Goal: Task Accomplishment & Management: Manage account settings

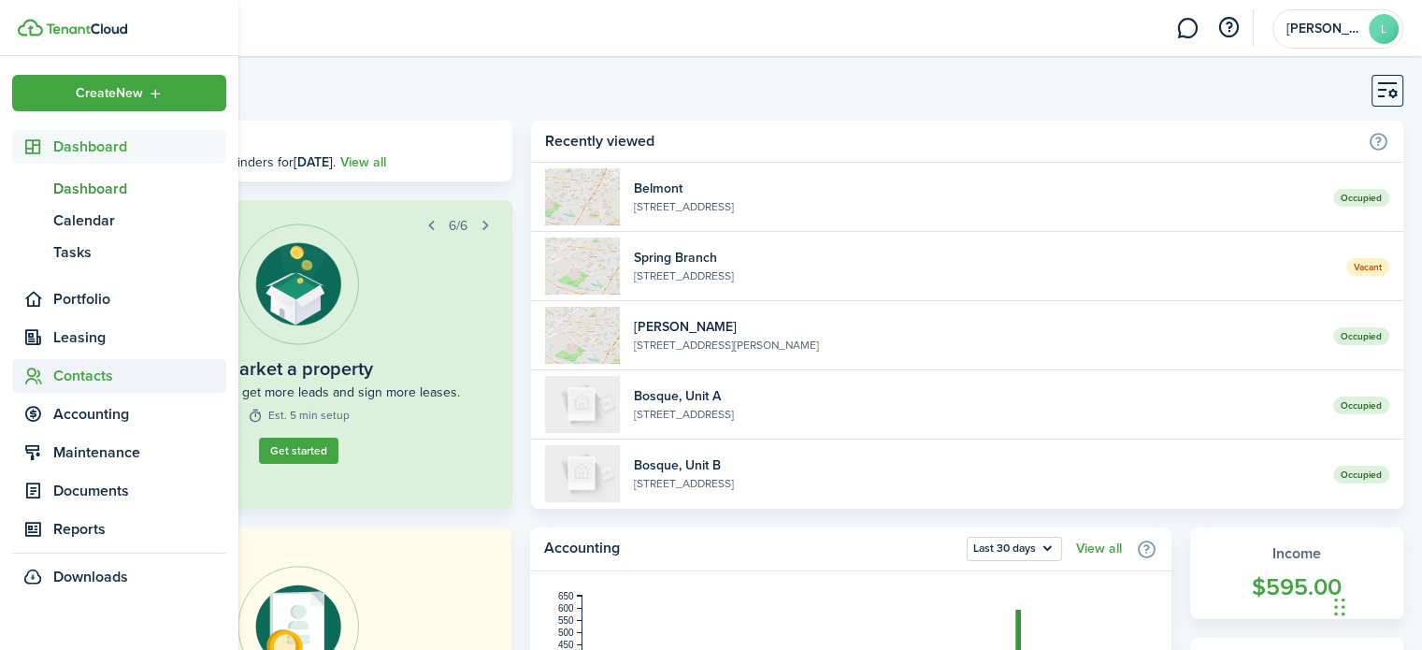
click at [82, 382] on span "Contacts" at bounding box center [139, 376] width 173 height 22
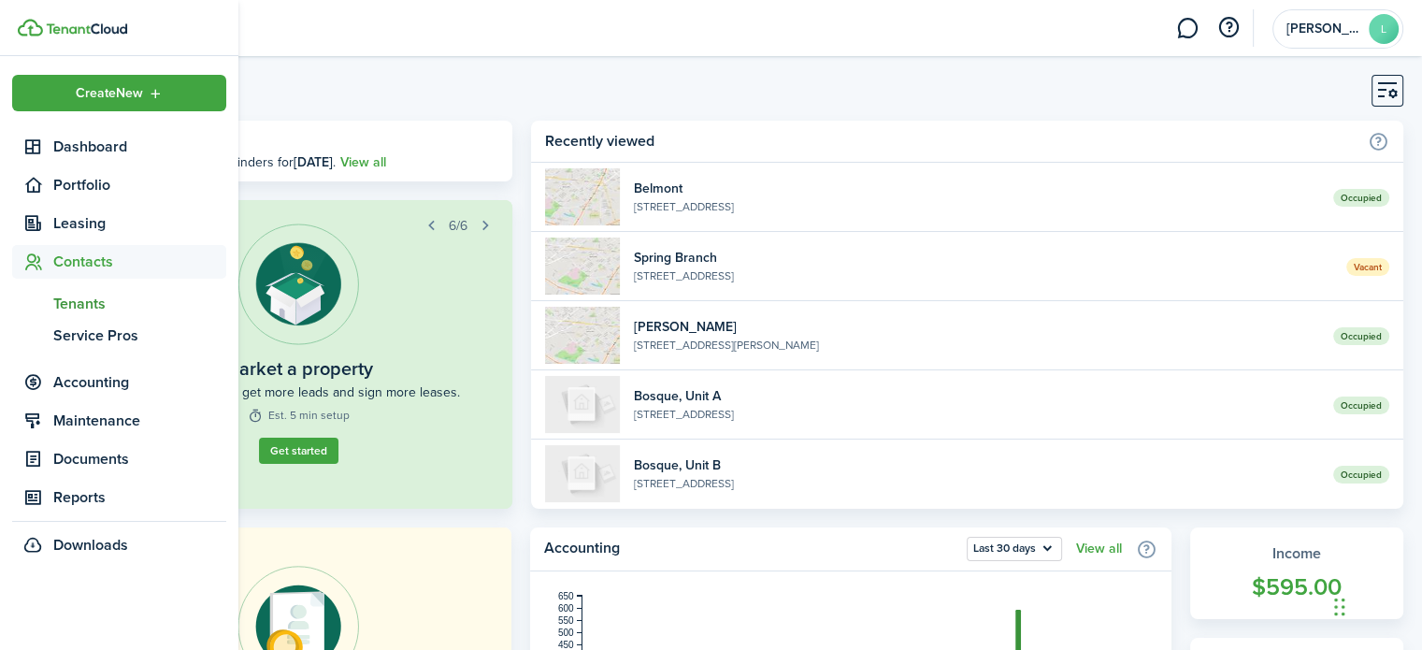
click at [96, 302] on span "Tenants" at bounding box center [139, 304] width 173 height 22
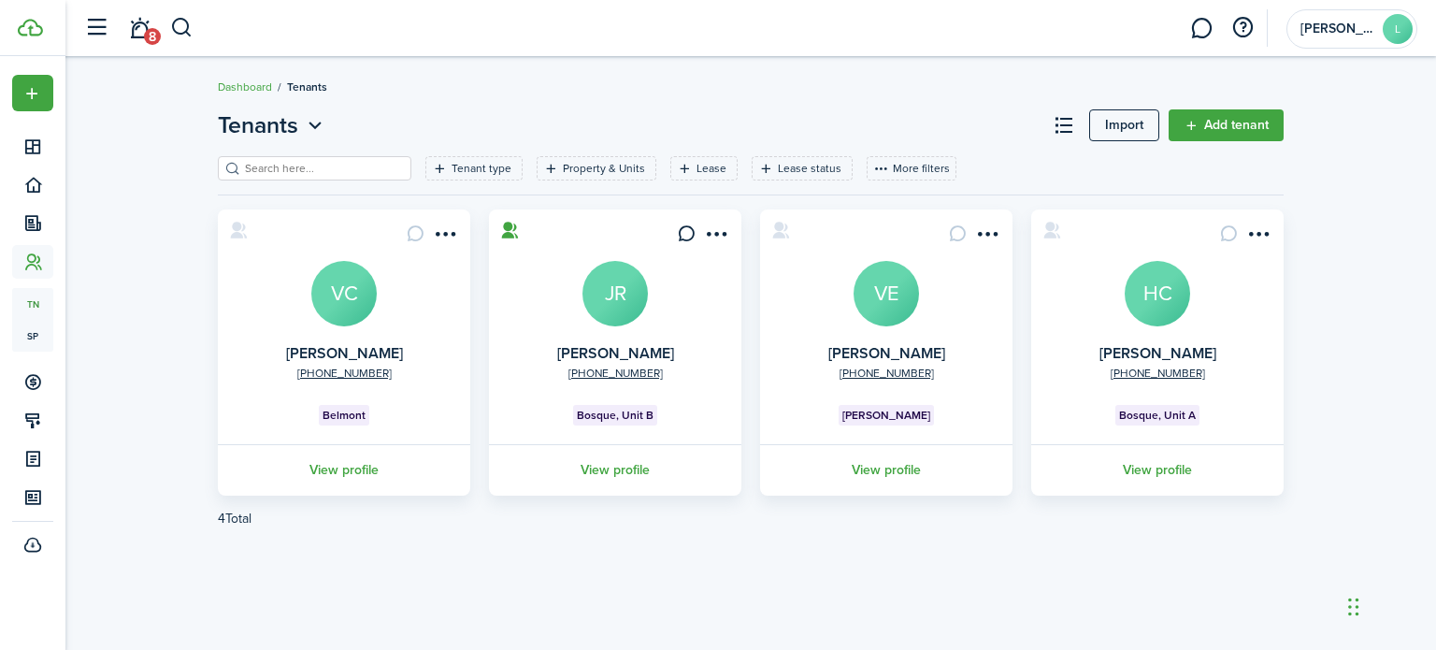
drag, startPoint x: 561, startPoint y: 503, endPoint x: 408, endPoint y: 526, distance: 155.0
click at [408, 526] on pagination-wrapper "4 Total «« « 1 » »»" at bounding box center [751, 519] width 1066 height 46
click at [340, 470] on link "View profile" at bounding box center [344, 469] width 258 height 51
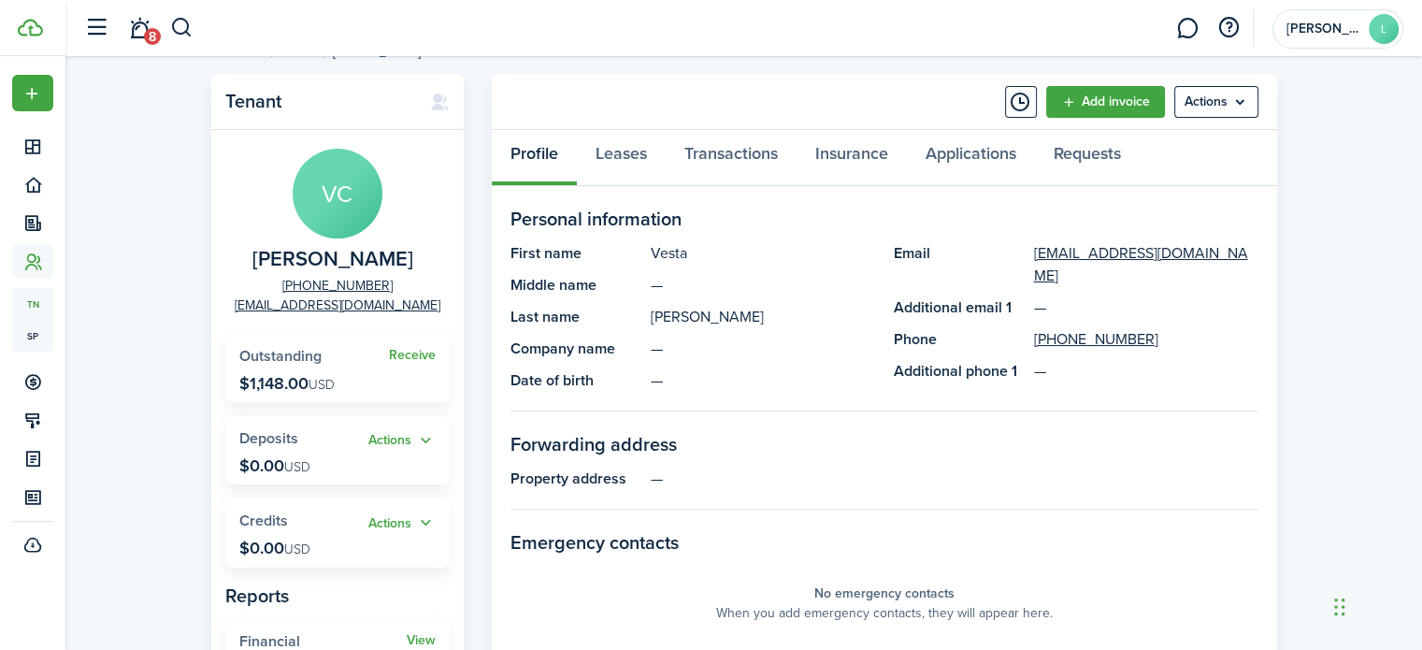
scroll to position [32, 0]
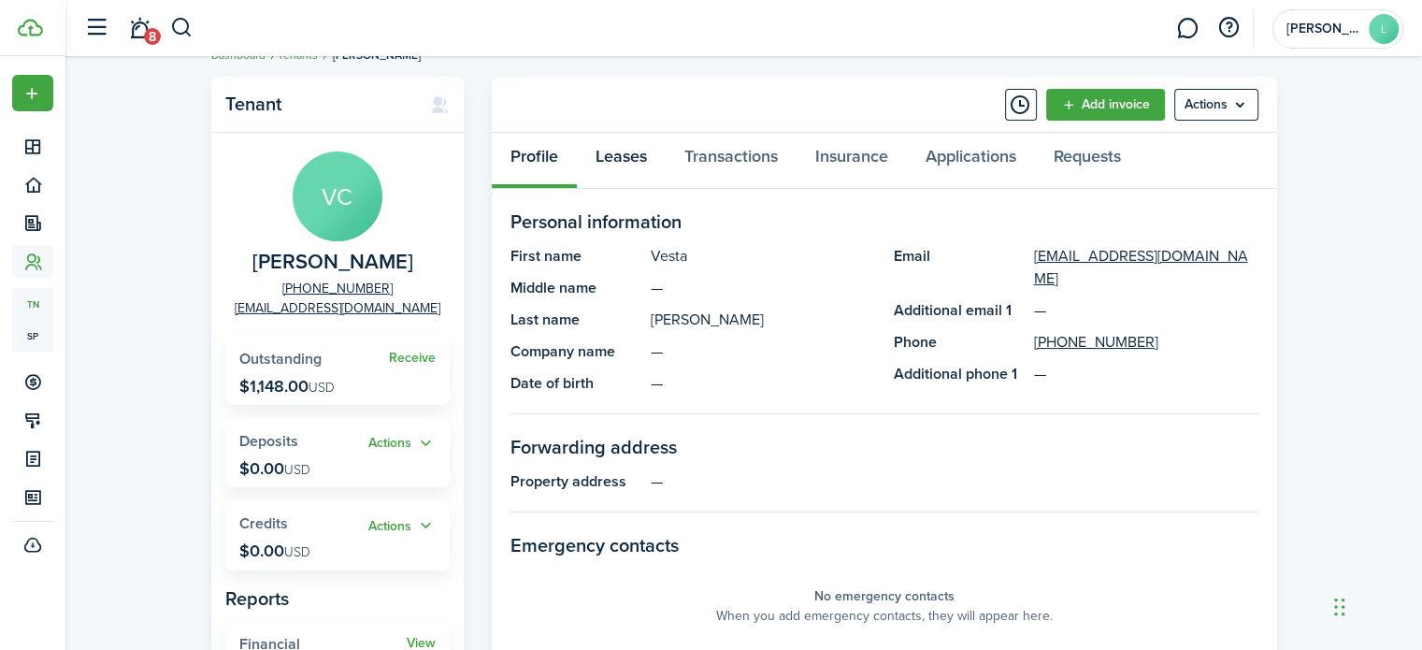
click at [625, 152] on link "Leases" at bounding box center [621, 161] width 89 height 56
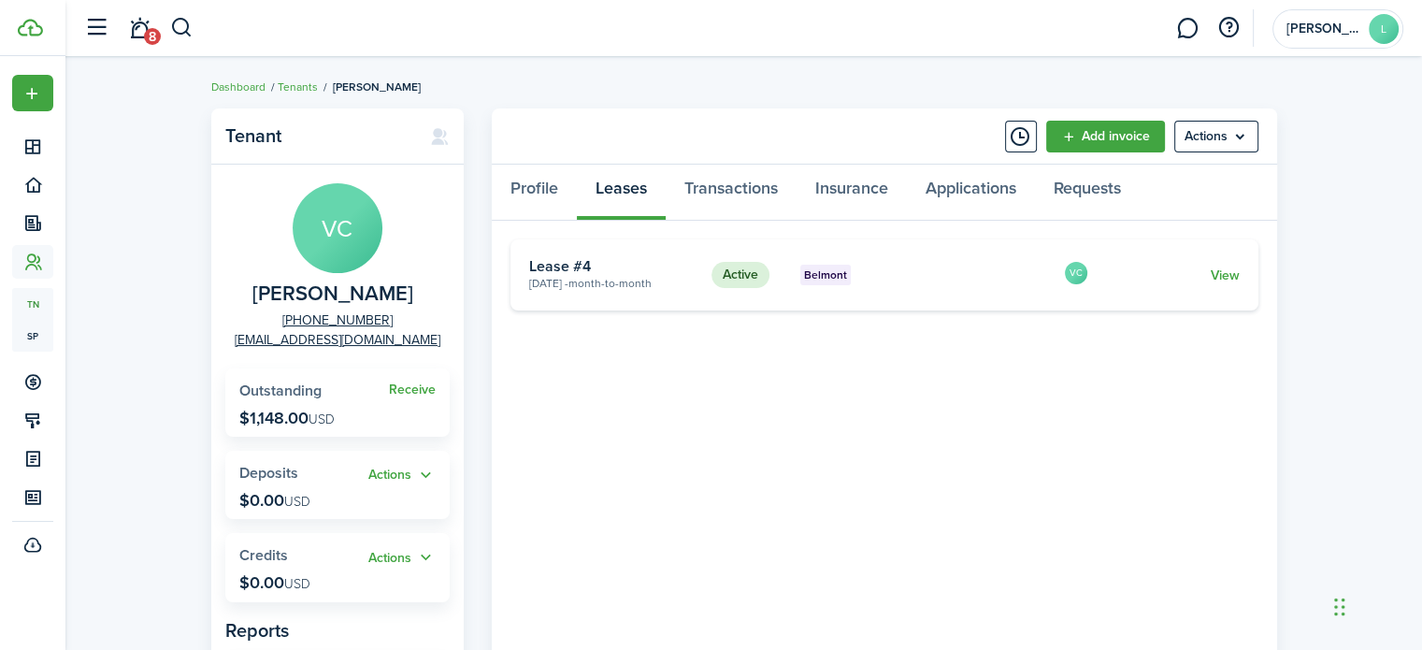
click at [1223, 279] on link "View" at bounding box center [1224, 276] width 29 height 20
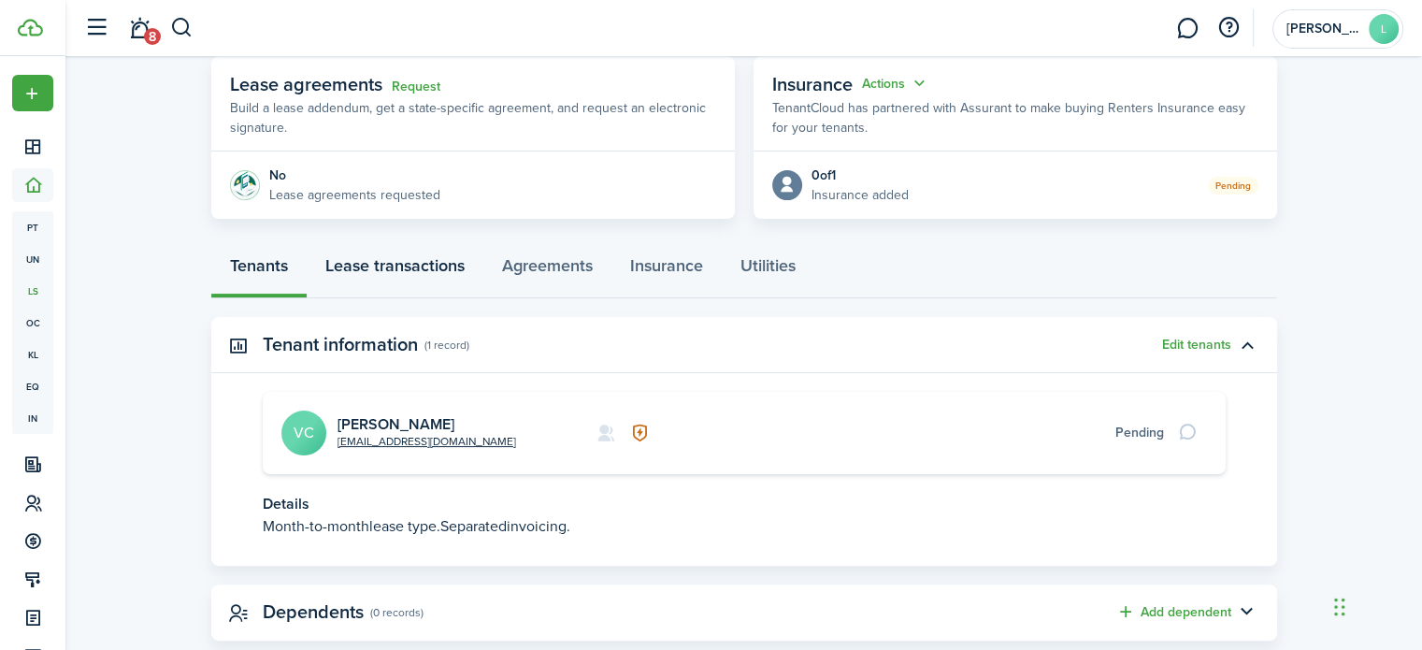
scroll to position [342, 0]
click at [384, 272] on link "Lease transactions" at bounding box center [395, 272] width 177 height 56
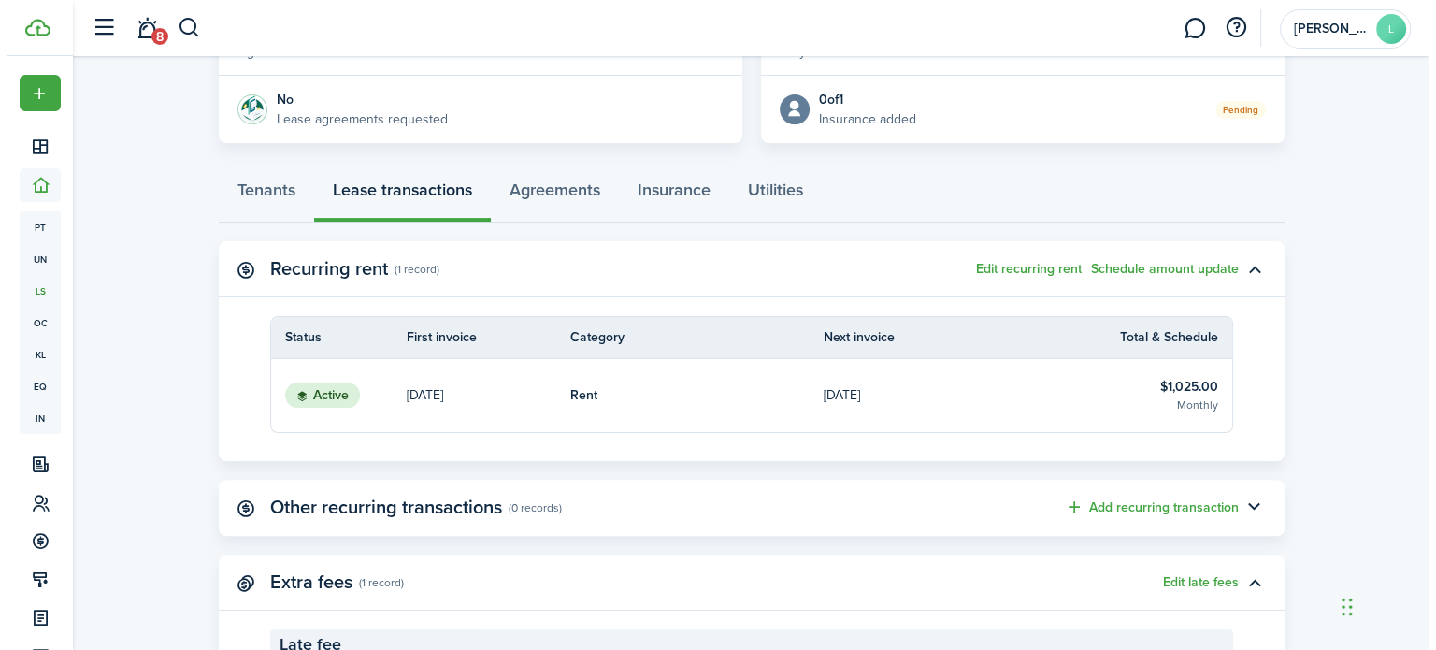
scroll to position [394, 0]
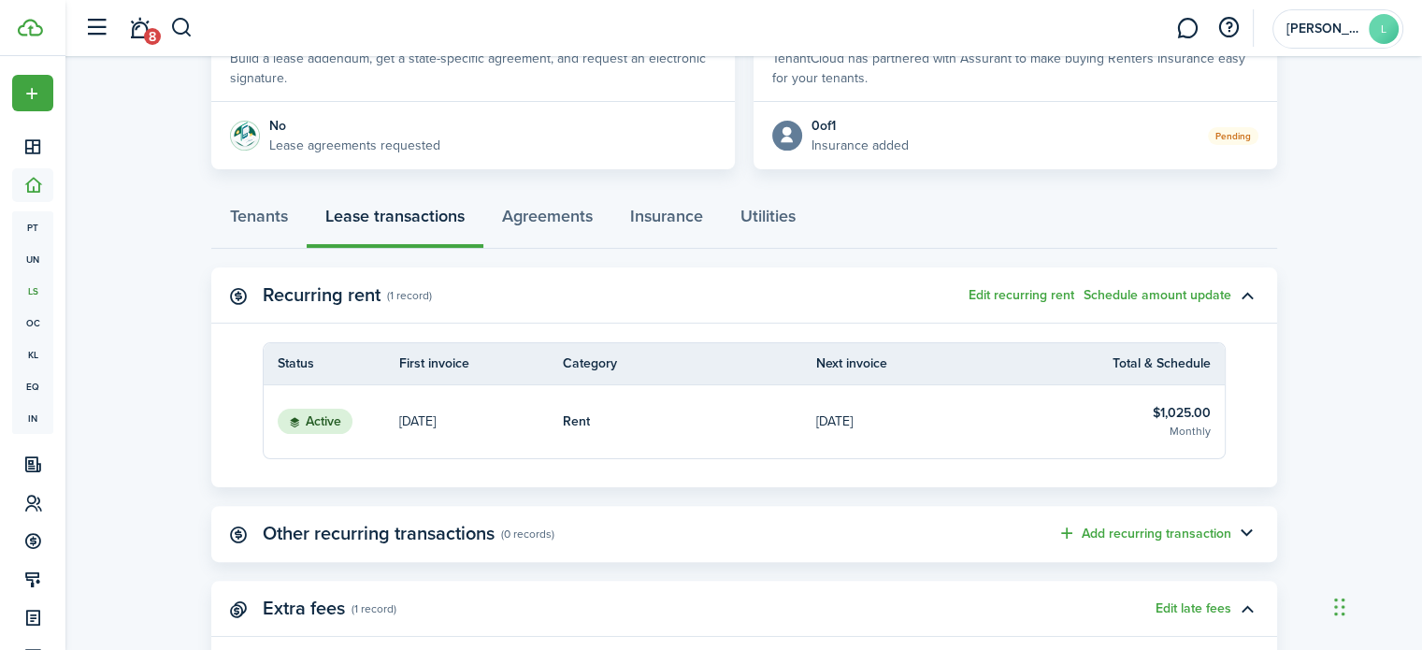
click at [1007, 295] on button "Edit recurring rent" at bounding box center [1022, 295] width 106 height 15
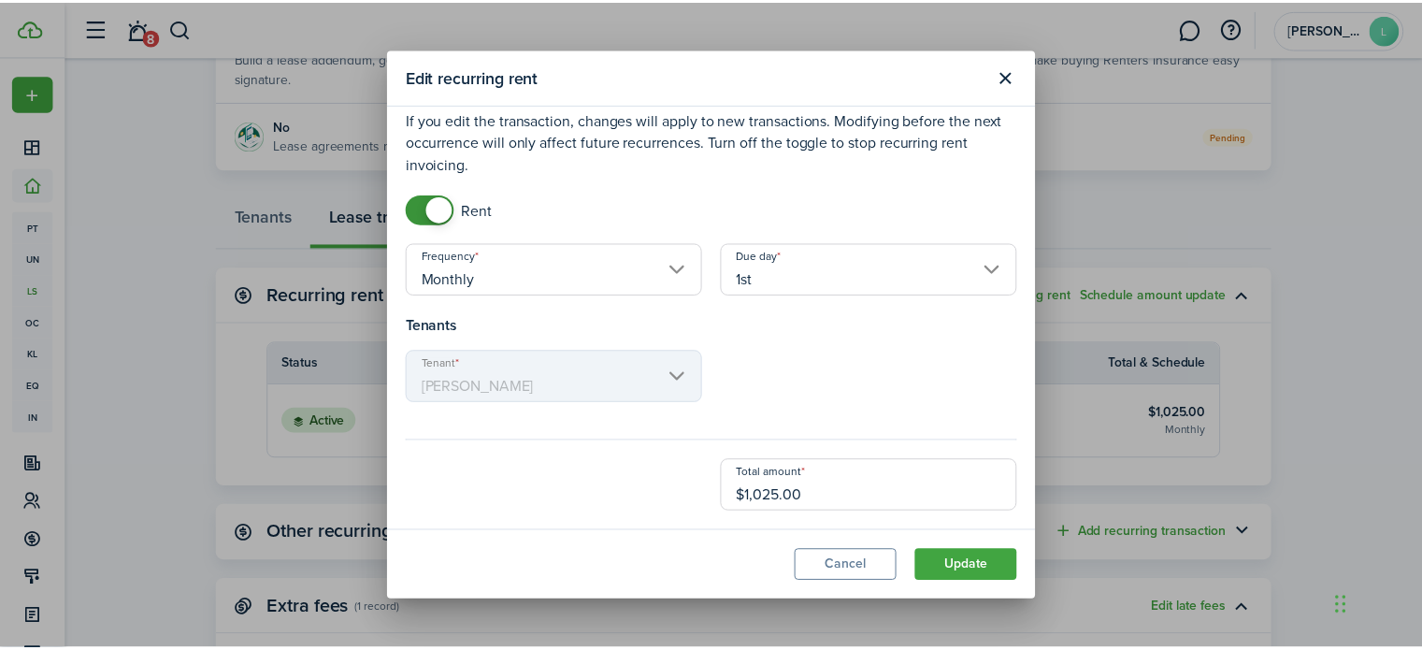
scroll to position [0, 0]
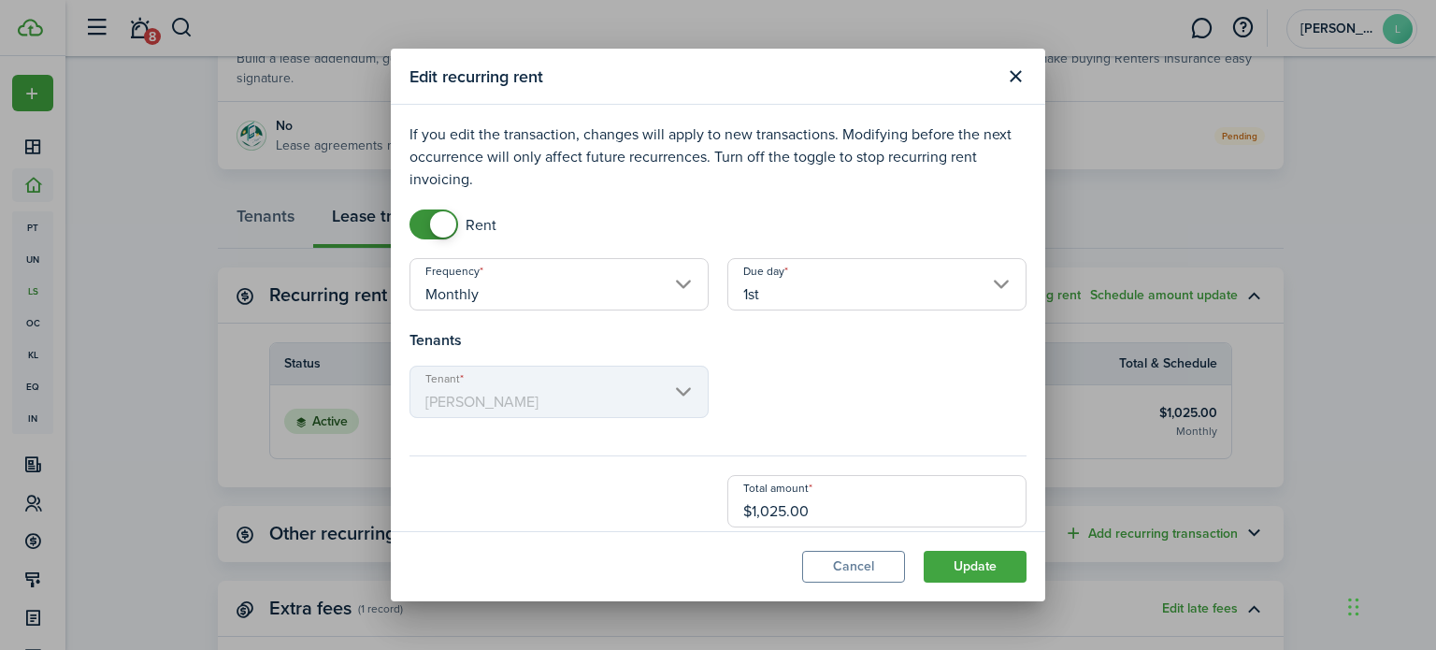
click at [1012, 86] on button "Close modal" at bounding box center [1016, 77] width 32 height 32
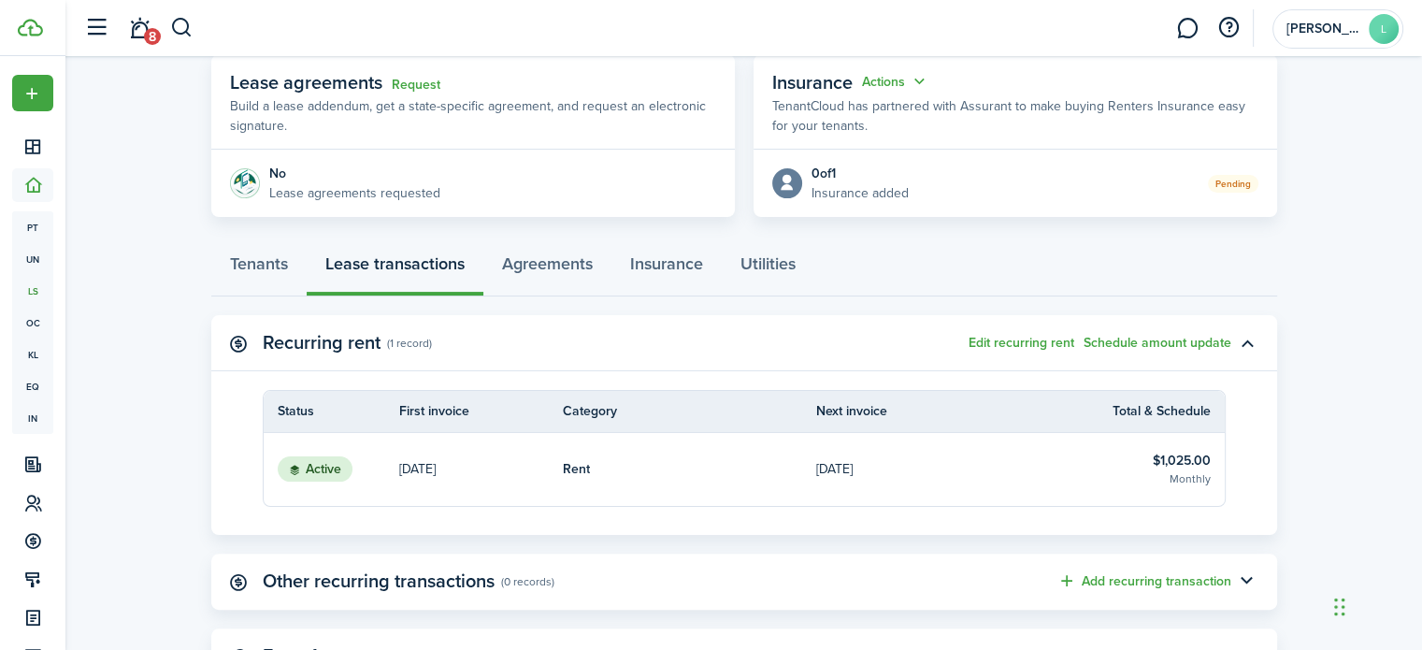
scroll to position [307, 0]
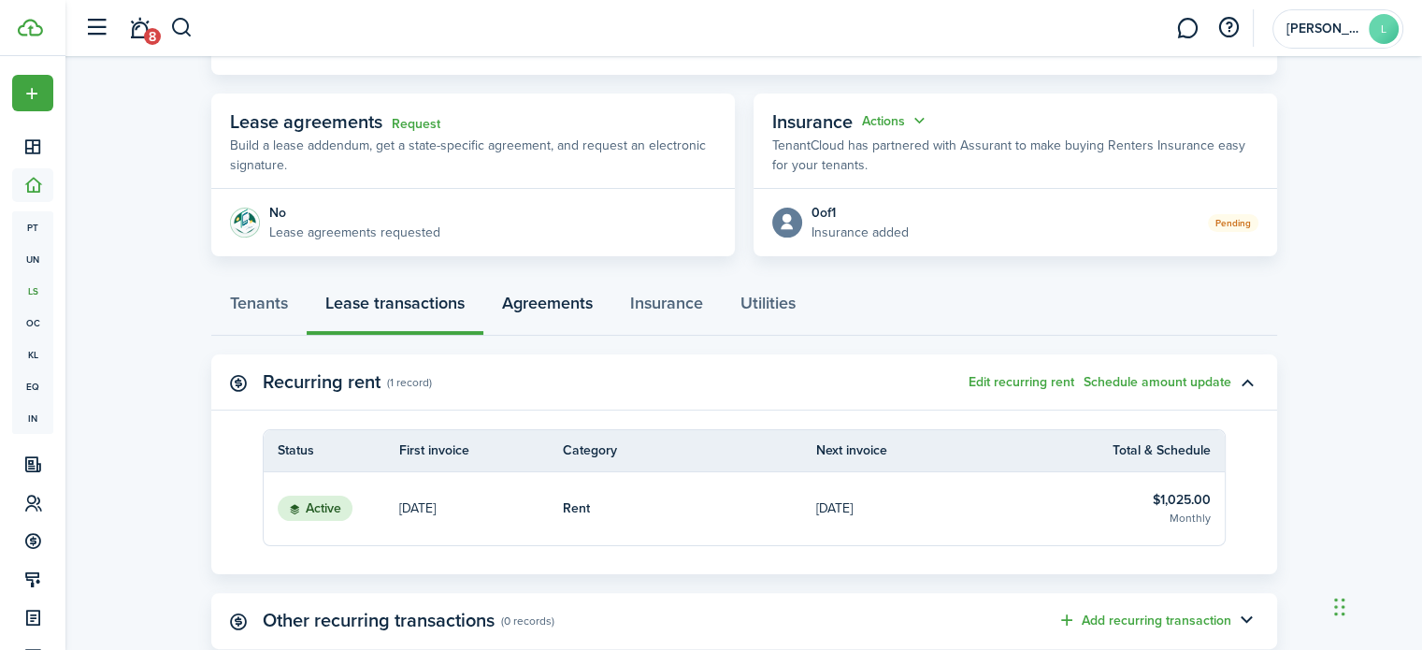
click at [536, 306] on link "Agreements" at bounding box center [547, 308] width 128 height 56
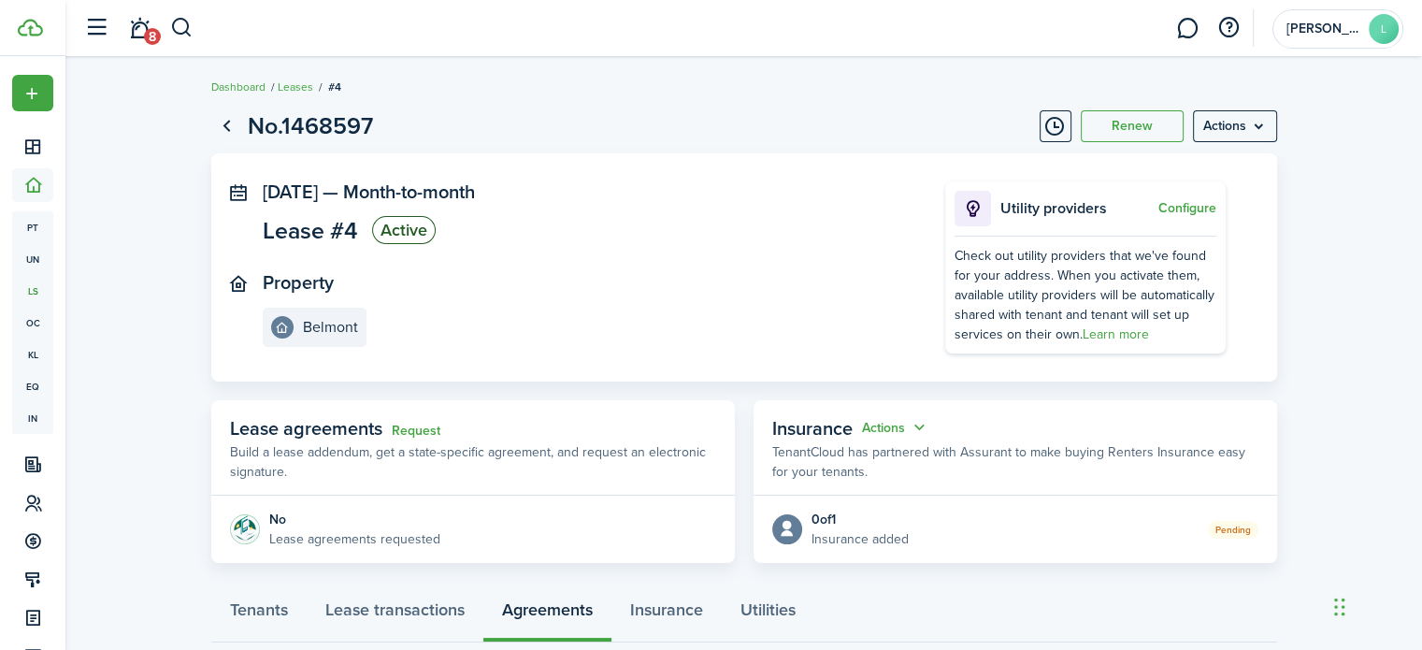
click at [1257, 127] on menu-btn "Actions" at bounding box center [1235, 126] width 84 height 32
click at [1195, 170] on button "Edit" at bounding box center [1195, 167] width 164 height 32
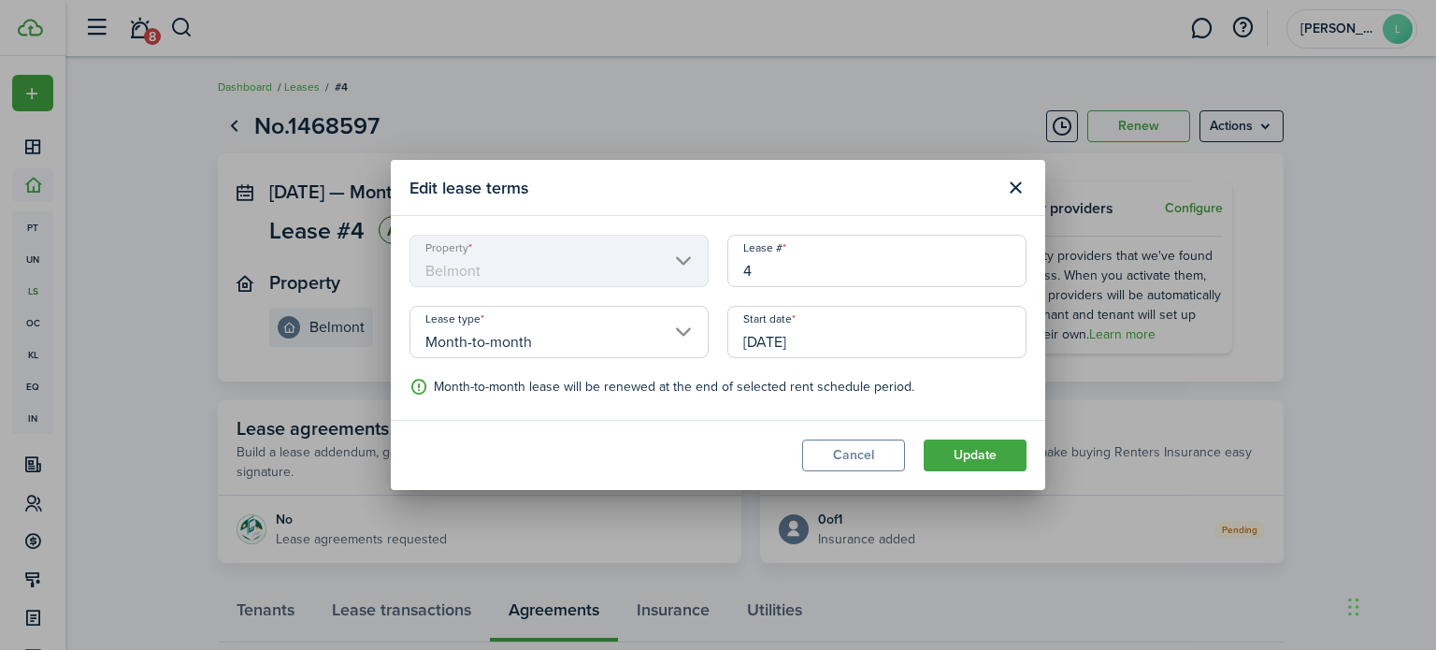
click at [779, 341] on input "[DATE]" at bounding box center [877, 332] width 299 height 52
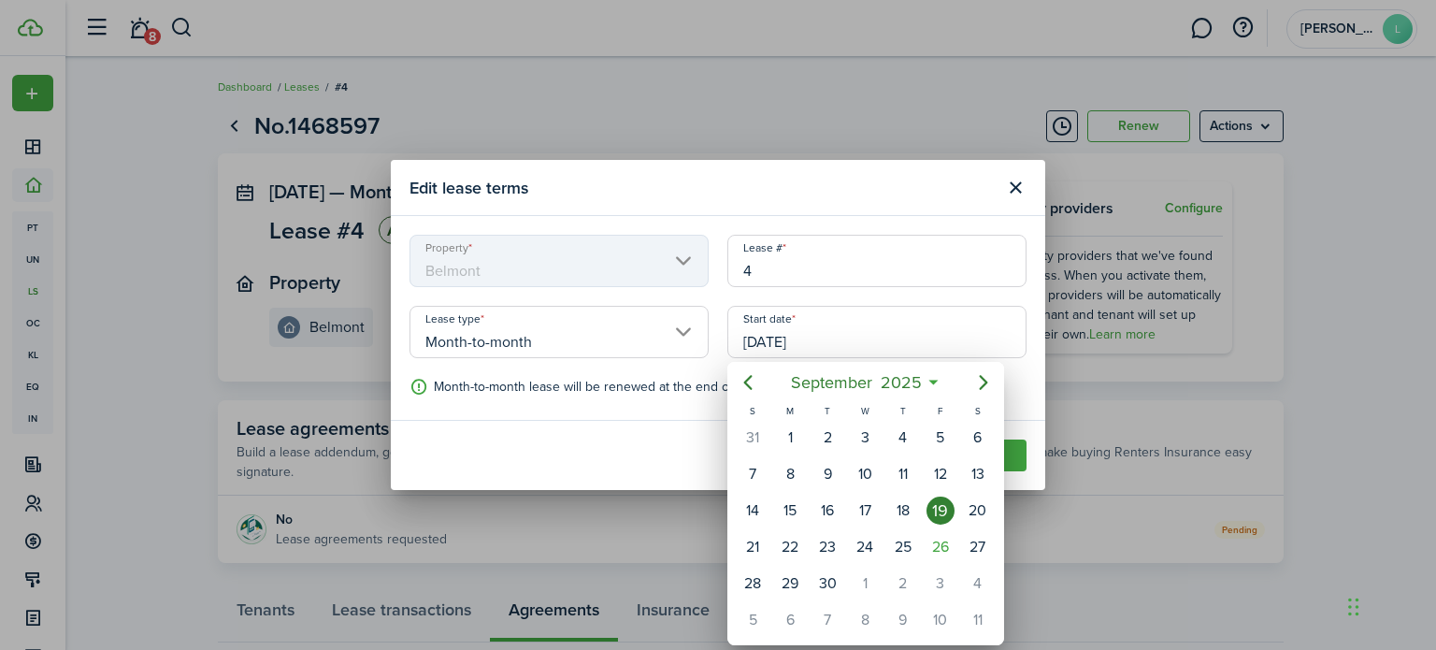
click at [905, 291] on div at bounding box center [718, 324] width 1736 height 949
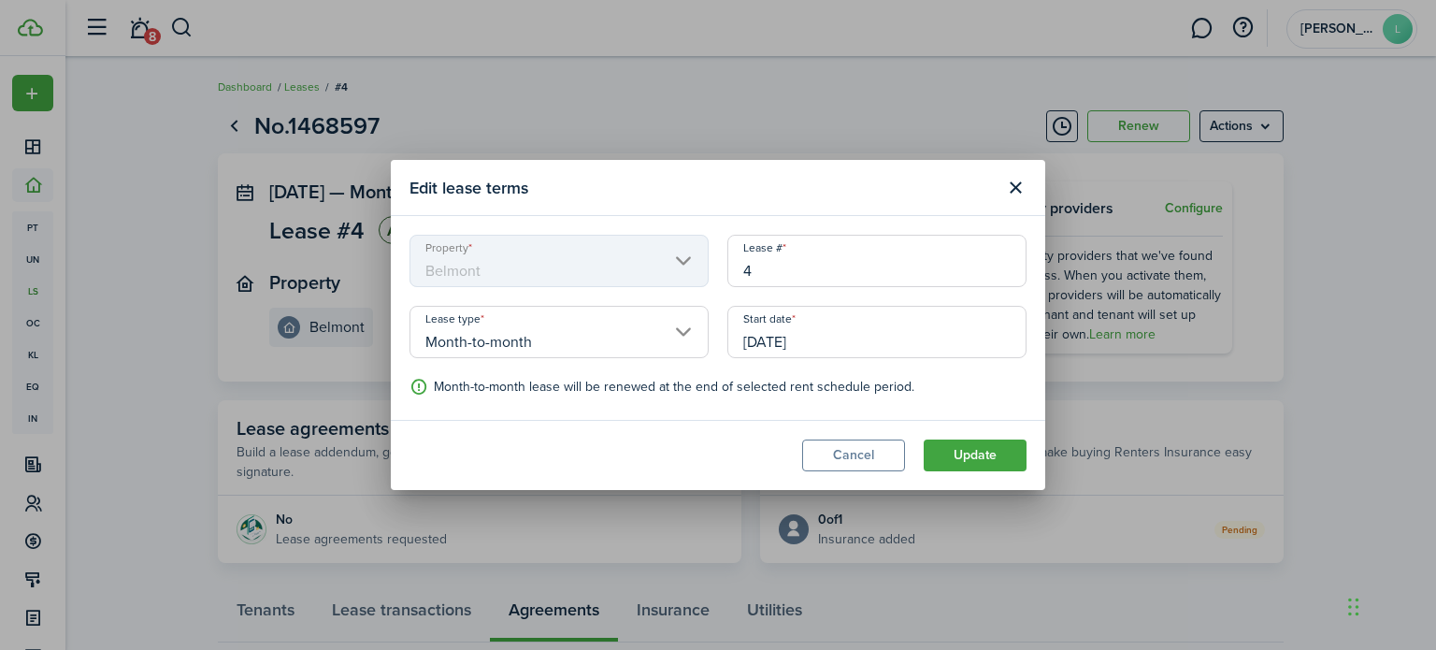
click at [846, 337] on input "[DATE]" at bounding box center [877, 332] width 299 height 52
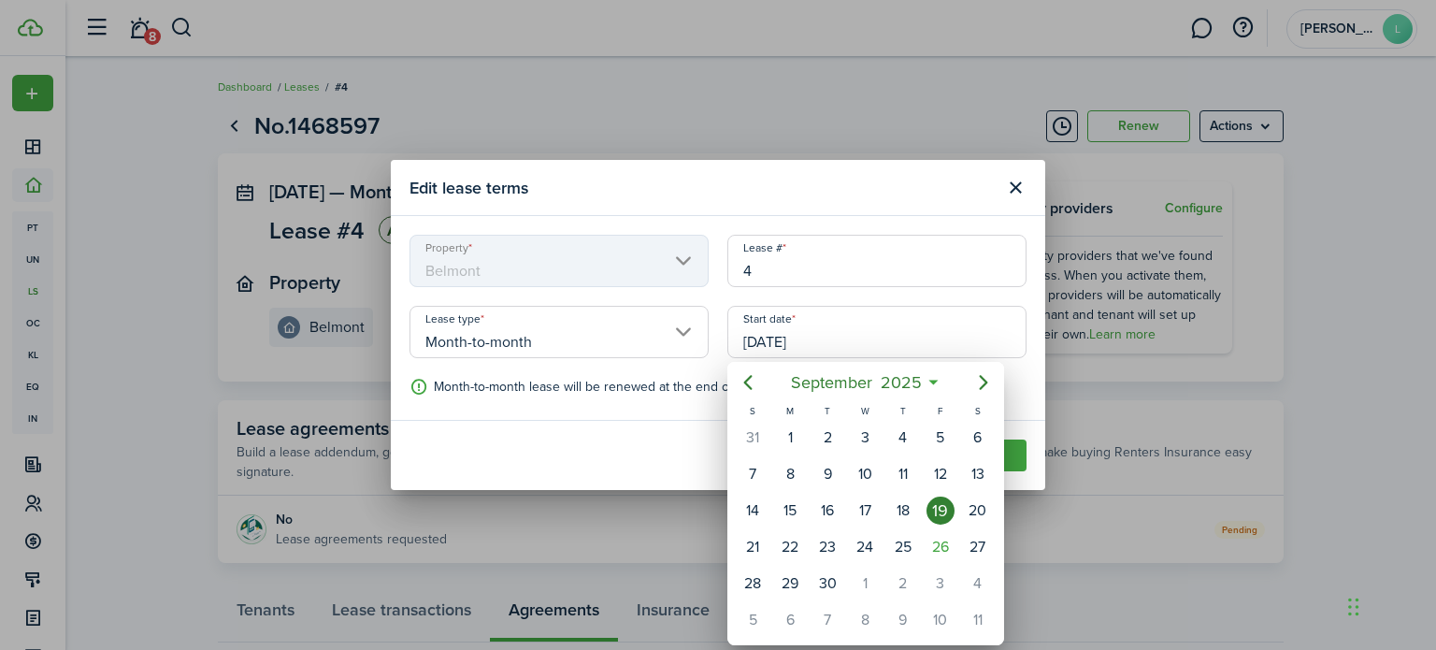
click at [846, 337] on div at bounding box center [718, 324] width 1736 height 949
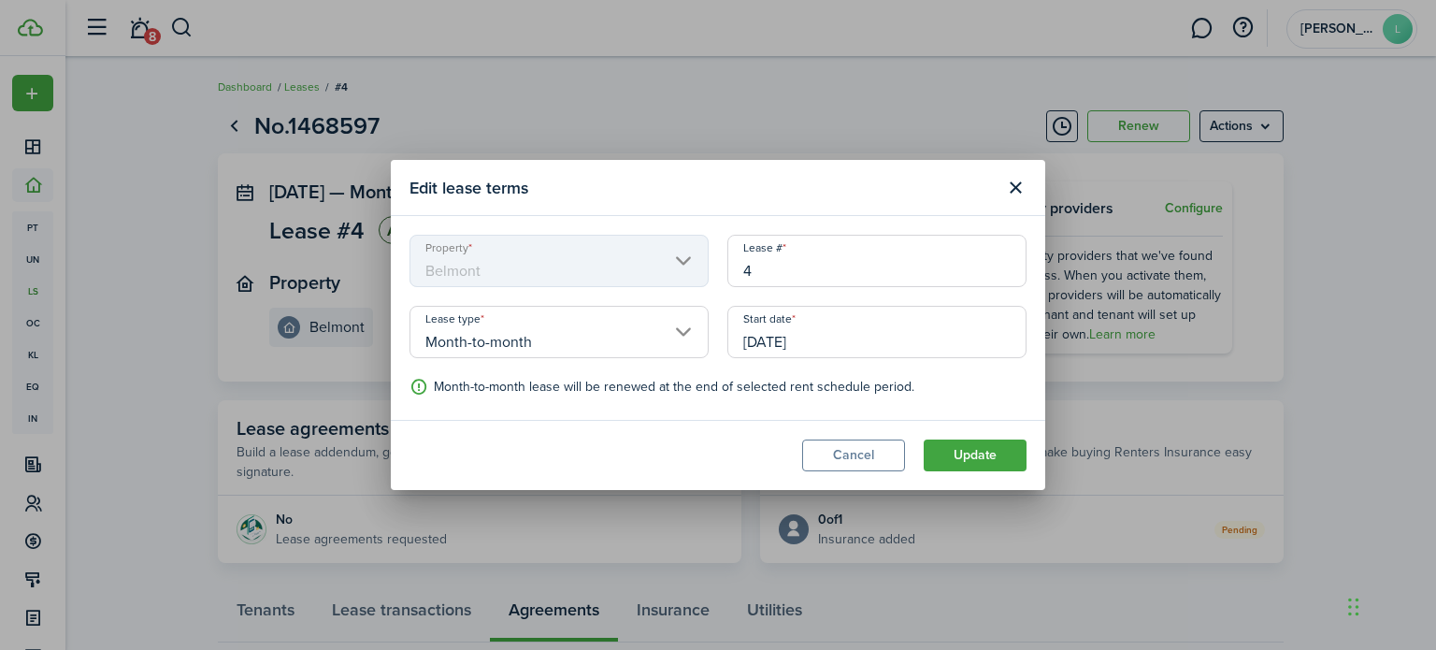
click at [858, 332] on input "[DATE]" at bounding box center [877, 332] width 299 height 52
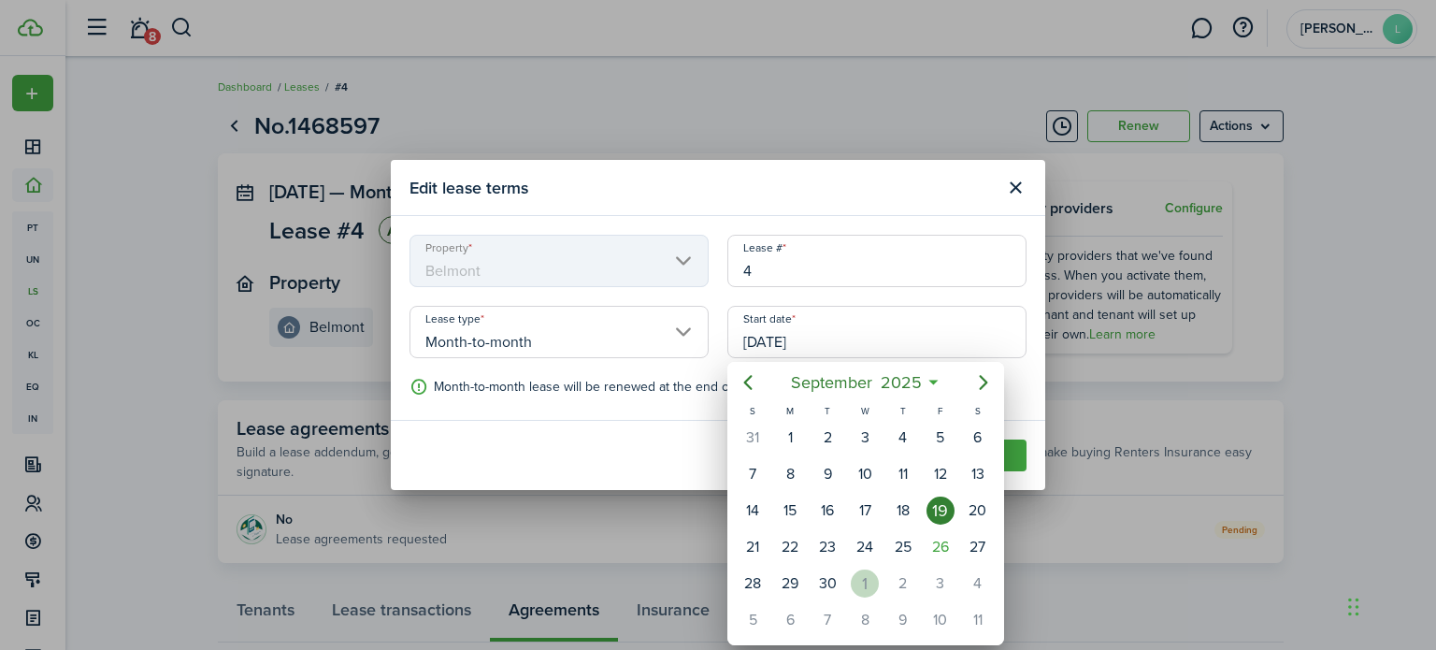
click at [863, 570] on div "1" at bounding box center [865, 584] width 28 height 28
type input "[DATE]"
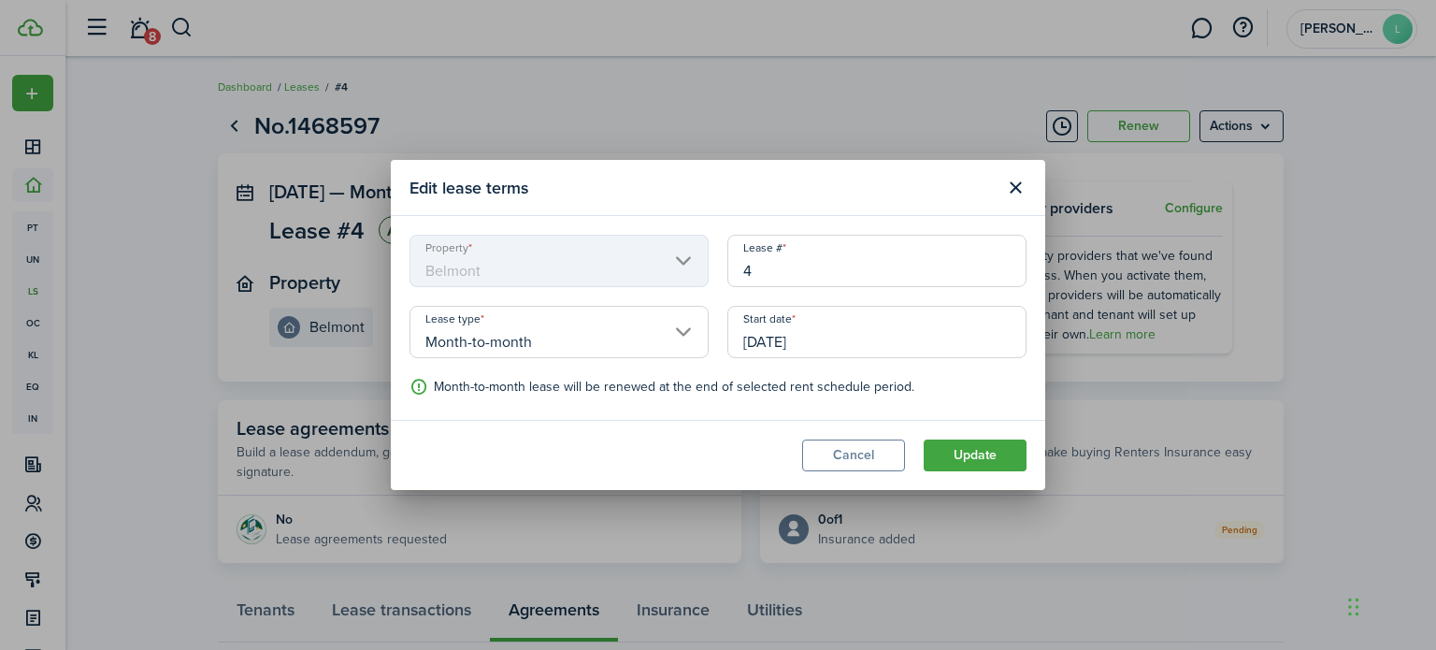
click at [974, 448] on button "Update" at bounding box center [975, 456] width 103 height 32
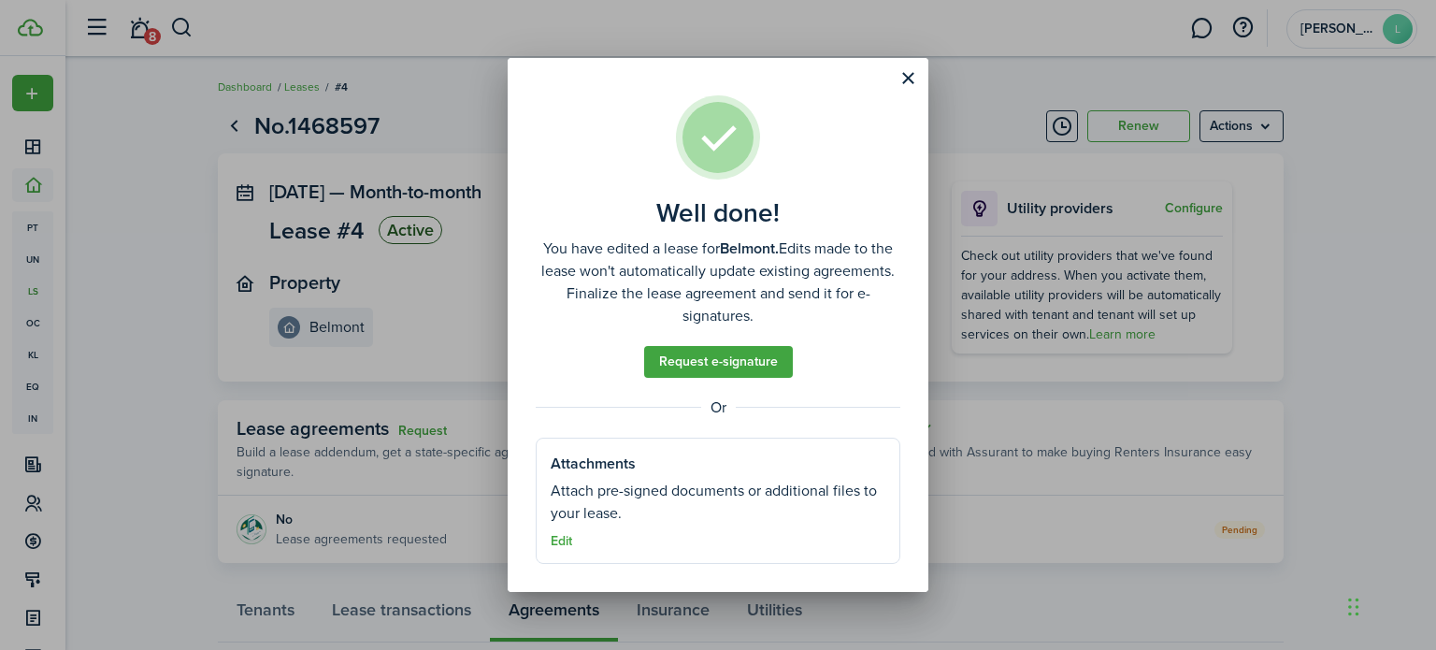
click at [906, 80] on div at bounding box center [718, 42] width 1436 height 84
click at [905, 86] on button "Close modal" at bounding box center [908, 79] width 32 height 32
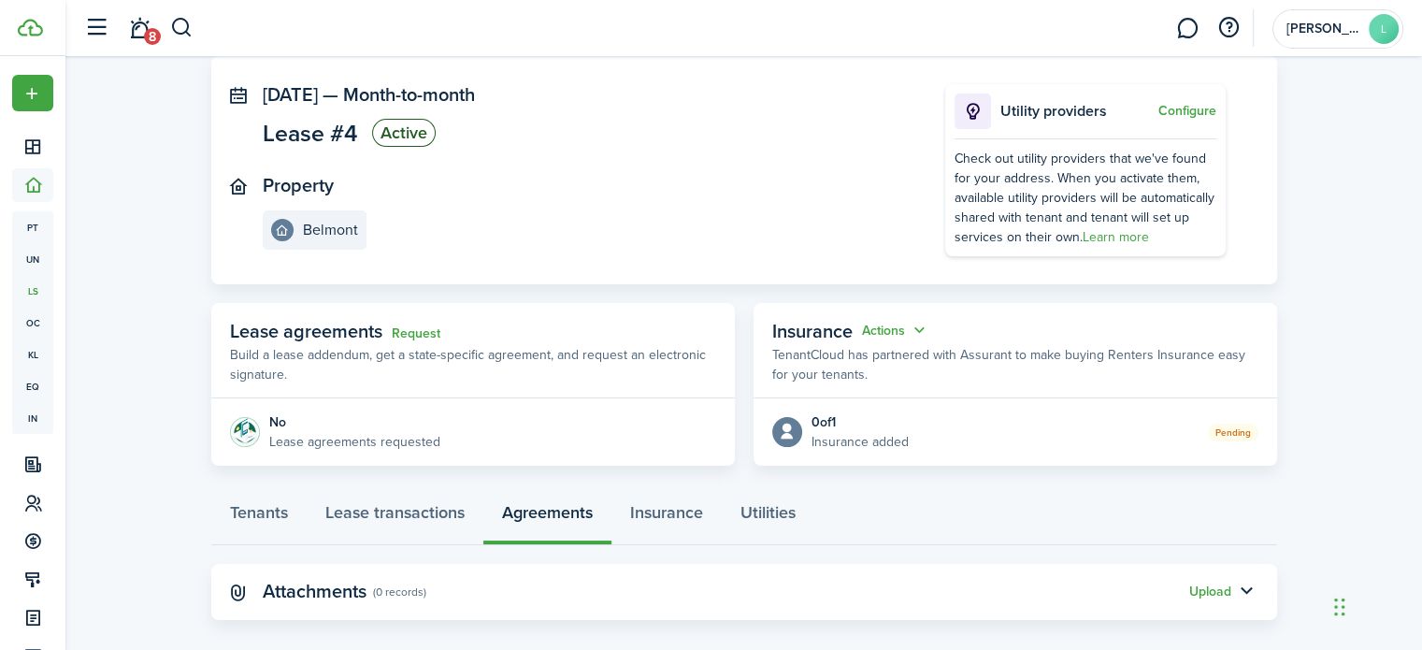
scroll to position [118, 0]
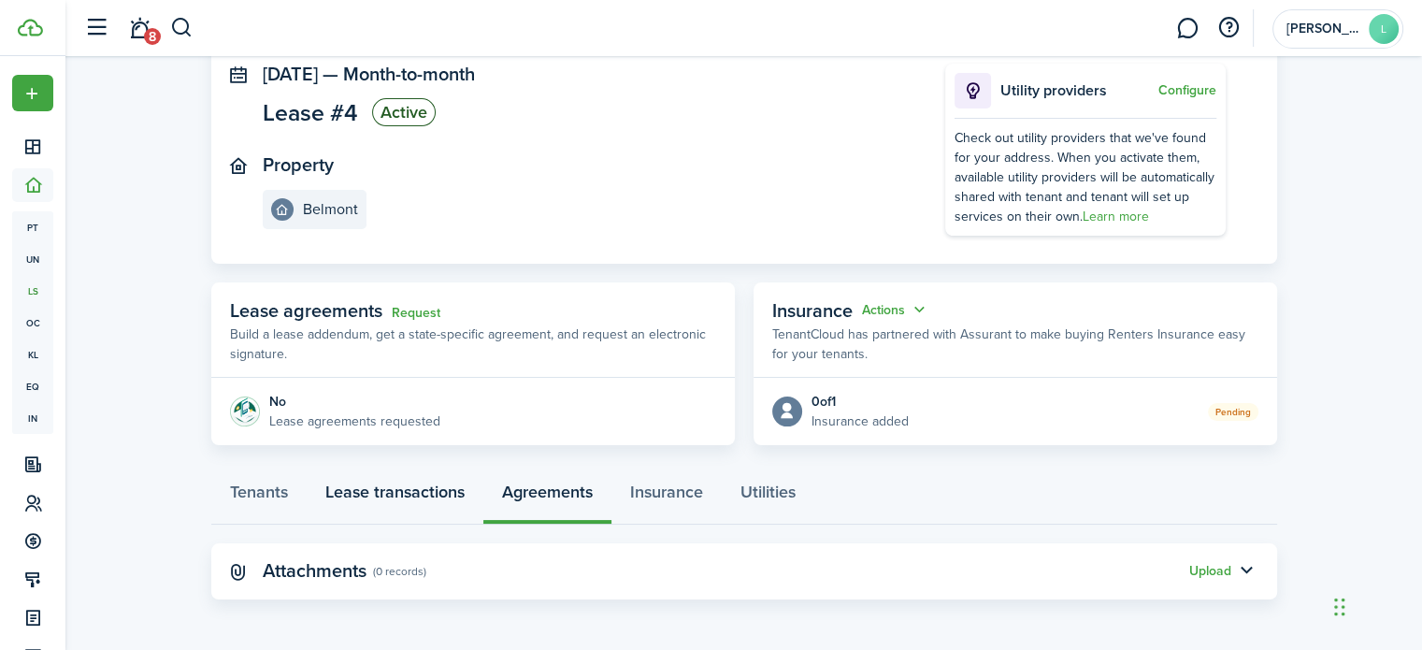
click at [432, 492] on link "Lease transactions" at bounding box center [395, 497] width 177 height 56
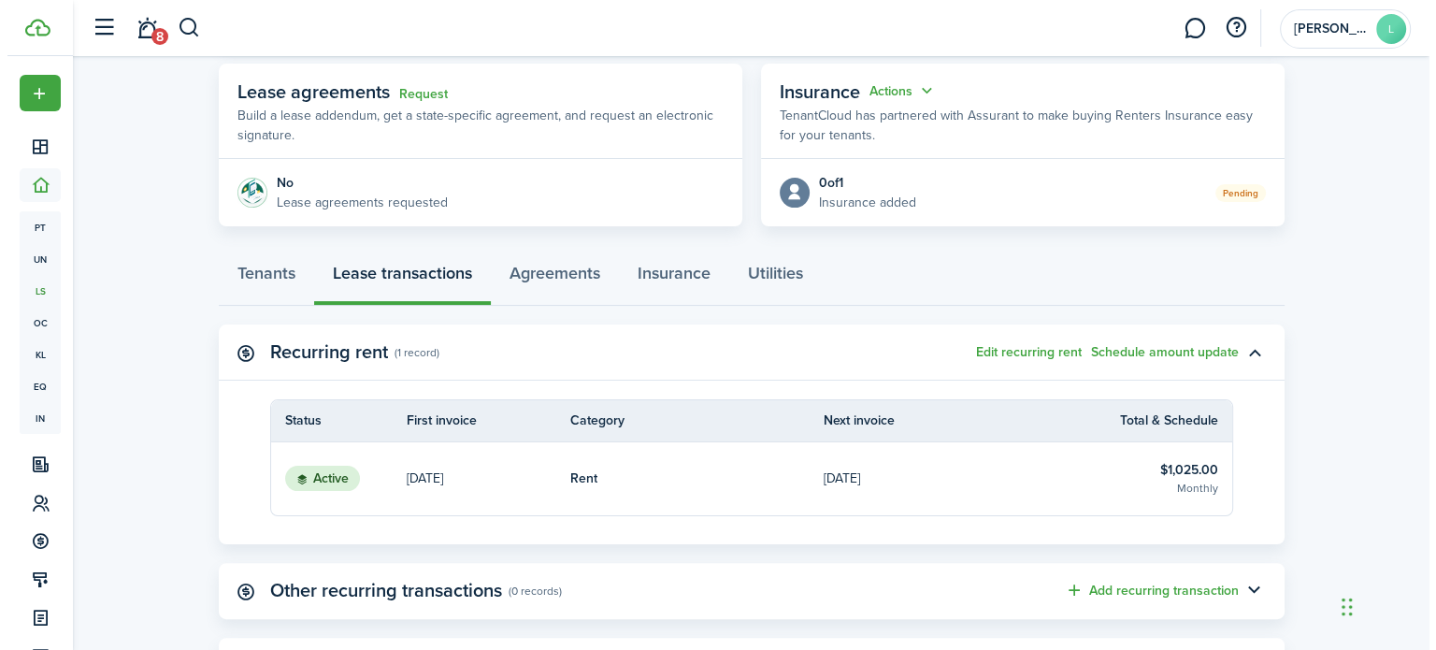
scroll to position [339, 0]
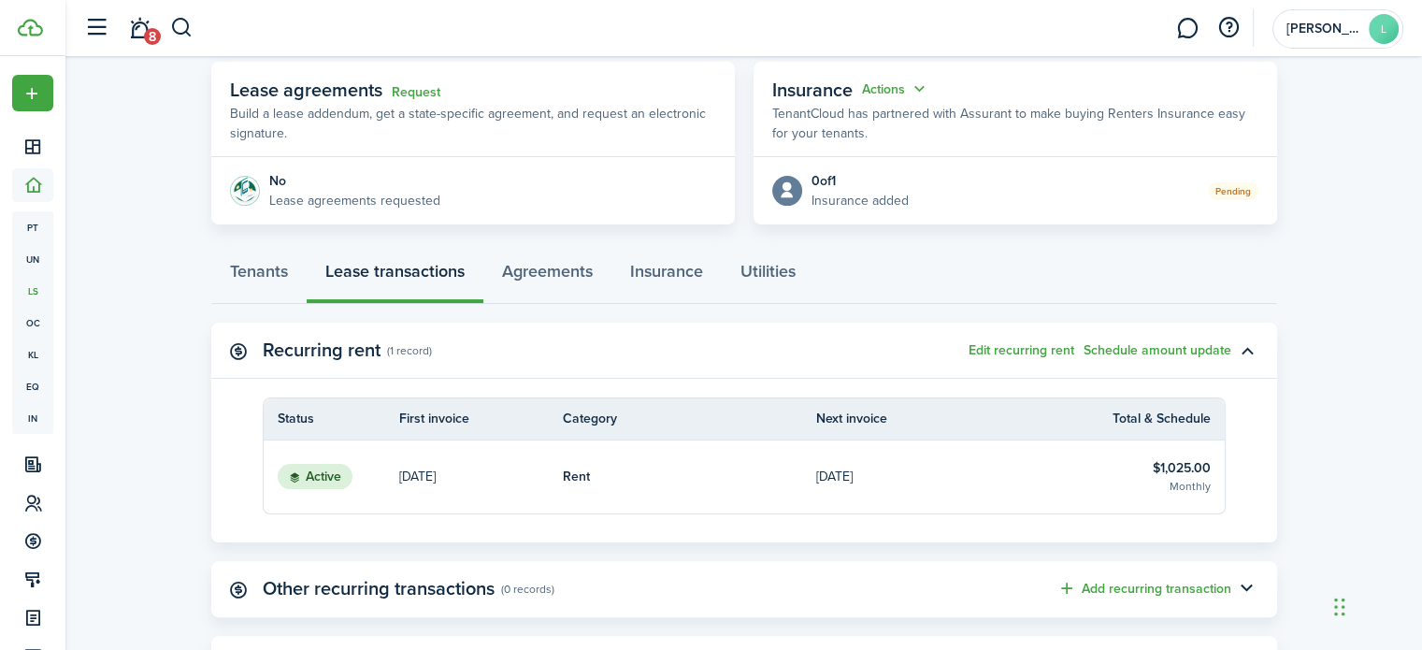
click at [1017, 352] on button "Edit recurring rent" at bounding box center [1022, 350] width 106 height 15
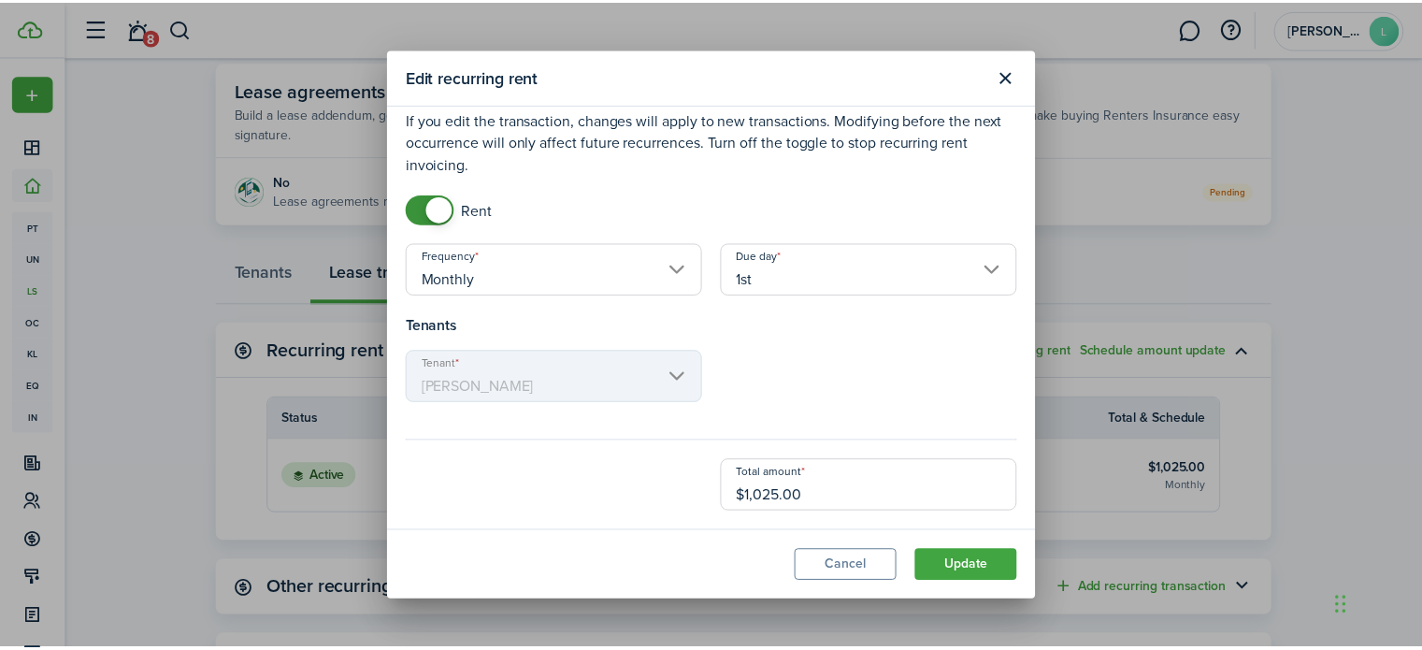
scroll to position [0, 0]
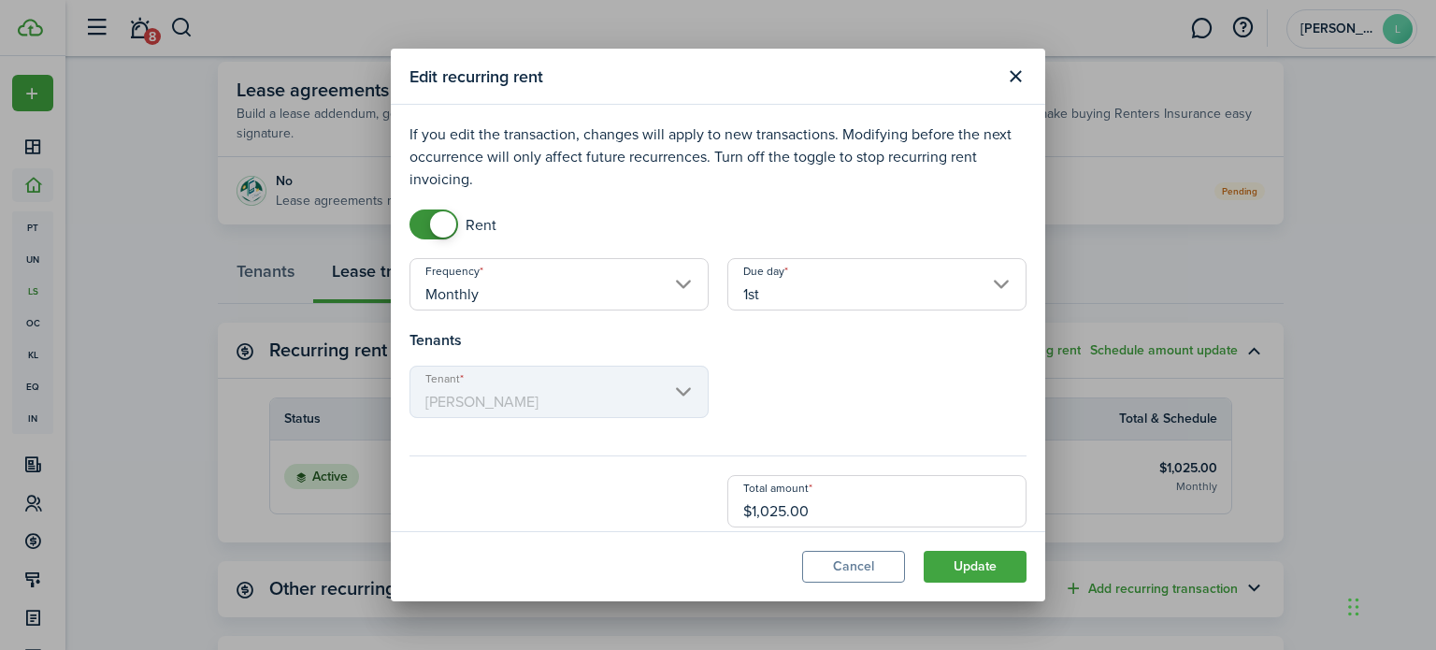
click at [946, 569] on button "Update" at bounding box center [975, 567] width 103 height 32
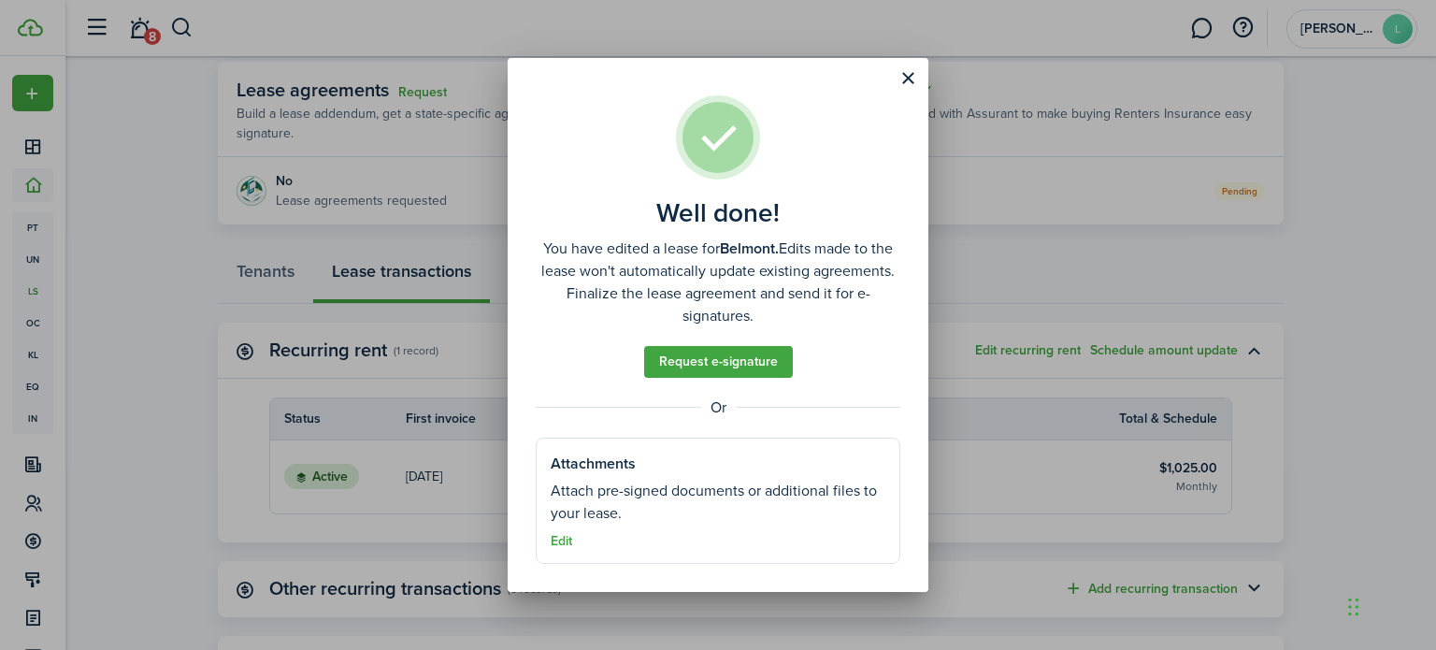
click at [904, 75] on div at bounding box center [718, 42] width 1436 height 84
click at [911, 81] on div at bounding box center [718, 42] width 1436 height 84
click at [907, 81] on div at bounding box center [718, 42] width 1436 height 84
click at [901, 85] on button "Close modal" at bounding box center [908, 79] width 32 height 32
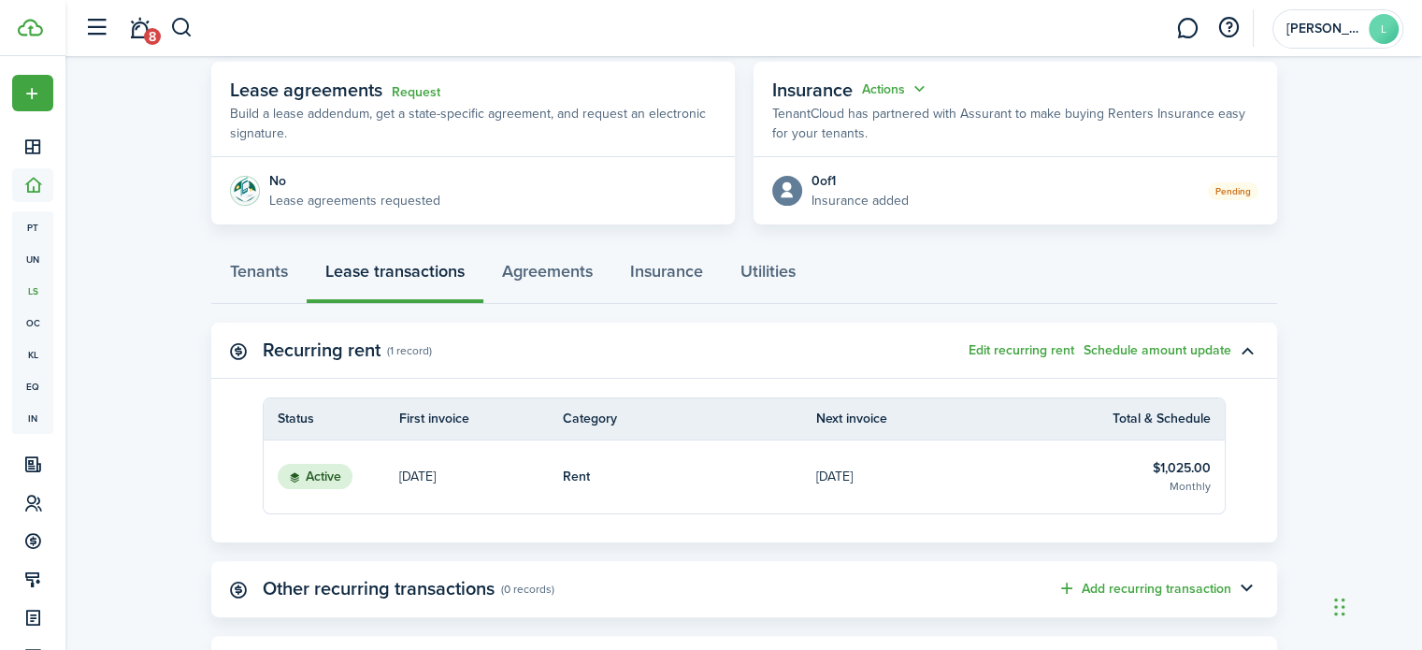
click at [1345, 321] on lease-view "No.1468597 Renew Actions [DATE] — Month-to-month Lease #4 Active Property Belmo…" at bounding box center [743, 286] width 1357 height 1051
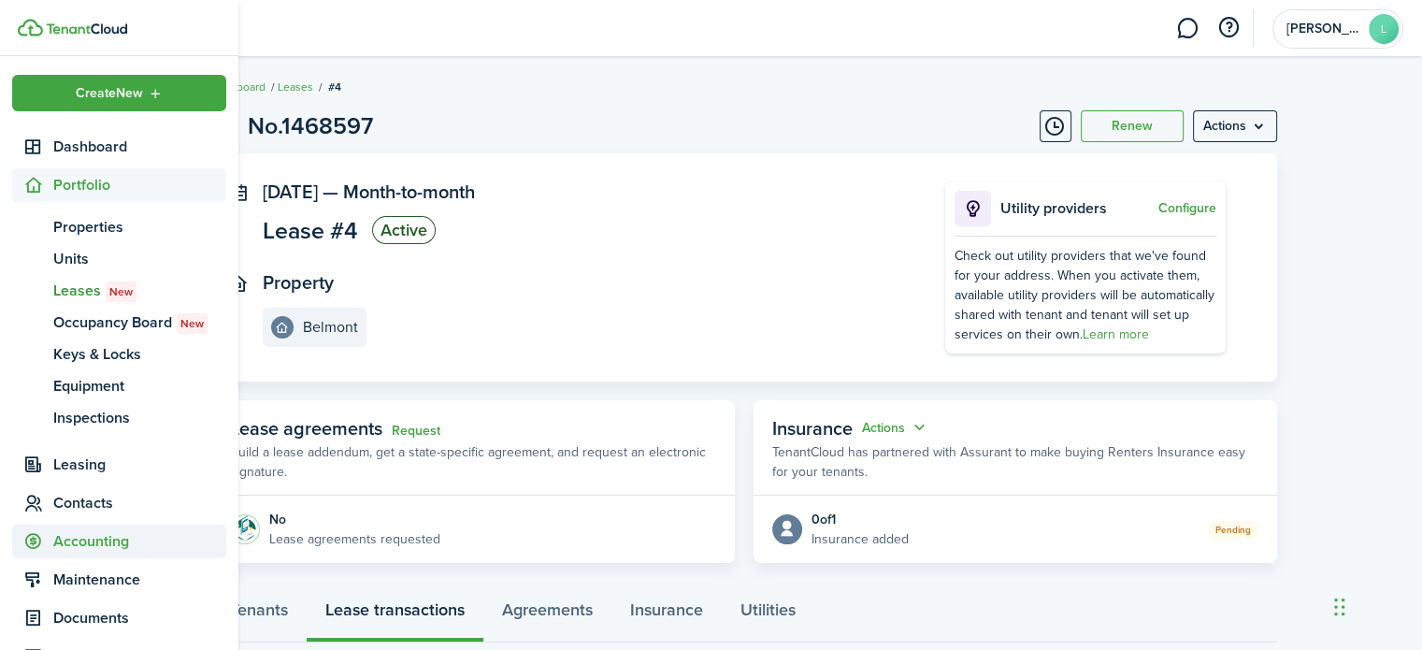
click at [101, 551] on span "Accounting" at bounding box center [139, 541] width 173 height 22
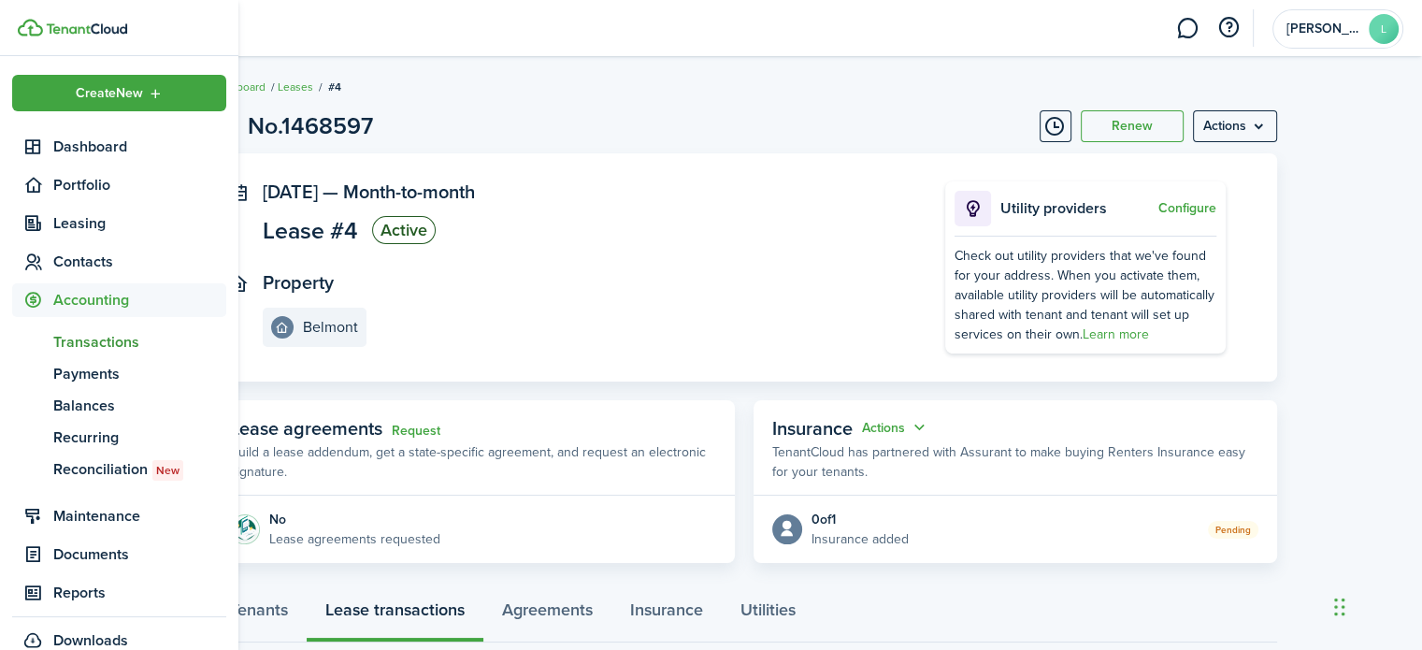
click at [100, 347] on span "Transactions" at bounding box center [139, 342] width 173 height 22
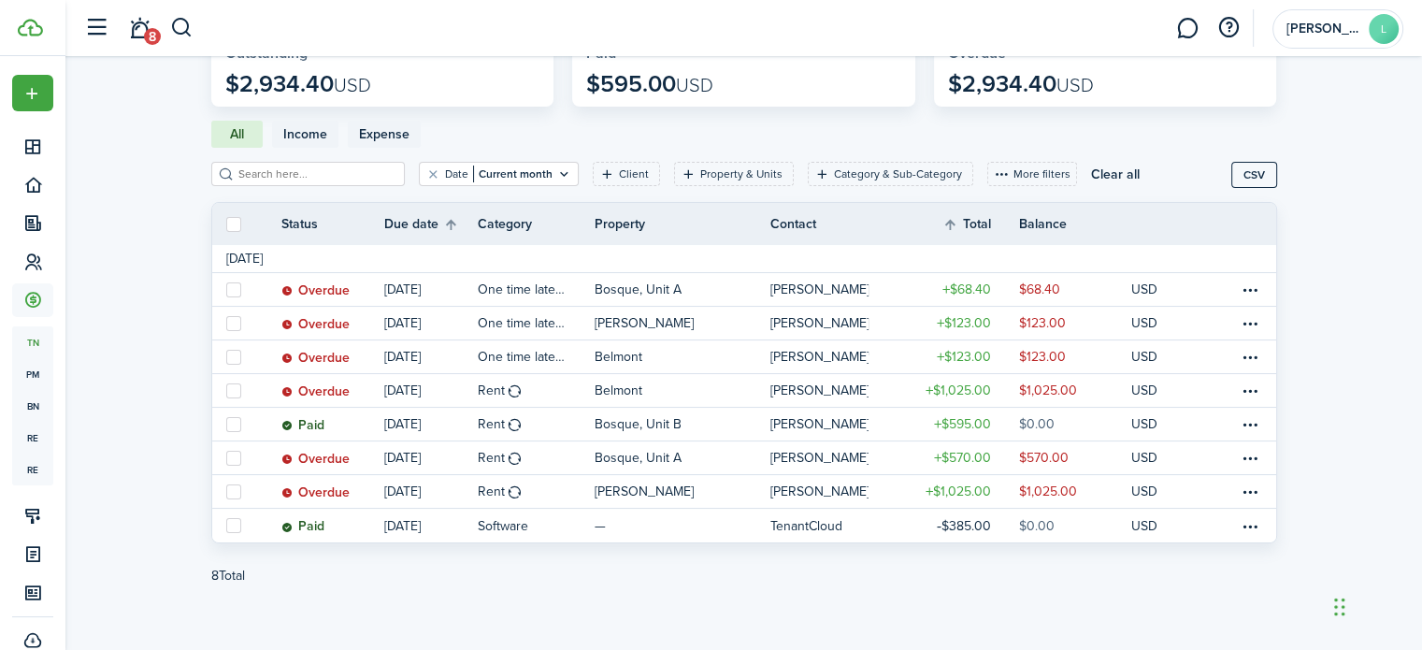
scroll to position [129, 0]
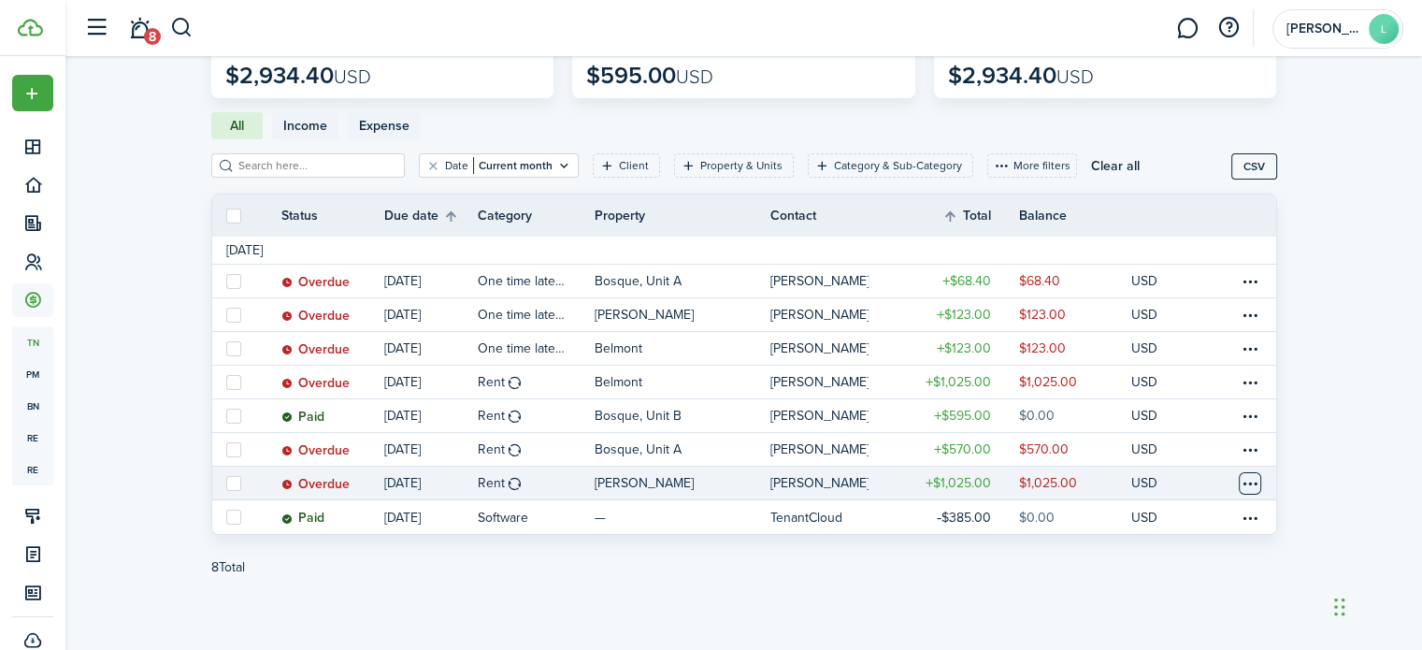
click at [1257, 479] on table-menu-btn-icon at bounding box center [1250, 483] width 22 height 22
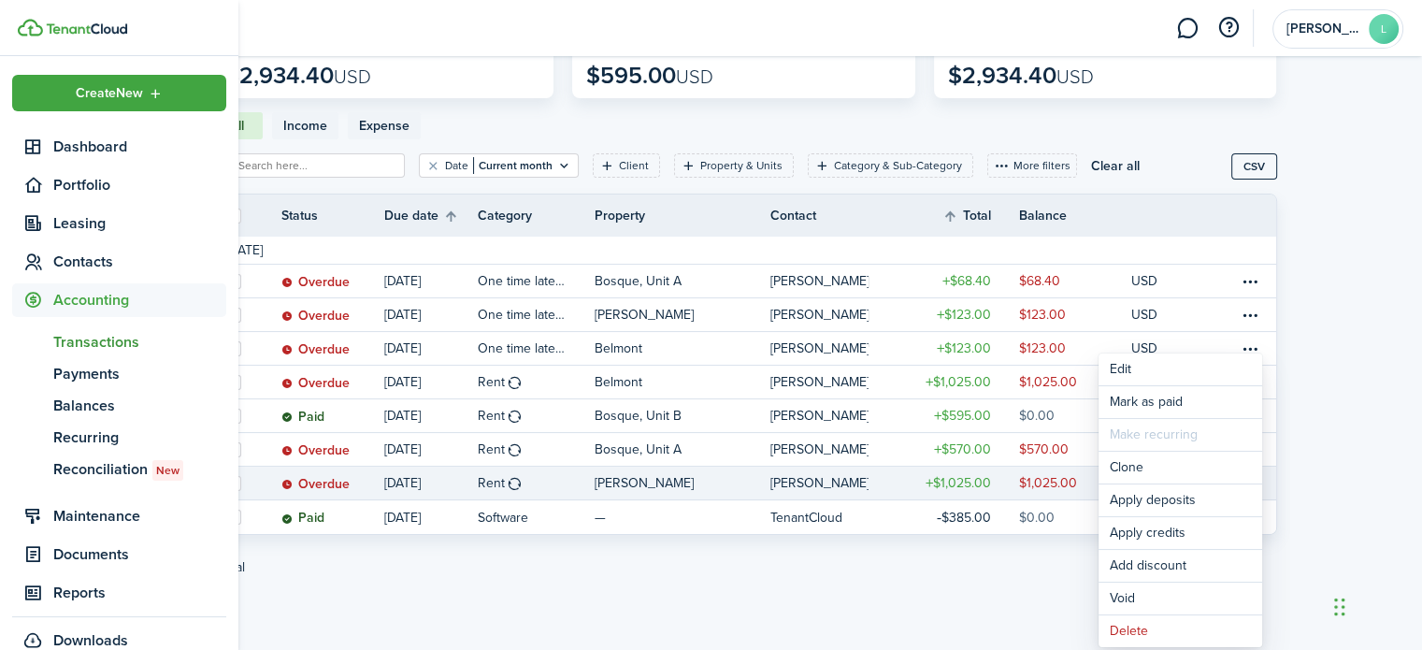
click at [83, 347] on span "Transactions" at bounding box center [139, 342] width 173 height 22
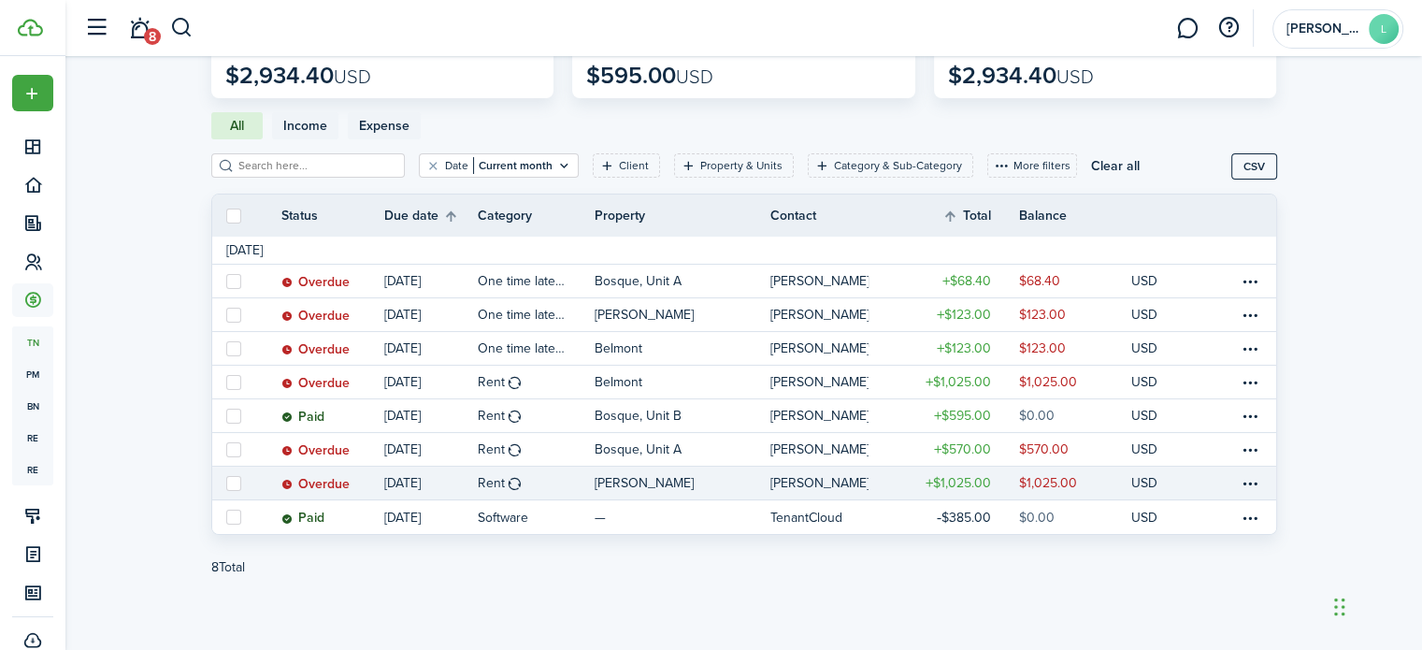
scroll to position [128, 0]
click at [1256, 485] on table-menu-btn-icon "Open menu" at bounding box center [1250, 484] width 22 height 22
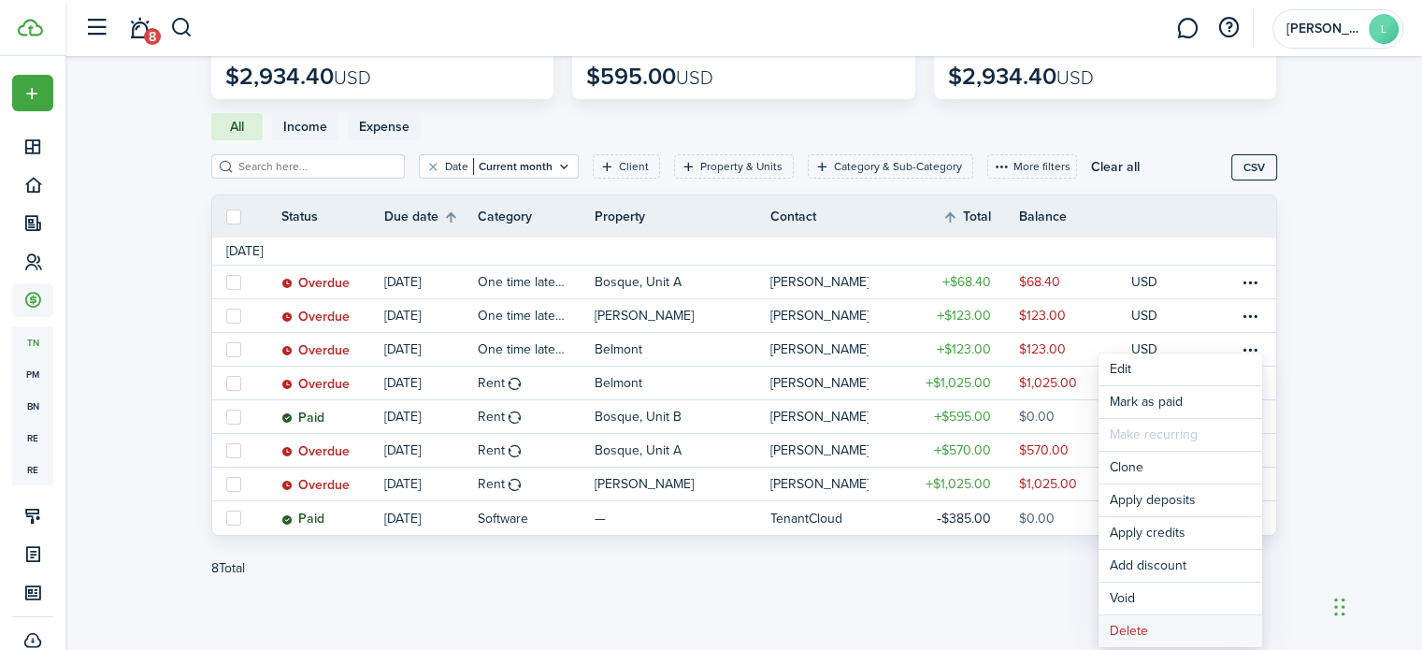
click at [1193, 621] on button "Delete" at bounding box center [1181, 631] width 164 height 32
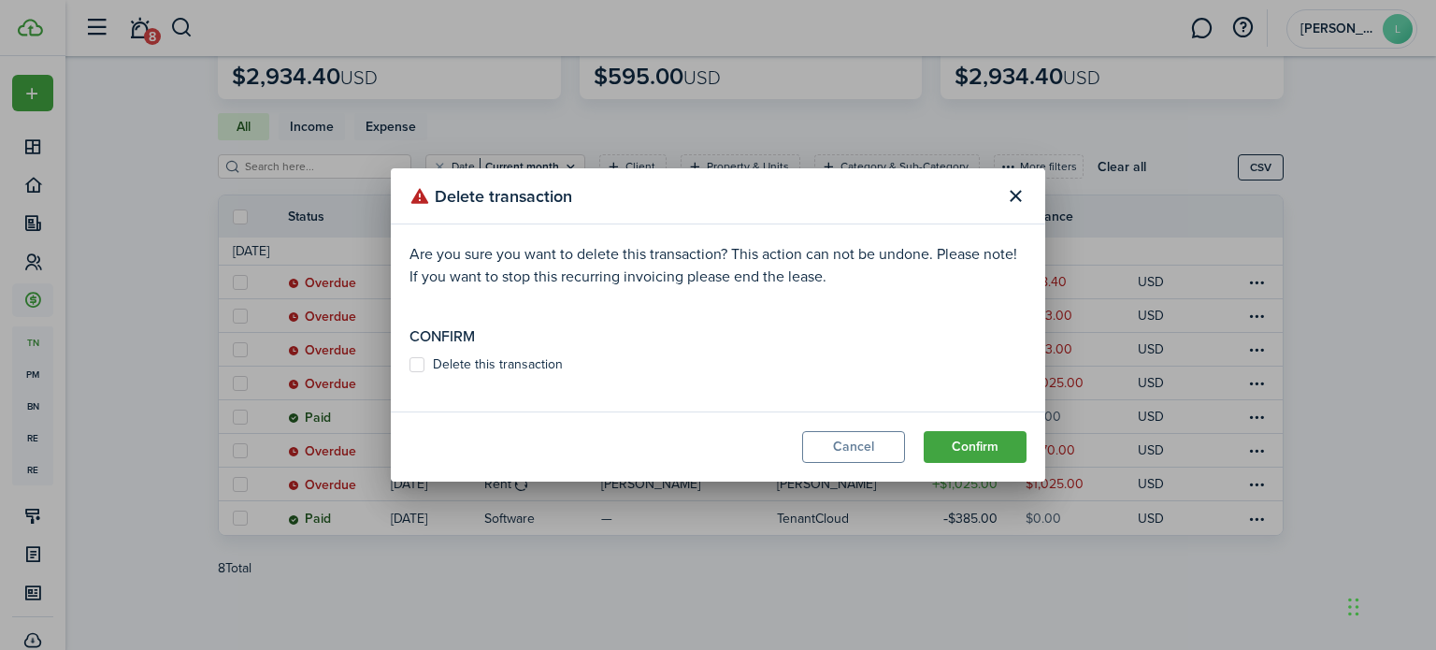
click at [416, 370] on label "Delete this transaction" at bounding box center [486, 364] width 153 height 15
click at [410, 366] on input "Delete this transaction" at bounding box center [409, 365] width 1 height 1
checkbox input "true"
click at [972, 449] on button "Confirm" at bounding box center [975, 447] width 103 height 32
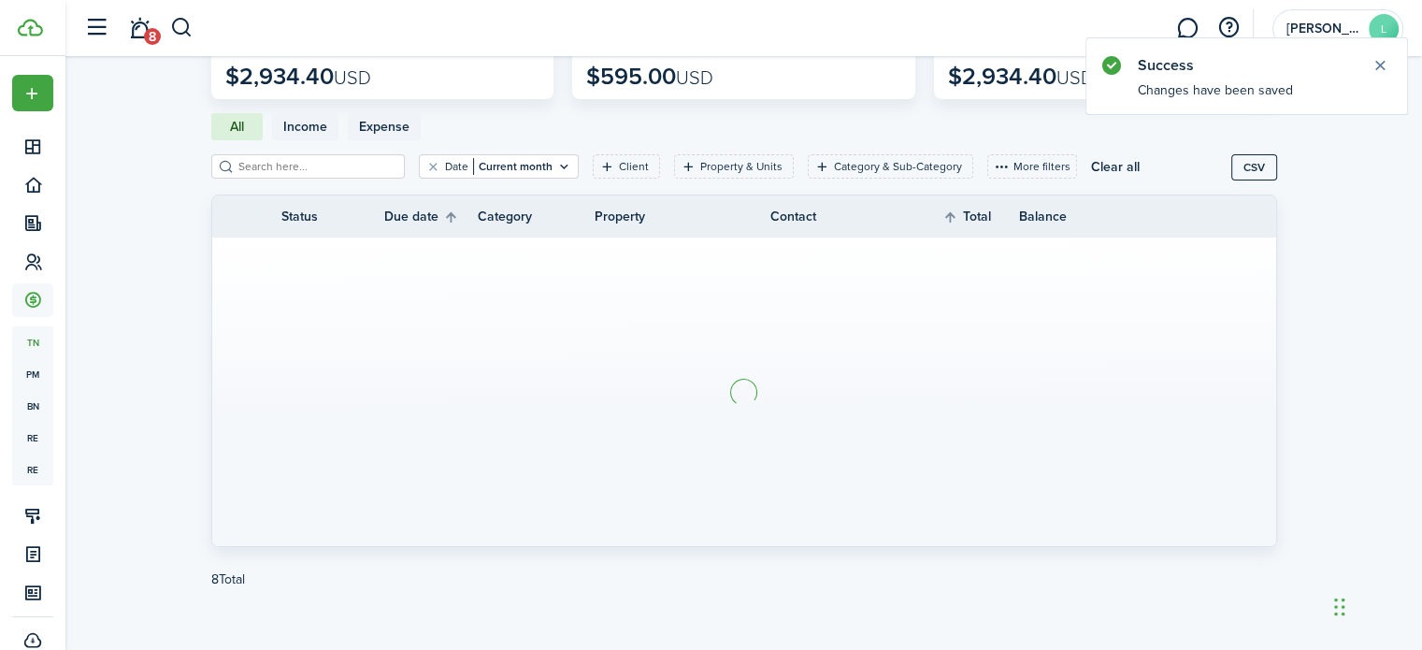
click at [972, 449] on section at bounding box center [744, 392] width 1064 height 309
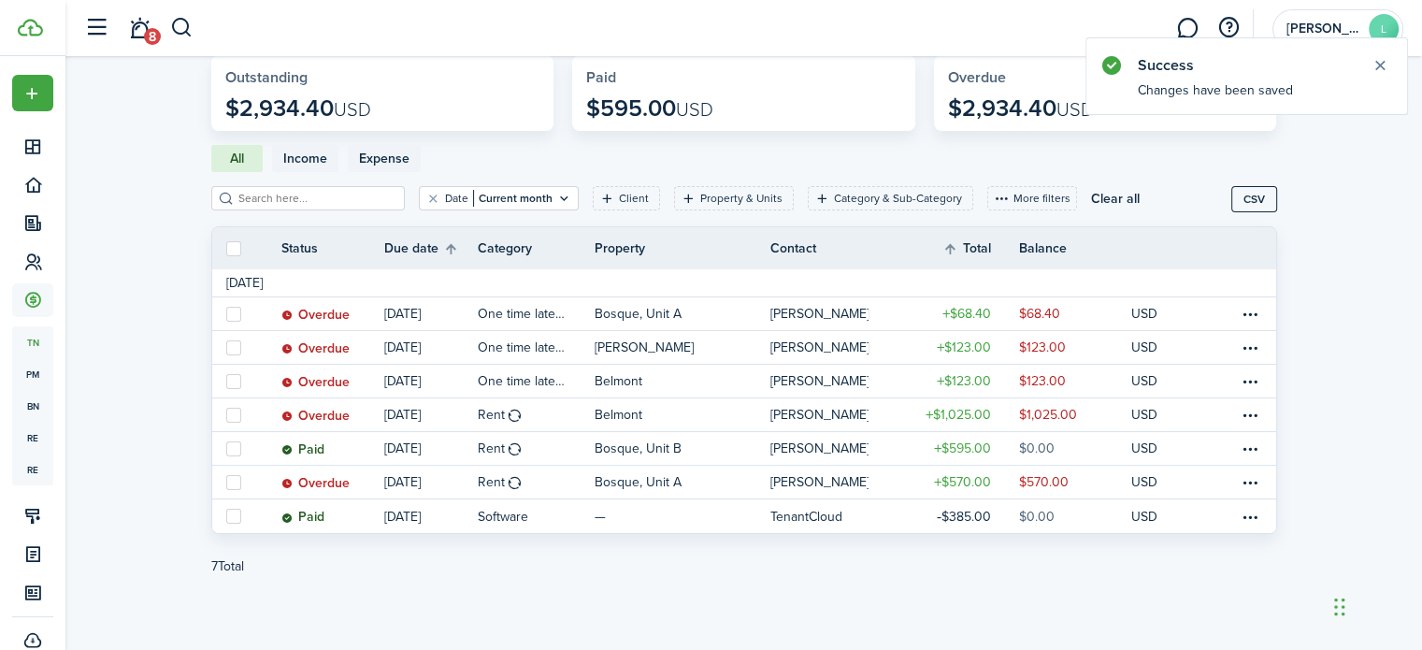
scroll to position [95, 0]
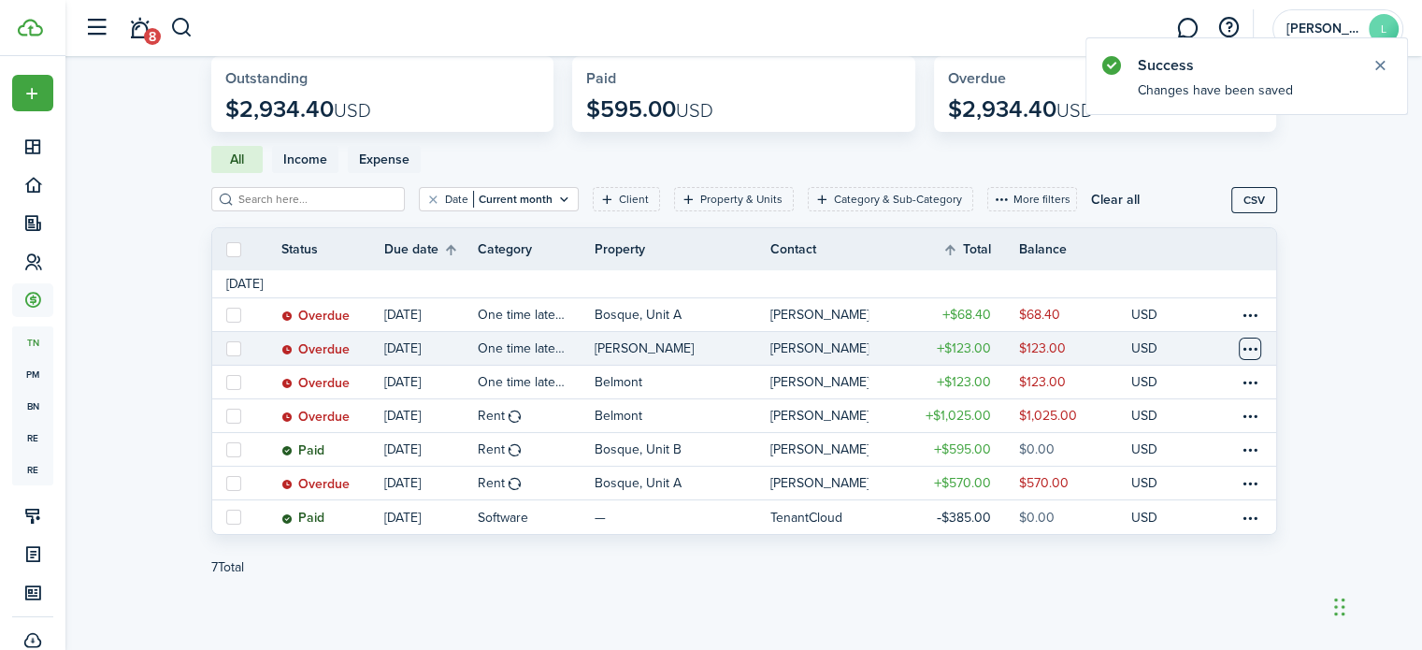
click at [1256, 348] on table-menu-btn-icon at bounding box center [1250, 349] width 22 height 22
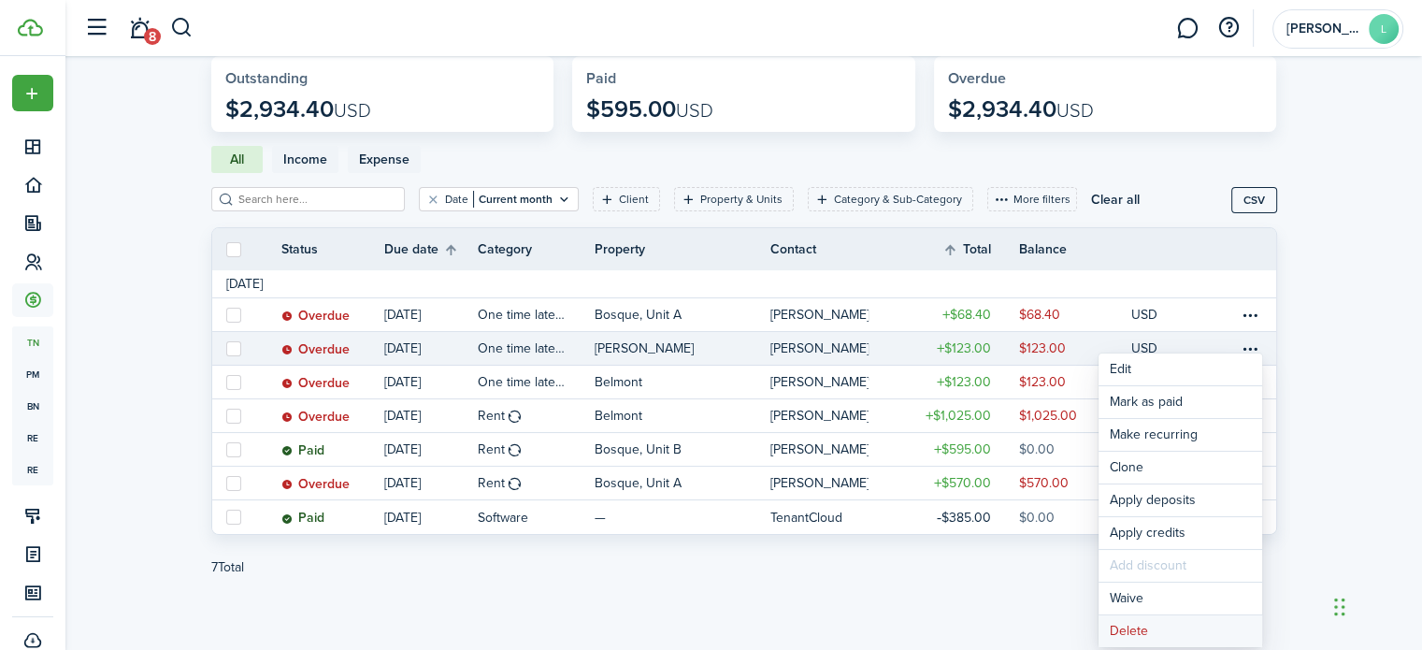
click at [1175, 628] on button "Delete" at bounding box center [1181, 631] width 164 height 32
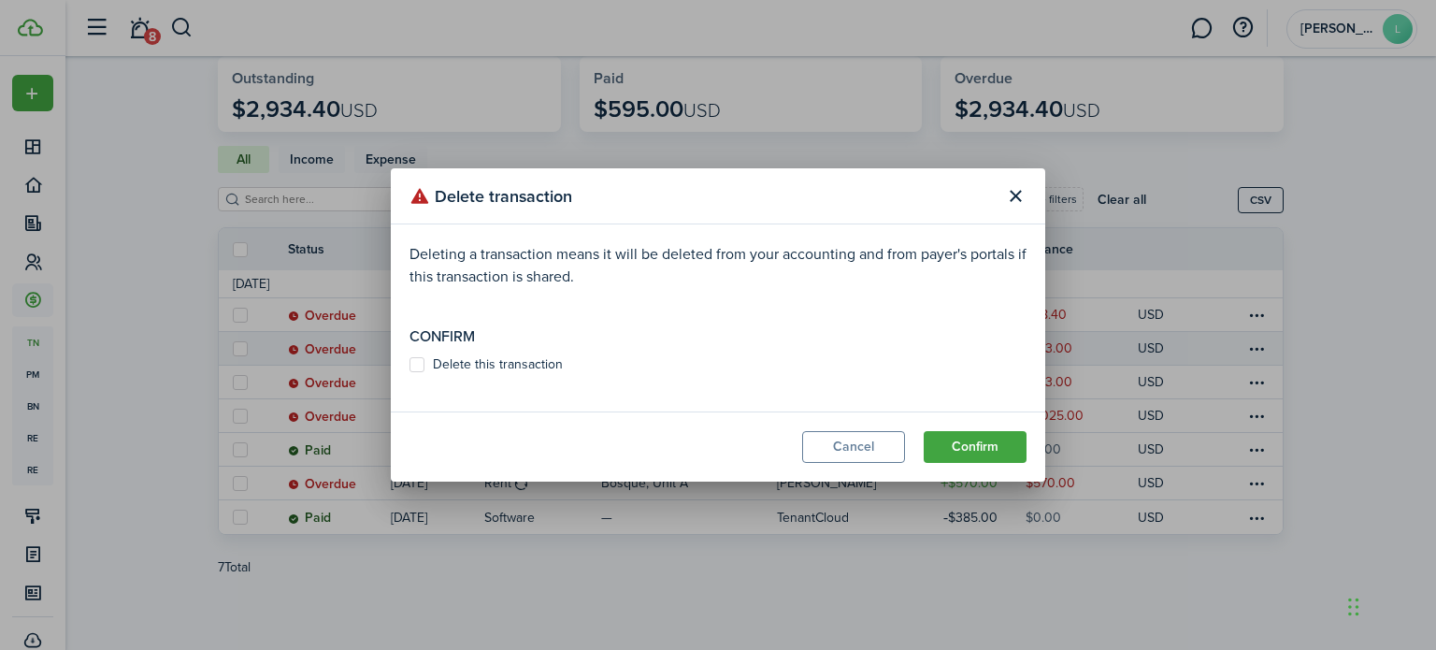
click at [486, 365] on label "Delete this transaction" at bounding box center [486, 364] width 153 height 15
click at [410, 365] on input "Delete this transaction" at bounding box center [409, 365] width 1 height 1
checkbox input "true"
click at [961, 445] on button "Confirm" at bounding box center [975, 447] width 103 height 32
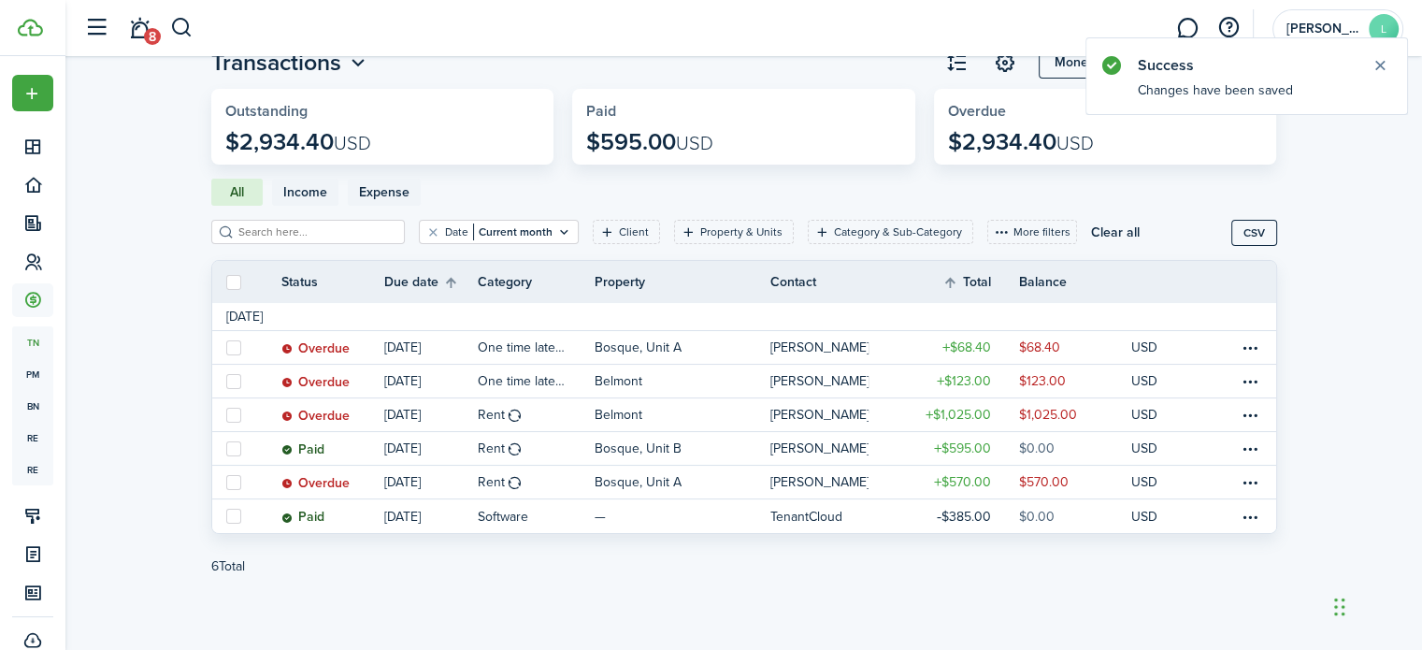
scroll to position [62, 0]
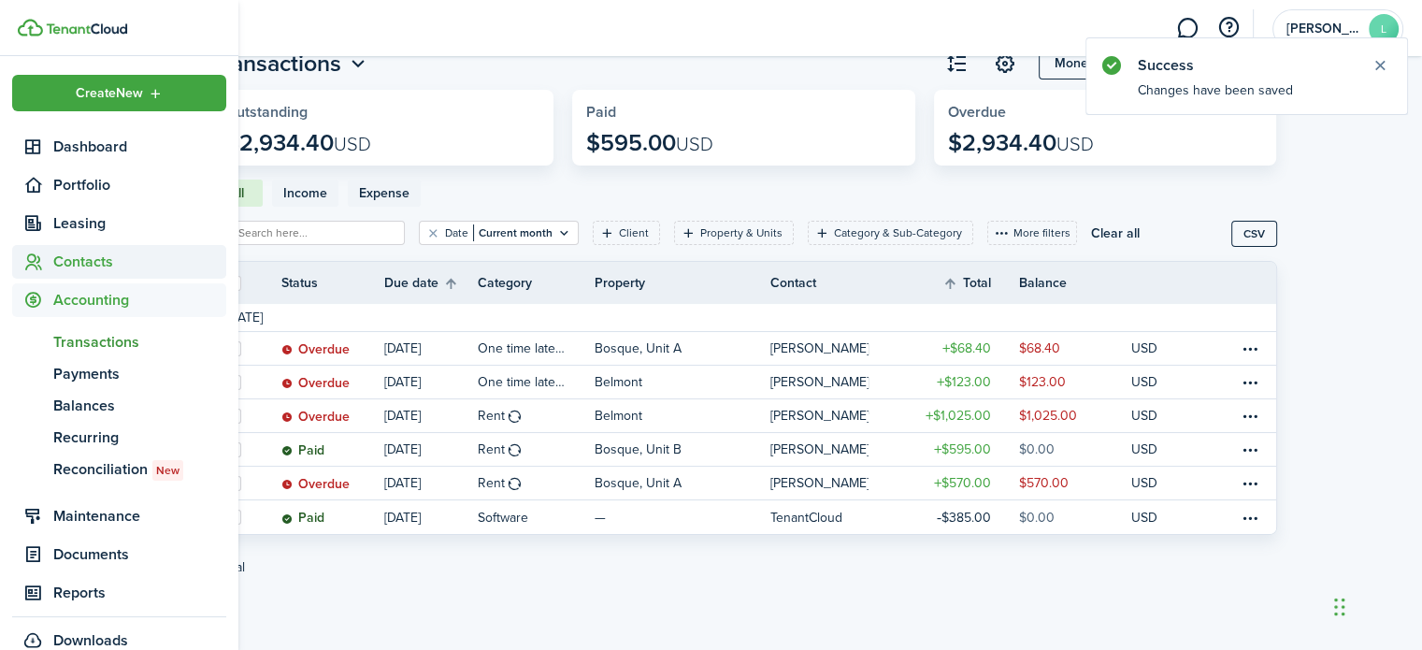
click at [75, 275] on span "Contacts" at bounding box center [119, 262] width 214 height 34
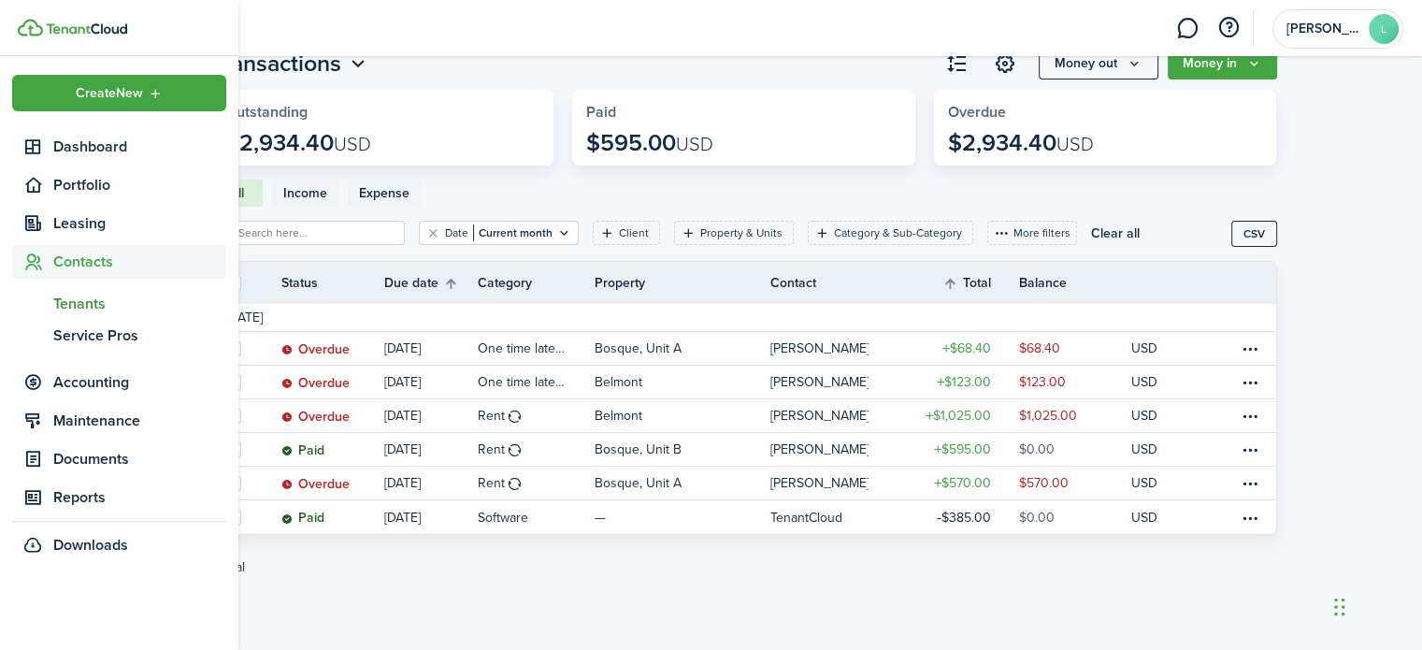
click at [75, 316] on link "tn Tenants" at bounding box center [119, 304] width 214 height 32
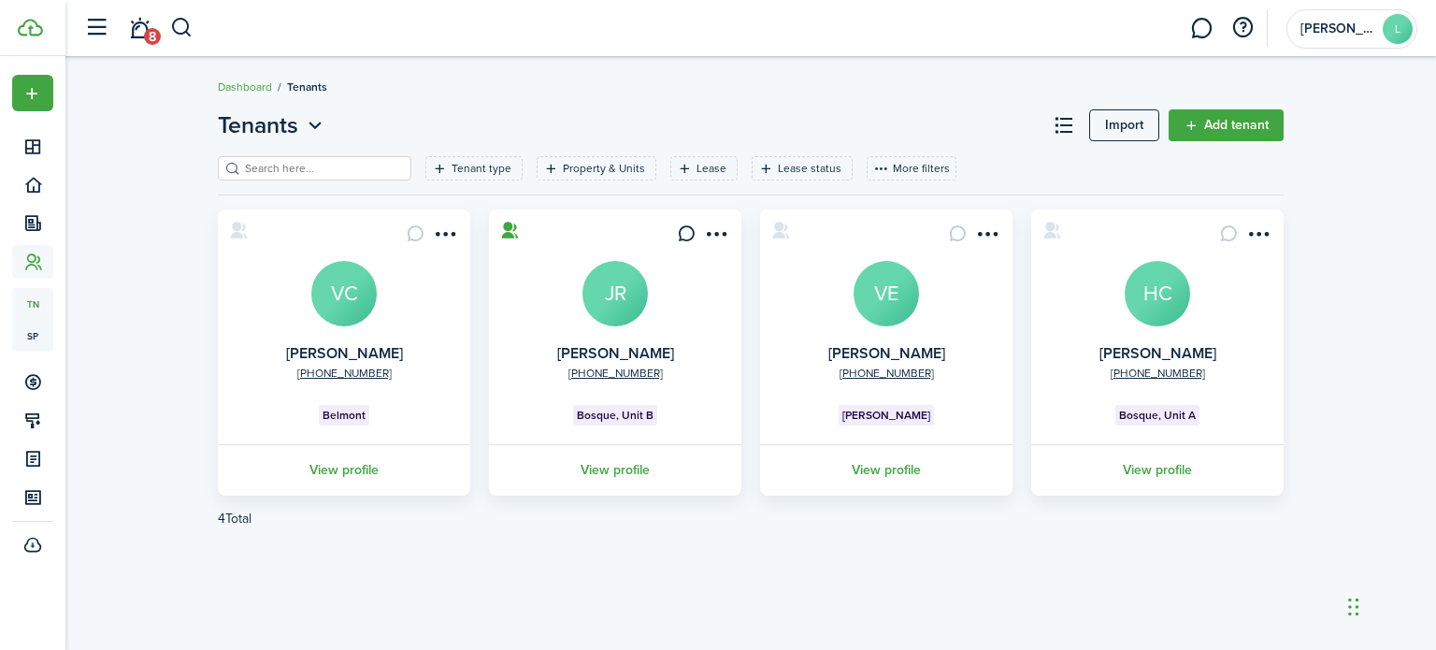
click at [362, 481] on link "View profile" at bounding box center [344, 469] width 258 height 51
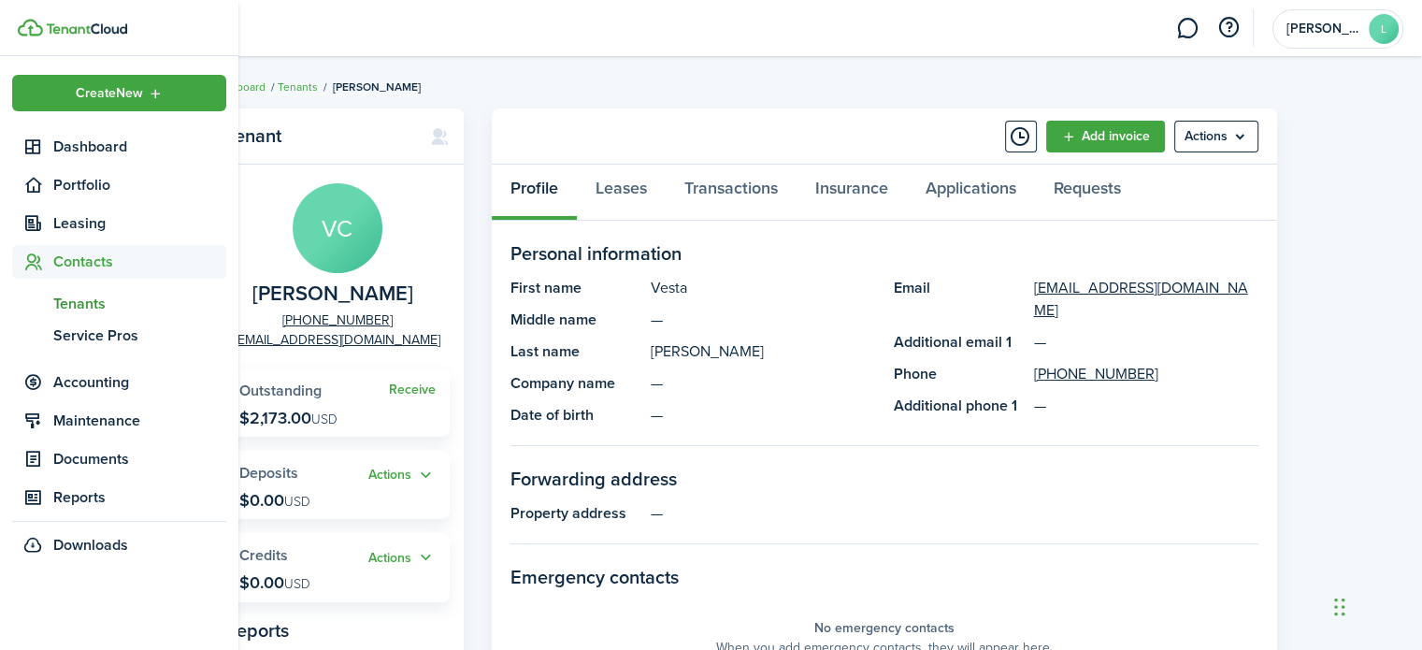
click at [88, 306] on span "Tenants" at bounding box center [139, 304] width 173 height 22
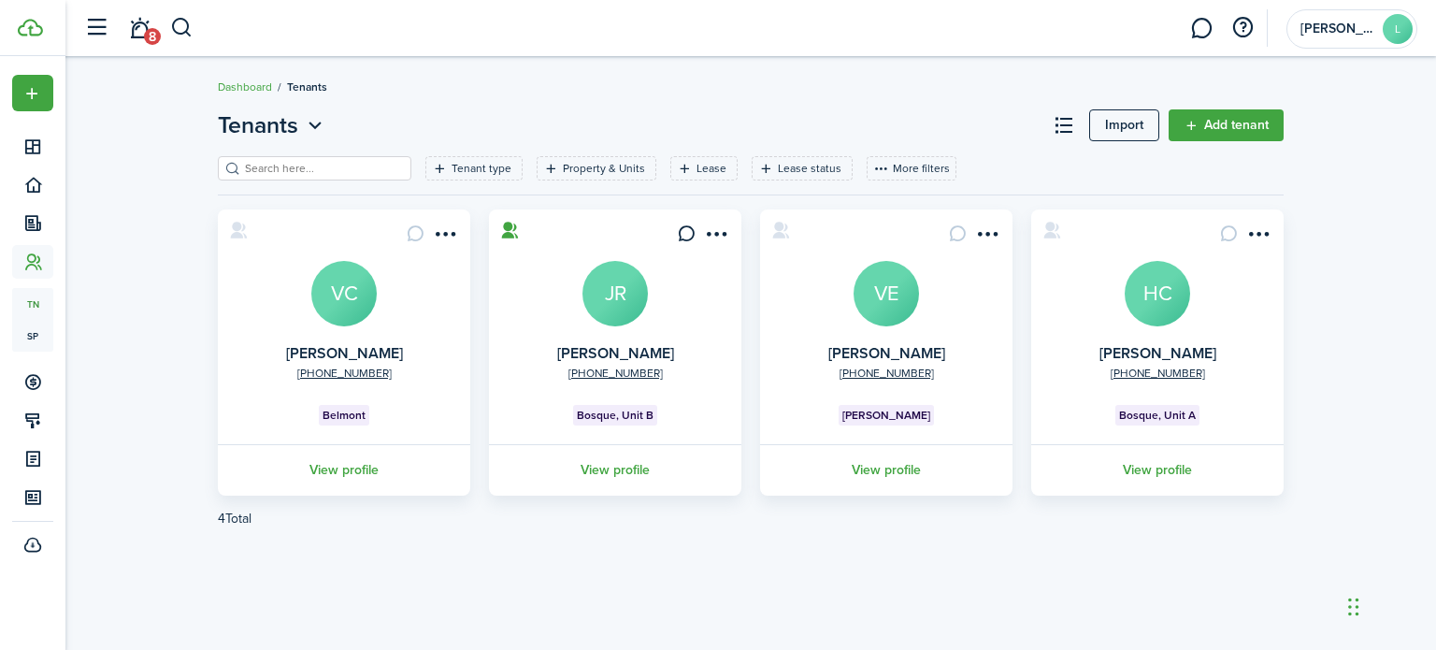
click at [865, 467] on link "View profile" at bounding box center [886, 469] width 258 height 51
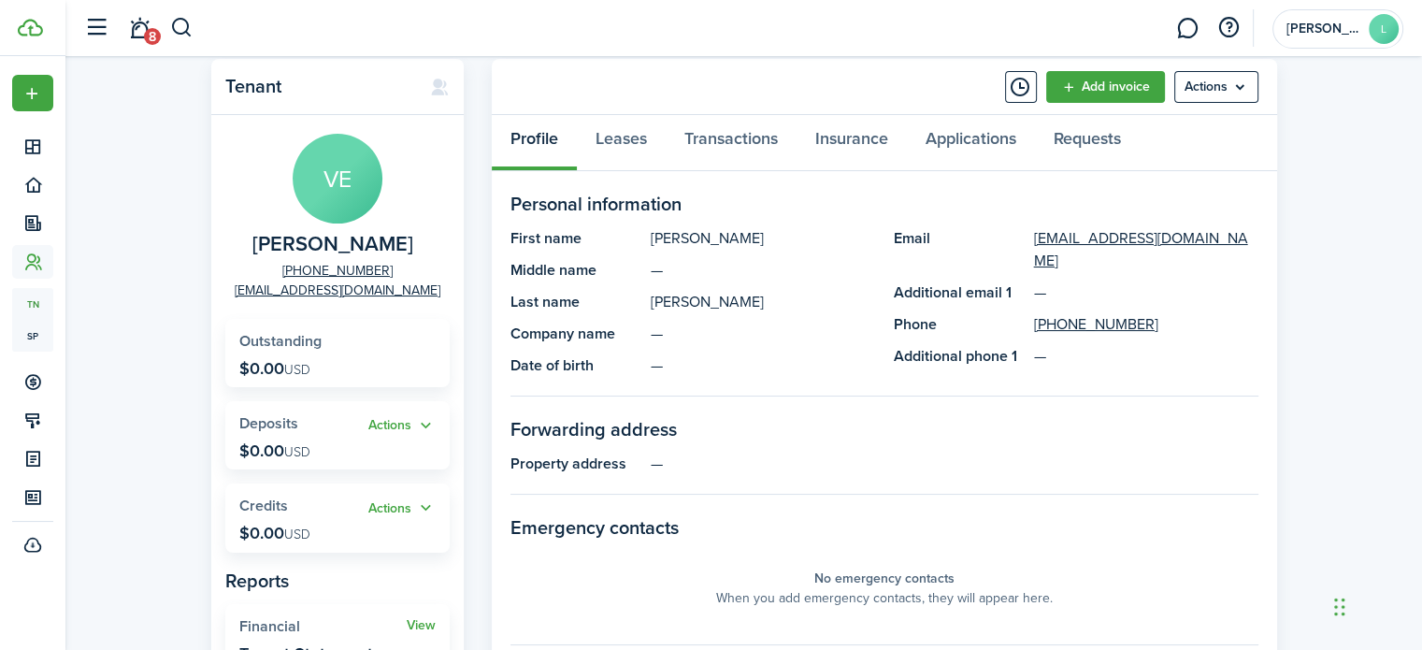
scroll to position [52, 0]
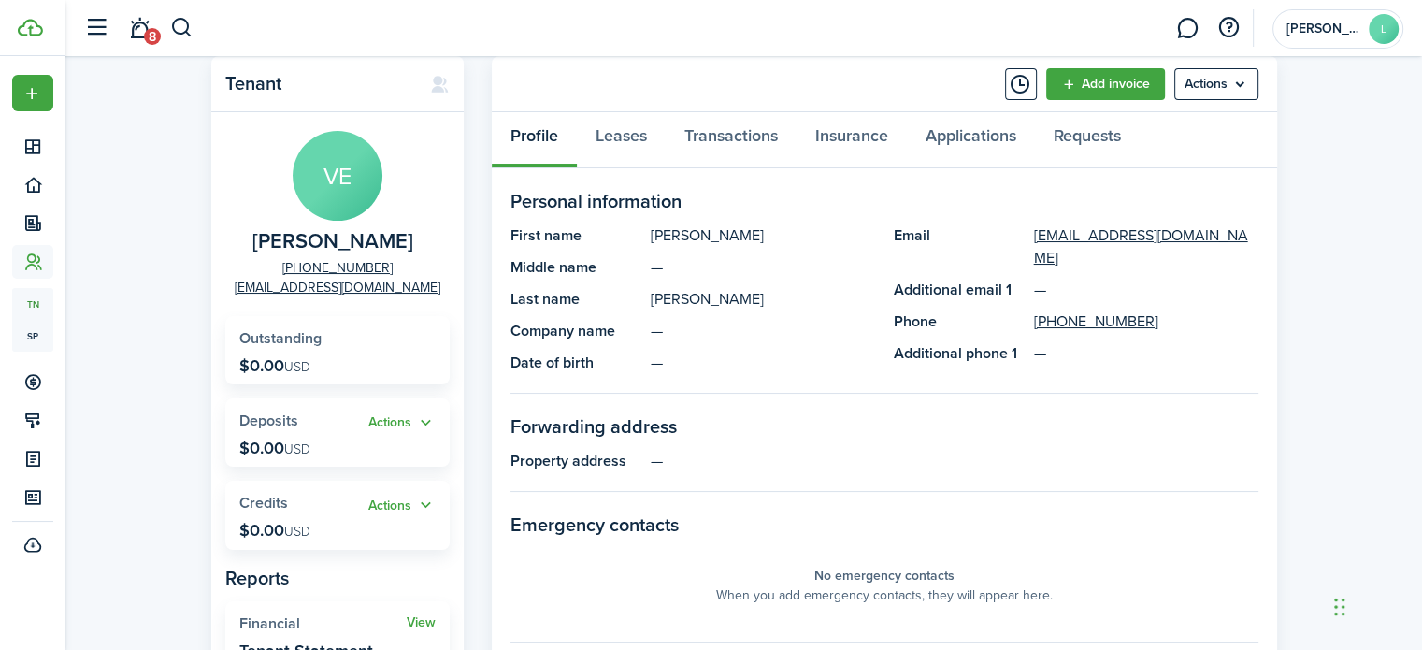
click at [580, 247] on panel-main-list "First name [PERSON_NAME] Middle name — Last name [PERSON_NAME] Company name — D…" at bounding box center [693, 299] width 365 height 150
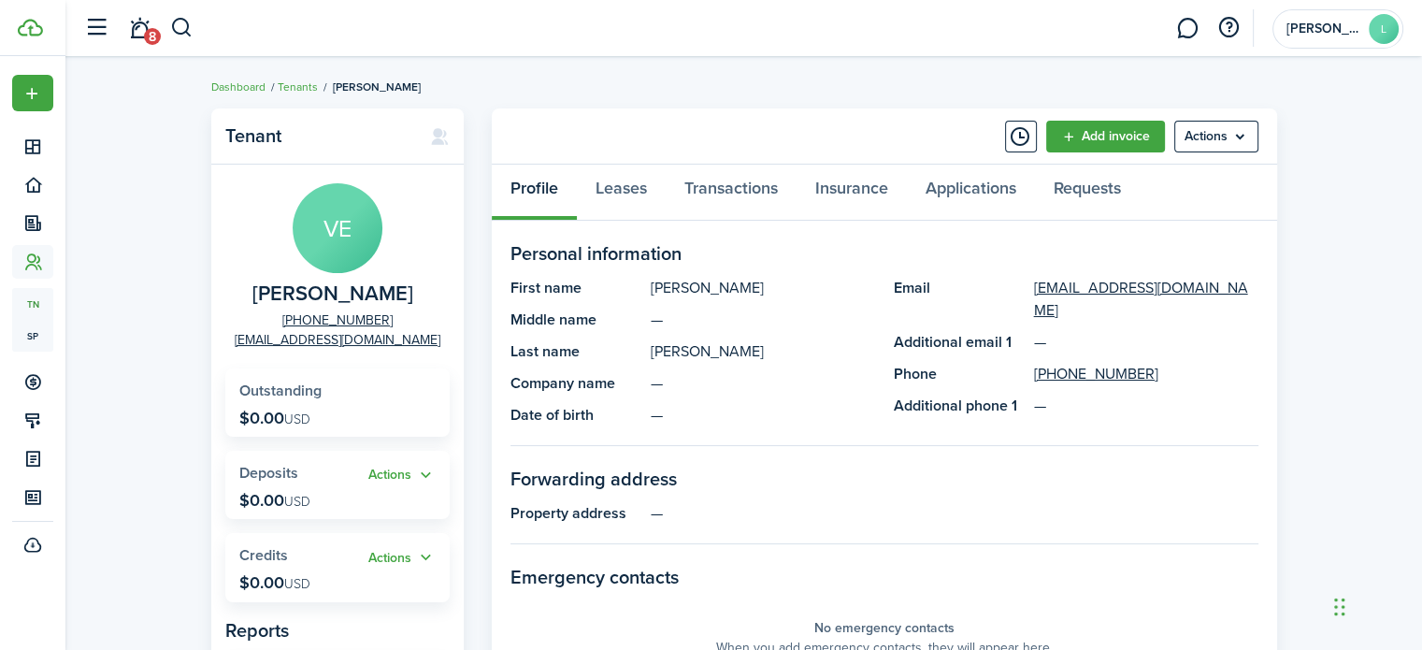
scroll to position [7, 0]
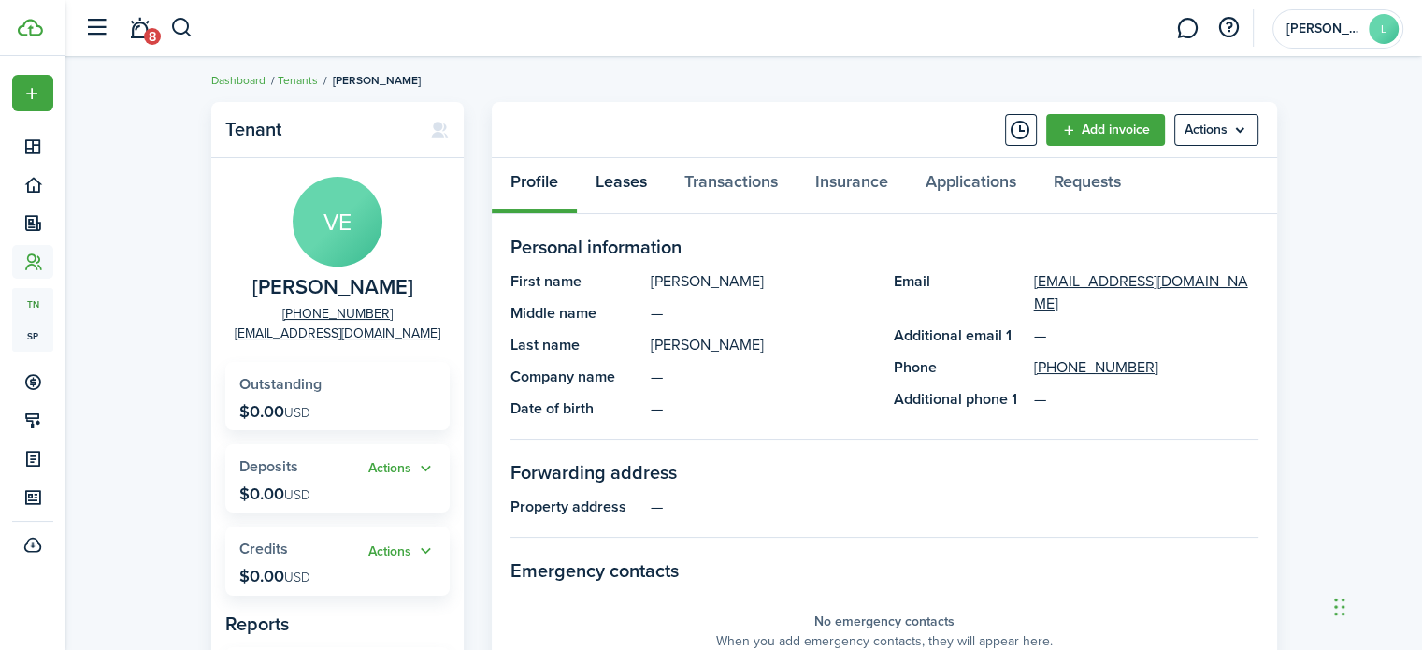
click at [617, 172] on link "Leases" at bounding box center [621, 186] width 89 height 56
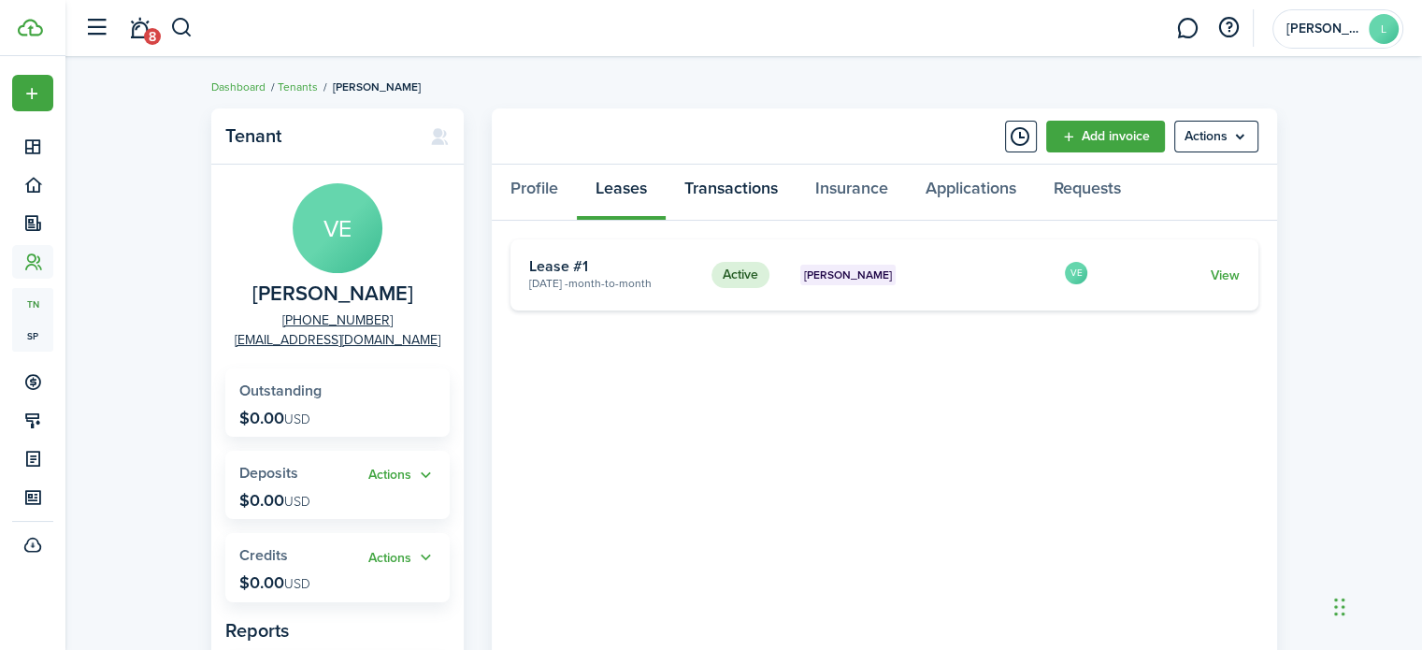
click at [749, 194] on link "Transactions" at bounding box center [731, 193] width 131 height 56
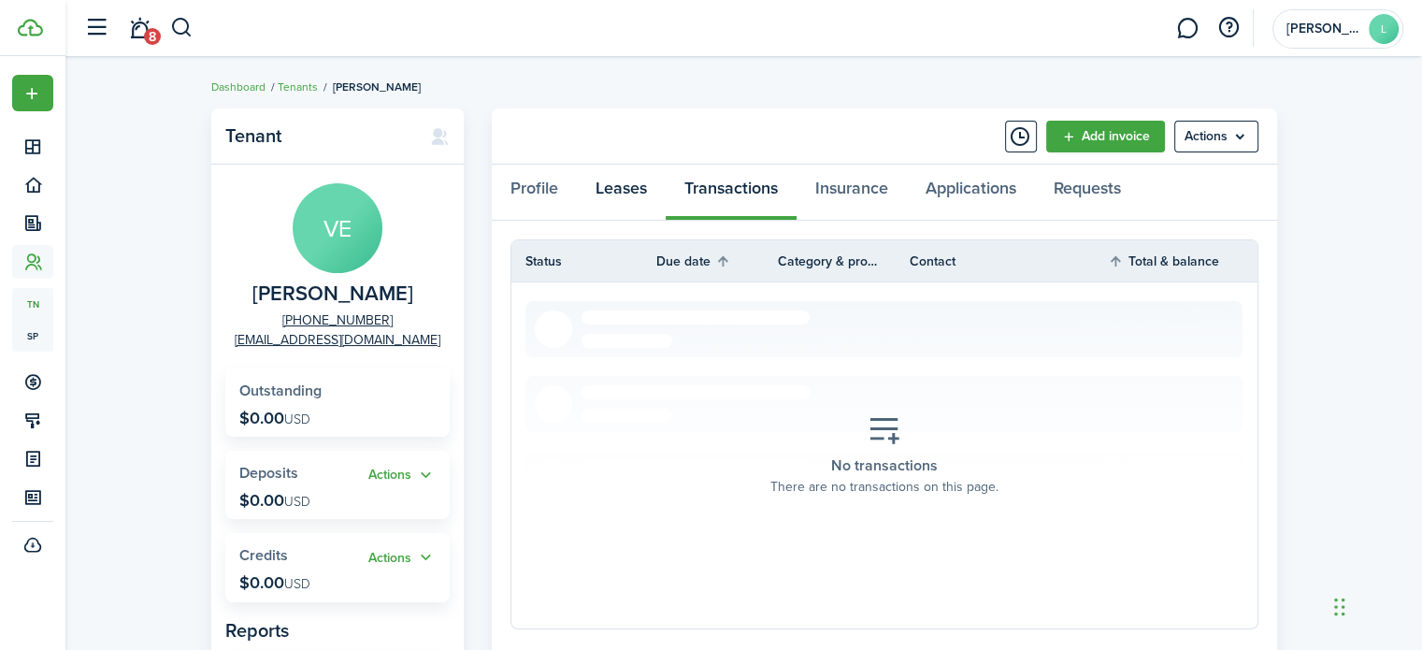
click at [649, 196] on link "Leases" at bounding box center [621, 193] width 89 height 56
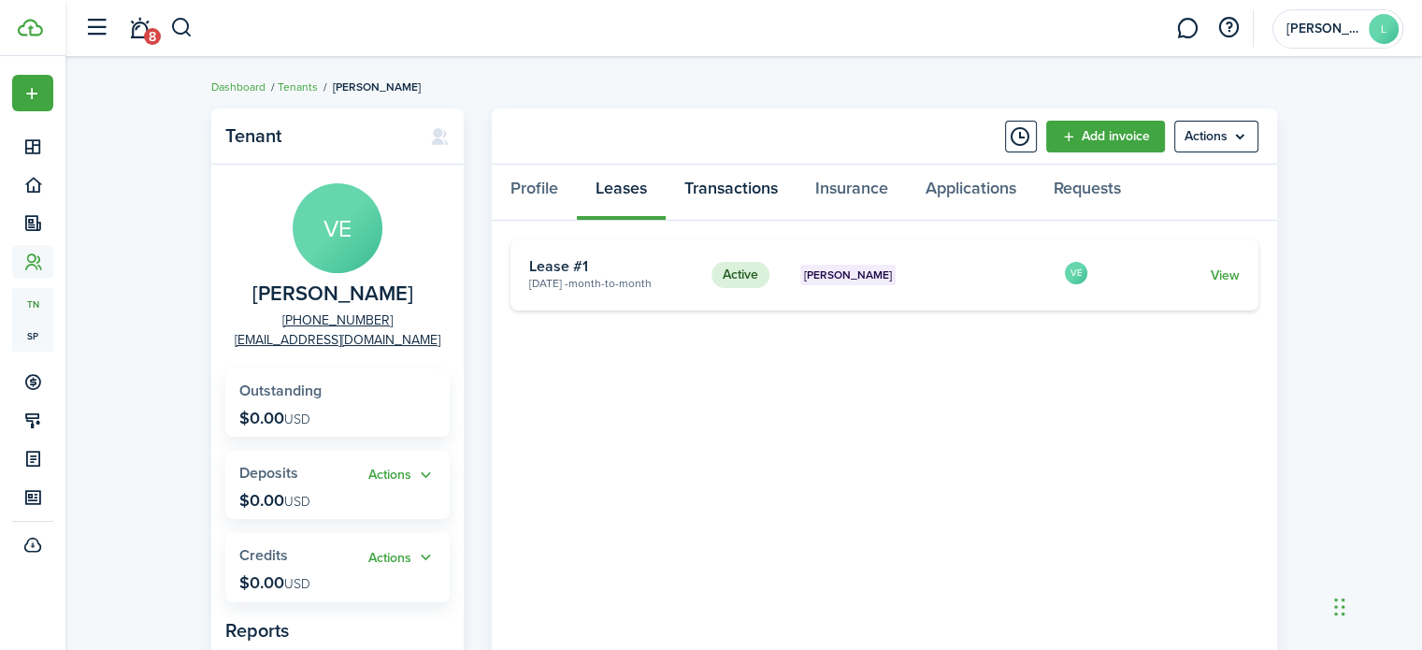
click at [739, 195] on link "Transactions" at bounding box center [731, 193] width 131 height 56
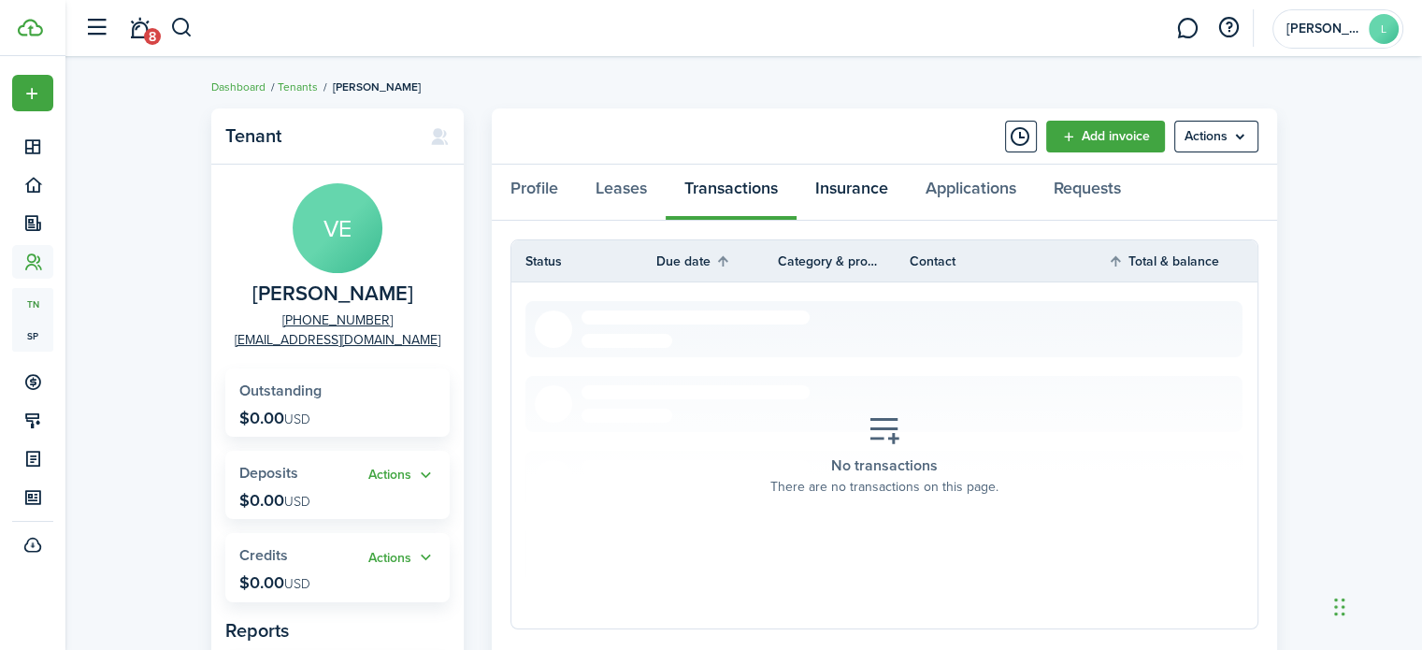
click at [864, 199] on link "Insurance" at bounding box center [852, 193] width 110 height 56
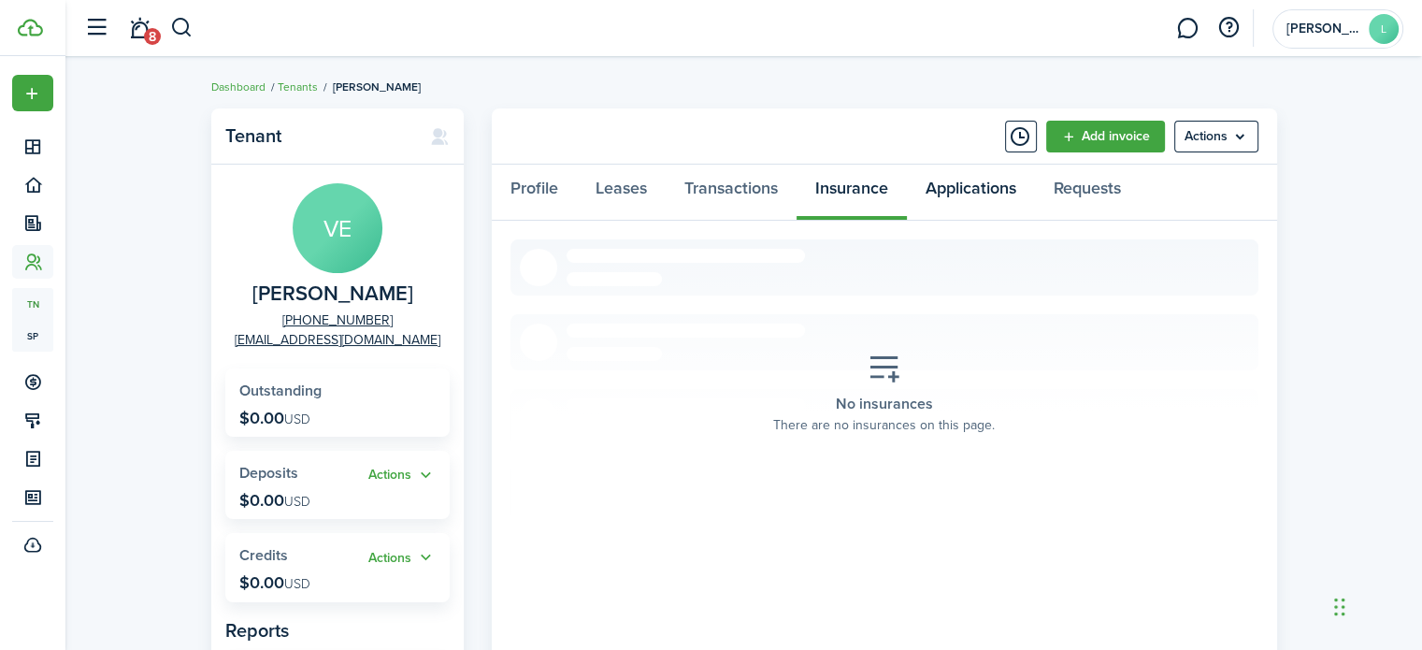
click at [991, 195] on link "Applications" at bounding box center [971, 193] width 128 height 56
click at [1100, 191] on link "Requests" at bounding box center [1087, 193] width 105 height 56
click at [1234, 150] on menu-btn "Actions" at bounding box center [1217, 137] width 84 height 32
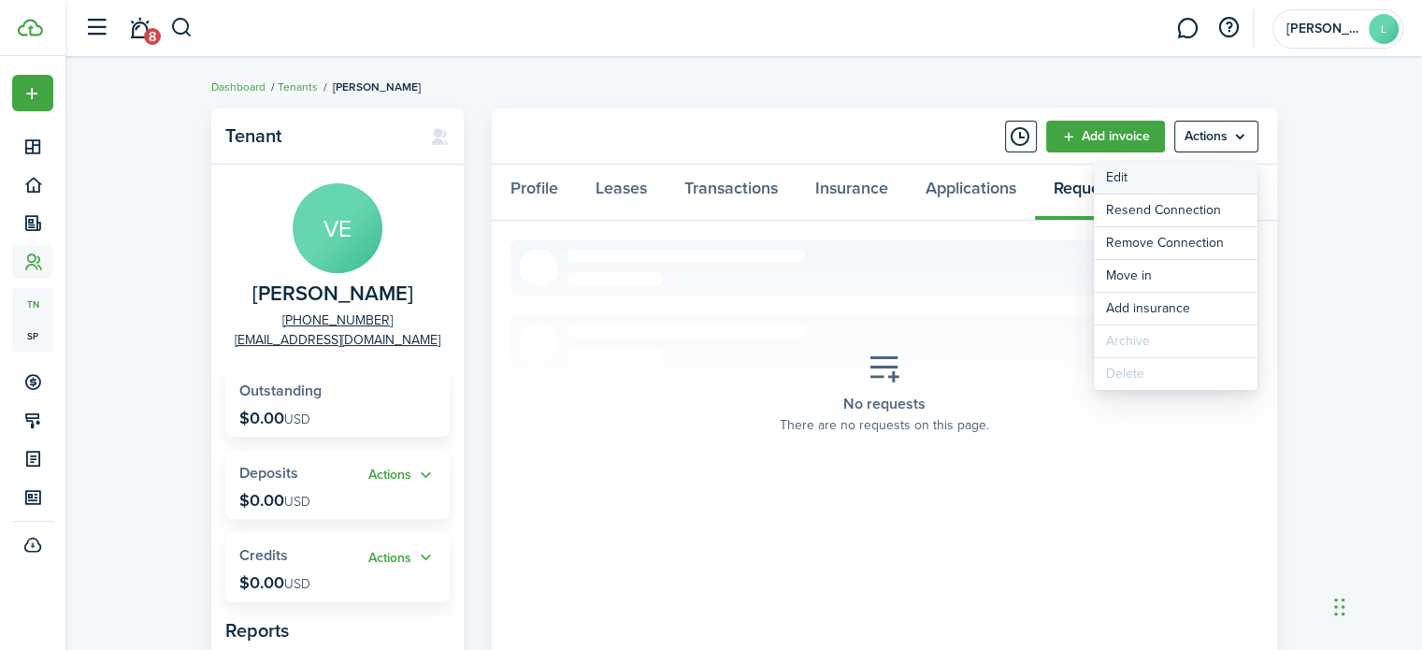
click at [1156, 180] on link "Edit" at bounding box center [1176, 178] width 164 height 32
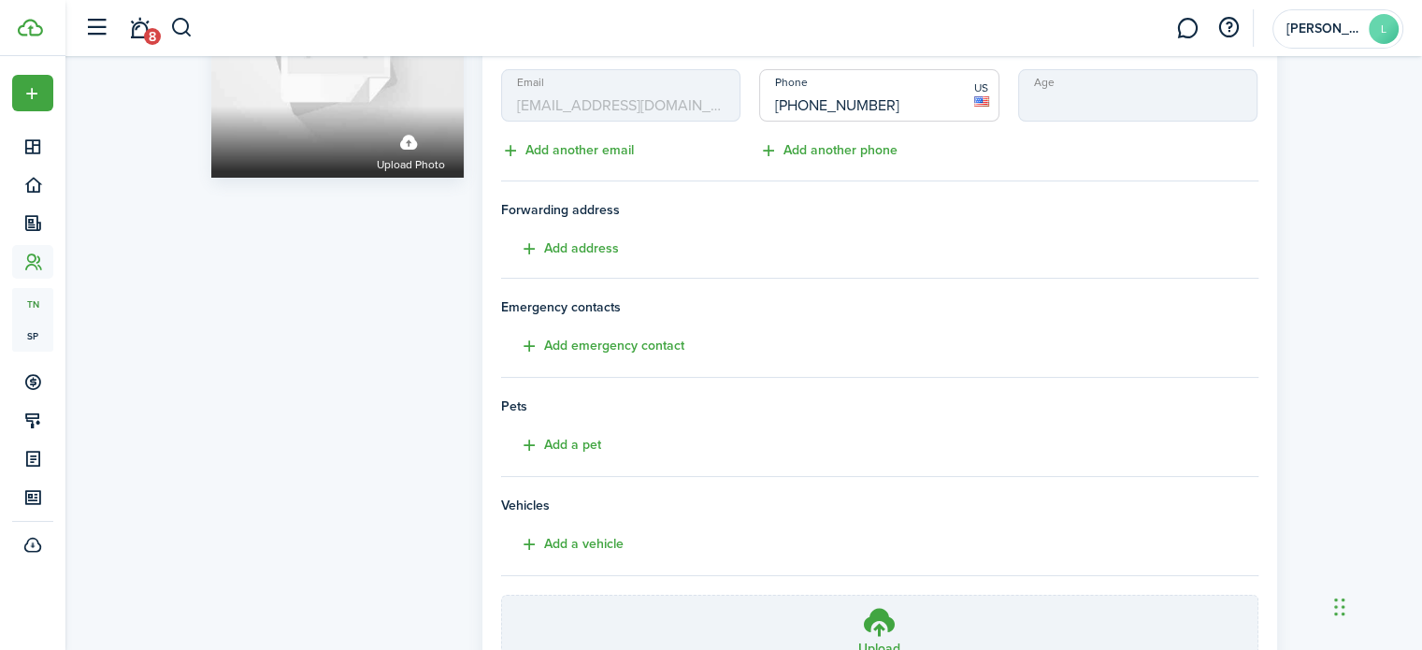
scroll to position [370, 0]
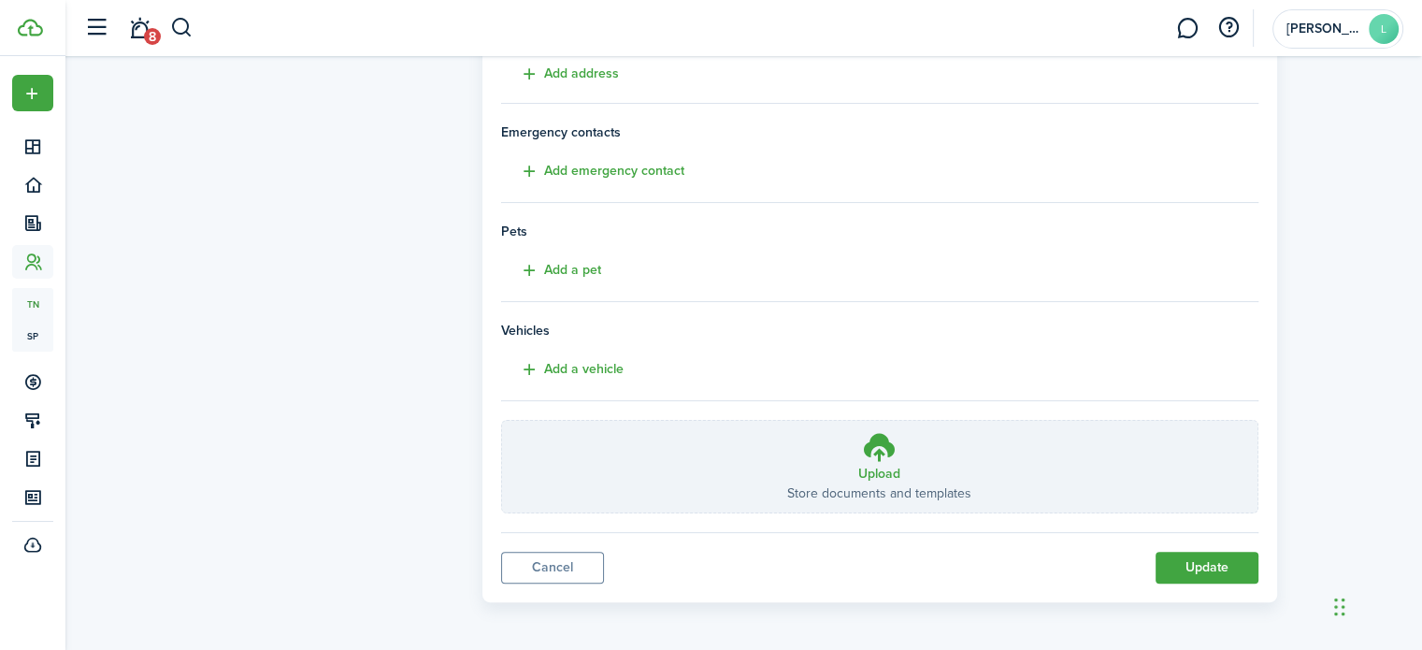
click at [1210, 561] on button "Update" at bounding box center [1207, 568] width 103 height 32
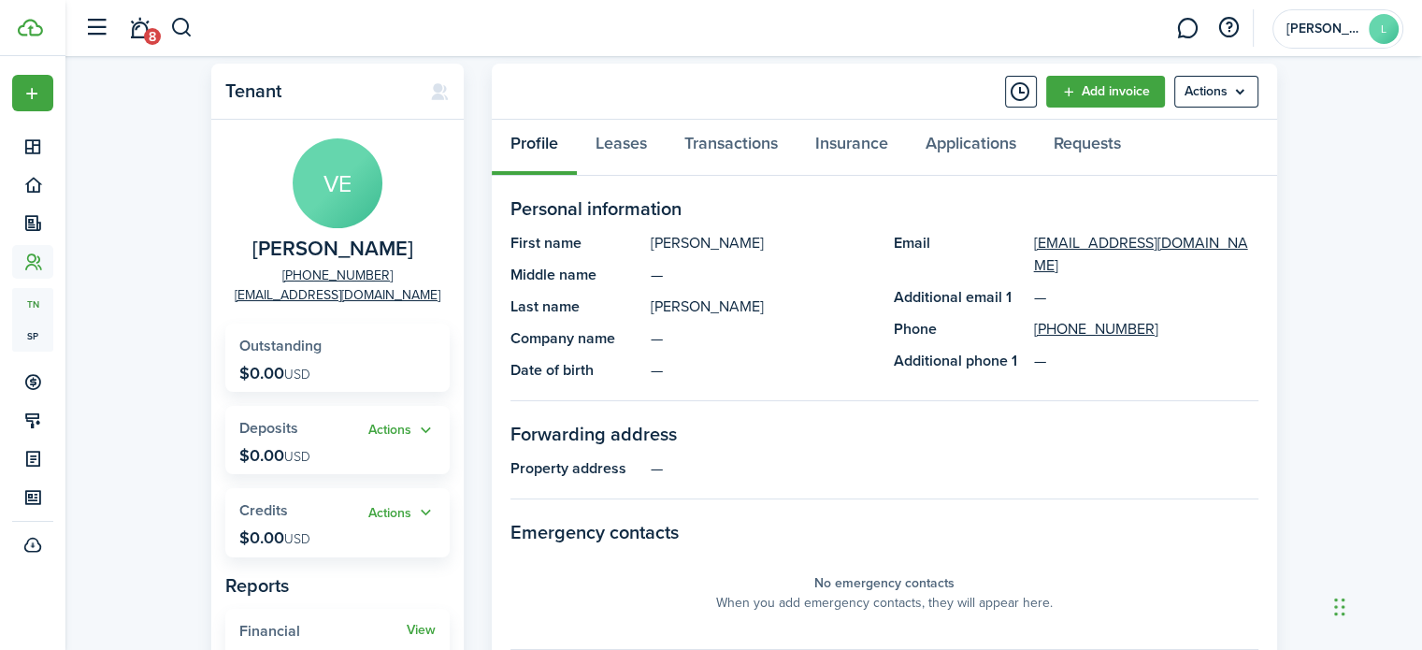
scroll to position [36, 0]
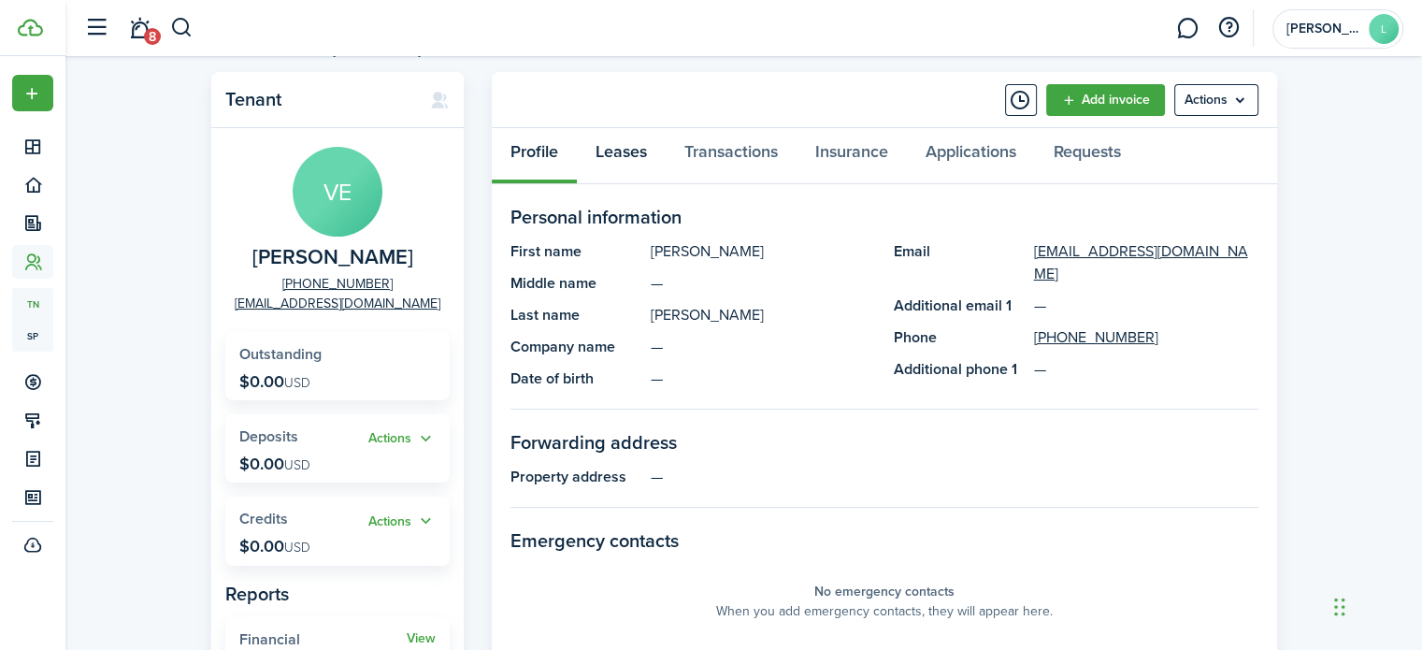
click at [639, 147] on link "Leases" at bounding box center [621, 156] width 89 height 56
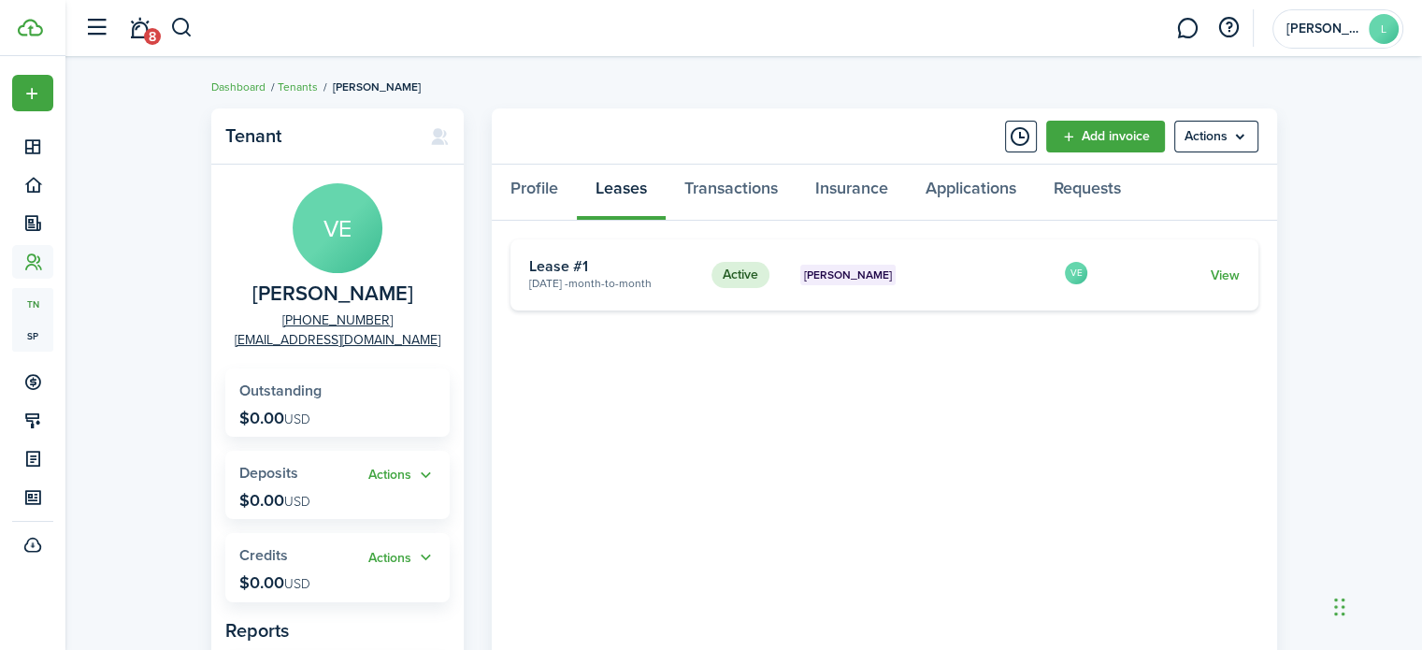
click at [1233, 272] on link "View" at bounding box center [1224, 276] width 29 height 20
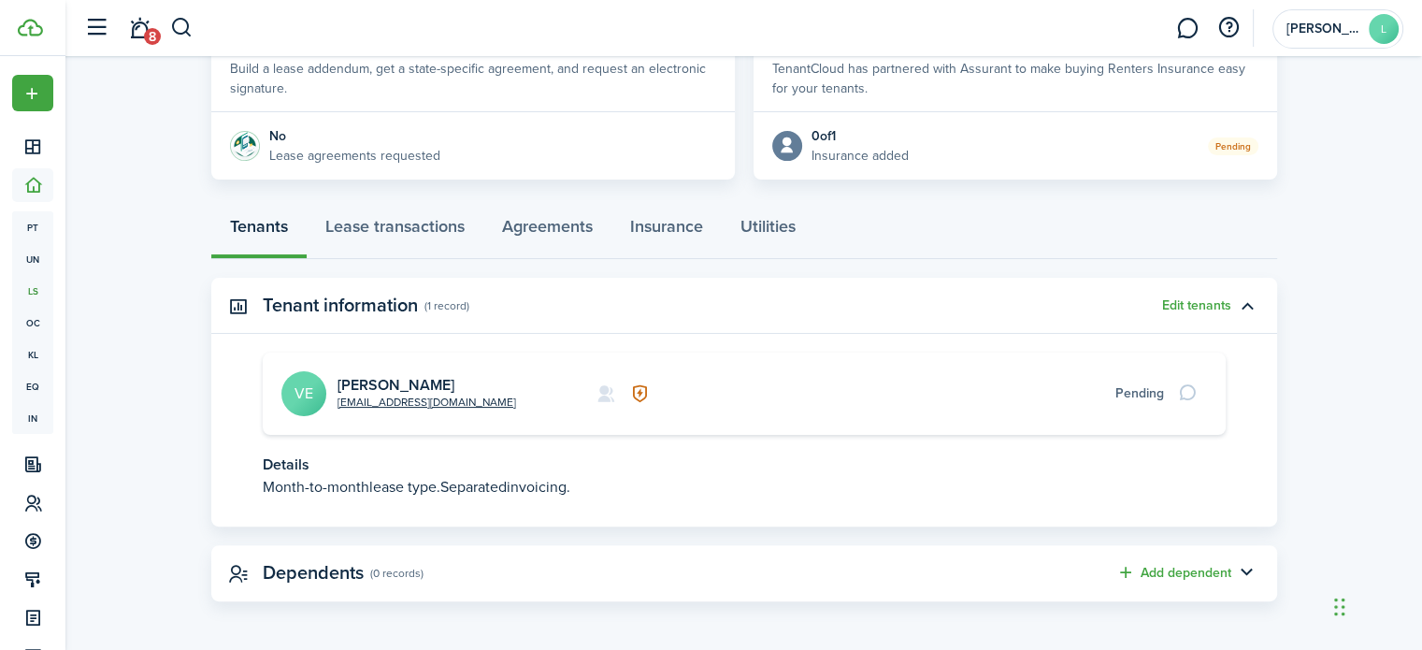
scroll to position [385, 0]
click at [408, 230] on link "Lease transactions" at bounding box center [395, 229] width 177 height 56
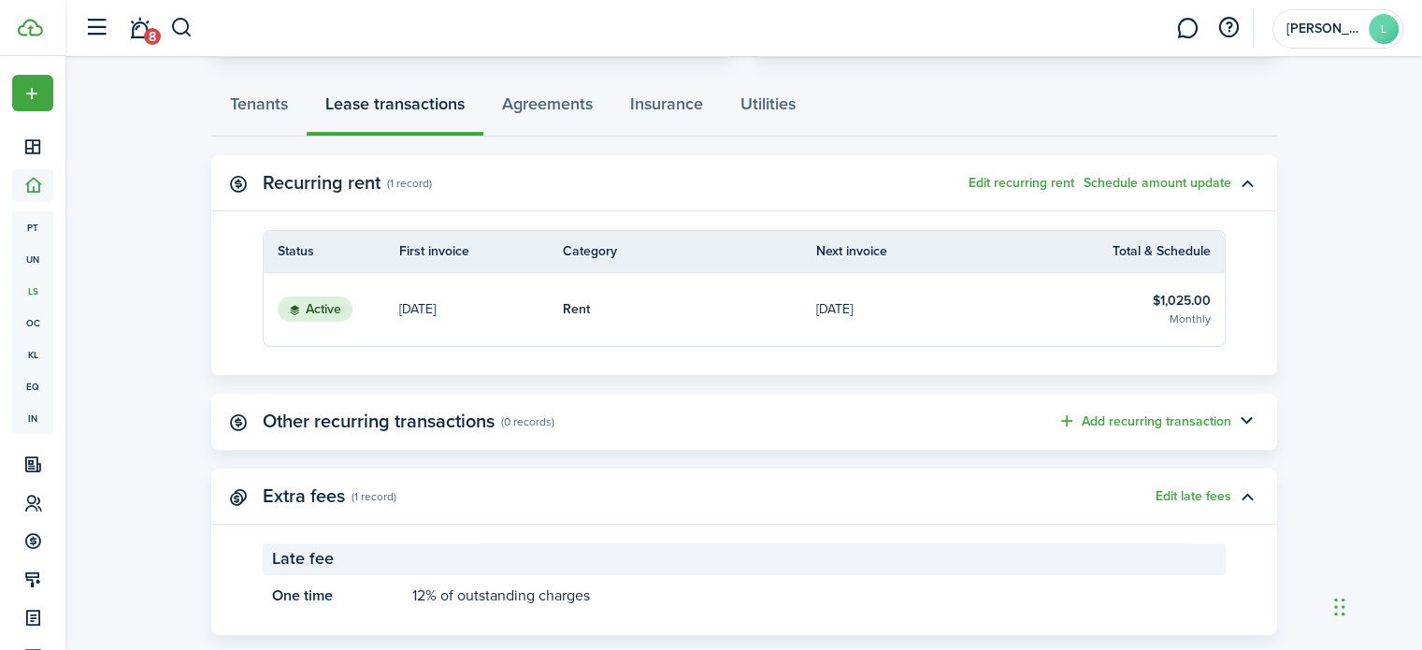
scroll to position [508, 0]
click at [1059, 177] on button "Edit recurring rent" at bounding box center [1022, 181] width 106 height 15
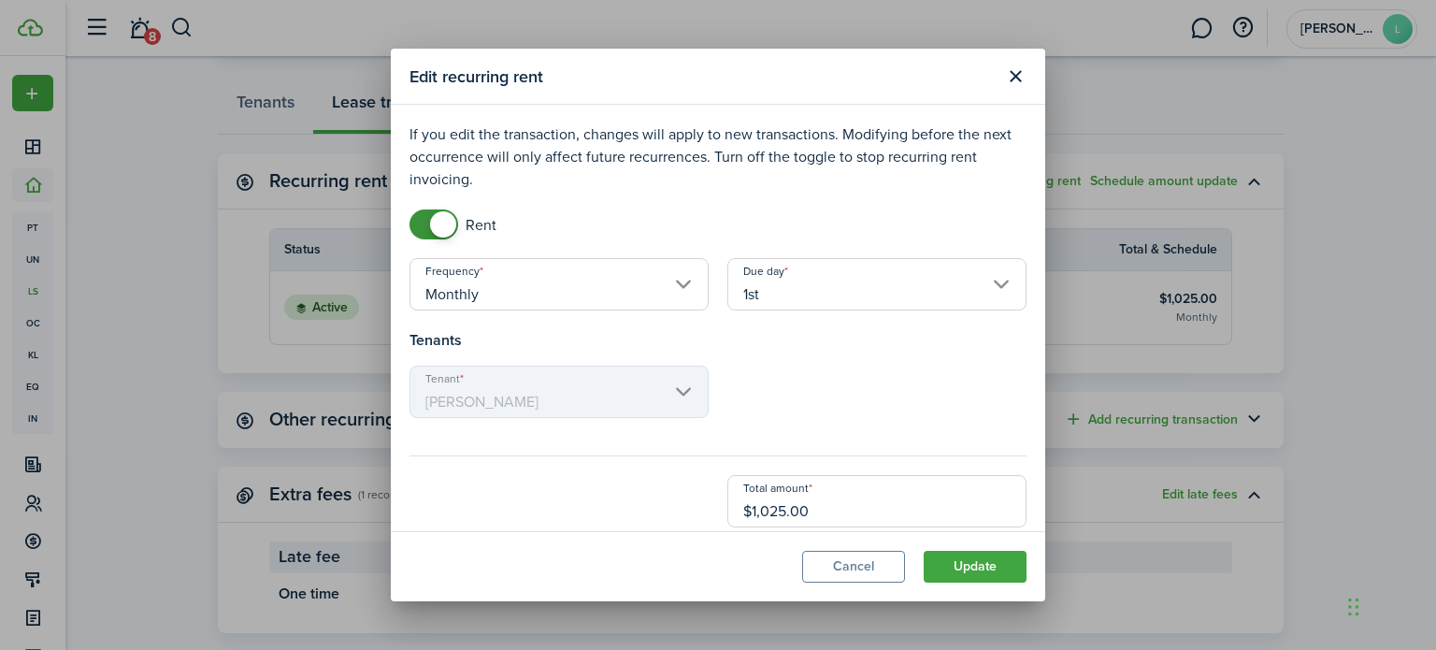
click at [850, 570] on button "Cancel" at bounding box center [853, 567] width 103 height 32
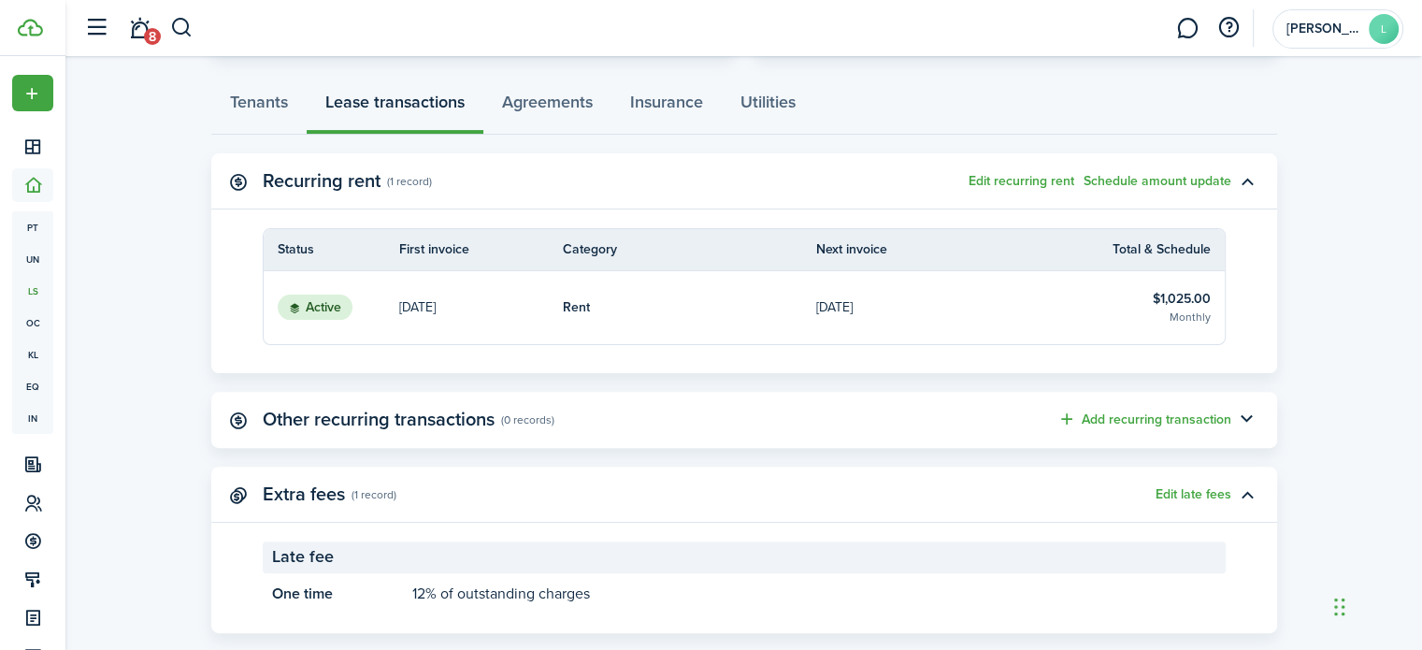
click at [768, 273] on link "Rent" at bounding box center [690, 307] width 254 height 73
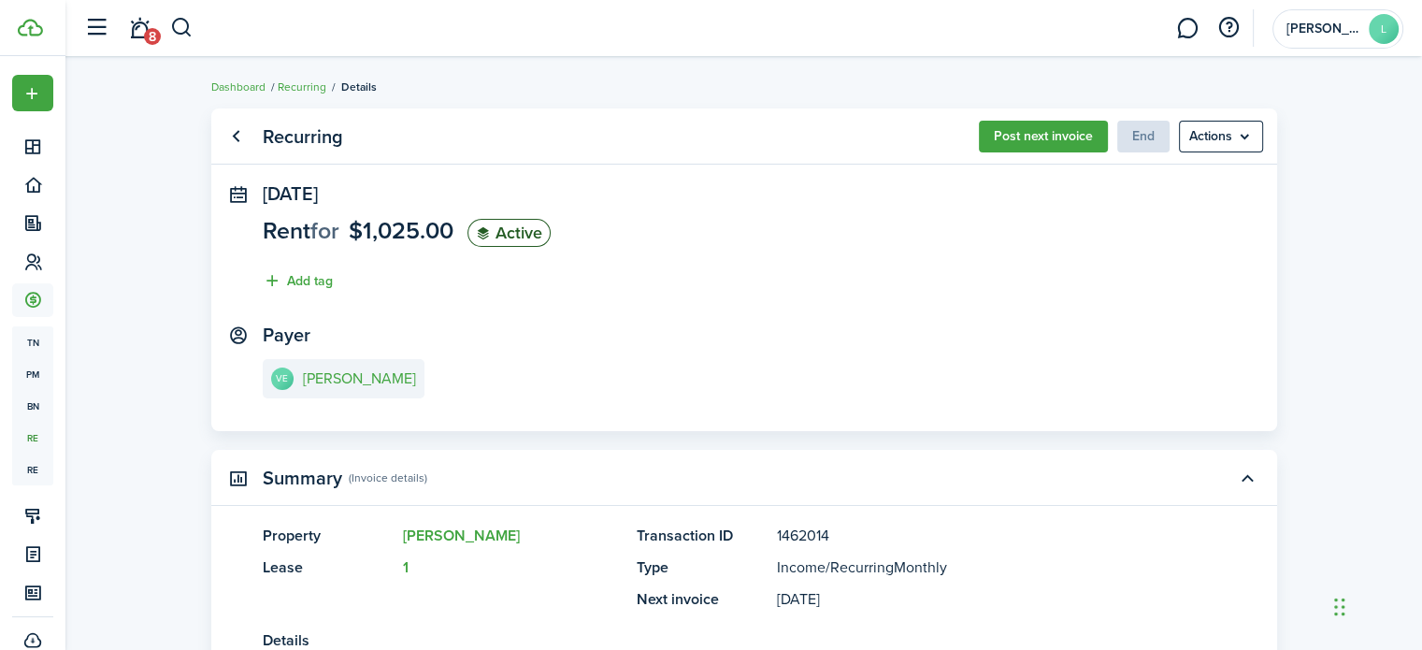
click at [236, 121] on link "Go back" at bounding box center [237, 137] width 32 height 32
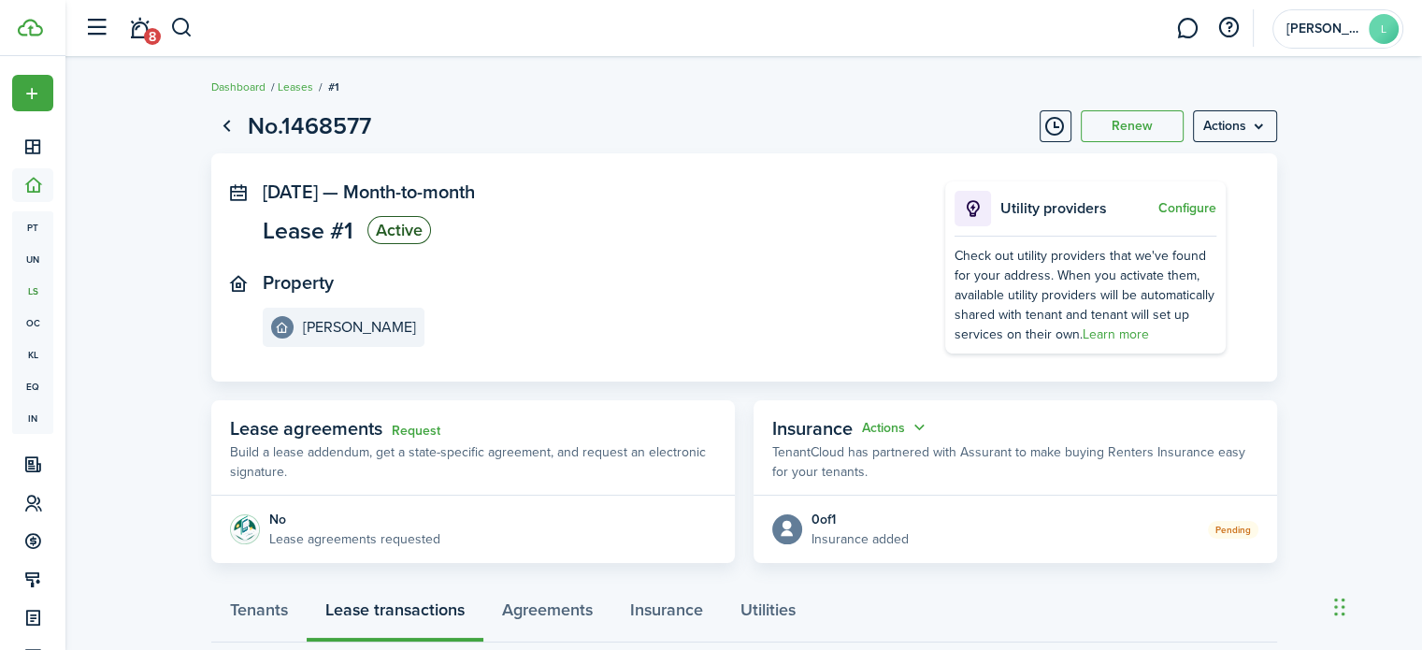
click at [1238, 137] on menu-btn "Actions" at bounding box center [1235, 126] width 84 height 32
click at [1328, 338] on lease-view "No.1468577 Renew Actions [DATE] — Month-to-month Lease #1 Active Property [PERS…" at bounding box center [743, 624] width 1357 height 1051
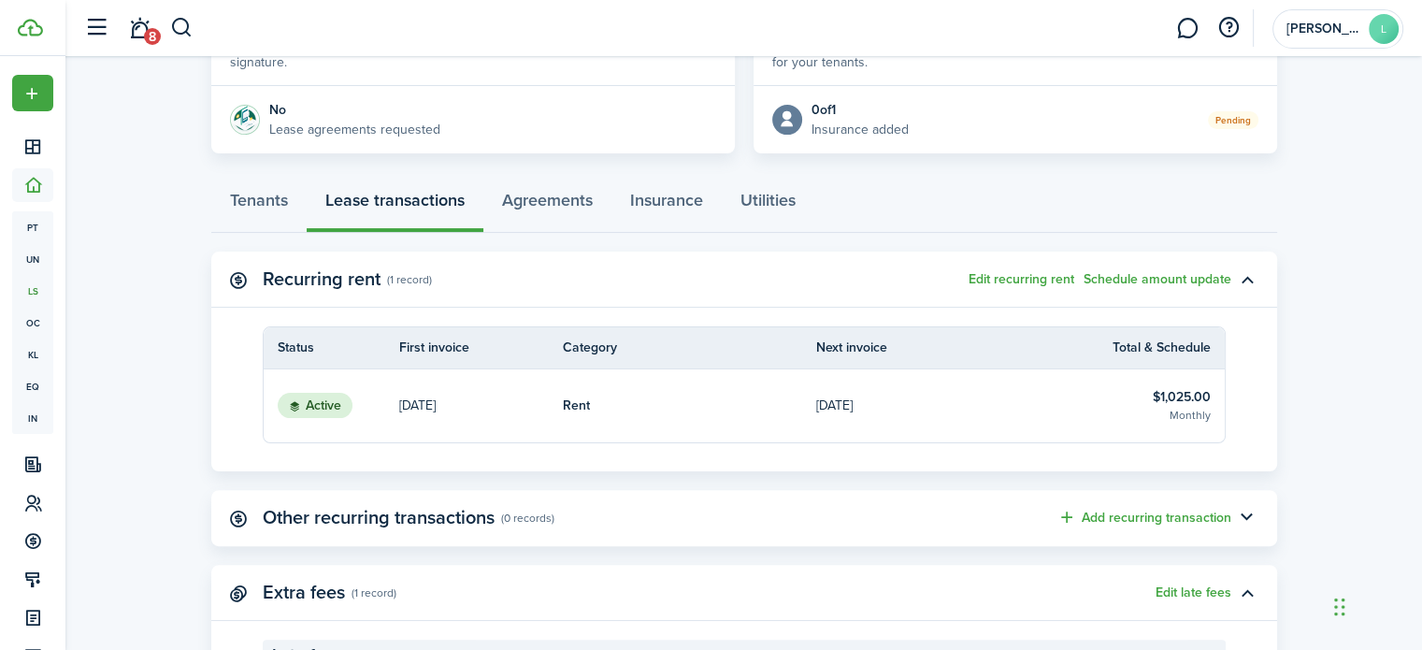
scroll to position [411, 0]
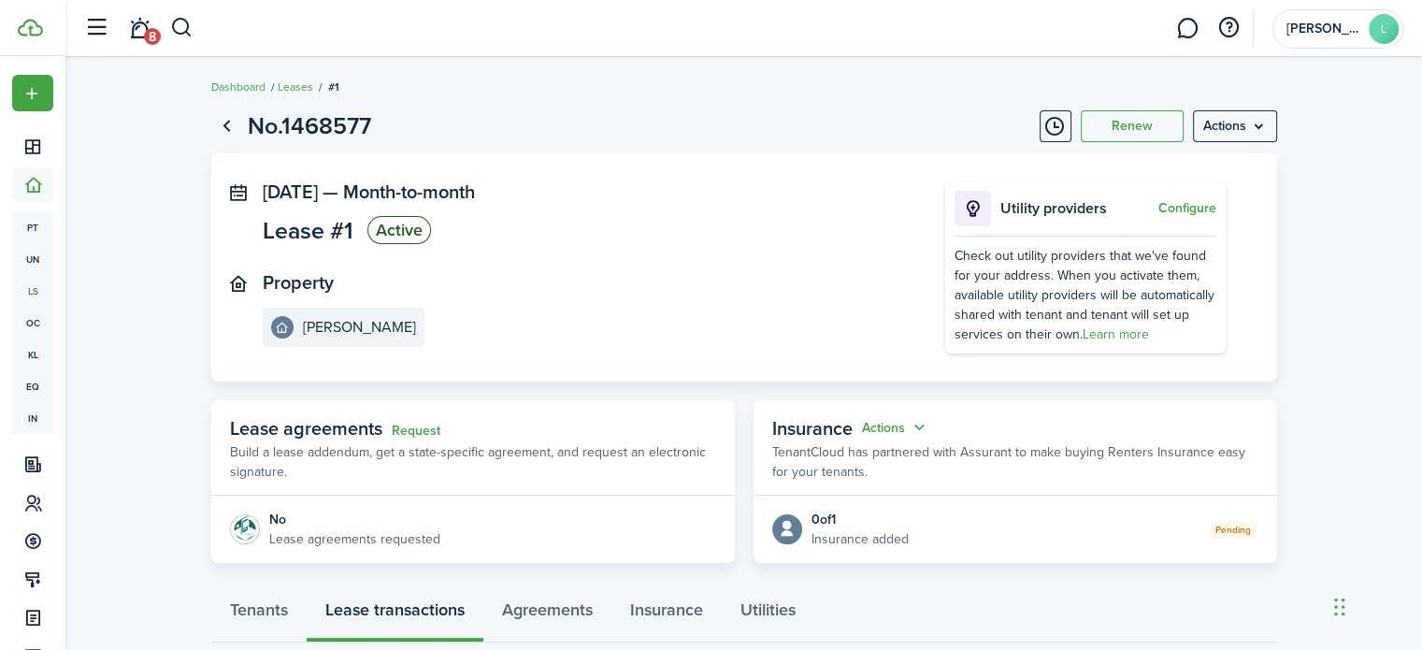
scroll to position [385, 0]
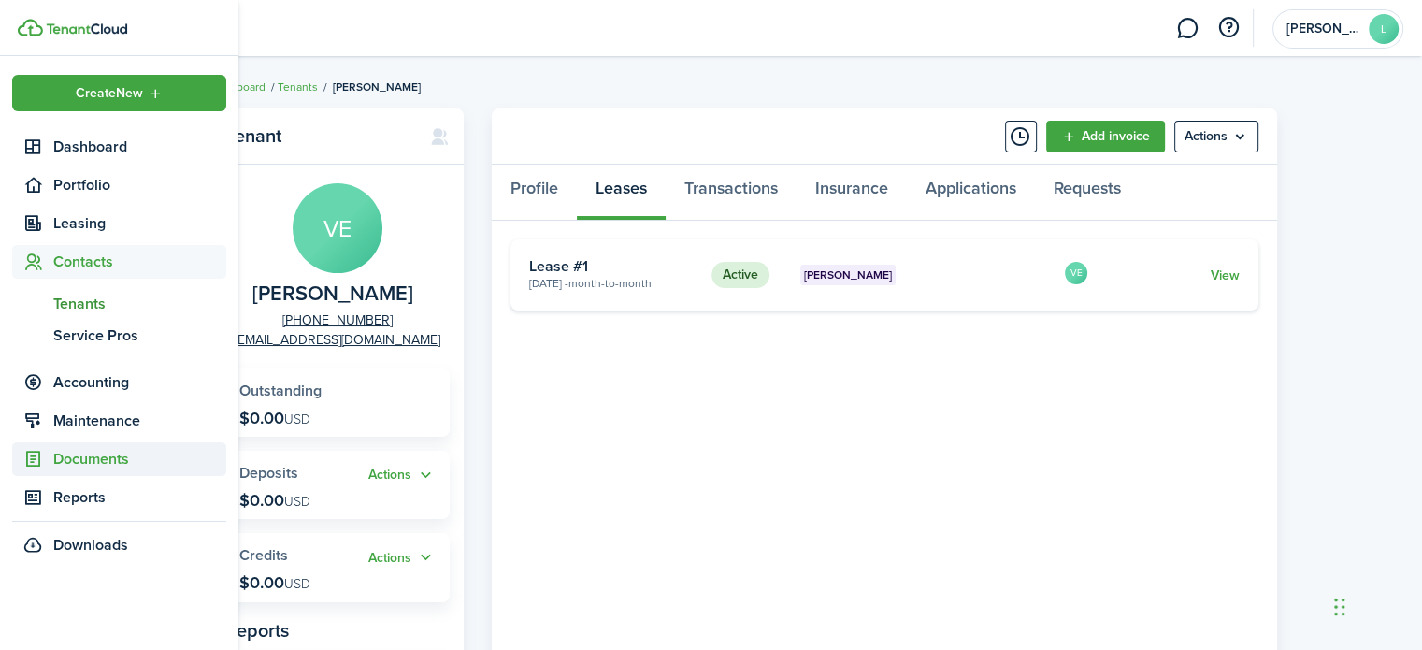
click at [93, 468] on span "Documents" at bounding box center [139, 459] width 173 height 22
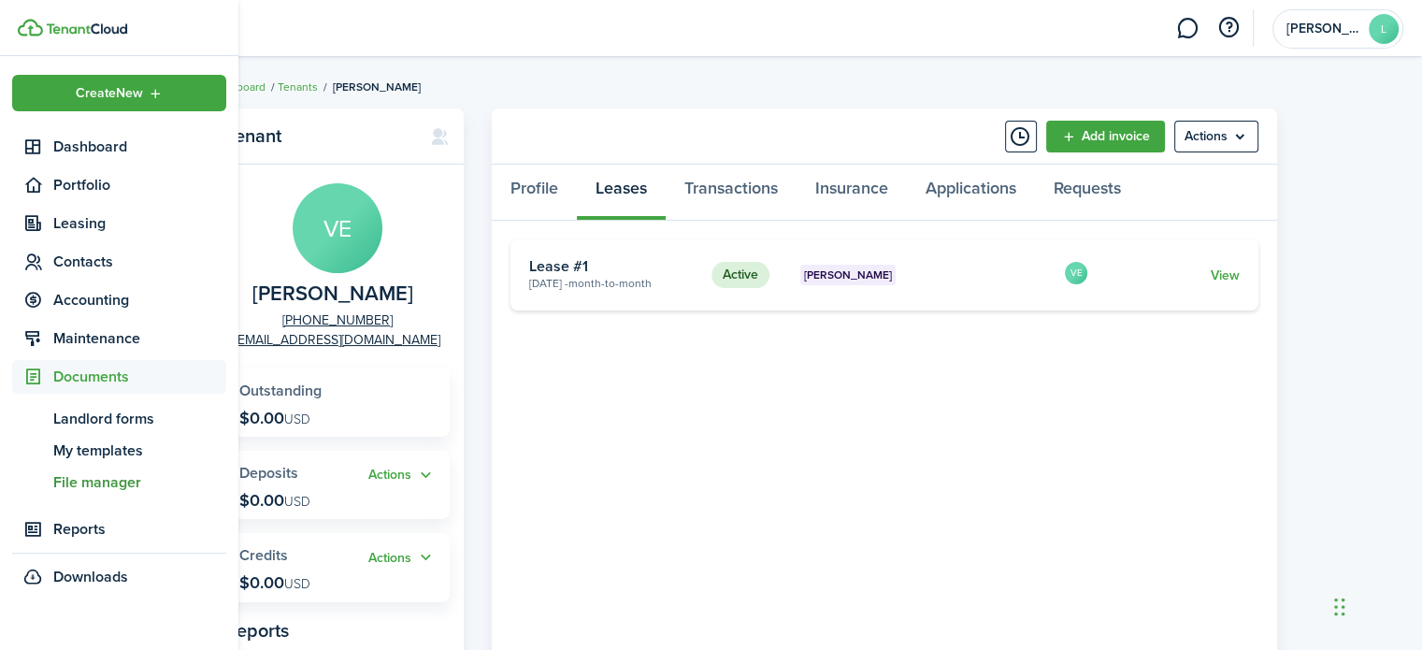
click at [96, 483] on span "File manager" at bounding box center [139, 482] width 173 height 22
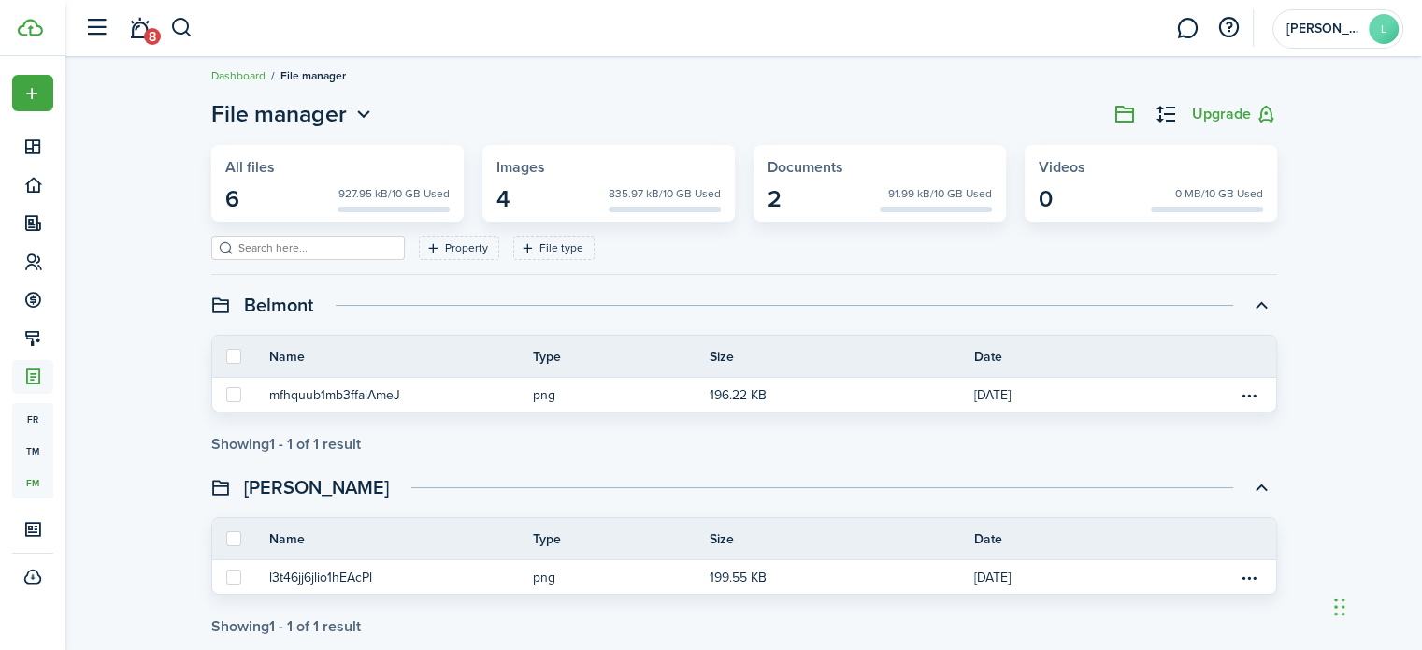
scroll to position [1, 0]
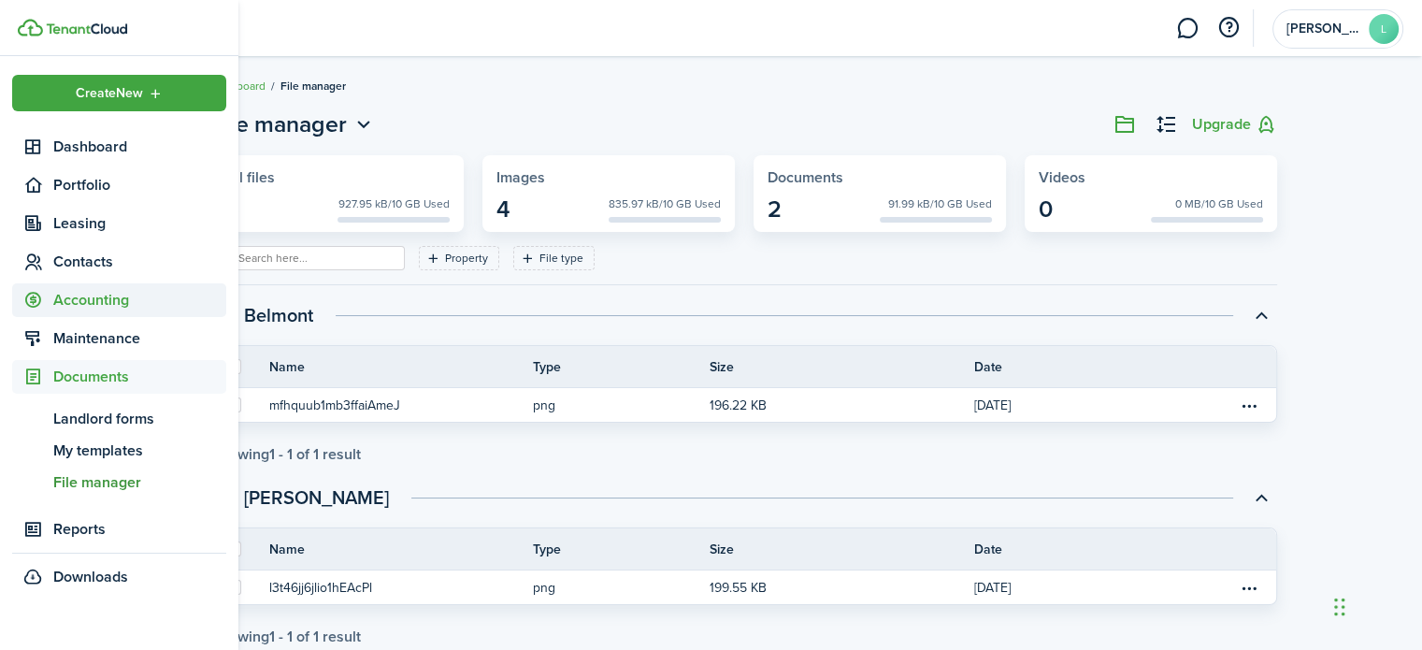
click at [105, 302] on span "Accounting" at bounding box center [139, 300] width 173 height 22
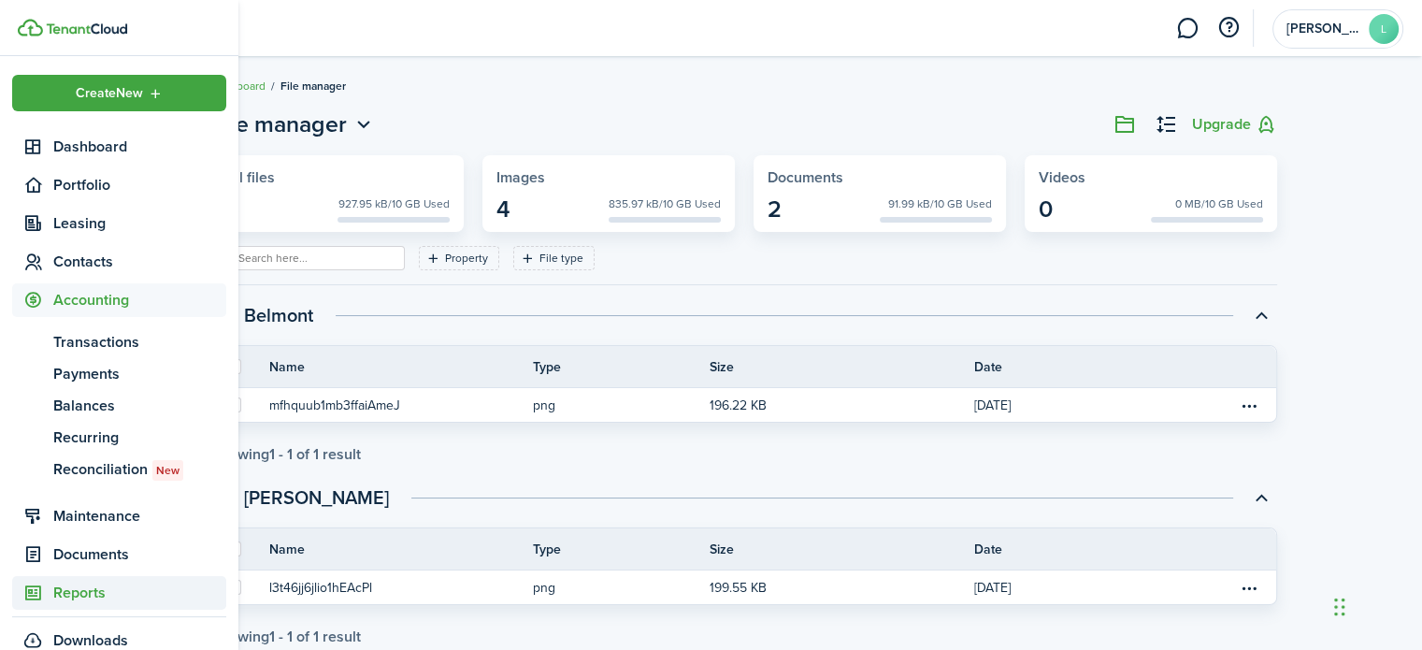
click at [82, 608] on link "Reports" at bounding box center [119, 593] width 214 height 34
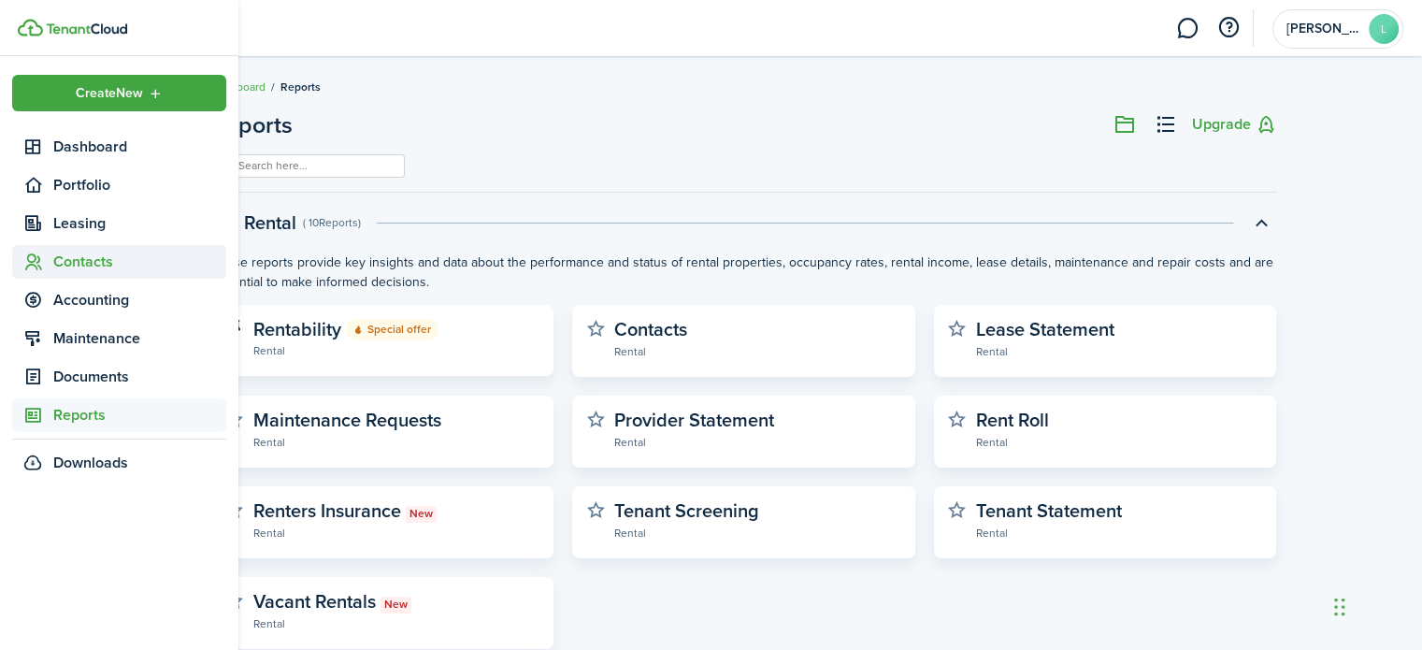
click at [112, 271] on span "Contacts" at bounding box center [139, 262] width 173 height 22
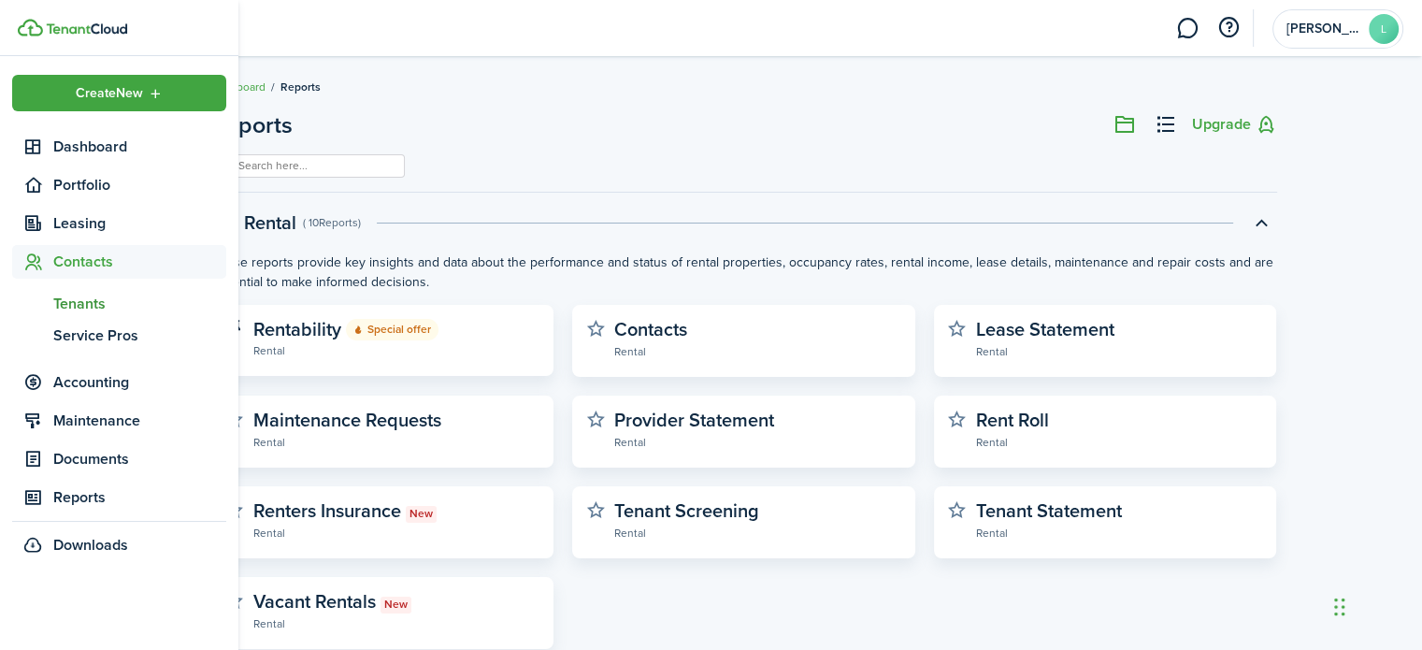
click at [90, 306] on span "Tenants" at bounding box center [139, 304] width 173 height 22
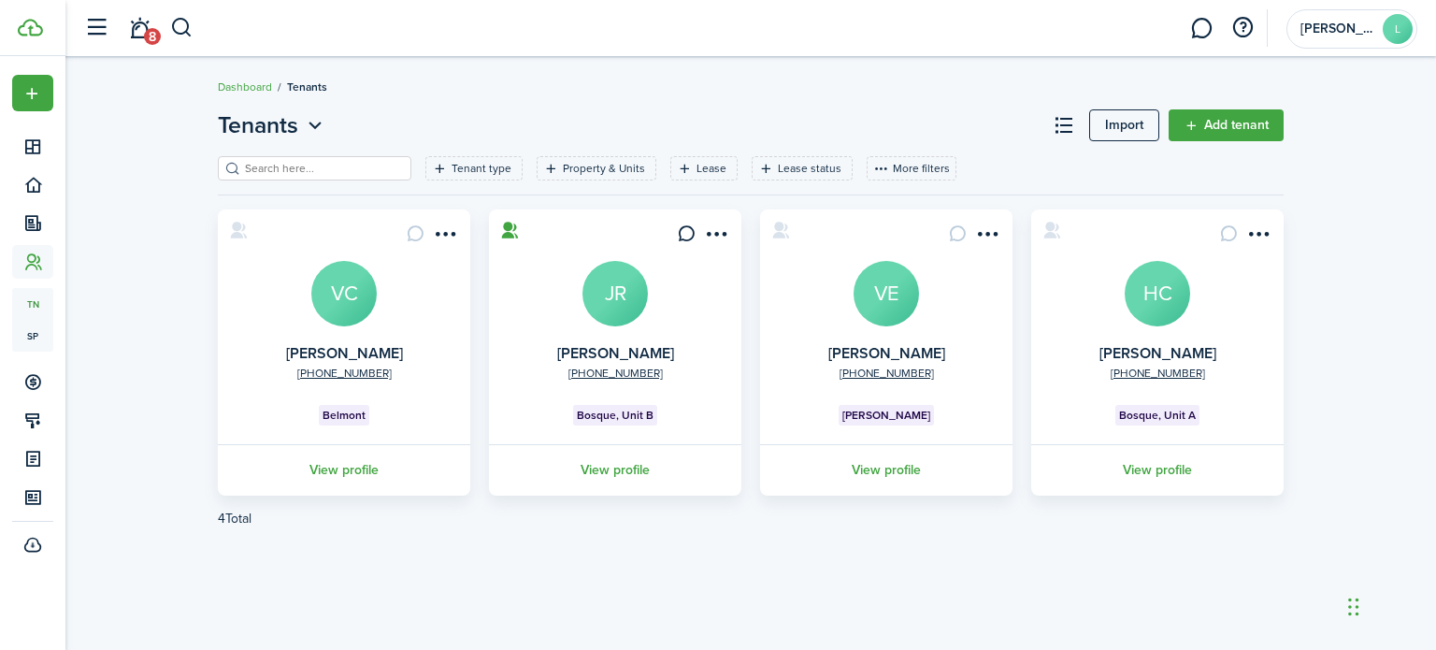
click at [356, 480] on link "View profile" at bounding box center [344, 469] width 258 height 51
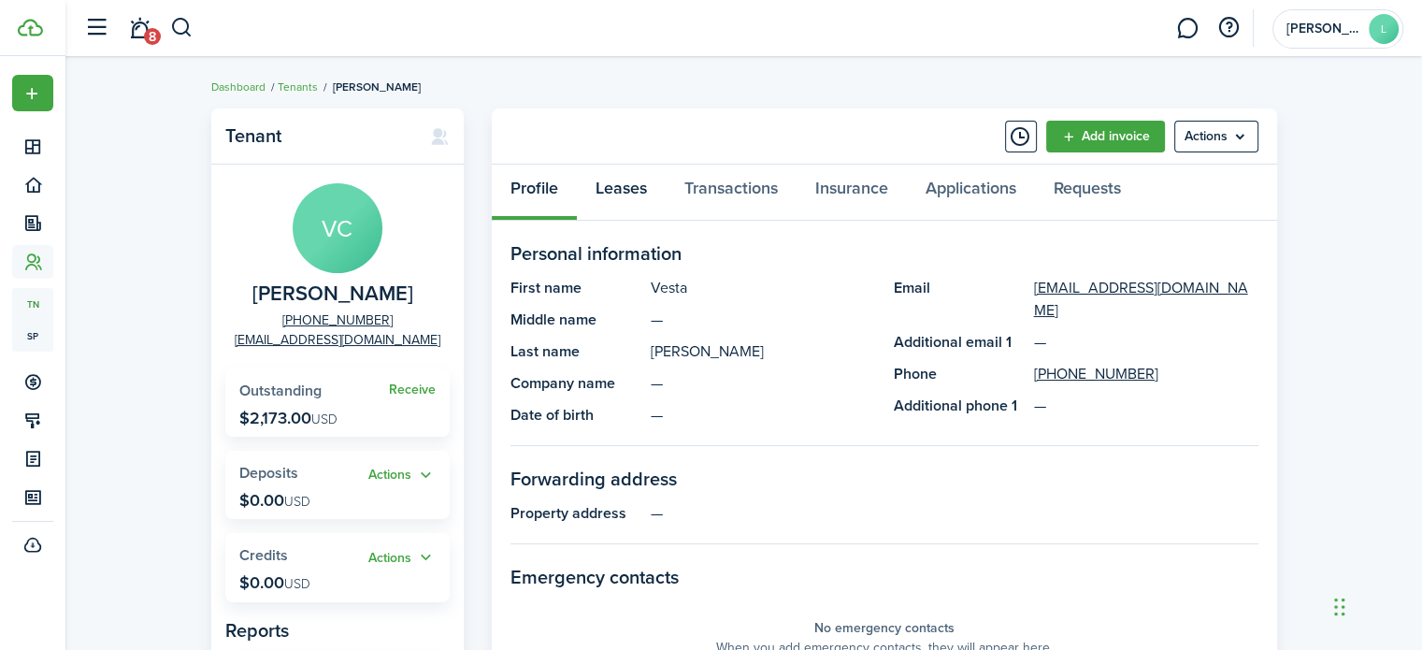
click at [642, 180] on link "Leases" at bounding box center [621, 193] width 89 height 56
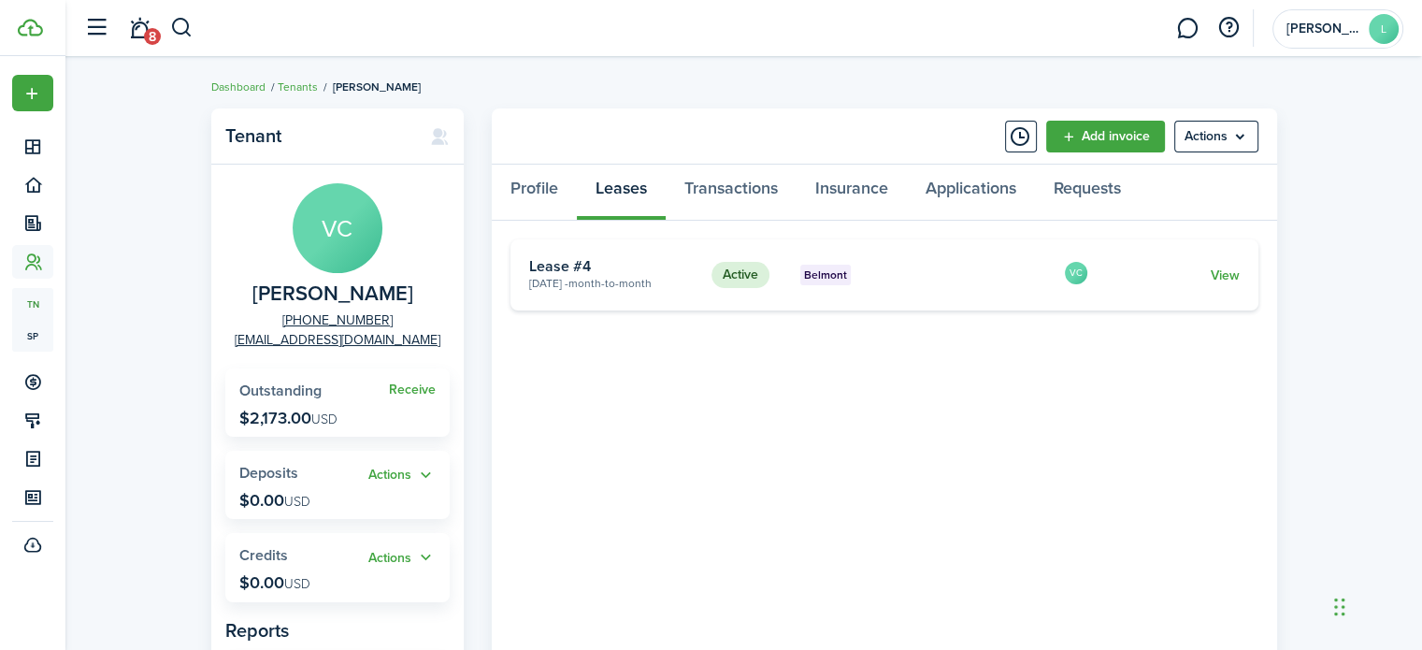
click at [1224, 273] on link "View" at bounding box center [1224, 276] width 29 height 20
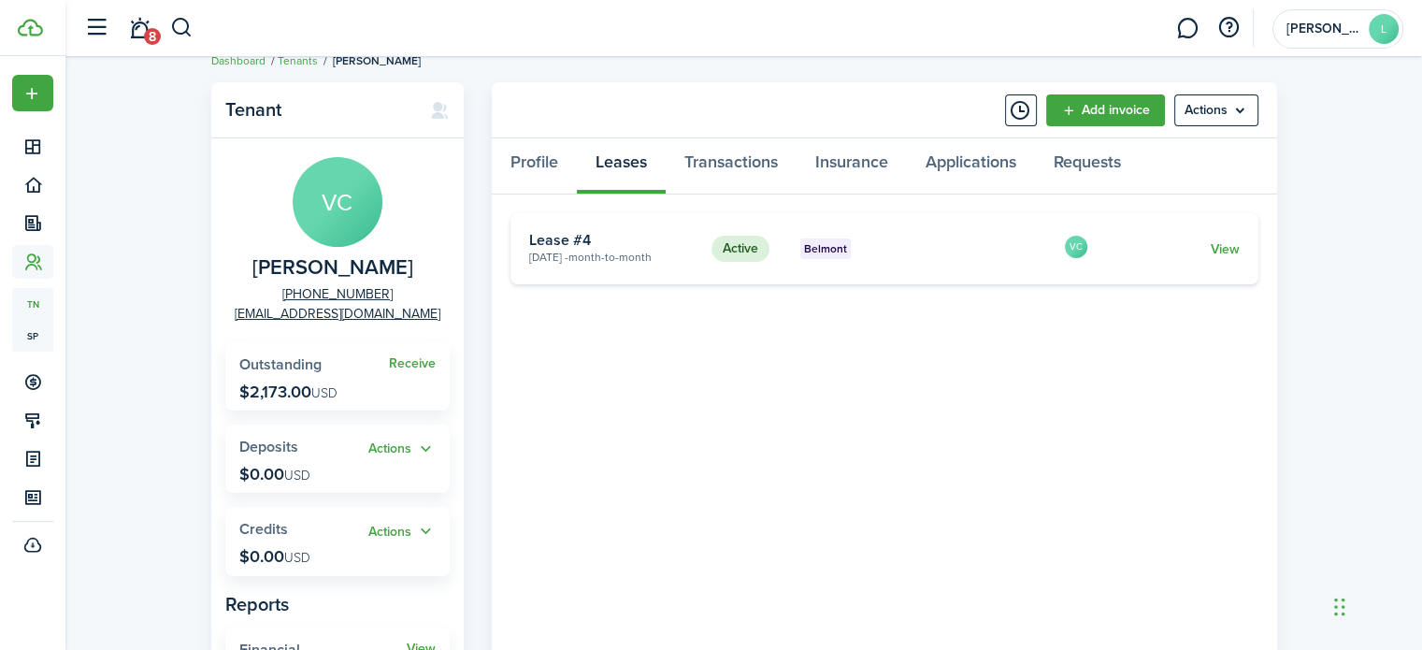
scroll to position [29, 0]
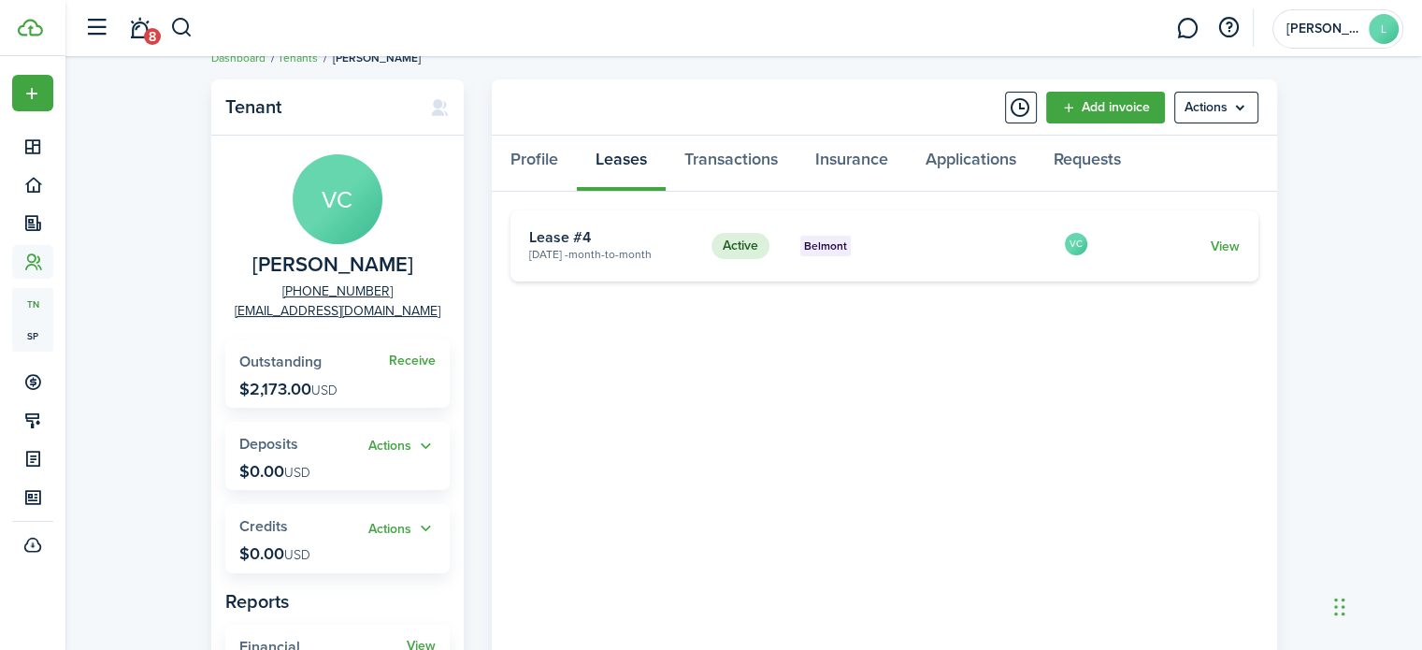
click at [1227, 249] on link "View" at bounding box center [1224, 247] width 29 height 20
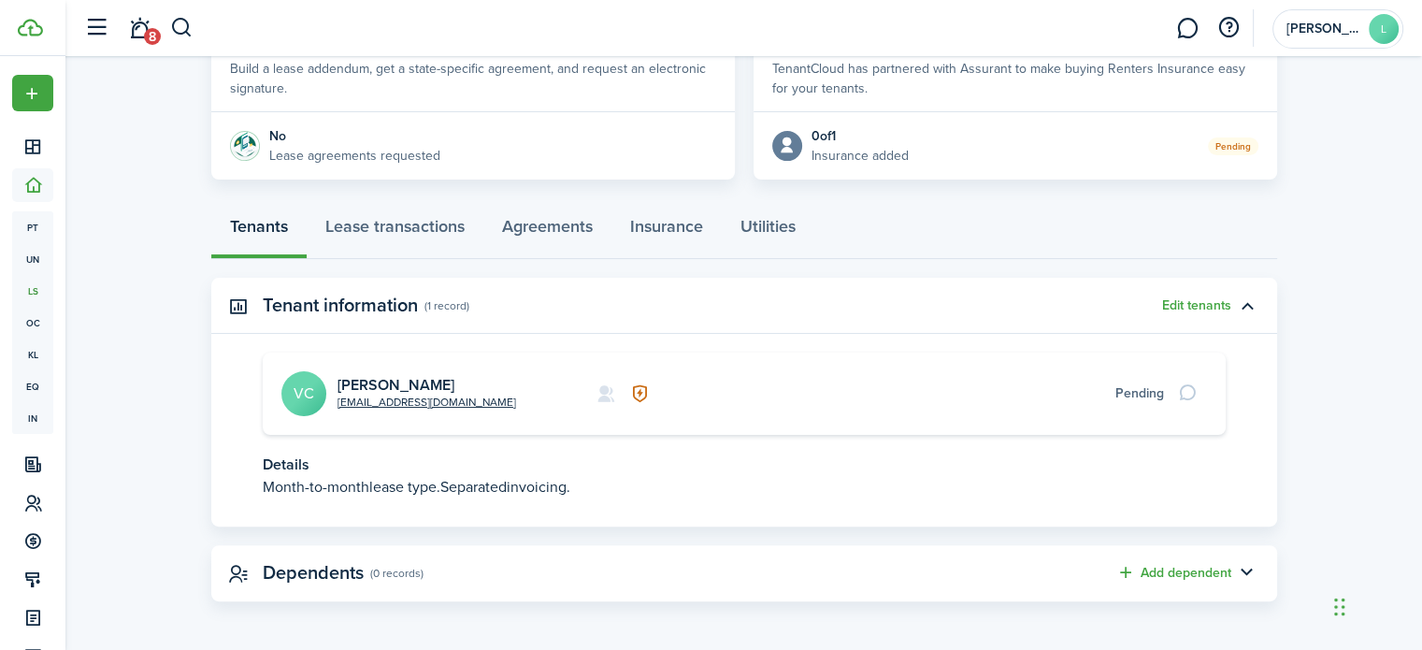
scroll to position [382, 0]
click at [430, 232] on link "Lease transactions" at bounding box center [395, 233] width 177 height 56
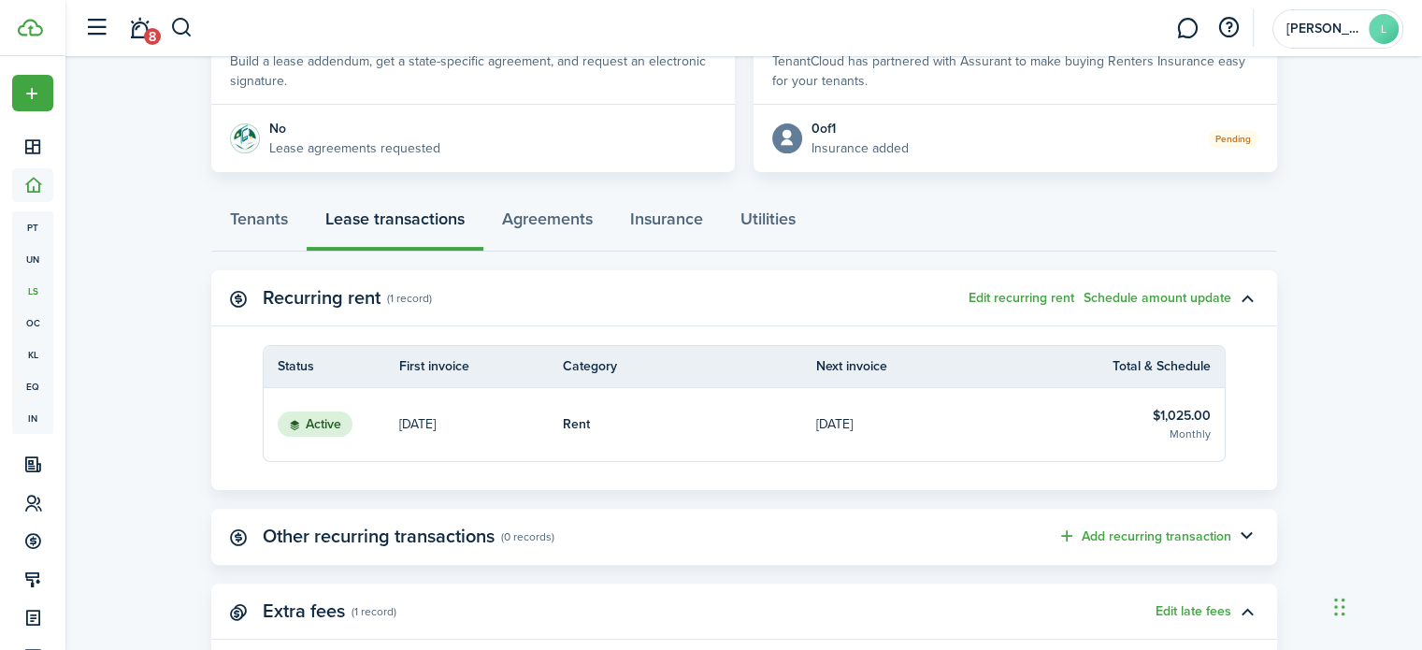
scroll to position [424, 0]
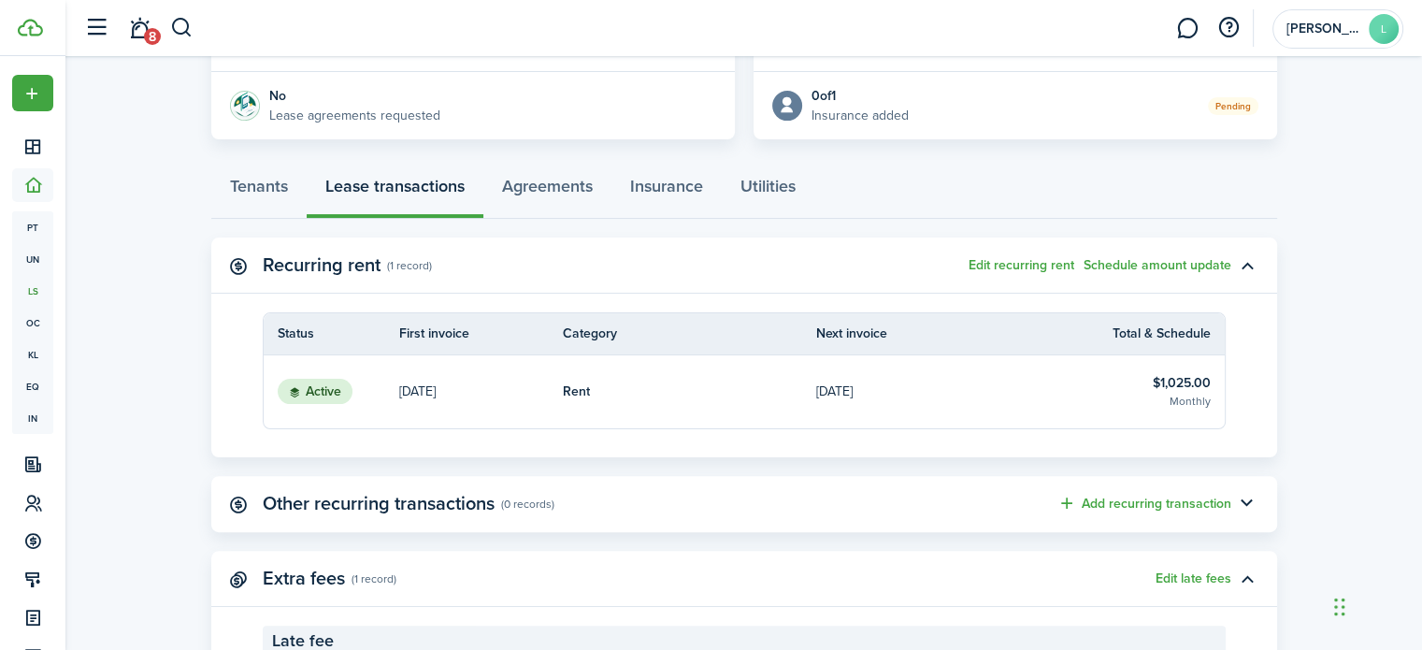
click at [1047, 267] on button "Edit recurring rent" at bounding box center [1022, 265] width 106 height 15
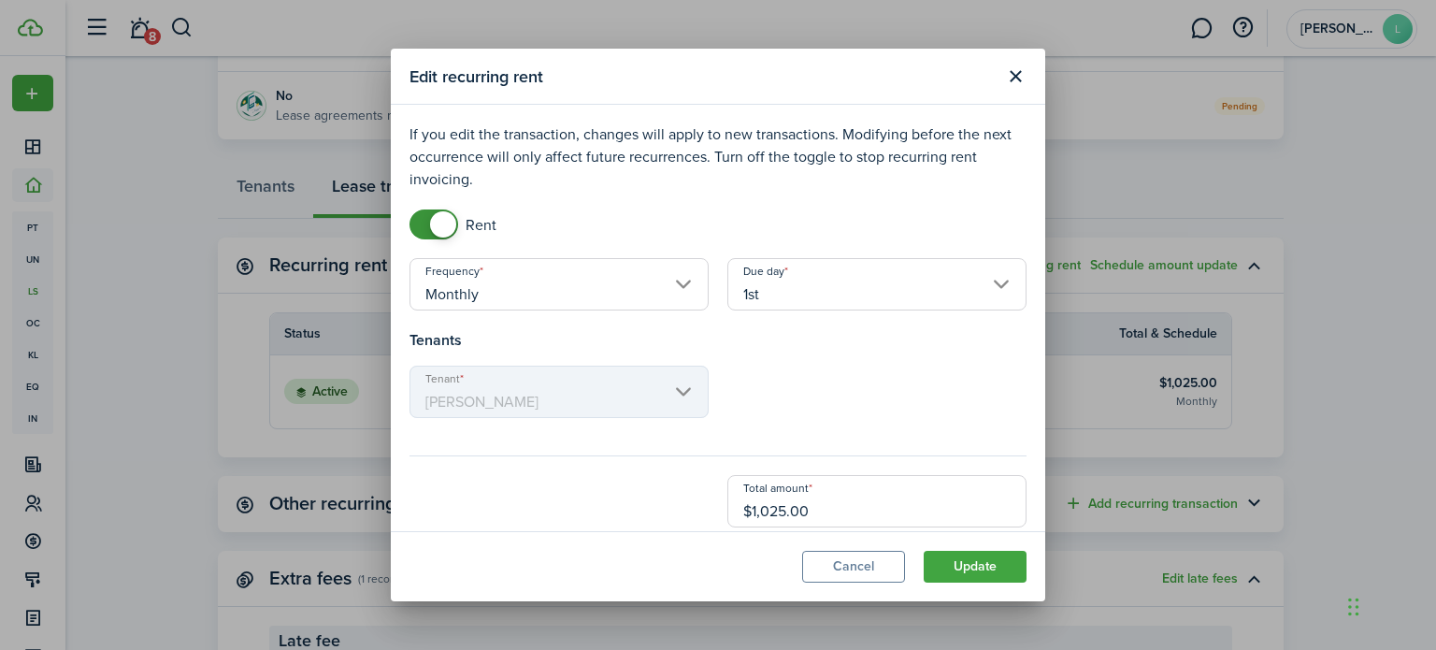
drag, startPoint x: 969, startPoint y: 577, endPoint x: 1265, endPoint y: 145, distance: 524.0
click at [1265, 145] on div "Edit recurring rent If you edit the transaction, changes will apply to new tran…" at bounding box center [718, 325] width 1436 height 650
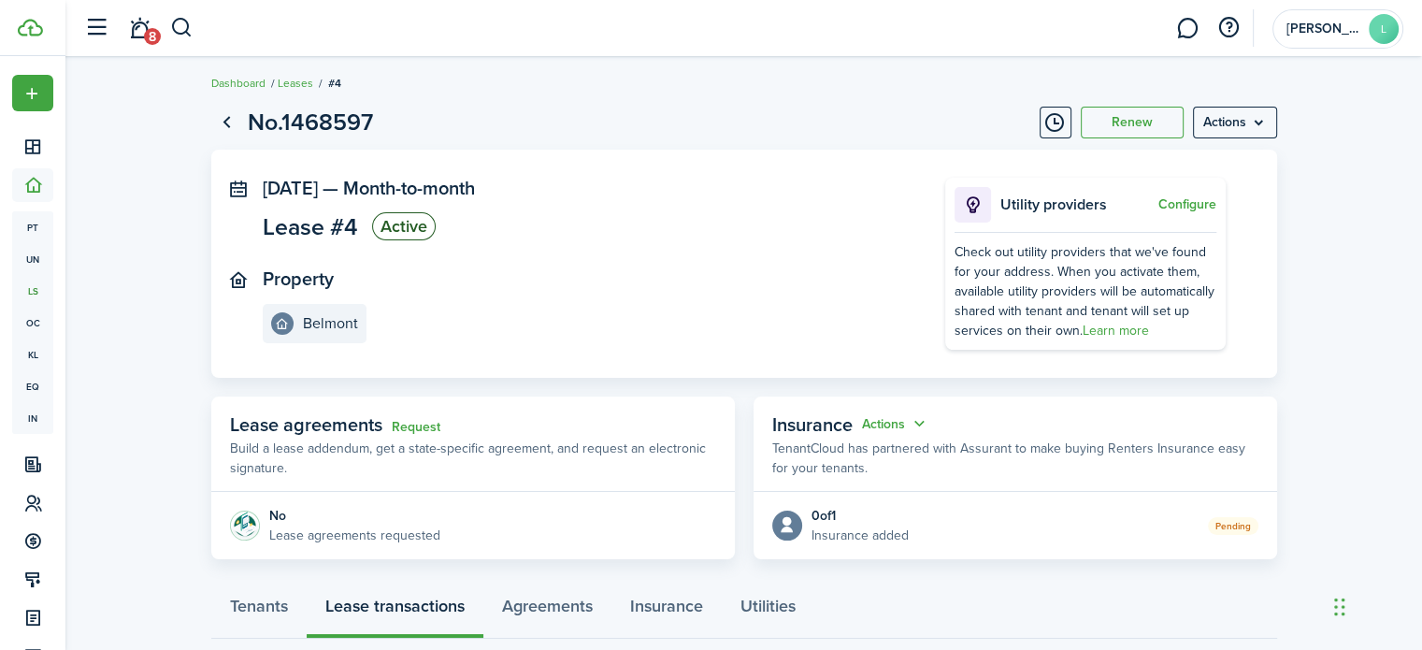
scroll to position [10, 0]
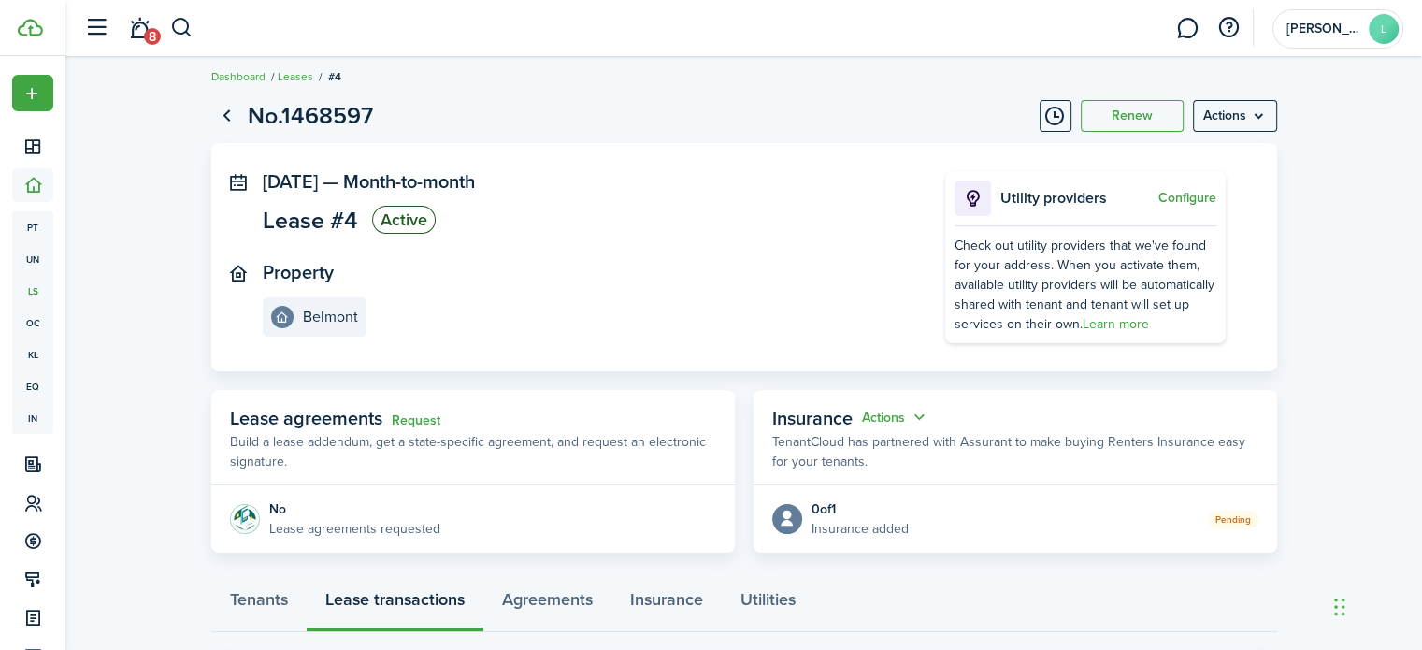
click at [1234, 127] on menu-btn "Actions" at bounding box center [1235, 116] width 84 height 32
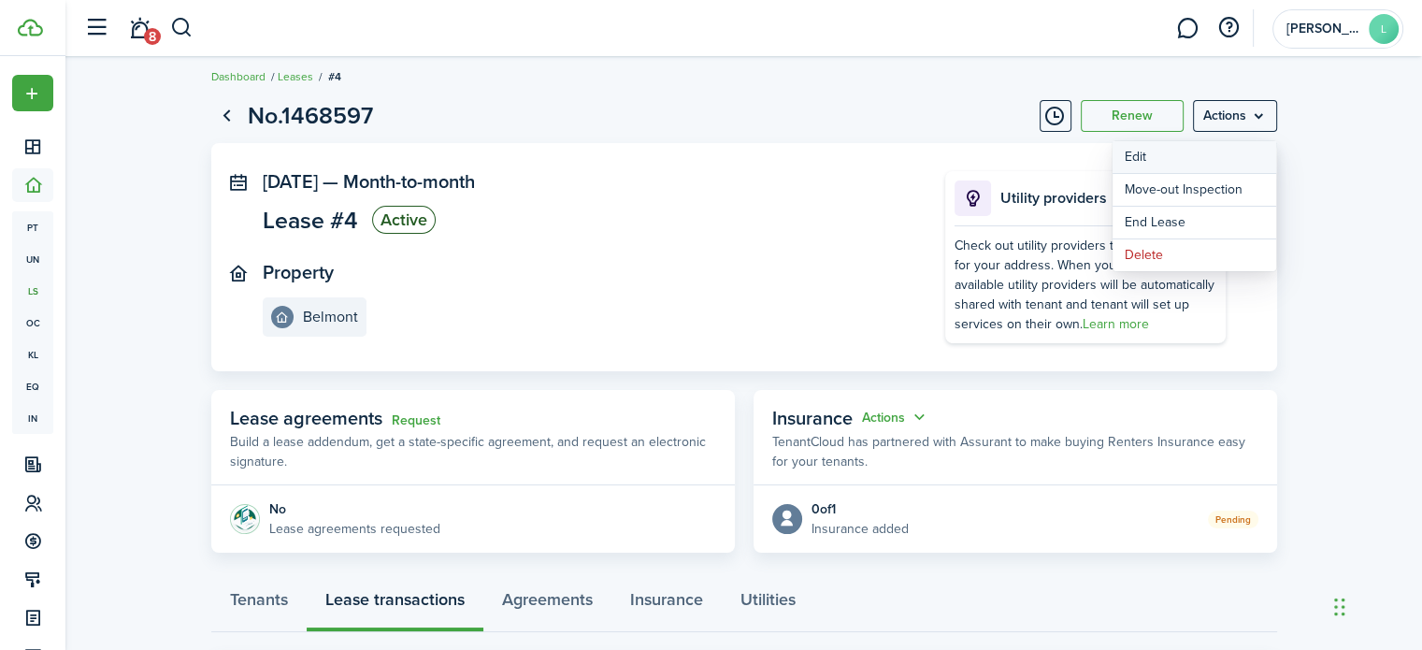
click at [1145, 162] on button "Edit" at bounding box center [1195, 157] width 164 height 32
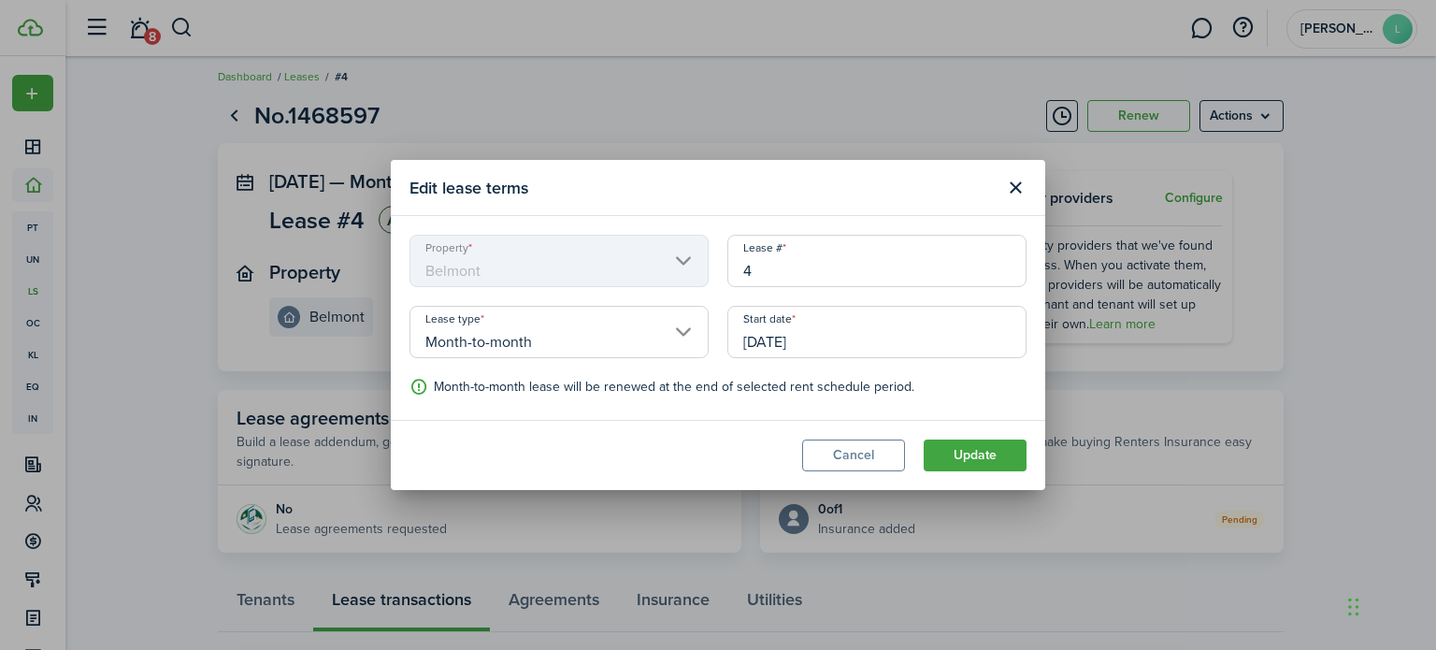
click at [958, 454] on button "Update" at bounding box center [975, 456] width 103 height 32
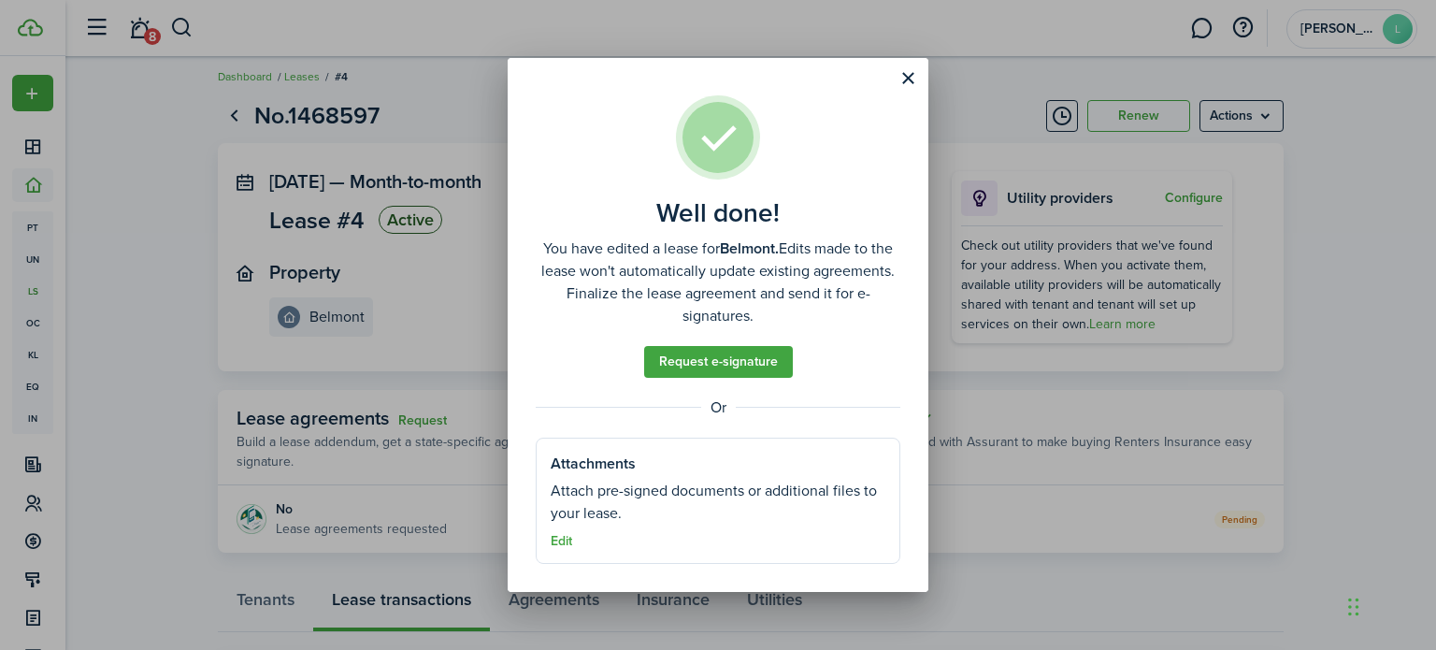
click at [911, 78] on div at bounding box center [718, 42] width 1436 height 84
click at [904, 77] on div at bounding box center [718, 42] width 1436 height 84
click at [911, 78] on div at bounding box center [718, 42] width 1436 height 84
click at [912, 88] on button "Close modal" at bounding box center [908, 79] width 32 height 32
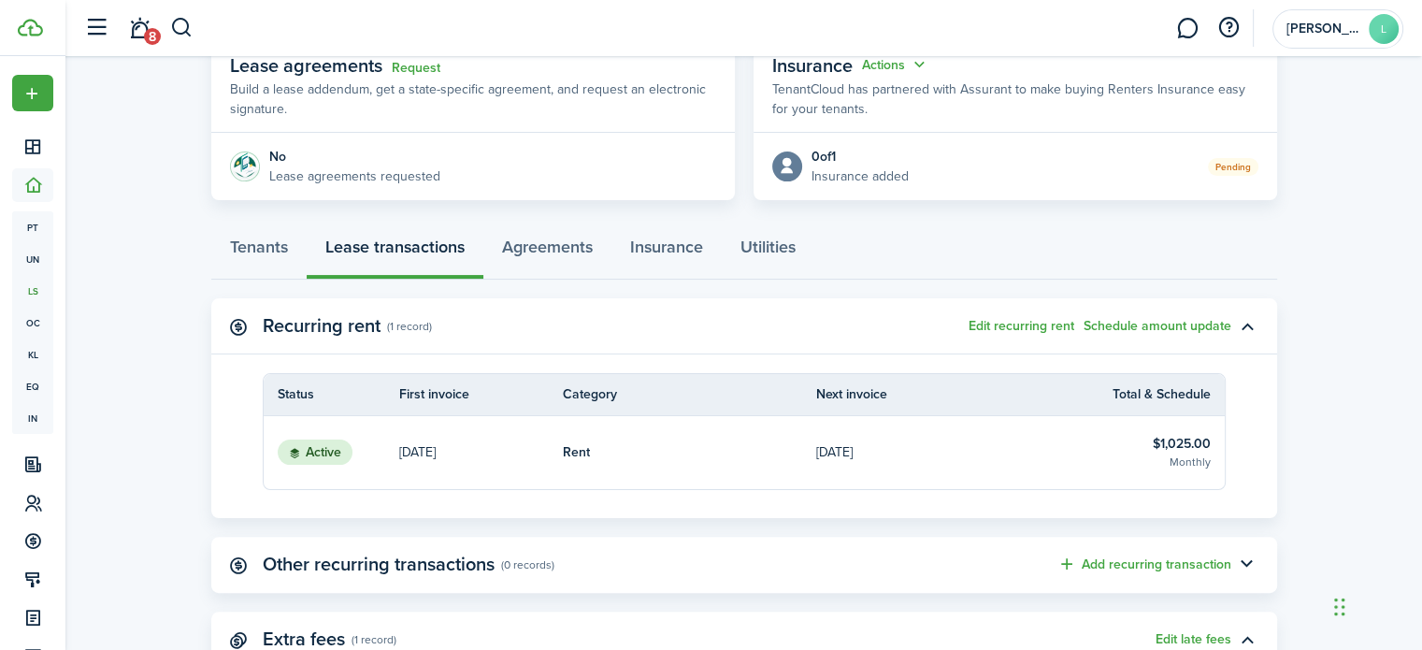
scroll to position [366, 0]
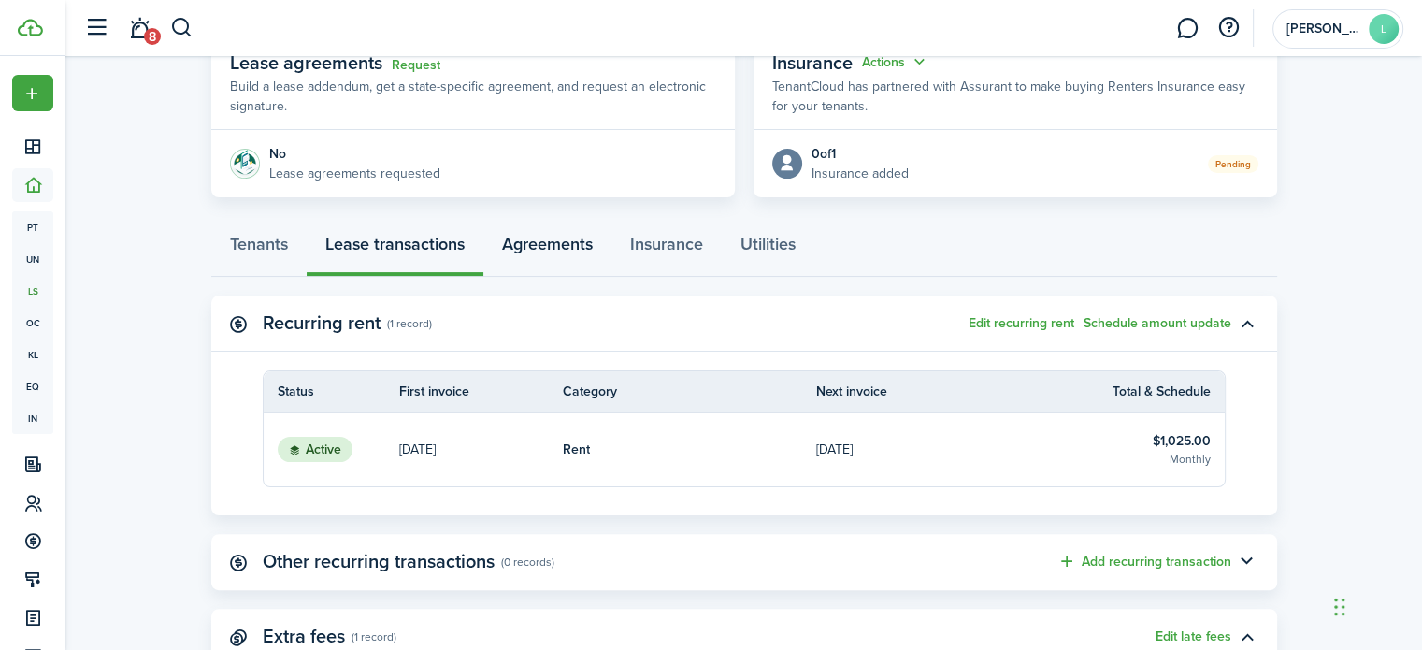
click at [557, 250] on link "Agreements" at bounding box center [547, 249] width 128 height 56
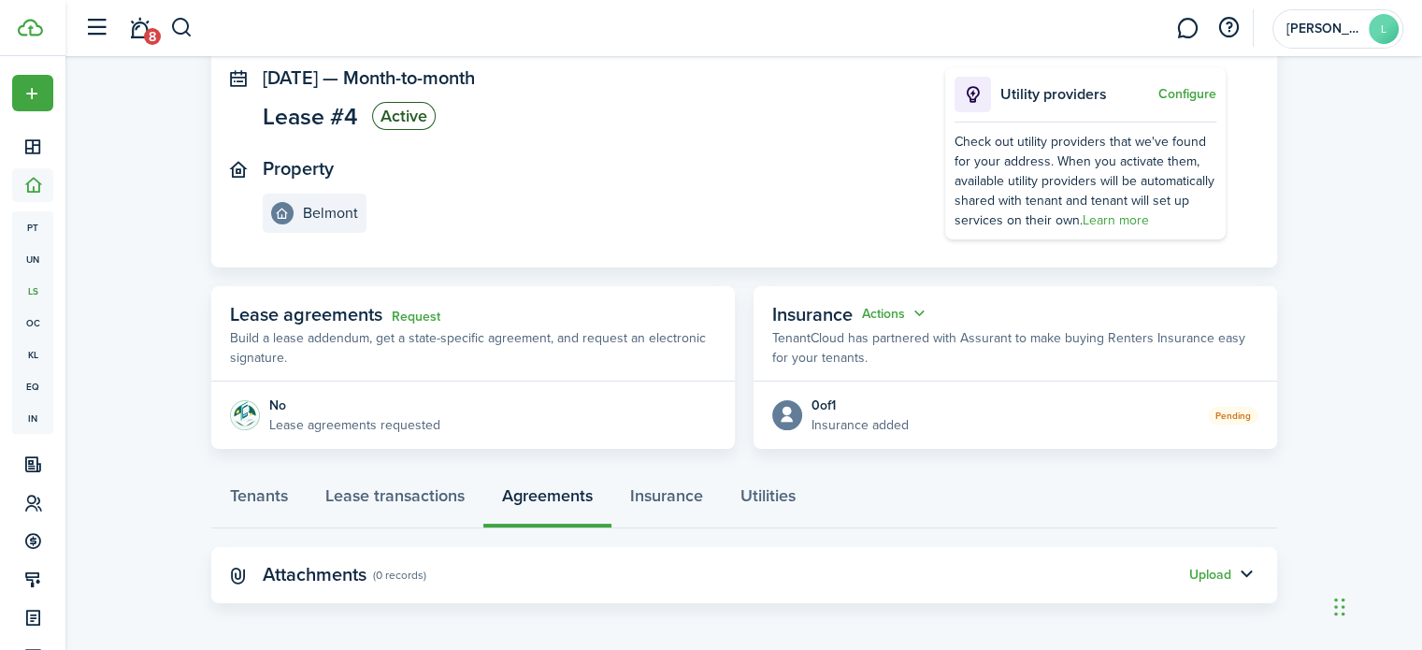
scroll to position [110, 0]
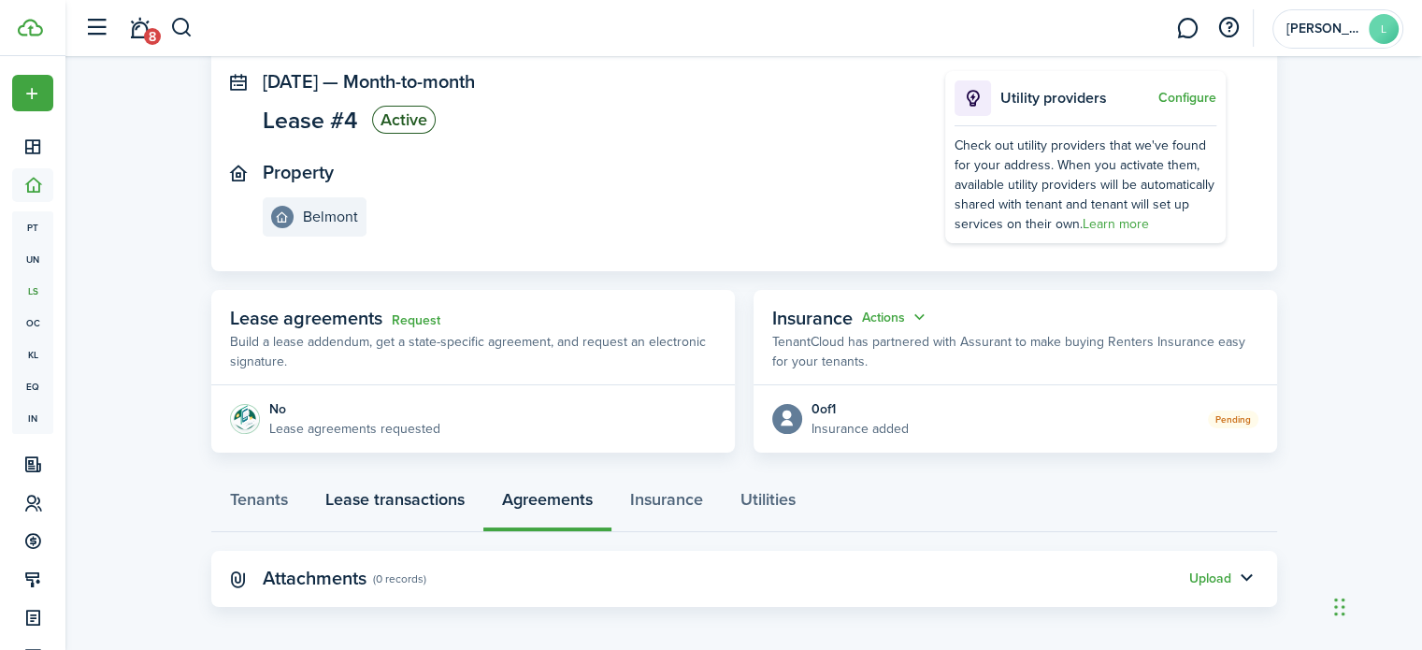
click at [392, 506] on link "Lease transactions" at bounding box center [395, 504] width 177 height 56
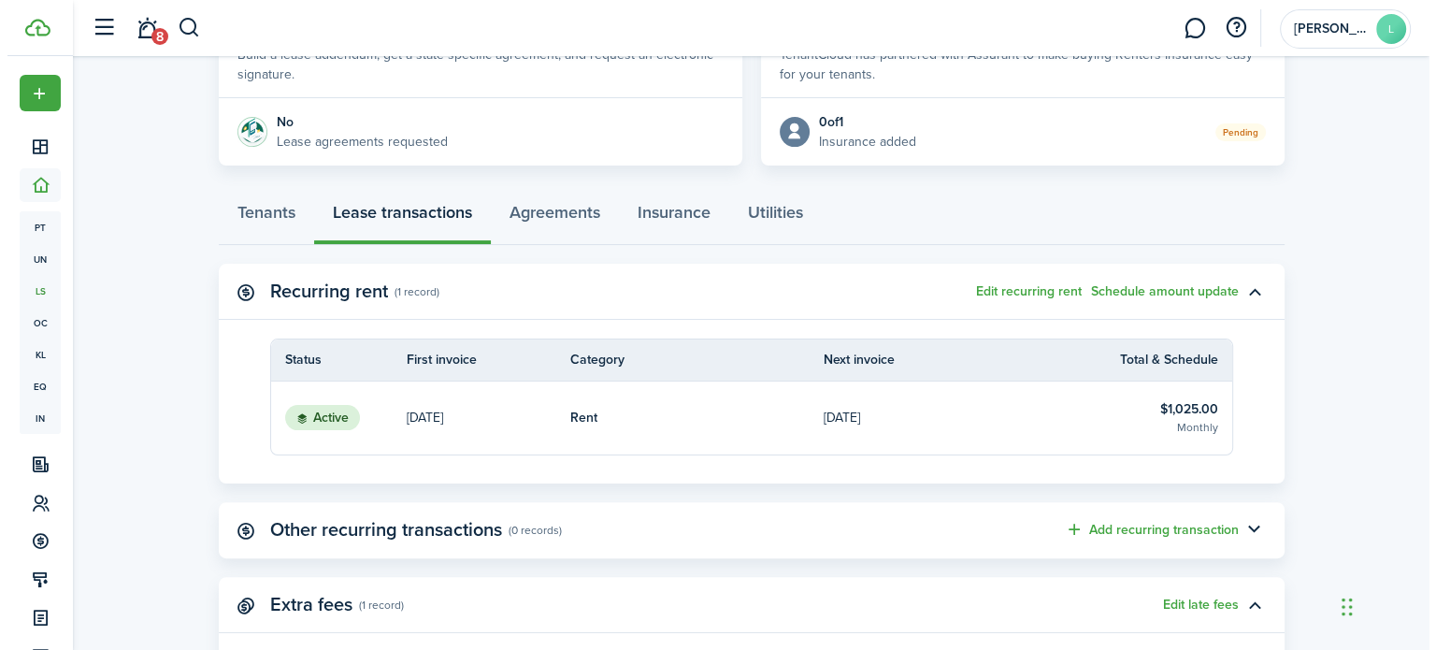
scroll to position [397, 0]
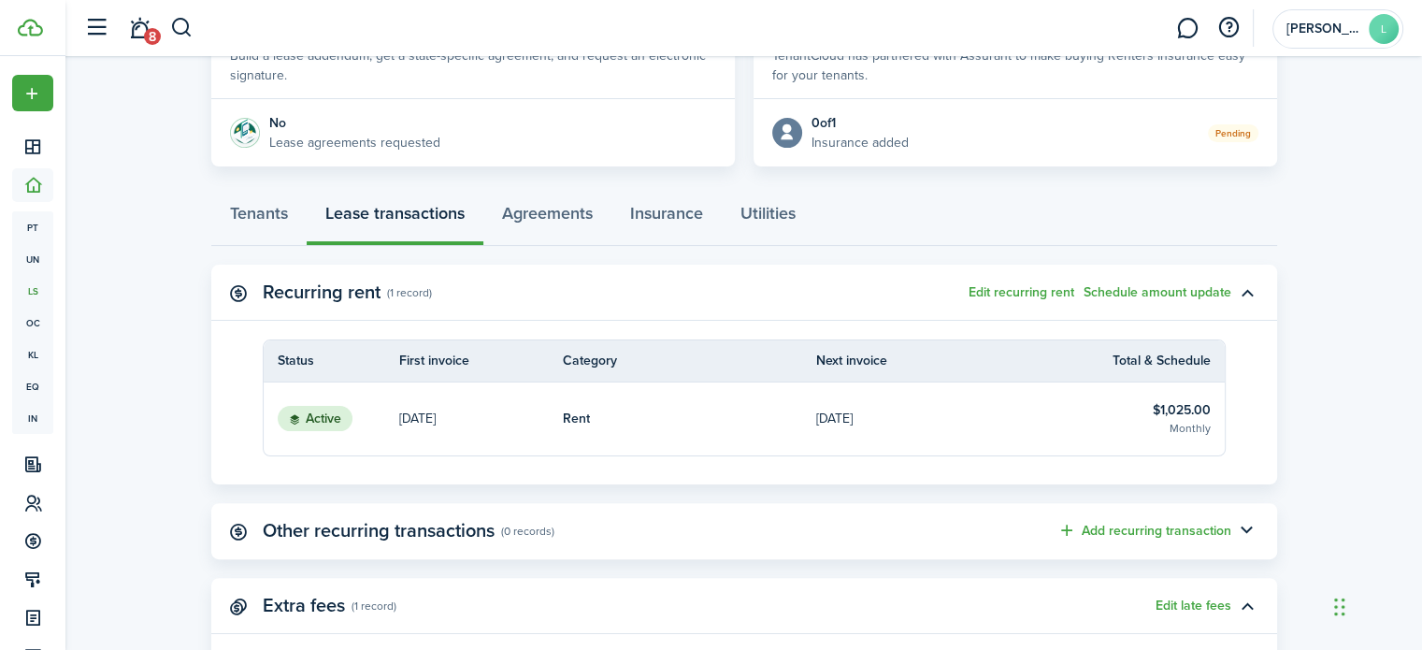
click at [1185, 296] on button "Schedule amount update" at bounding box center [1158, 292] width 148 height 15
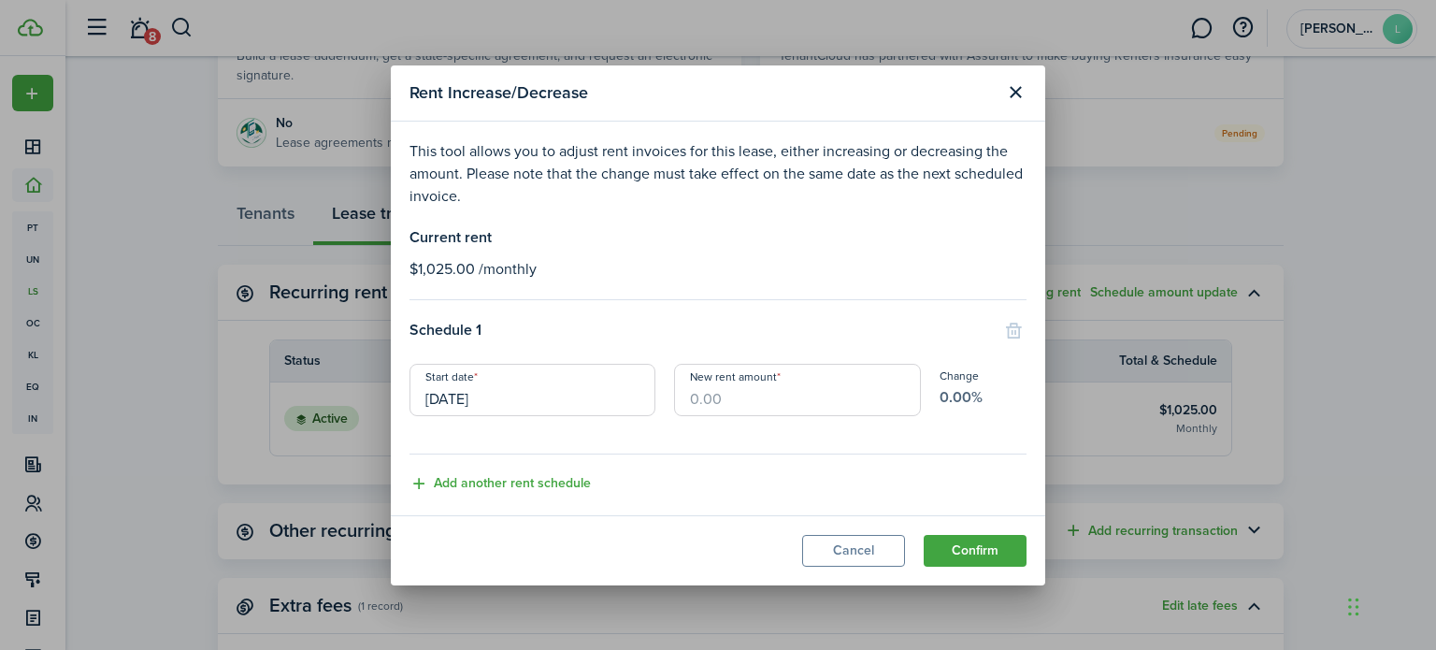
click at [537, 402] on input "[DATE]" at bounding box center [533, 390] width 246 height 52
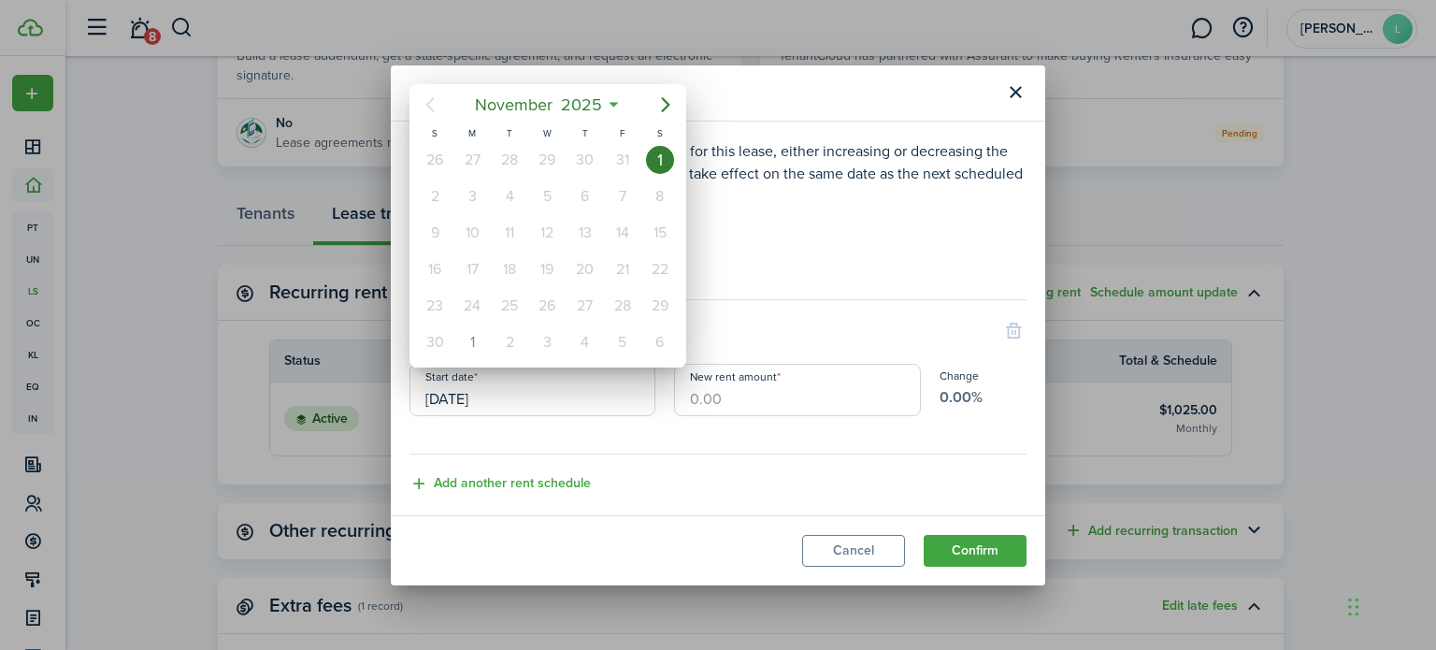
click at [589, 116] on span "2025" at bounding box center [581, 105] width 50 height 34
click at [468, 330] on div "Oct" at bounding box center [459, 330] width 67 height 30
click at [659, 158] on div "1" at bounding box center [660, 160] width 28 height 28
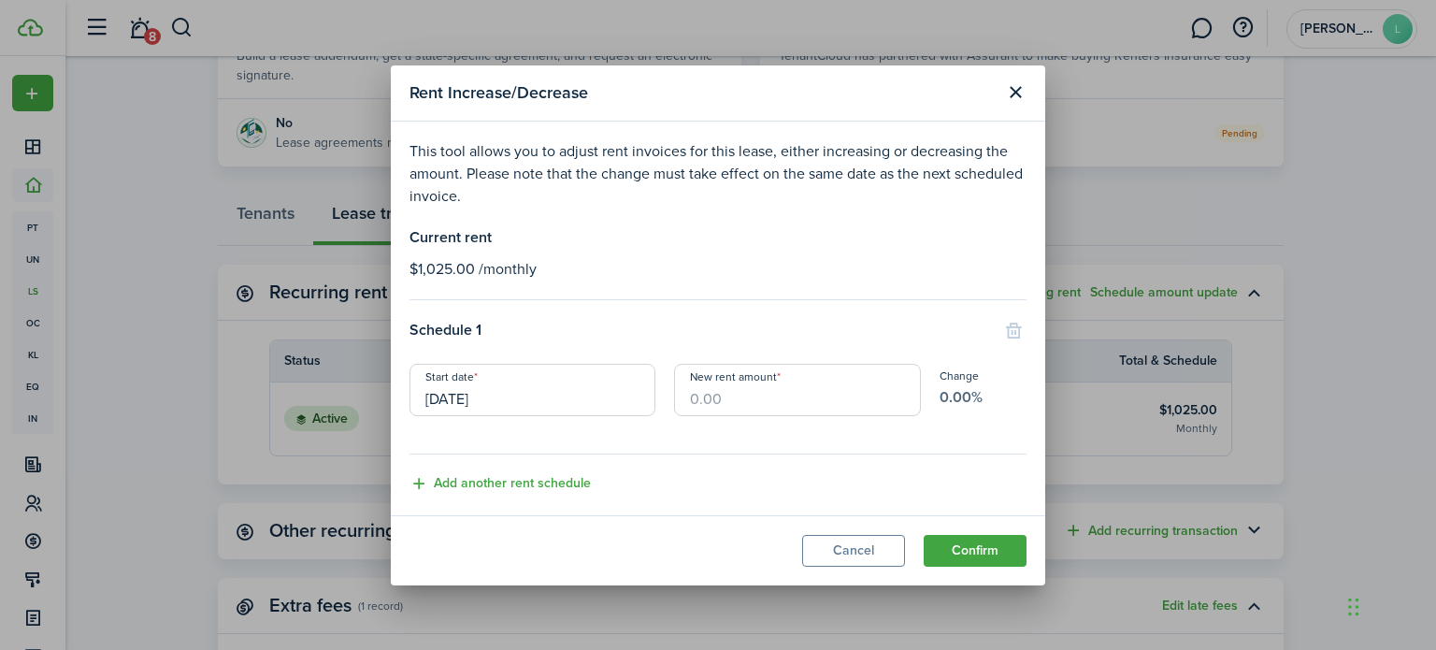
click at [1014, 88] on button "Close modal" at bounding box center [1016, 93] width 32 height 32
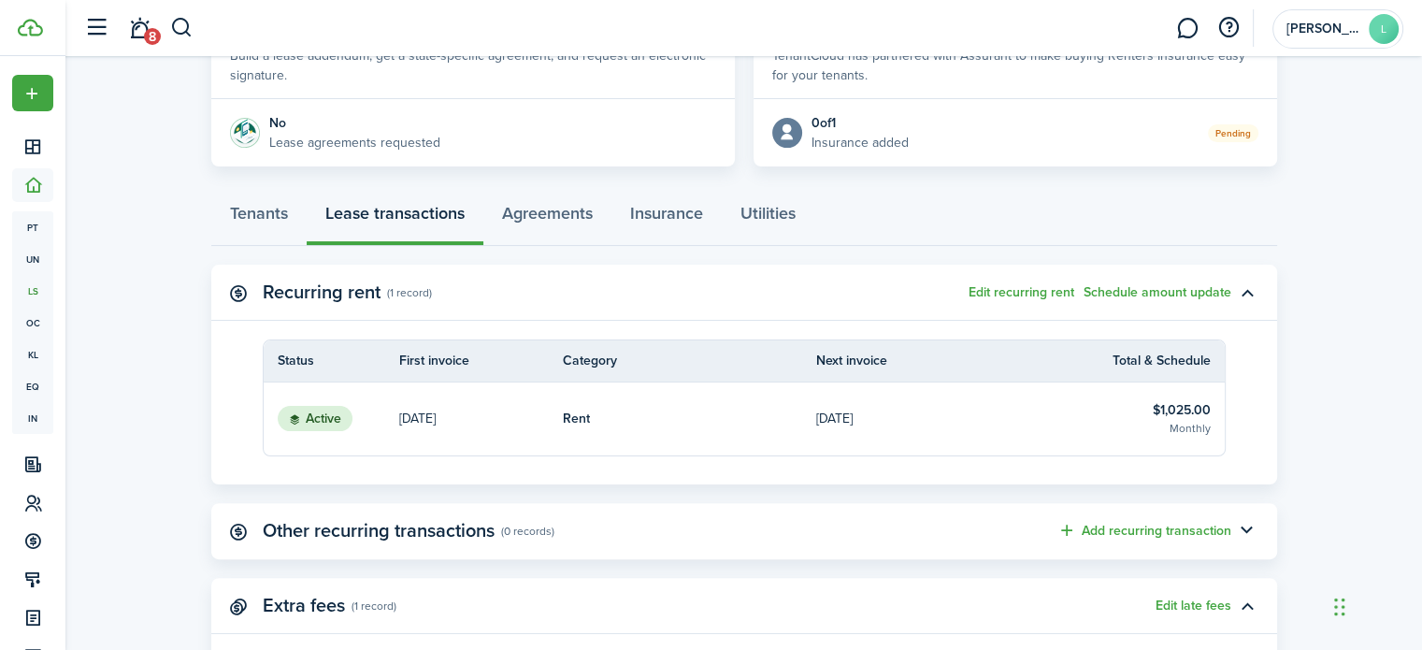
click at [1171, 294] on button "Schedule amount update" at bounding box center [1158, 292] width 148 height 15
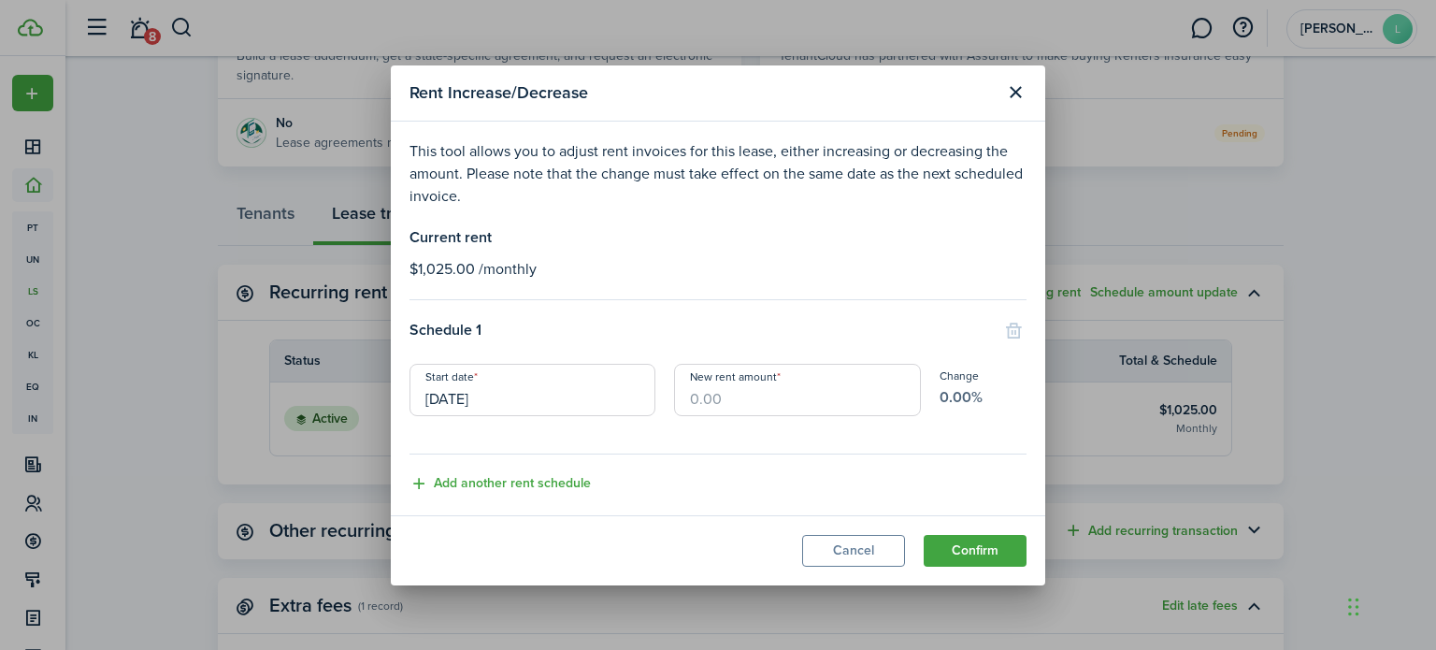
click at [739, 393] on input "New rent amount" at bounding box center [797, 390] width 246 height 52
click at [491, 410] on input "[DATE]" at bounding box center [533, 390] width 246 height 52
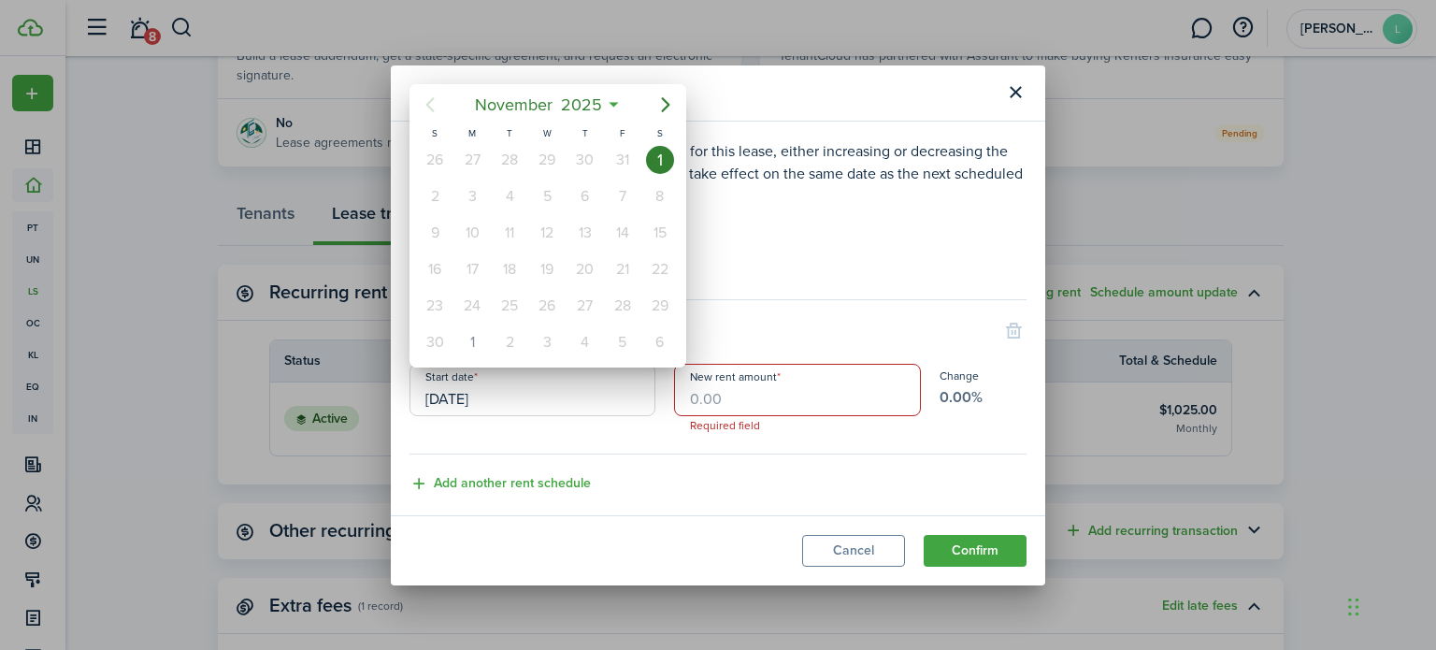
click at [1010, 100] on div at bounding box center [718, 324] width 1736 height 949
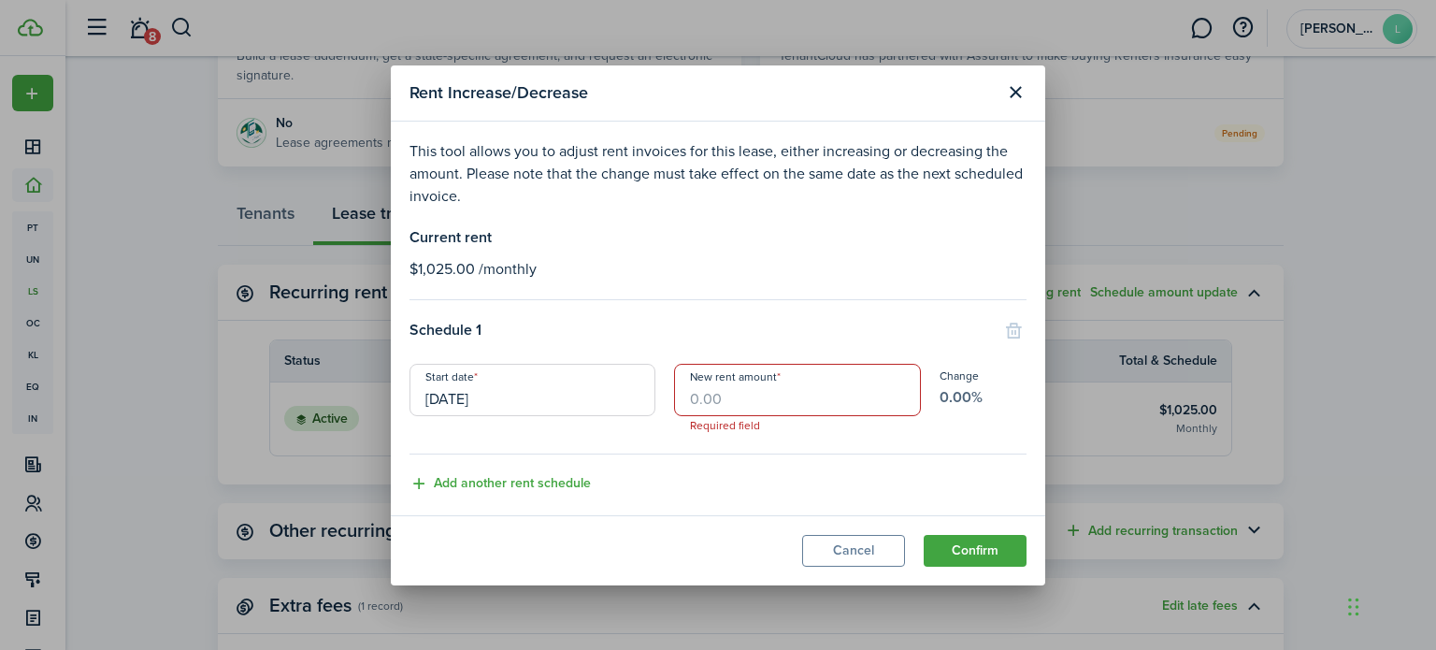
click at [1018, 90] on button "Close modal" at bounding box center [1016, 93] width 32 height 32
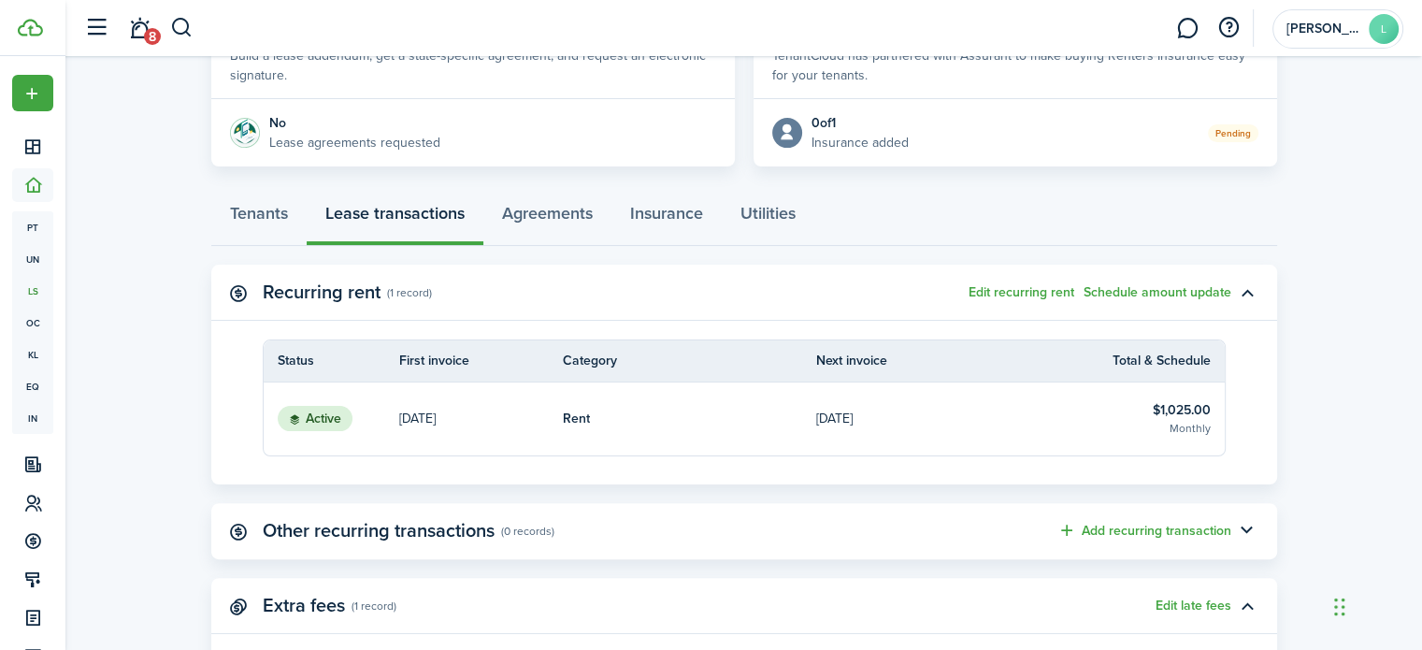
click at [998, 296] on button "Edit recurring rent" at bounding box center [1022, 292] width 106 height 15
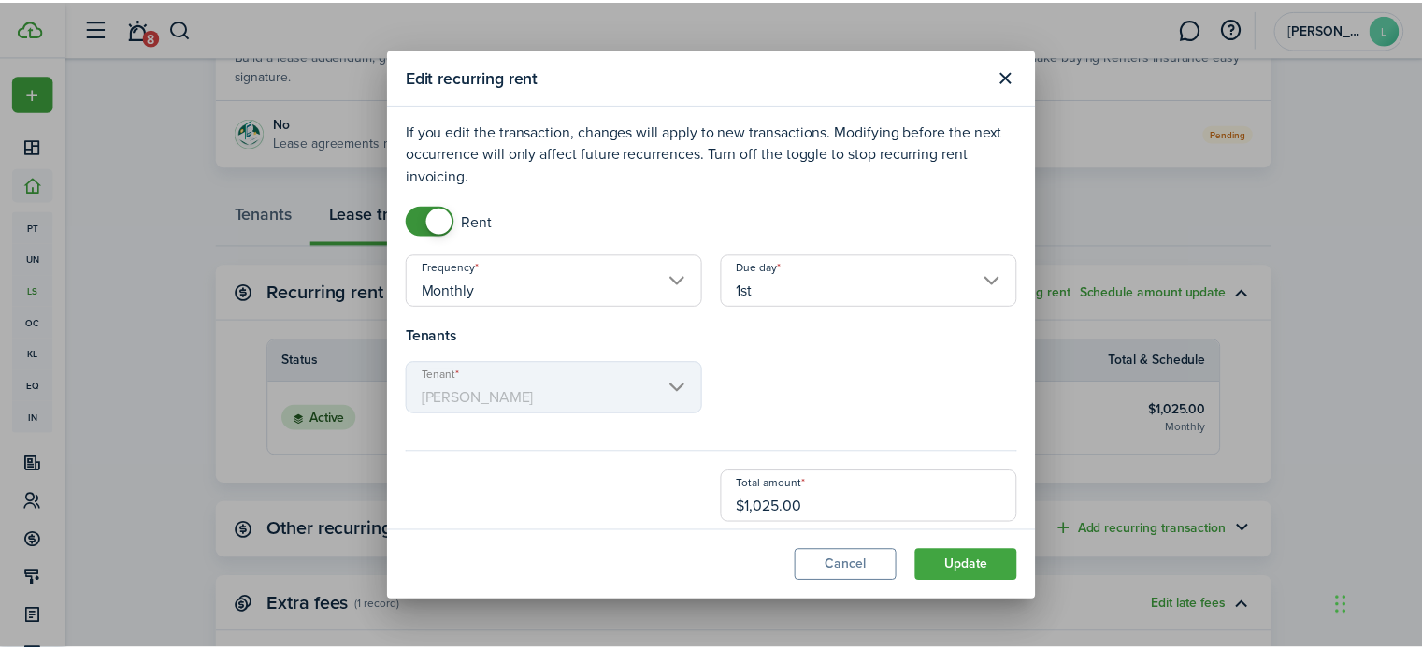
scroll to position [0, 0]
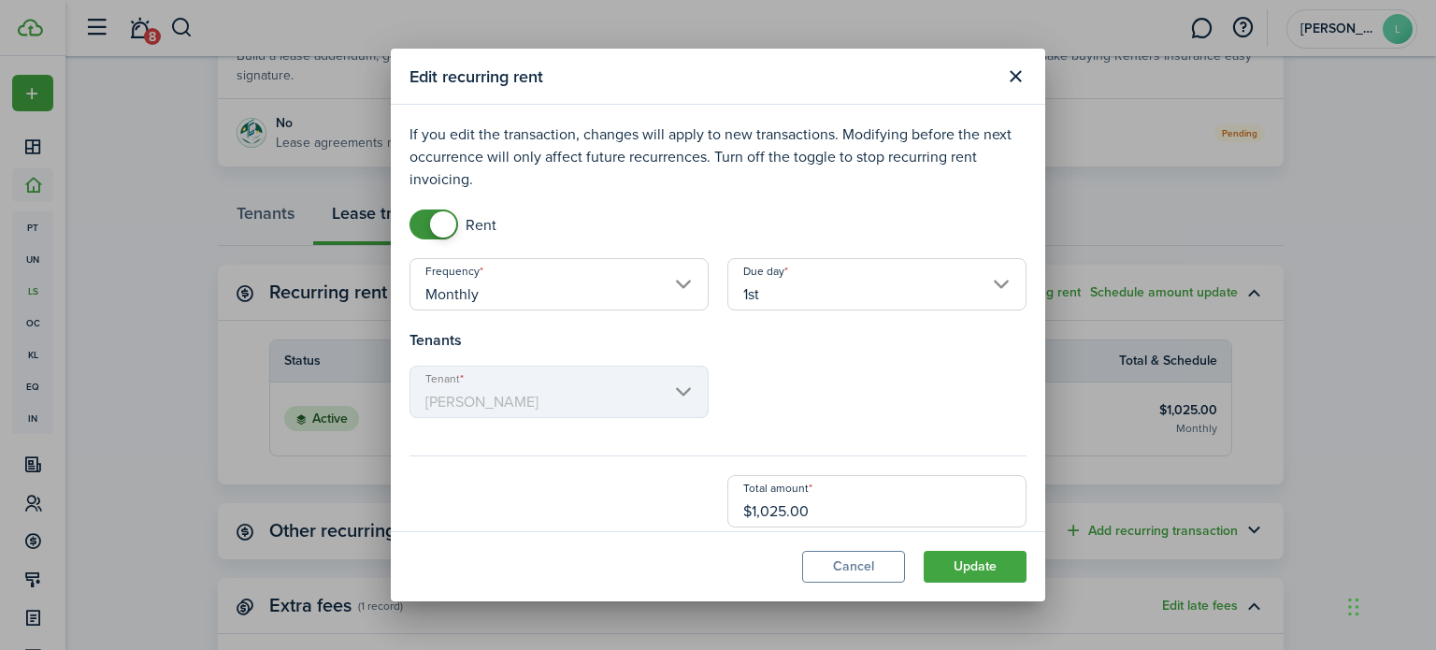
click at [1017, 79] on div at bounding box center [718, 42] width 1436 height 84
click at [1403, 36] on div at bounding box center [718, 42] width 1436 height 84
click at [1014, 83] on button "Close modal" at bounding box center [1016, 77] width 32 height 32
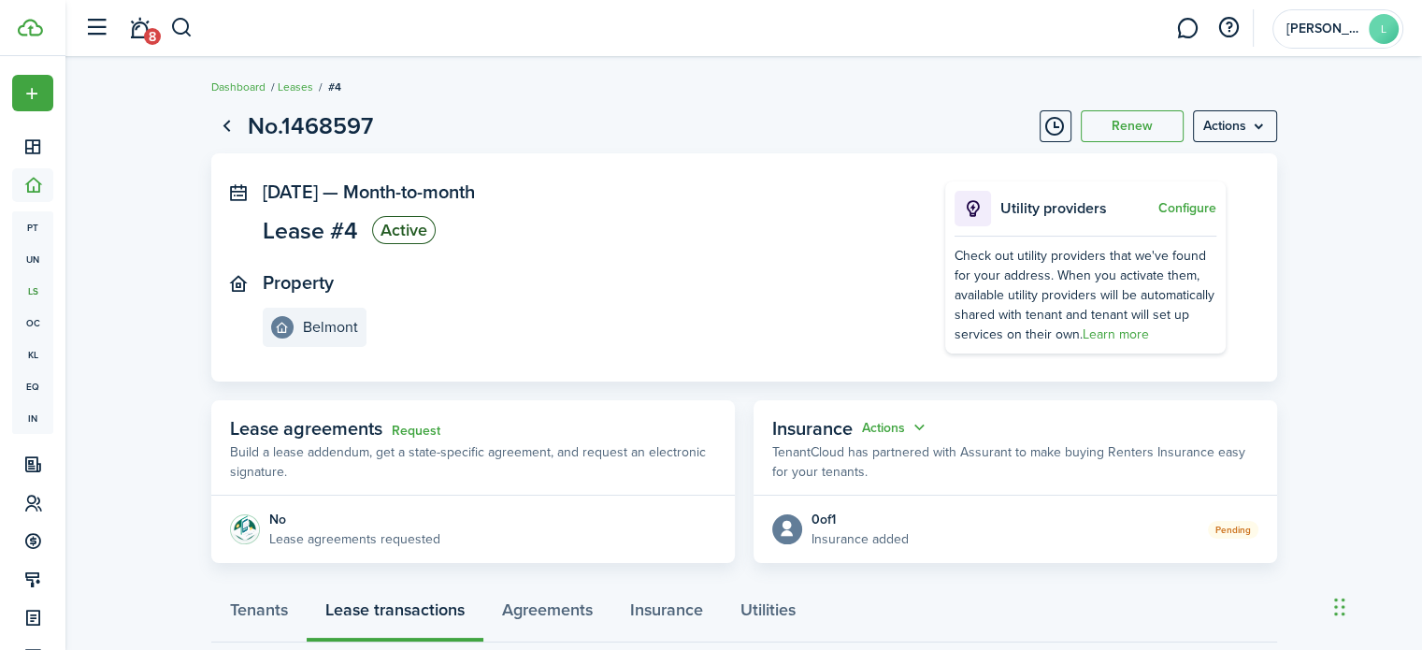
scroll to position [6, 0]
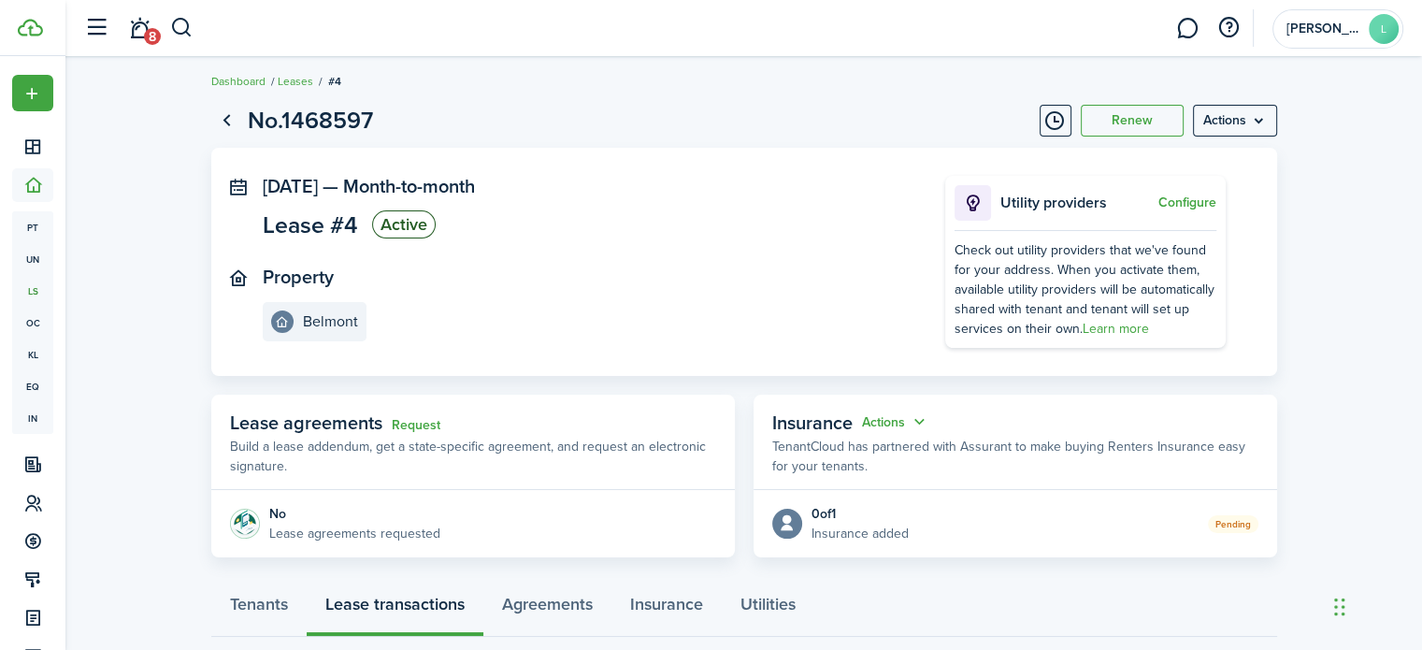
click at [1250, 133] on menu-btn "Actions" at bounding box center [1235, 121] width 84 height 32
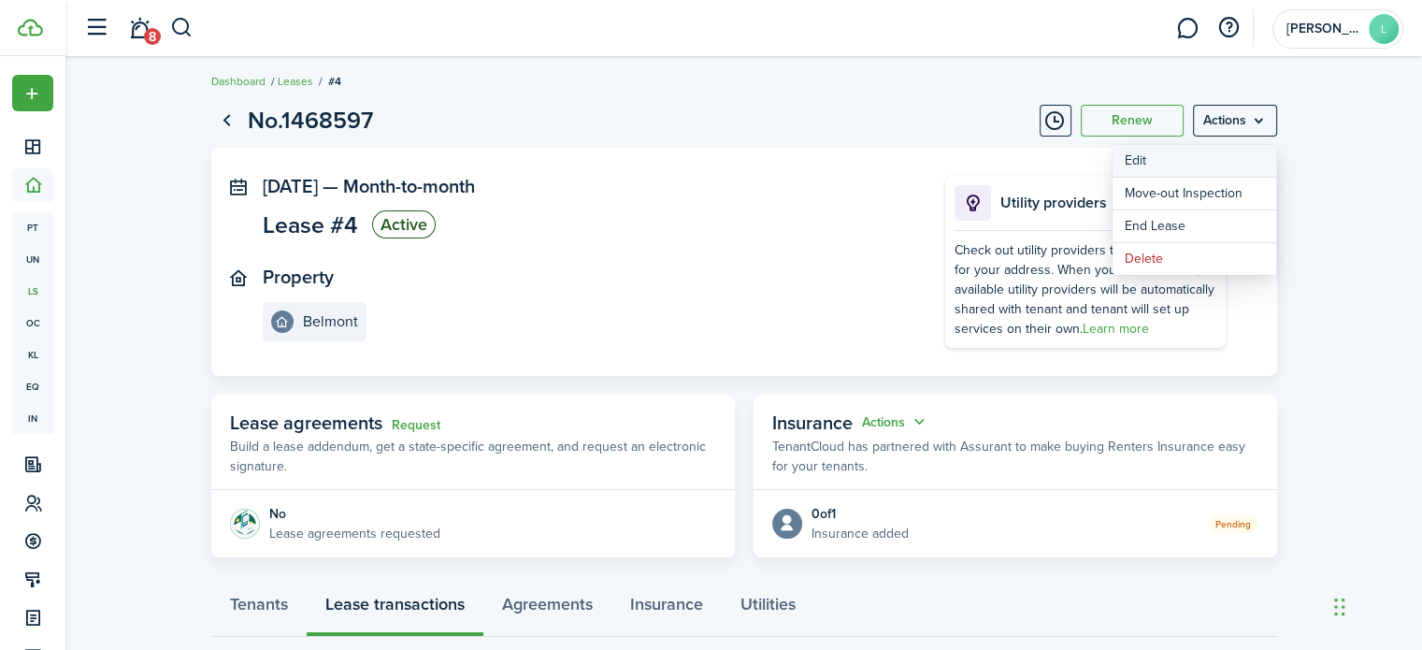
click at [1143, 161] on button "Edit" at bounding box center [1195, 161] width 164 height 32
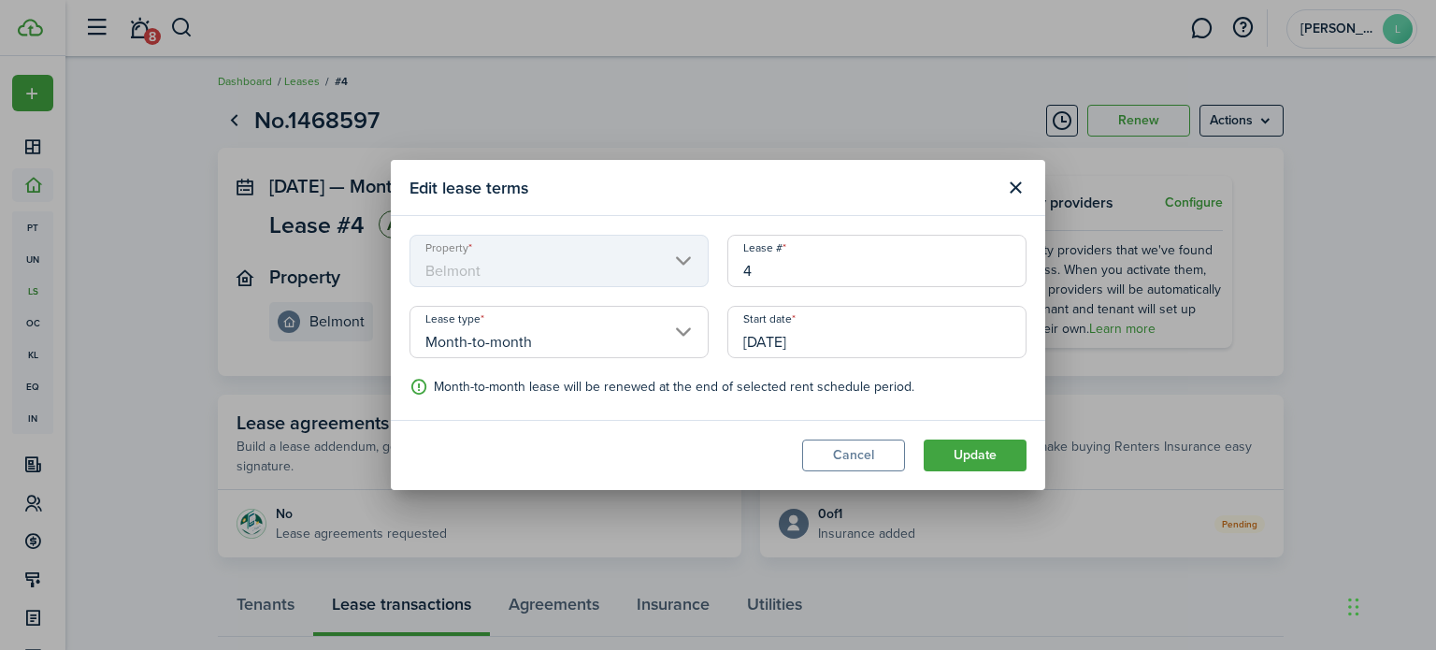
click at [835, 349] on input "[DATE]" at bounding box center [877, 332] width 299 height 52
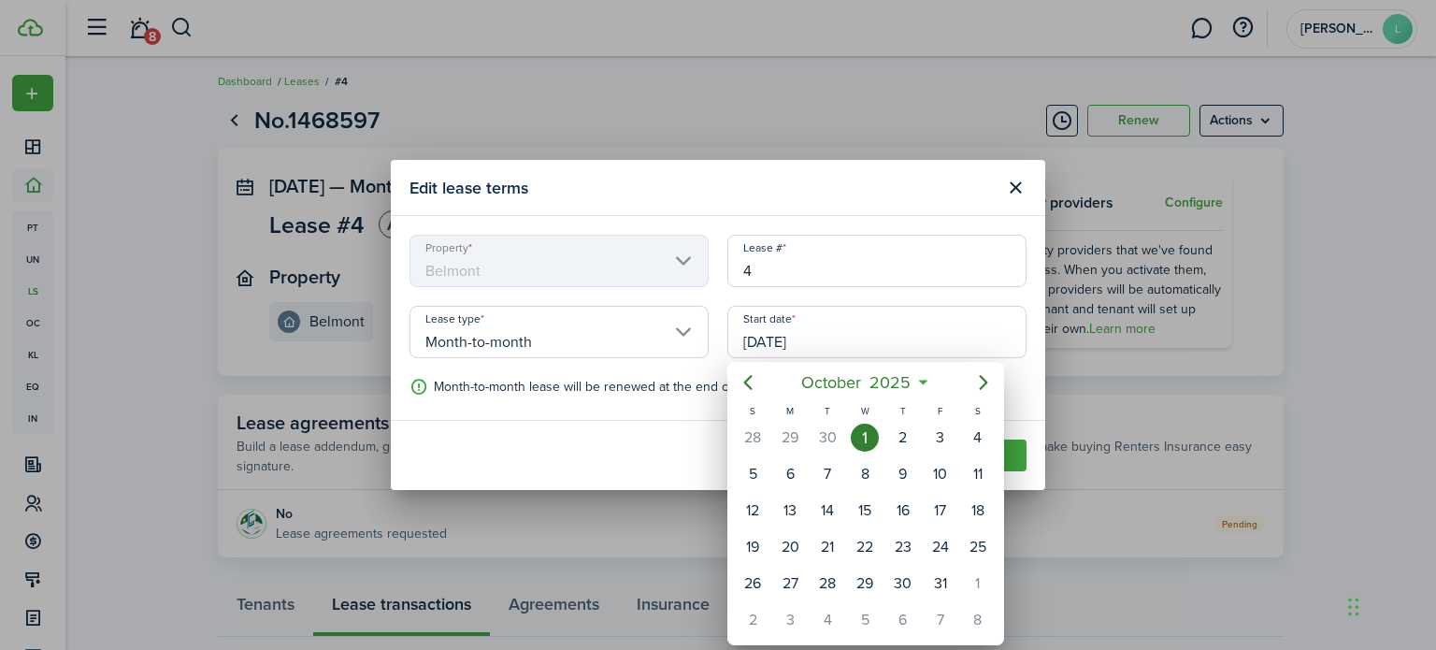
click at [865, 440] on div "1" at bounding box center [865, 438] width 28 height 28
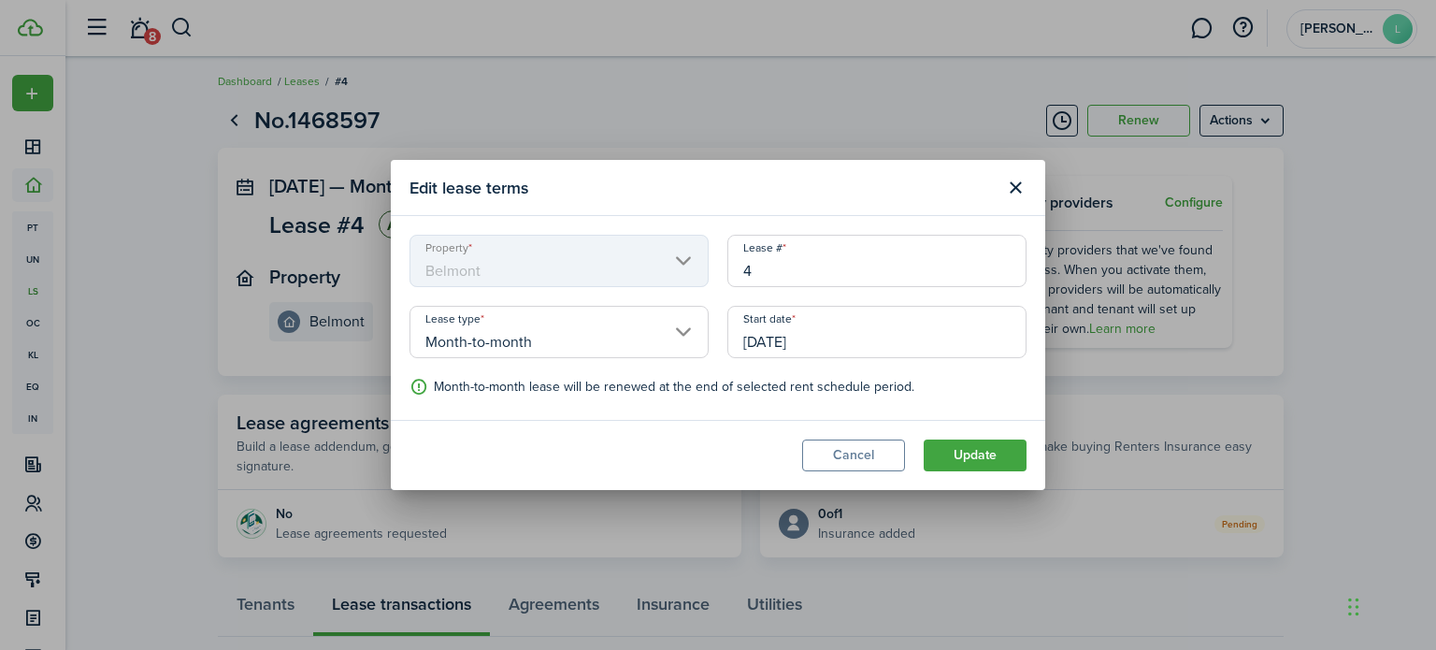
click at [969, 456] on button "Update" at bounding box center [975, 456] width 103 height 32
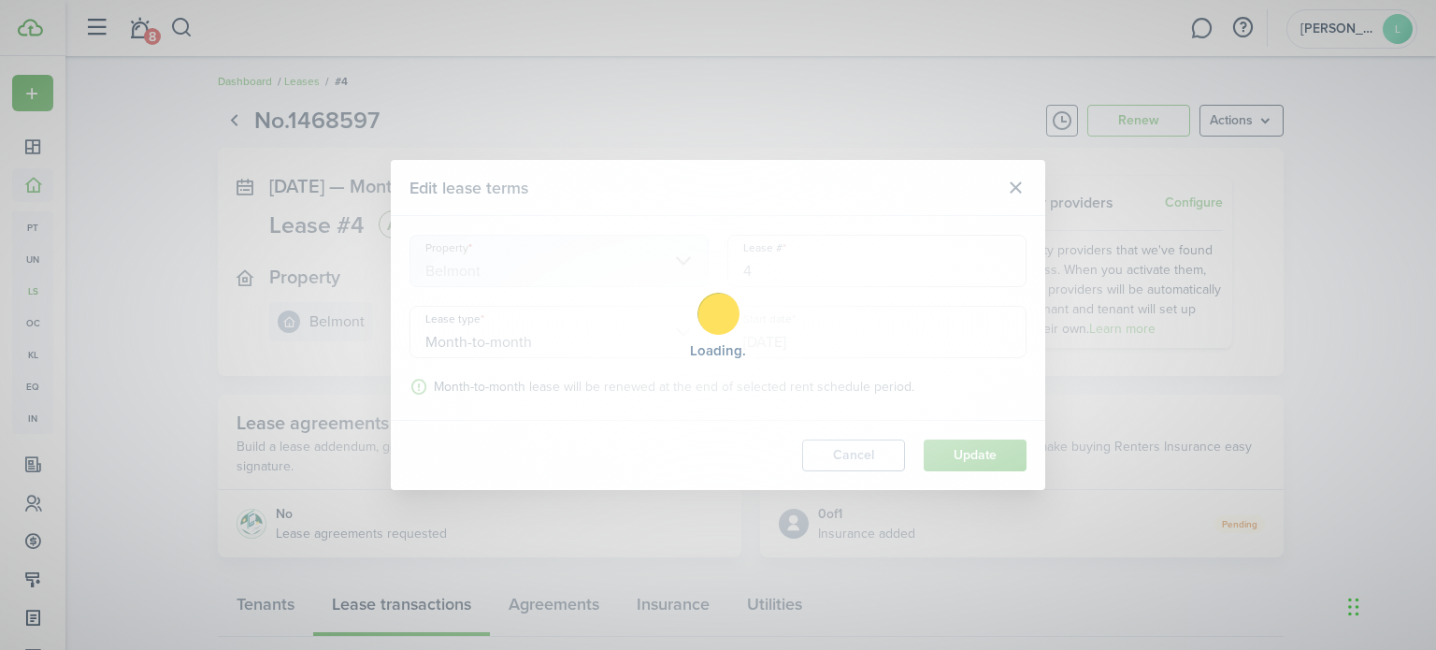
click at [980, 472] on div "Loading" at bounding box center [718, 325] width 1436 height 650
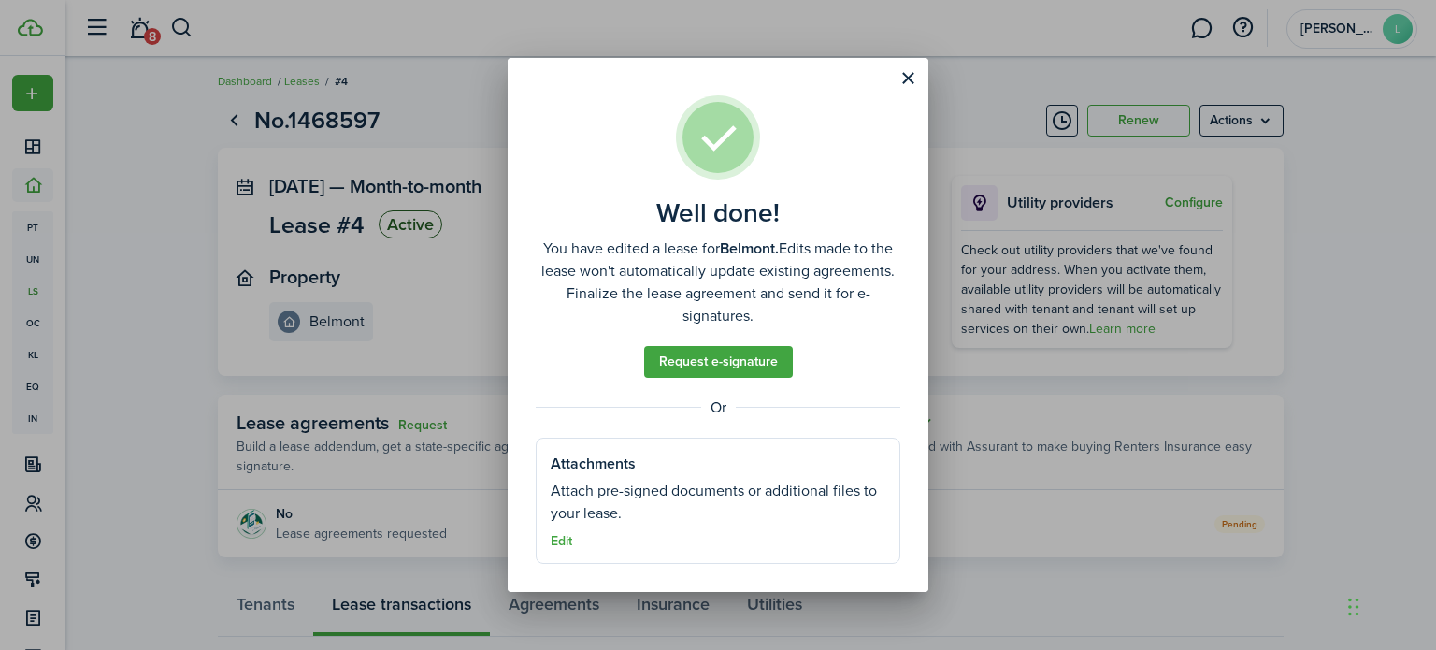
click at [906, 82] on button "Close modal" at bounding box center [908, 79] width 32 height 32
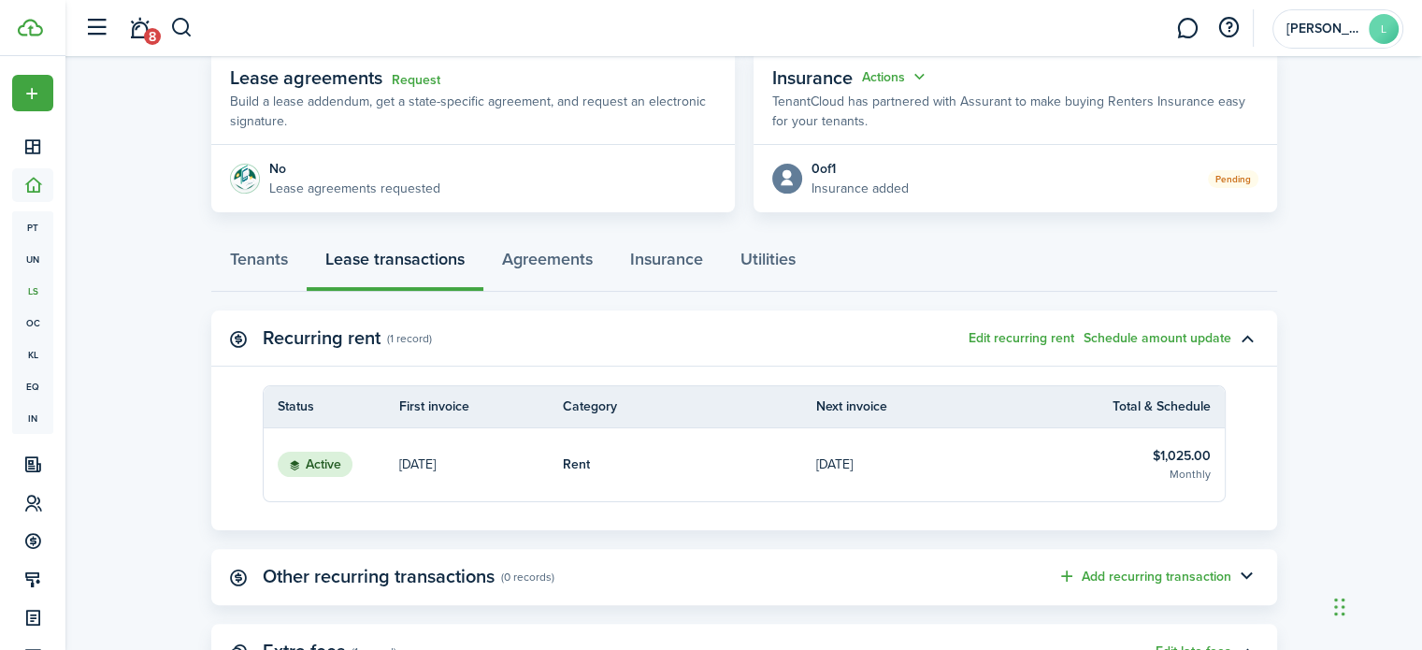
scroll to position [350, 0]
click at [857, 480] on link "[DATE]" at bounding box center [943, 465] width 254 height 73
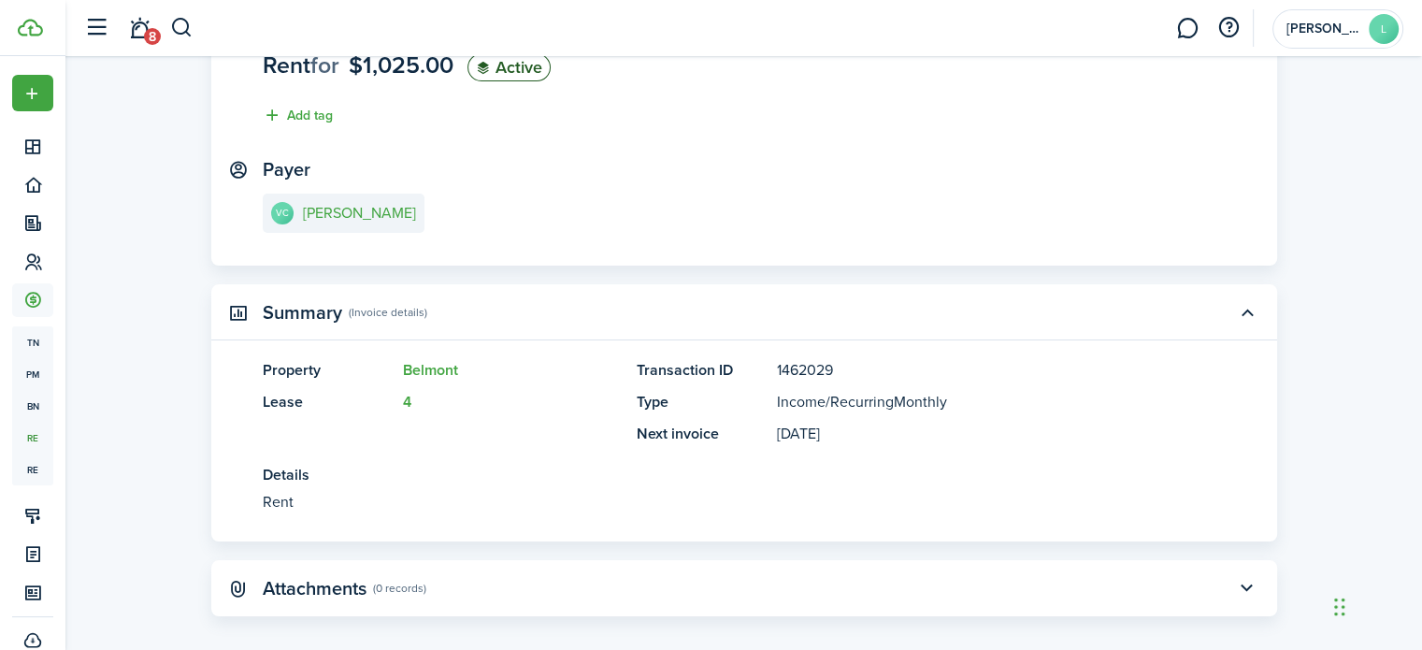
scroll to position [183, 0]
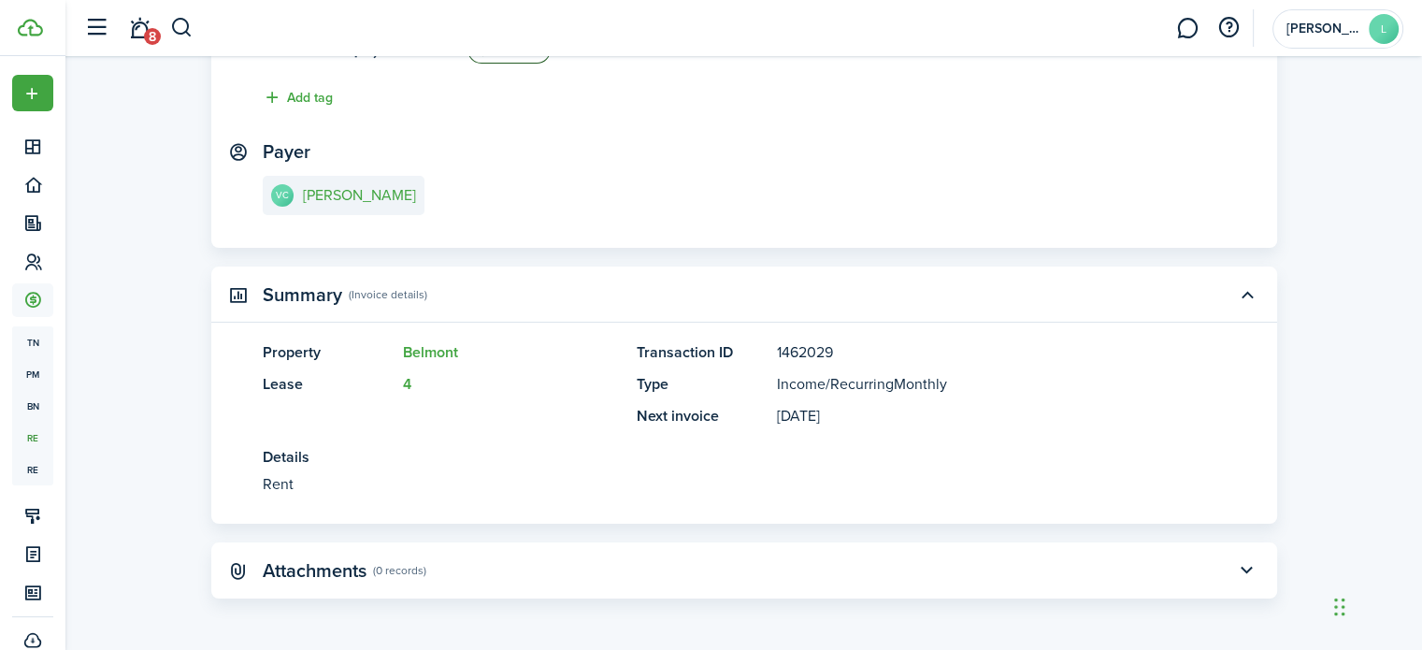
click at [811, 425] on panel-main-description "[DATE]" at bounding box center [973, 416] width 393 height 22
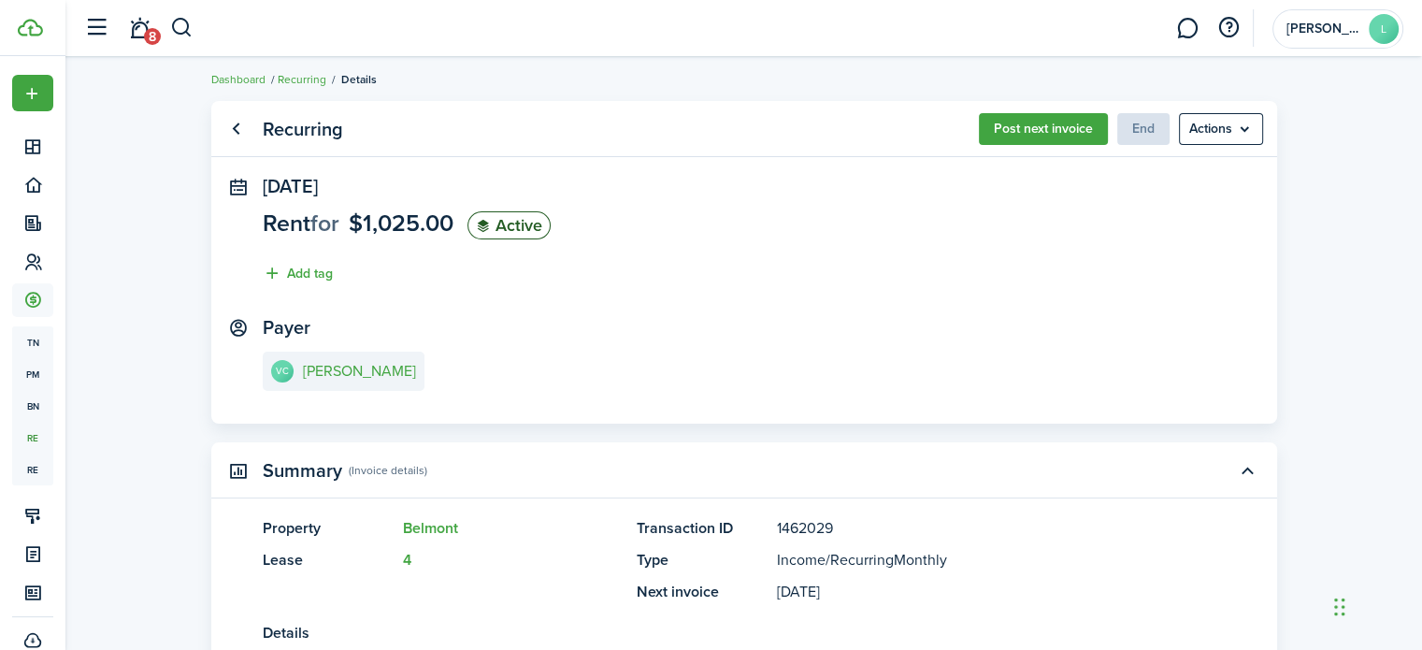
scroll to position [11, 0]
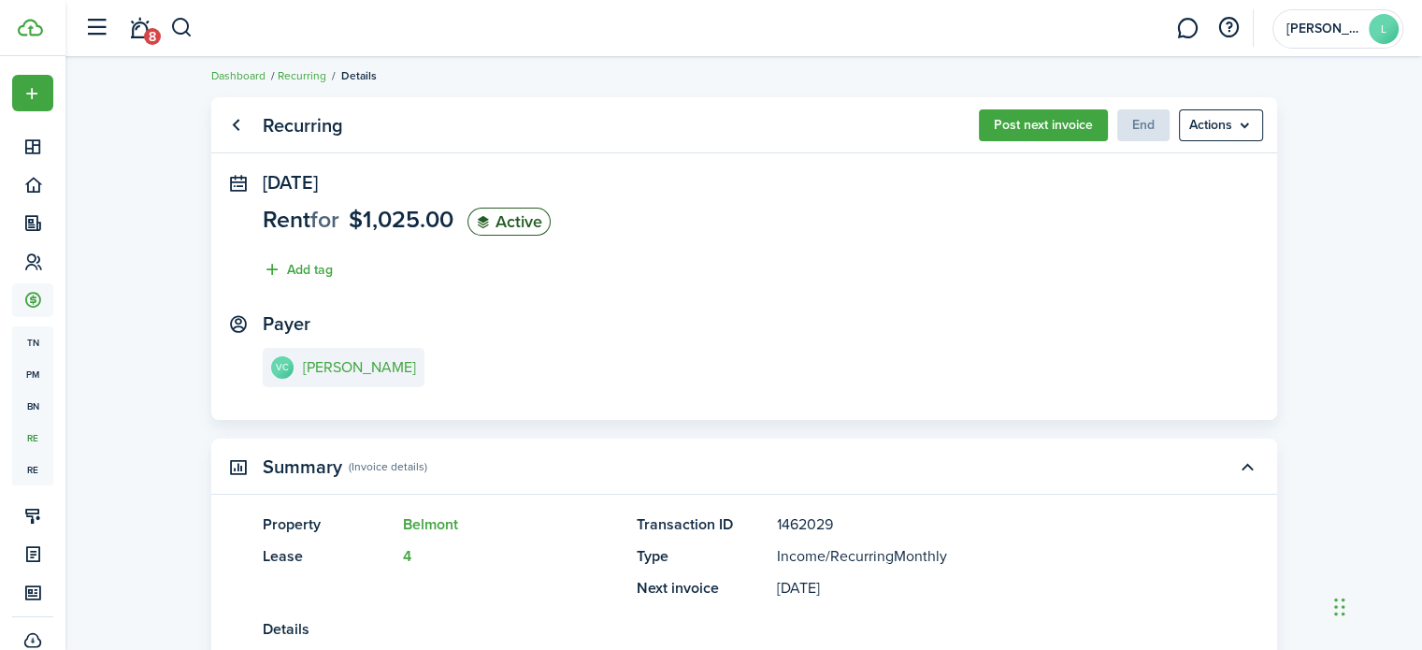
click at [1223, 133] on menu-btn "Actions" at bounding box center [1221, 125] width 84 height 32
click at [1066, 398] on panel-main-body "[DATE] Rent for $1,025.00 Active Add tag Payer VC [PERSON_NAME]" at bounding box center [744, 296] width 1066 height 248
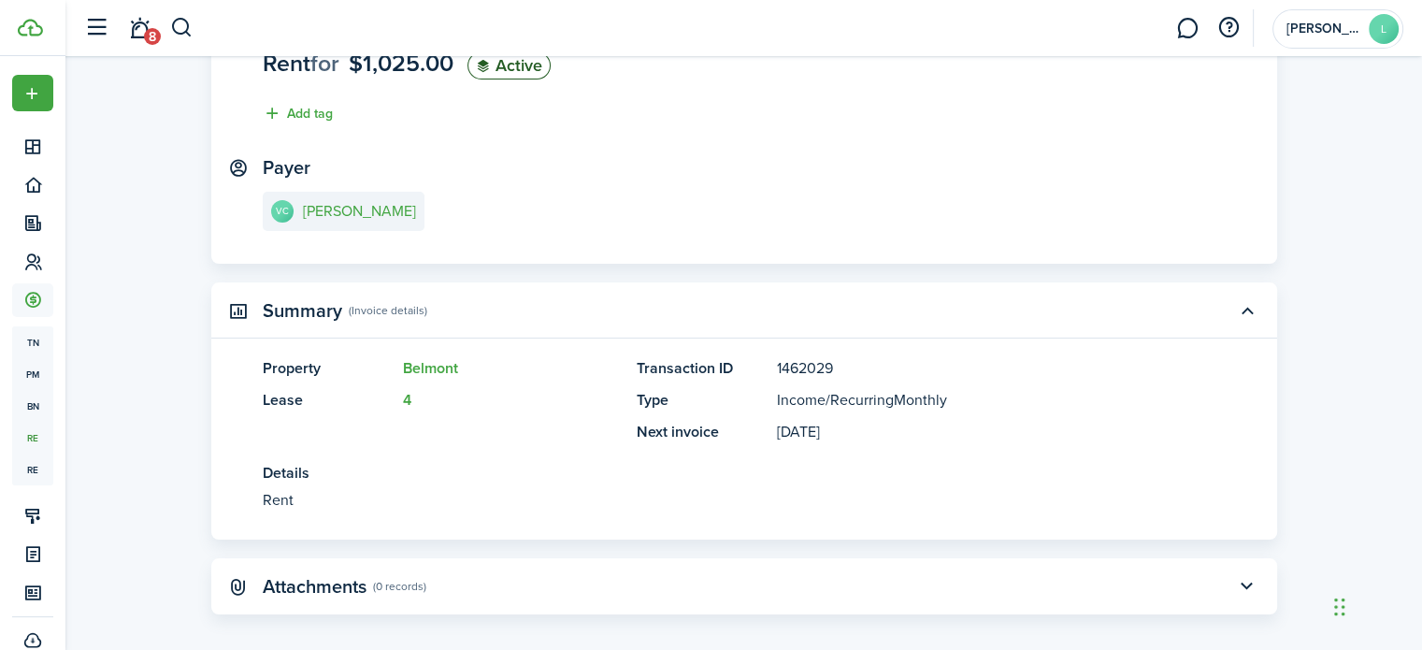
scroll to position [165, 0]
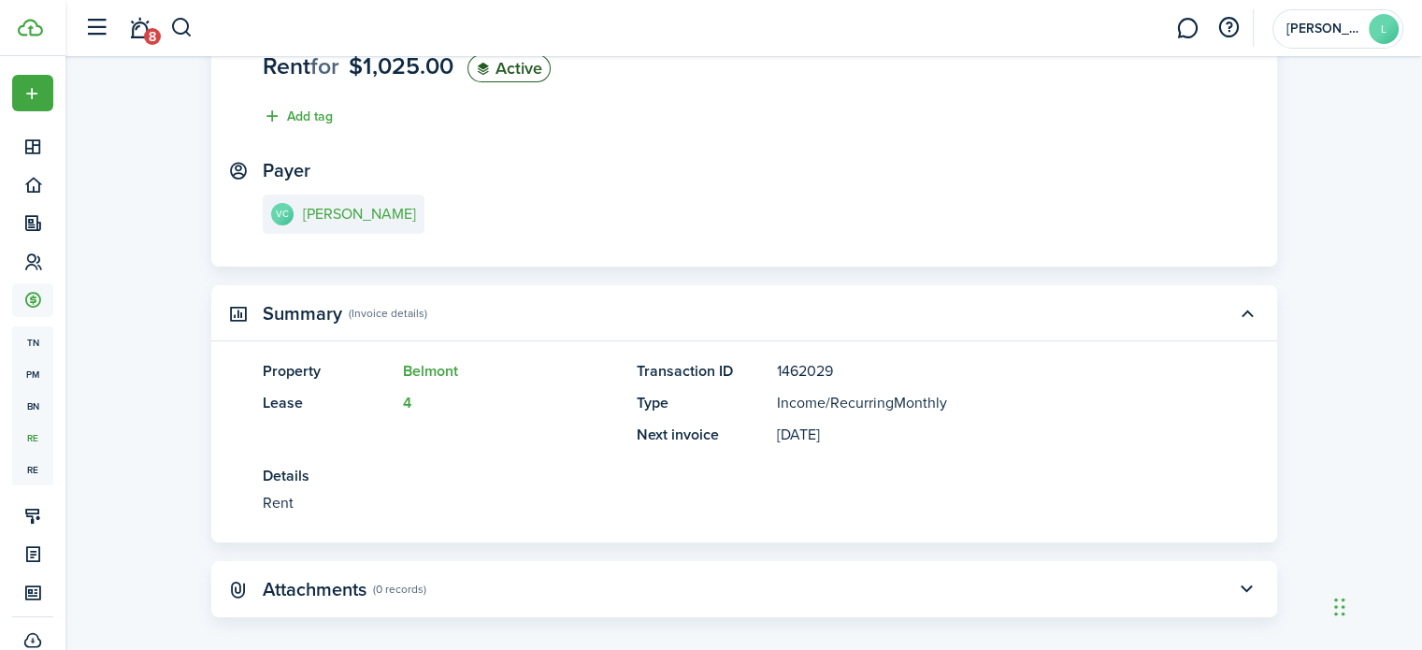
click at [1242, 319] on button "button" at bounding box center [1248, 313] width 32 height 32
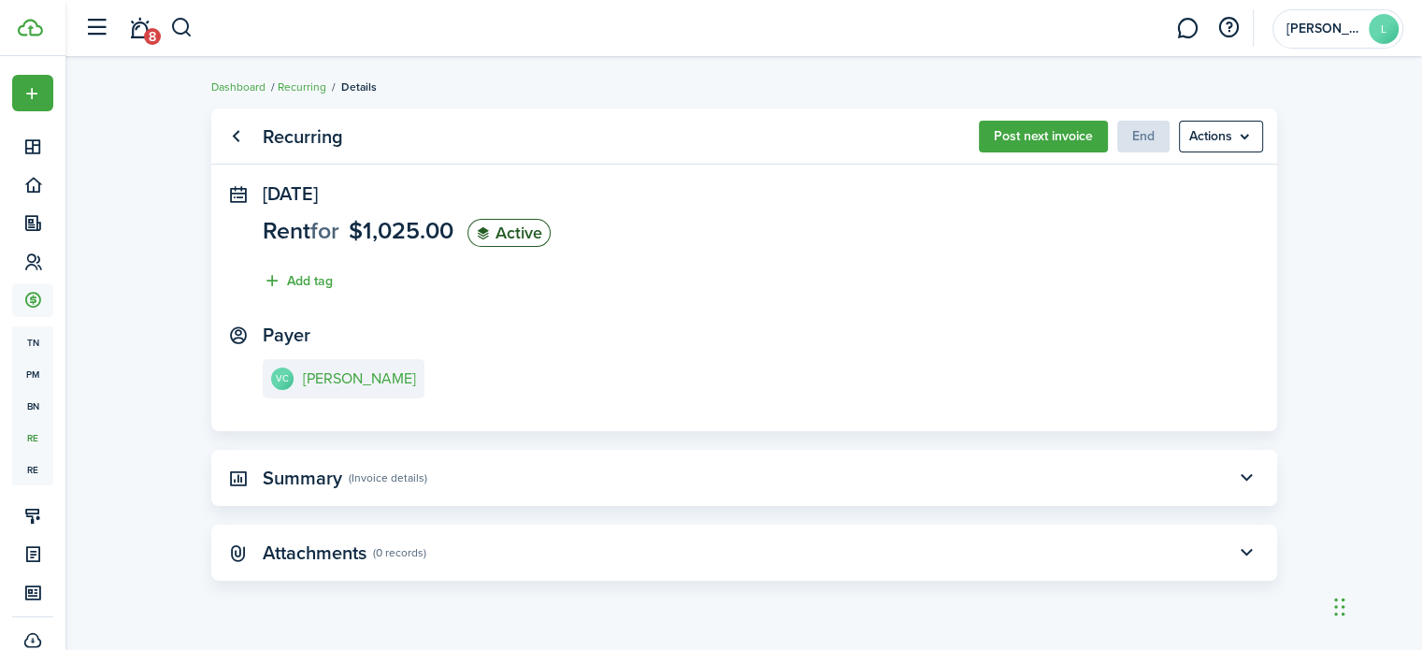
scroll to position [0, 0]
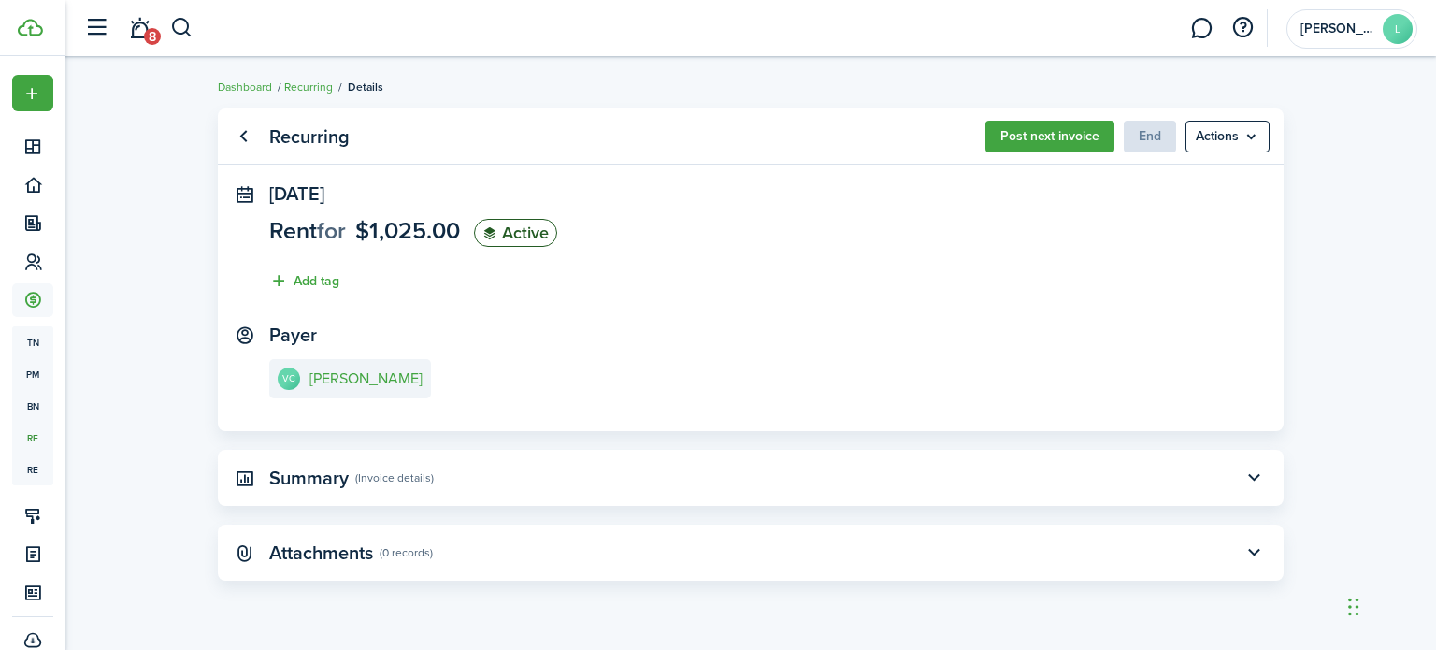
click at [1252, 479] on button "button" at bounding box center [1254, 478] width 32 height 32
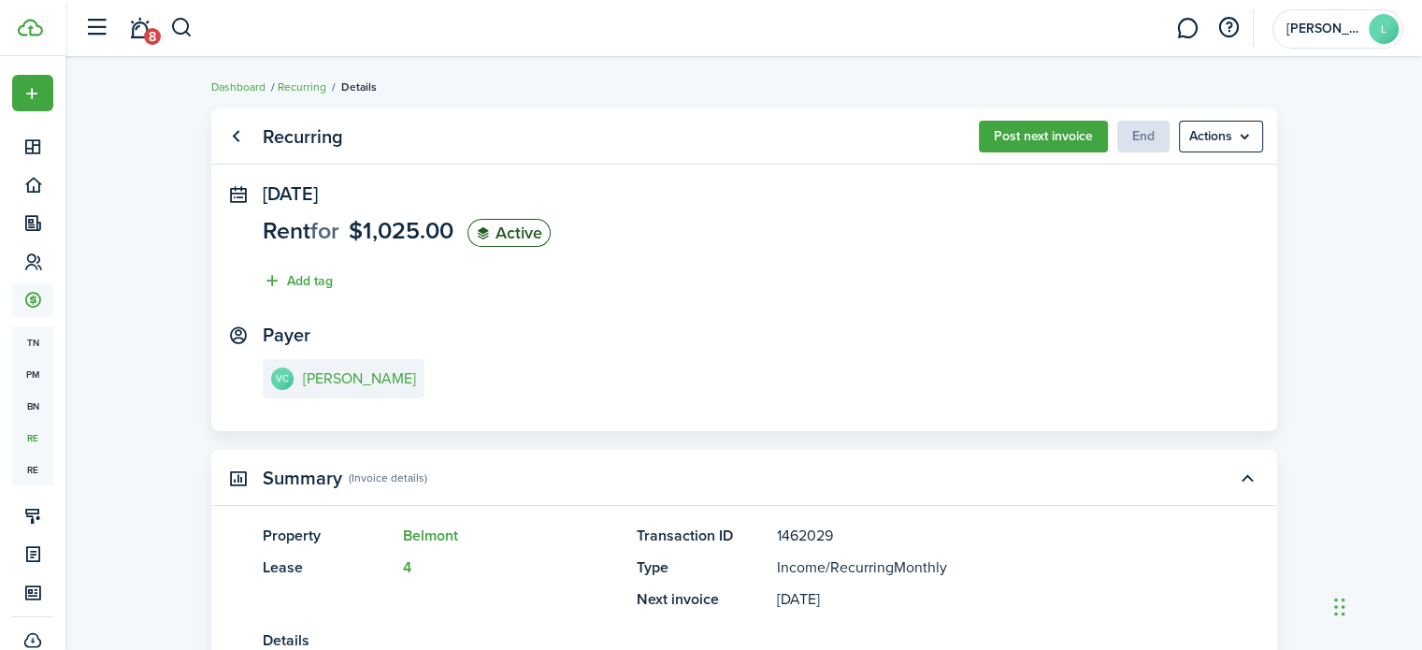
click at [288, 89] on link "Recurring" at bounding box center [302, 87] width 49 height 17
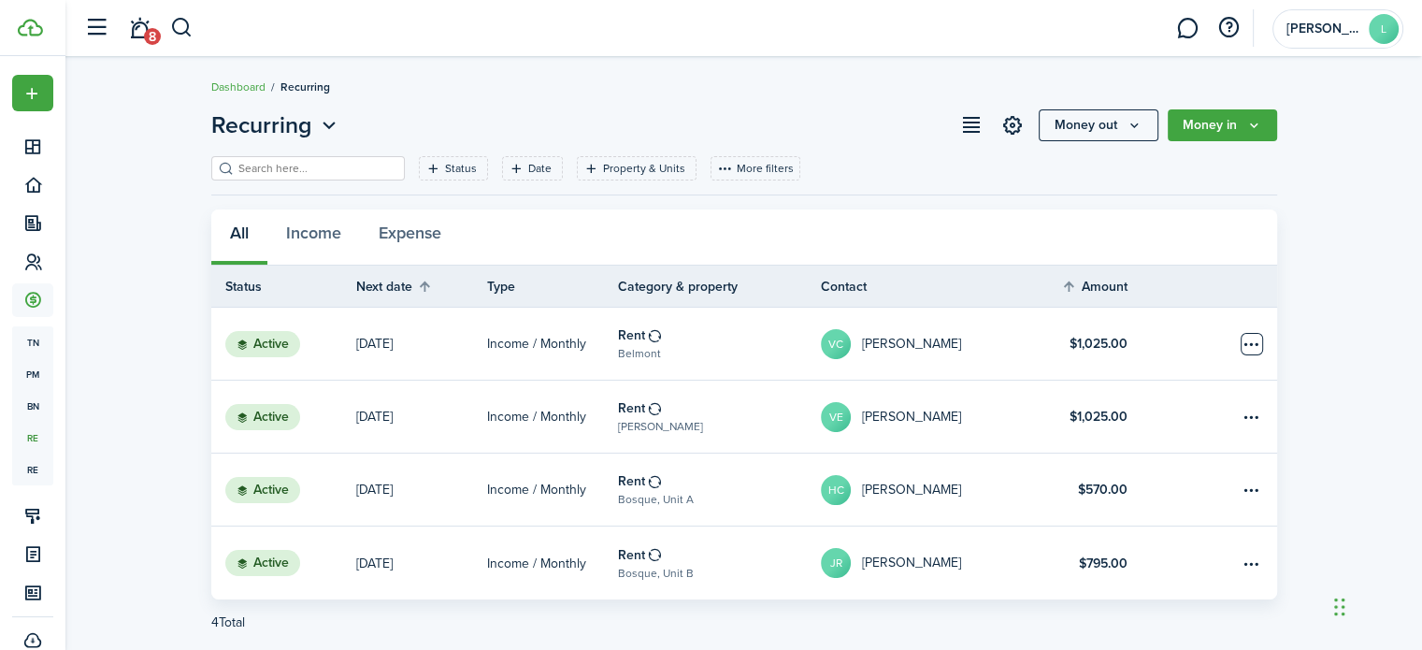
click at [1251, 351] on table-menu-btn-icon "Open menu" at bounding box center [1252, 344] width 22 height 22
click at [377, 351] on p "[DATE]" at bounding box center [374, 344] width 36 height 20
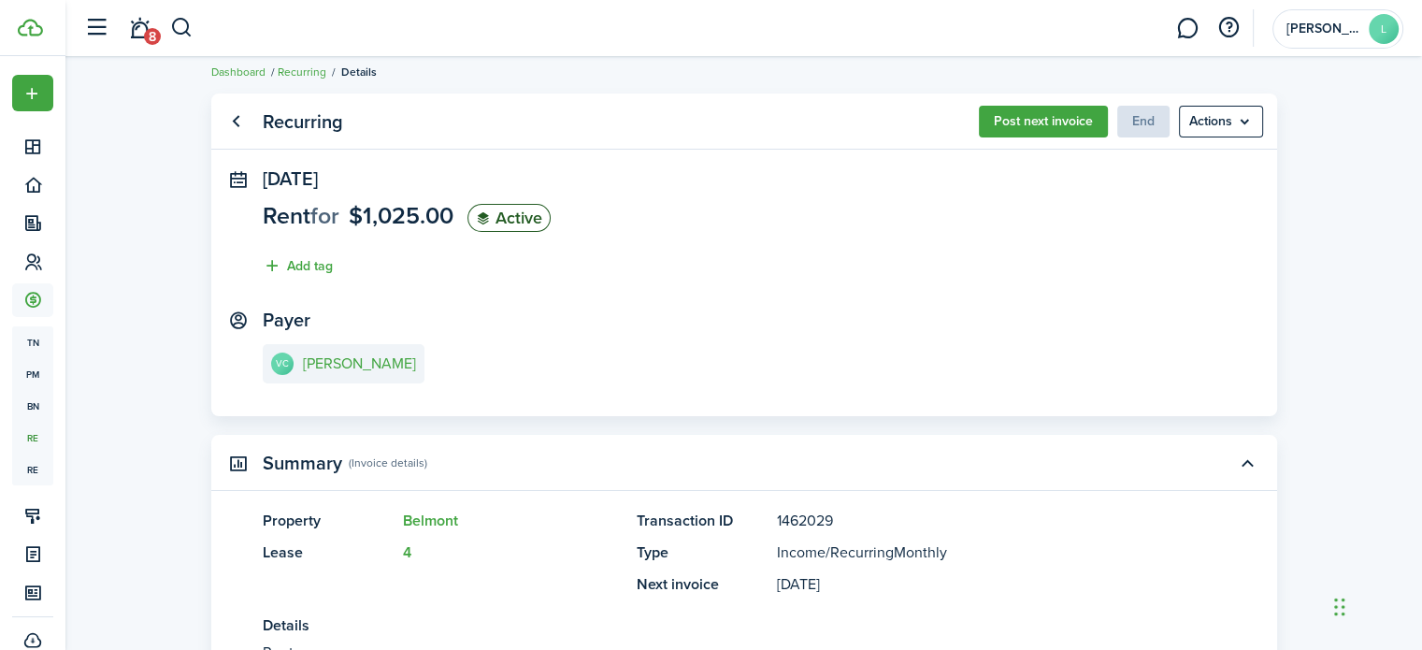
scroll to position [15, 0]
click at [1227, 130] on menu-btn "Actions" at bounding box center [1221, 122] width 84 height 32
click at [1190, 356] on panel-main-section "Payer VC [PERSON_NAME]" at bounding box center [744, 349] width 963 height 79
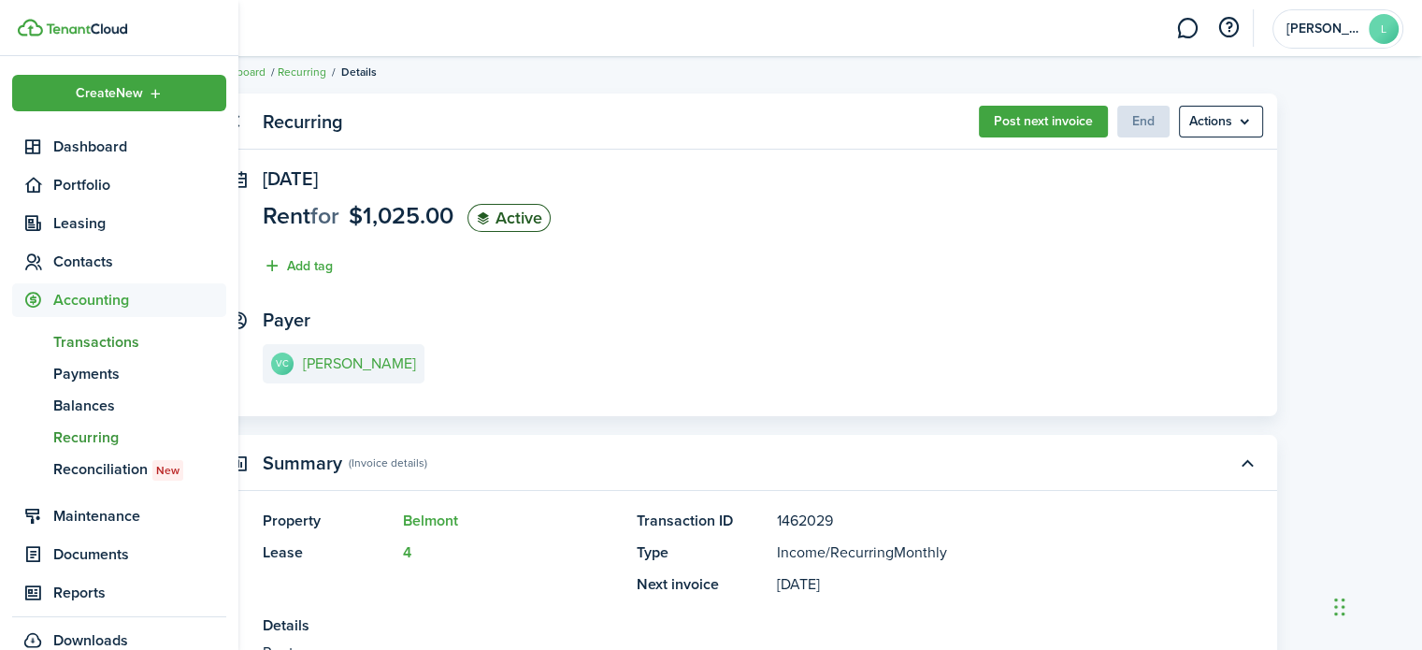
click at [101, 349] on span "Transactions" at bounding box center [139, 342] width 173 height 22
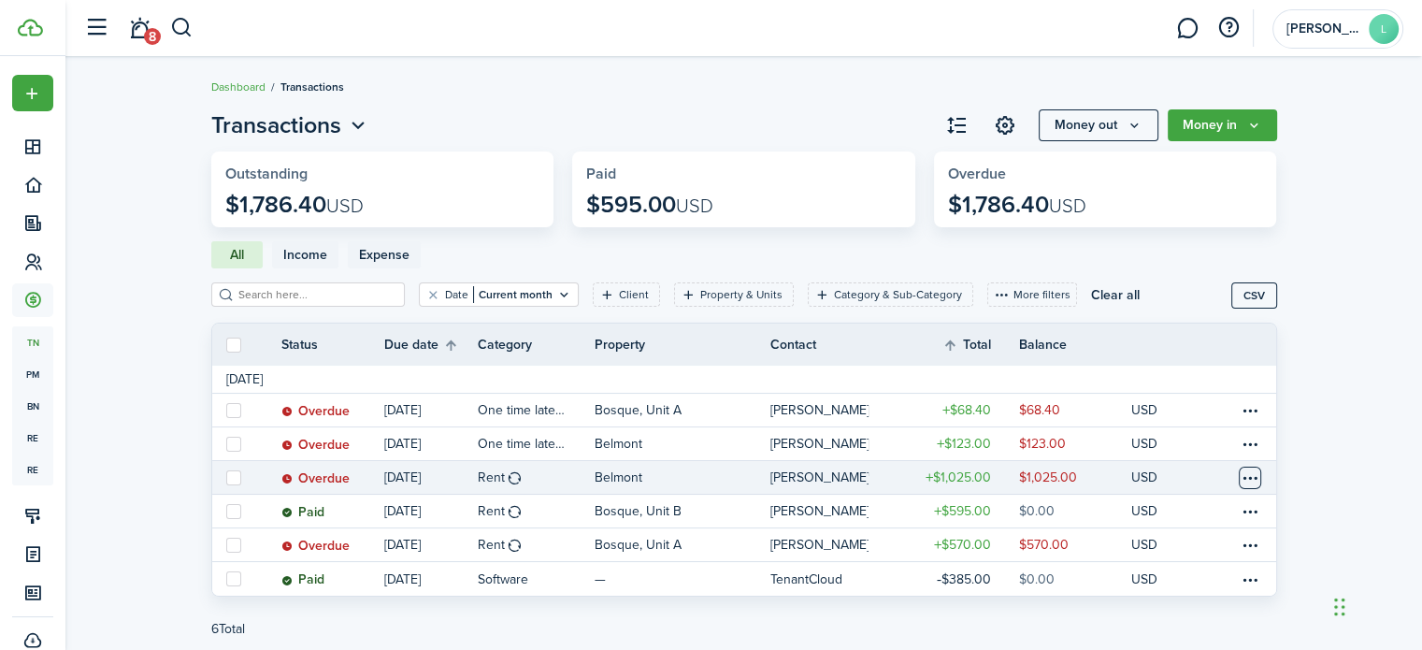
click at [1247, 479] on table-menu-btn-icon at bounding box center [1250, 478] width 22 height 22
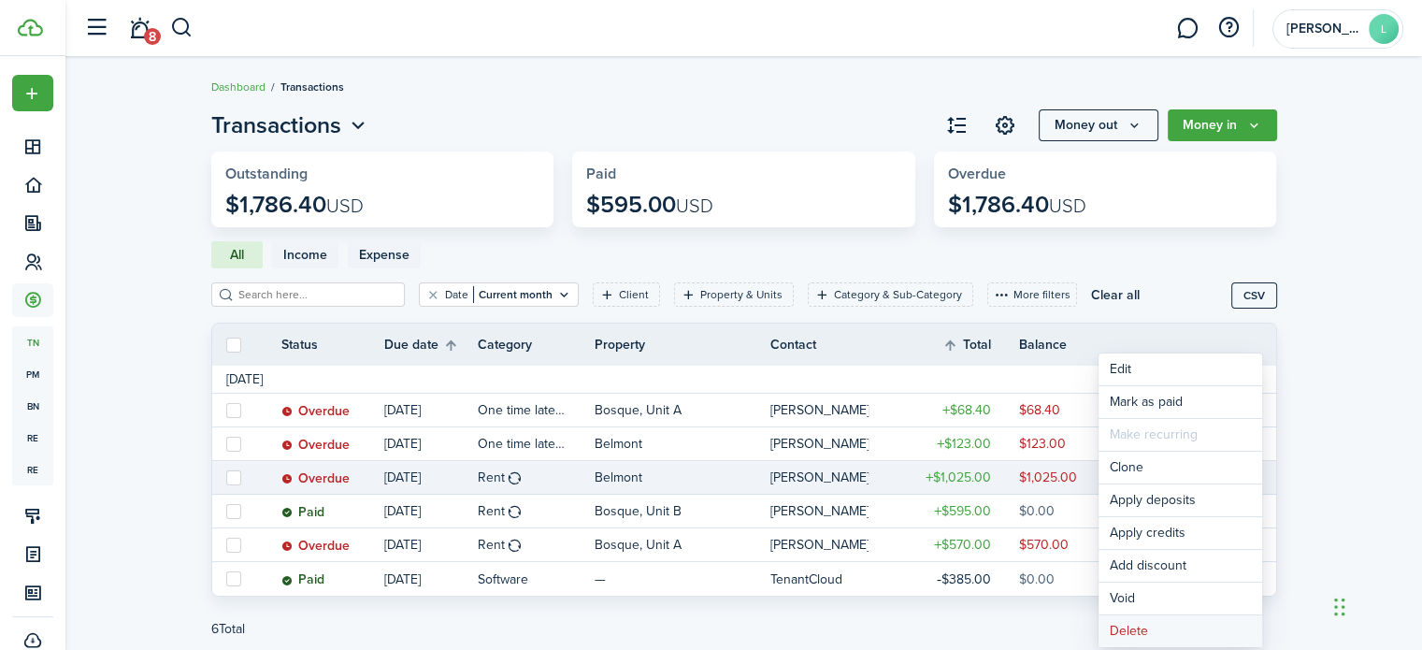
click at [1192, 627] on button "Delete" at bounding box center [1181, 631] width 164 height 32
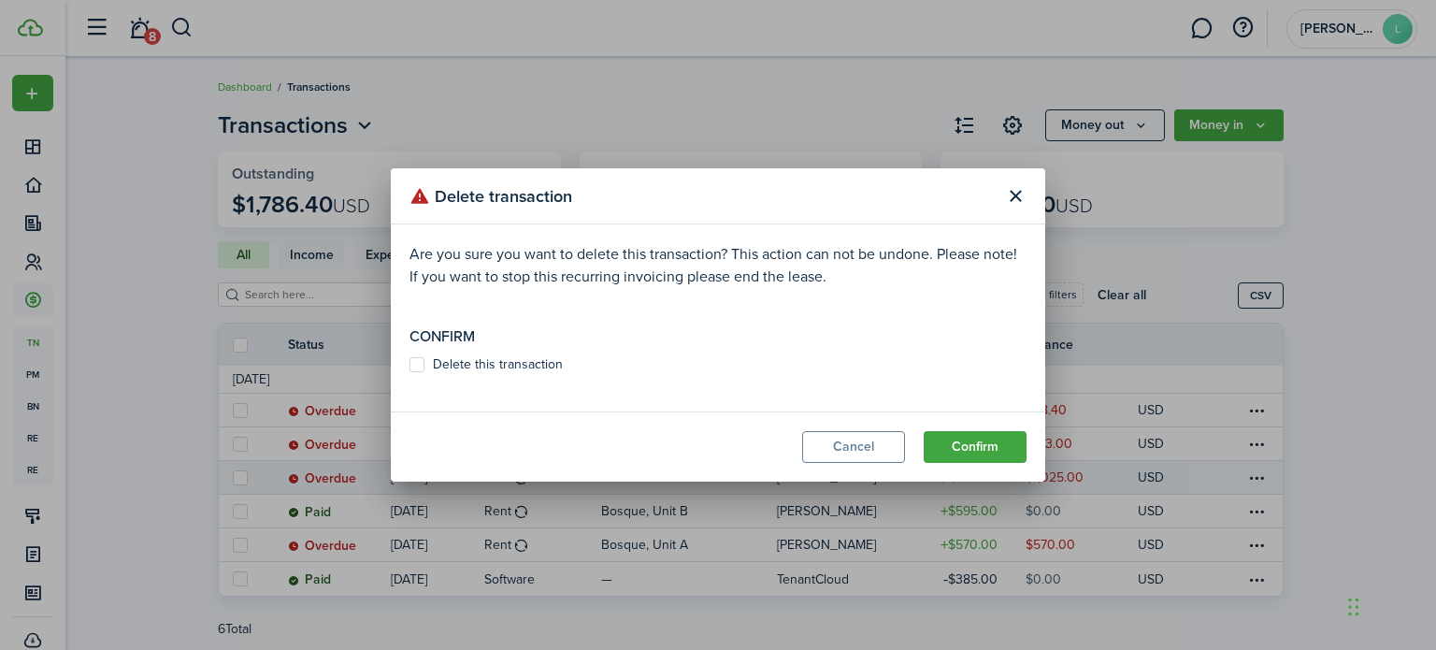
click at [412, 365] on label "Delete this transaction" at bounding box center [486, 364] width 153 height 15
click at [410, 365] on input "Delete this transaction" at bounding box center [409, 365] width 1 height 1
checkbox input "true"
click at [964, 439] on button "Confirm" at bounding box center [975, 447] width 103 height 32
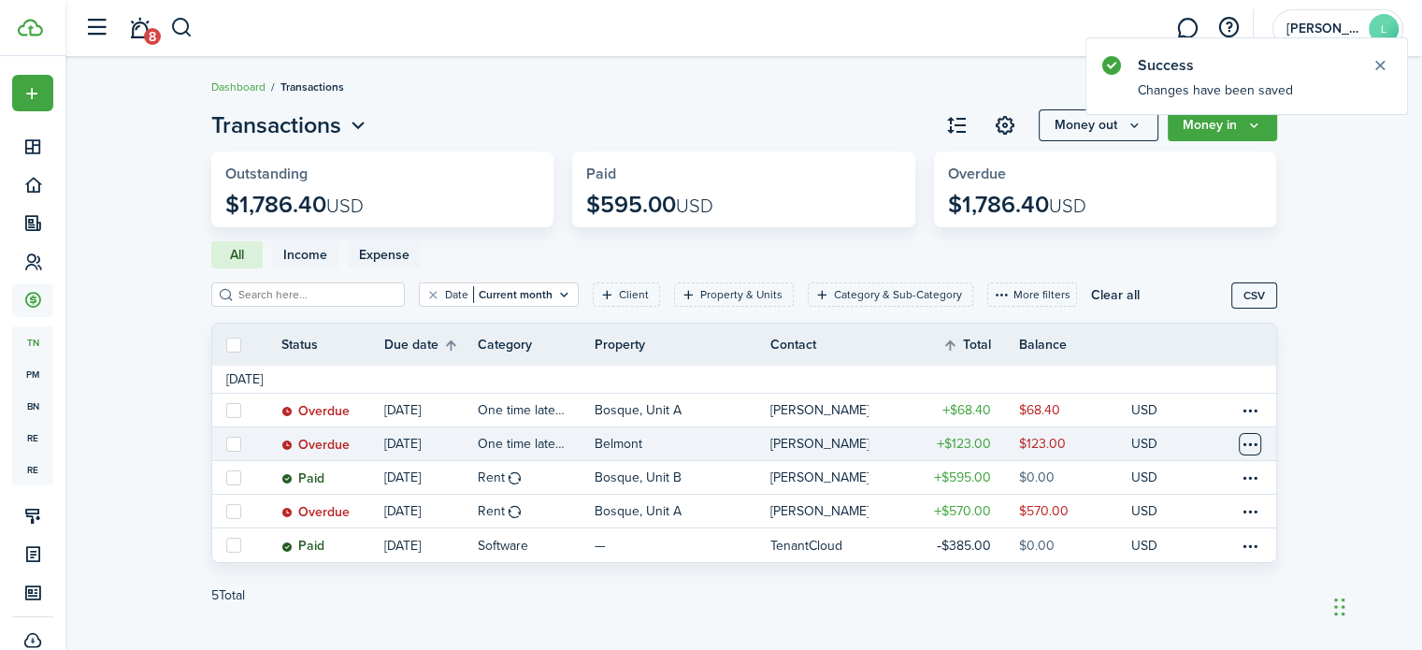
click at [1249, 448] on table-menu-btn-icon at bounding box center [1250, 444] width 22 height 22
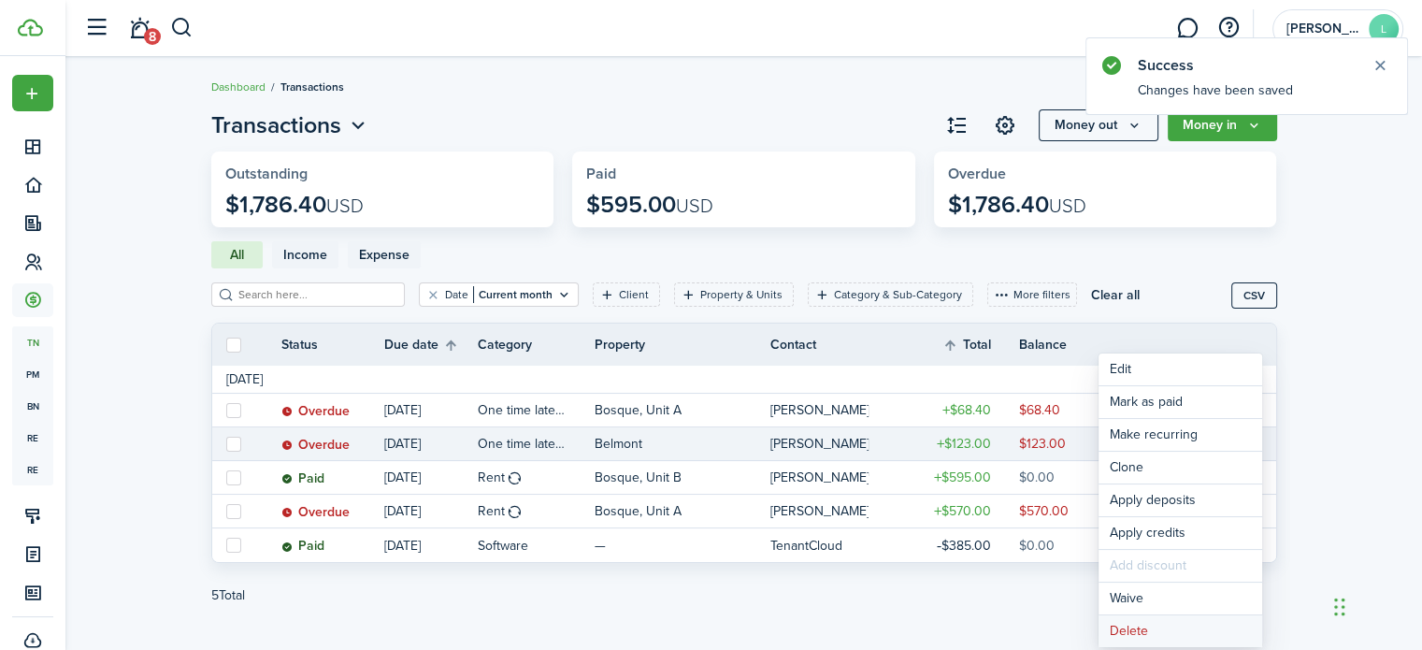
click at [1208, 630] on button "Delete" at bounding box center [1181, 631] width 164 height 32
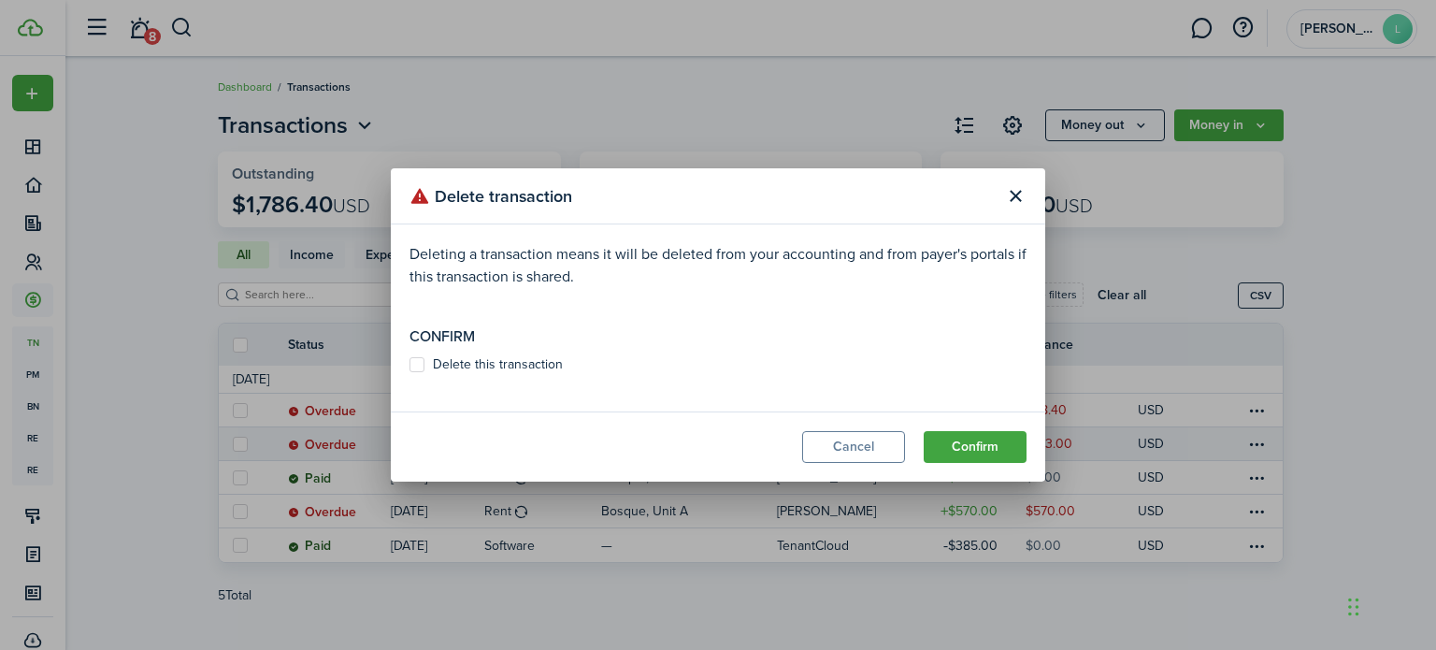
click at [414, 370] on label "Delete this transaction" at bounding box center [486, 364] width 153 height 15
click at [410, 366] on input "Delete this transaction" at bounding box center [409, 365] width 1 height 1
checkbox input "true"
click at [980, 450] on button "Confirm" at bounding box center [975, 447] width 103 height 32
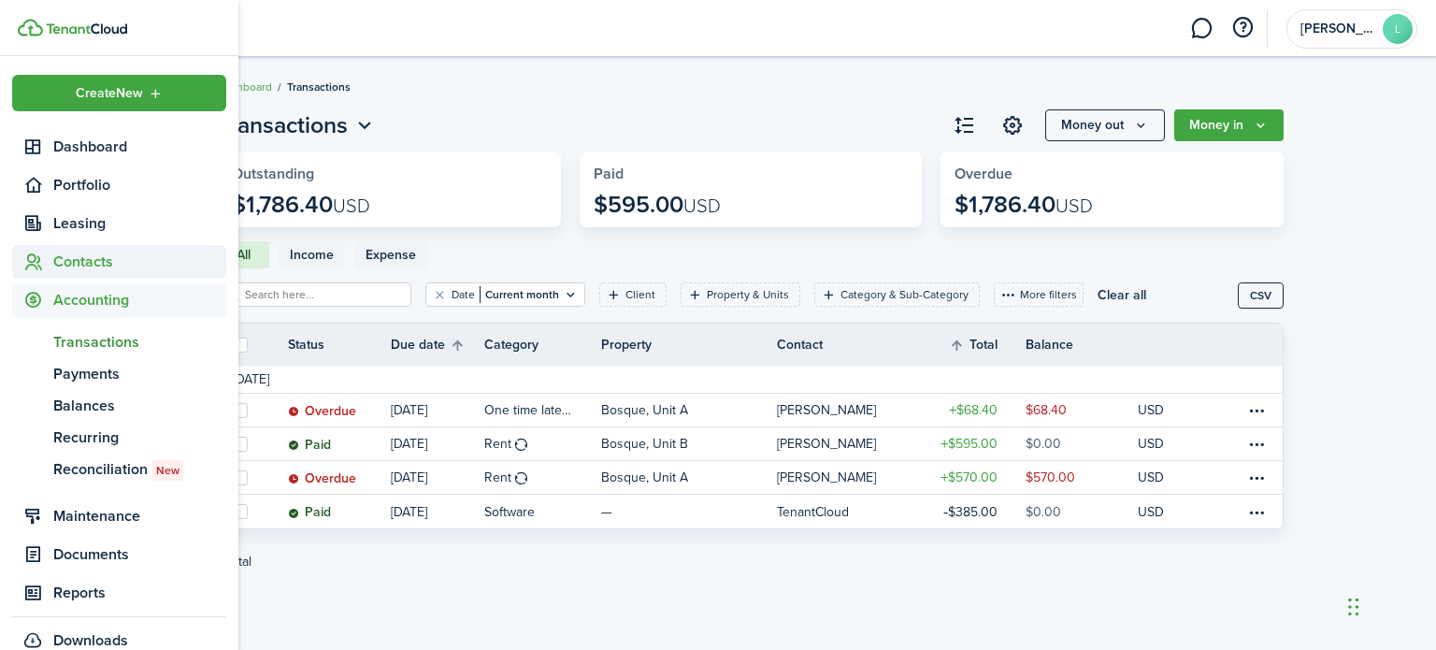
click at [101, 264] on span "Contacts" at bounding box center [139, 262] width 173 height 22
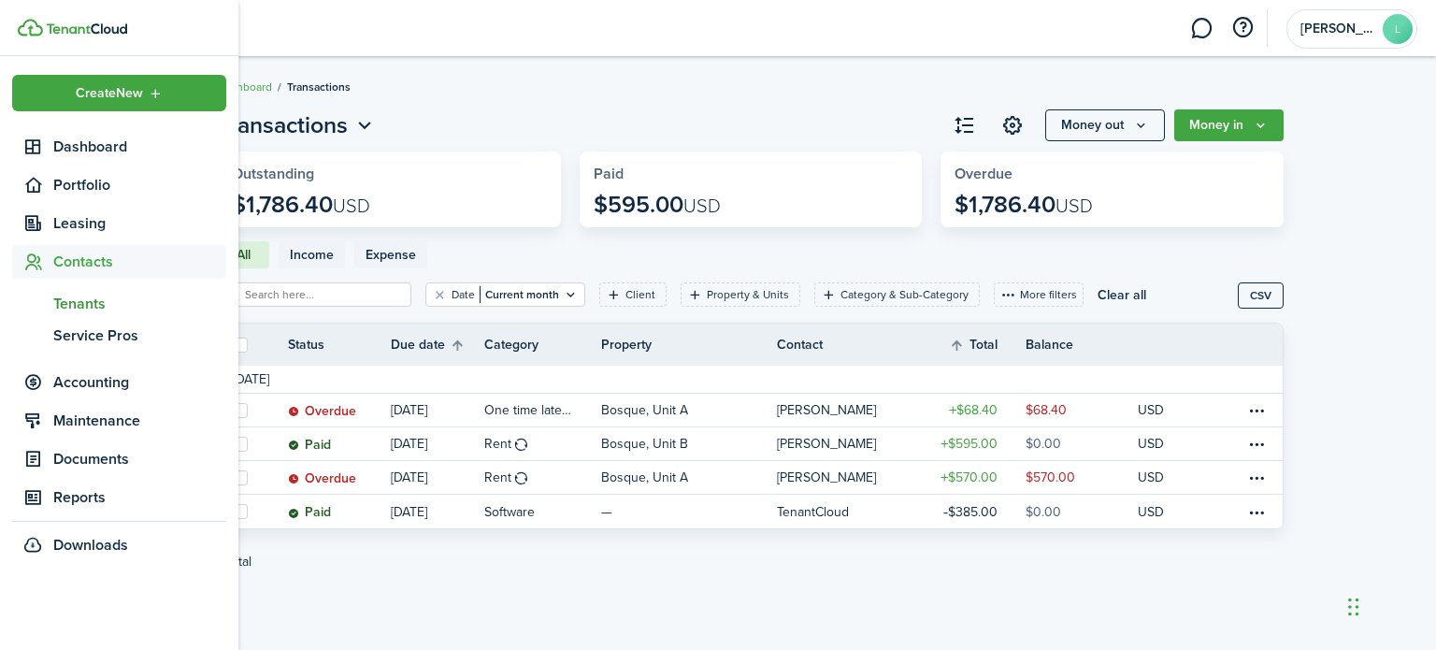
click at [88, 307] on span "Tenants" at bounding box center [139, 304] width 173 height 22
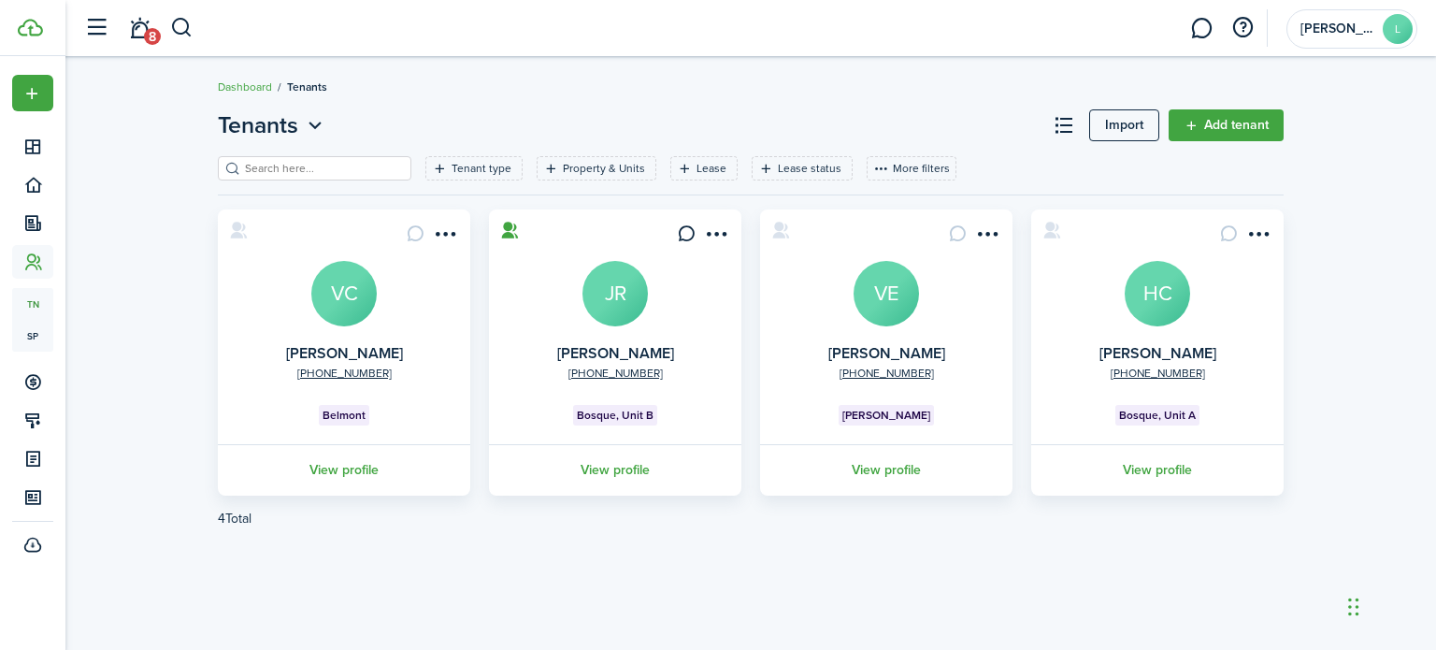
click at [340, 470] on link "View profile" at bounding box center [344, 469] width 258 height 51
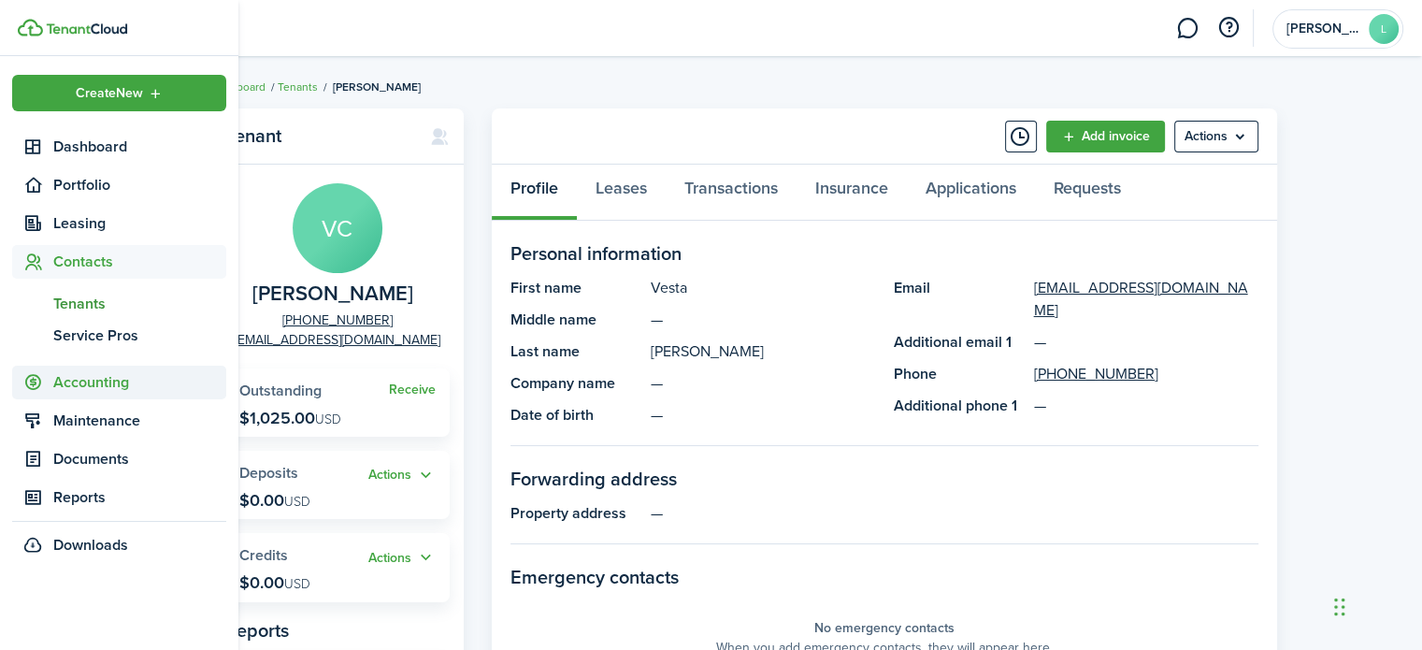
click at [105, 390] on span "Accounting" at bounding box center [139, 382] width 173 height 22
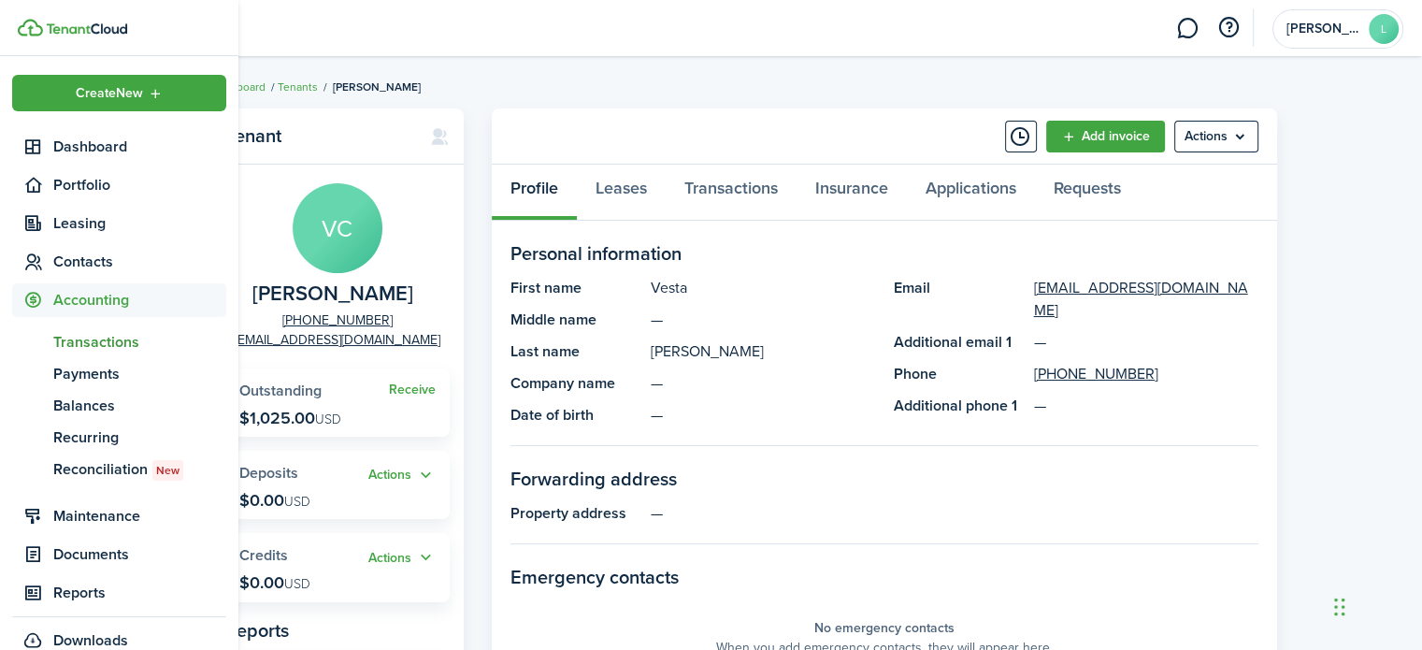
click at [109, 336] on span "Transactions" at bounding box center [139, 342] width 173 height 22
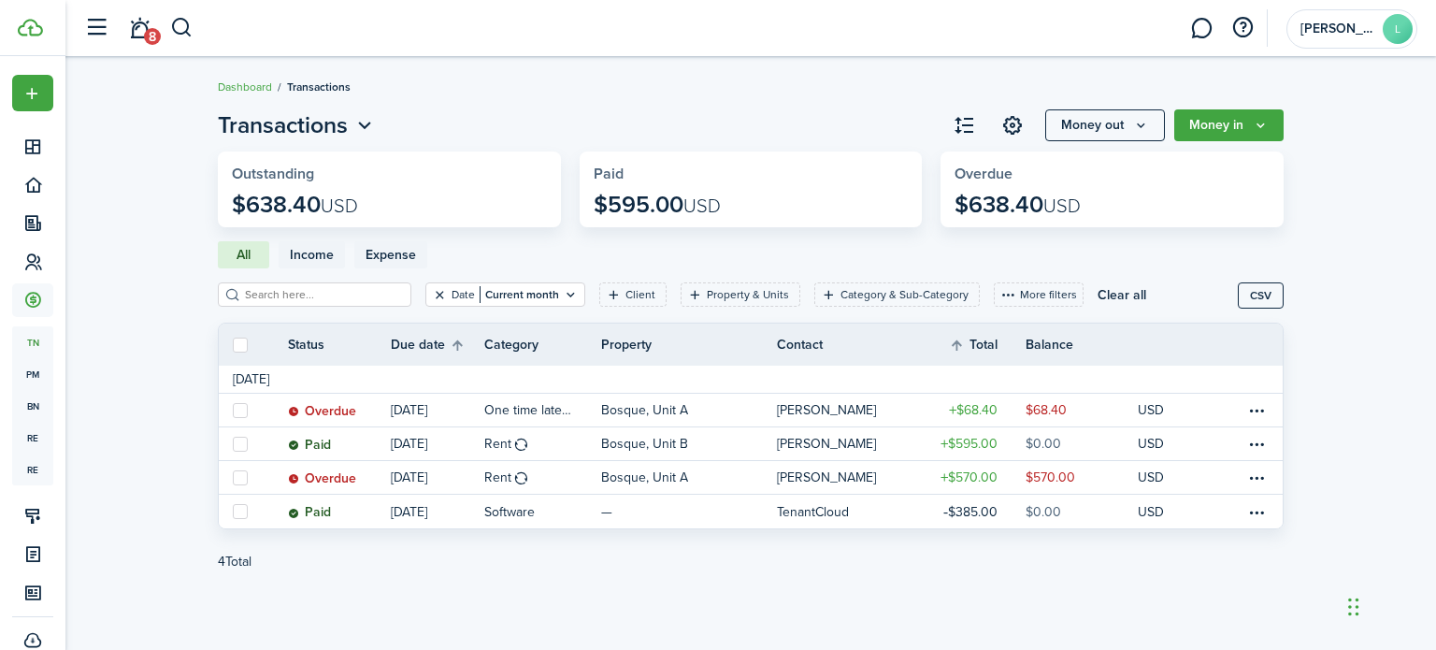
click at [432, 296] on button "Clear filter" at bounding box center [440, 294] width 16 height 15
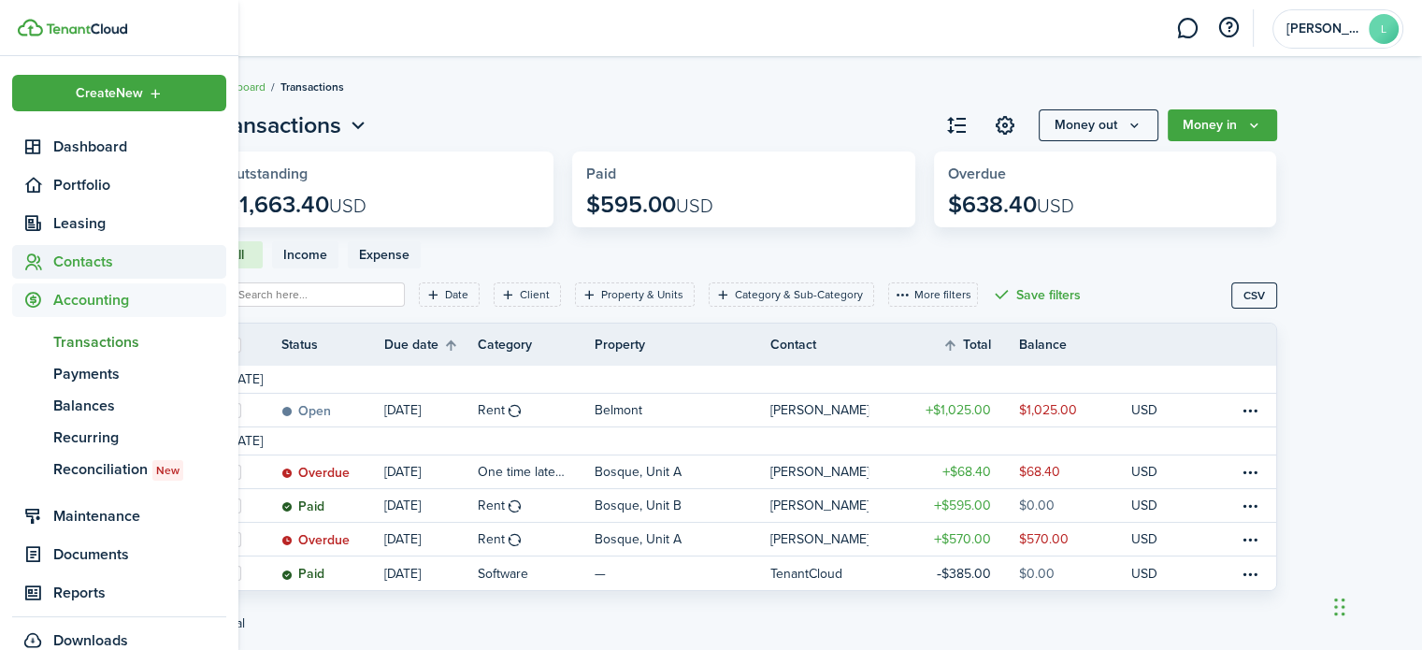
click at [123, 267] on span "Contacts" at bounding box center [139, 262] width 173 height 22
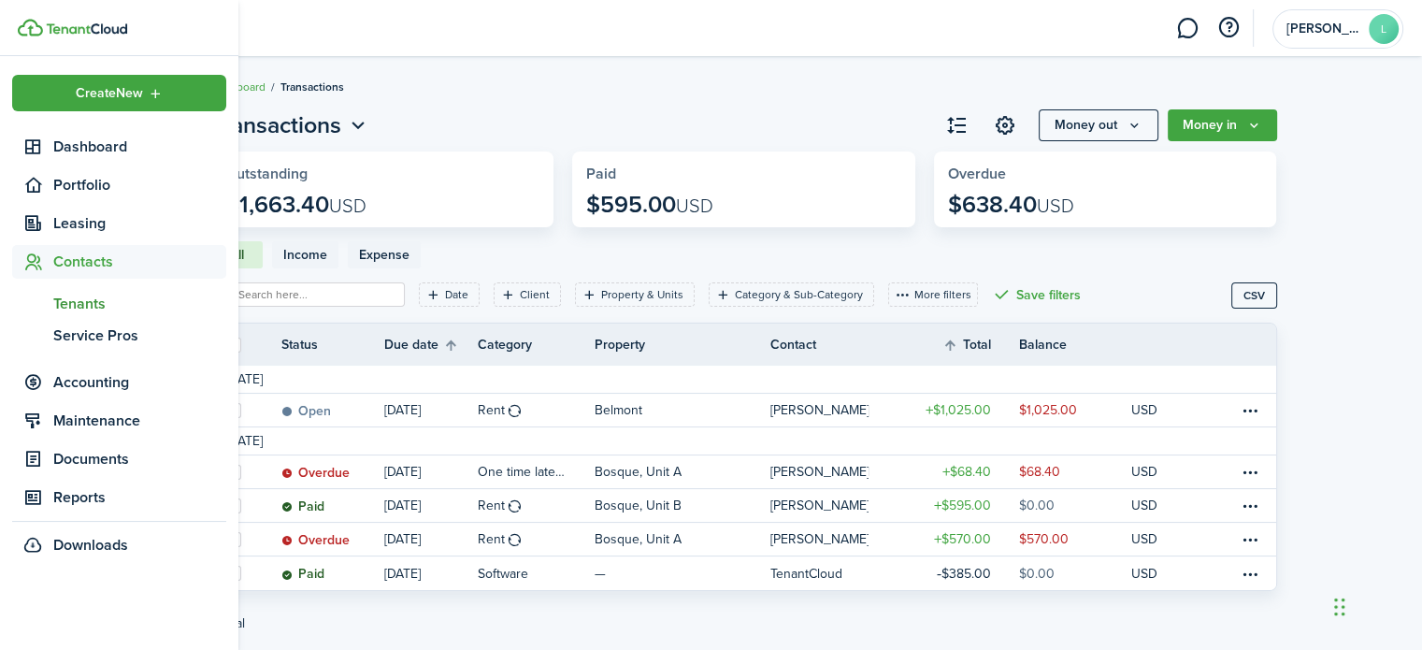
click at [123, 306] on span "Tenants" at bounding box center [139, 304] width 173 height 22
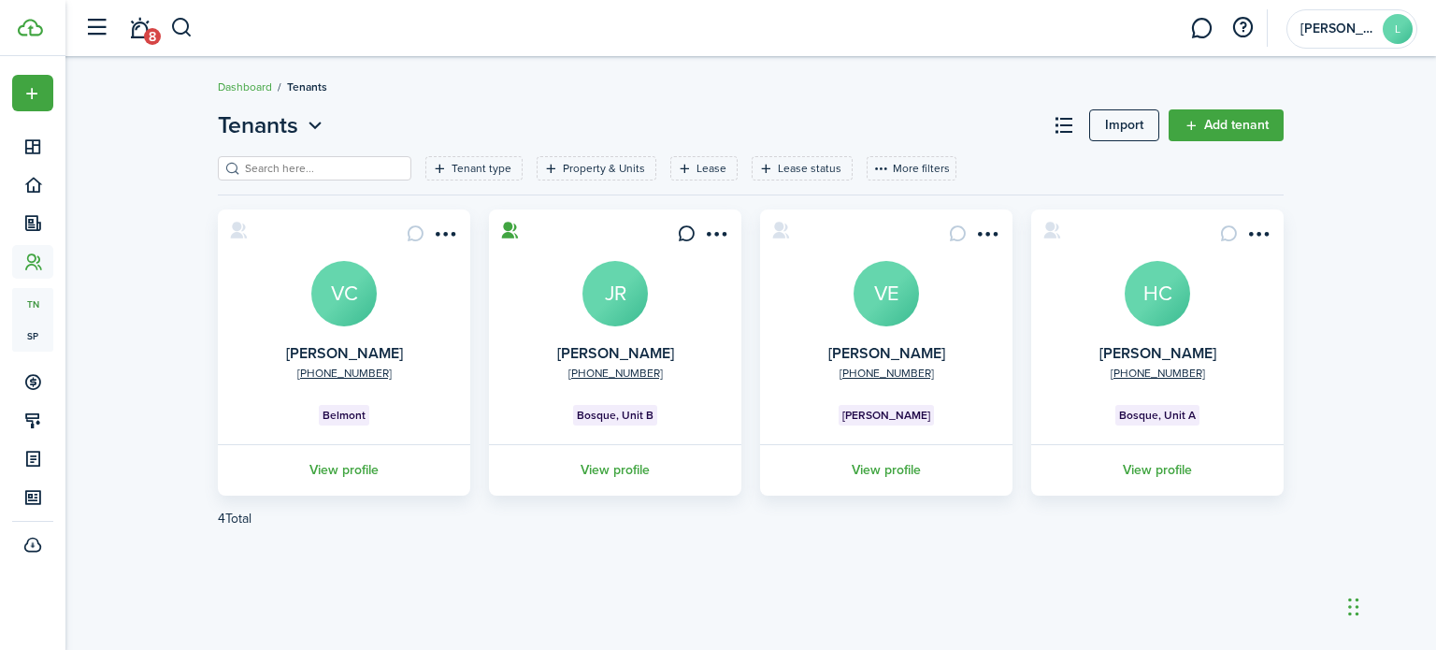
click at [898, 474] on link "View profile" at bounding box center [886, 469] width 258 height 51
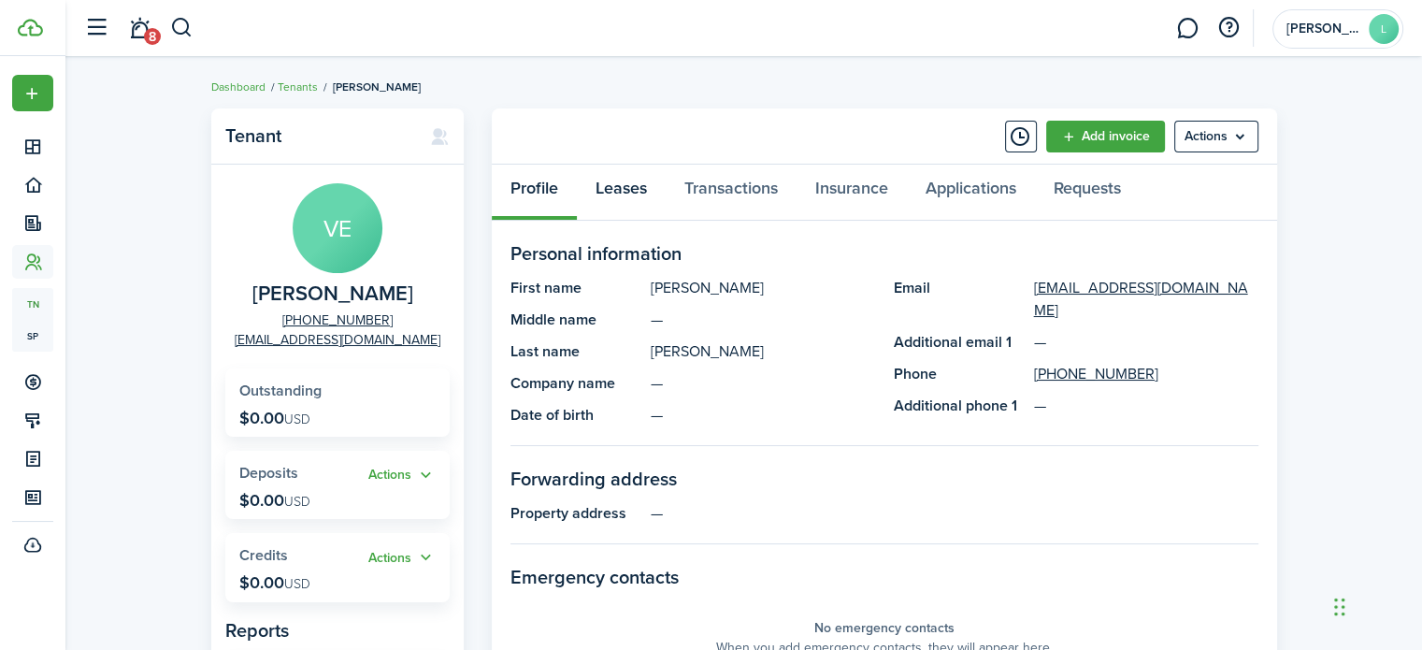
click at [626, 193] on link "Leases" at bounding box center [621, 193] width 89 height 56
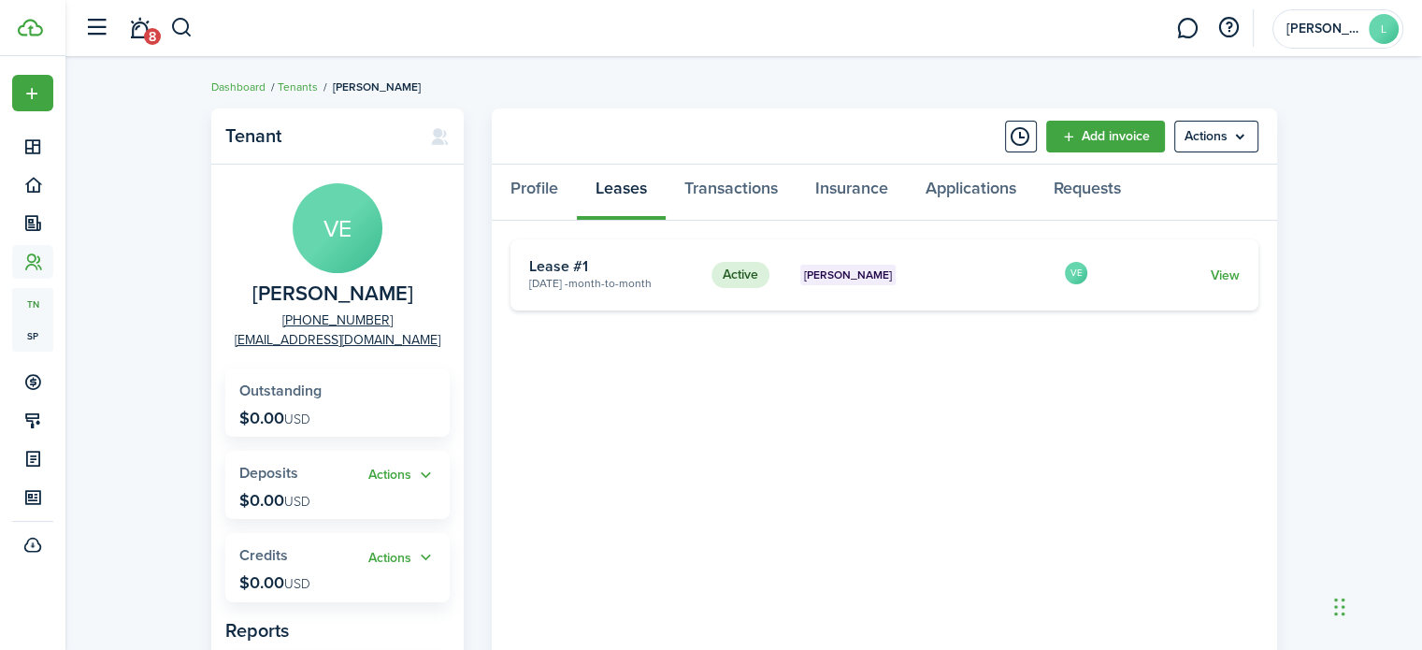
click at [1229, 280] on link "View" at bounding box center [1224, 276] width 29 height 20
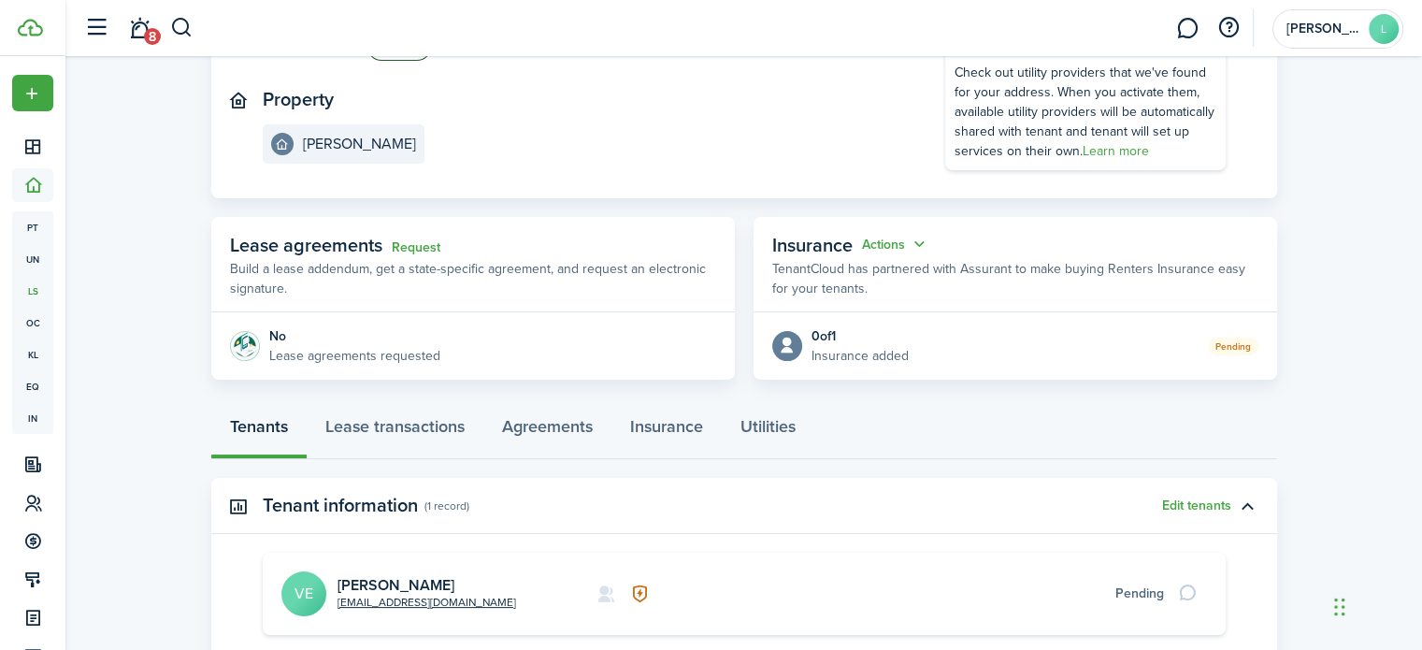
scroll to position [196, 0]
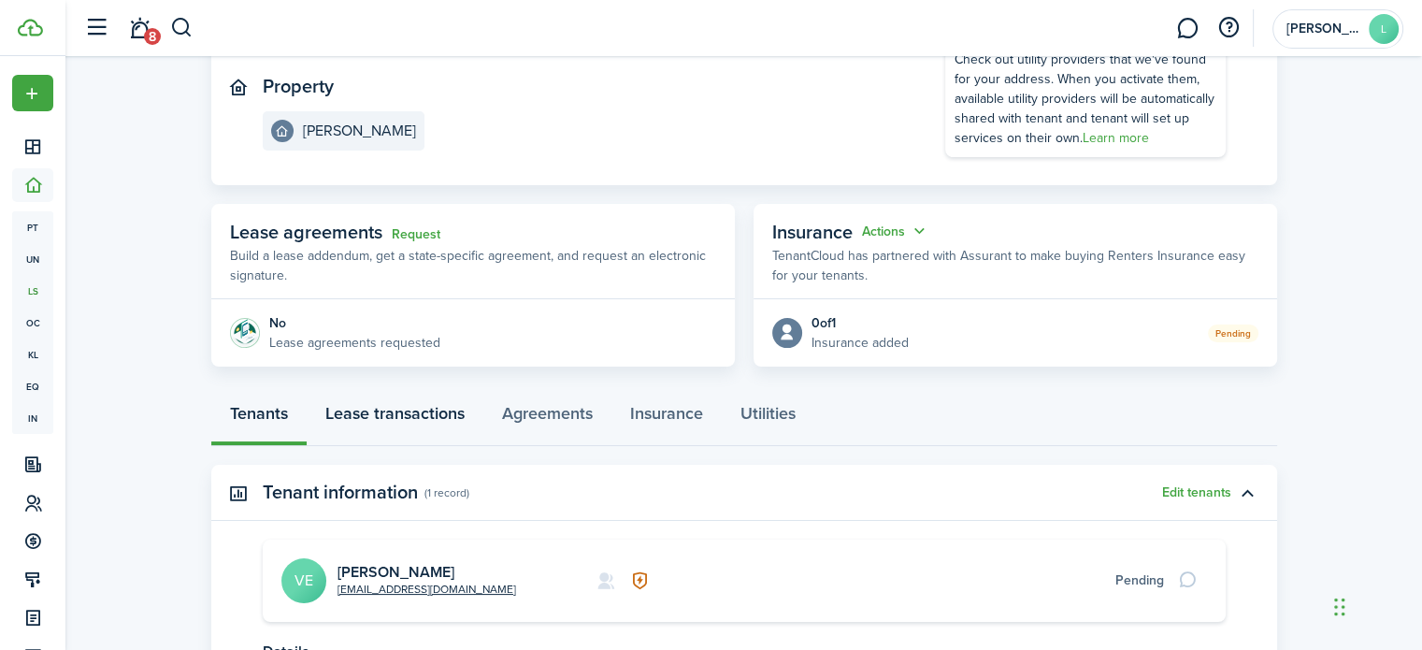
click at [410, 441] on link "Lease transactions" at bounding box center [395, 418] width 177 height 56
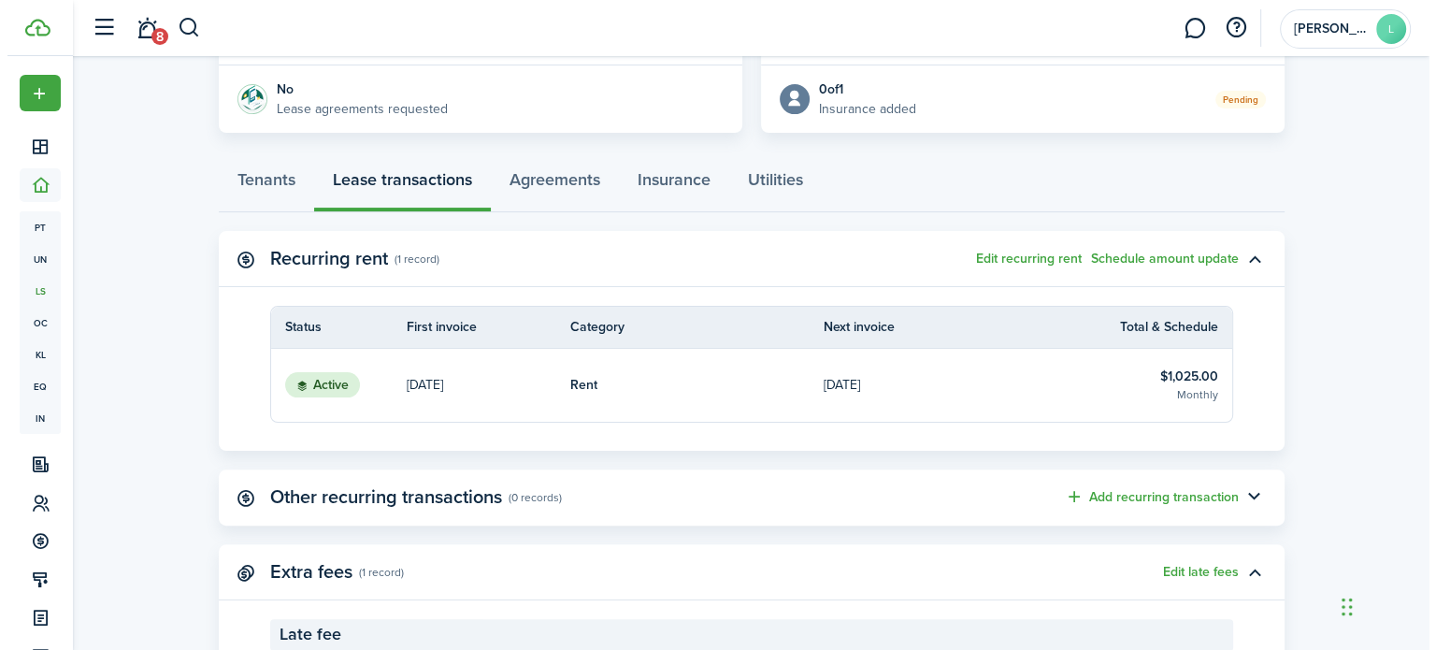
scroll to position [433, 0]
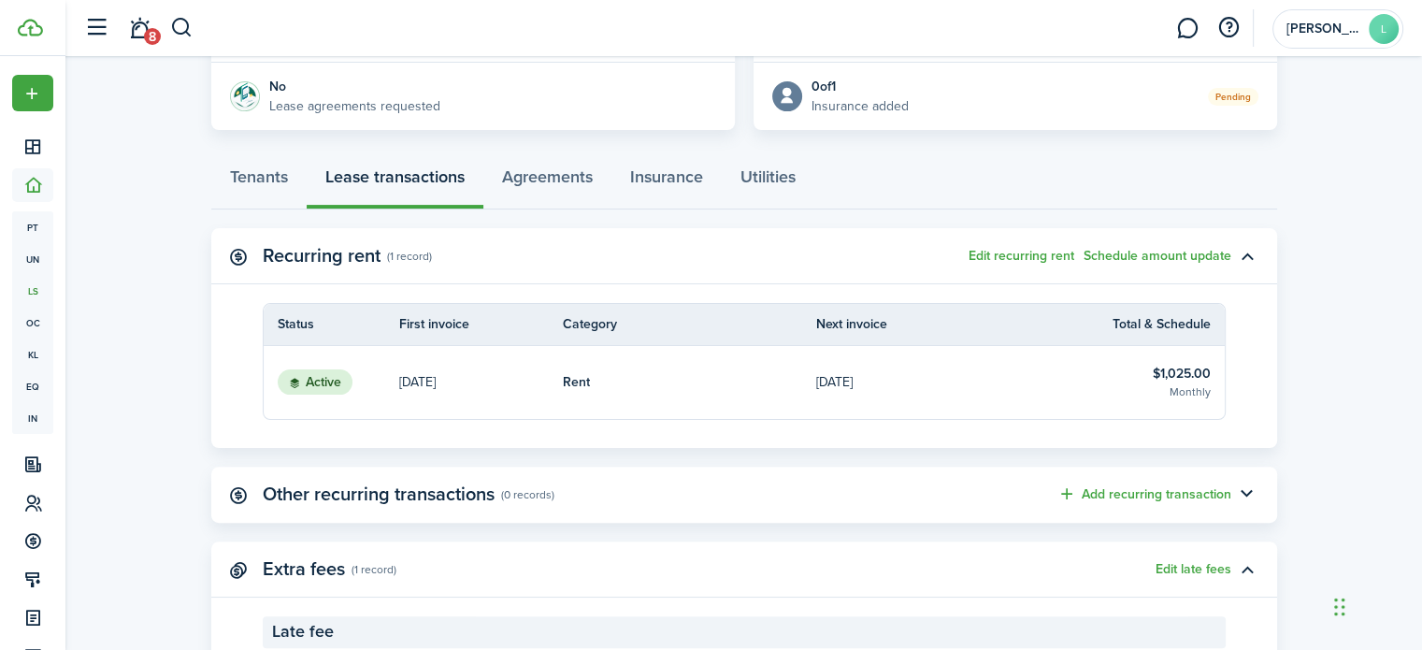
click at [1001, 257] on button "Edit recurring rent" at bounding box center [1022, 256] width 106 height 15
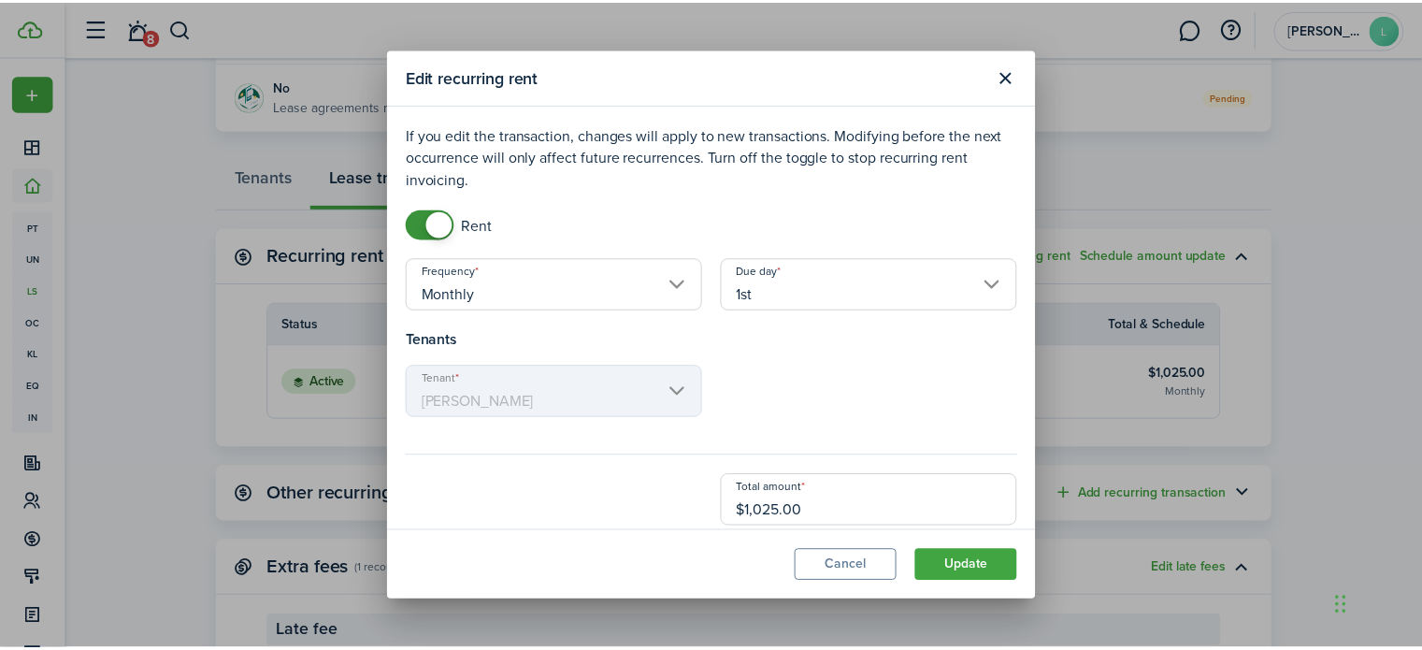
scroll to position [15, 0]
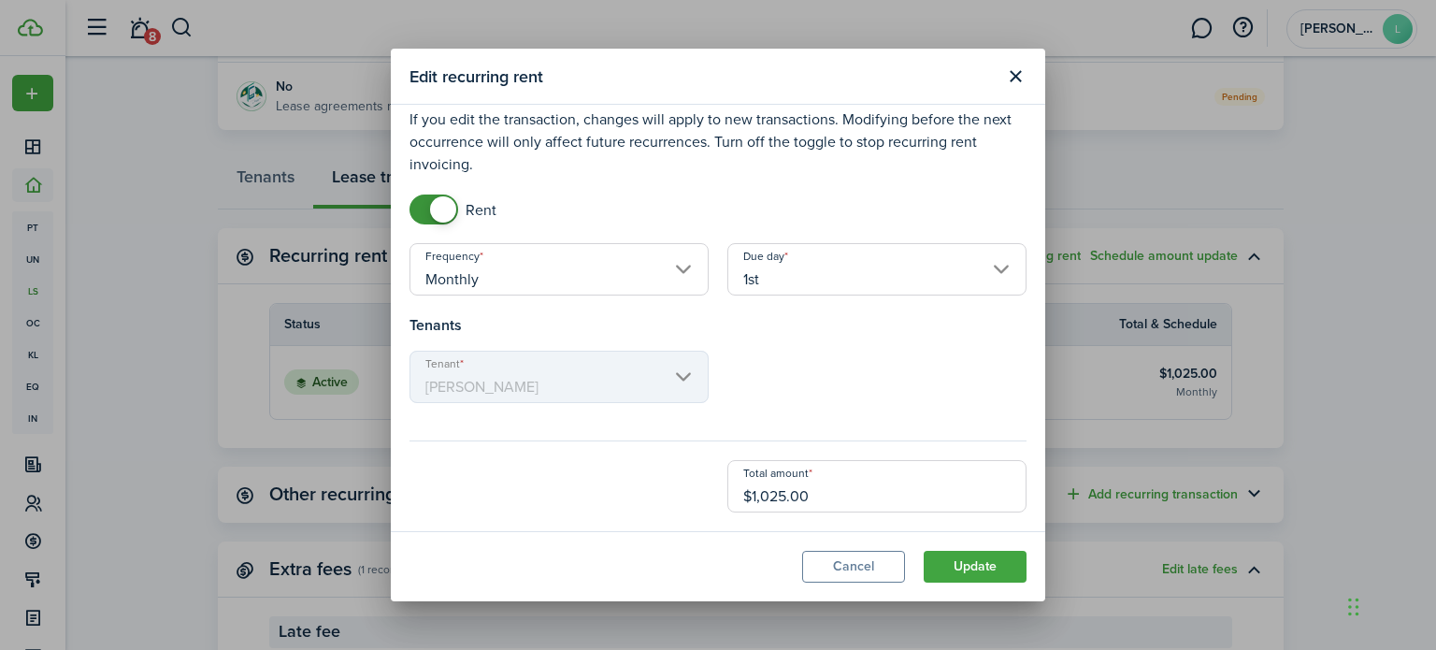
click at [976, 580] on button "Update" at bounding box center [975, 567] width 103 height 32
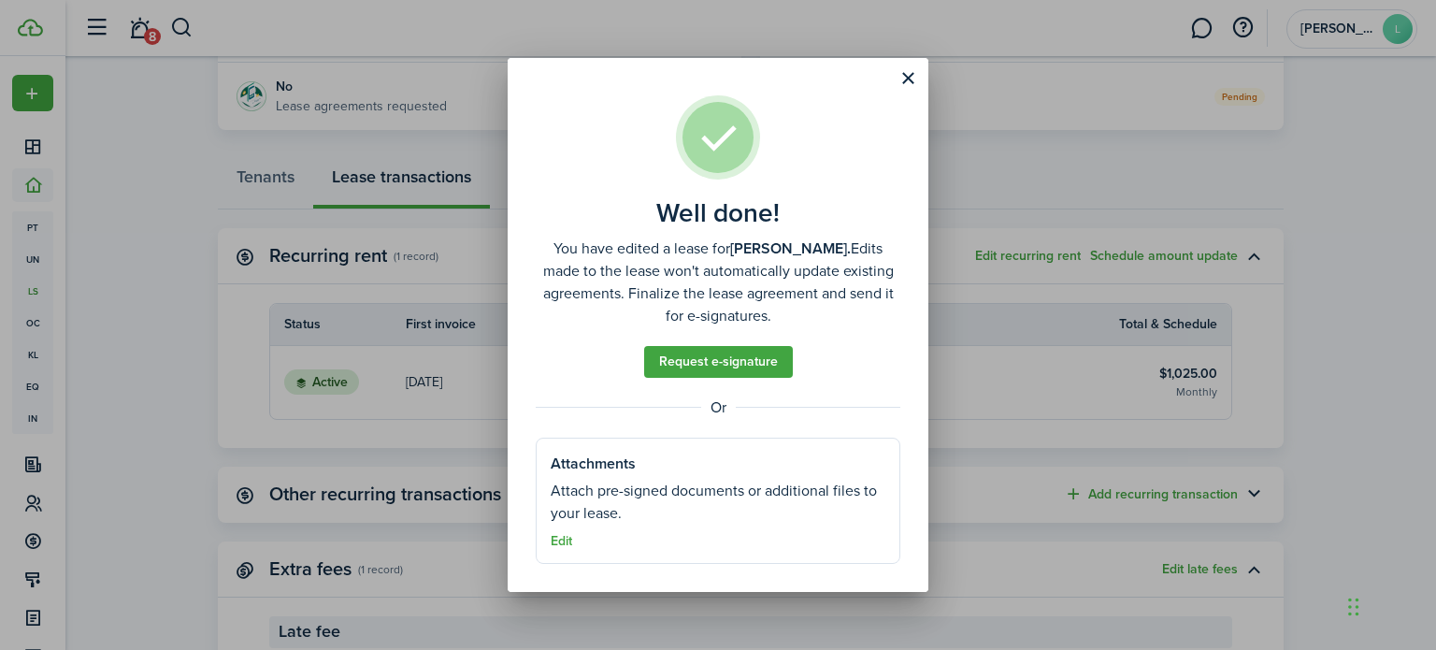
click at [908, 82] on button "Close modal" at bounding box center [908, 79] width 32 height 32
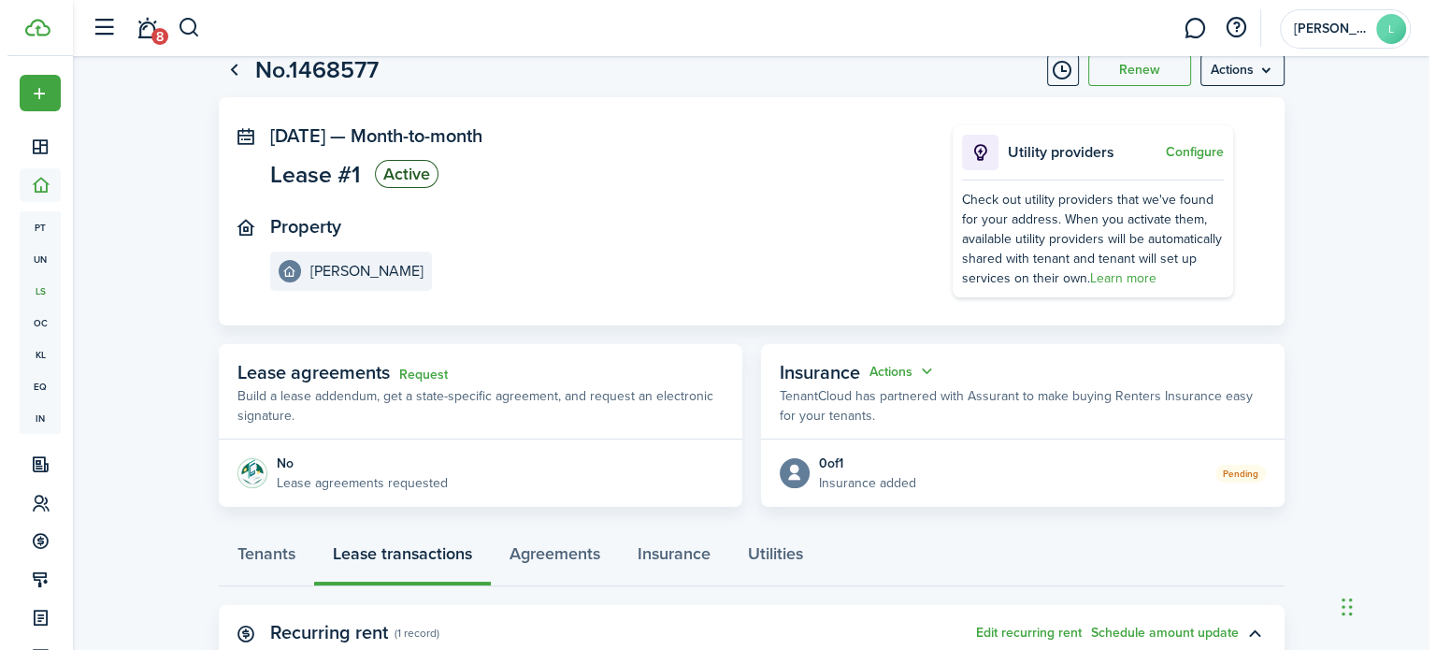
scroll to position [35, 0]
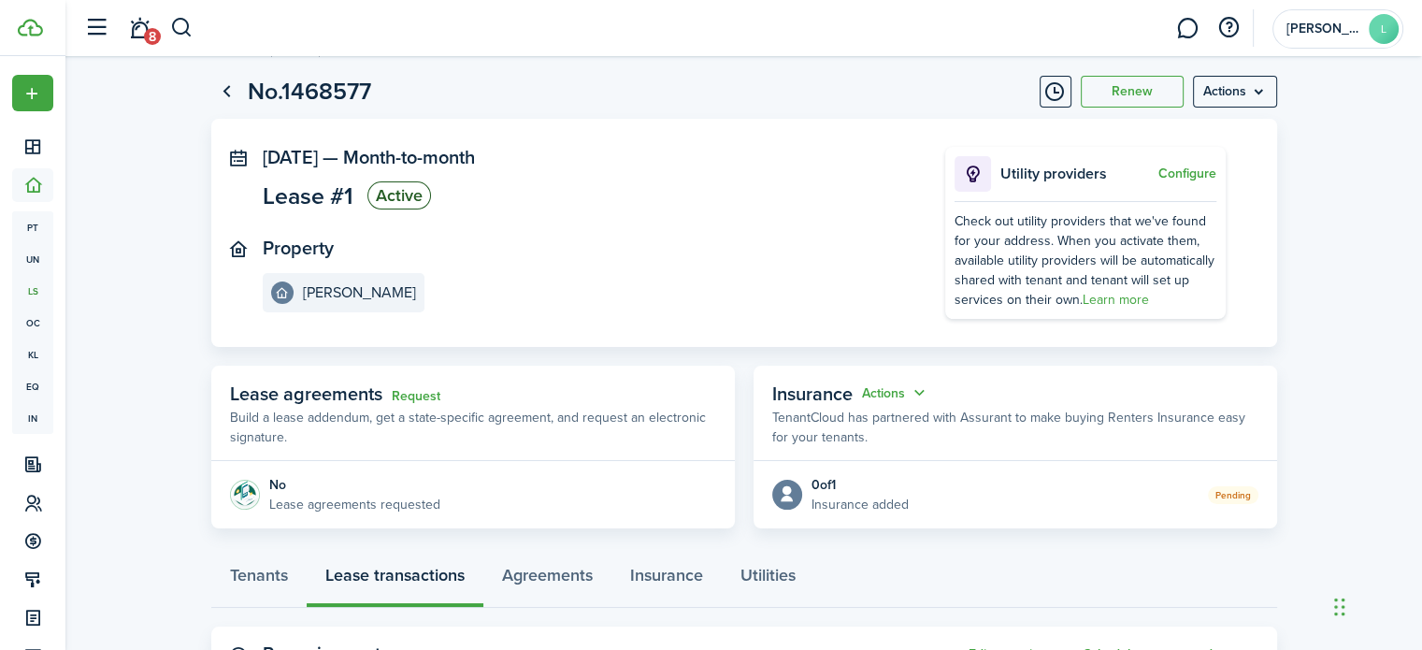
click at [1261, 99] on menu-btn "Actions" at bounding box center [1235, 92] width 84 height 32
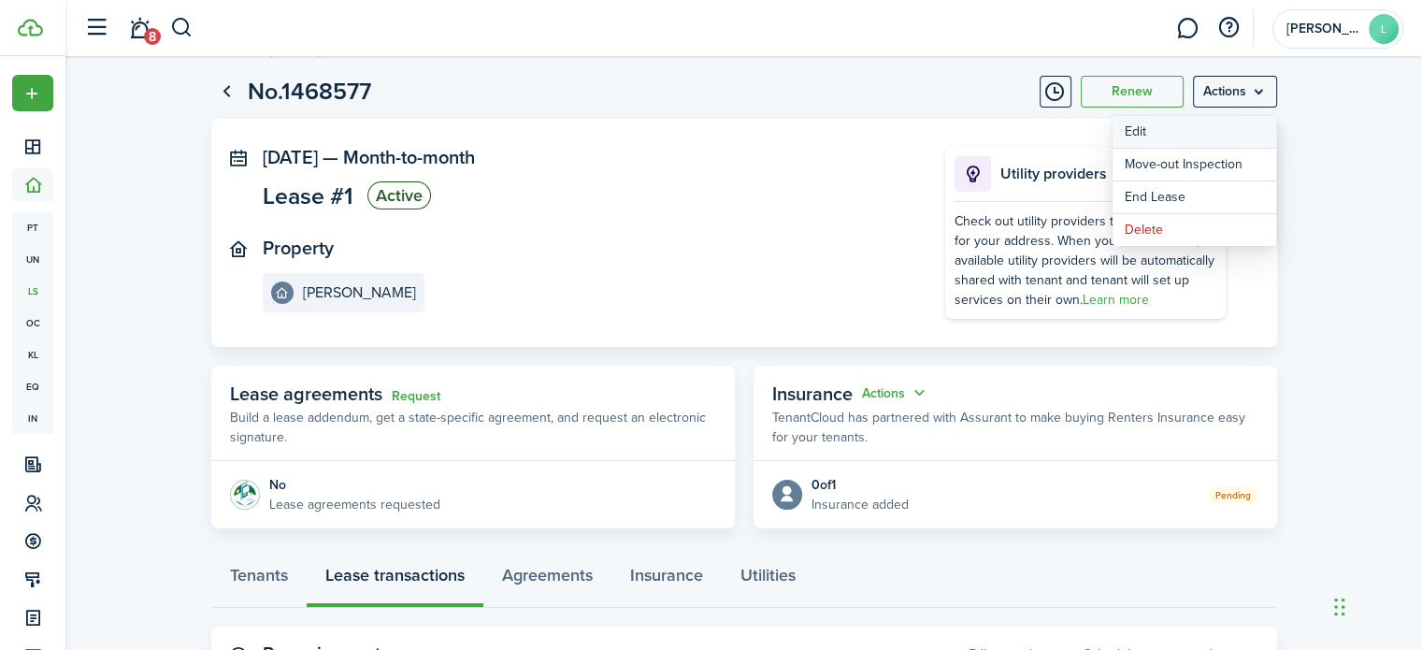
click at [1161, 135] on button "Edit" at bounding box center [1195, 132] width 164 height 32
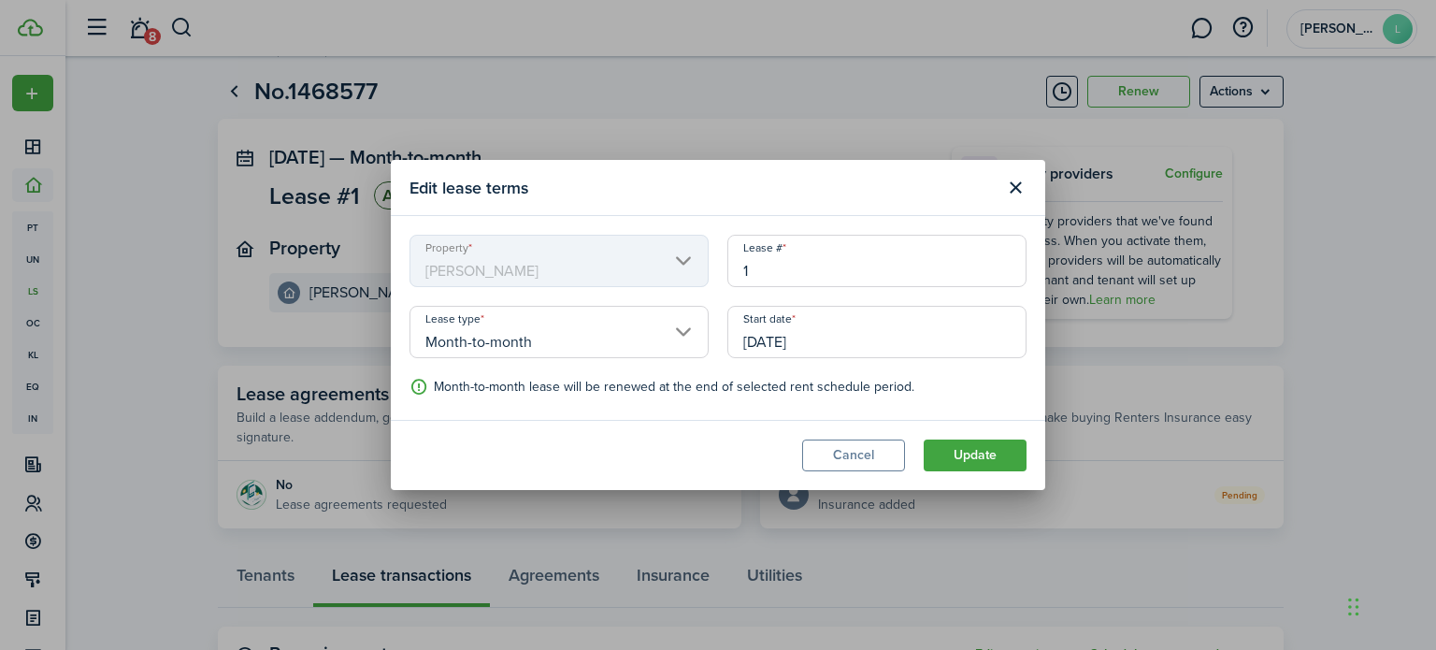
drag, startPoint x: 852, startPoint y: 347, endPoint x: 636, endPoint y: 356, distance: 216.2
click at [636, 356] on div "Property [PERSON_NAME] # 1 Lease type Month-to-month Start date [DATE] End date…" at bounding box center [718, 318] width 636 height 166
click at [823, 353] on input "[DATE]" at bounding box center [877, 332] width 299 height 52
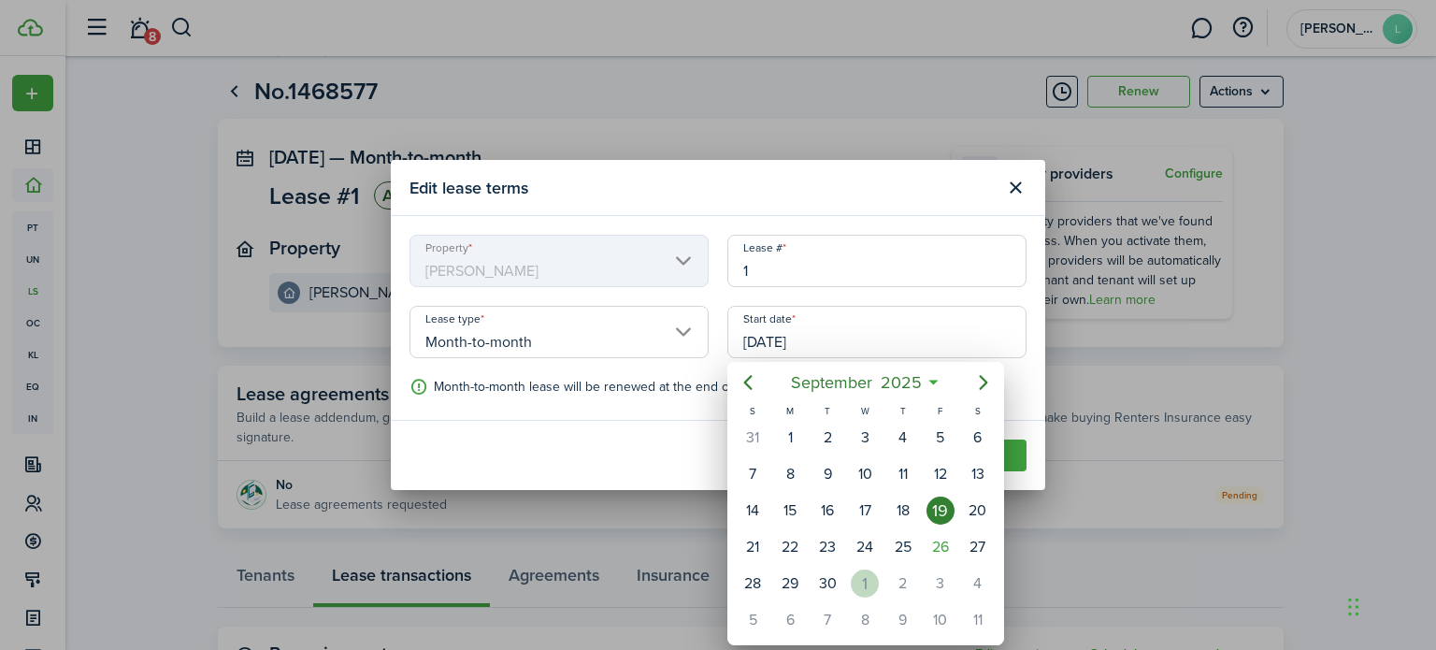
click at [856, 580] on div "1" at bounding box center [865, 584] width 28 height 28
type input "[DATE]"
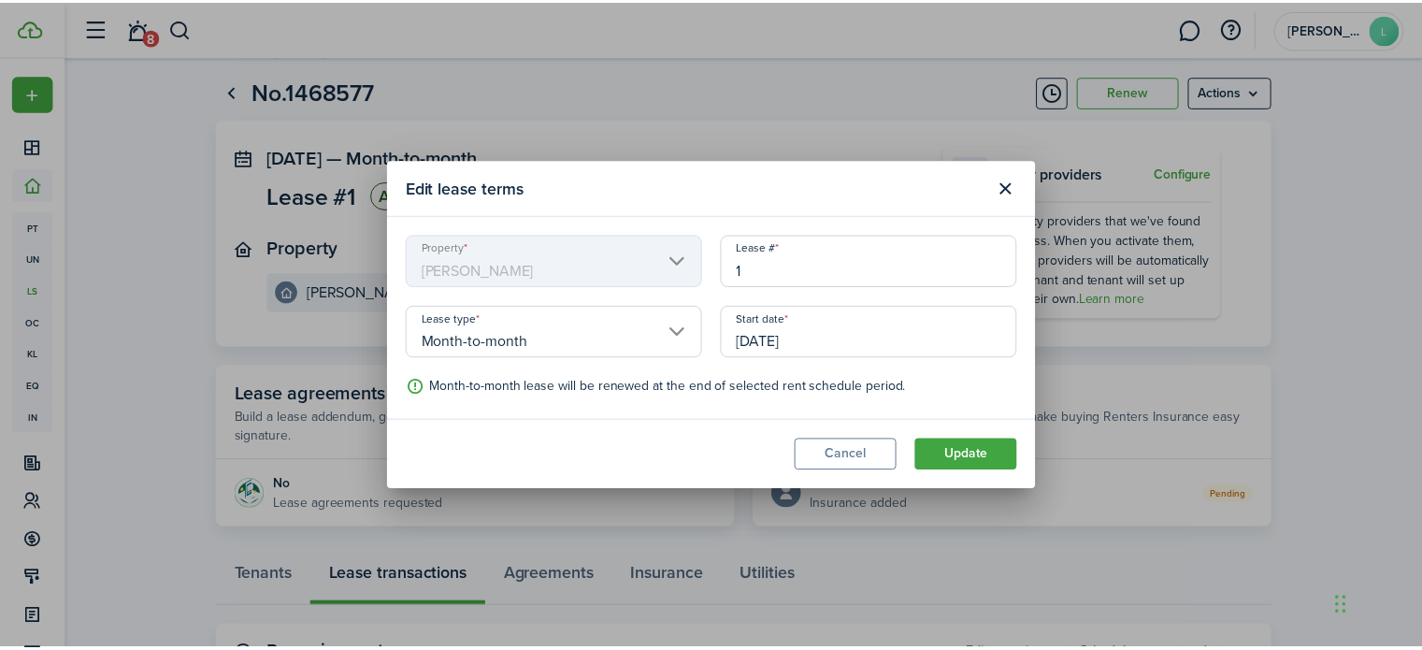
scroll to position [0, 0]
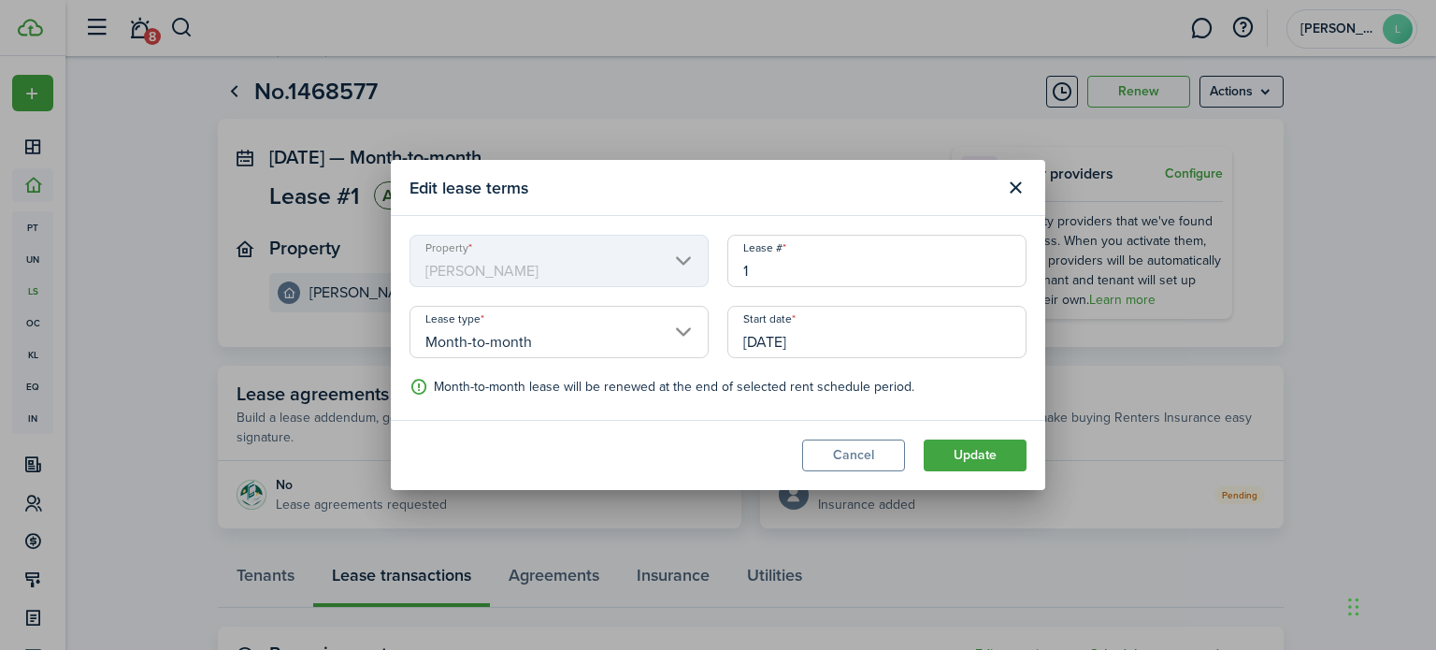
click at [995, 456] on button "Update" at bounding box center [975, 456] width 103 height 32
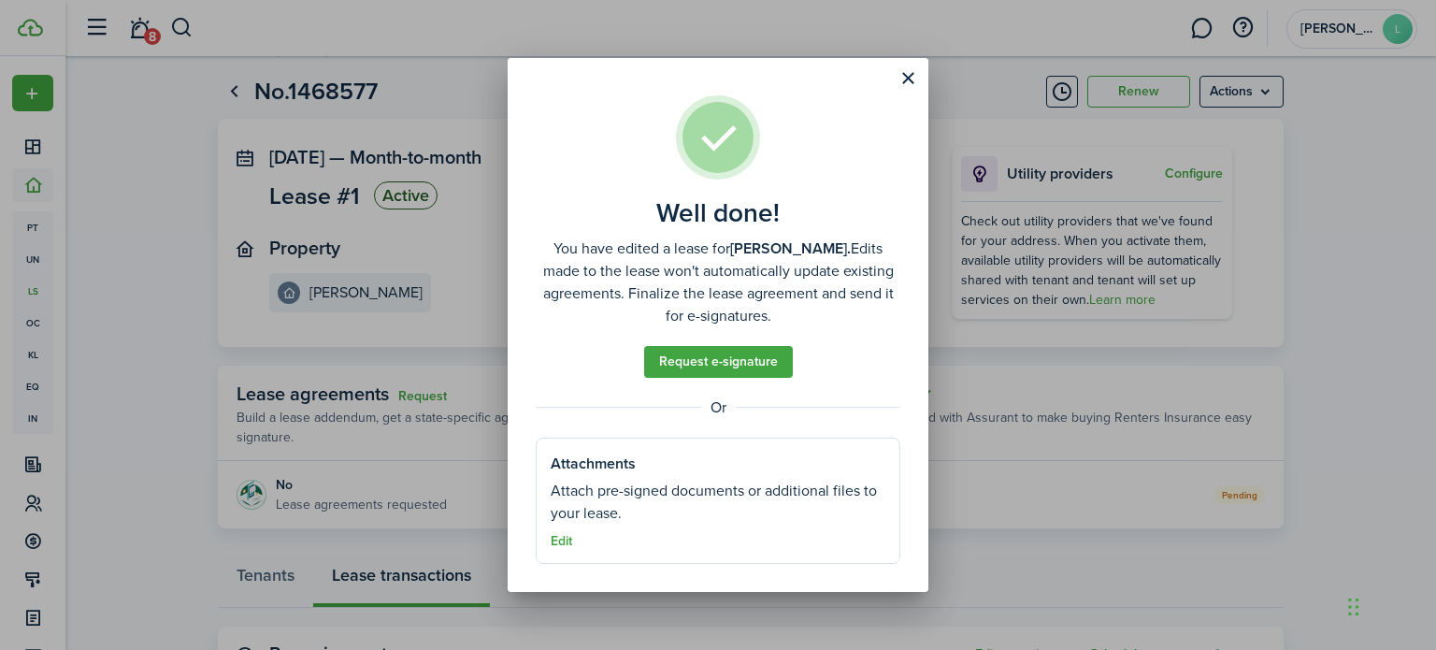
click at [909, 79] on button "Close modal" at bounding box center [908, 79] width 32 height 32
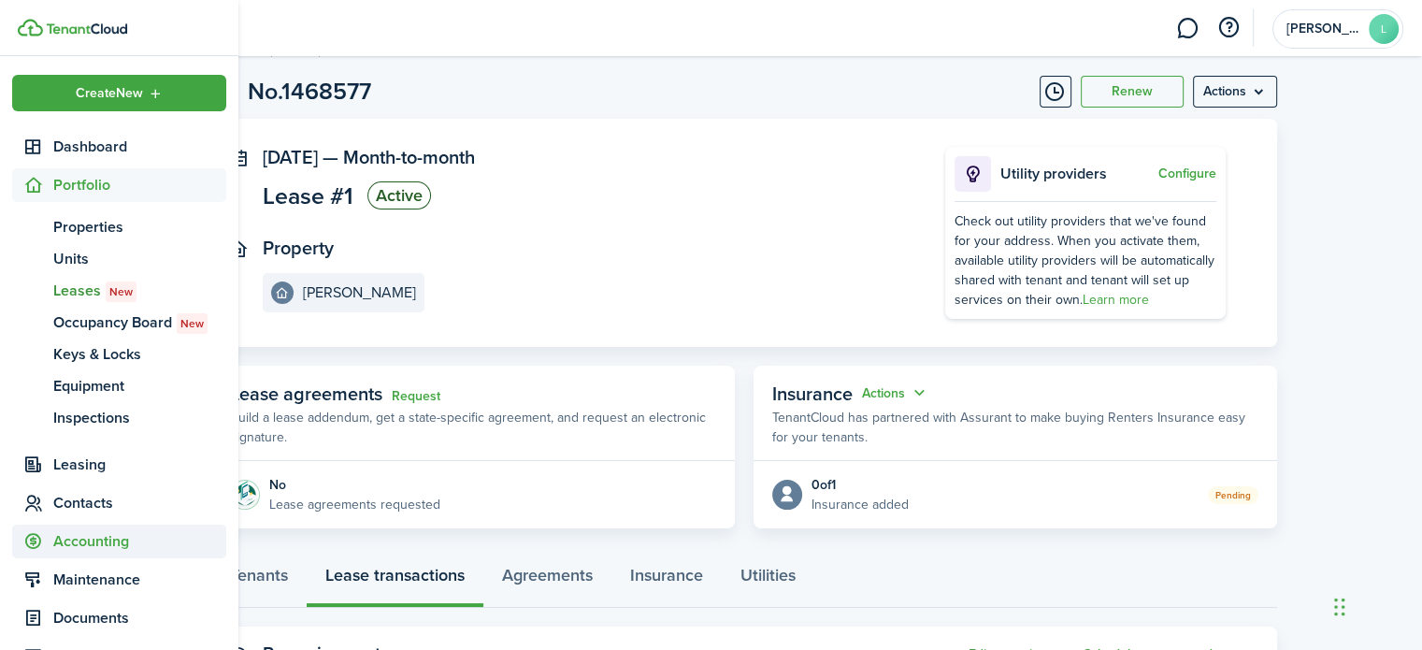
click at [94, 553] on span "Accounting" at bounding box center [119, 542] width 214 height 34
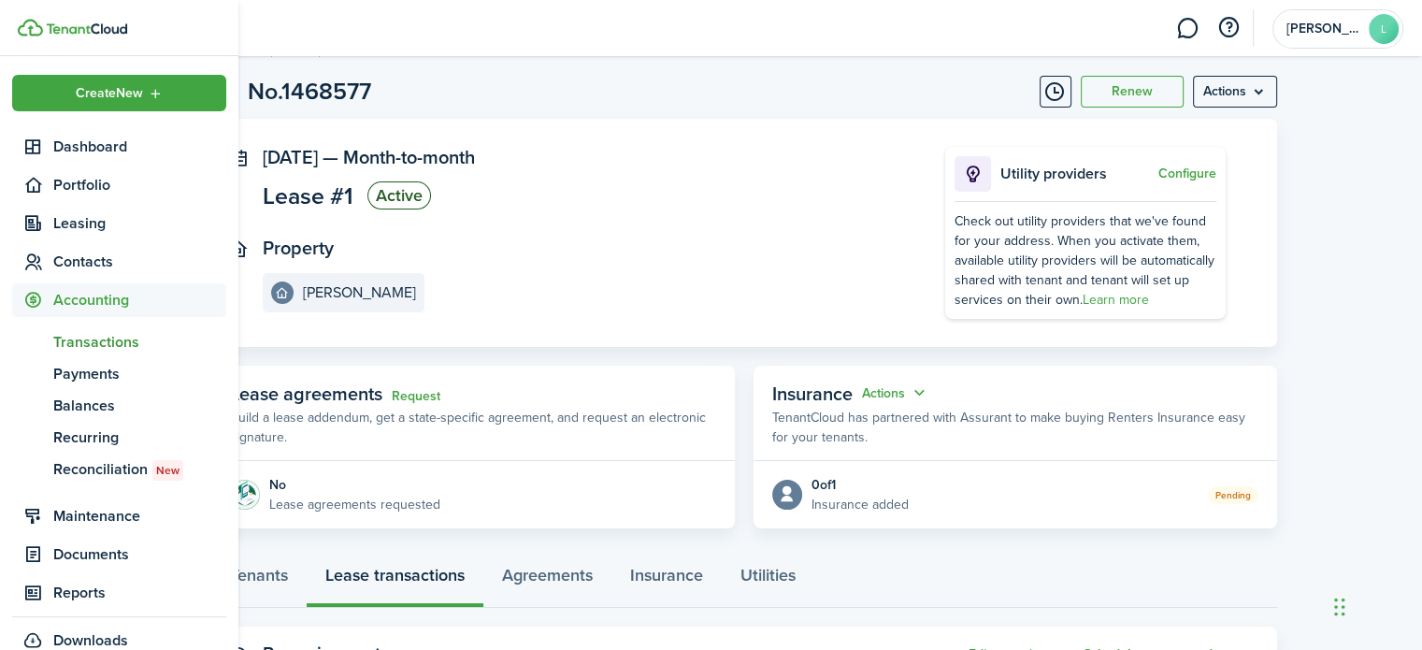
click at [123, 339] on span "Transactions" at bounding box center [139, 342] width 173 height 22
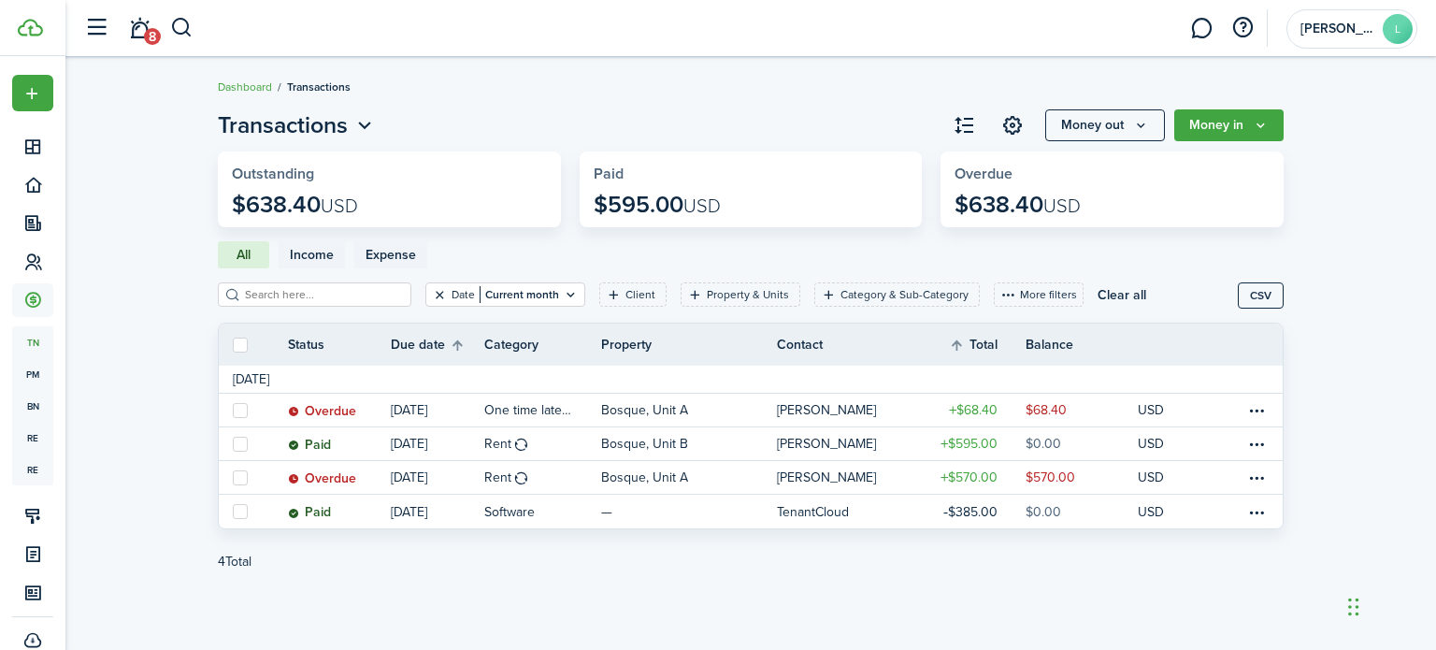
click at [432, 297] on button "Clear filter" at bounding box center [440, 294] width 16 height 15
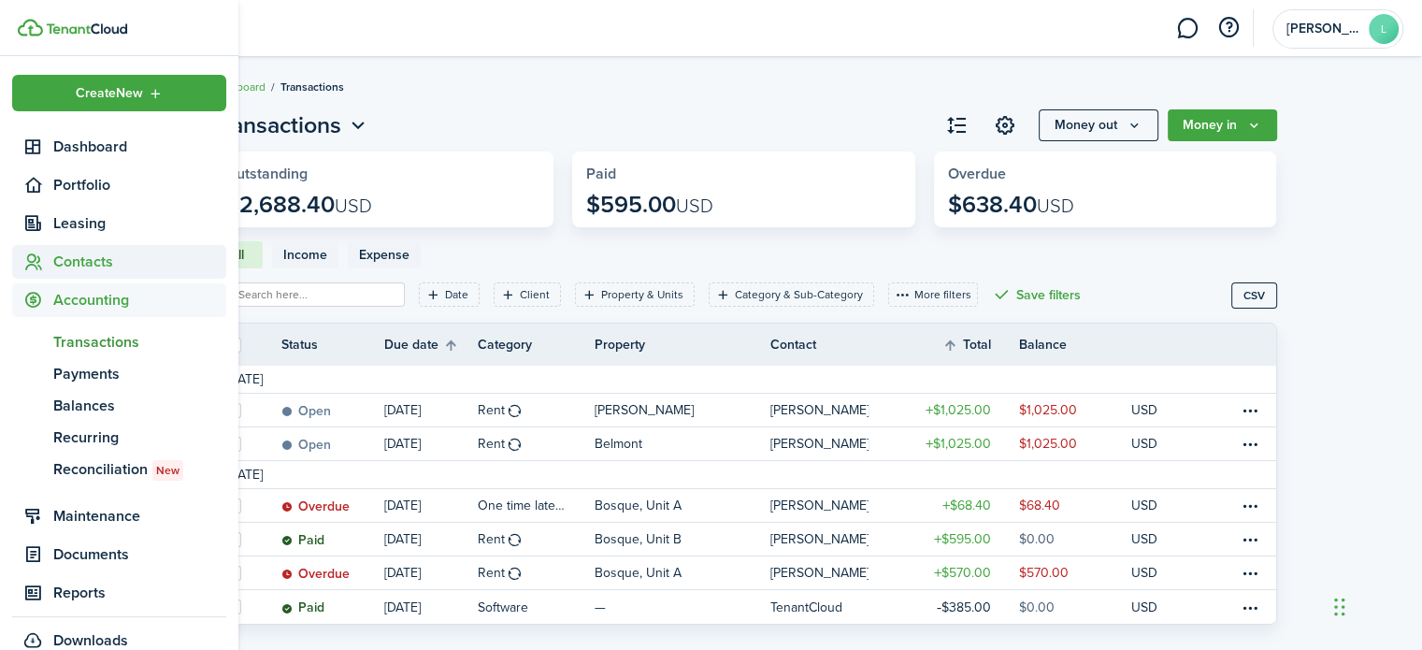
click at [90, 261] on span "Contacts" at bounding box center [139, 262] width 173 height 22
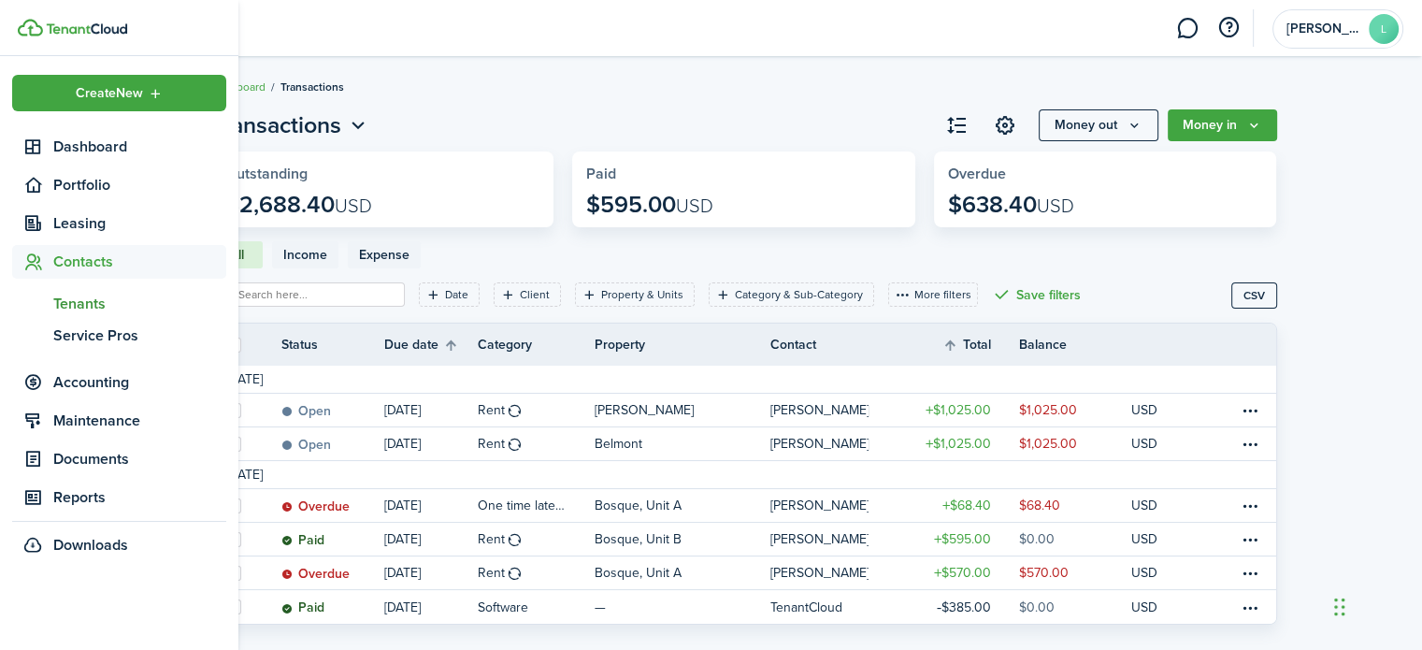
click at [90, 302] on span "Tenants" at bounding box center [139, 304] width 173 height 22
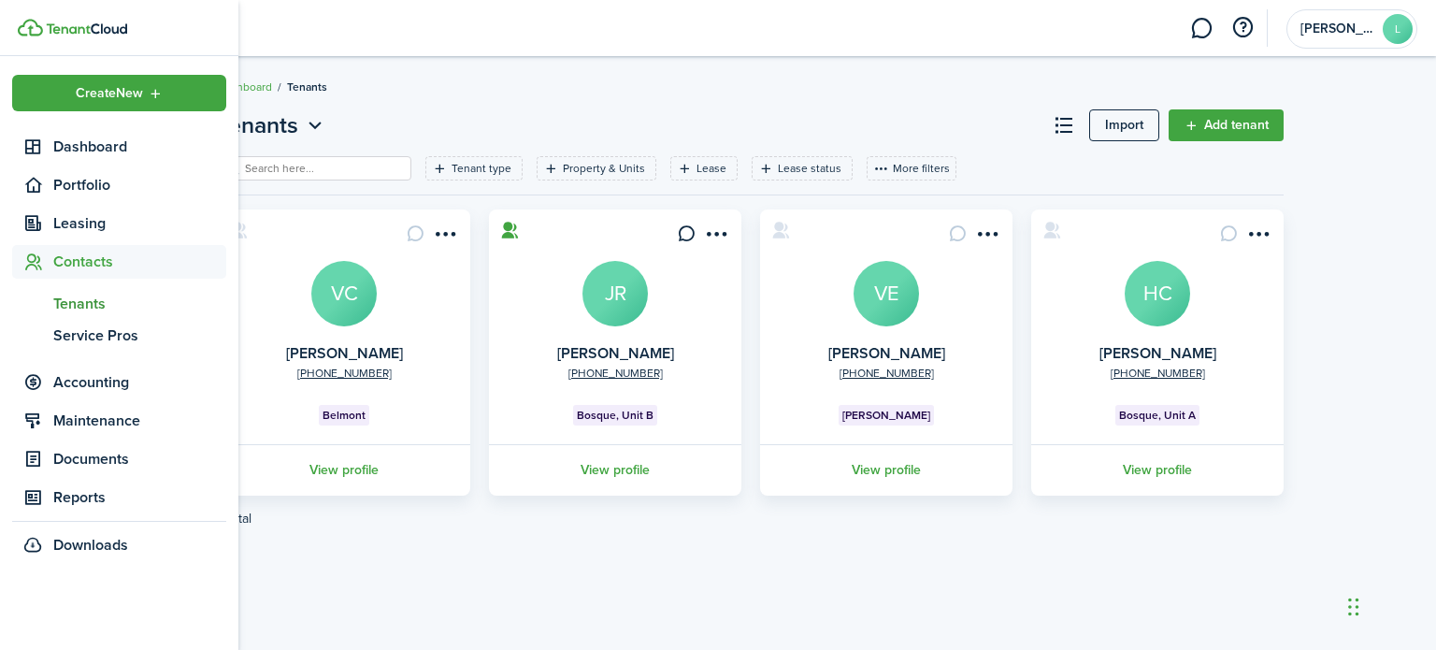
click at [90, 302] on span "Tenants" at bounding box center [139, 304] width 173 height 22
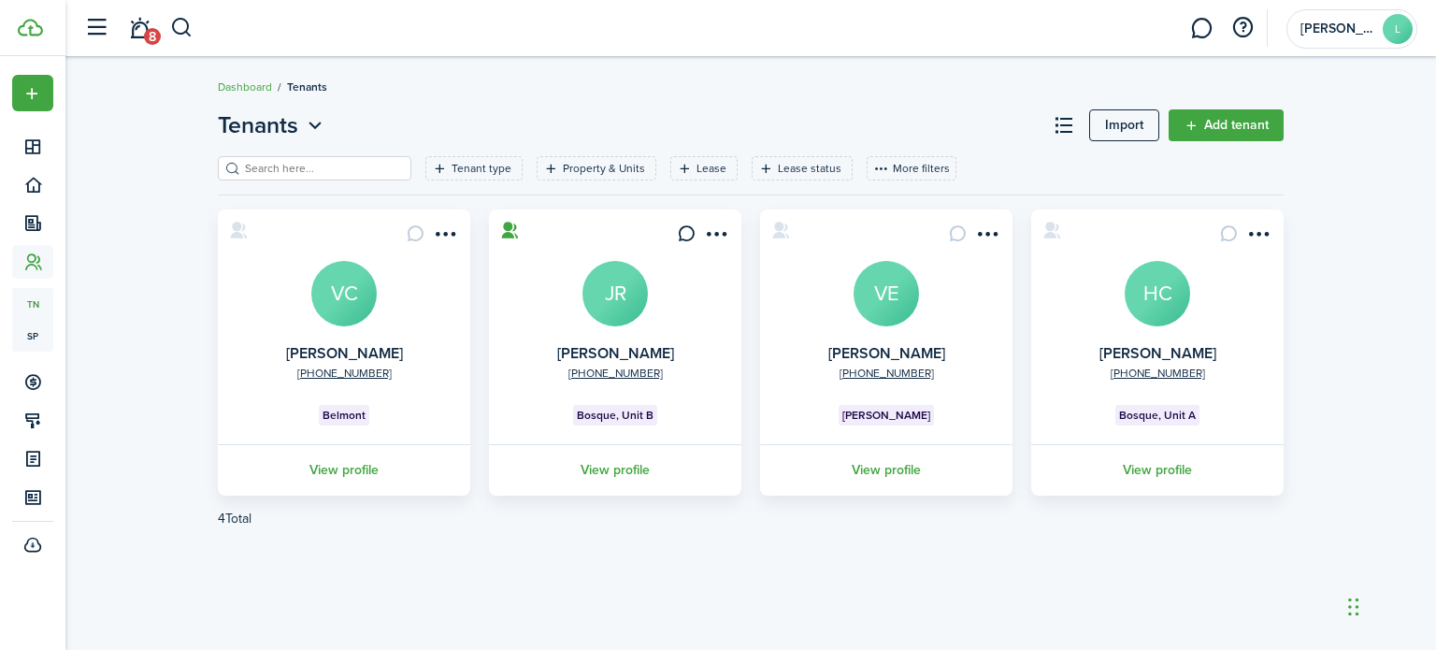
click at [606, 473] on link "View profile" at bounding box center [615, 469] width 258 height 51
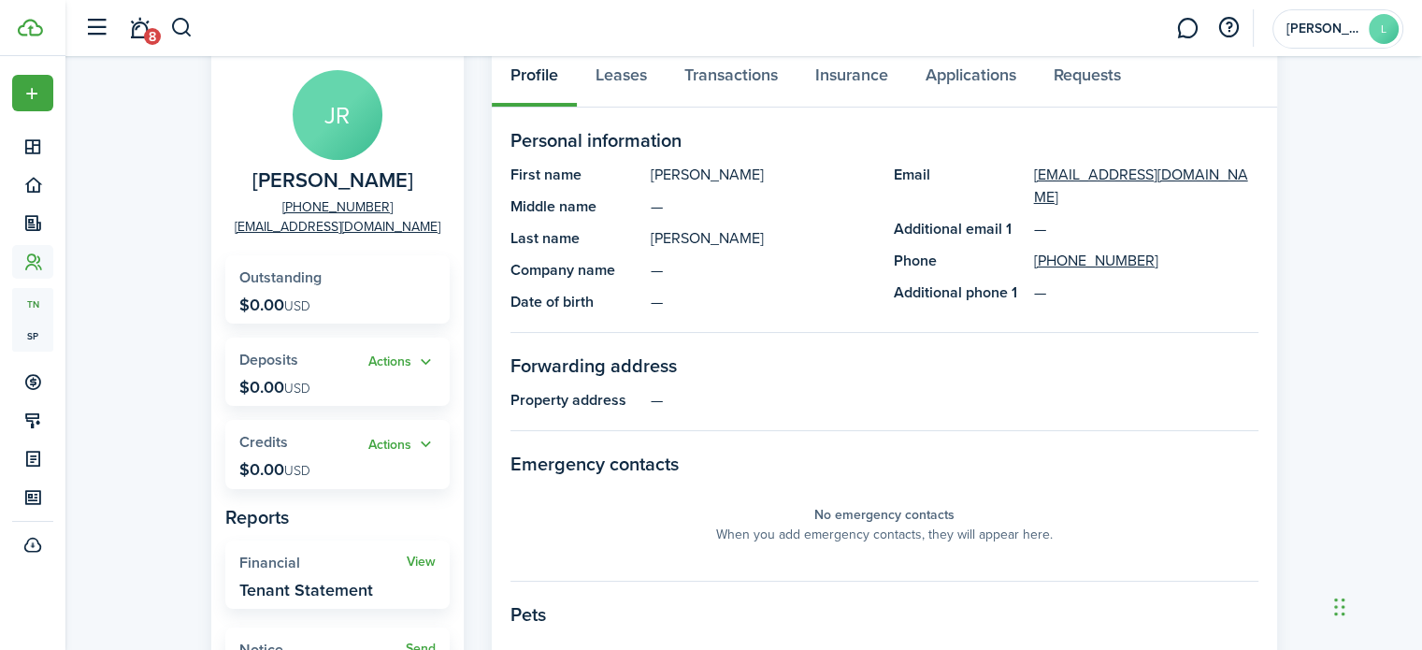
scroll to position [112, 0]
click at [617, 81] on link "Leases" at bounding box center [621, 80] width 89 height 56
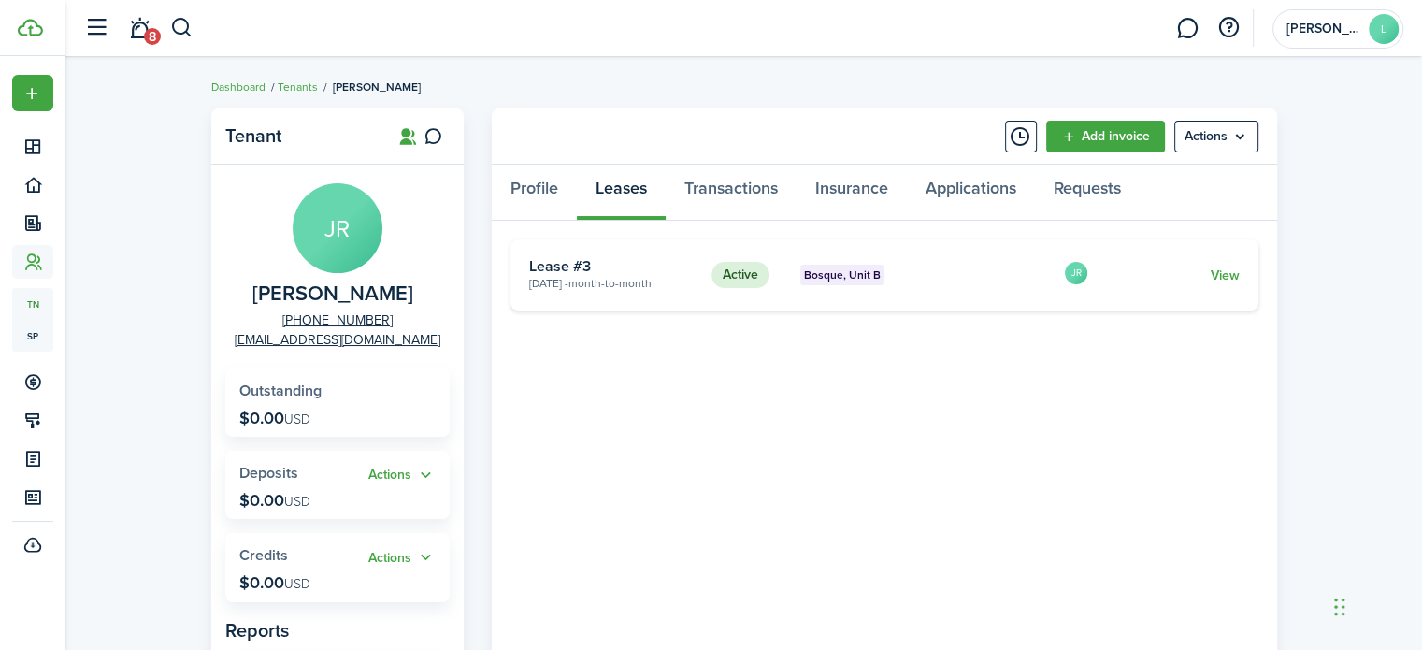
click at [1225, 275] on link "View" at bounding box center [1224, 276] width 29 height 20
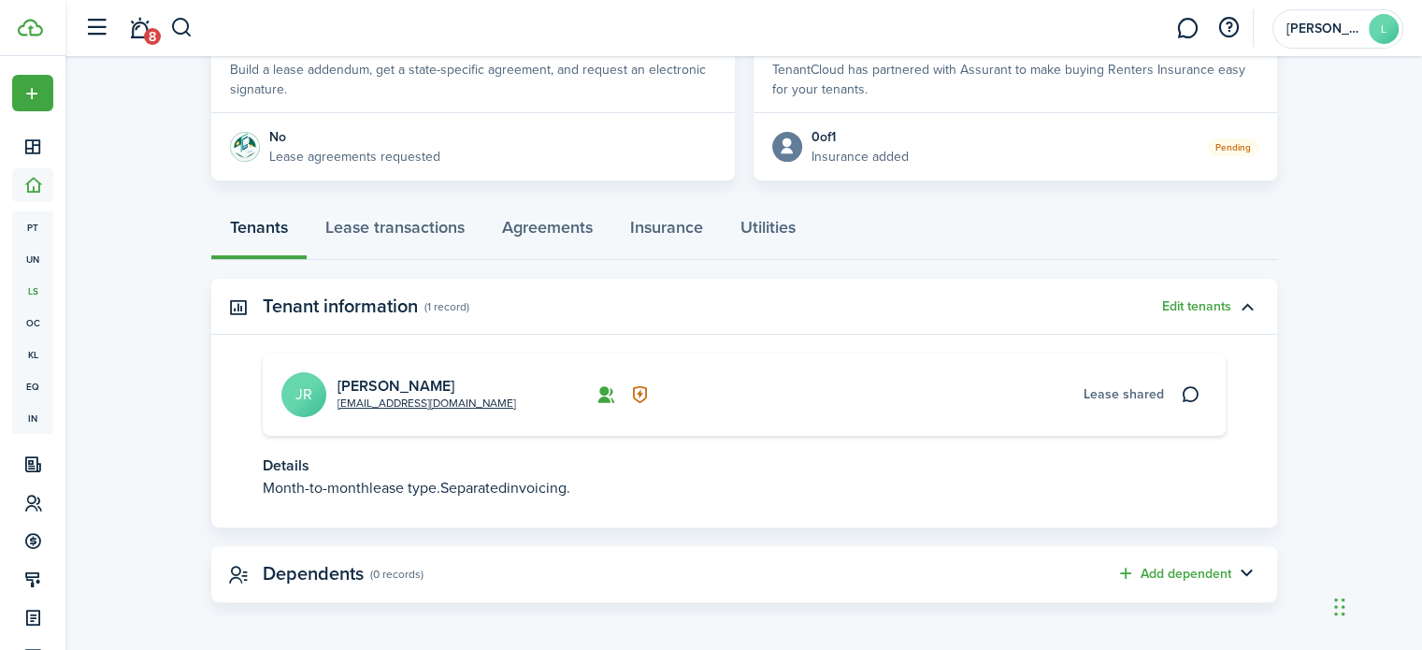
scroll to position [385, 0]
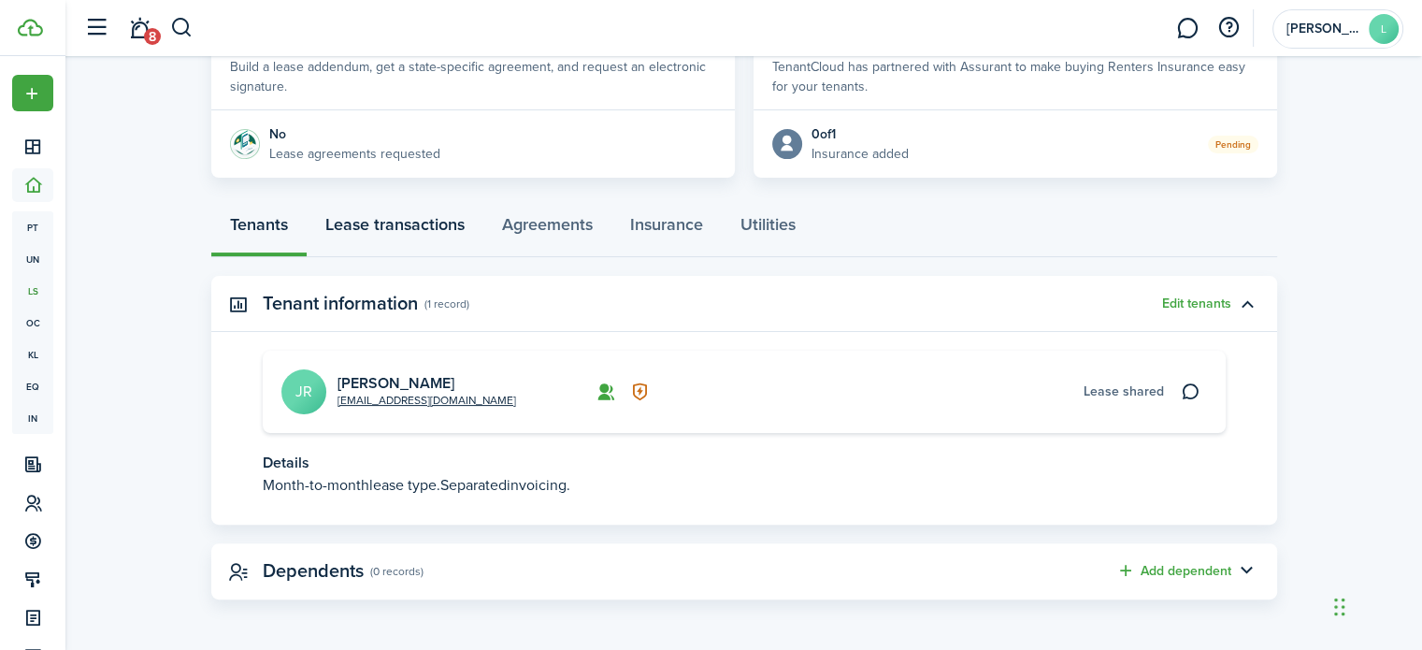
click at [411, 236] on link "Lease transactions" at bounding box center [395, 229] width 177 height 56
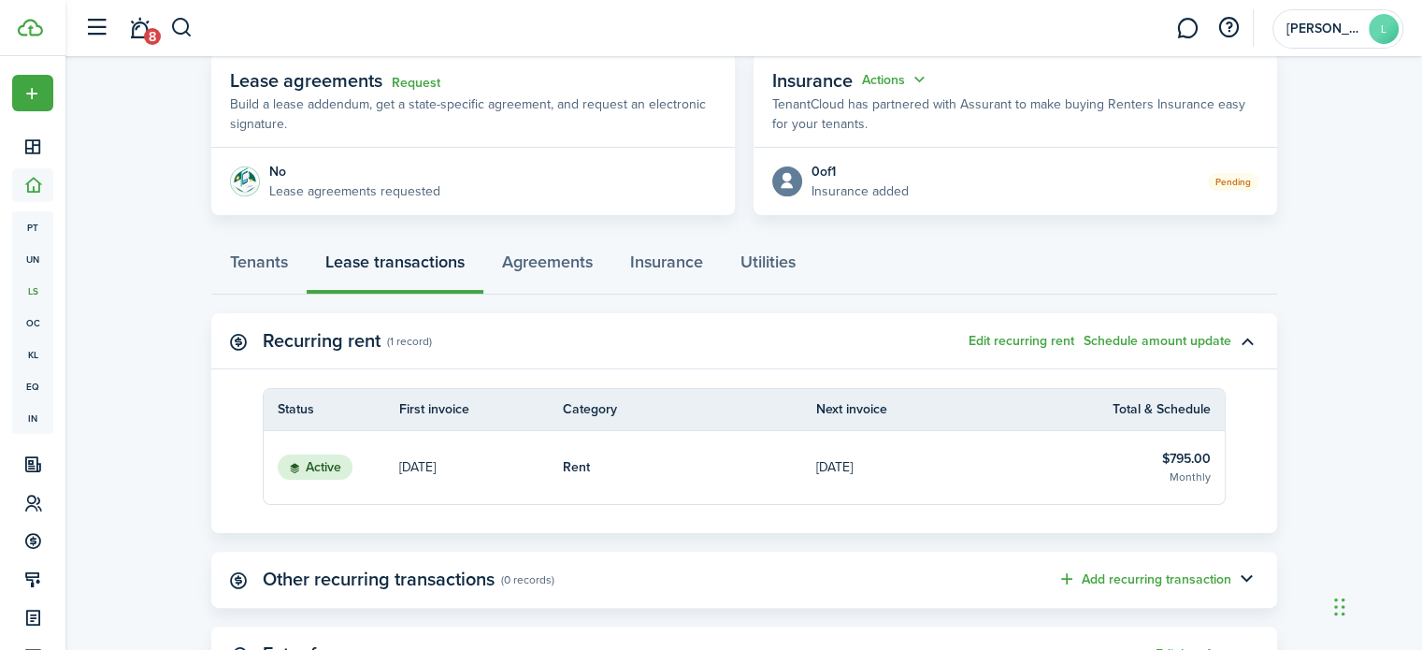
scroll to position [347, 0]
click at [1011, 343] on button "Edit recurring rent" at bounding box center [1022, 342] width 106 height 15
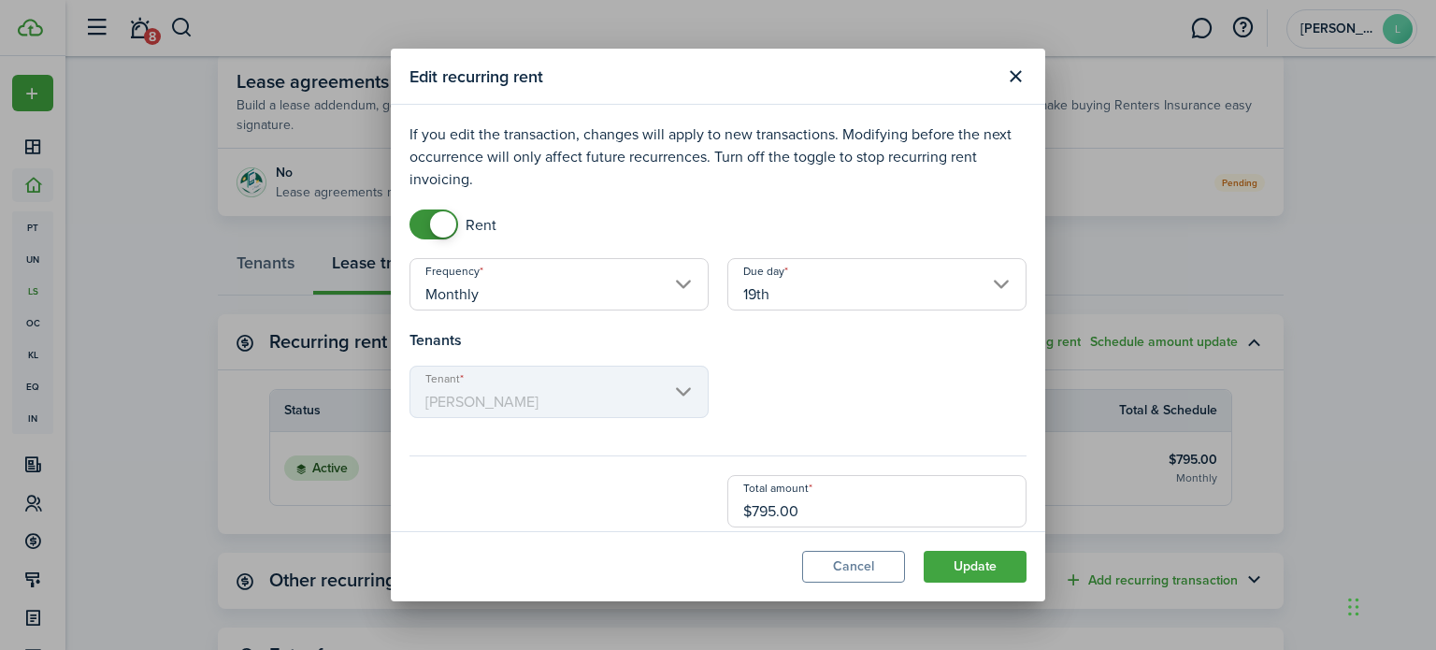
click at [812, 287] on input "19th" at bounding box center [877, 284] width 299 height 52
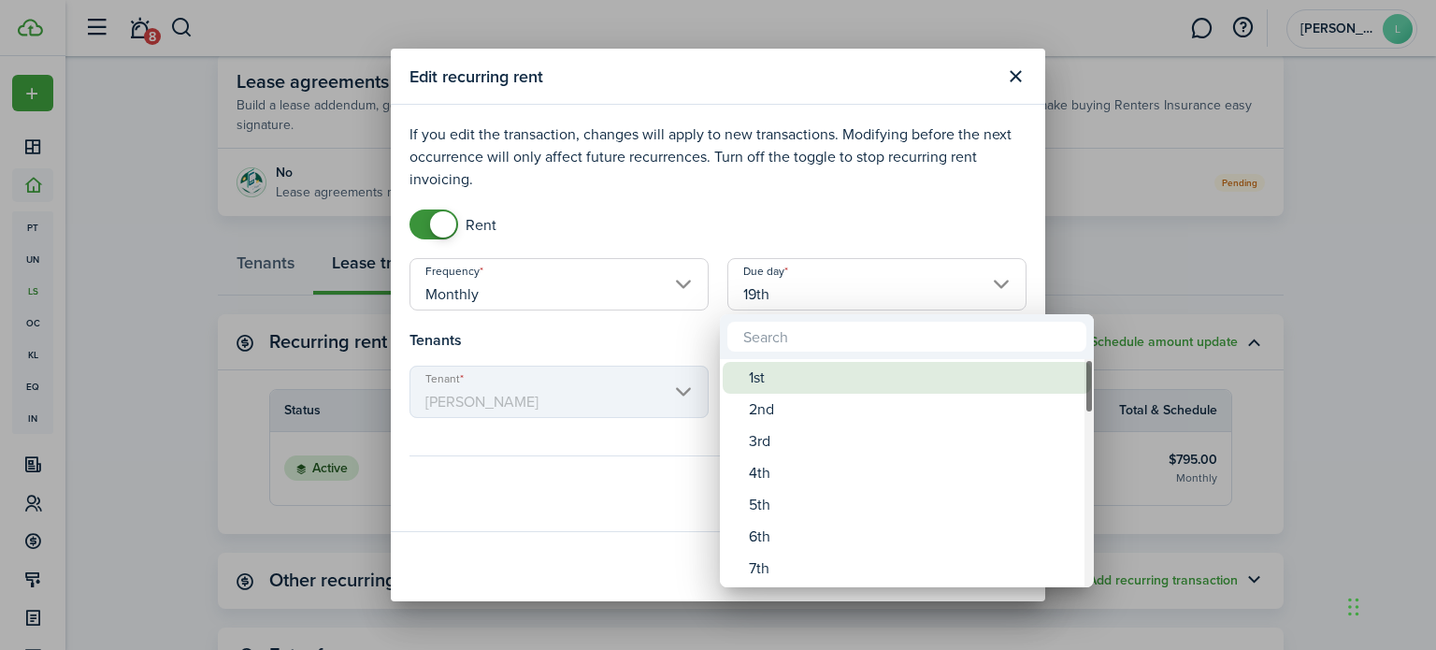
click at [782, 392] on div "1st" at bounding box center [914, 378] width 331 height 32
type input "1st"
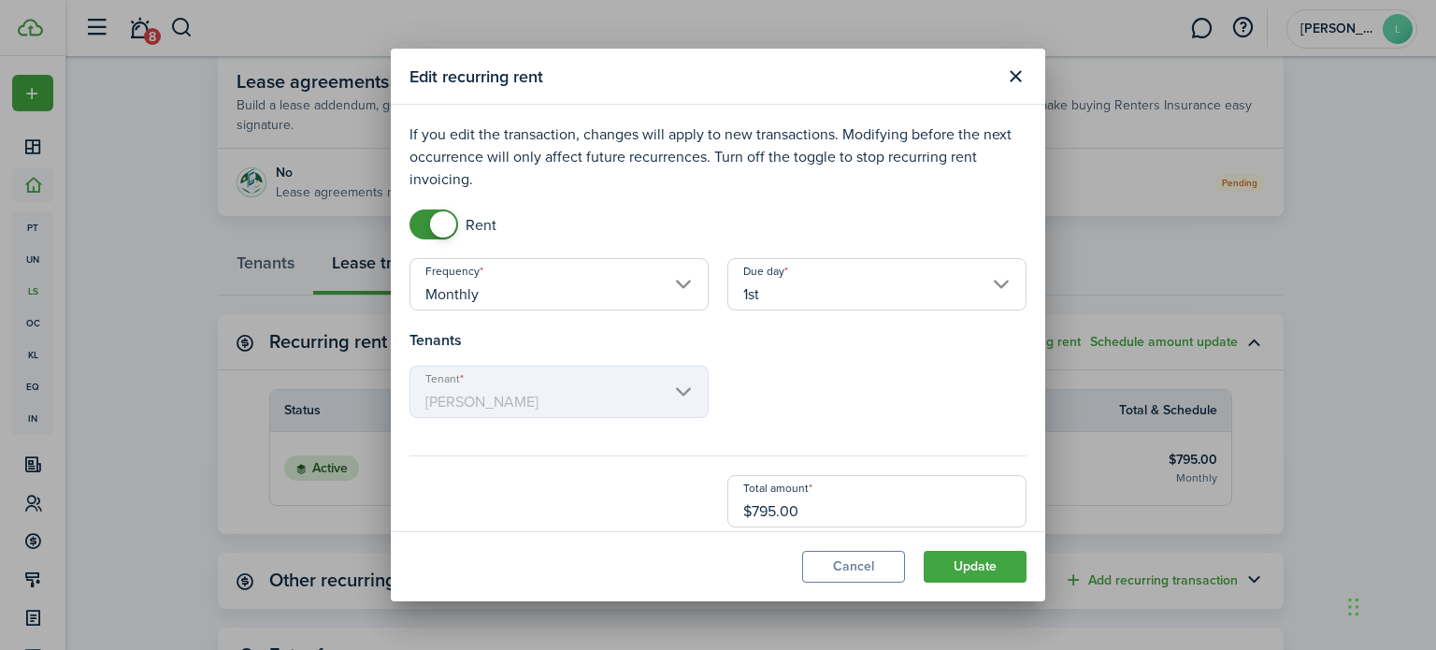
drag, startPoint x: 782, startPoint y: 392, endPoint x: 1033, endPoint y: 507, distance: 276.6
click at [1033, 507] on modal-body "If you edit the transaction, changes will apply to new transactions. Modifying …" at bounding box center [718, 318] width 655 height 426
click at [953, 579] on button "Update" at bounding box center [975, 567] width 103 height 32
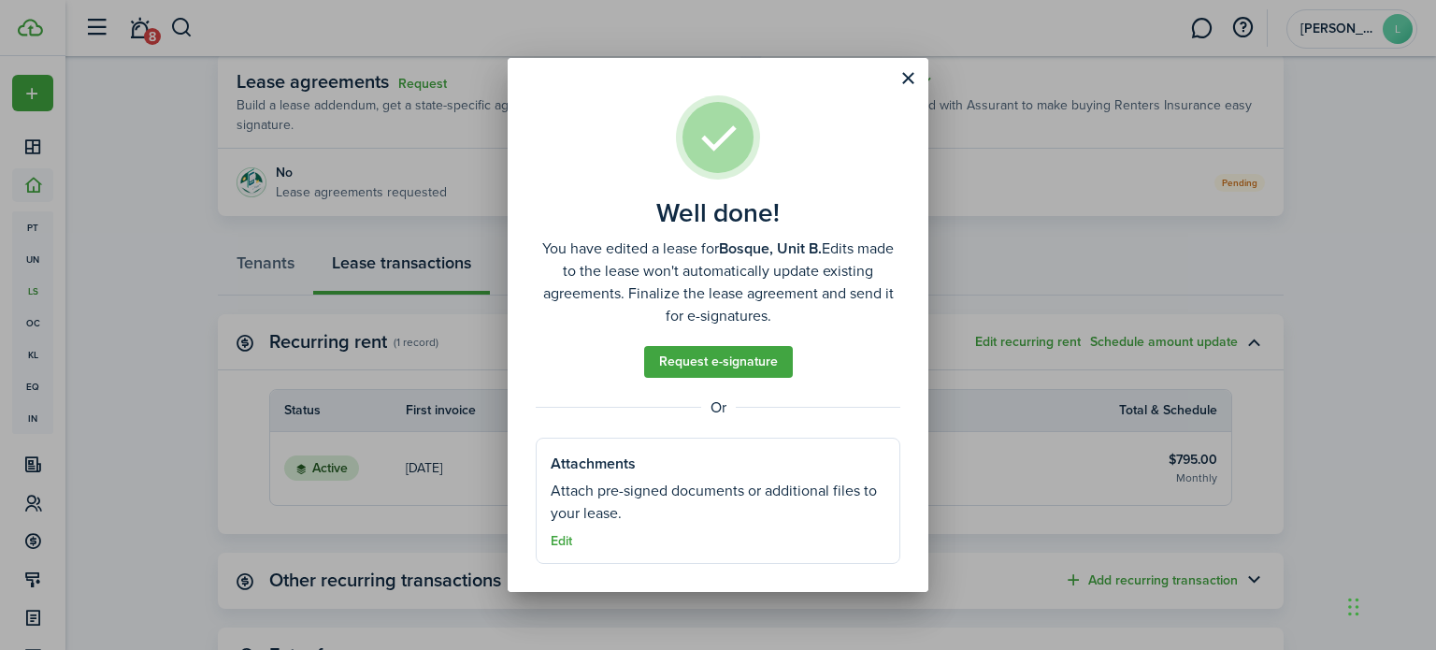
drag, startPoint x: 905, startPoint y: 79, endPoint x: 1294, endPoint y: 267, distance: 432.1
click at [1294, 267] on div "Well done! You have edited a lease for Bosque, Unit B. Edits made to the lease …" at bounding box center [718, 325] width 1436 height 650
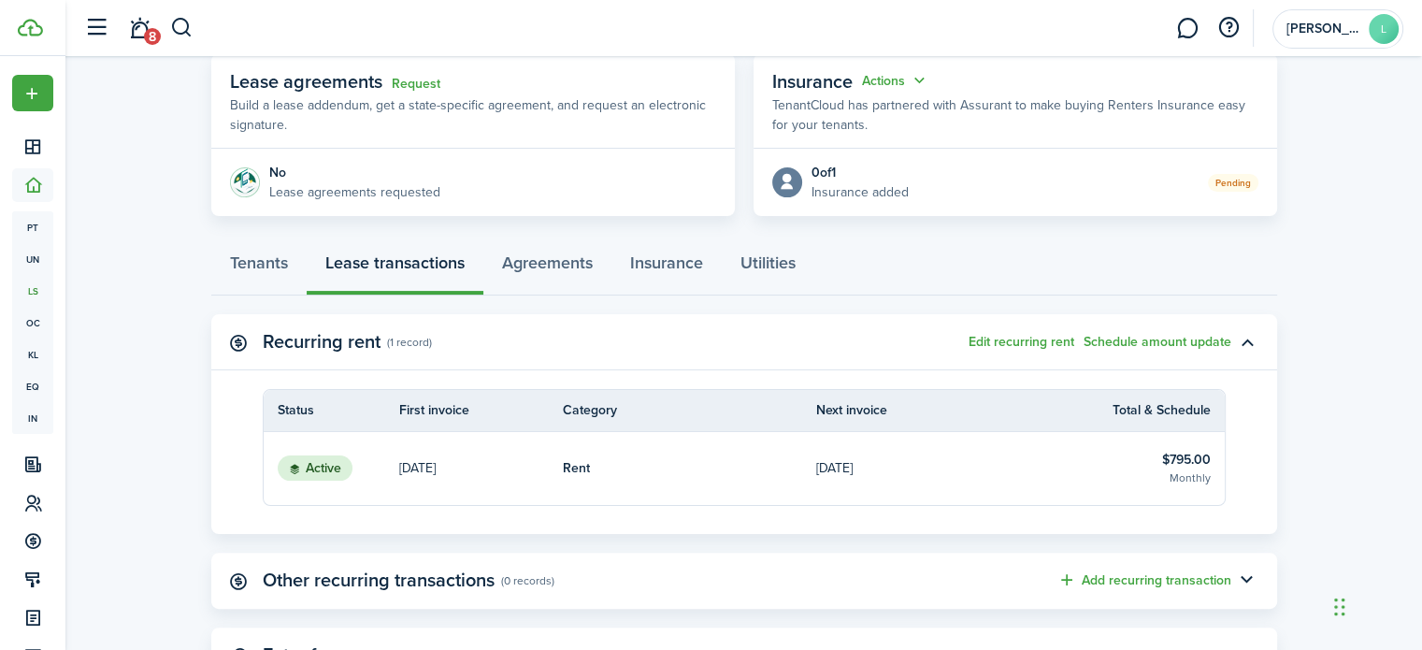
click at [1042, 343] on button "Edit recurring rent" at bounding box center [1022, 342] width 106 height 15
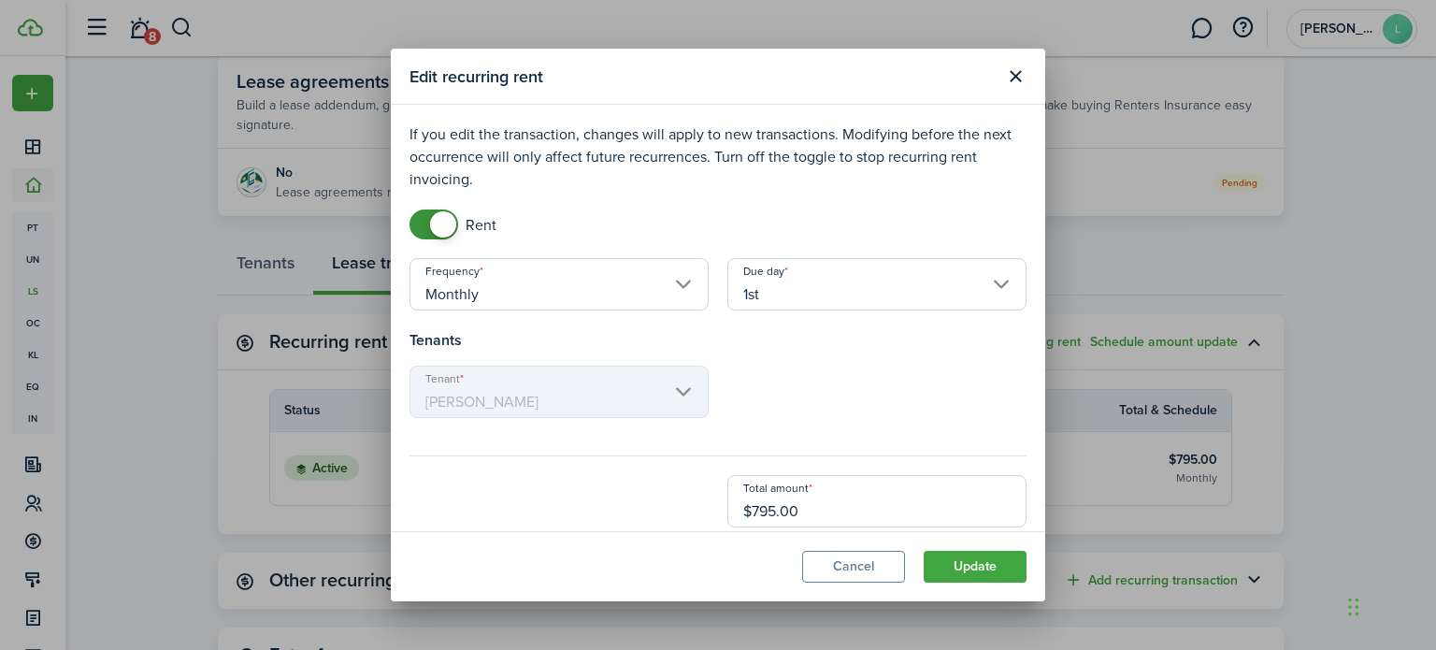
drag, startPoint x: 808, startPoint y: 512, endPoint x: 761, endPoint y: 505, distance: 47.2
click at [768, 511] on input "$795.00" at bounding box center [877, 501] width 299 height 52
type input "$700.00"
click at [977, 579] on button "Update" at bounding box center [975, 567] width 103 height 32
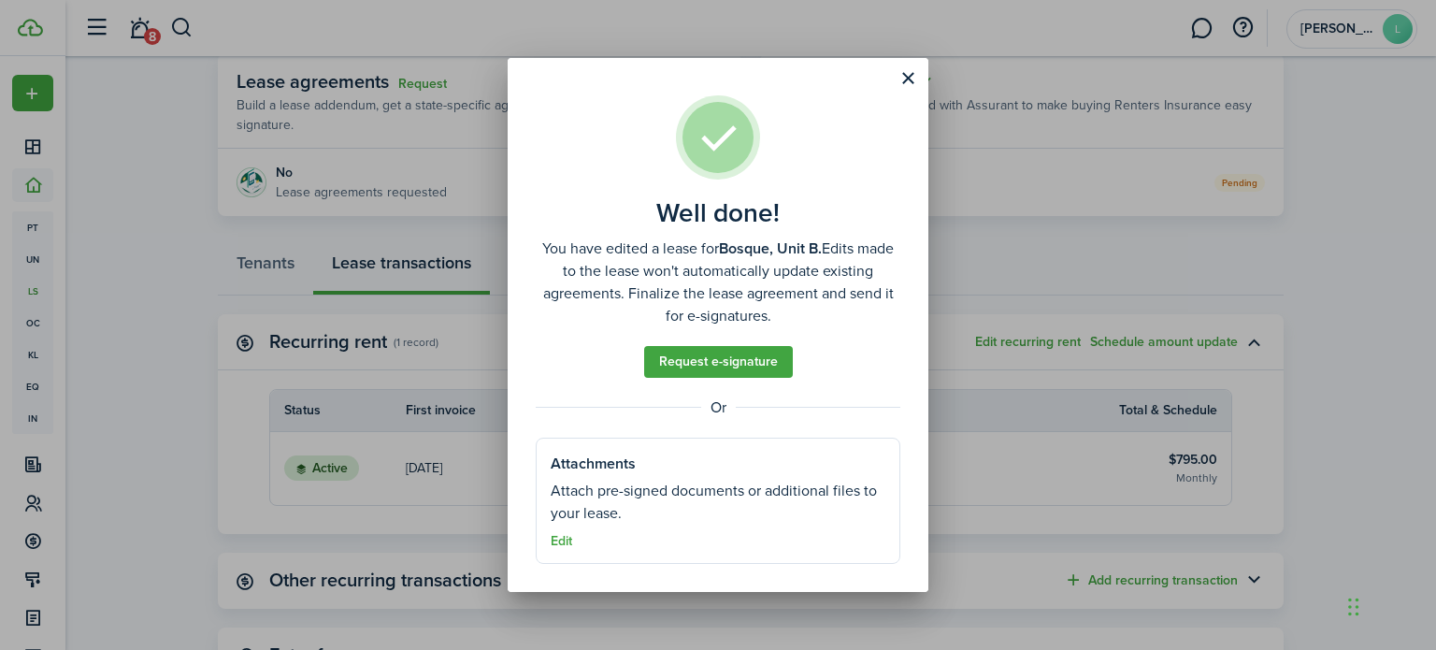
click at [902, 79] on button "Close modal" at bounding box center [908, 79] width 32 height 32
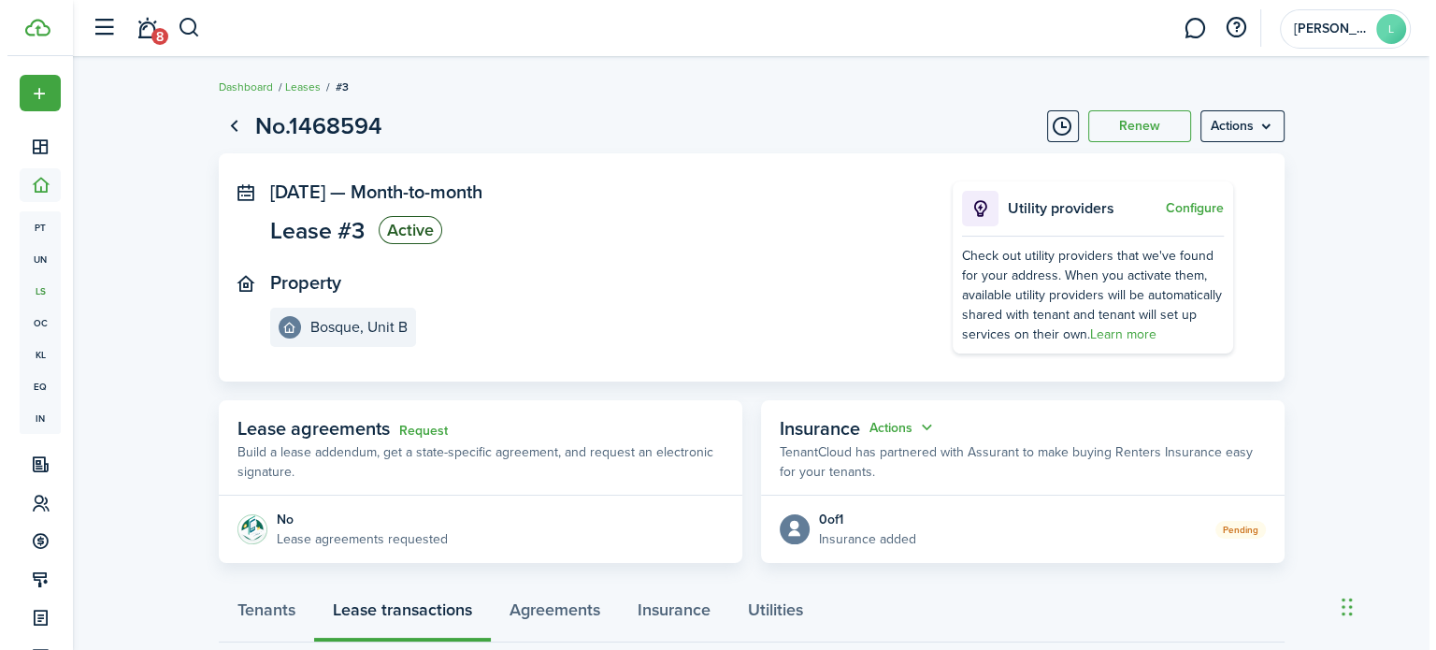
scroll to position [5, 0]
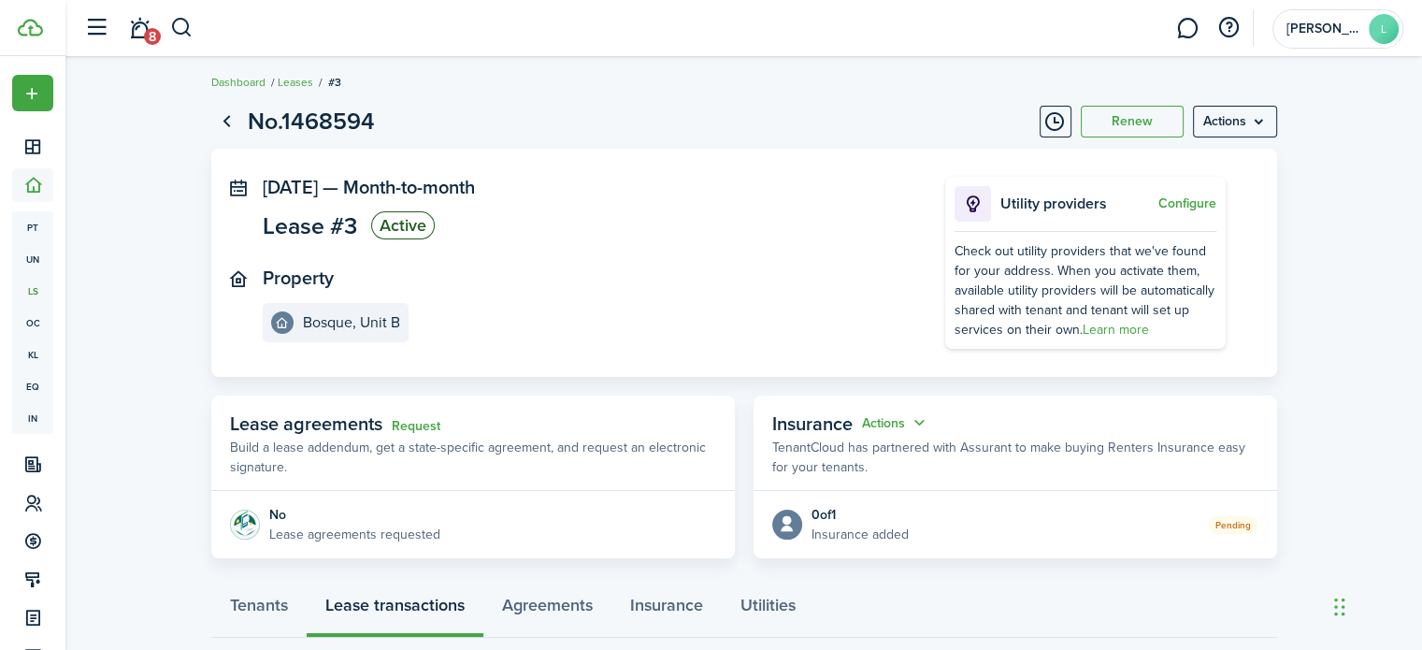
click at [1240, 131] on menu-btn "Actions" at bounding box center [1235, 122] width 84 height 32
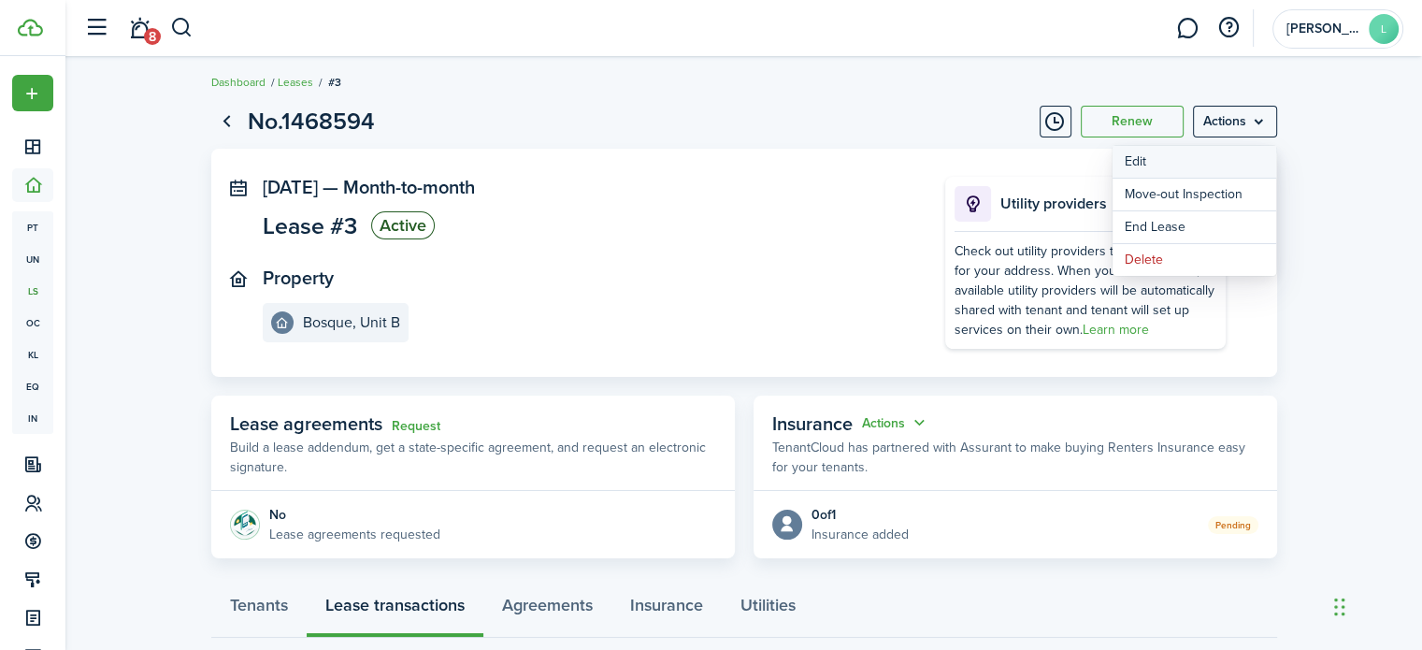
click at [1156, 172] on button "Edit" at bounding box center [1195, 162] width 164 height 32
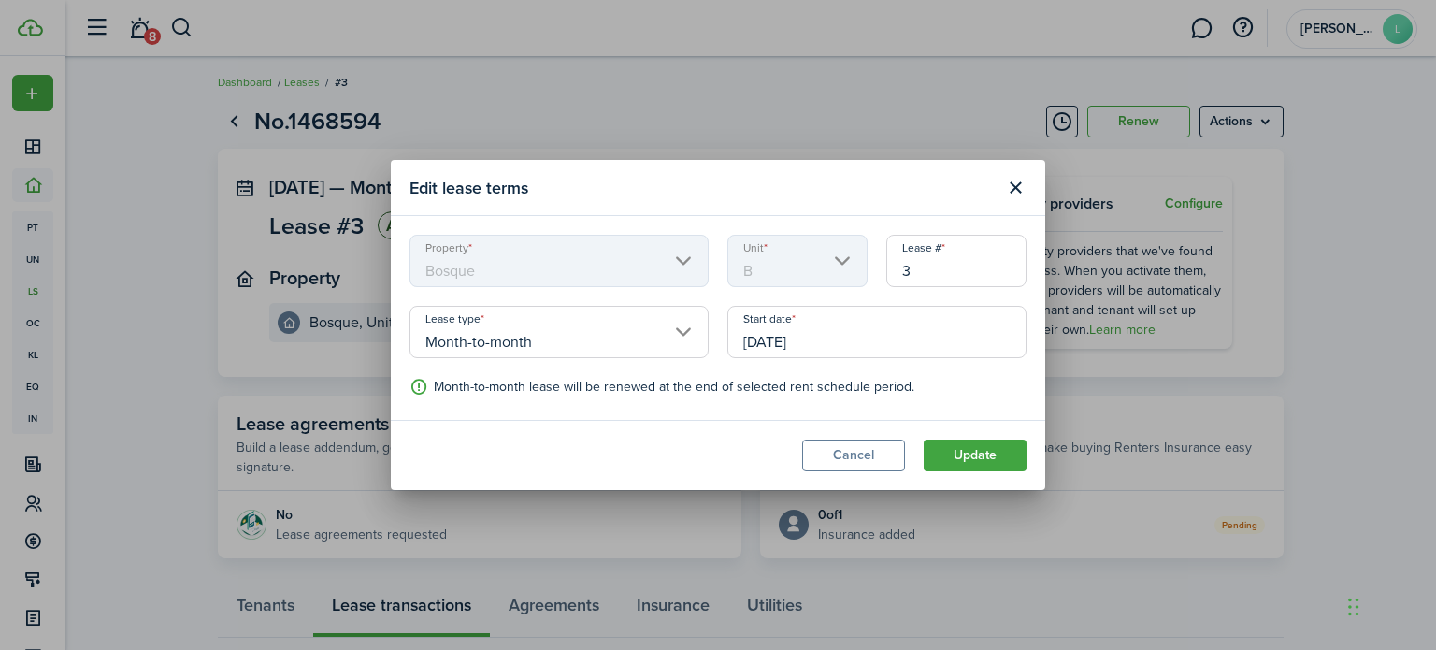
drag, startPoint x: 876, startPoint y: 330, endPoint x: 699, endPoint y: 353, distance: 179.2
click at [699, 353] on div "Property Bosque Unit B Lease # 3 Lease type Month-to-month Start date [DATE] En…" at bounding box center [718, 318] width 636 height 166
click at [773, 335] on input "[DATE]" at bounding box center [877, 332] width 299 height 52
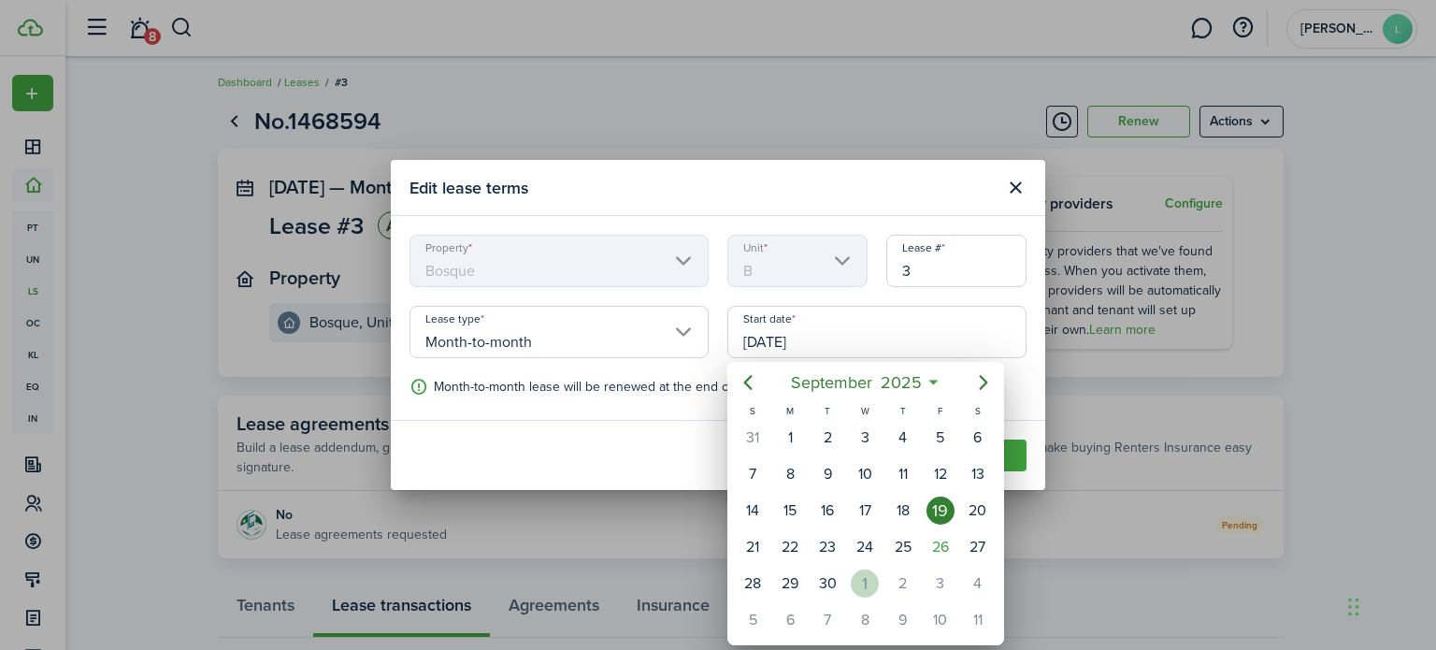
click at [874, 575] on div "1" at bounding box center [865, 584] width 28 height 28
type input "[DATE]"
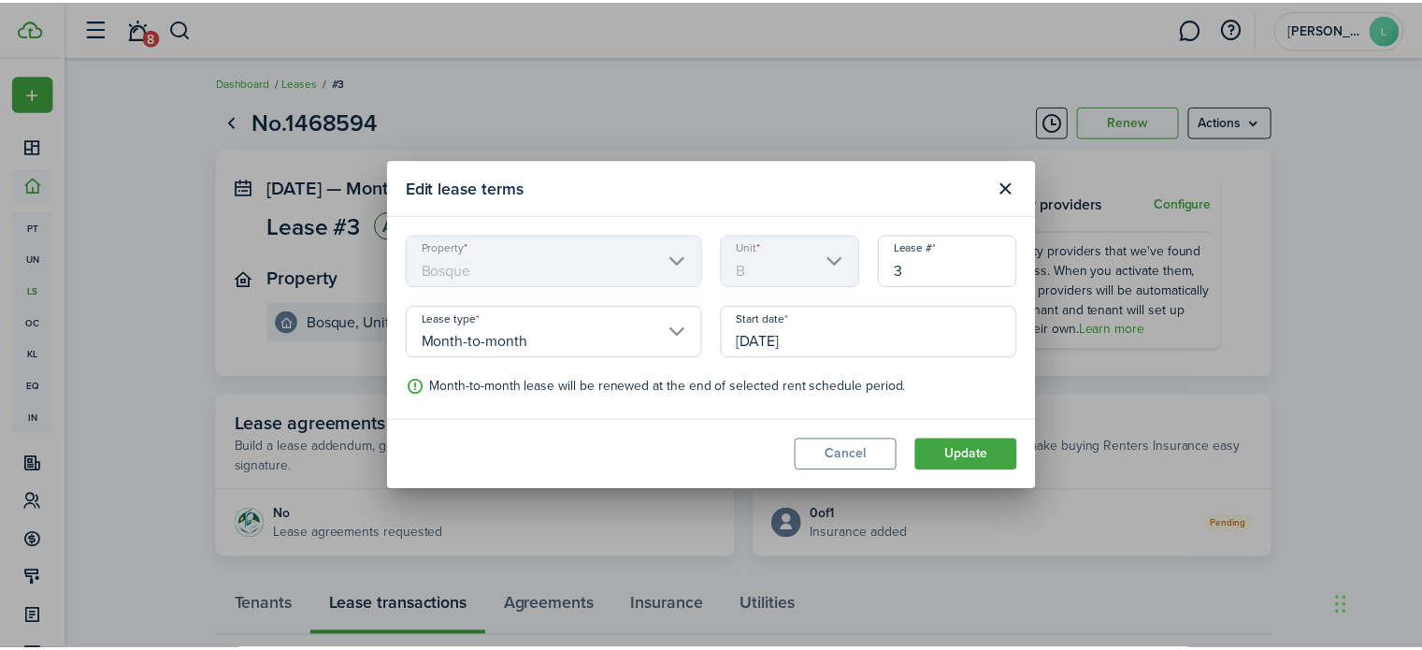
scroll to position [0, 0]
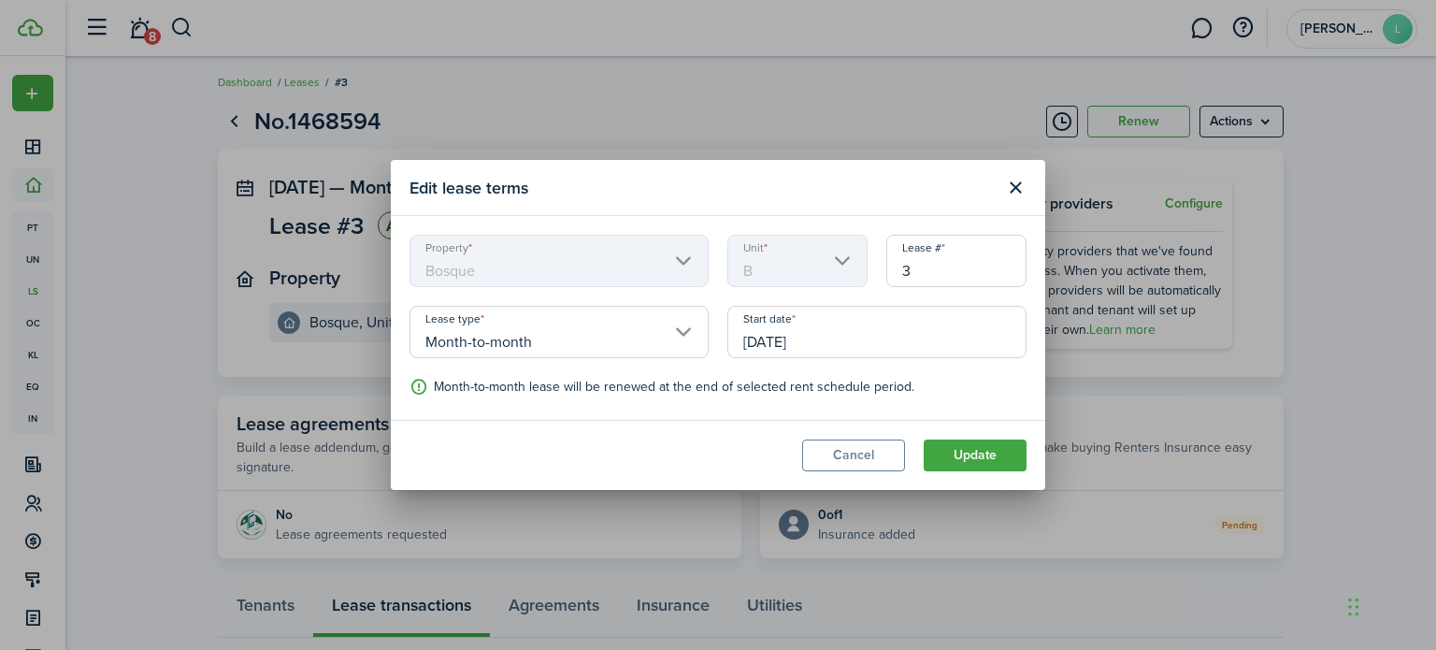
click at [998, 422] on modal-footer "Cancel Update" at bounding box center [718, 455] width 655 height 70
click at [991, 445] on button "Update" at bounding box center [975, 456] width 103 height 32
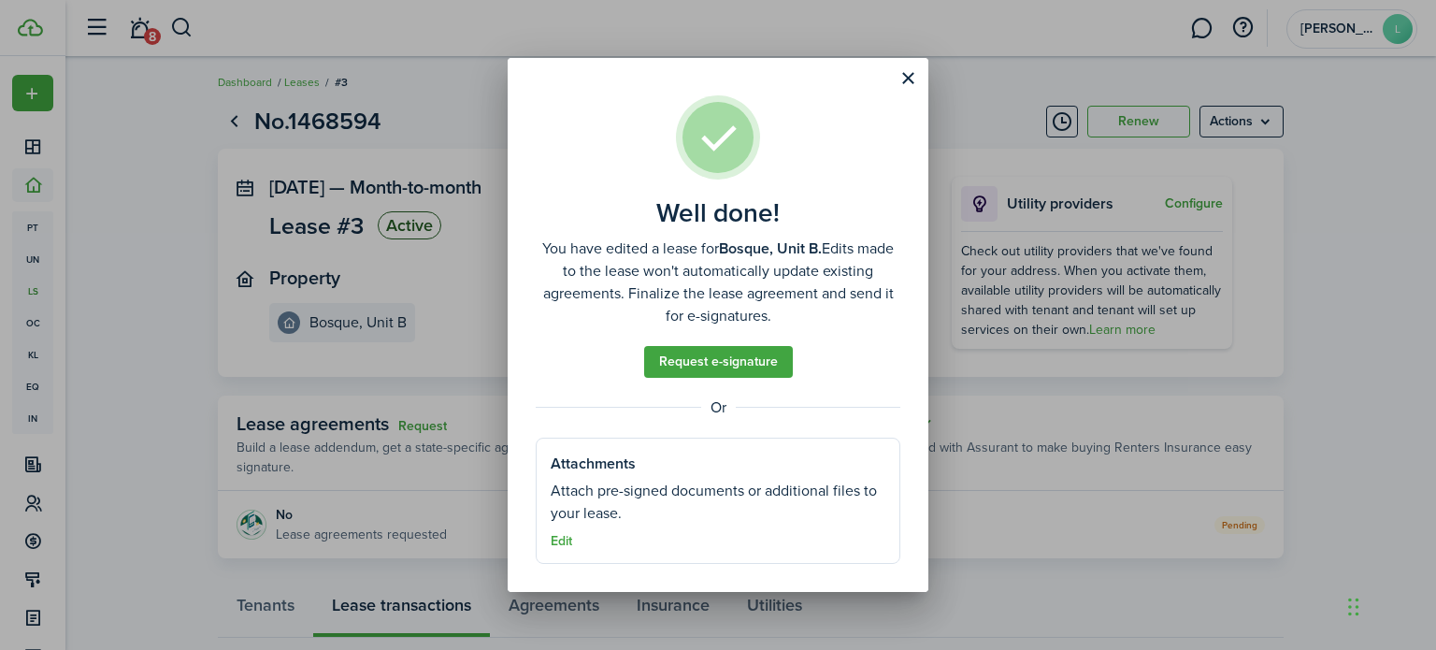
click at [897, 88] on button "Close modal" at bounding box center [908, 79] width 32 height 32
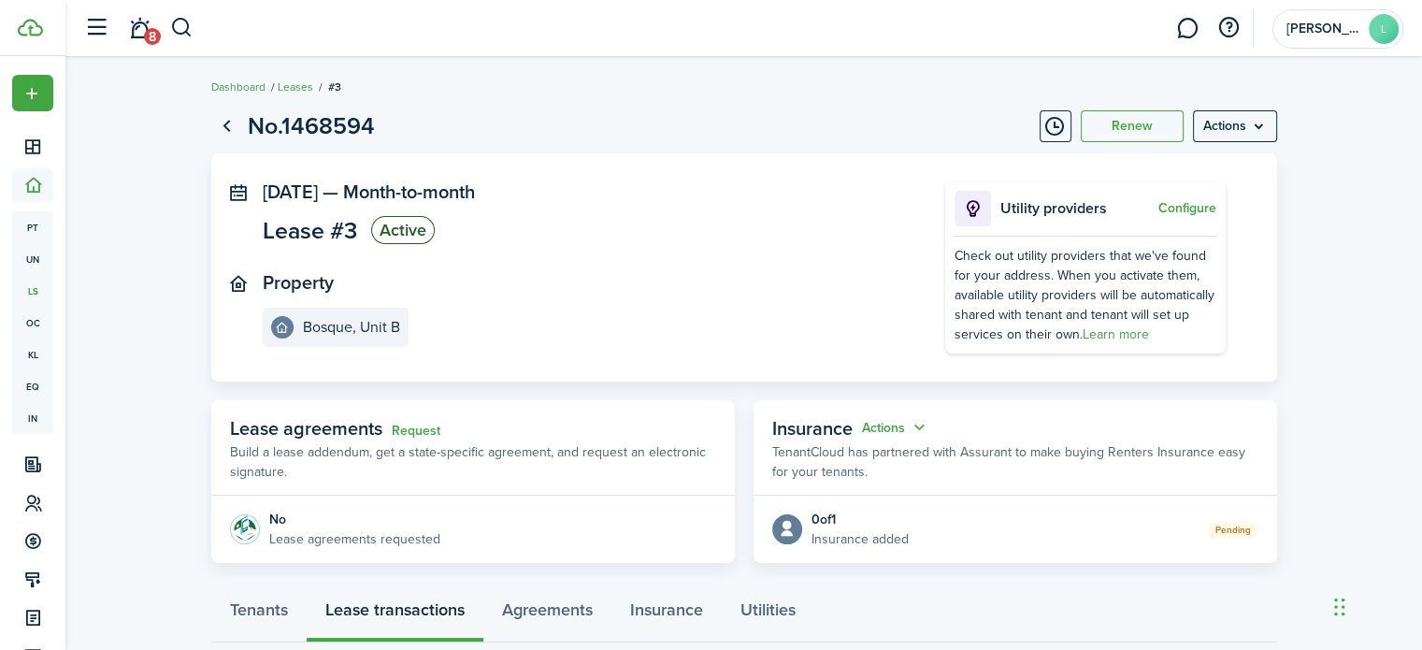
scroll to position [7, 0]
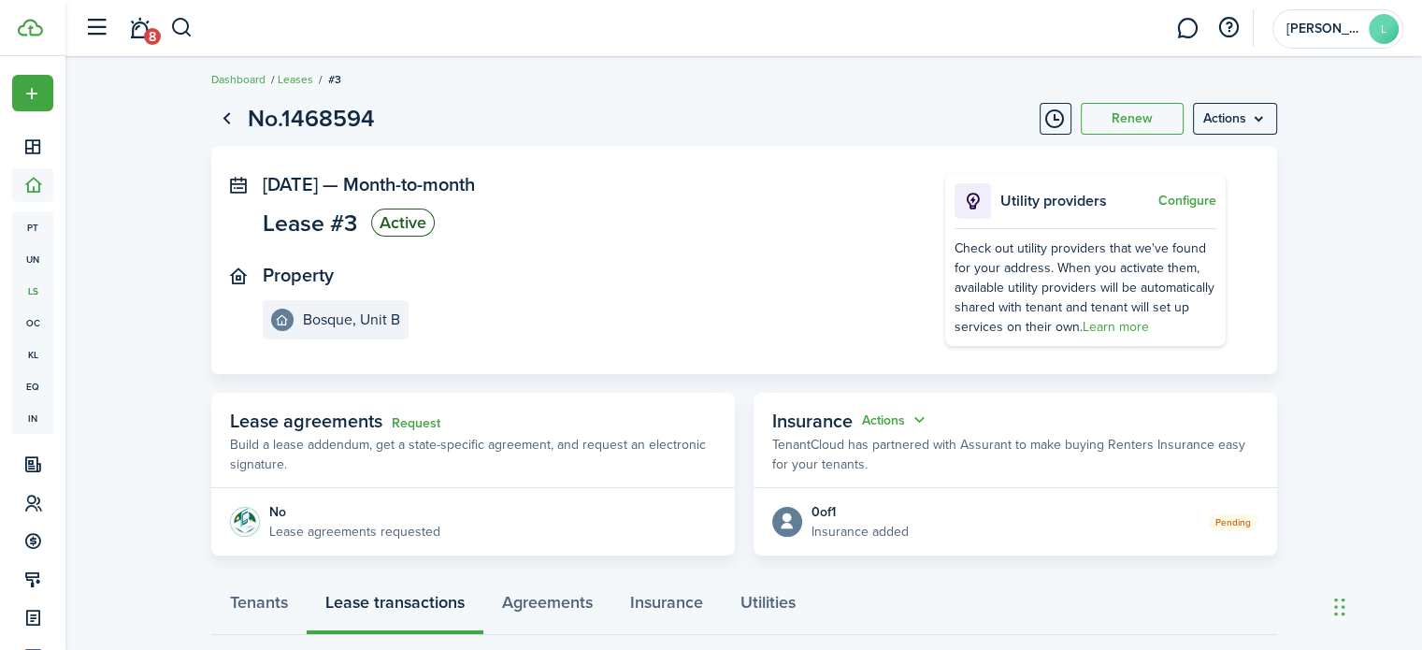
click at [1233, 120] on menu-btn "Actions" at bounding box center [1235, 119] width 84 height 32
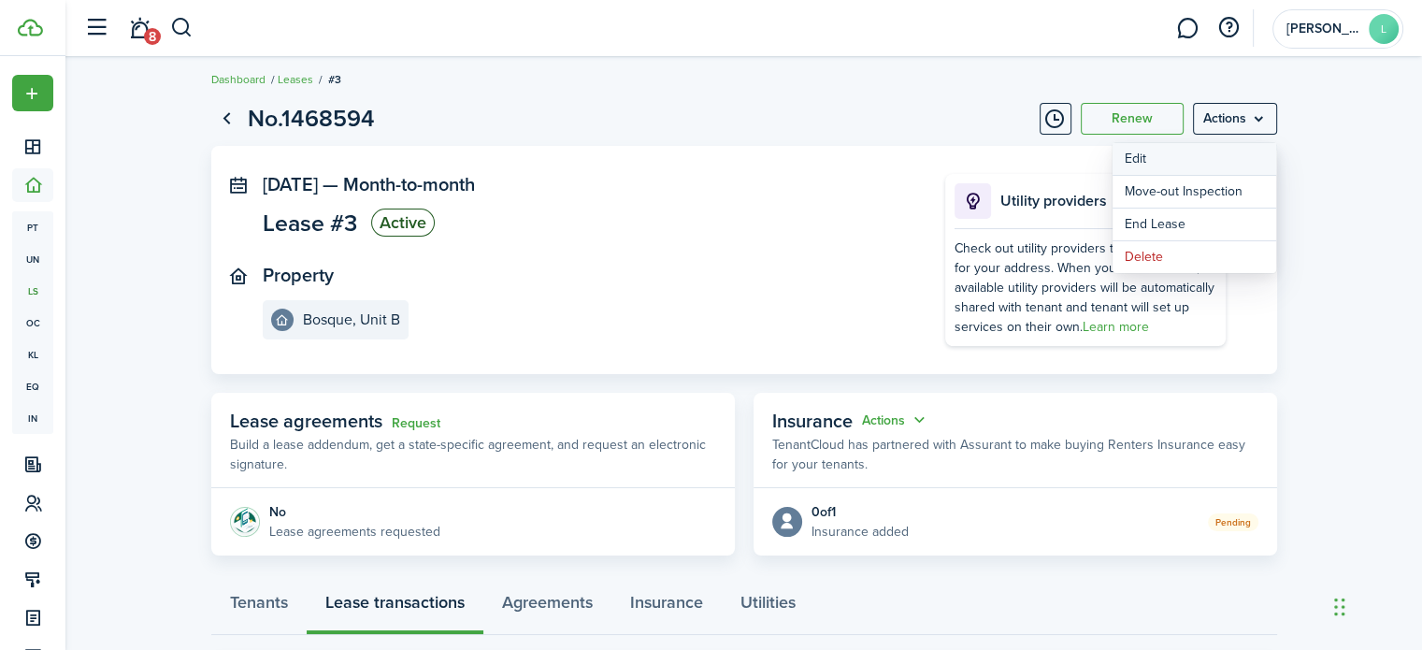
click at [1151, 159] on button "Edit" at bounding box center [1195, 159] width 164 height 32
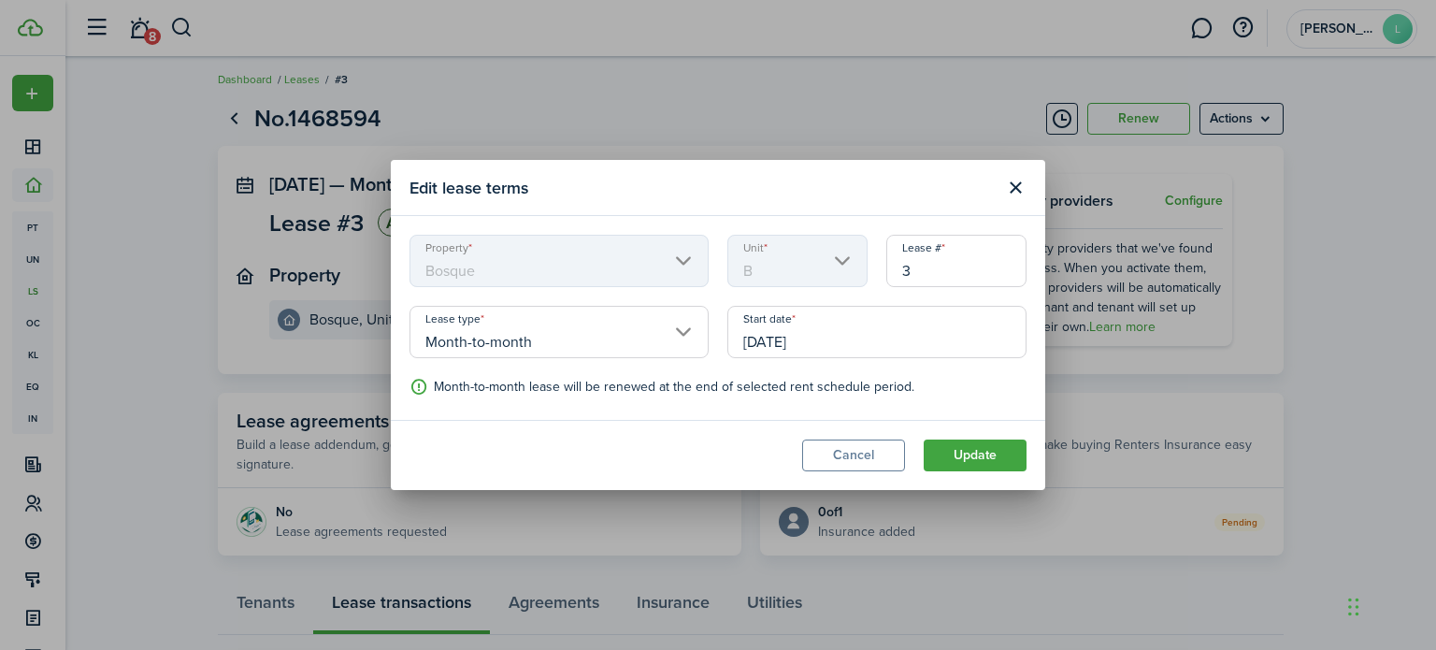
click at [986, 457] on button "Update" at bounding box center [975, 456] width 103 height 32
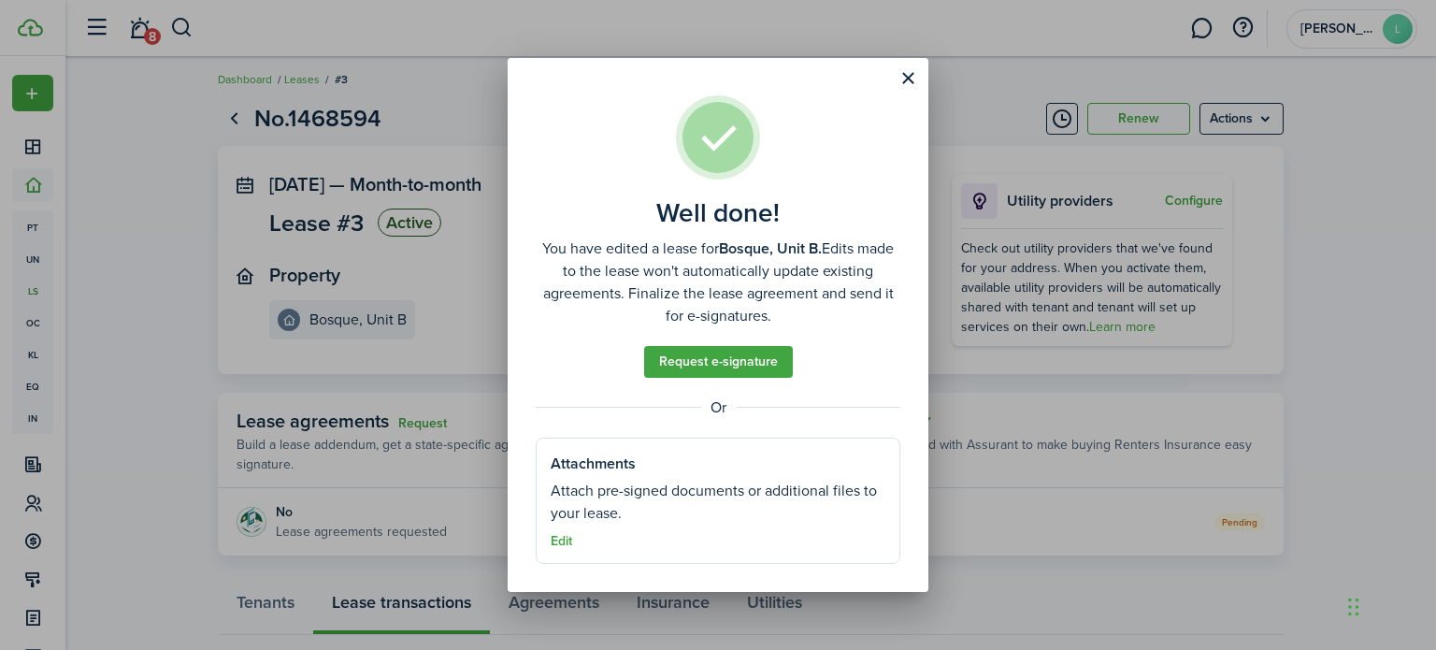
click at [908, 82] on button "Close modal" at bounding box center [908, 79] width 32 height 32
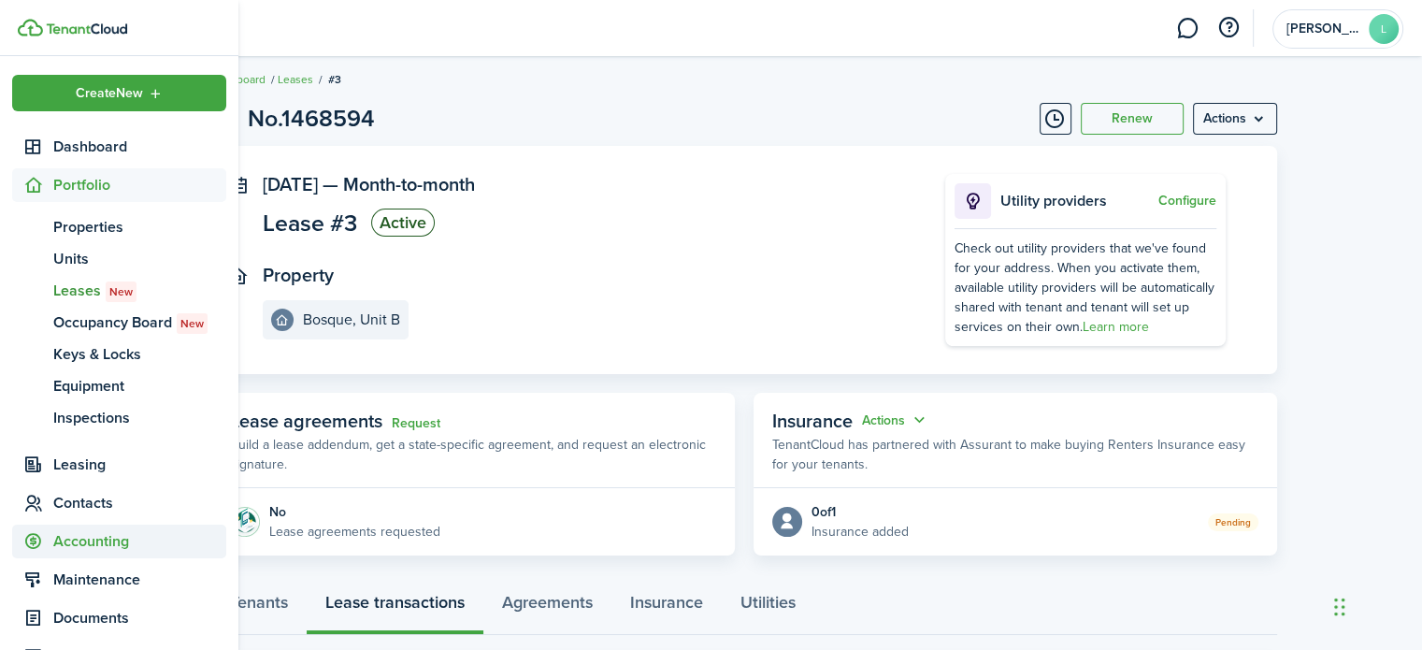
click at [94, 551] on span "Accounting" at bounding box center [139, 541] width 173 height 22
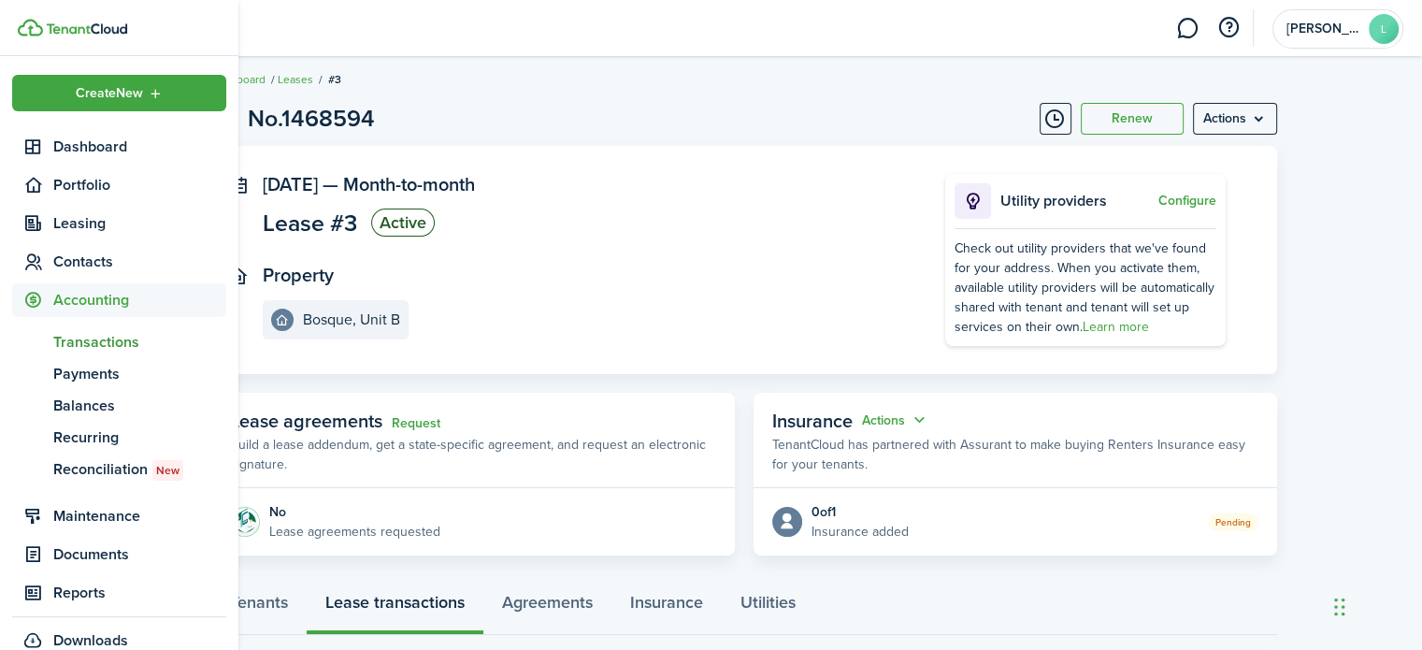
drag, startPoint x: 94, startPoint y: 551, endPoint x: 140, endPoint y: 342, distance: 213.7
click at [140, 342] on ul "Create New Dashboard Portfolio Leasing Contacts Accounting tn Transactions pm P…" at bounding box center [119, 366] width 214 height 583
click at [140, 342] on span "Transactions" at bounding box center [139, 342] width 173 height 22
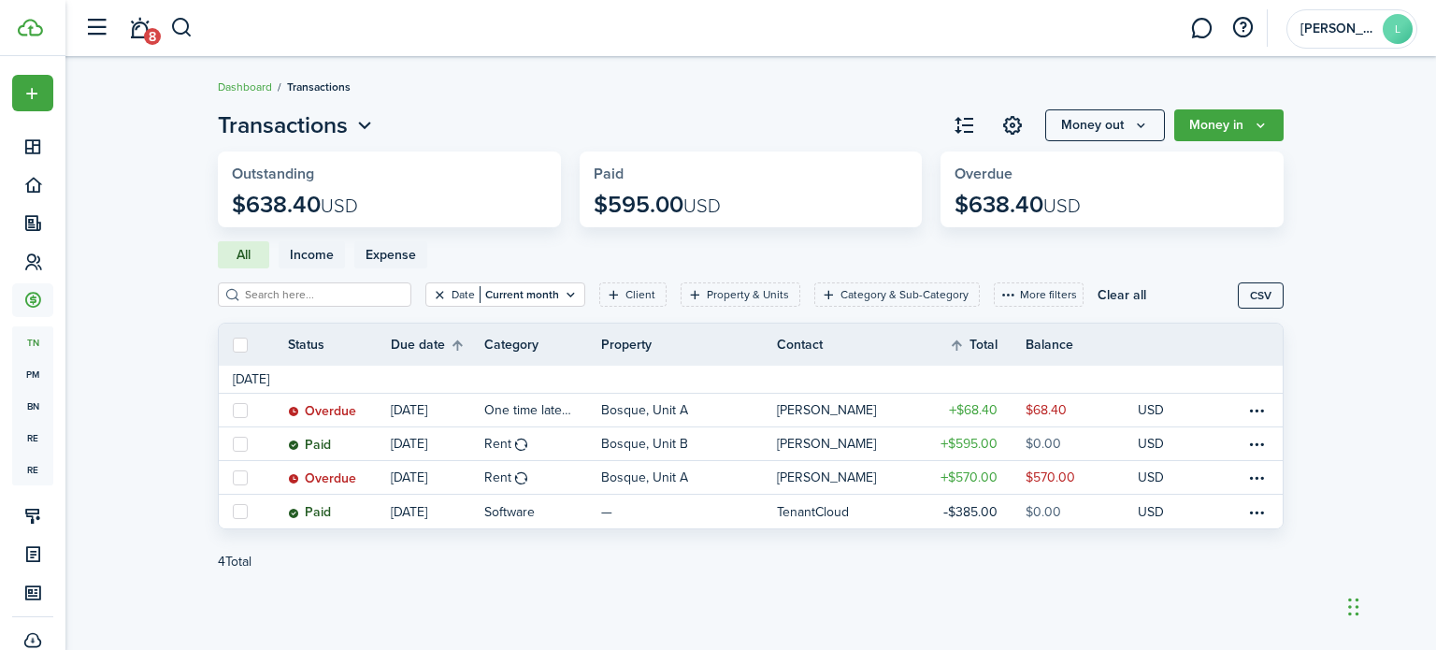
click at [432, 294] on button "Clear filter" at bounding box center [440, 294] width 16 height 15
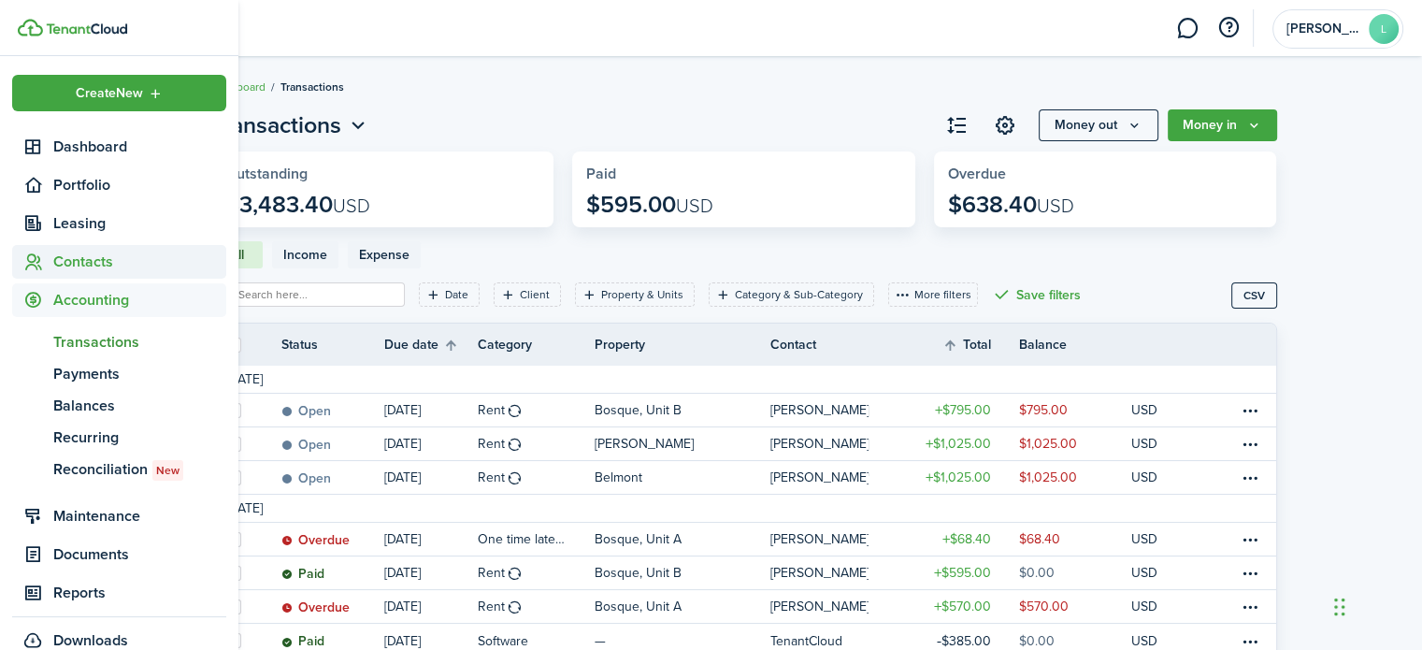
click at [101, 260] on span "Contacts" at bounding box center [139, 262] width 173 height 22
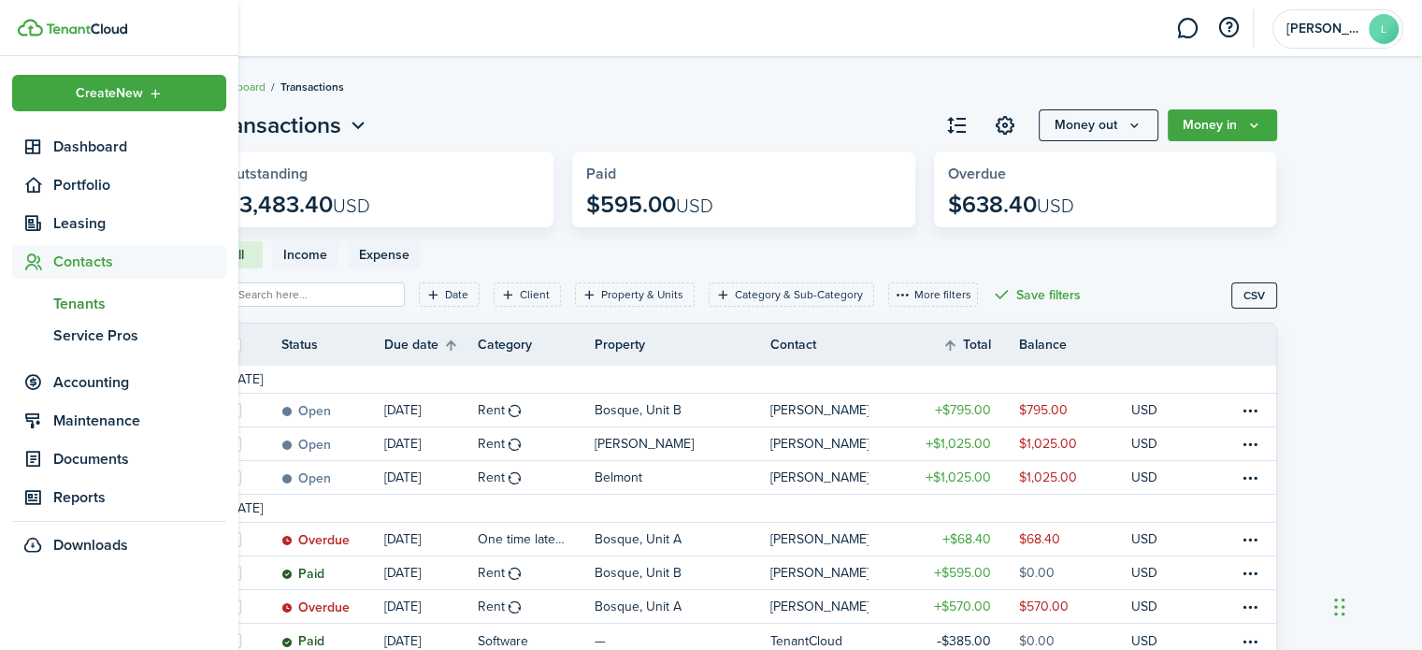
click at [99, 298] on span "Tenants" at bounding box center [139, 304] width 173 height 22
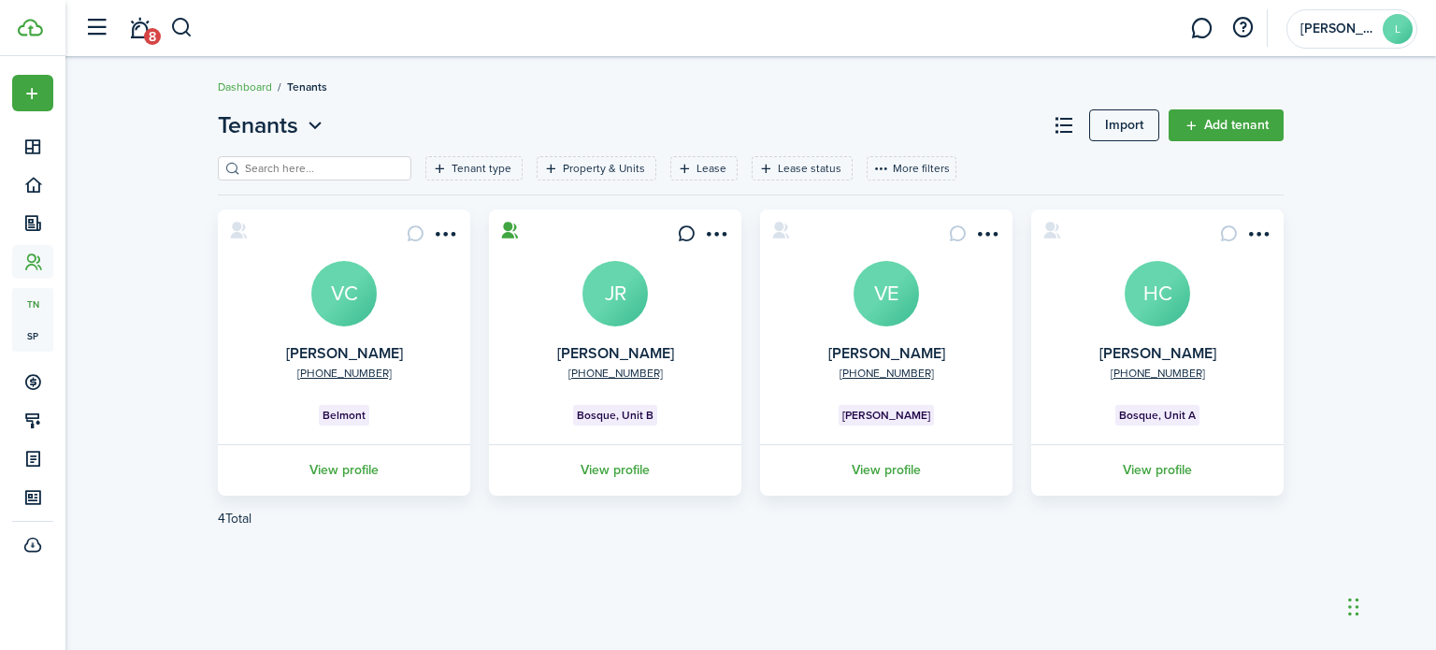
click at [568, 475] on link "View profile" at bounding box center [615, 469] width 258 height 51
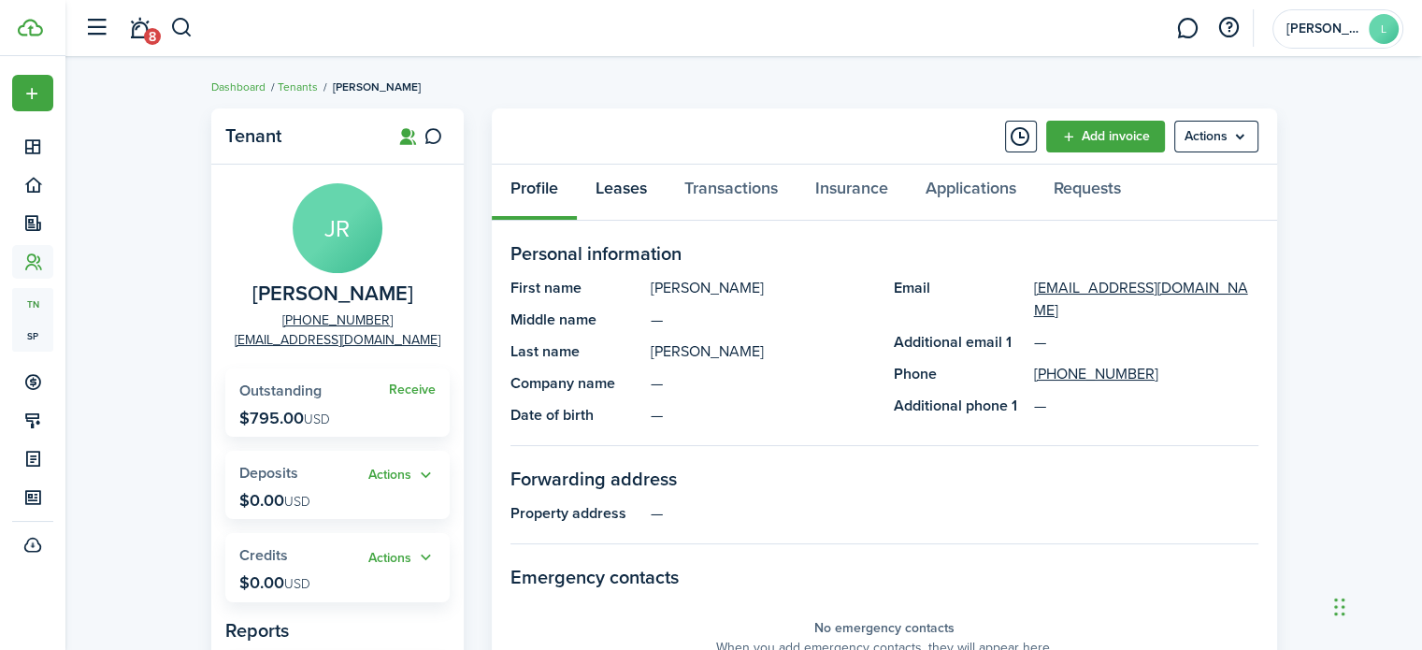
click at [613, 186] on link "Leases" at bounding box center [621, 193] width 89 height 56
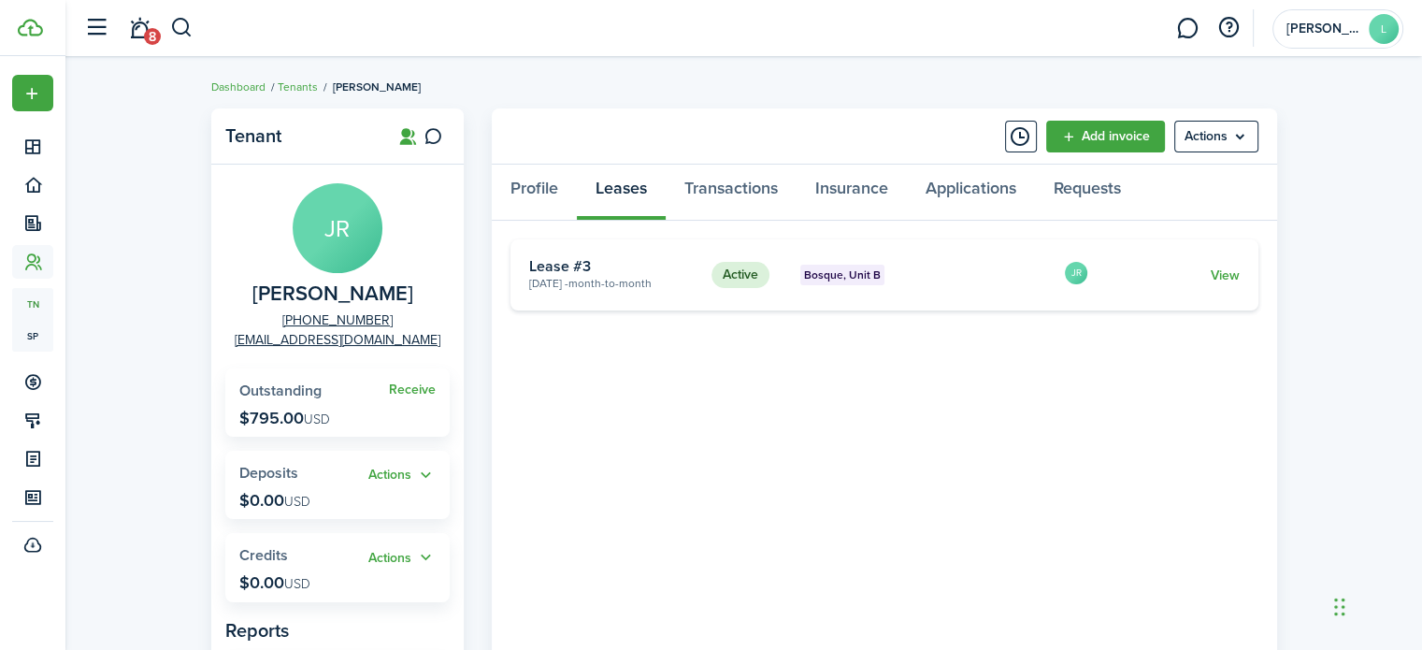
click at [1232, 284] on card "Active Bosque, Unit B [DATE] - Month-to-month Lease #3 JR View" at bounding box center [885, 274] width 748 height 71
click at [1232, 282] on link "View" at bounding box center [1224, 276] width 29 height 20
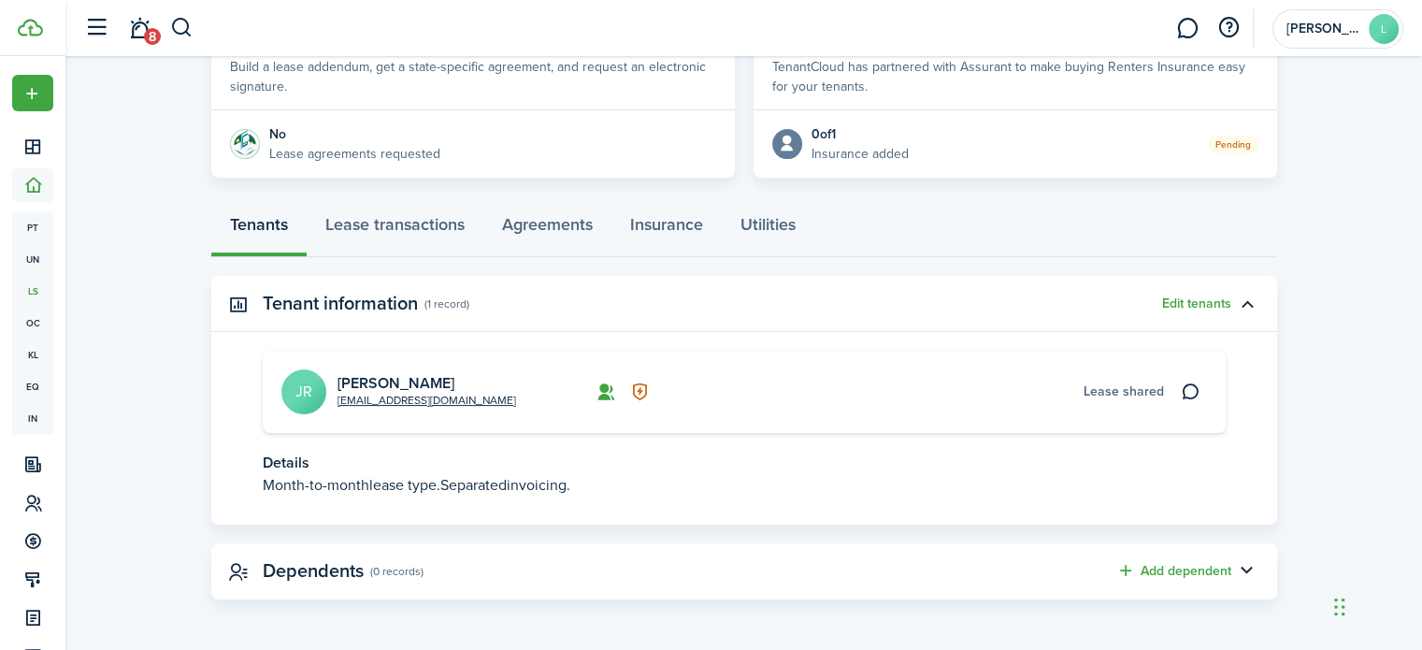
scroll to position [384, 0]
click at [456, 229] on link "Lease transactions" at bounding box center [395, 230] width 177 height 56
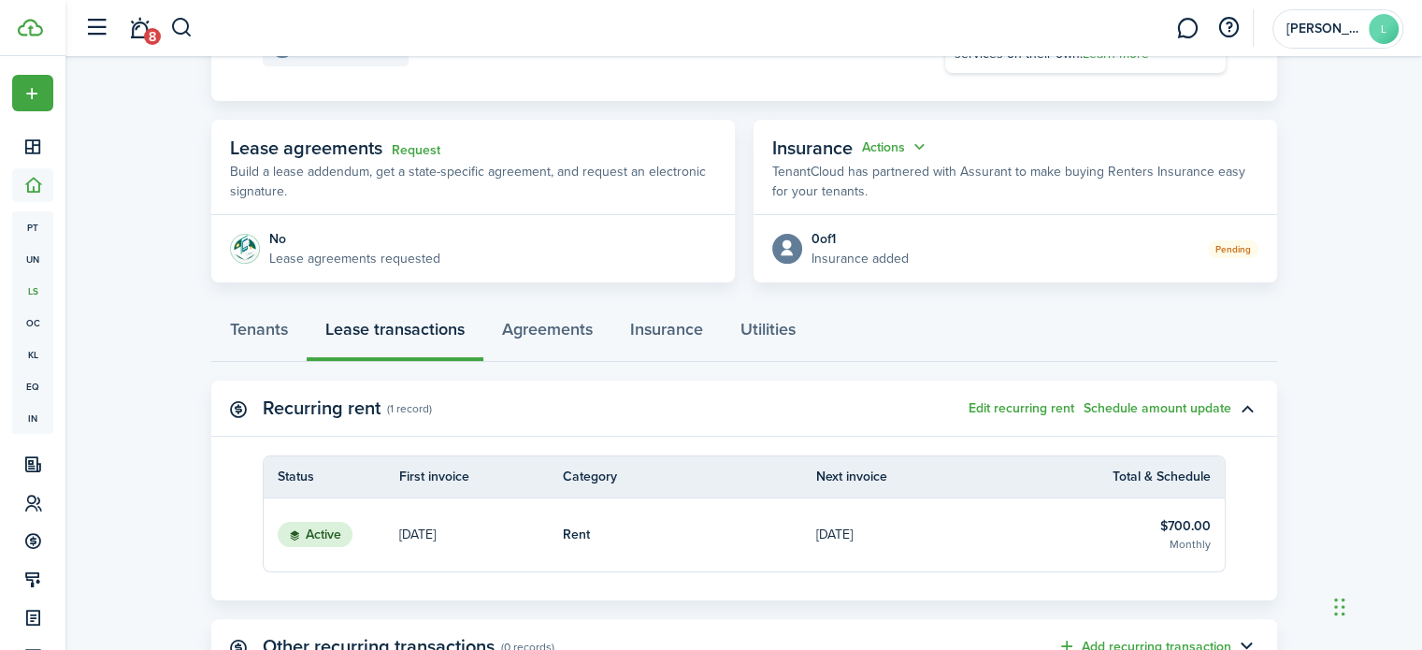
scroll to position [305, 0]
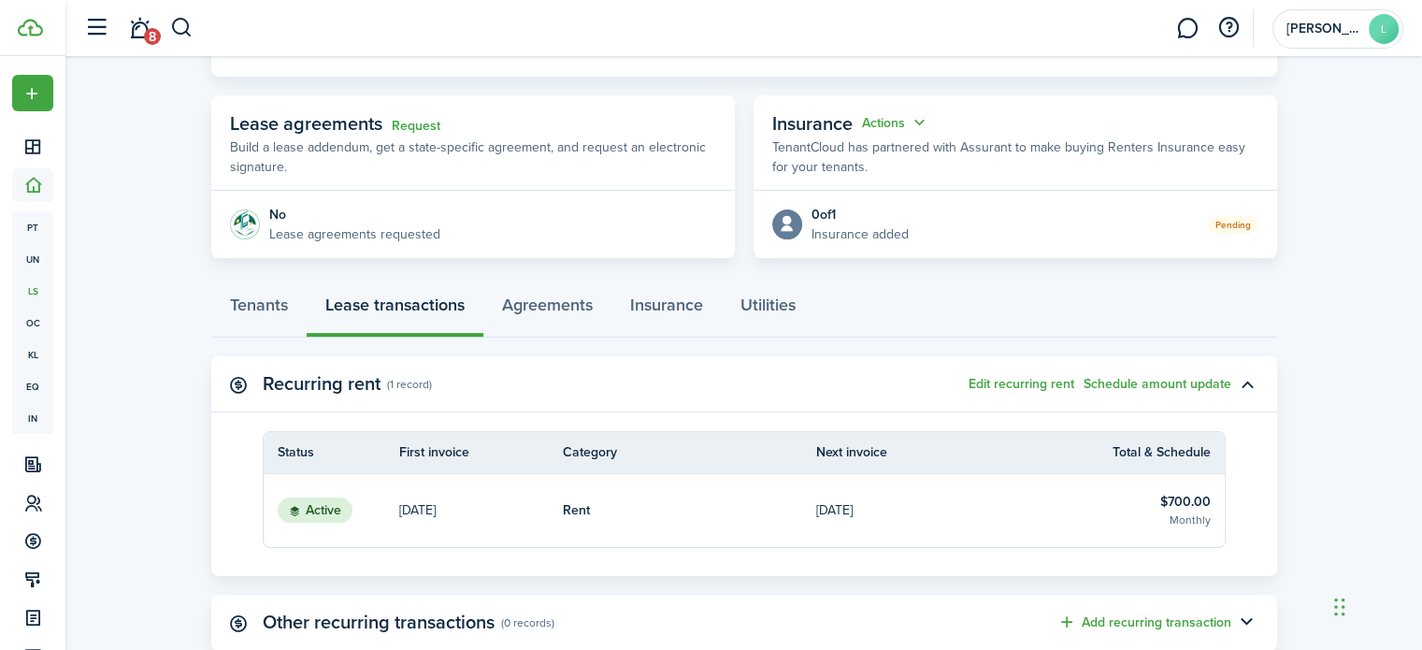
click at [1030, 382] on button "Edit recurring rent" at bounding box center [1022, 384] width 106 height 15
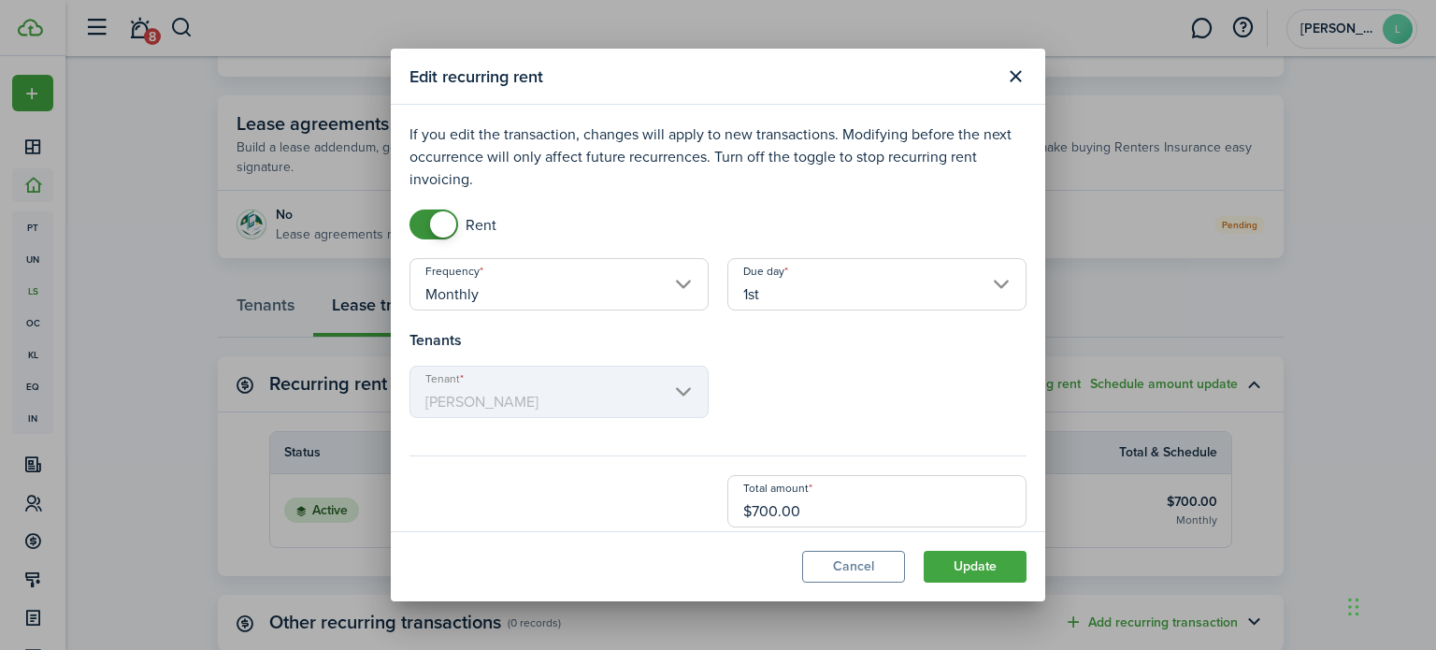
click at [973, 579] on button "Update" at bounding box center [975, 567] width 103 height 32
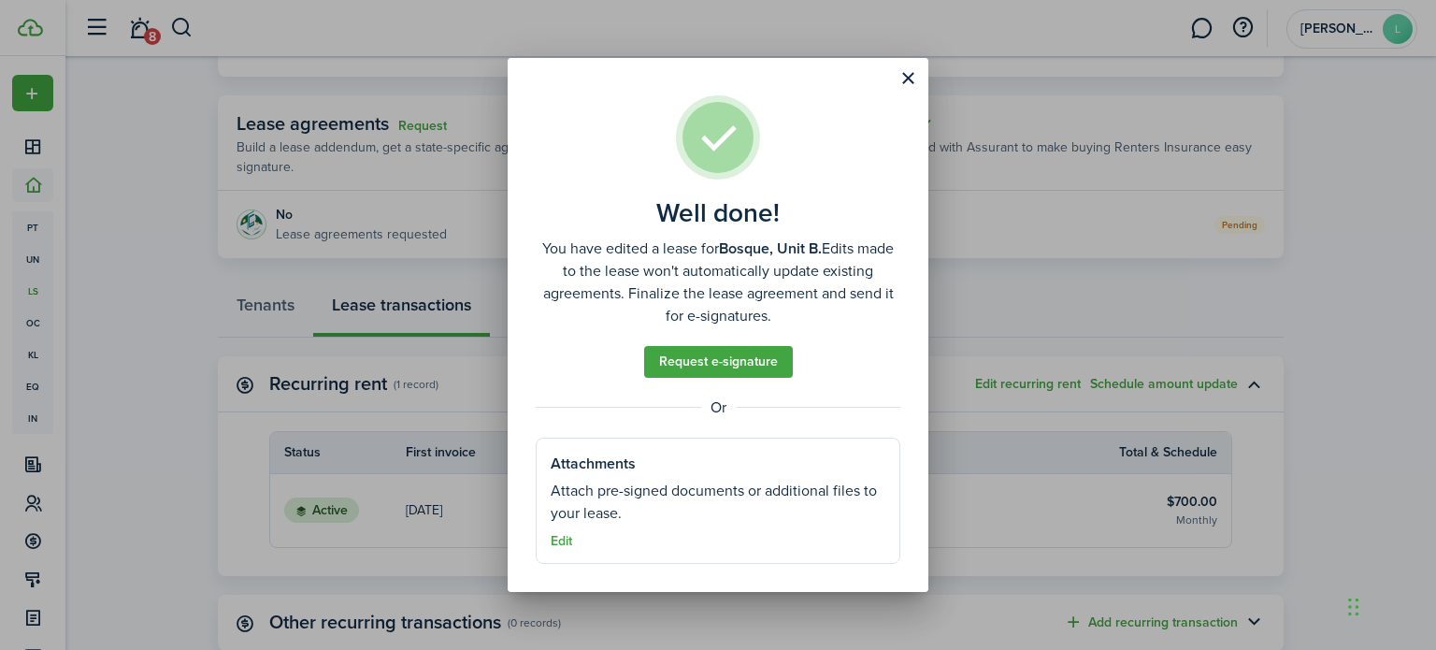
click at [913, 79] on button "Close modal" at bounding box center [908, 79] width 32 height 32
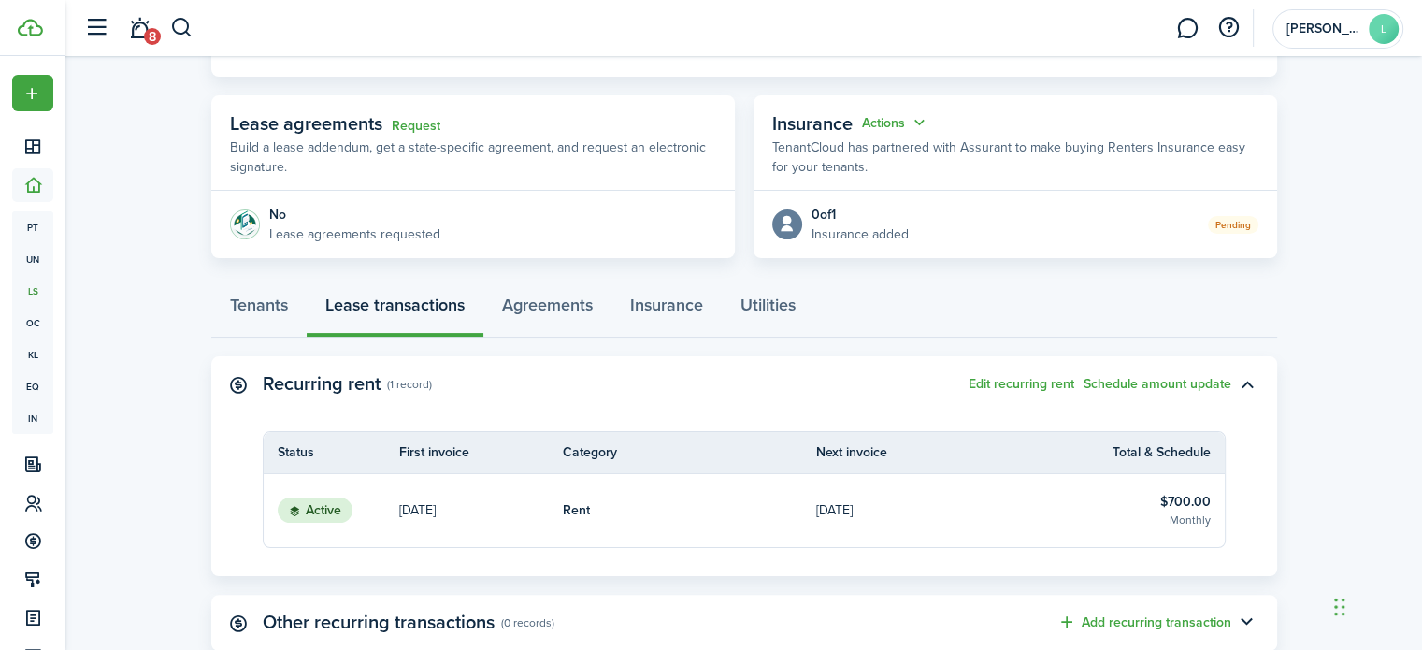
click at [1171, 388] on button "Schedule amount update" at bounding box center [1158, 384] width 148 height 15
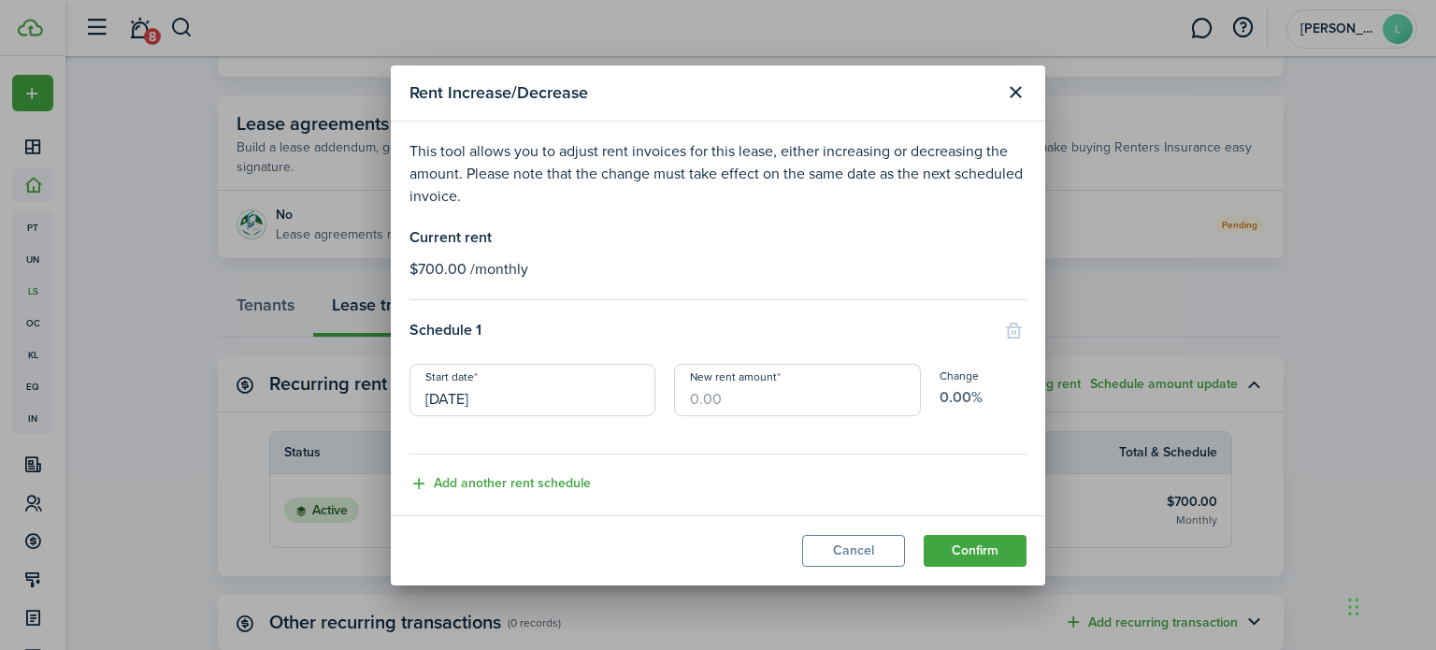
click at [1016, 102] on button "Close modal" at bounding box center [1016, 93] width 32 height 32
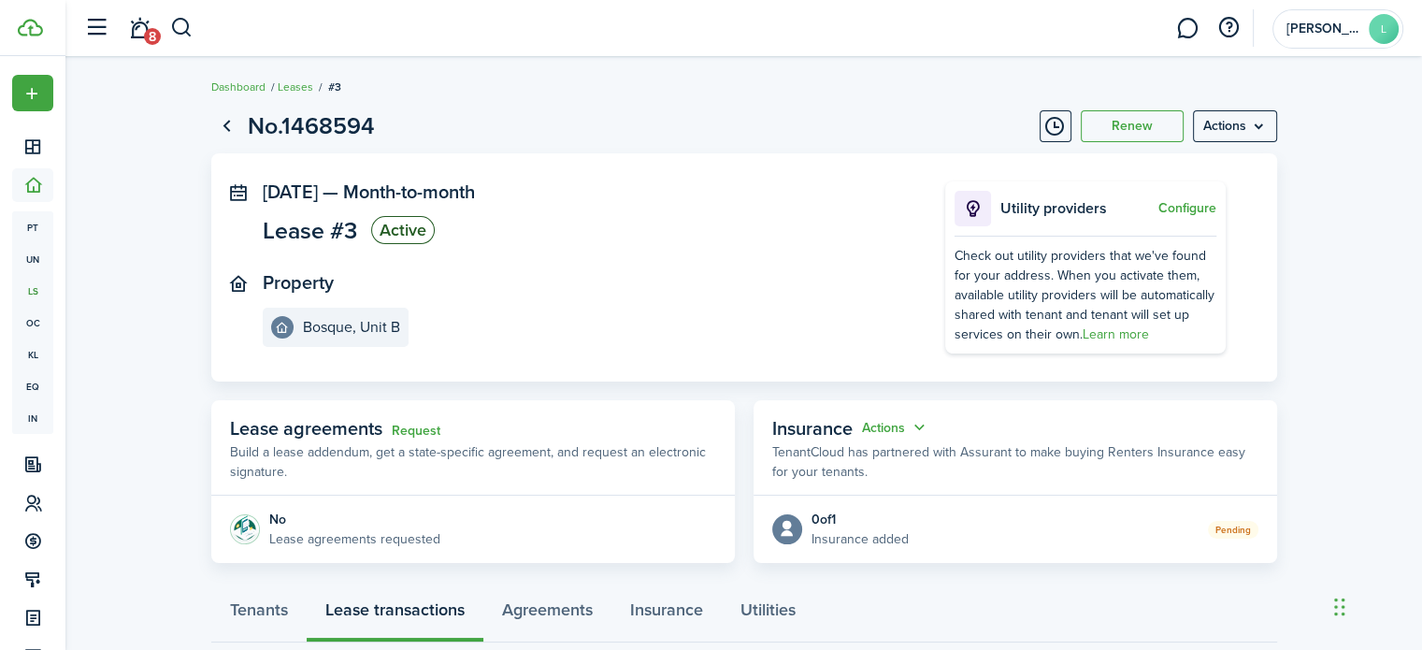
scroll to position [4, 0]
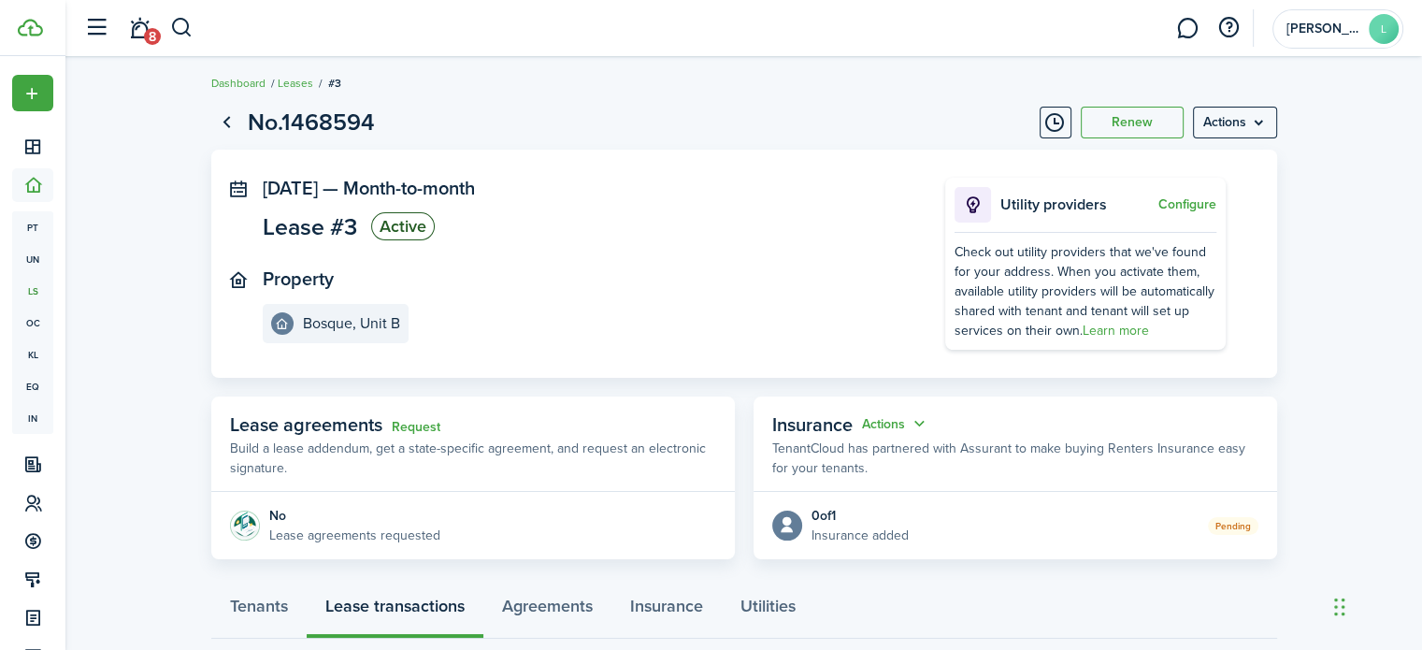
click at [1244, 122] on menu-btn "Actions" at bounding box center [1235, 123] width 84 height 32
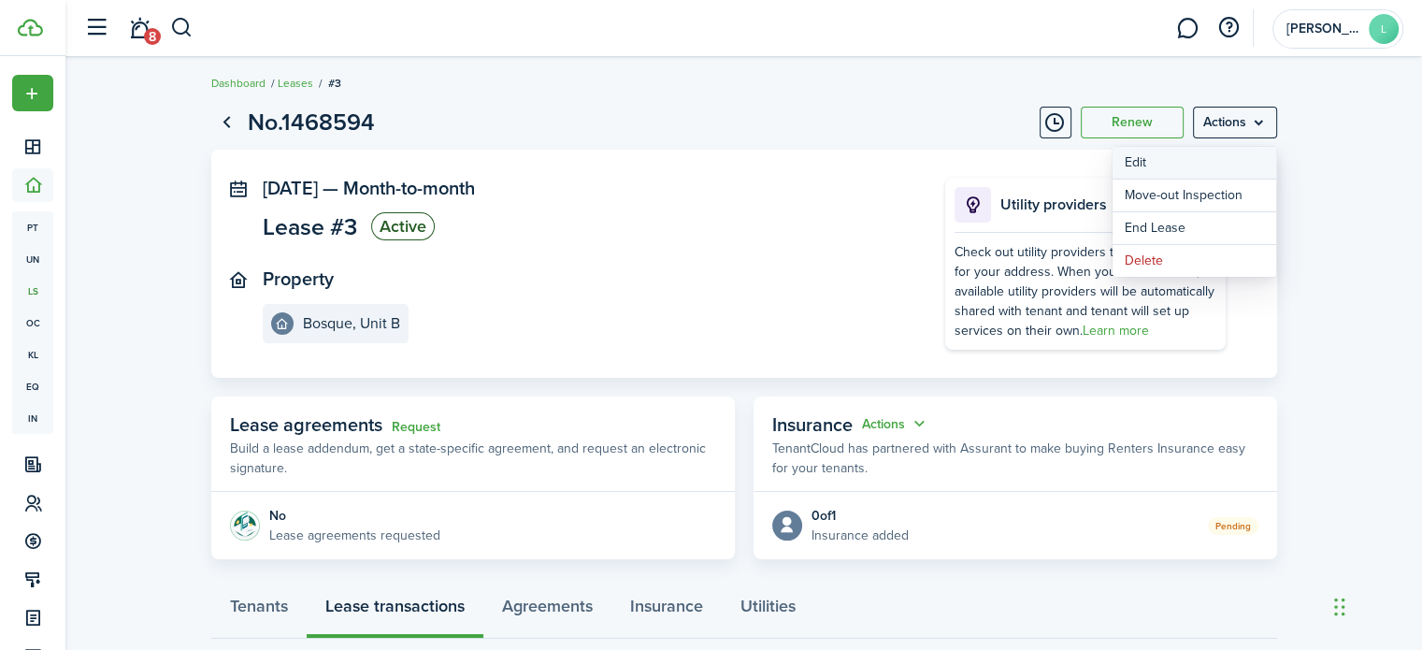
click at [1158, 173] on button "Edit" at bounding box center [1195, 163] width 164 height 32
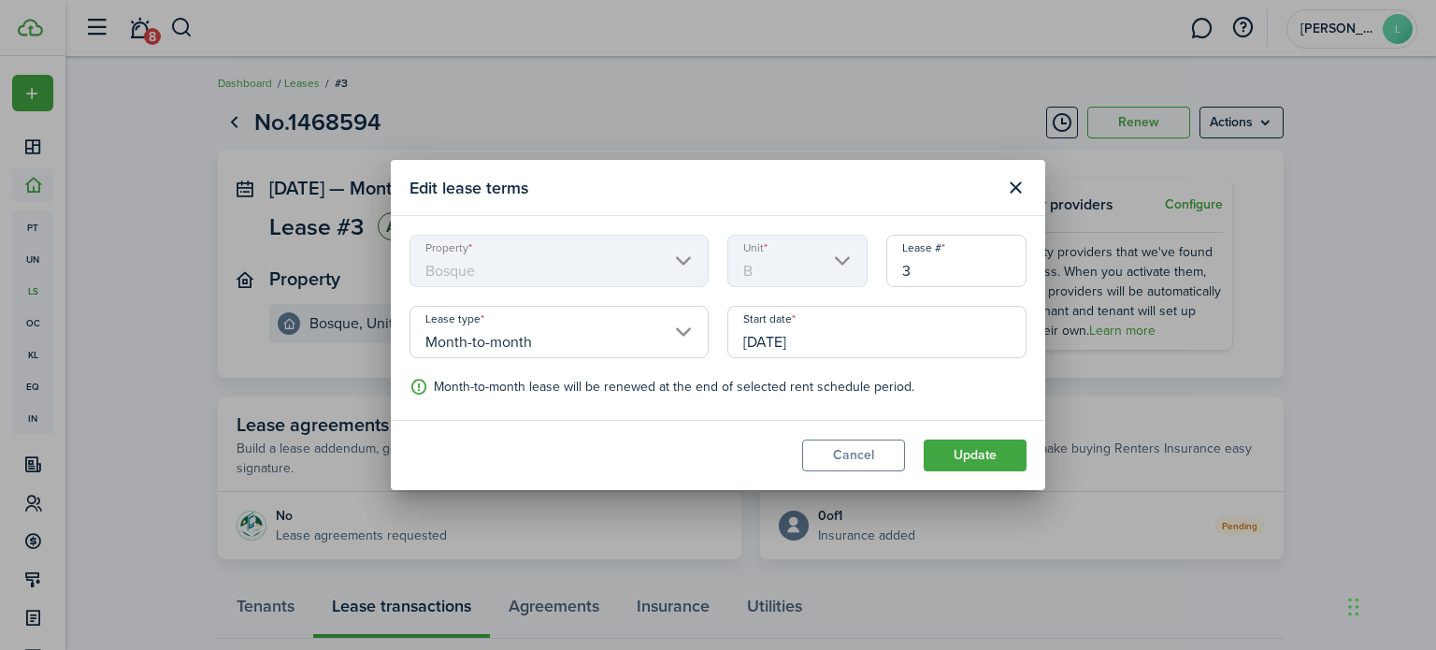
click at [868, 460] on button "Cancel" at bounding box center [853, 456] width 103 height 32
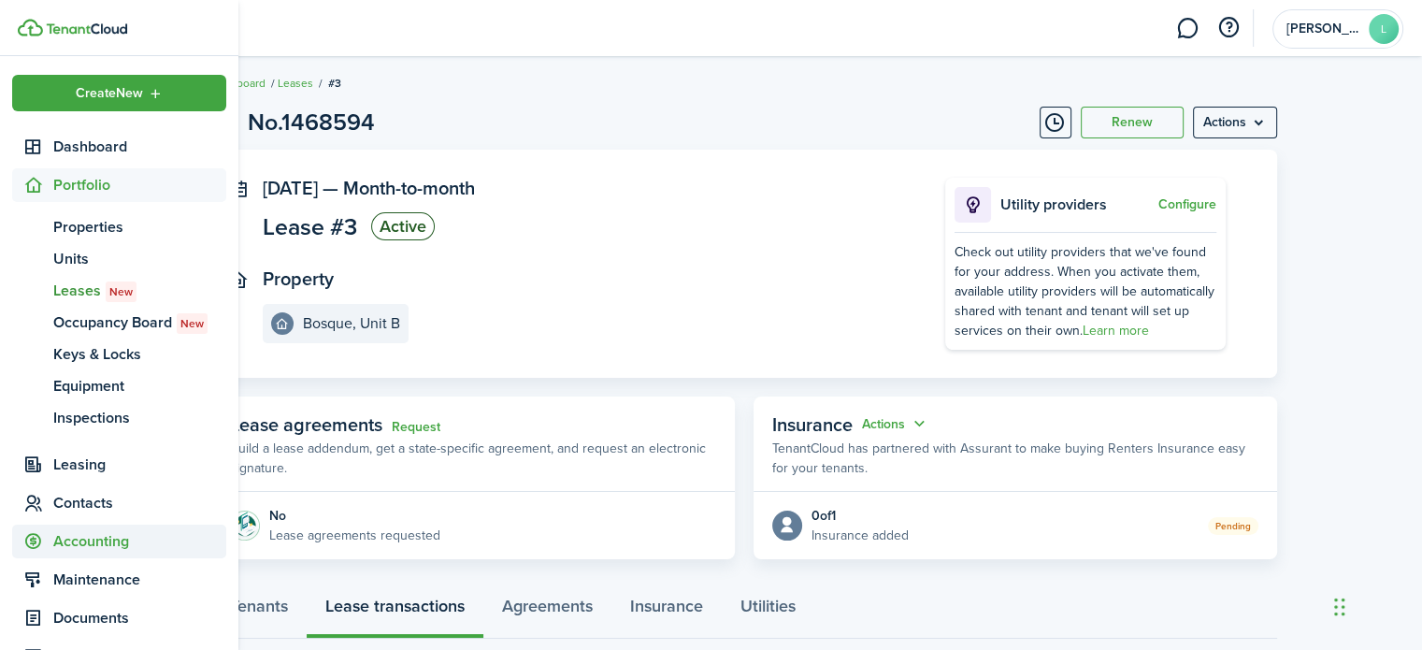
click at [109, 547] on span "Accounting" at bounding box center [139, 541] width 173 height 22
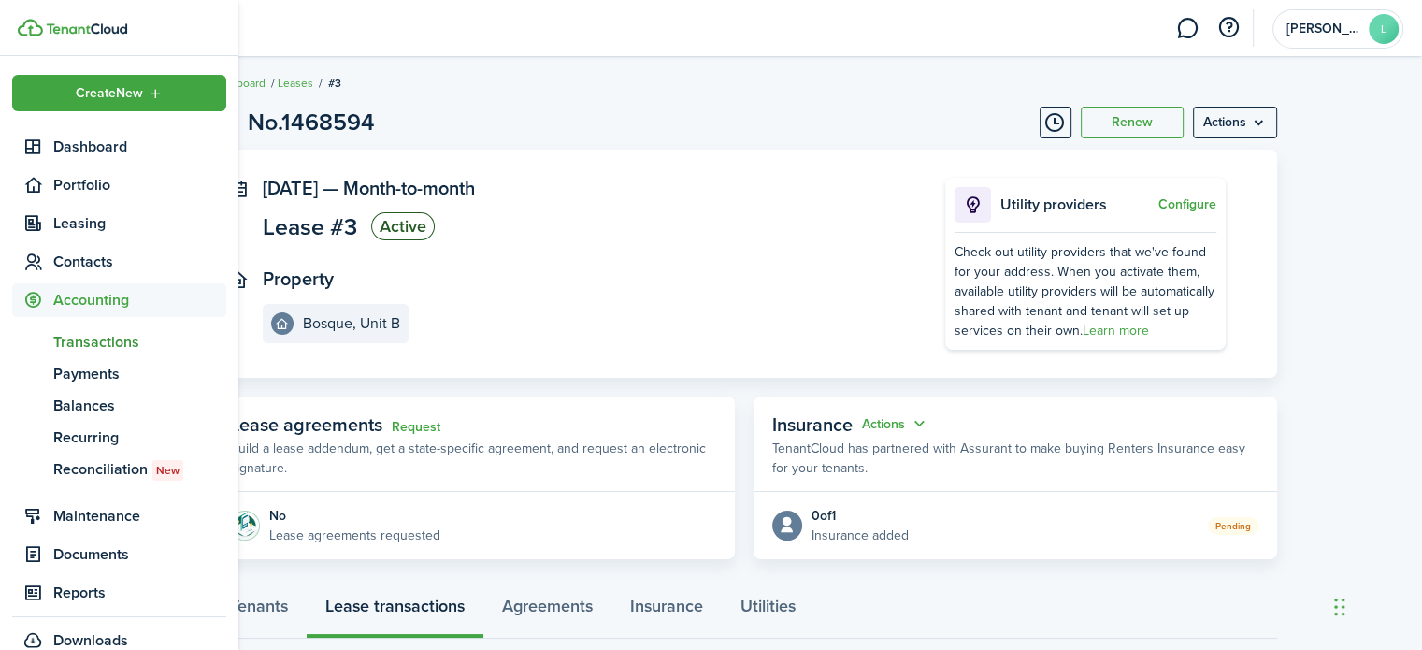
click at [94, 344] on span "Transactions" at bounding box center [139, 342] width 173 height 22
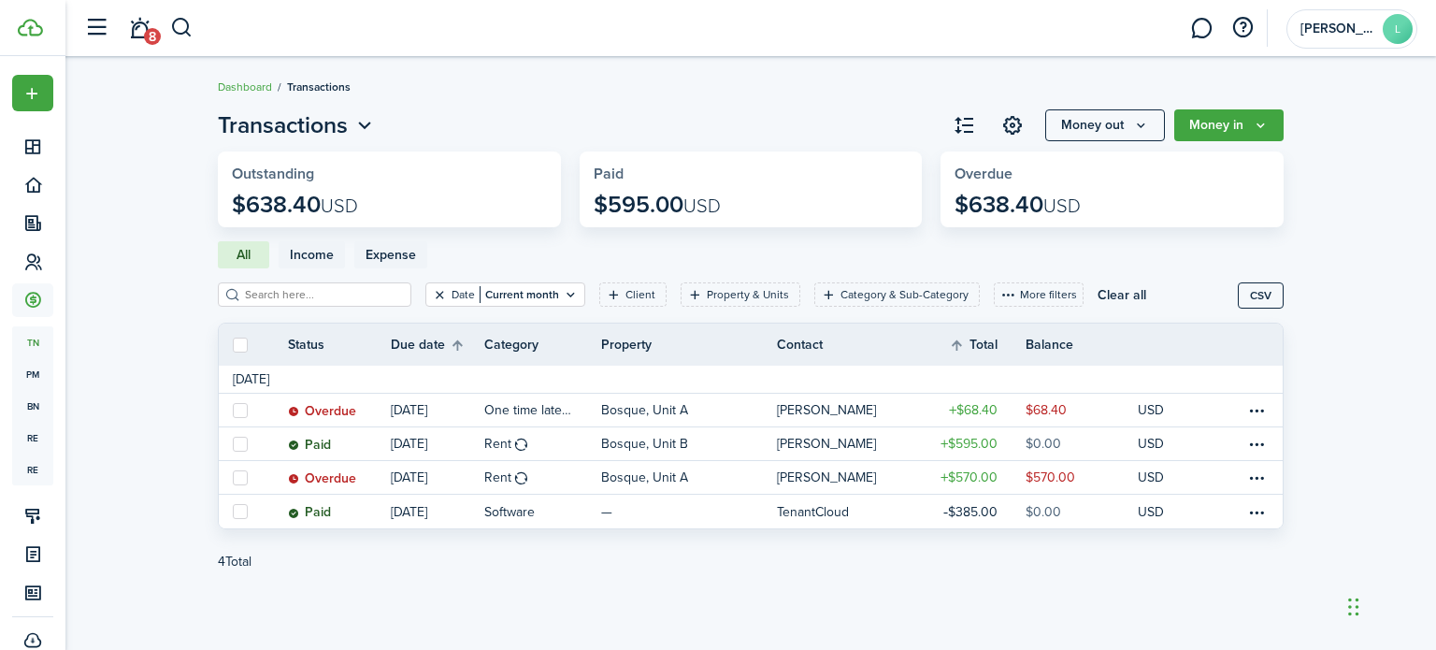
click at [432, 293] on button "Clear filter" at bounding box center [440, 294] width 16 height 15
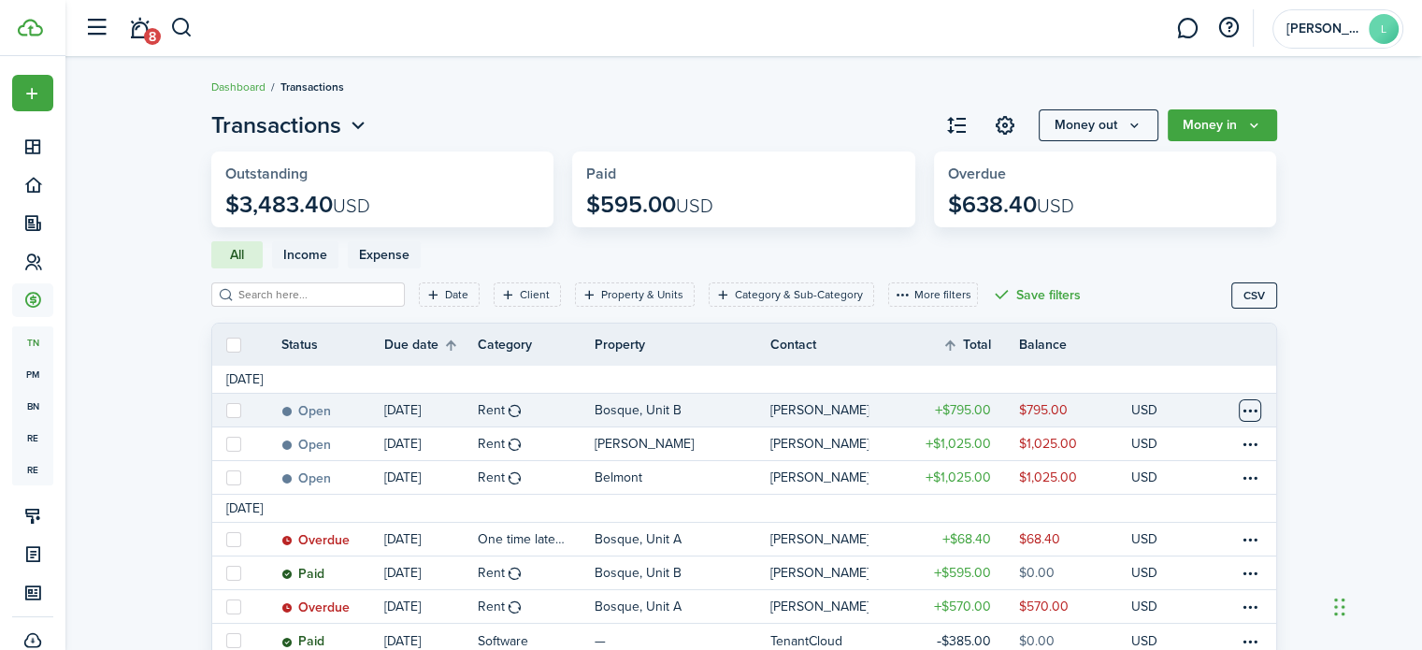
click at [1246, 418] on table-menu-btn-icon at bounding box center [1250, 410] width 22 height 22
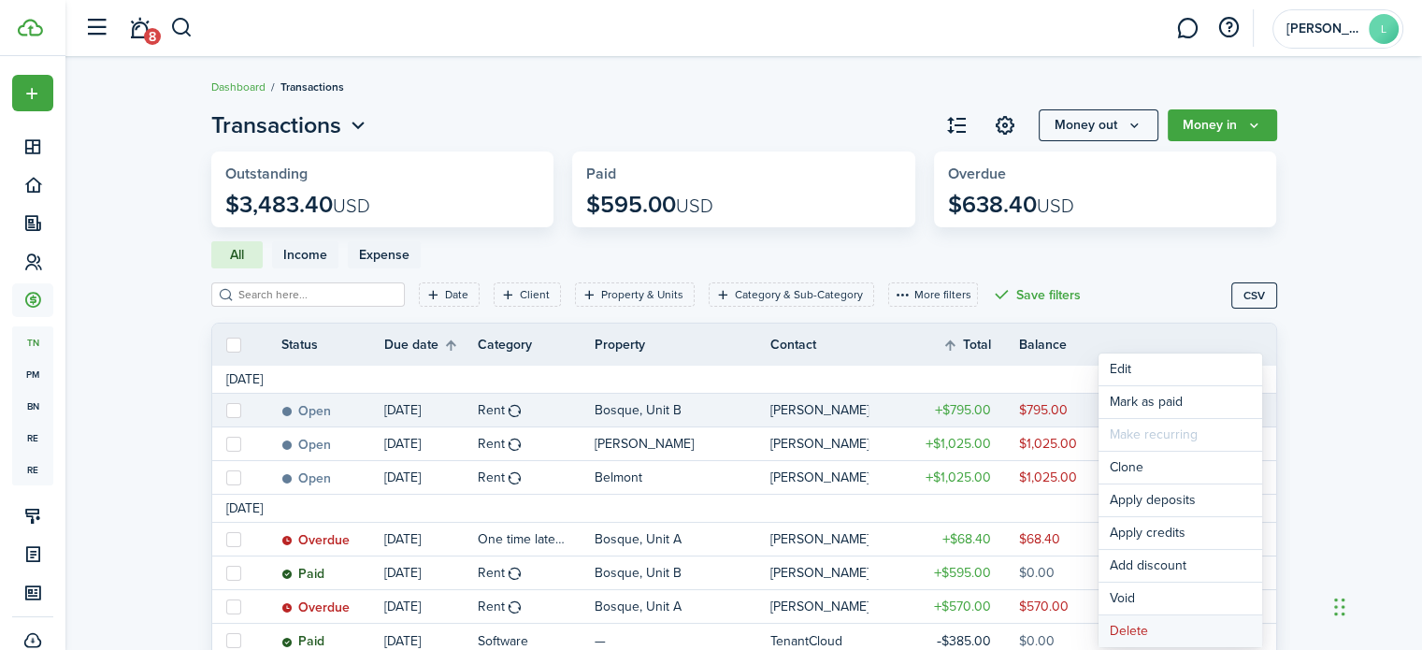
click at [1188, 629] on button "Delete" at bounding box center [1181, 631] width 164 height 32
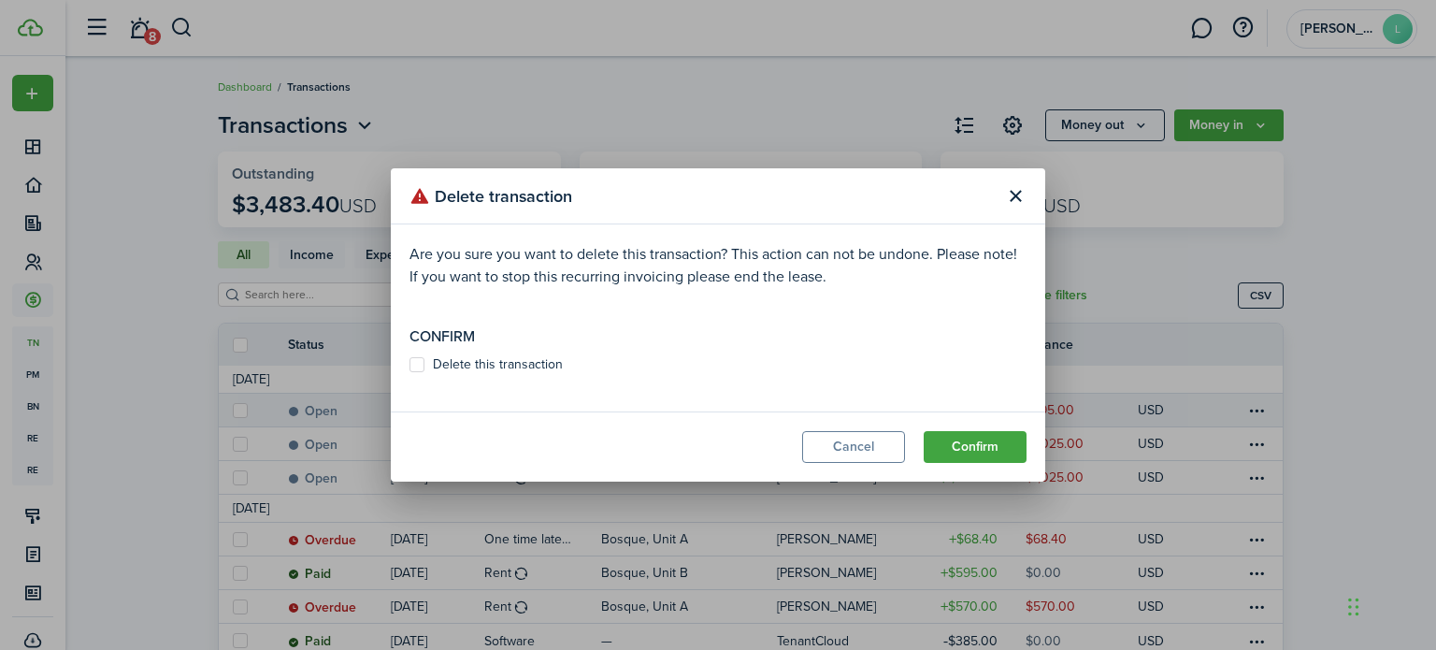
click at [505, 360] on label "Delete this transaction" at bounding box center [486, 364] width 153 height 15
click at [410, 365] on input "Delete this transaction" at bounding box center [409, 365] width 1 height 1
checkbox input "true"
click at [946, 445] on button "Confirm" at bounding box center [975, 447] width 103 height 32
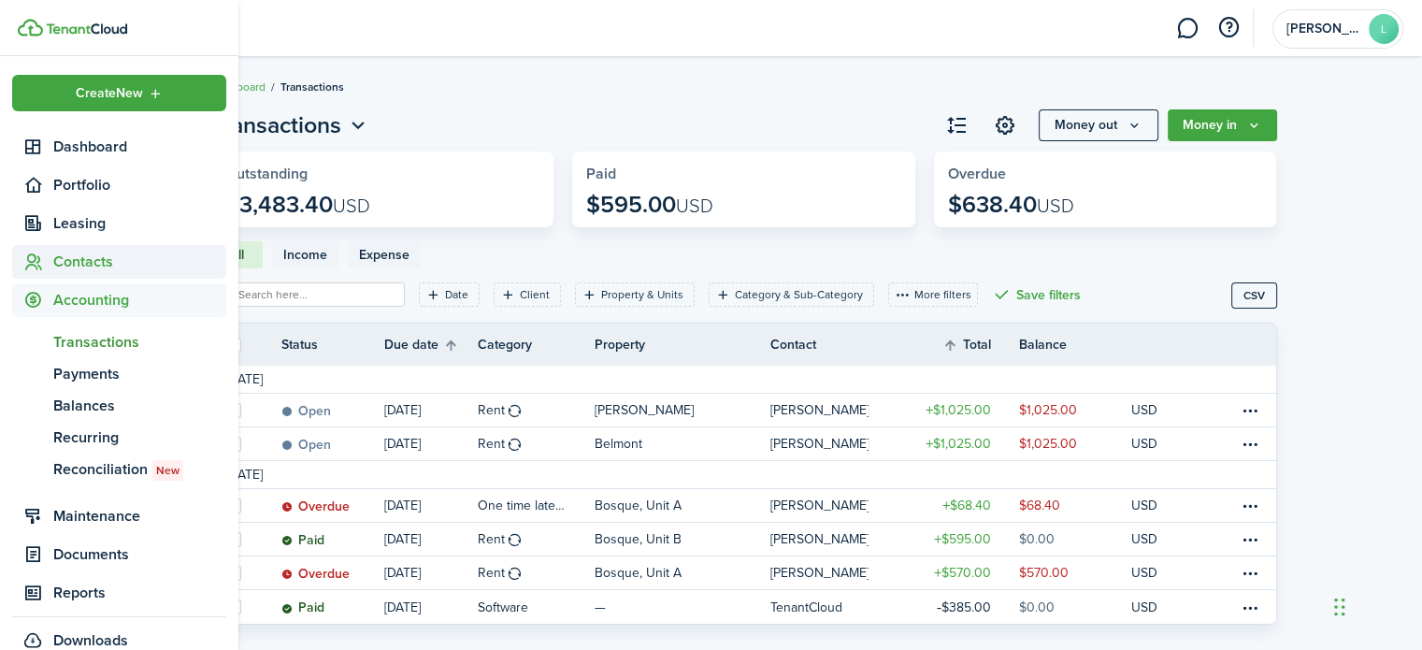
click at [56, 262] on span "Contacts" at bounding box center [139, 262] width 173 height 22
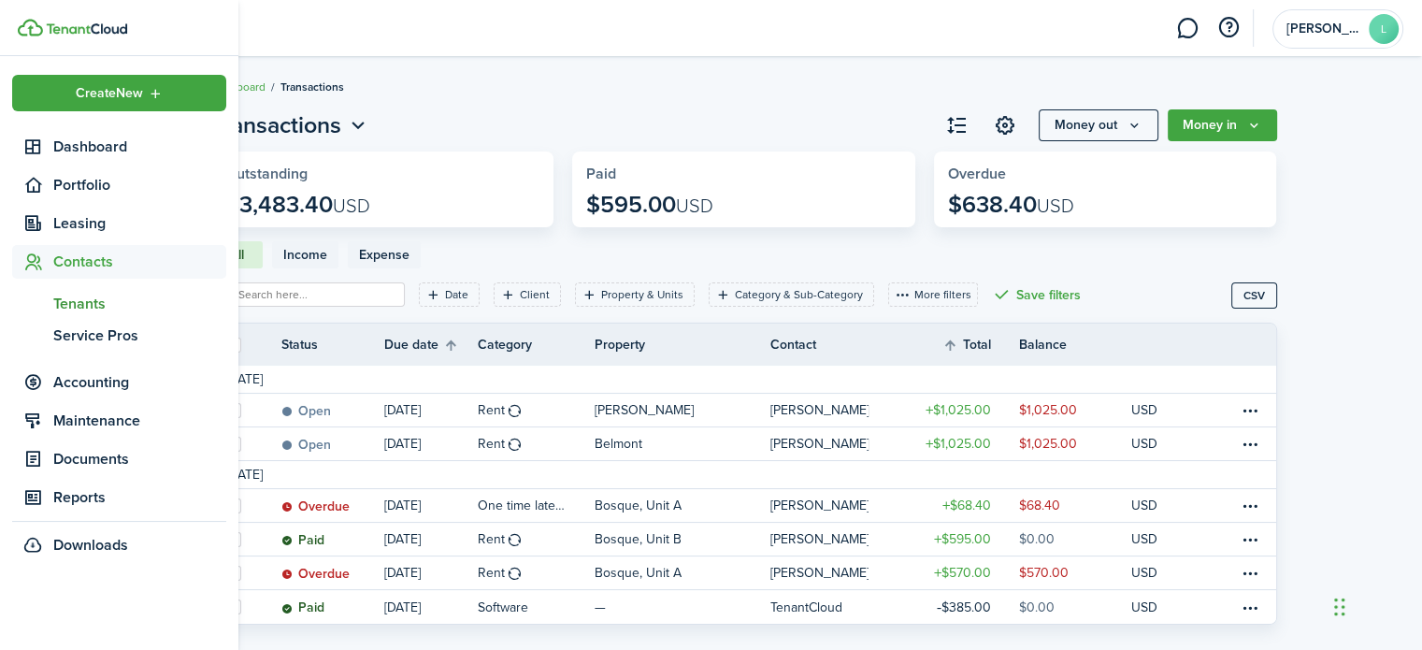
click at [78, 309] on span "Tenants" at bounding box center [139, 304] width 173 height 22
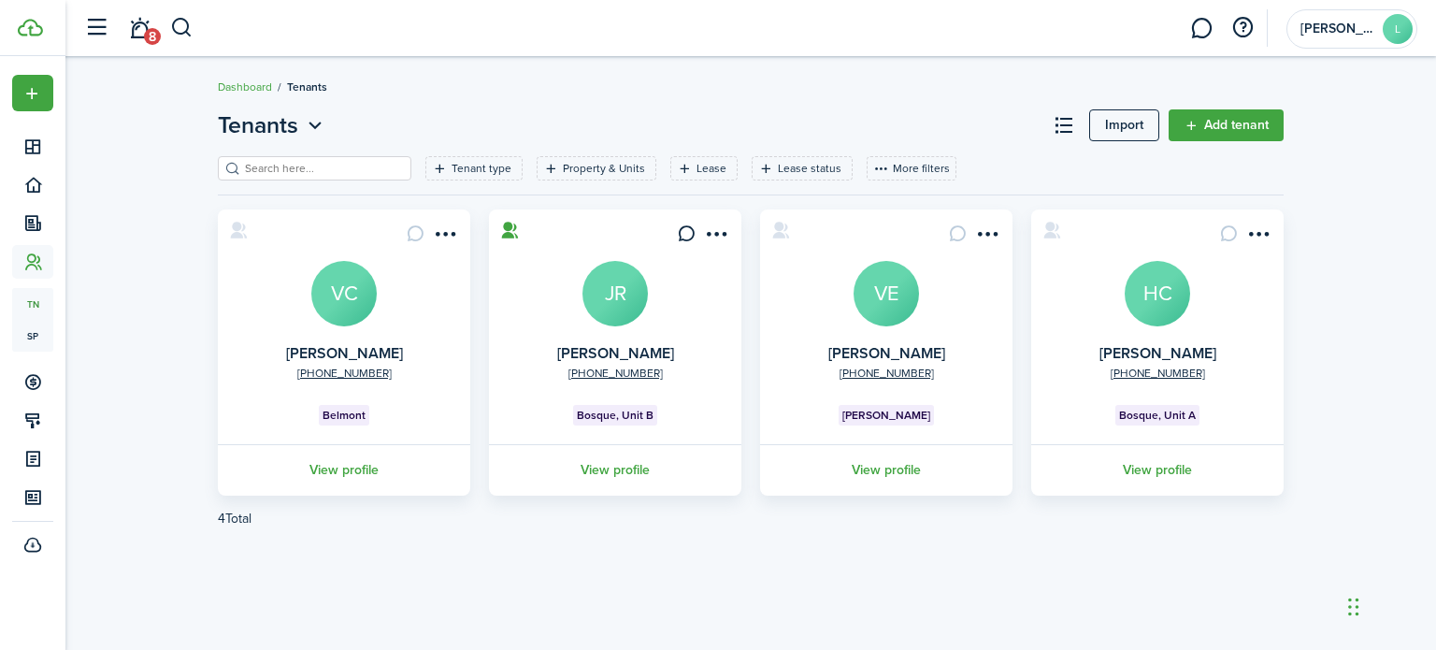
click at [634, 481] on link "View profile" at bounding box center [615, 469] width 258 height 51
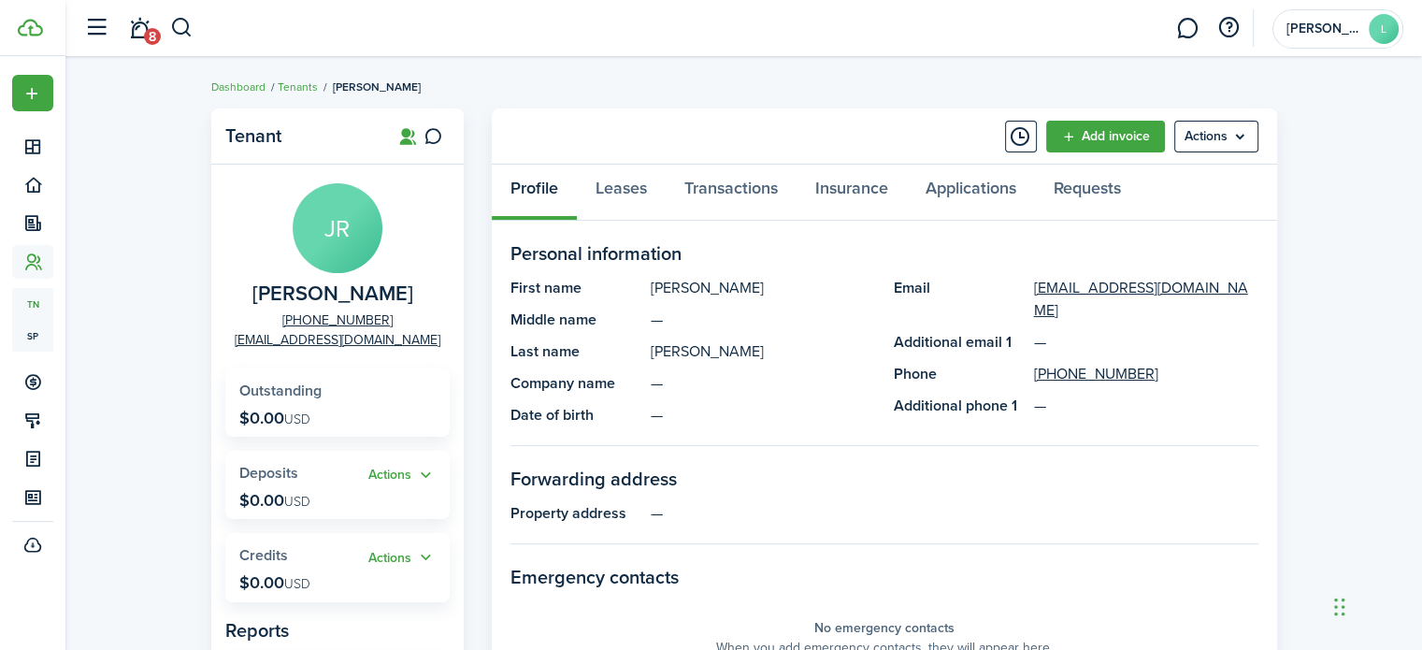
click at [634, 481] on panel-main-section-title "Forwarding address" at bounding box center [885, 479] width 748 height 28
click at [617, 193] on link "Leases" at bounding box center [621, 193] width 89 height 56
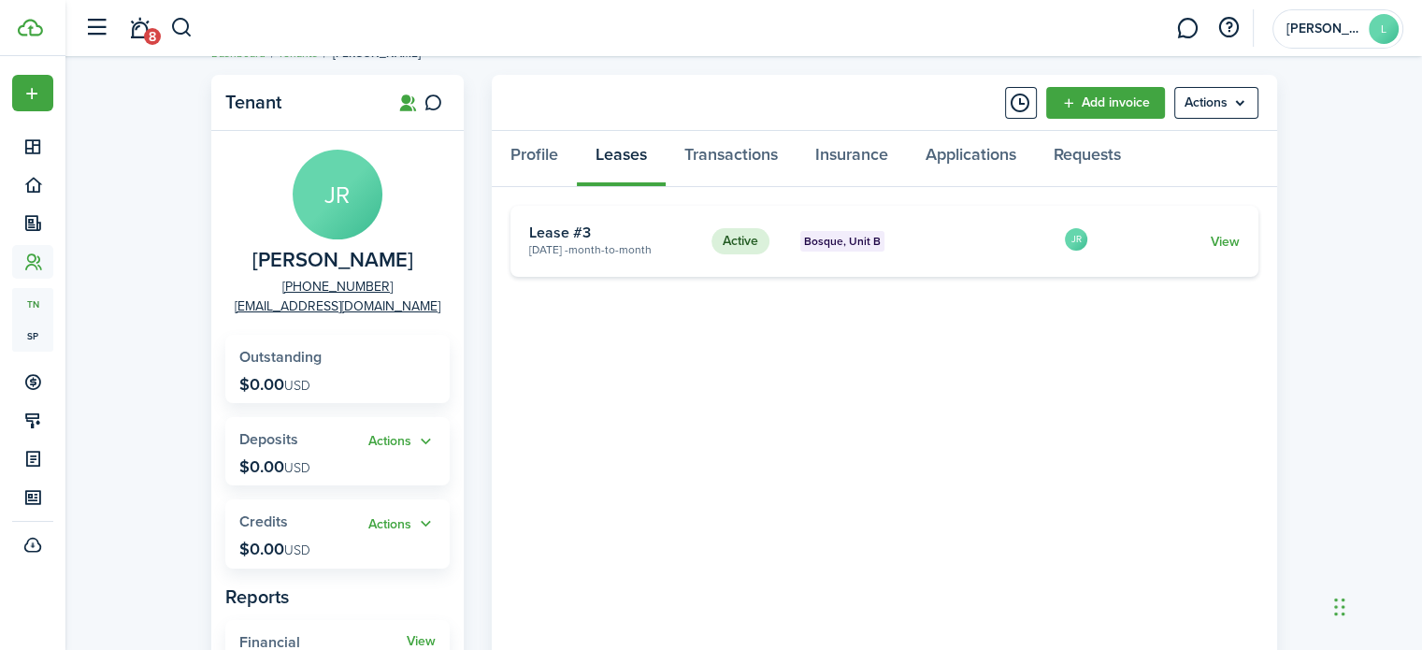
scroll to position [48, 0]
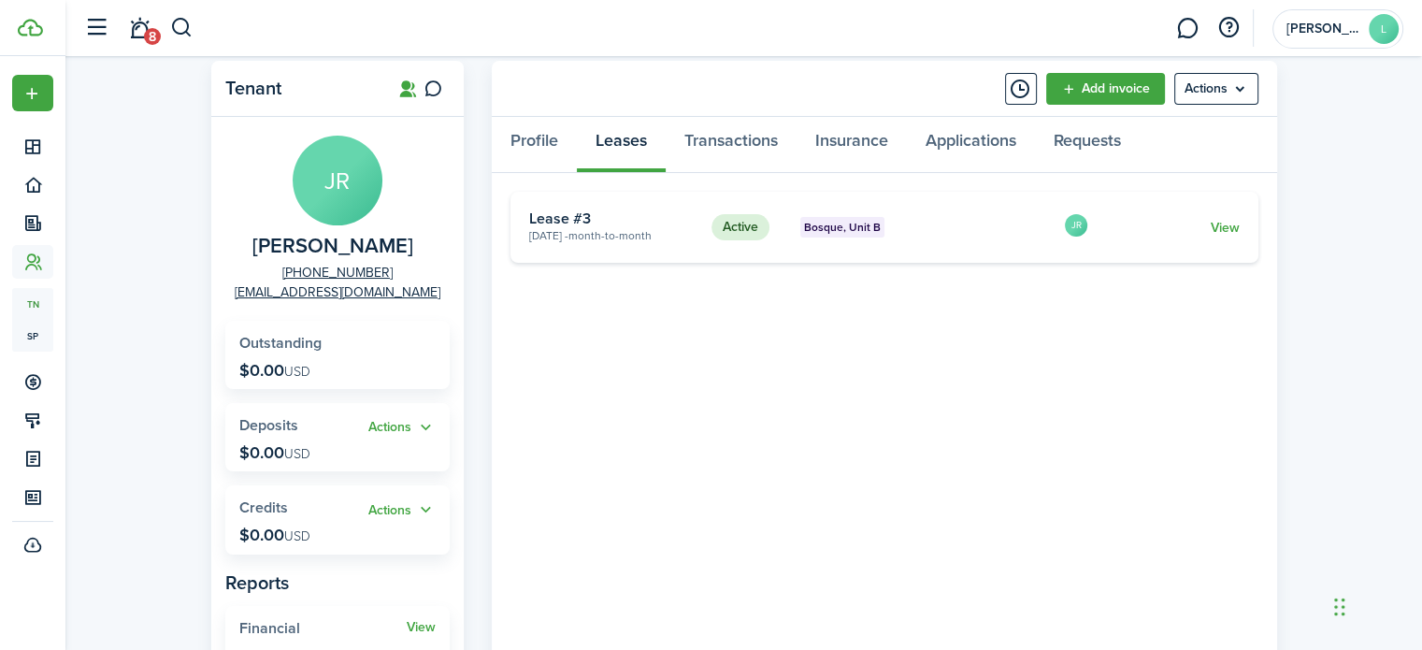
click at [1231, 224] on link "View" at bounding box center [1224, 228] width 29 height 20
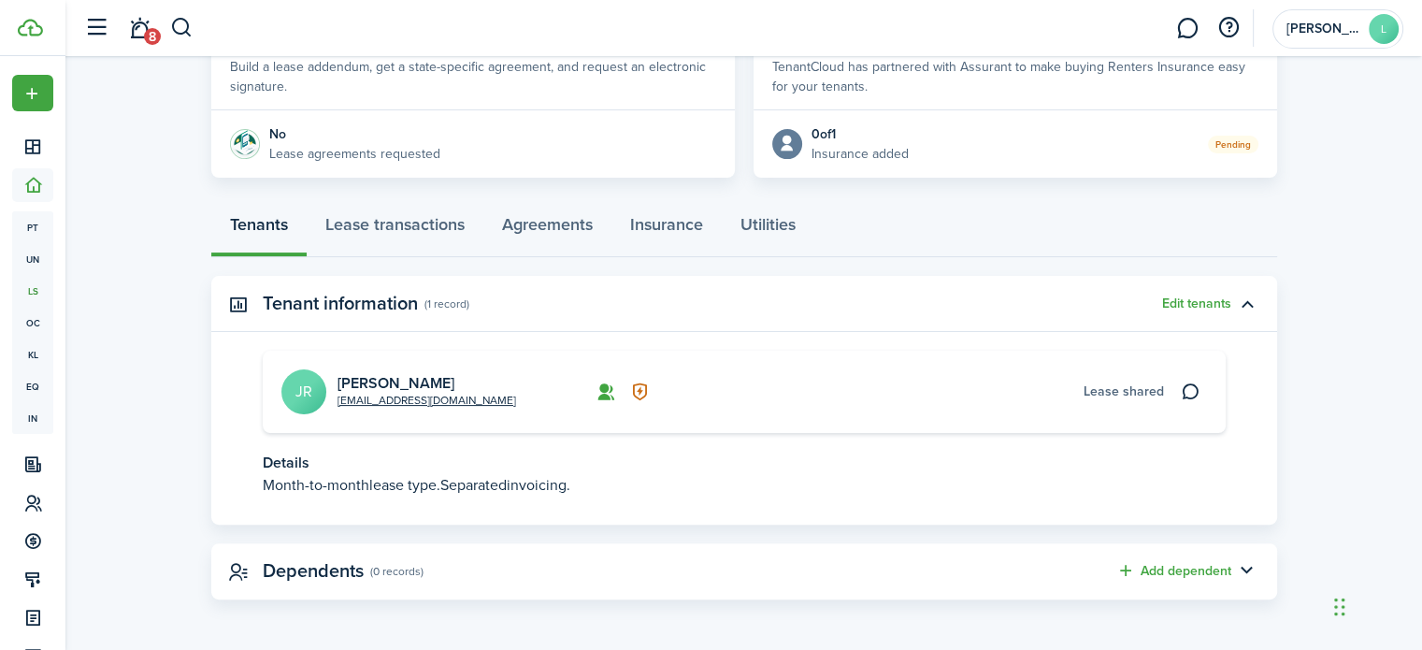
scroll to position [384, 0]
click at [398, 234] on link "Lease transactions" at bounding box center [395, 230] width 177 height 56
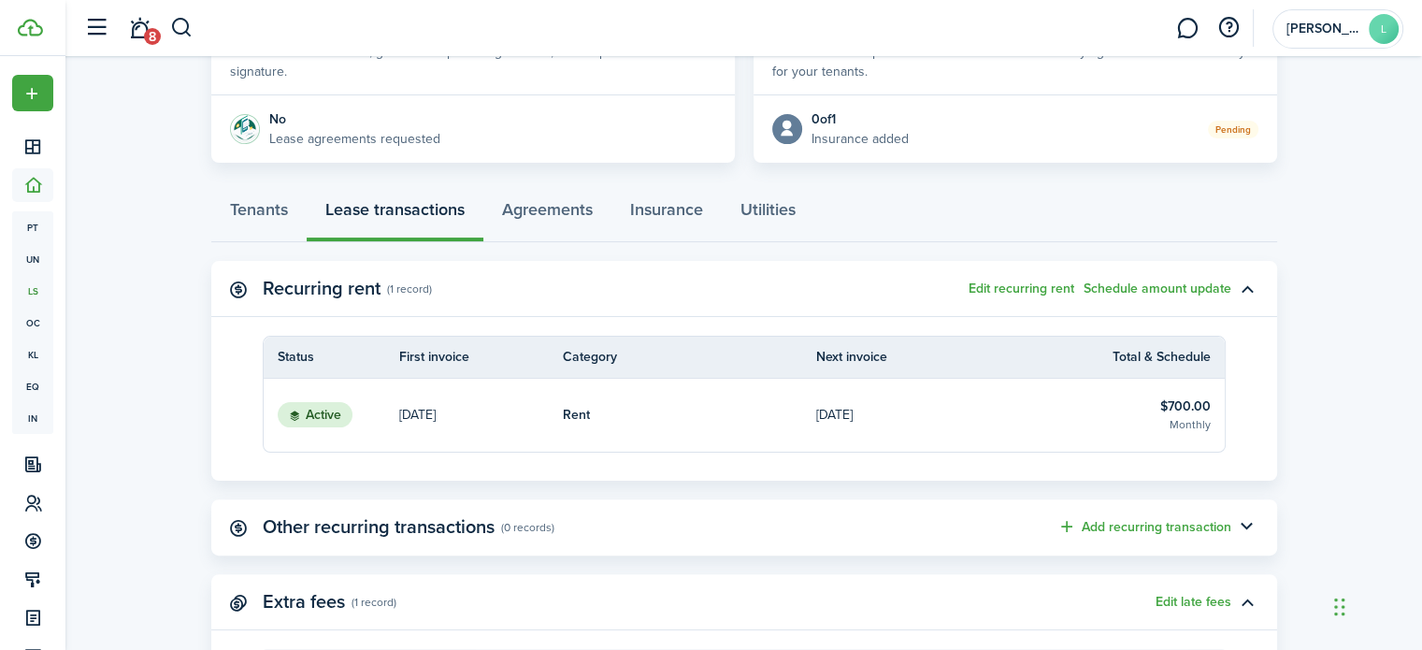
scroll to position [466, 0]
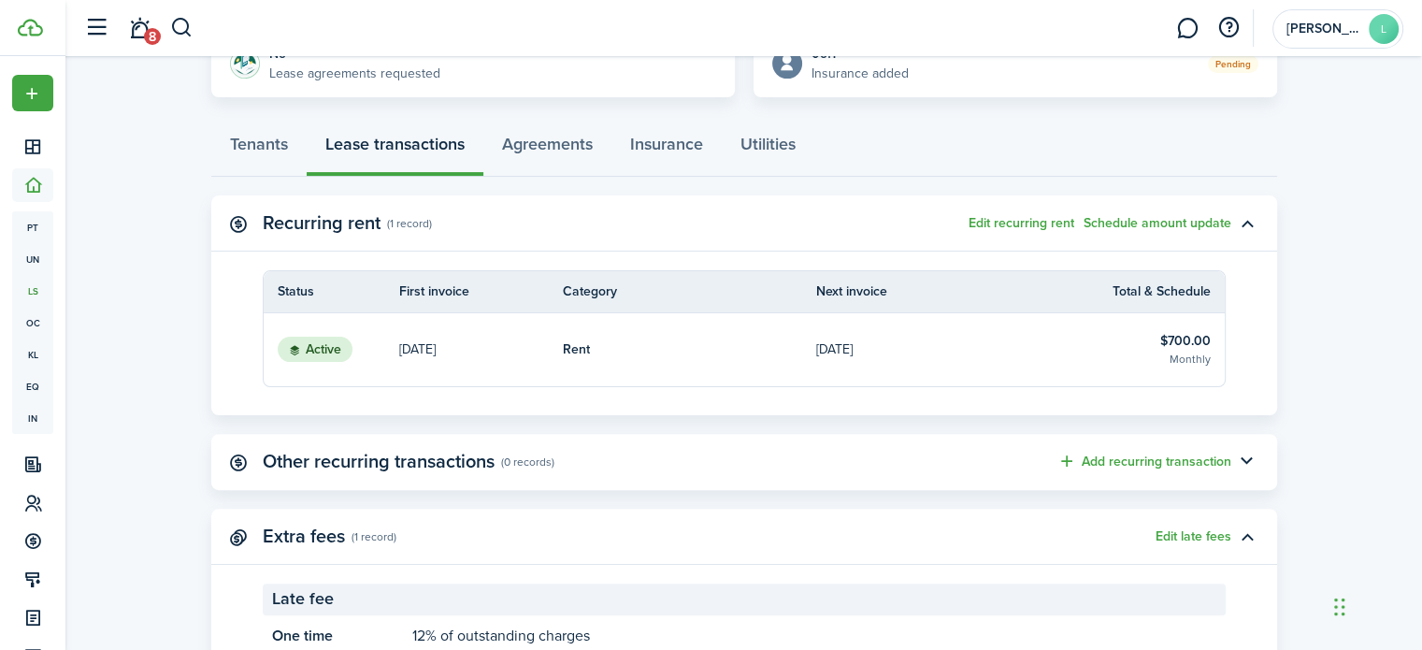
drag, startPoint x: 1435, startPoint y: 465, endPoint x: 1062, endPoint y: 166, distance: 477.0
click at [1062, 166] on div "Tenants Lease transactions Agreements Insurance Utilities" at bounding box center [744, 149] width 1066 height 56
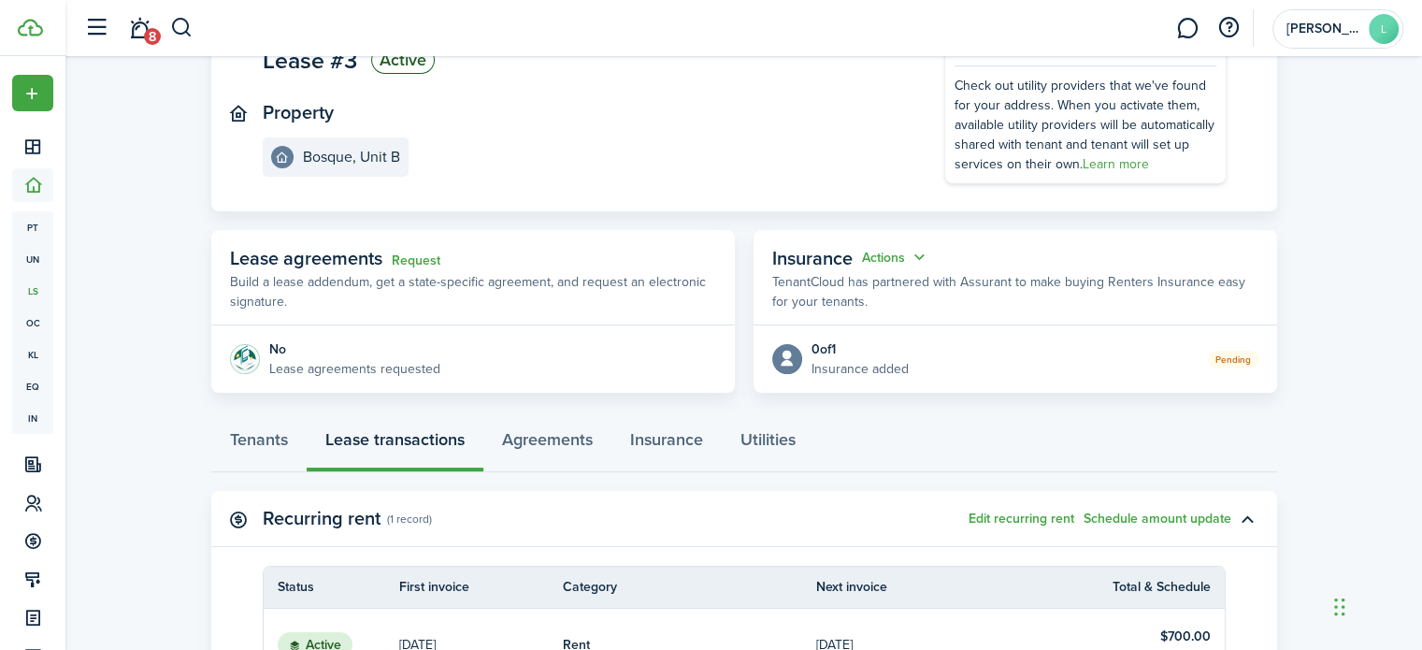
scroll to position [0, 0]
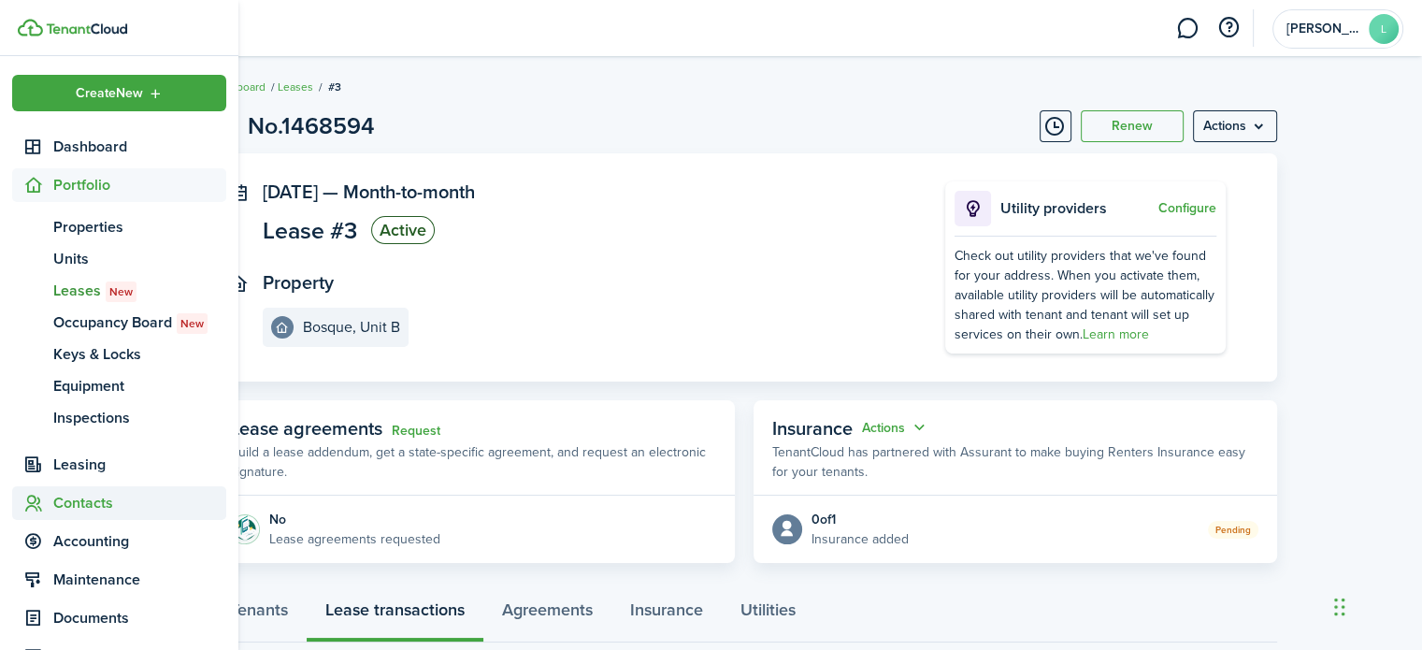
click at [116, 515] on span "Contacts" at bounding box center [119, 503] width 214 height 34
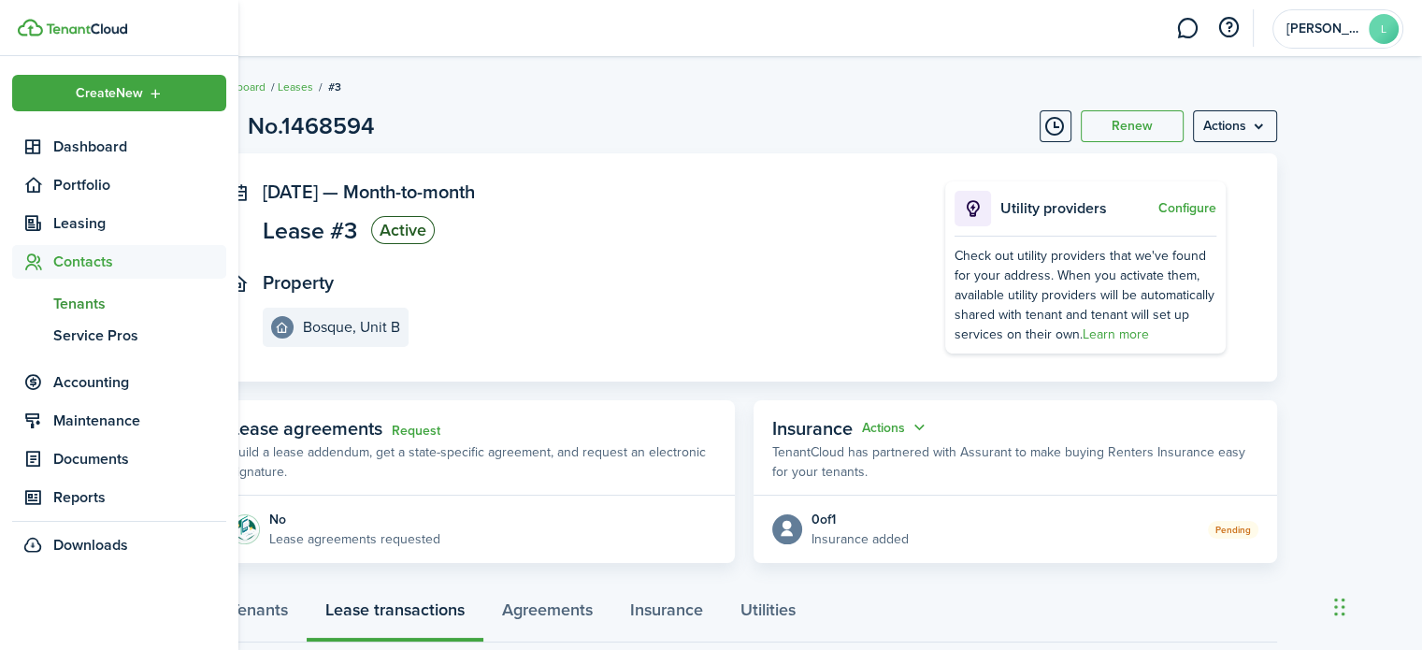
click at [94, 310] on span "Tenants" at bounding box center [139, 304] width 173 height 22
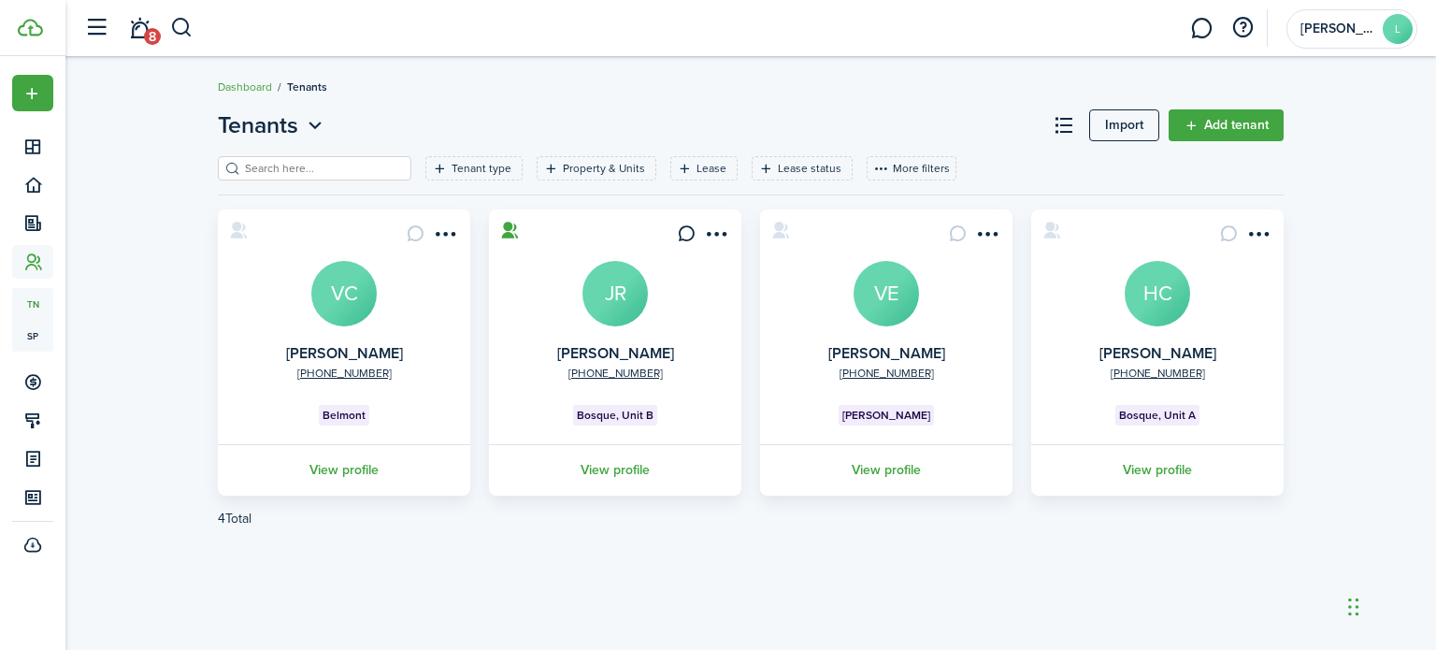
click at [1172, 472] on link "View profile" at bounding box center [1158, 469] width 258 height 51
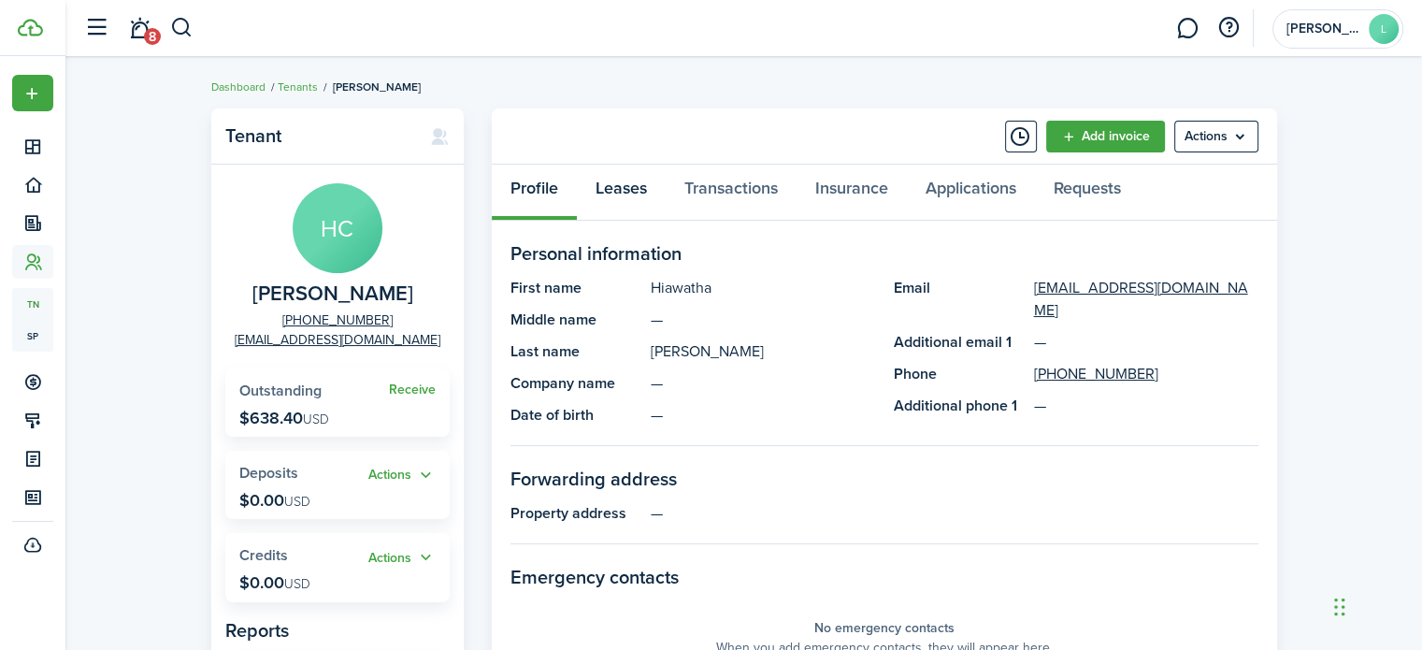
click at [636, 181] on link "Leases" at bounding box center [621, 193] width 89 height 56
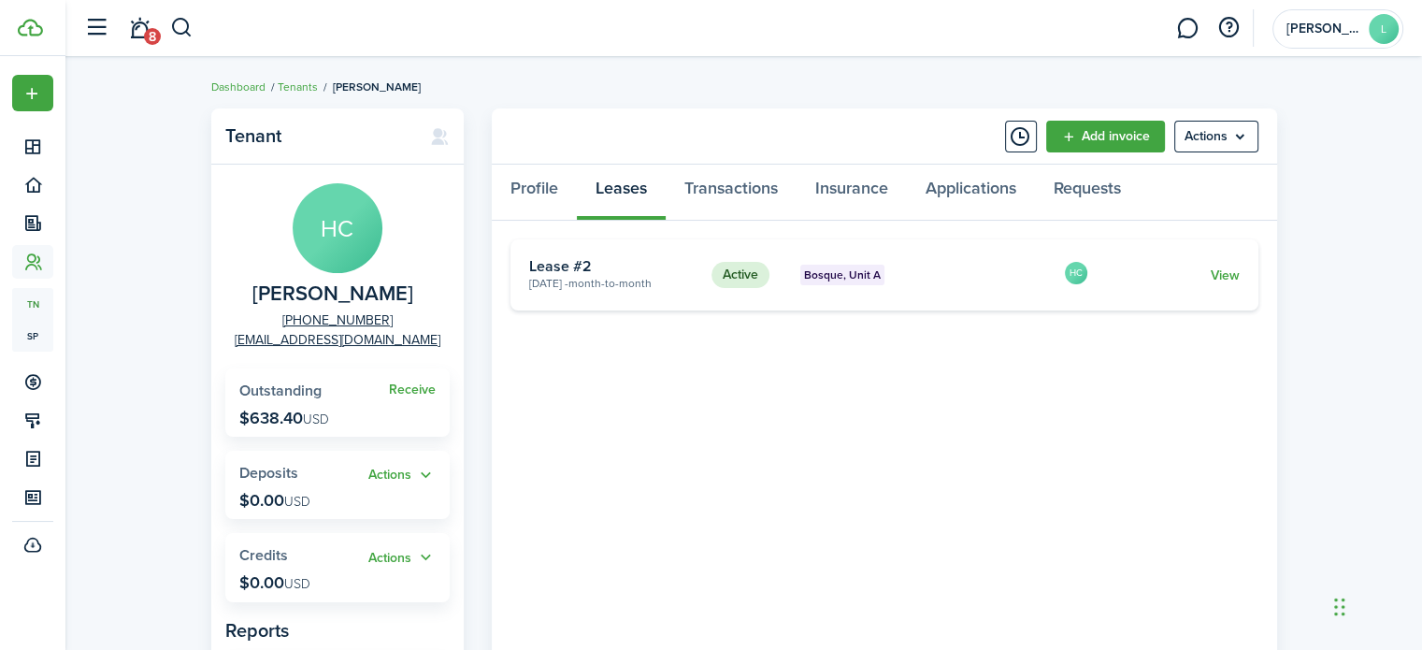
click at [1234, 277] on link "View" at bounding box center [1224, 276] width 29 height 20
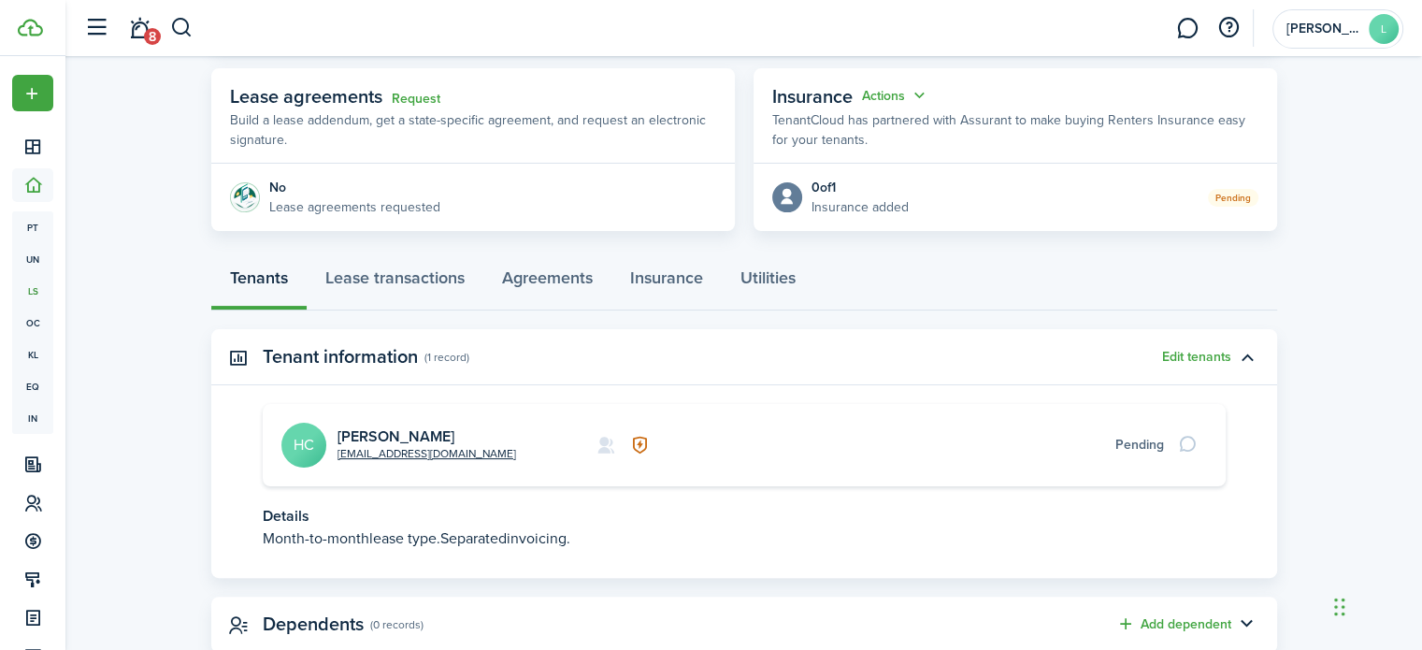
scroll to position [334, 0]
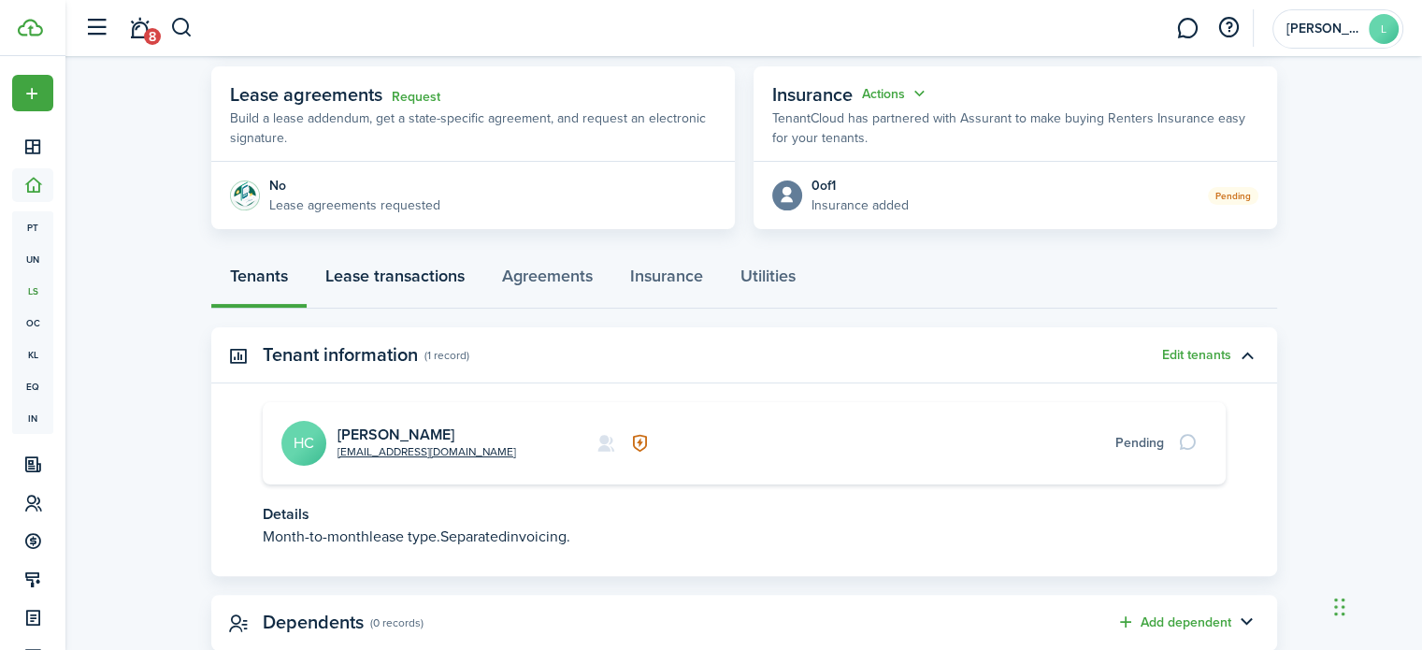
click at [418, 282] on link "Lease transactions" at bounding box center [395, 280] width 177 height 56
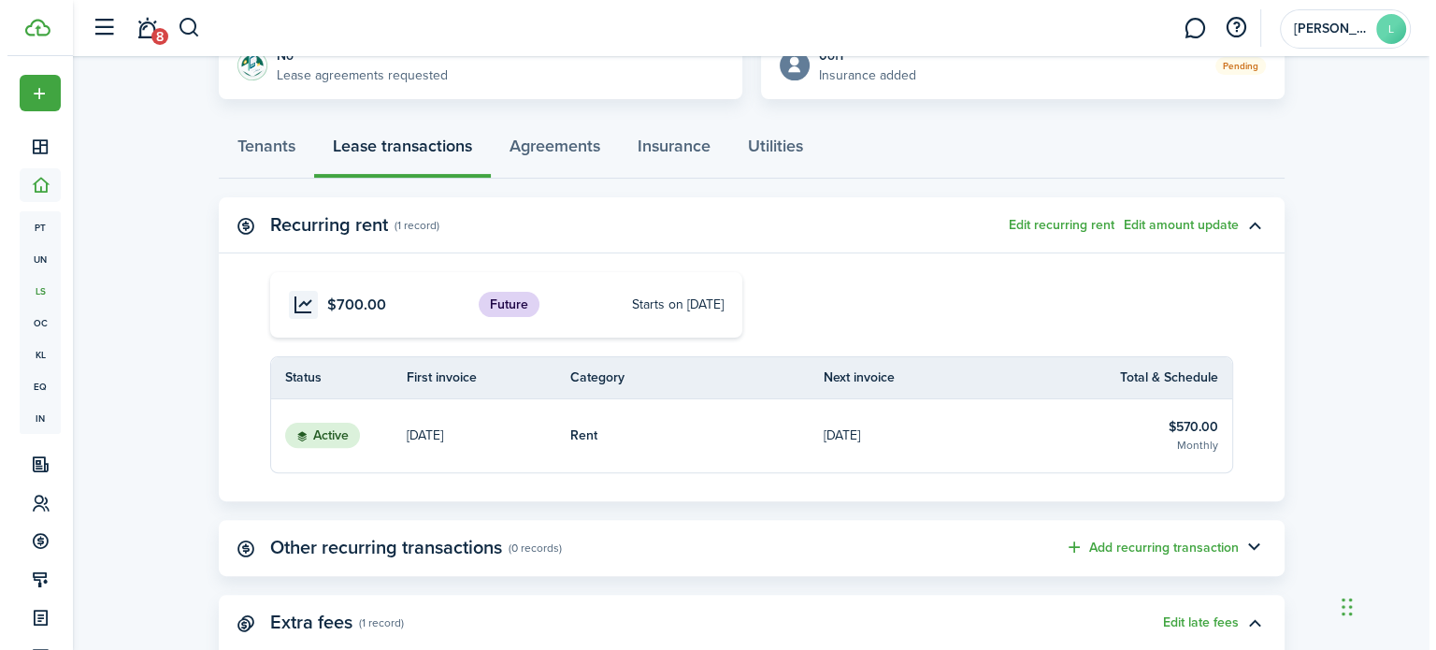
scroll to position [463, 0]
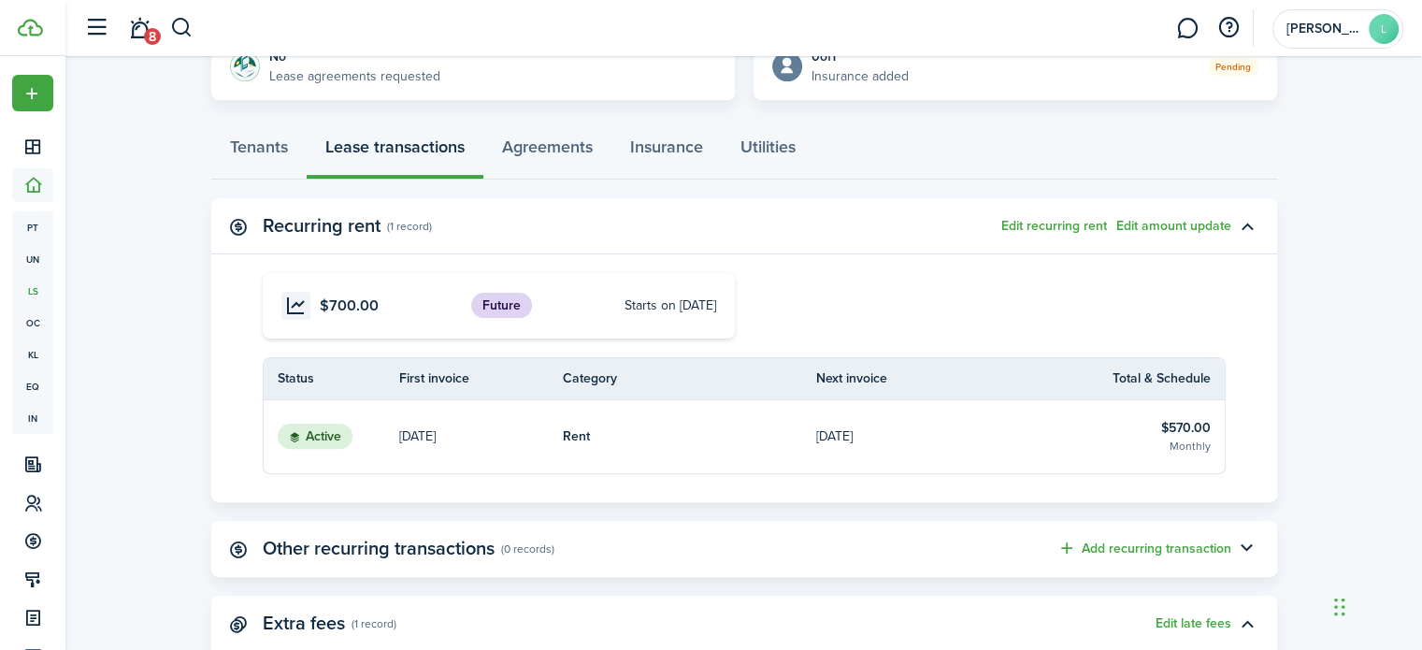
click at [1062, 227] on button "Edit recurring rent" at bounding box center [1055, 226] width 106 height 15
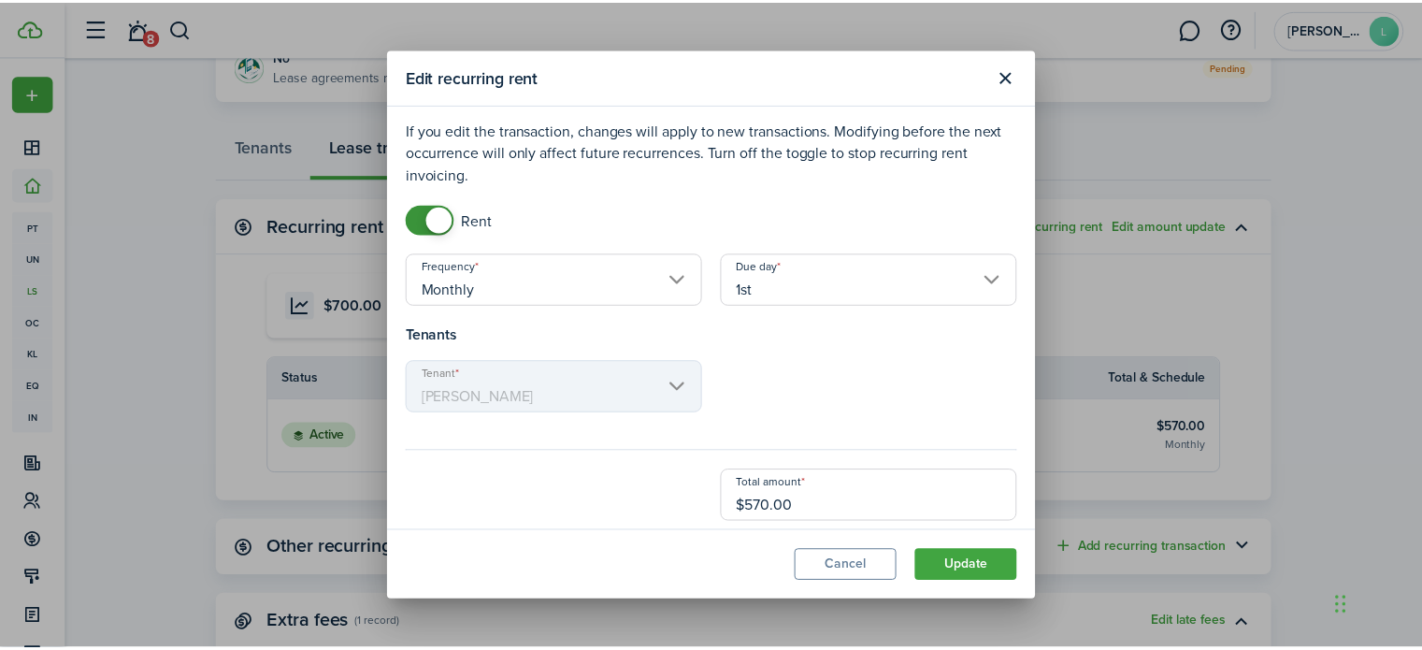
scroll to position [1, 0]
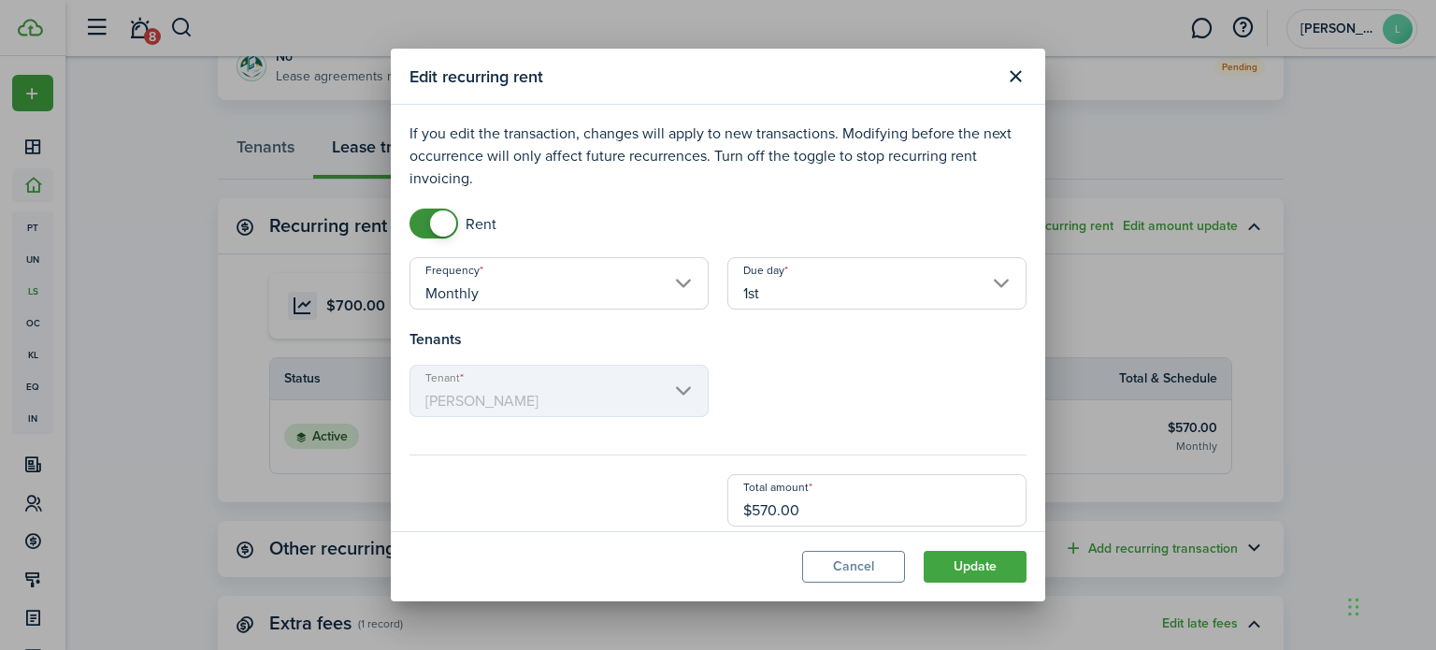
click at [995, 575] on button "Update" at bounding box center [975, 567] width 103 height 32
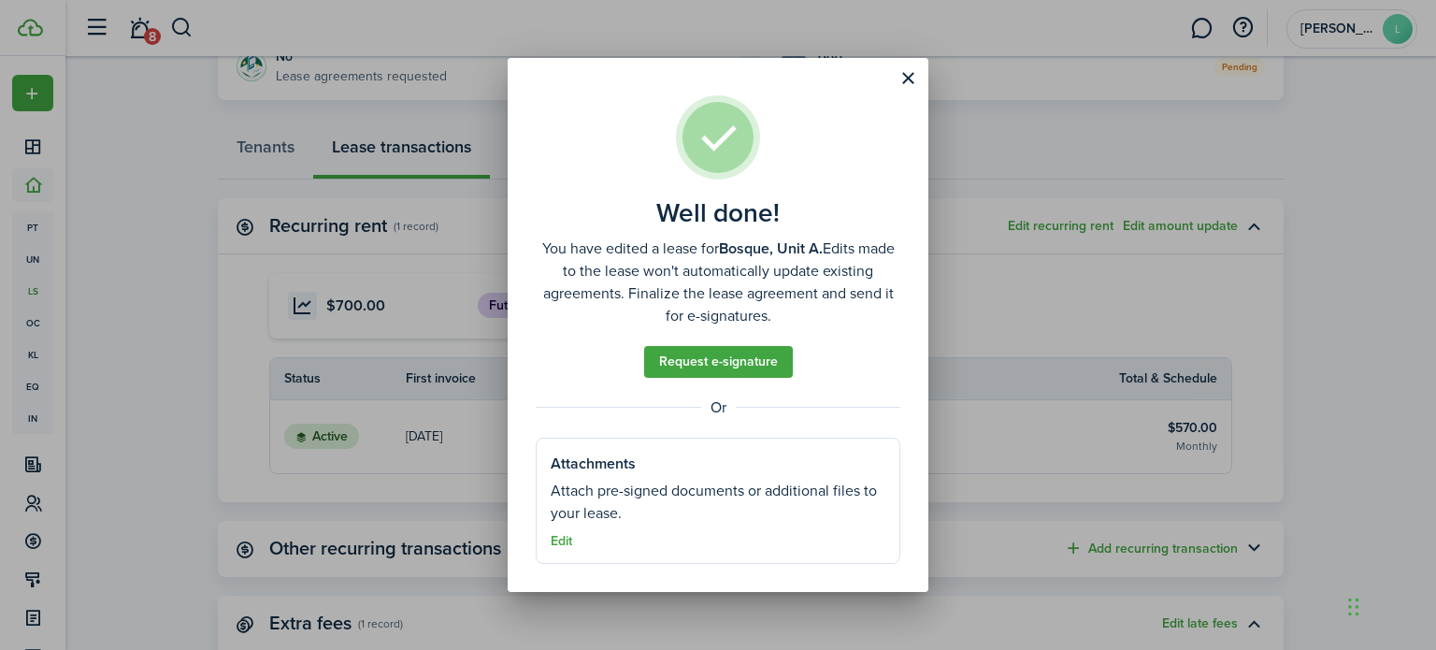
click at [907, 82] on button "Close modal" at bounding box center [908, 79] width 32 height 32
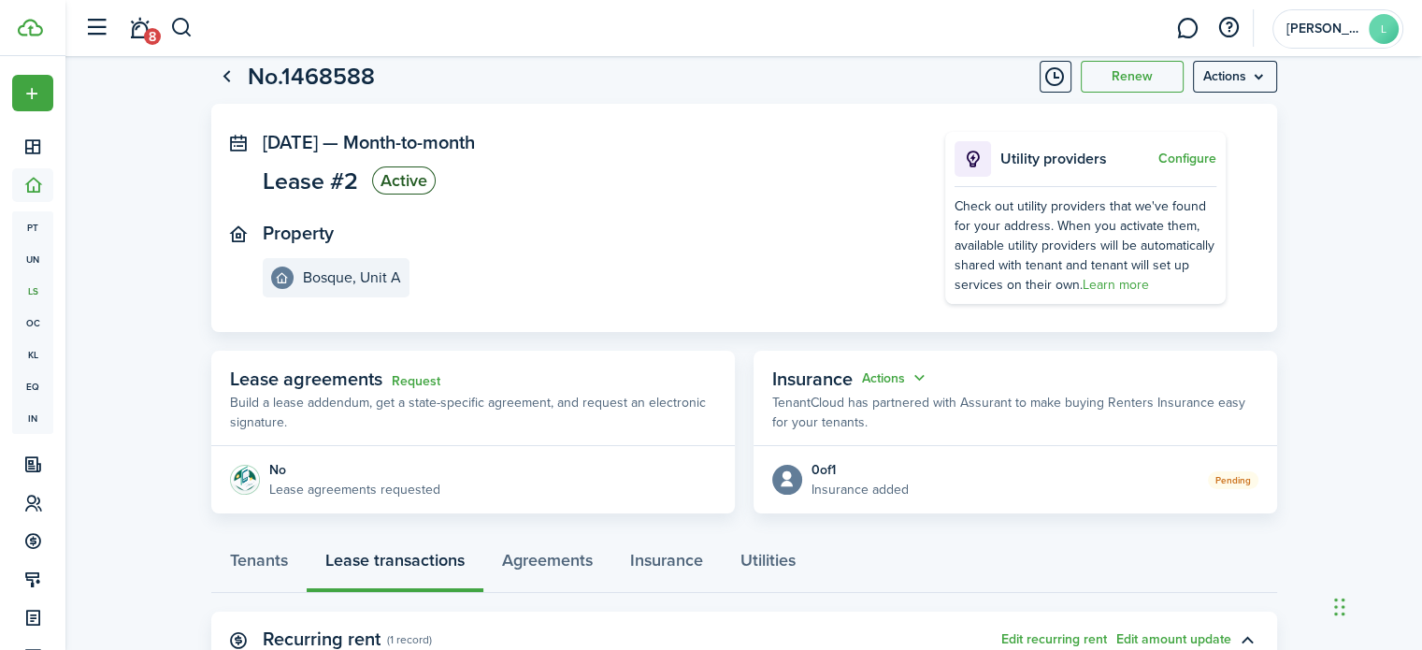
scroll to position [50, 0]
click at [1239, 89] on menu-btn "Actions" at bounding box center [1235, 76] width 84 height 32
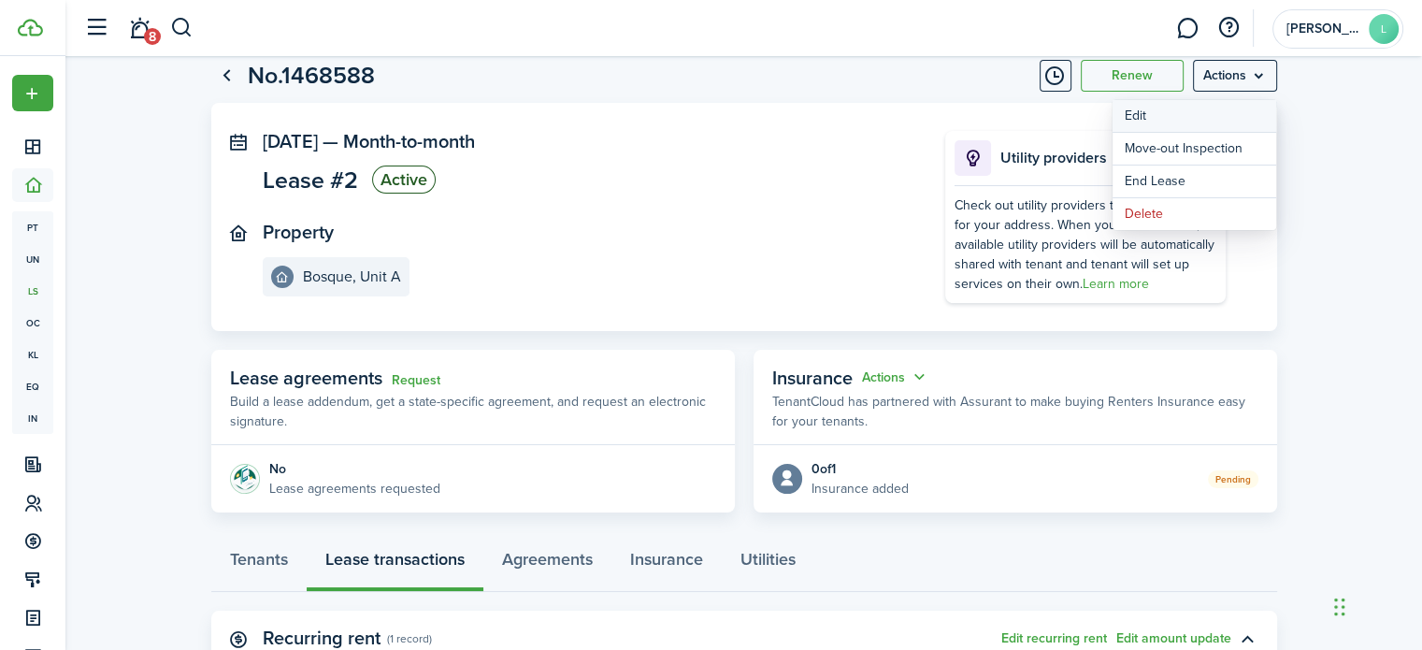
click at [1153, 123] on button "Edit" at bounding box center [1195, 116] width 164 height 32
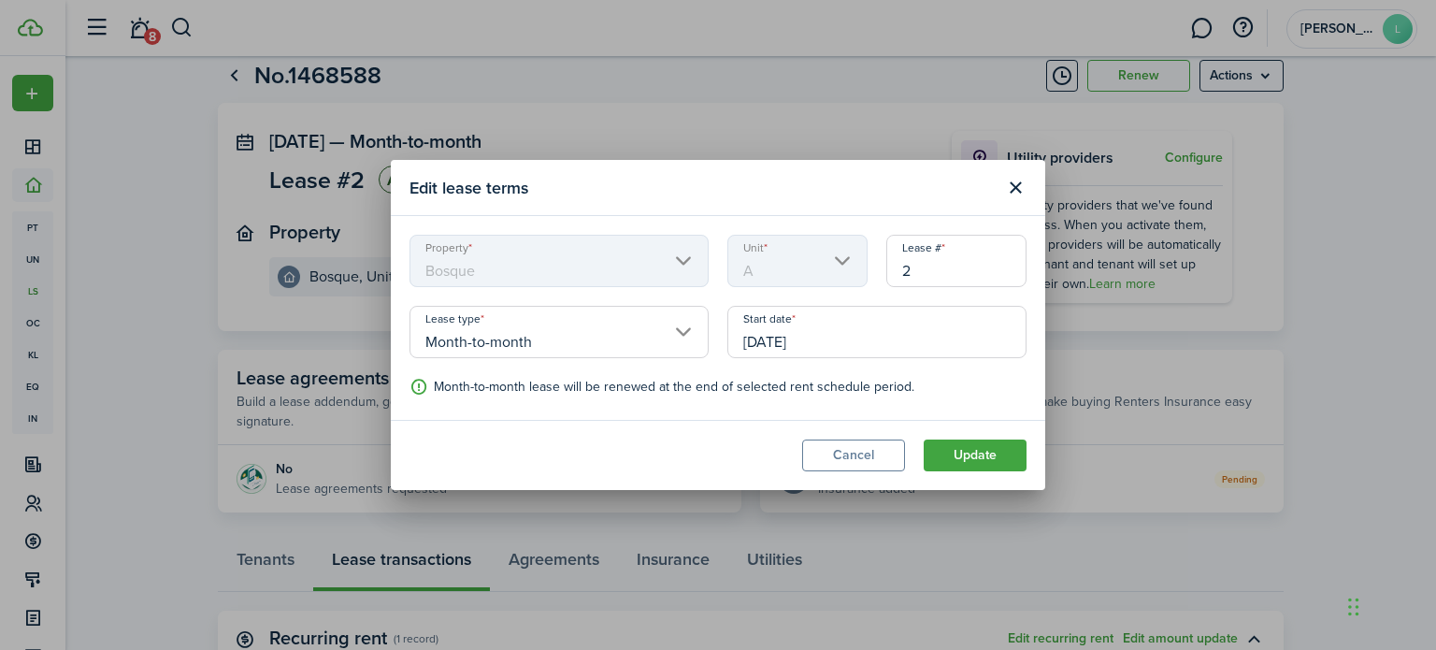
drag, startPoint x: 881, startPoint y: 352, endPoint x: 692, endPoint y: 351, distance: 188.9
click at [692, 351] on div "Property Bosque Unit A Lease # 2 Lease type Month-to-month Start date [DATE] En…" at bounding box center [718, 318] width 636 height 166
drag, startPoint x: 835, startPoint y: 339, endPoint x: 772, endPoint y: 346, distance: 63.0
click at [772, 346] on input "[DATE]" at bounding box center [877, 332] width 299 height 52
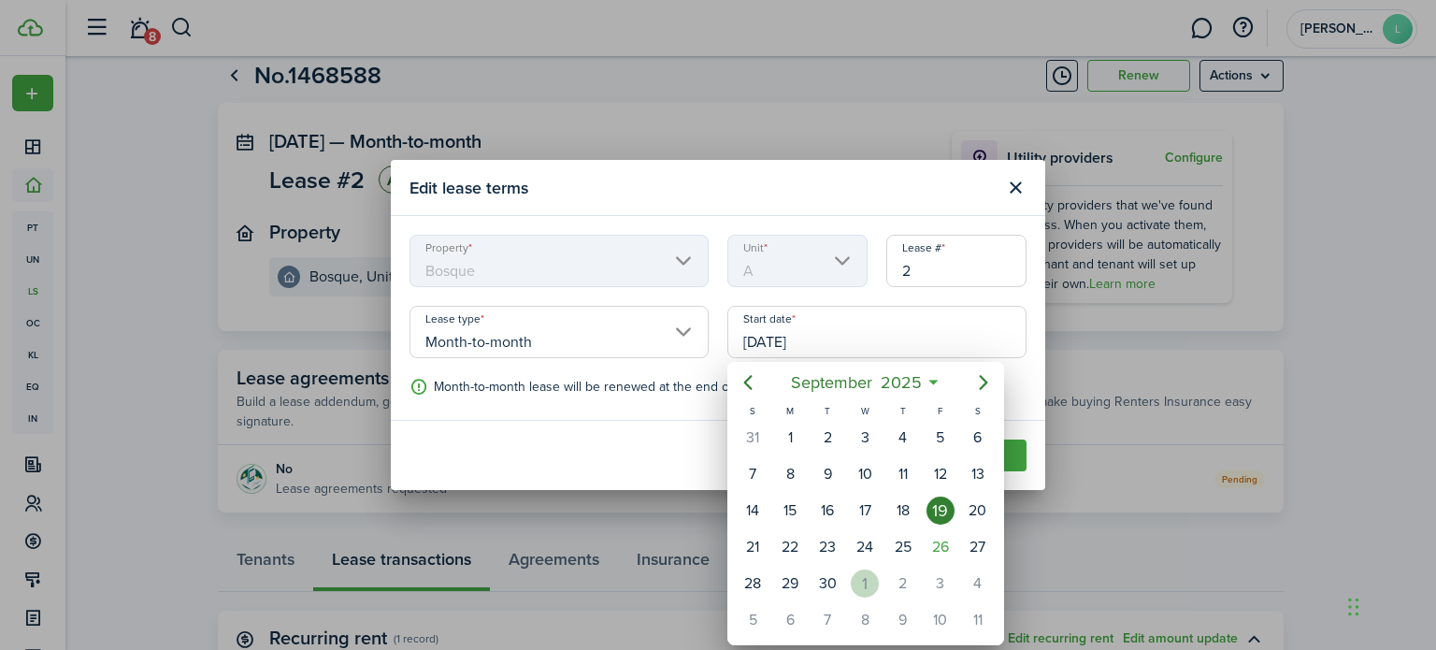
drag, startPoint x: 772, startPoint y: 346, endPoint x: 869, endPoint y: 584, distance: 256.3
click at [869, 584] on div "1" at bounding box center [865, 584] width 28 height 28
type input "[DATE]"
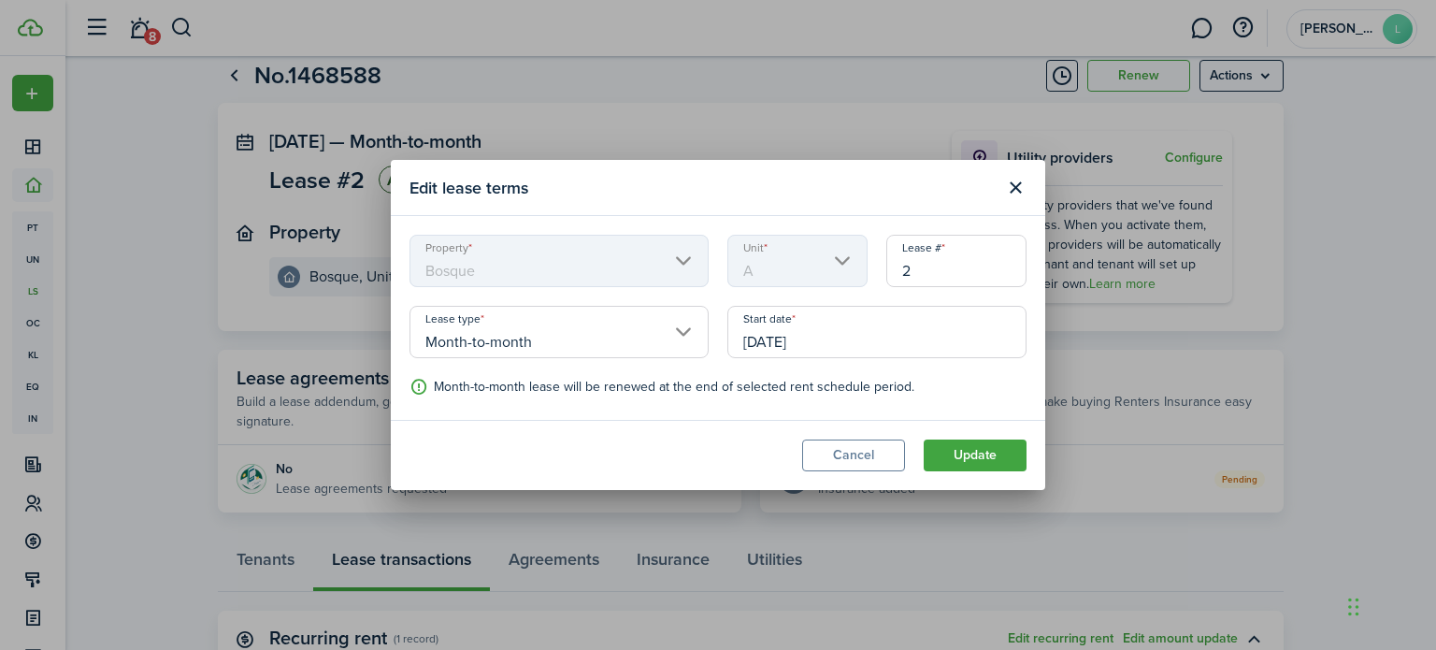
click at [974, 446] on button "Update" at bounding box center [975, 456] width 103 height 32
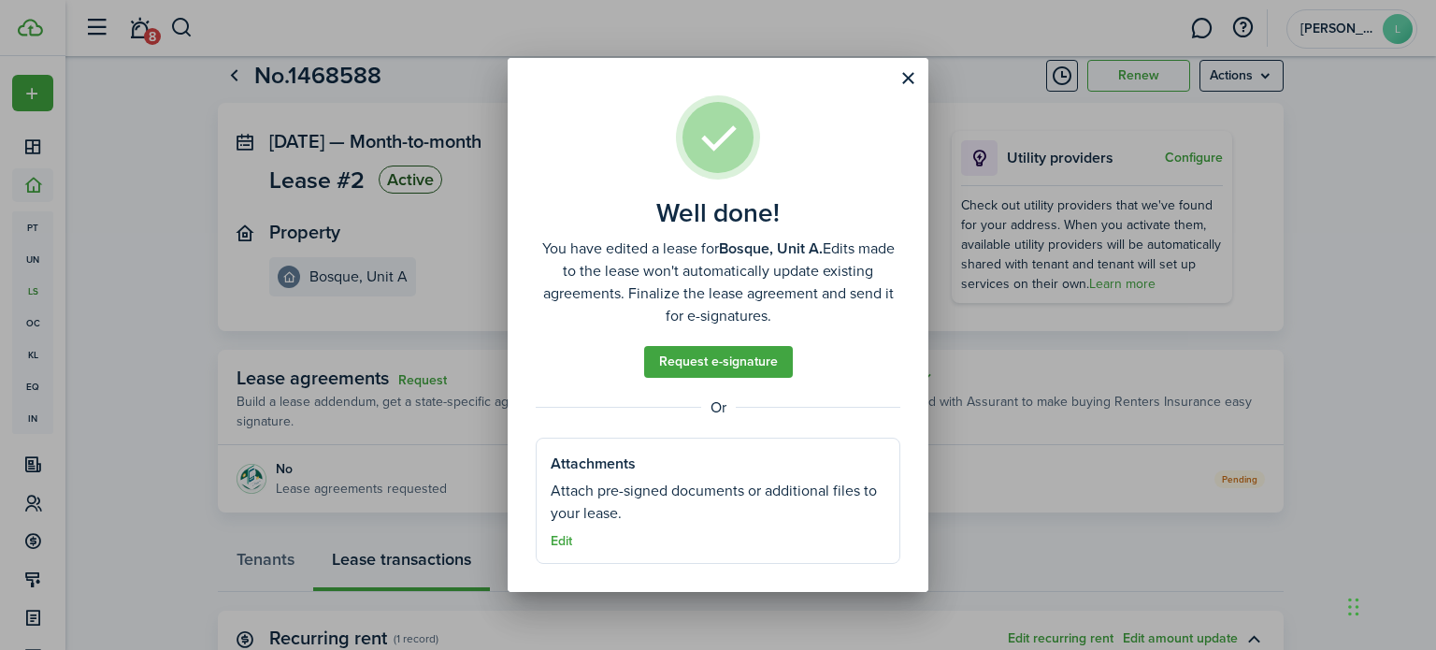
click at [911, 90] on button "Close modal" at bounding box center [908, 79] width 32 height 32
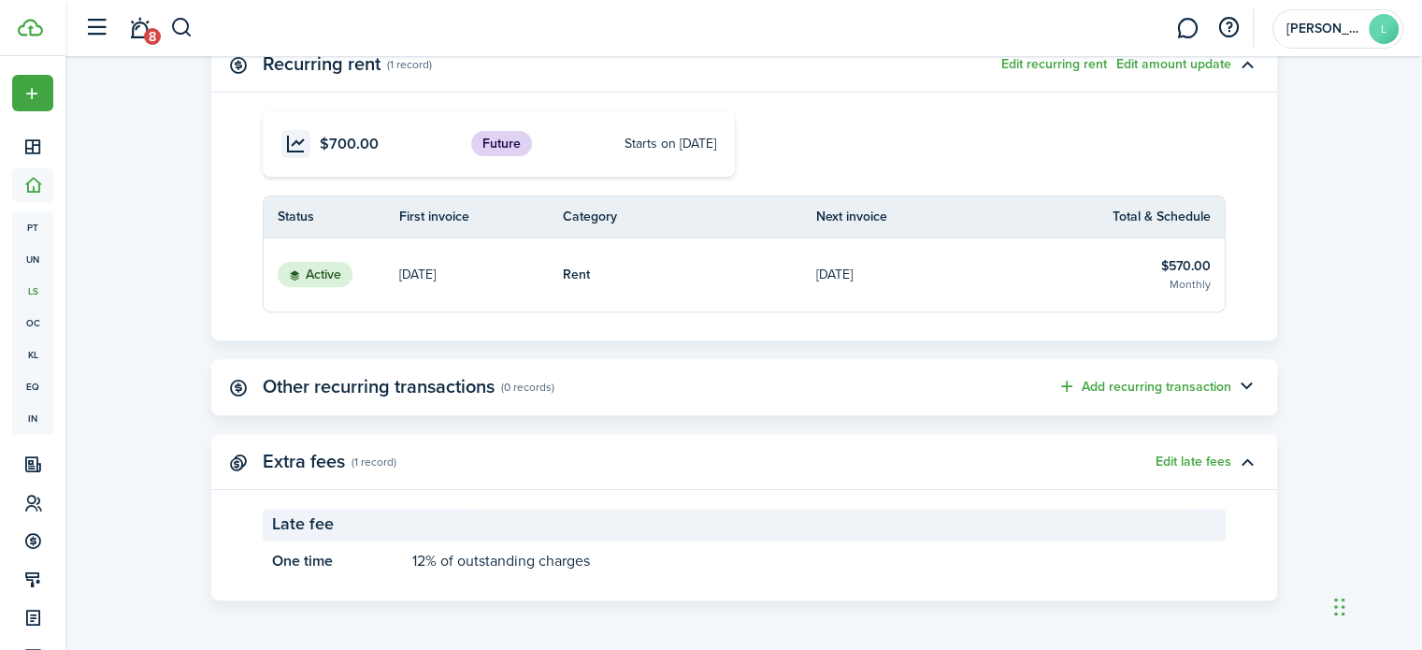
scroll to position [621, 0]
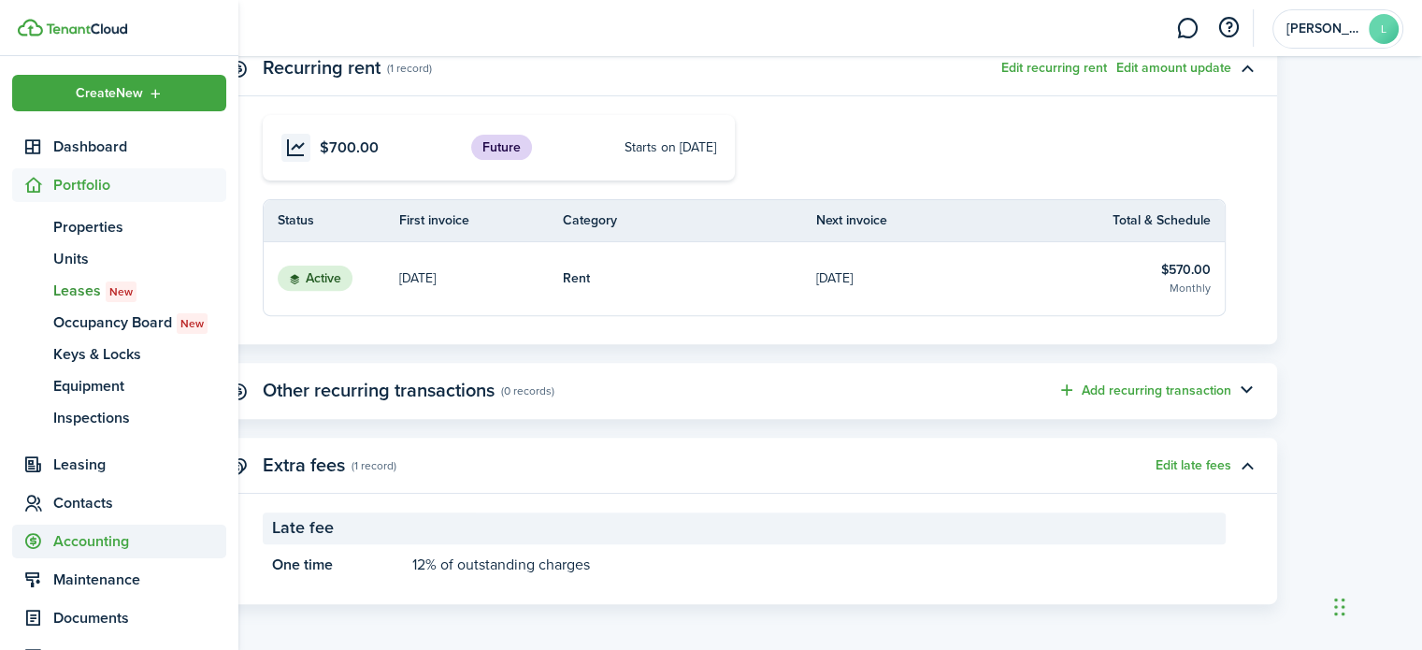
click at [84, 538] on span "Accounting" at bounding box center [139, 541] width 173 height 22
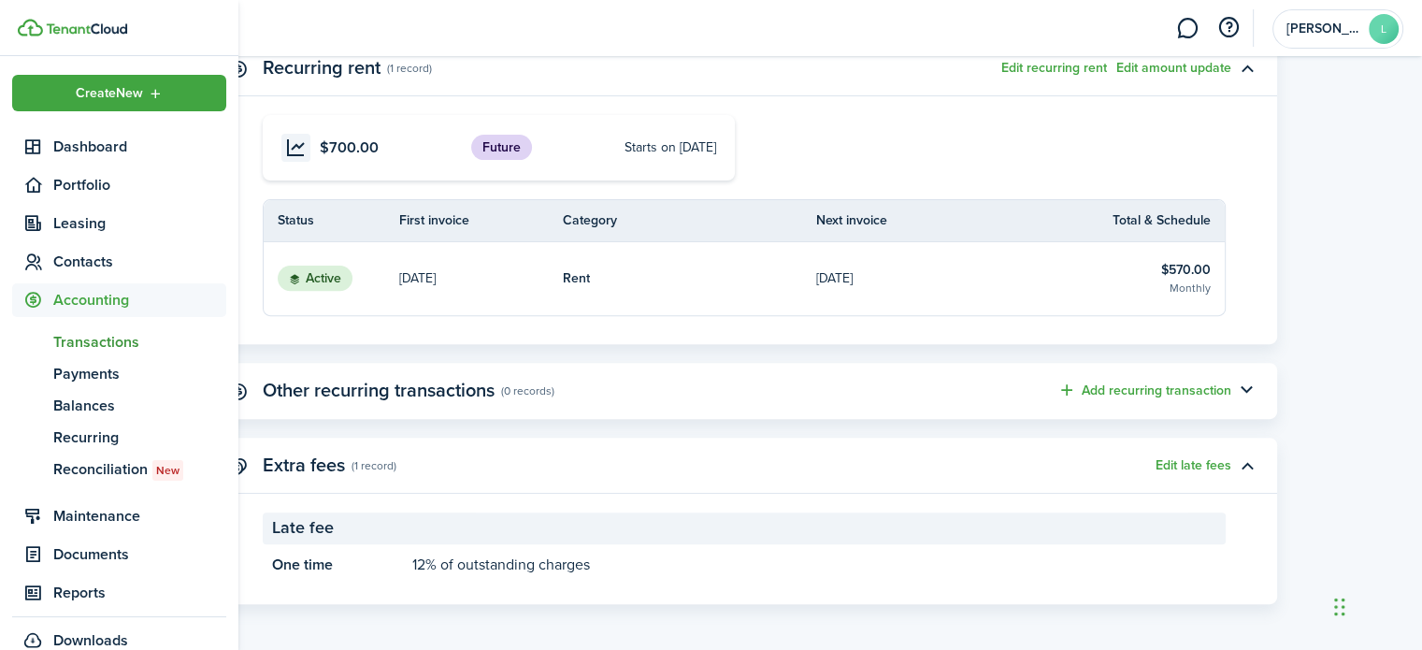
click at [120, 345] on span "Transactions" at bounding box center [139, 342] width 173 height 22
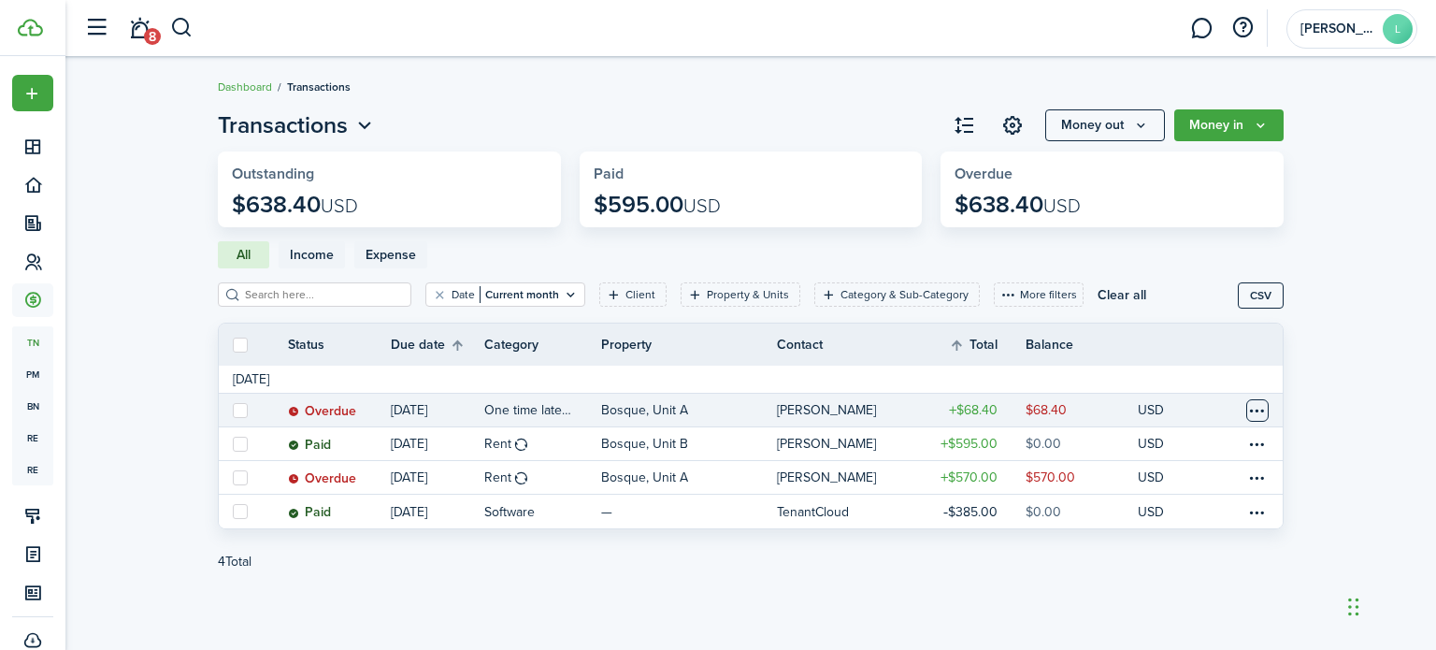
click at [1261, 407] on table-menu-btn-icon at bounding box center [1258, 410] width 22 height 22
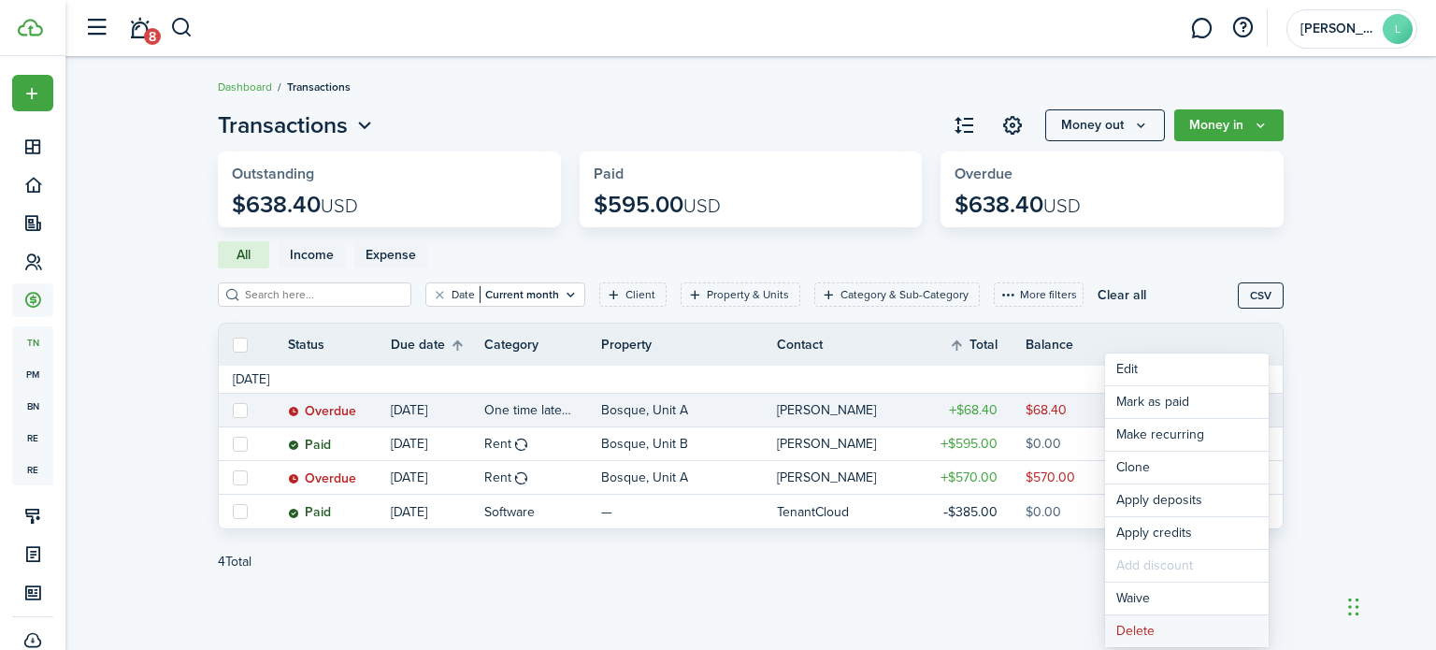
click at [1204, 628] on button "Delete" at bounding box center [1187, 631] width 164 height 32
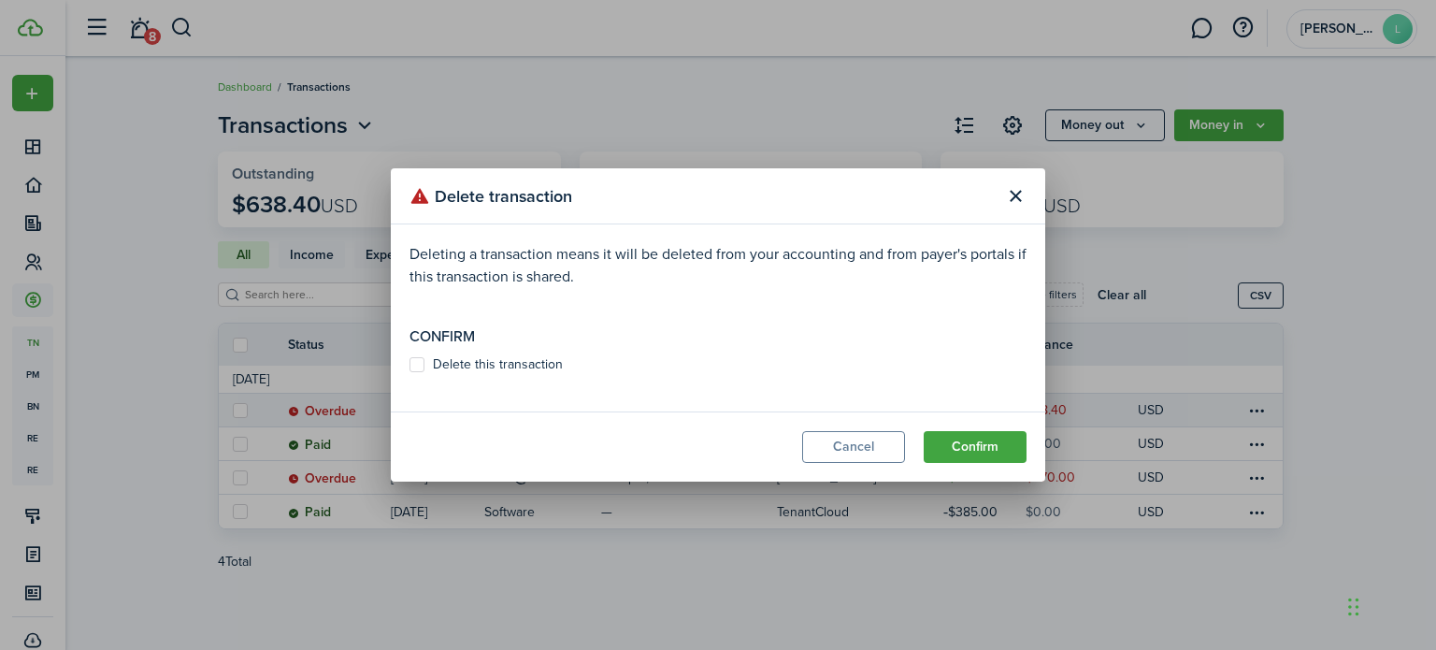
click at [512, 366] on label "Delete this transaction" at bounding box center [486, 364] width 153 height 15
click at [410, 366] on input "Delete this transaction" at bounding box center [409, 365] width 1 height 1
checkbox input "true"
click at [971, 435] on button "Confirm" at bounding box center [975, 447] width 103 height 32
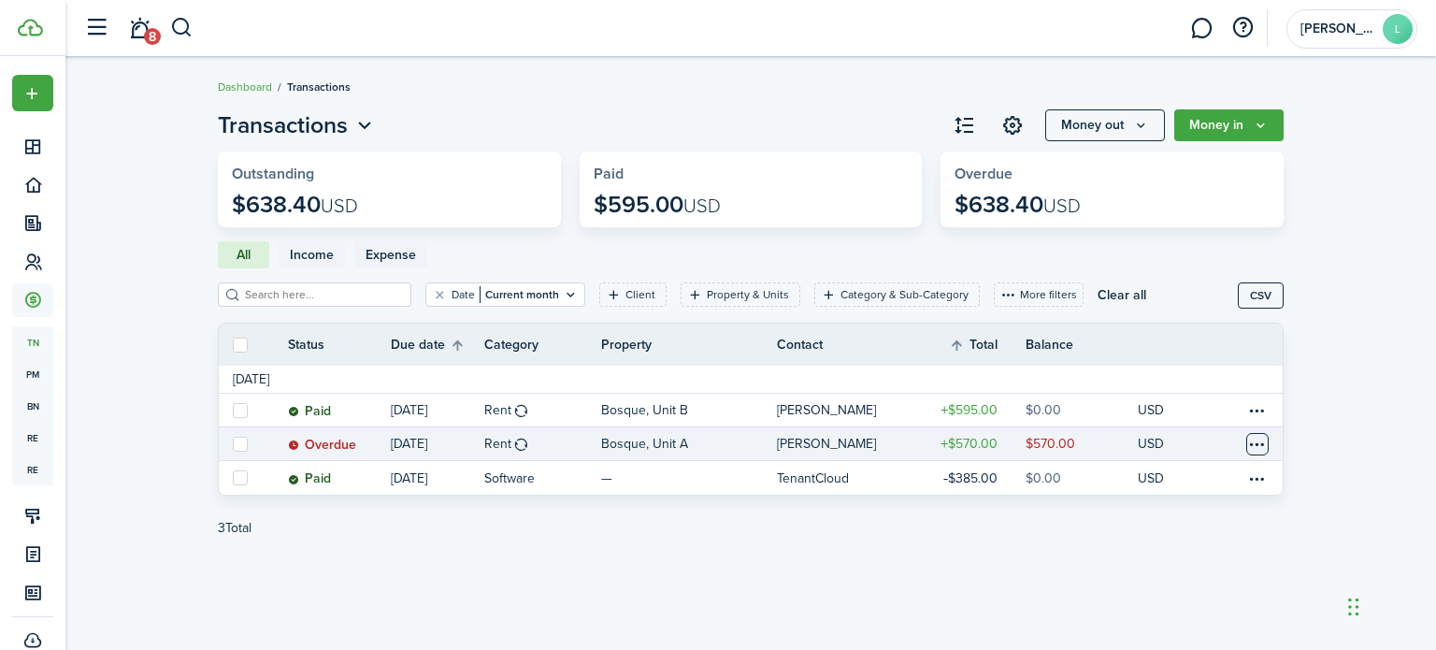
click at [1268, 442] on table-menu-btn-icon at bounding box center [1258, 444] width 22 height 22
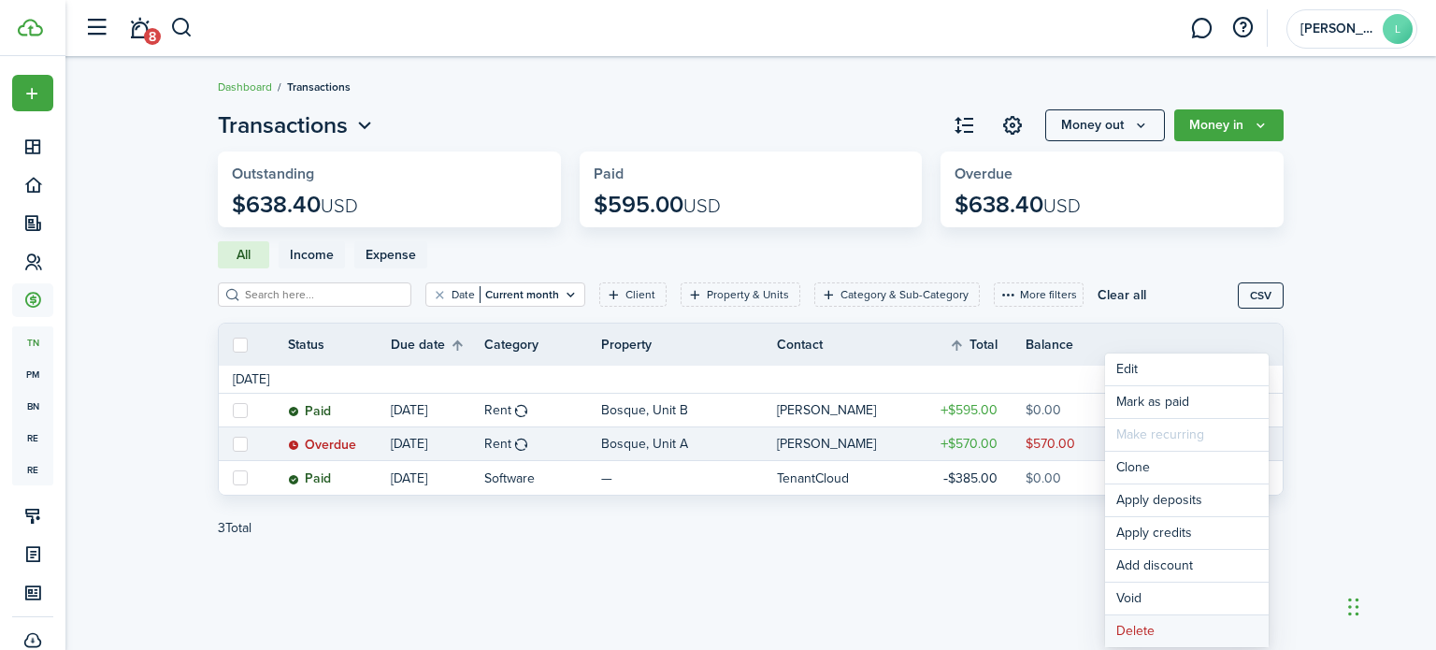
click at [1168, 629] on button "Delete" at bounding box center [1187, 631] width 164 height 32
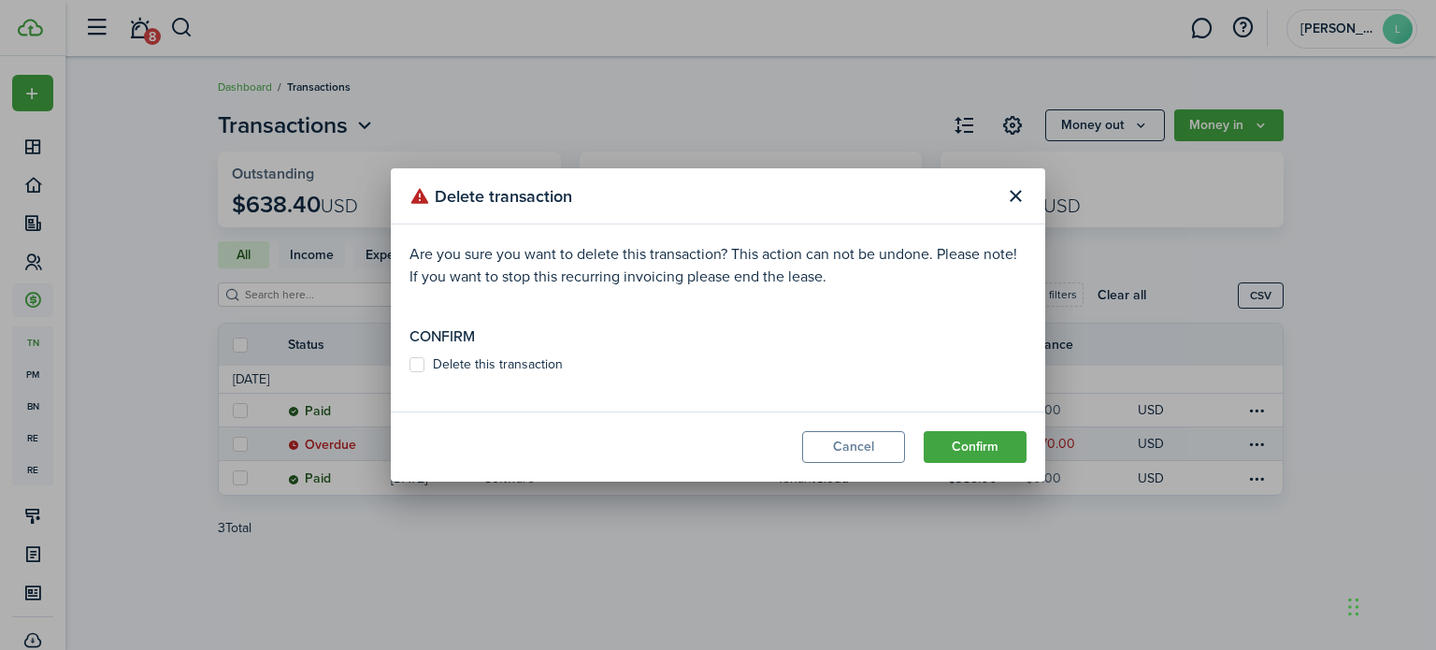
click at [541, 363] on label "Delete this transaction" at bounding box center [486, 364] width 153 height 15
click at [410, 365] on input "Delete this transaction" at bounding box center [409, 365] width 1 height 1
checkbox input "true"
click at [973, 453] on button "Confirm" at bounding box center [975, 447] width 103 height 32
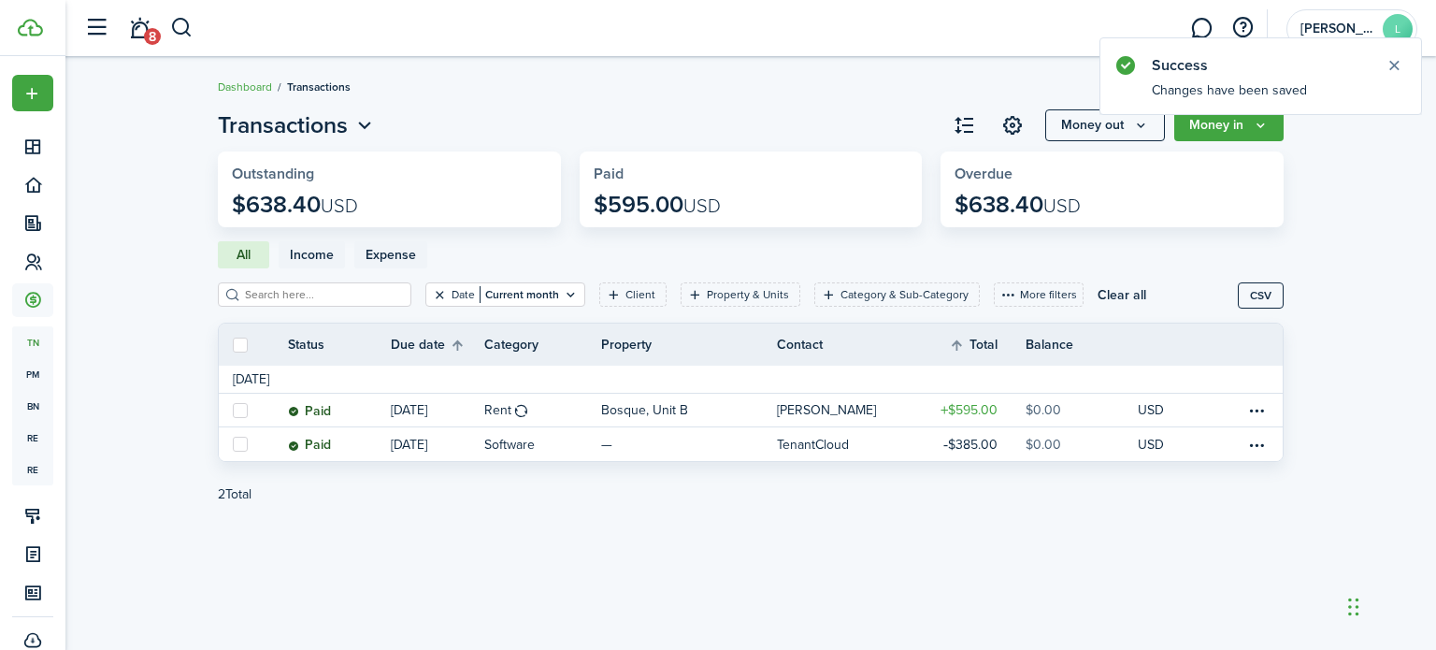
click at [432, 291] on button "Clear filter" at bounding box center [440, 294] width 16 height 15
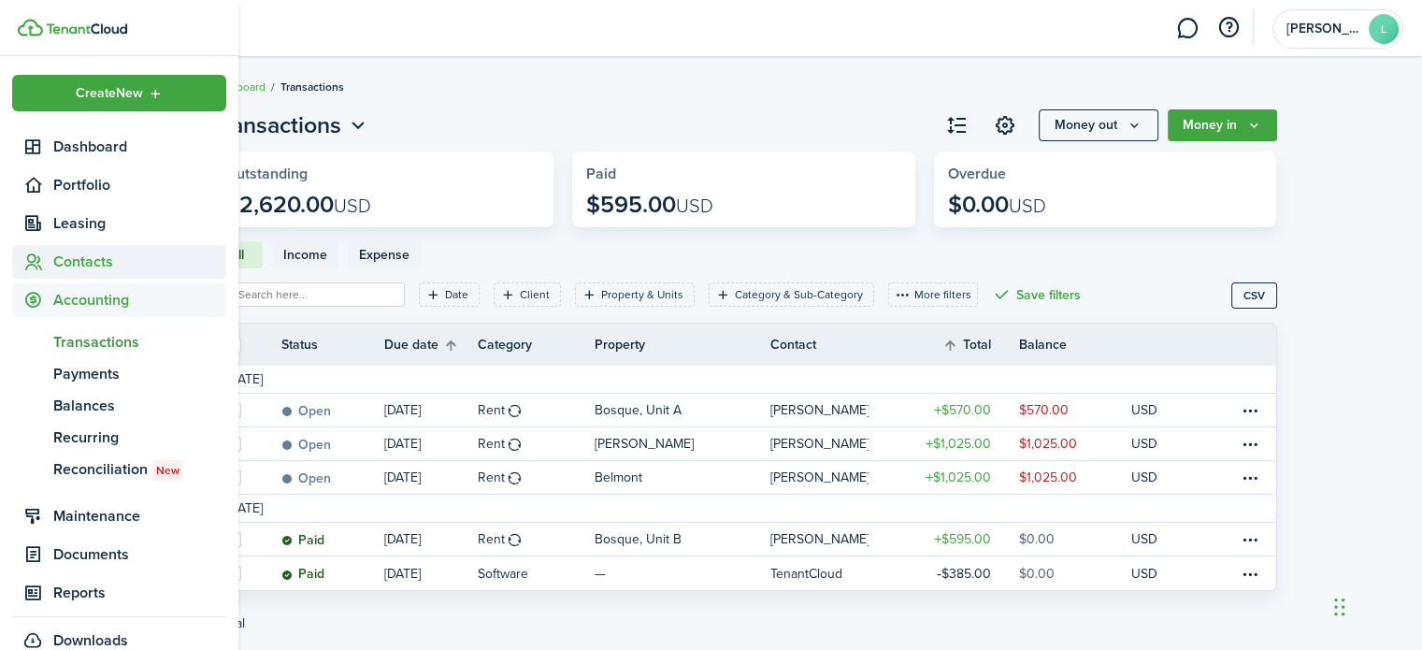
click at [112, 255] on span "Contacts" at bounding box center [139, 262] width 173 height 22
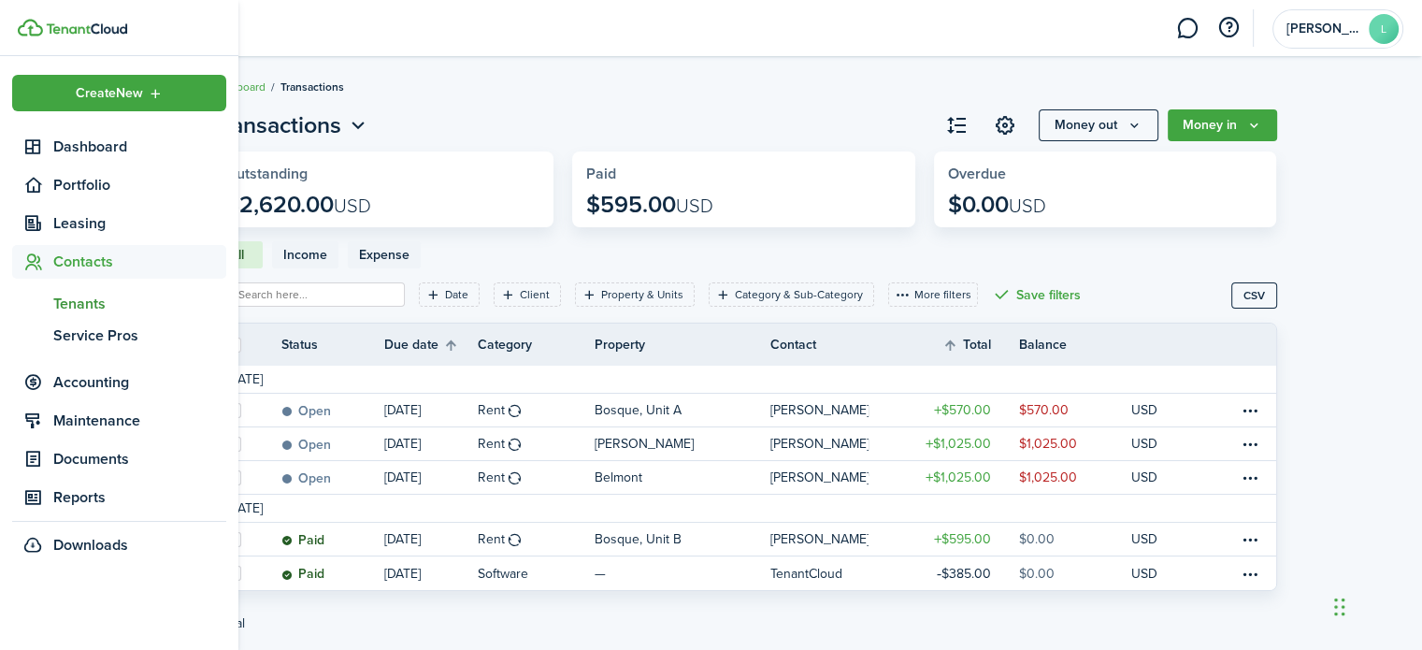
click at [108, 296] on span "Tenants" at bounding box center [139, 304] width 173 height 22
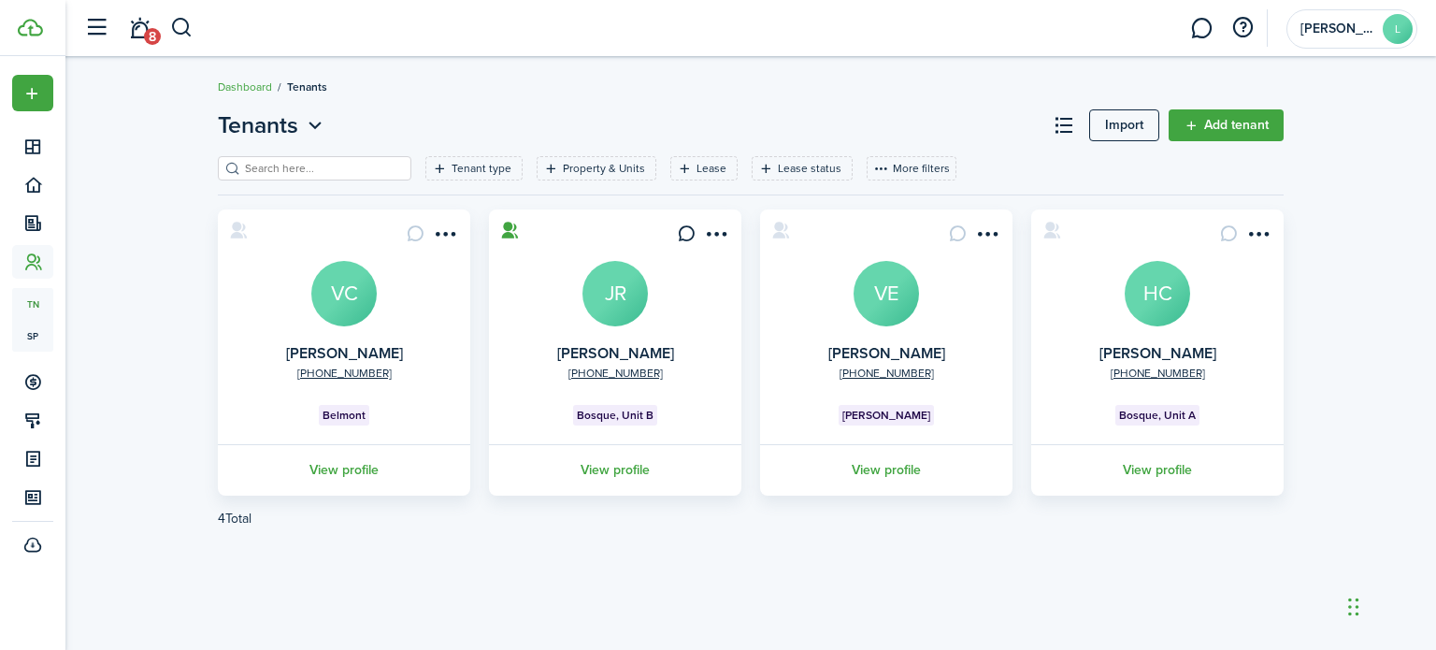
click at [617, 464] on link "View profile" at bounding box center [615, 469] width 258 height 51
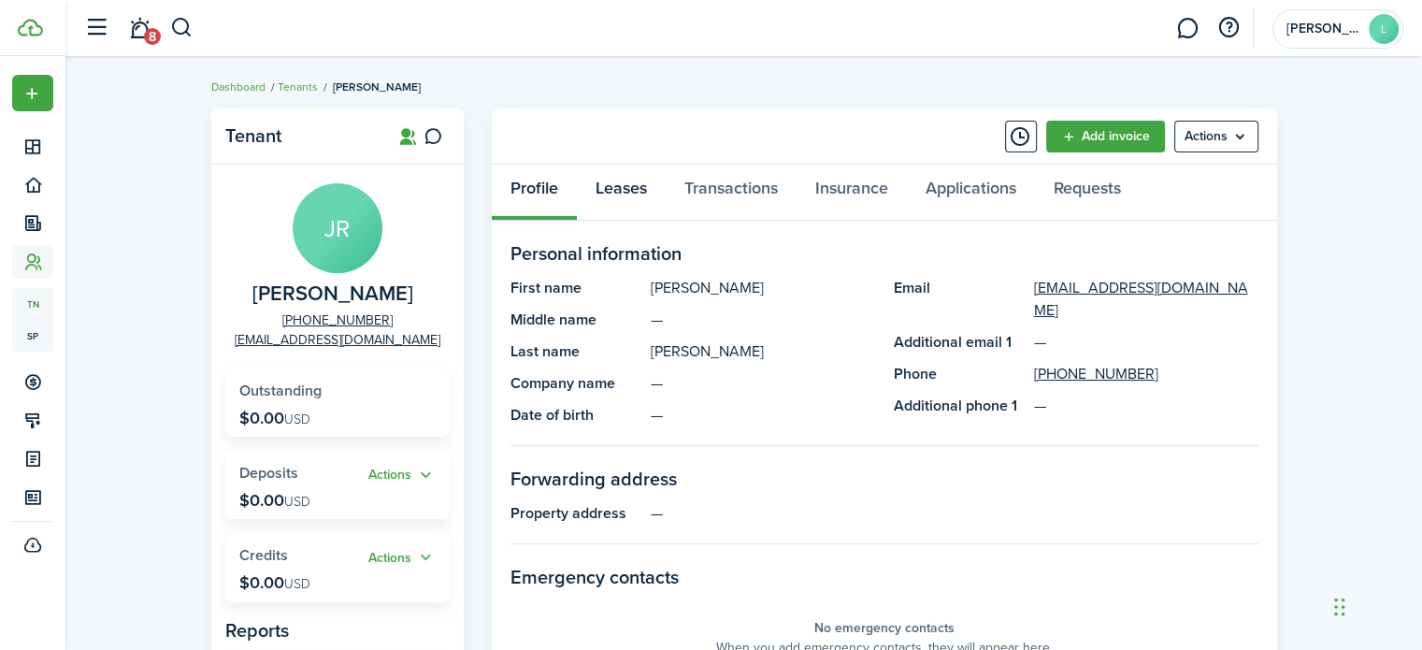
click at [622, 195] on link "Leases" at bounding box center [621, 193] width 89 height 56
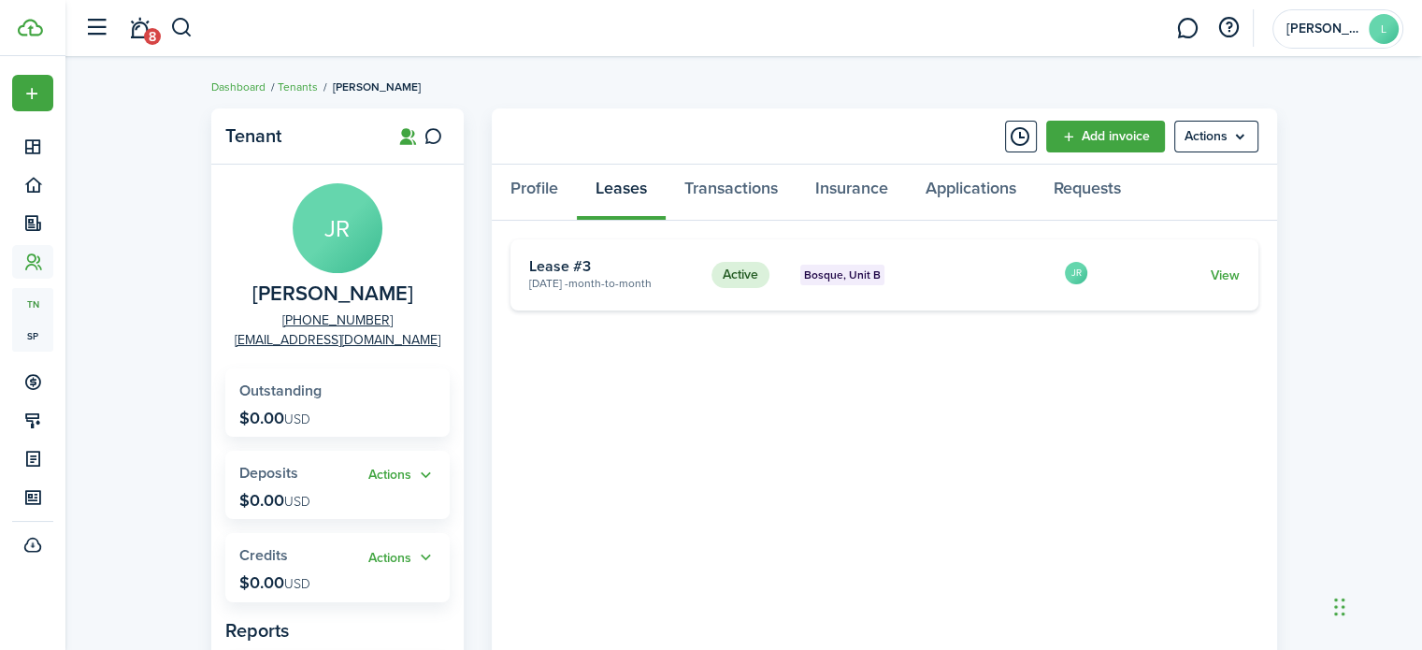
click at [1234, 281] on link "View" at bounding box center [1224, 276] width 29 height 20
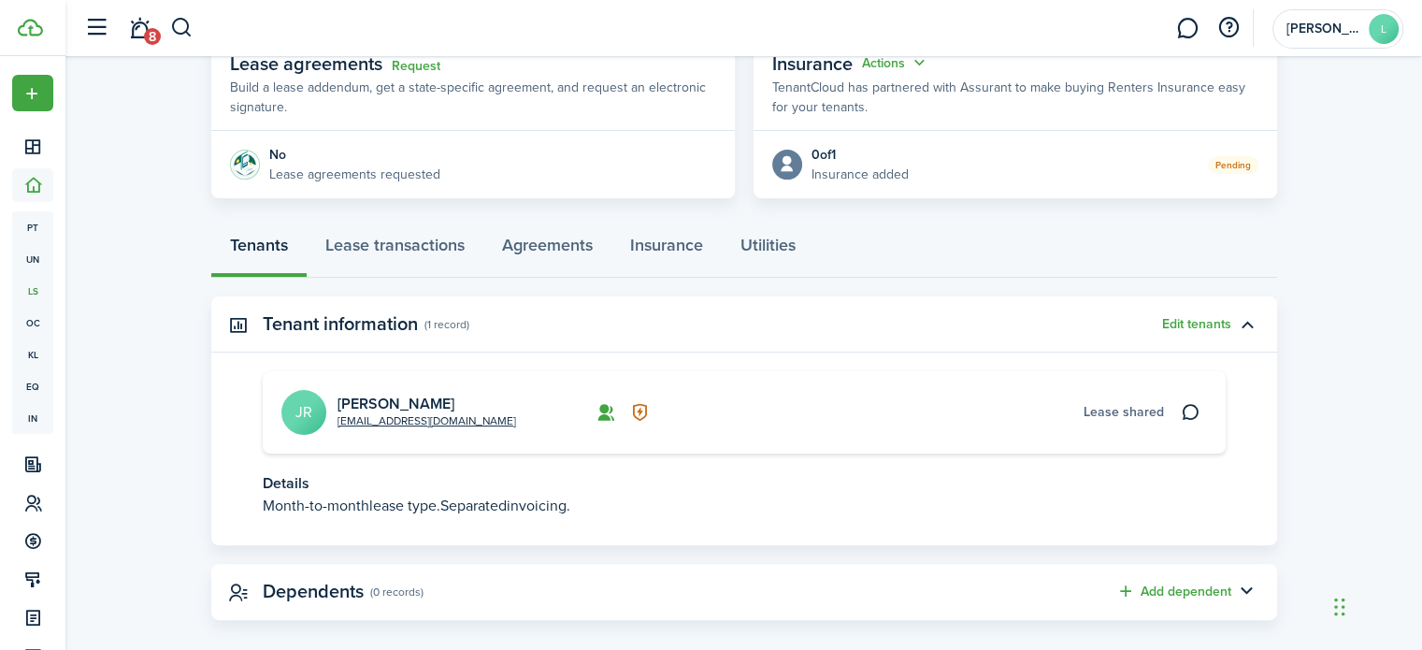
scroll to position [384, 0]
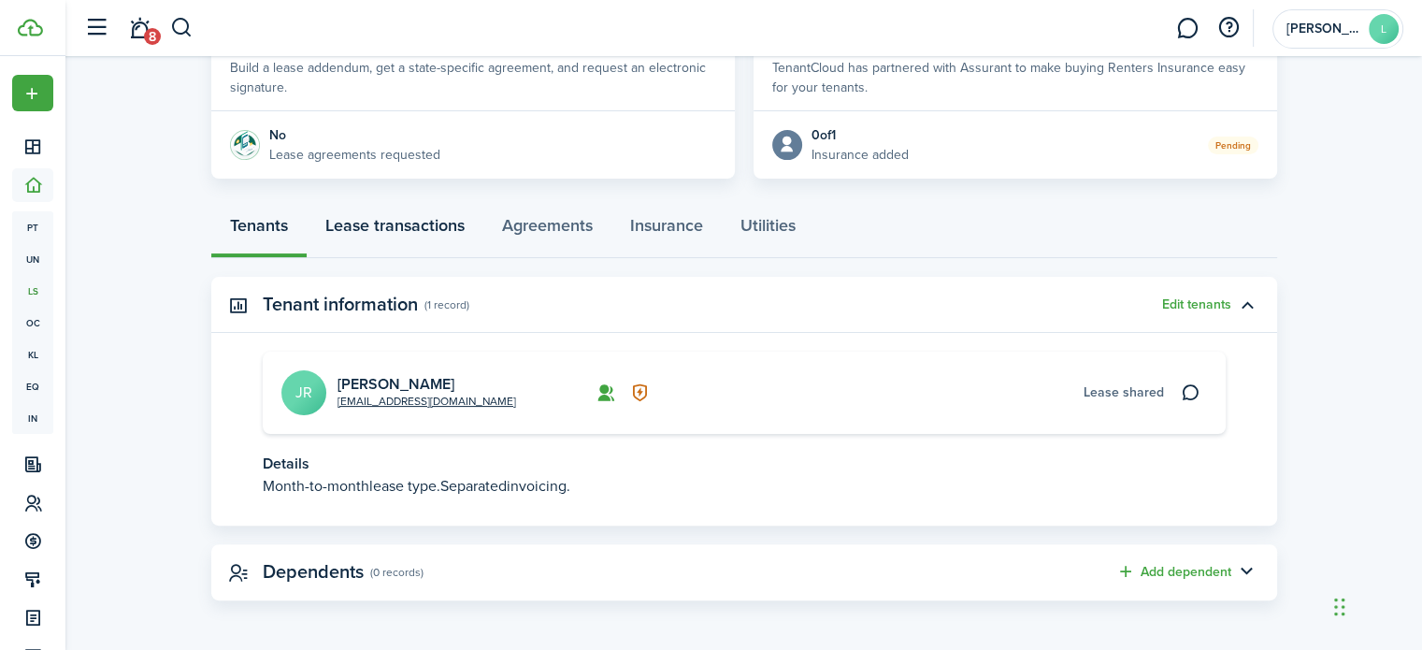
click at [426, 241] on link "Lease transactions" at bounding box center [395, 230] width 177 height 56
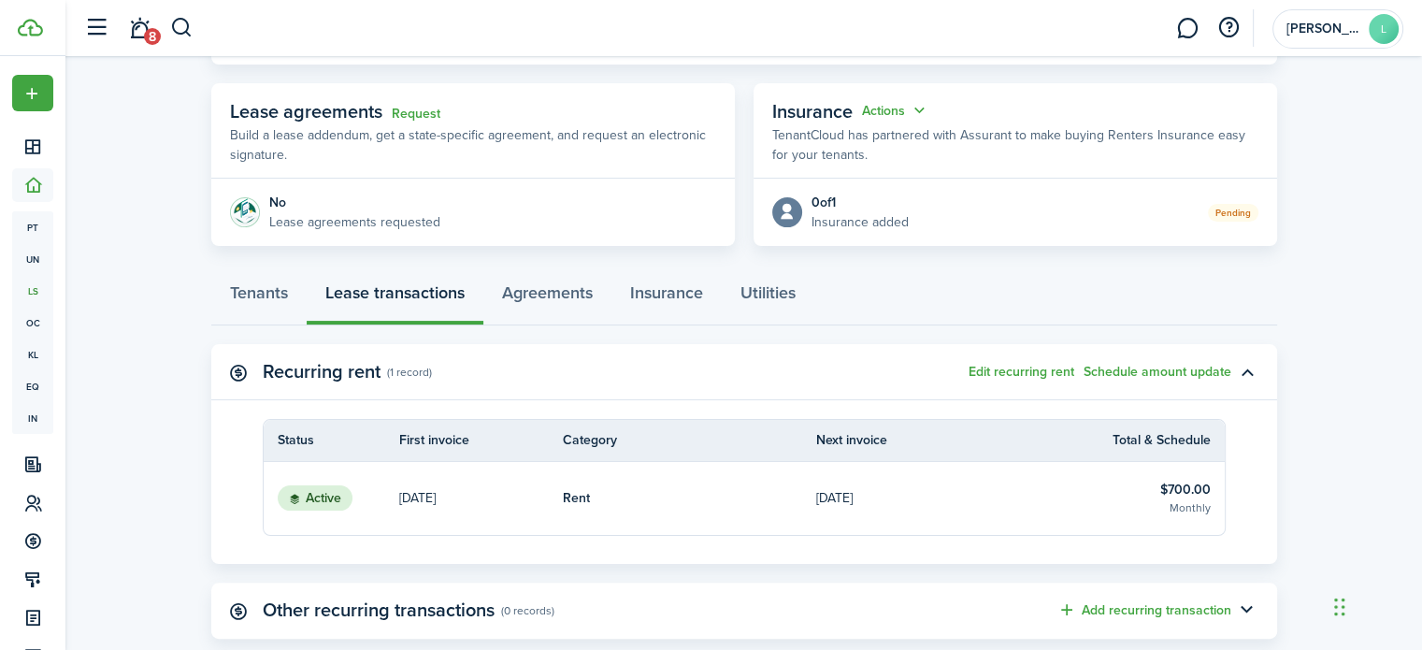
scroll to position [316, 0]
click at [1174, 374] on button "Schedule amount update" at bounding box center [1158, 373] width 148 height 15
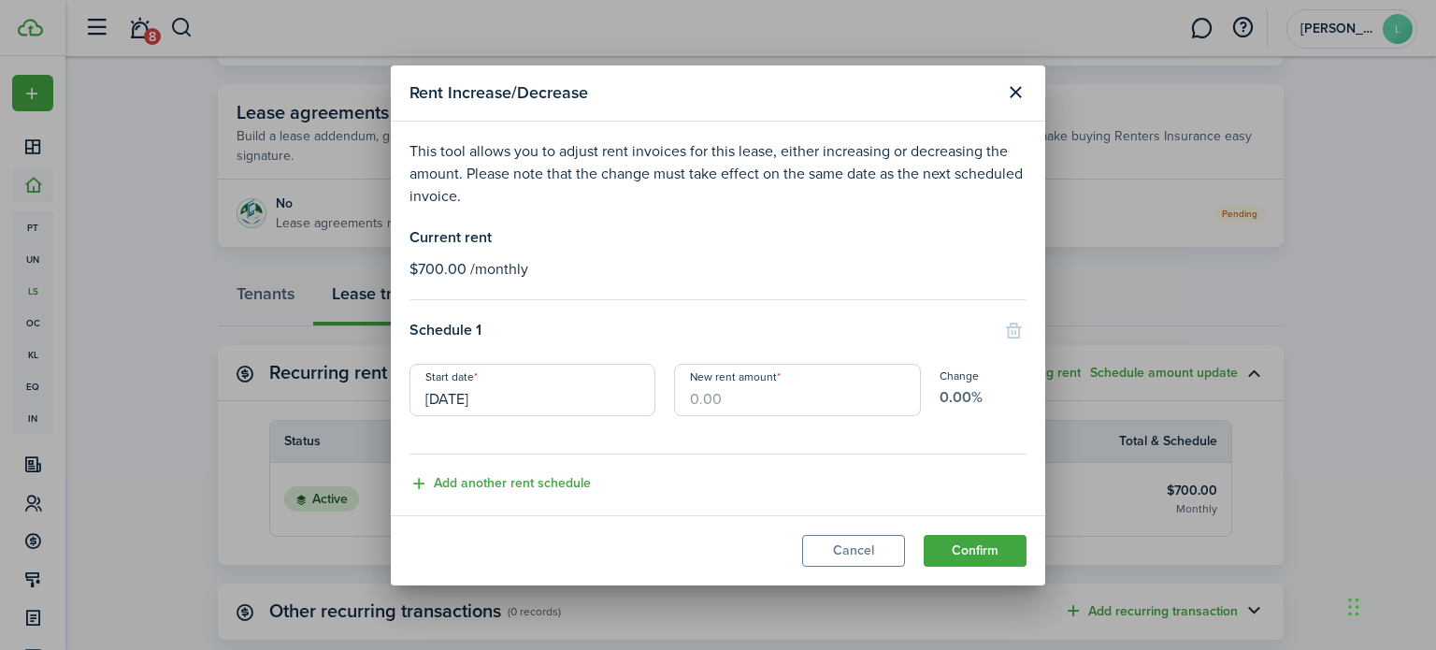
click at [722, 402] on input "New rent amount" at bounding box center [797, 390] width 246 height 52
type input "$700.00"
click at [861, 339] on div "Schedule 1" at bounding box center [718, 332] width 617 height 26
click at [878, 541] on button "Cancel" at bounding box center [853, 551] width 103 height 32
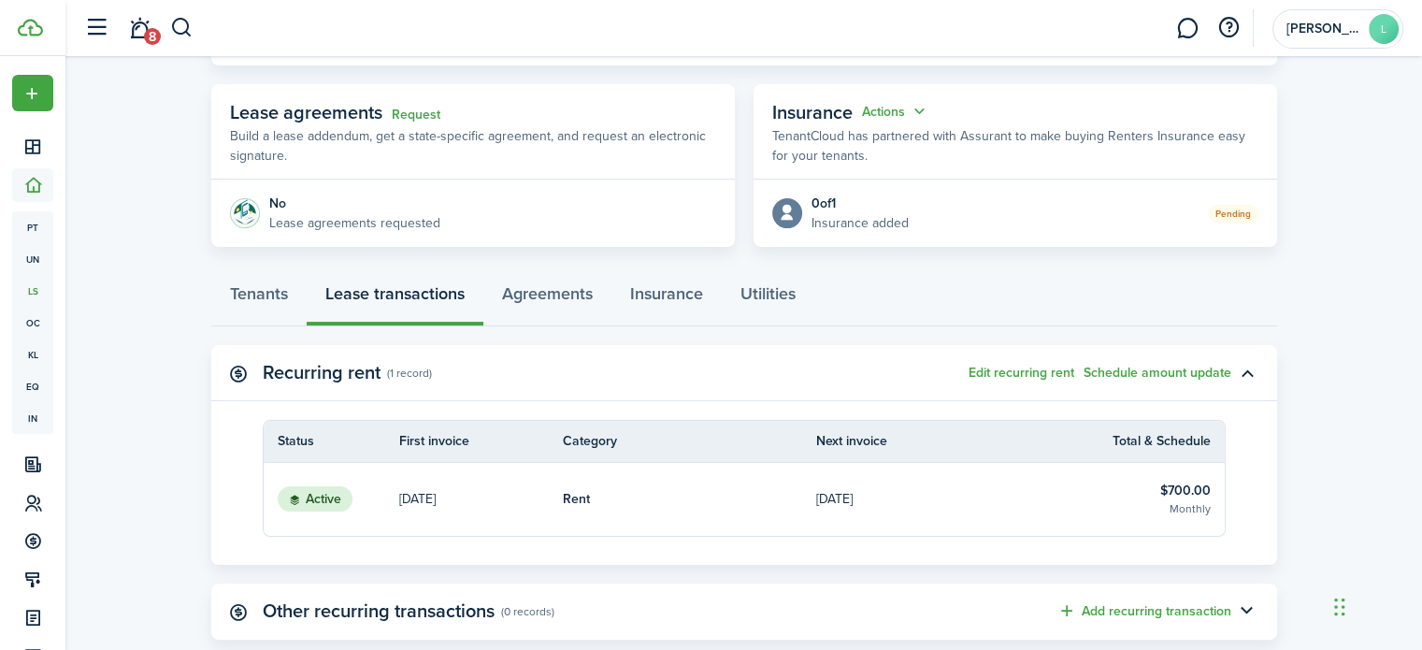
click at [1017, 367] on button "Edit recurring rent" at bounding box center [1022, 373] width 106 height 15
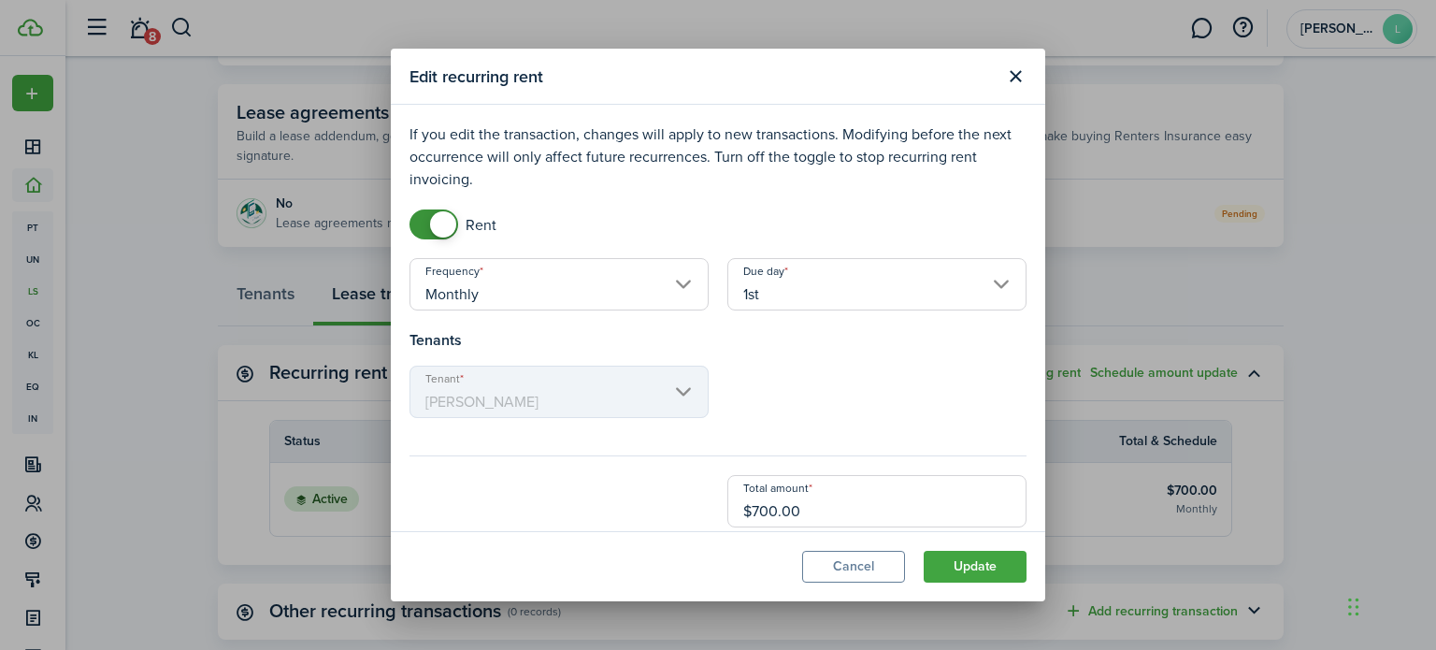
click at [835, 519] on input "$700.00" at bounding box center [877, 501] width 299 height 52
type input "$595.00"
click at [972, 576] on button "Update" at bounding box center [975, 567] width 103 height 32
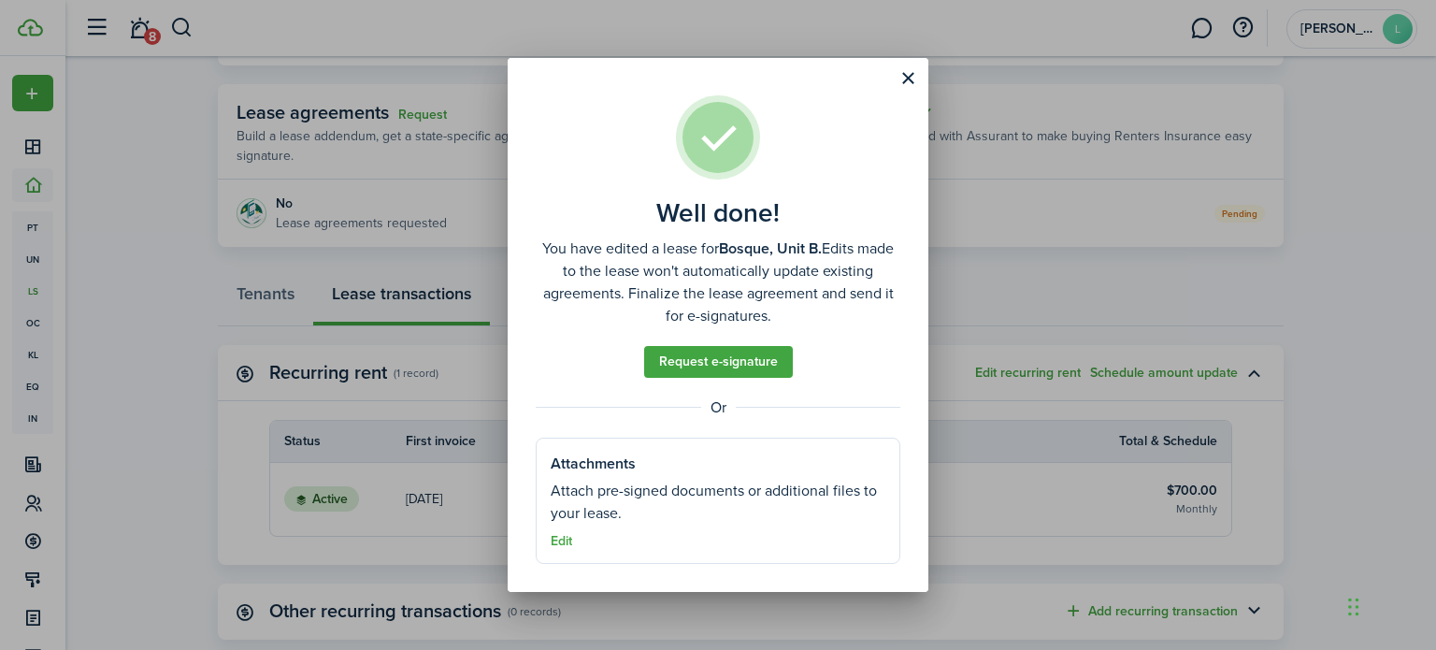
click at [913, 77] on button "Close modal" at bounding box center [908, 79] width 32 height 32
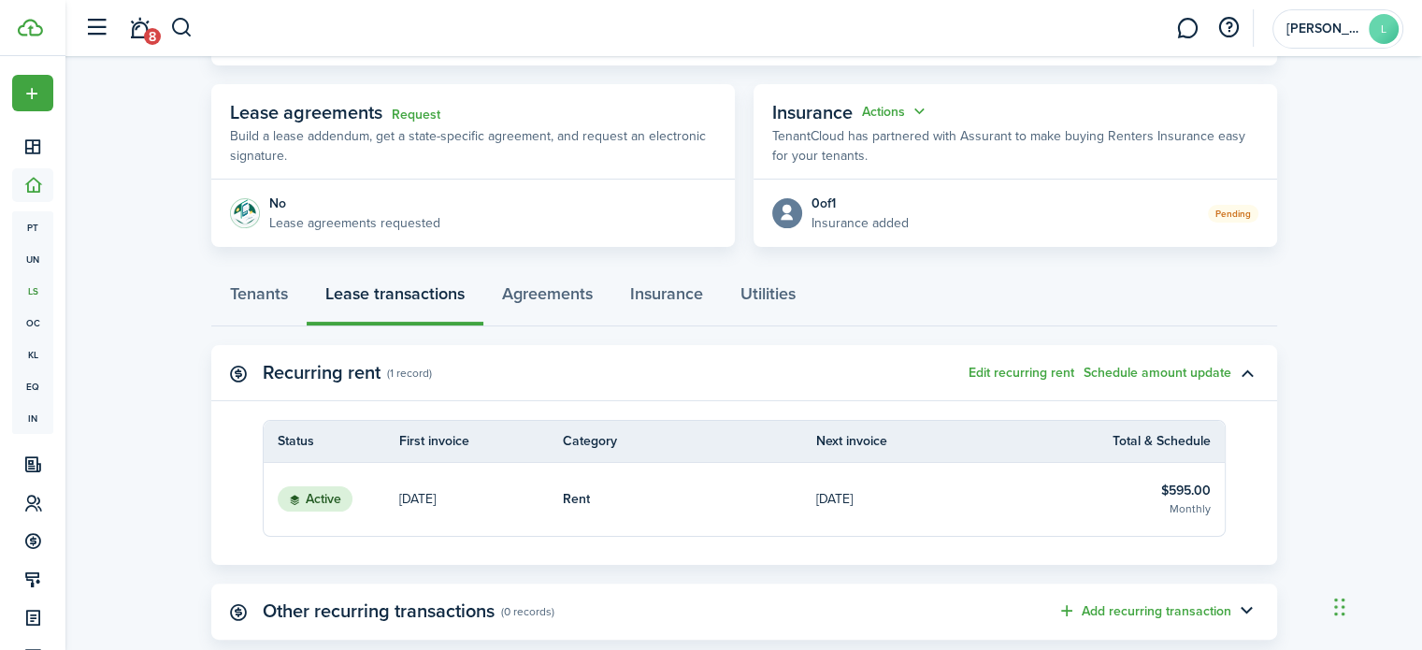
click at [1190, 371] on button "Schedule amount update" at bounding box center [1158, 373] width 148 height 15
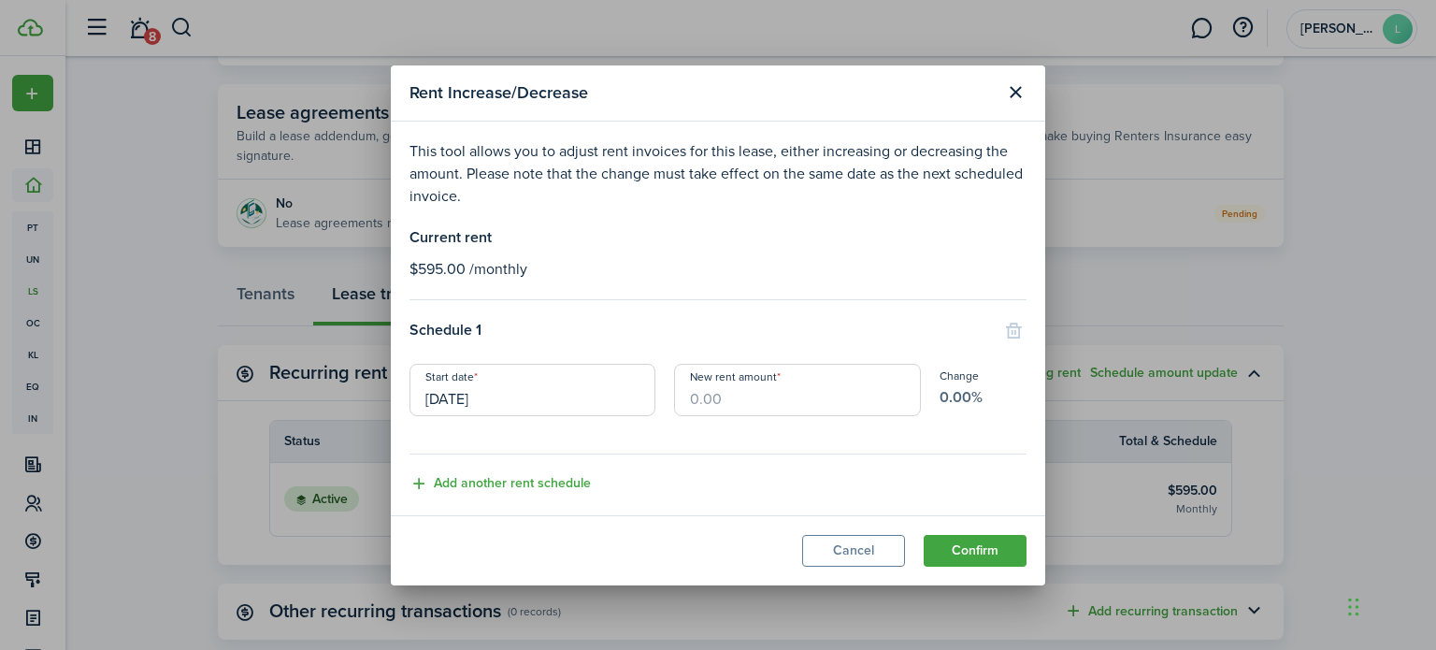
click at [746, 408] on input "New rent amount" at bounding box center [797, 390] width 246 height 52
type input "$700.00"
click at [980, 557] on button "Confirm" at bounding box center [975, 551] width 103 height 32
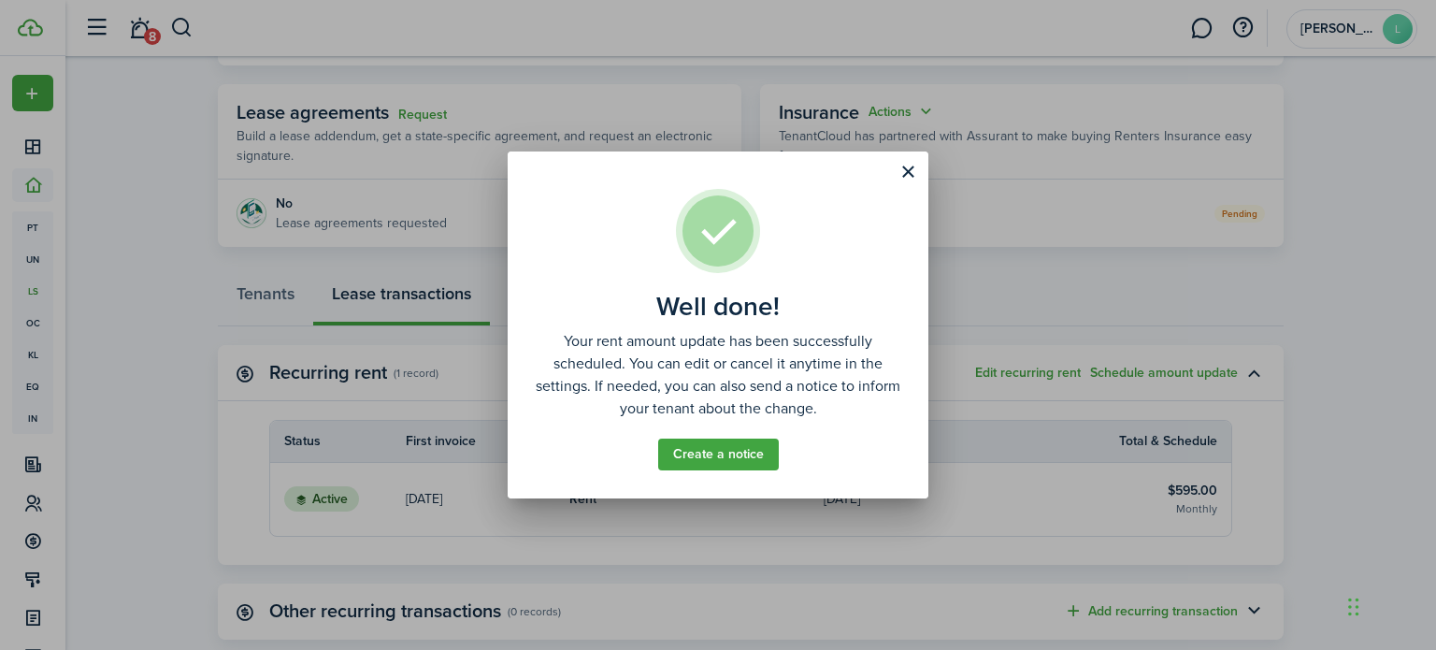
click at [914, 178] on button "Close modal" at bounding box center [908, 172] width 32 height 32
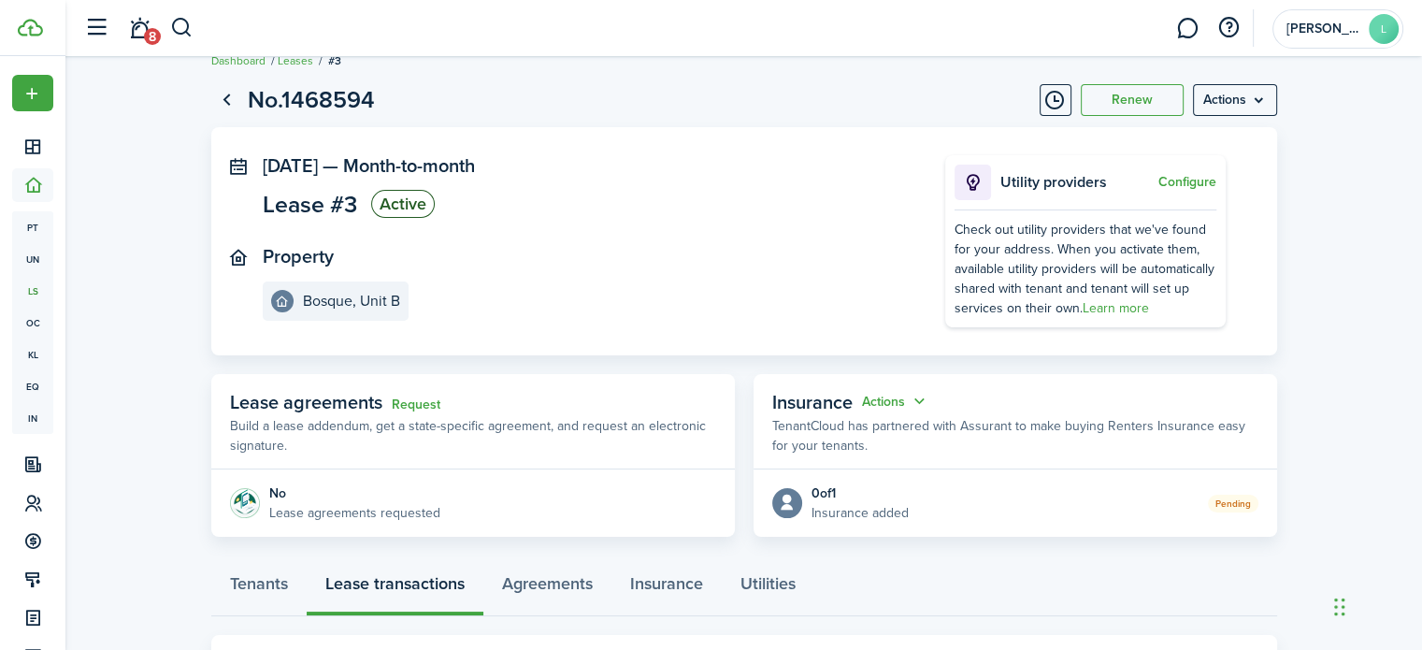
scroll to position [0, 0]
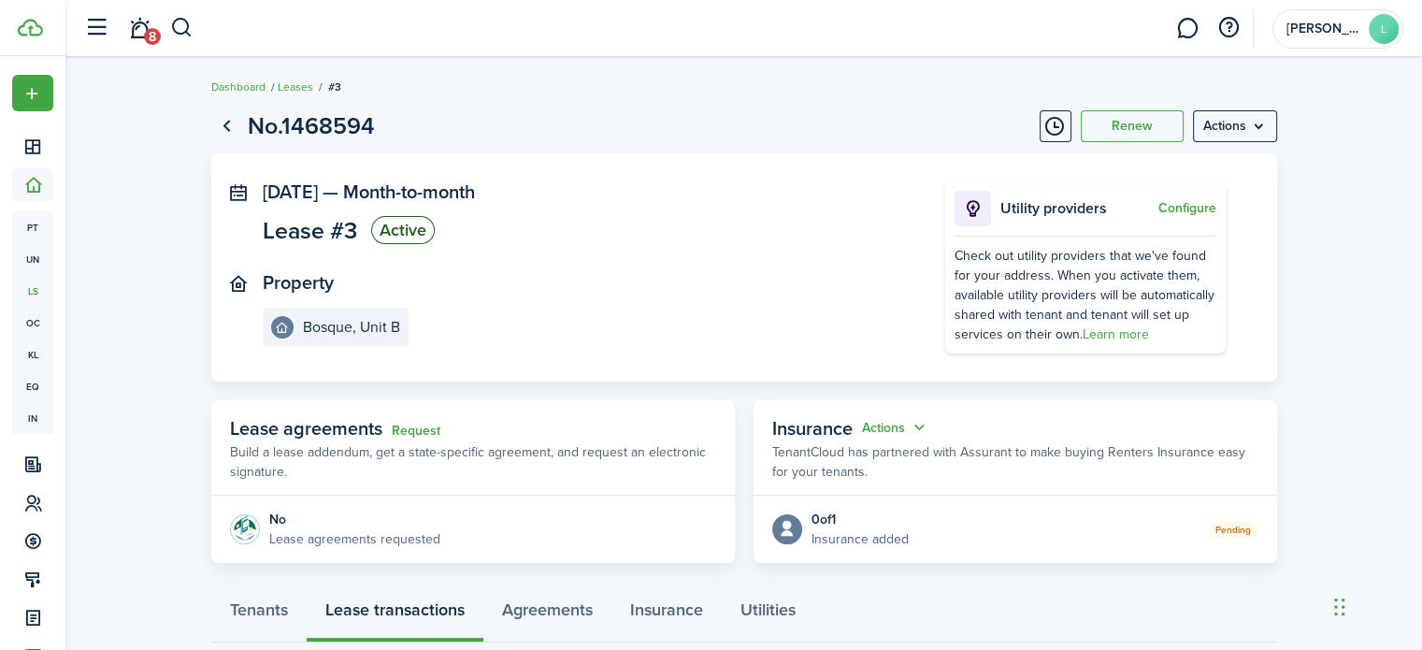
click at [1249, 138] on menu-btn "Actions" at bounding box center [1235, 126] width 84 height 32
click at [1167, 173] on button "Edit" at bounding box center [1195, 167] width 164 height 32
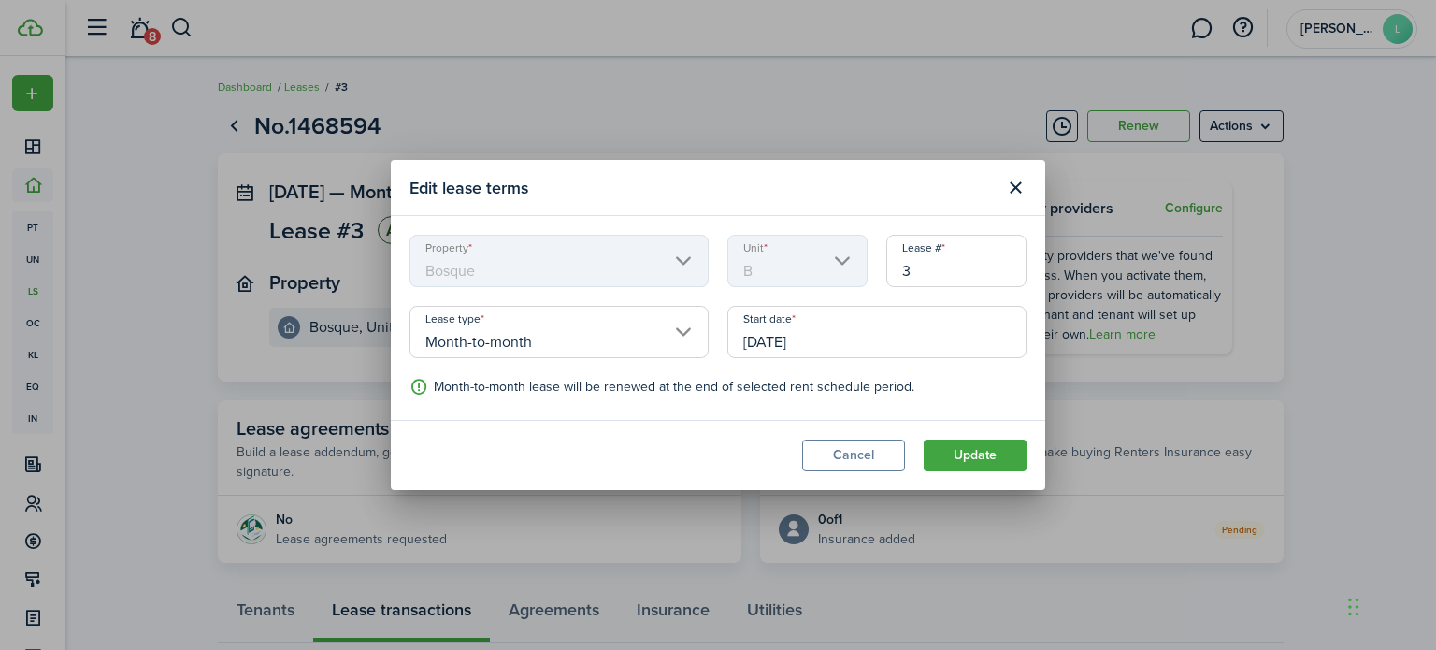
click at [857, 456] on button "Cancel" at bounding box center [853, 456] width 103 height 32
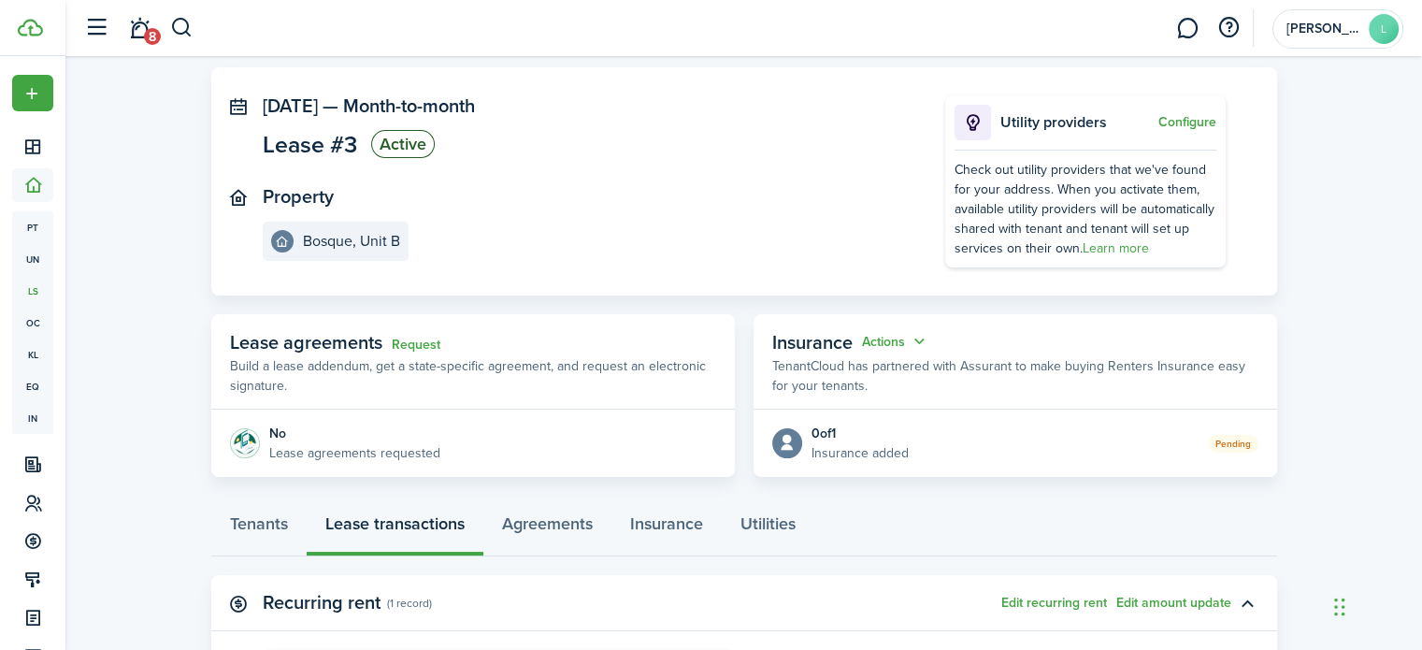
scroll to position [84, 0]
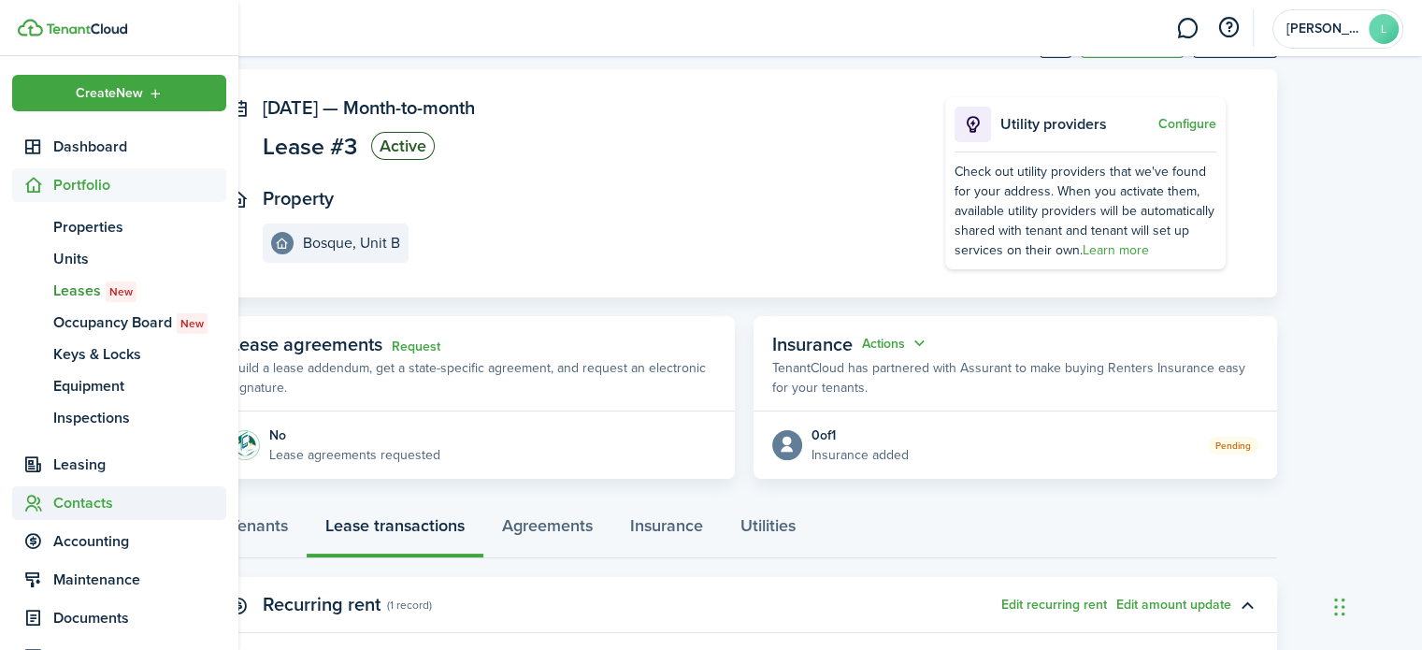
click at [105, 510] on span "Contacts" at bounding box center [139, 503] width 173 height 22
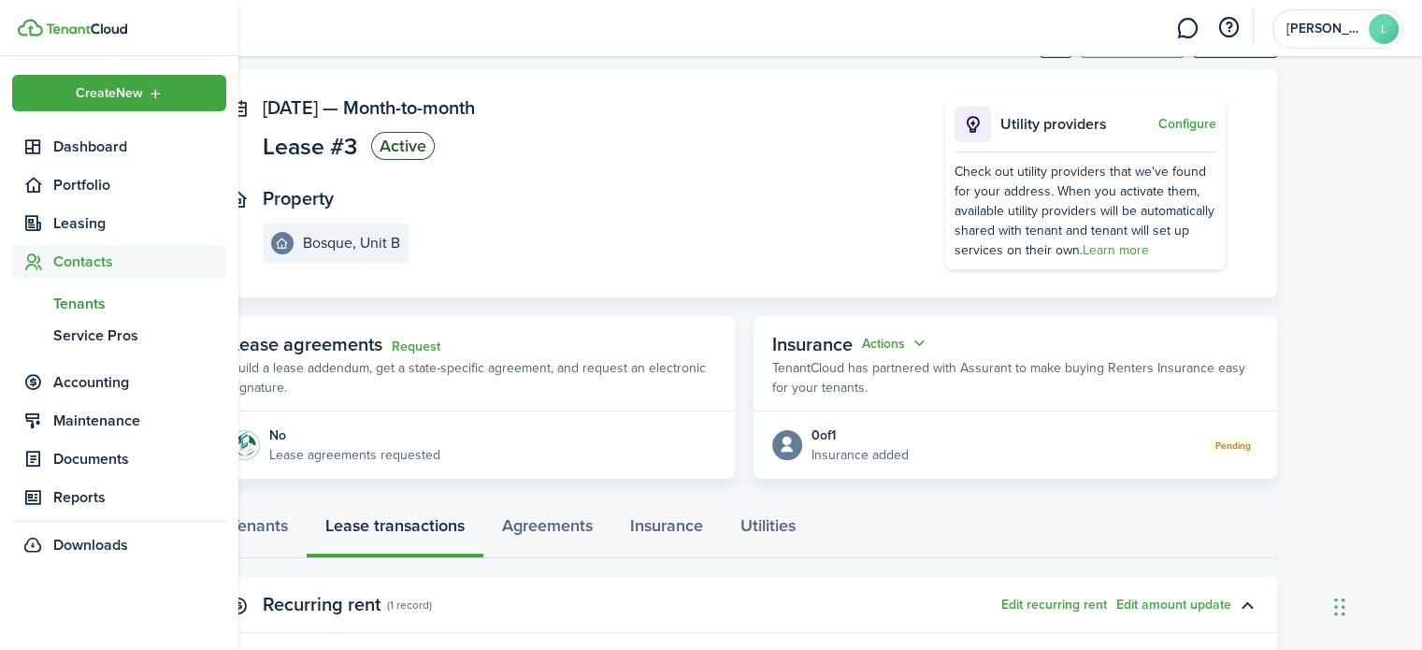
click at [98, 309] on span "Tenants" at bounding box center [139, 304] width 173 height 22
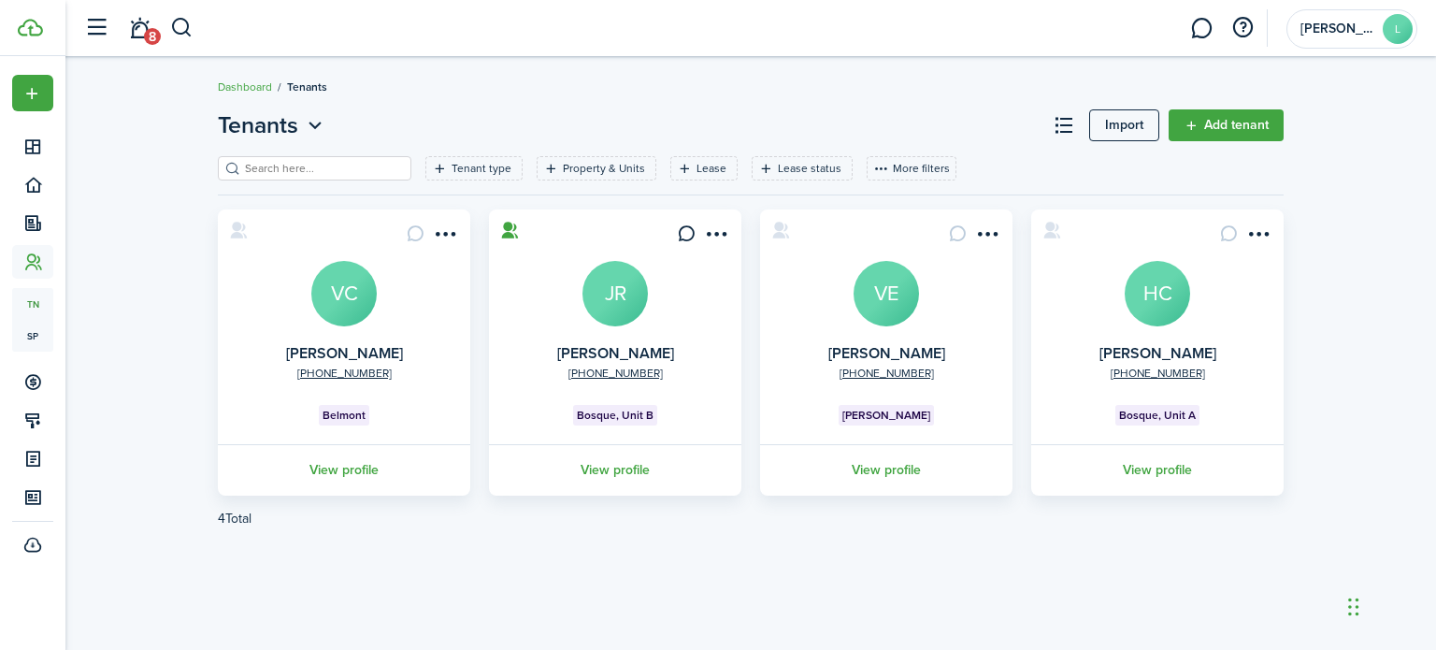
drag, startPoint x: 1125, startPoint y: 483, endPoint x: 940, endPoint y: 554, distance: 198.3
drag, startPoint x: 940, startPoint y: 554, endPoint x: 849, endPoint y: 554, distance: 90.7
click at [849, 554] on div "Tenants Import Add tenant Tenant type Property & Units Lease Lease status More …" at bounding box center [750, 353] width 1371 height 509
click at [1104, 475] on link "View profile" at bounding box center [1158, 469] width 258 height 51
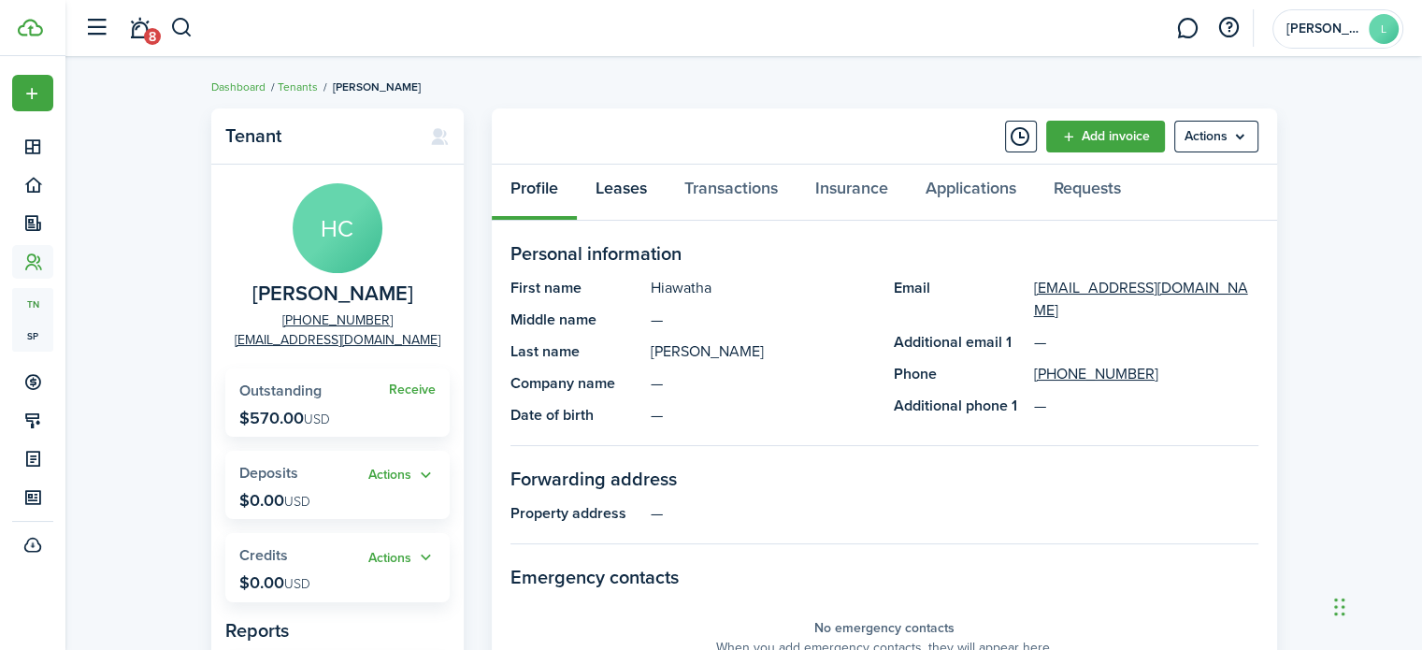
click at [618, 194] on link "Leases" at bounding box center [621, 193] width 89 height 56
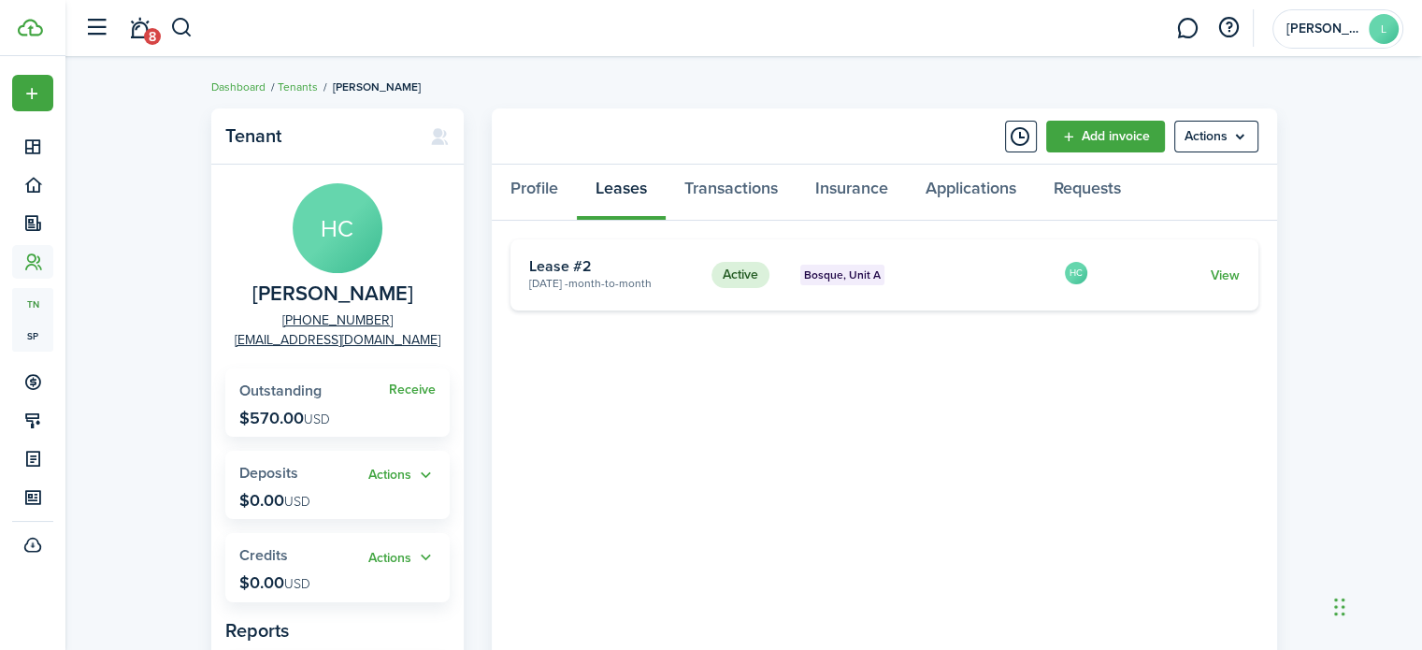
click at [1229, 272] on link "View" at bounding box center [1224, 276] width 29 height 20
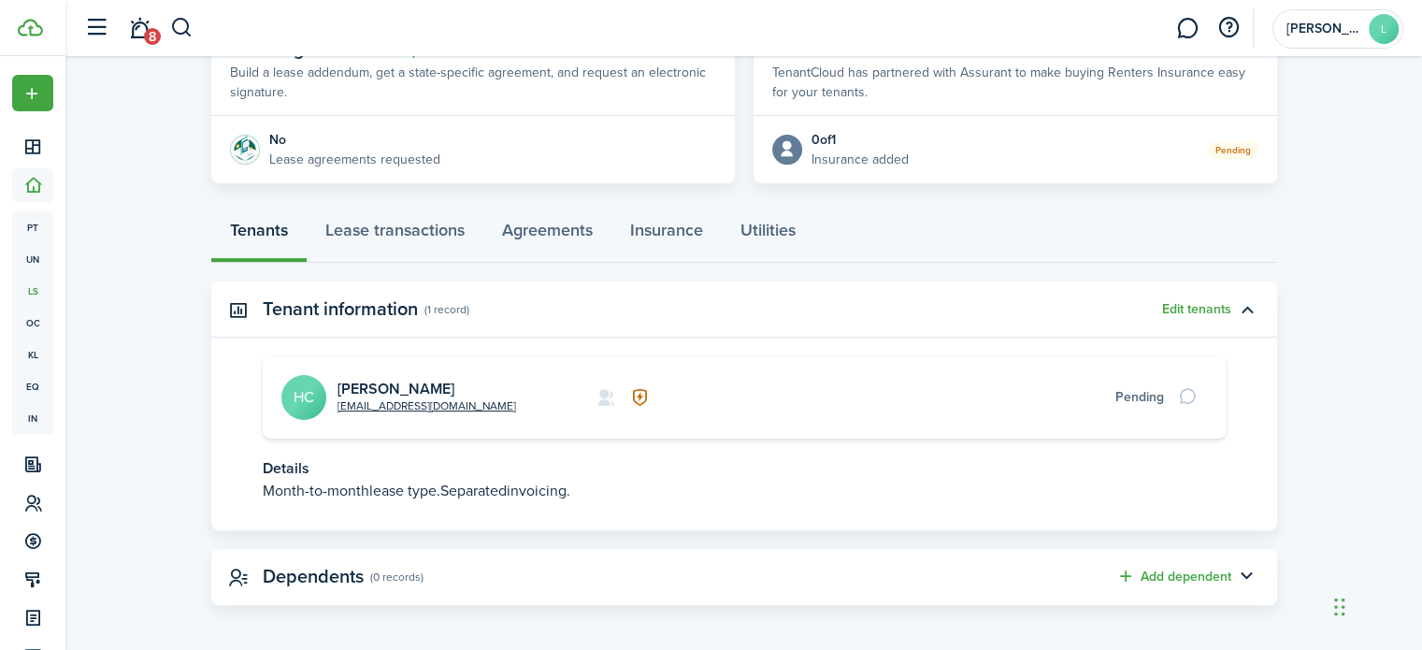
scroll to position [377, 0]
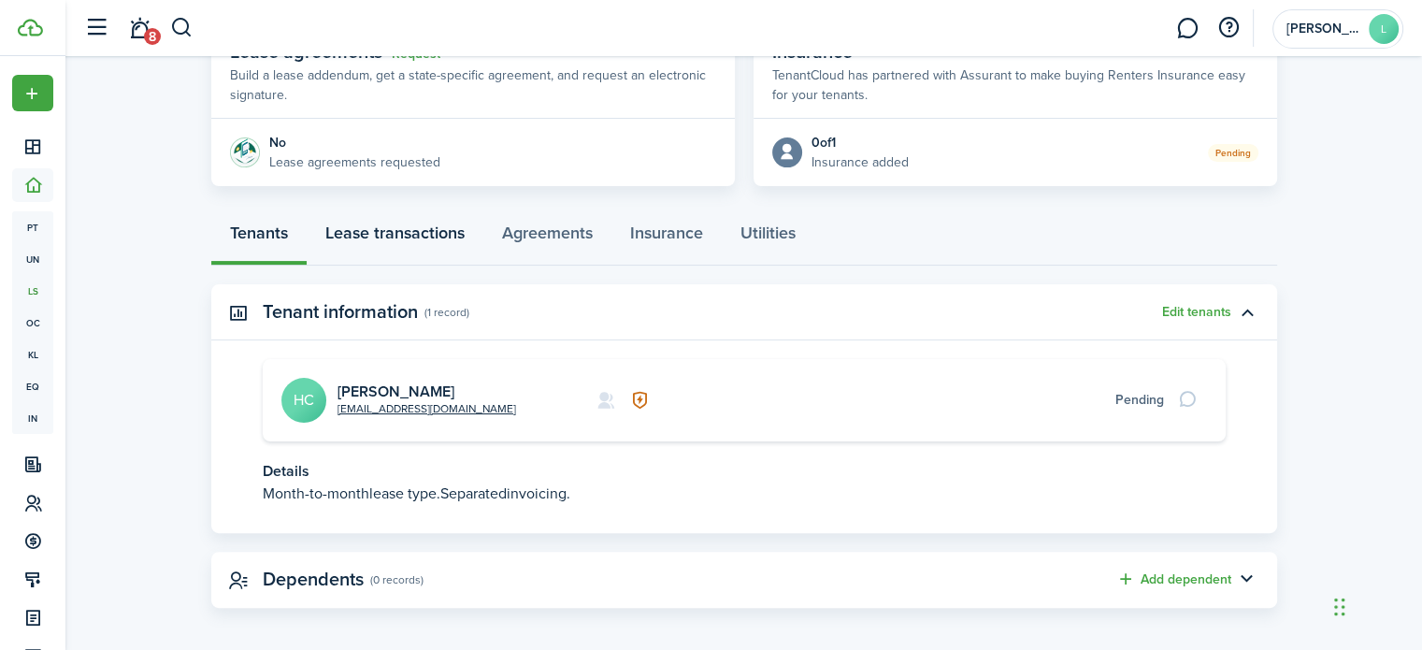
click at [411, 228] on link "Lease transactions" at bounding box center [395, 237] width 177 height 56
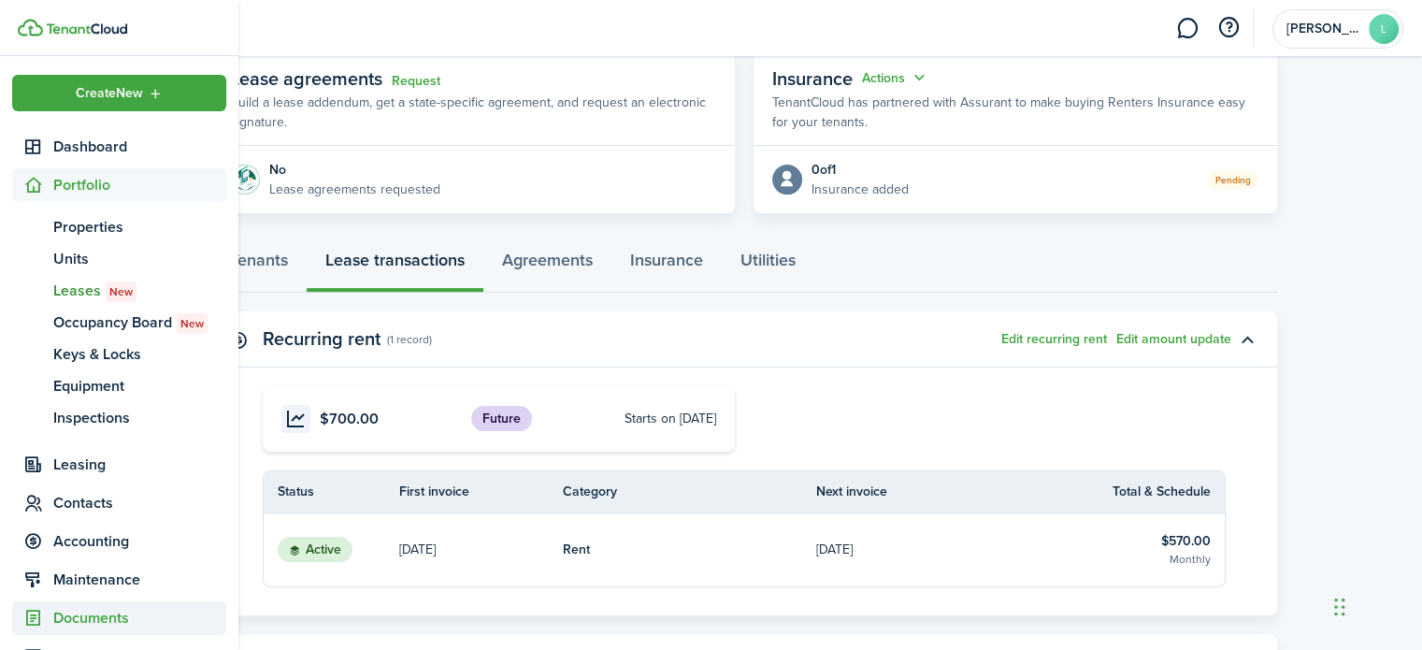
scroll to position [10, 0]
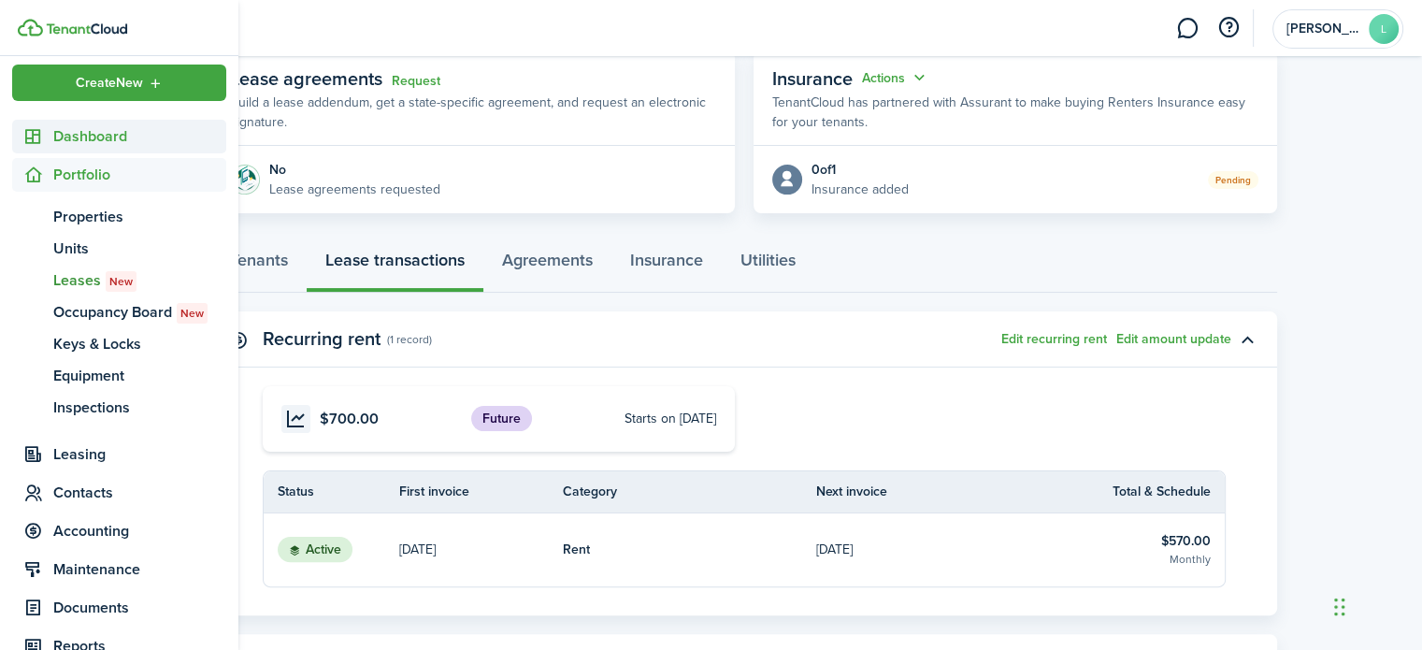
click at [90, 138] on span "Dashboard" at bounding box center [139, 136] width 173 height 22
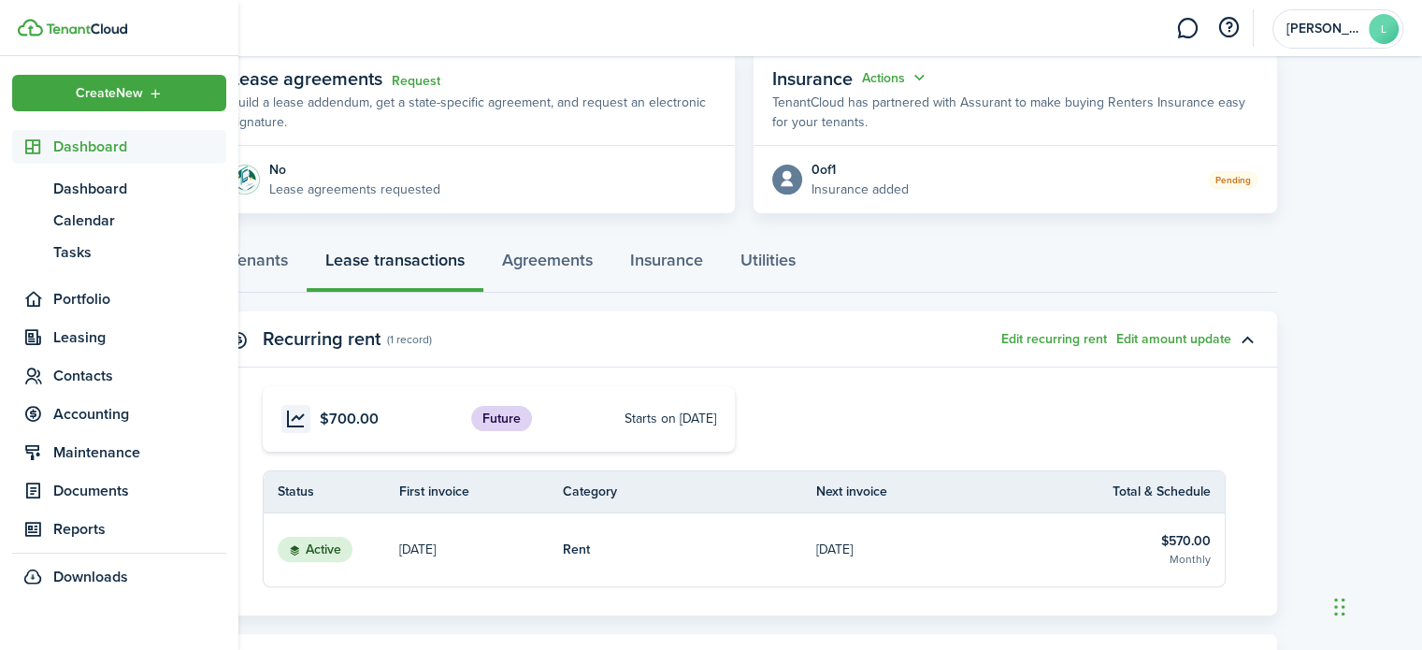
scroll to position [0, 0]
click at [103, 315] on span "Portfolio" at bounding box center [119, 299] width 214 height 34
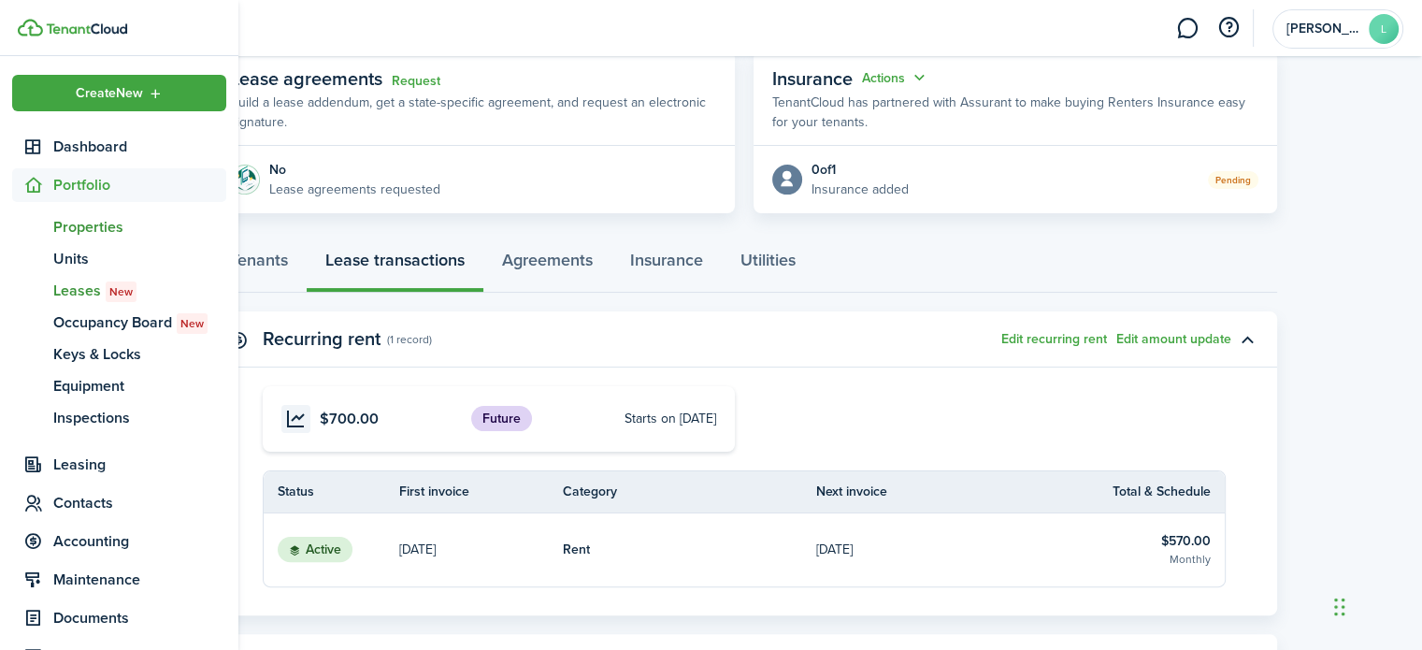
click at [99, 231] on span "Properties" at bounding box center [139, 227] width 173 height 22
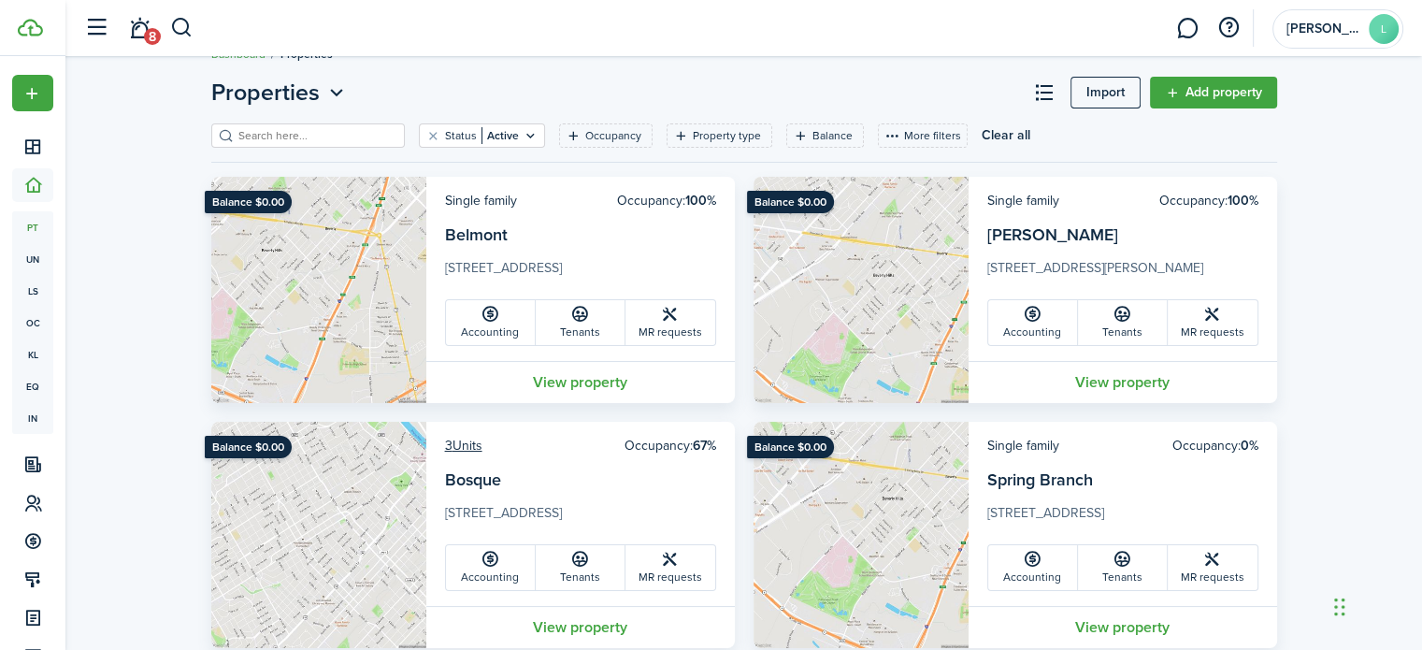
scroll to position [127, 0]
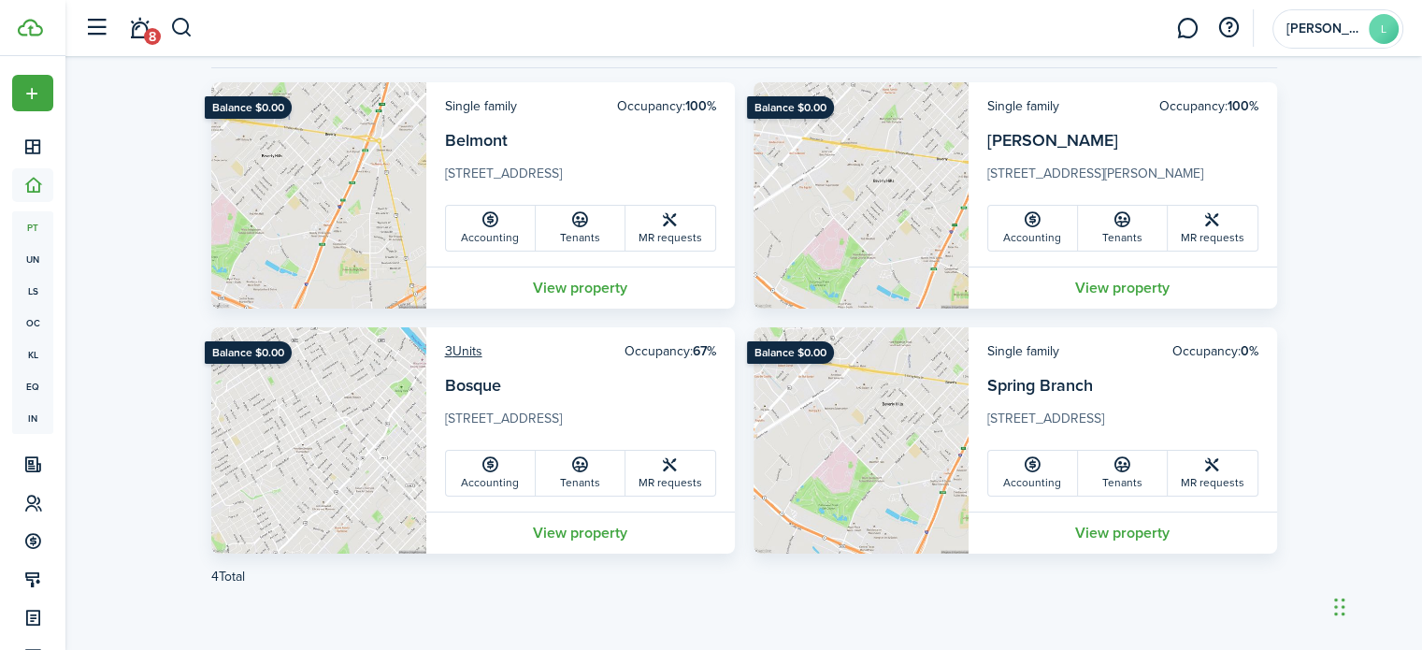
click at [474, 478] on link "Accounting" at bounding box center [491, 473] width 90 height 45
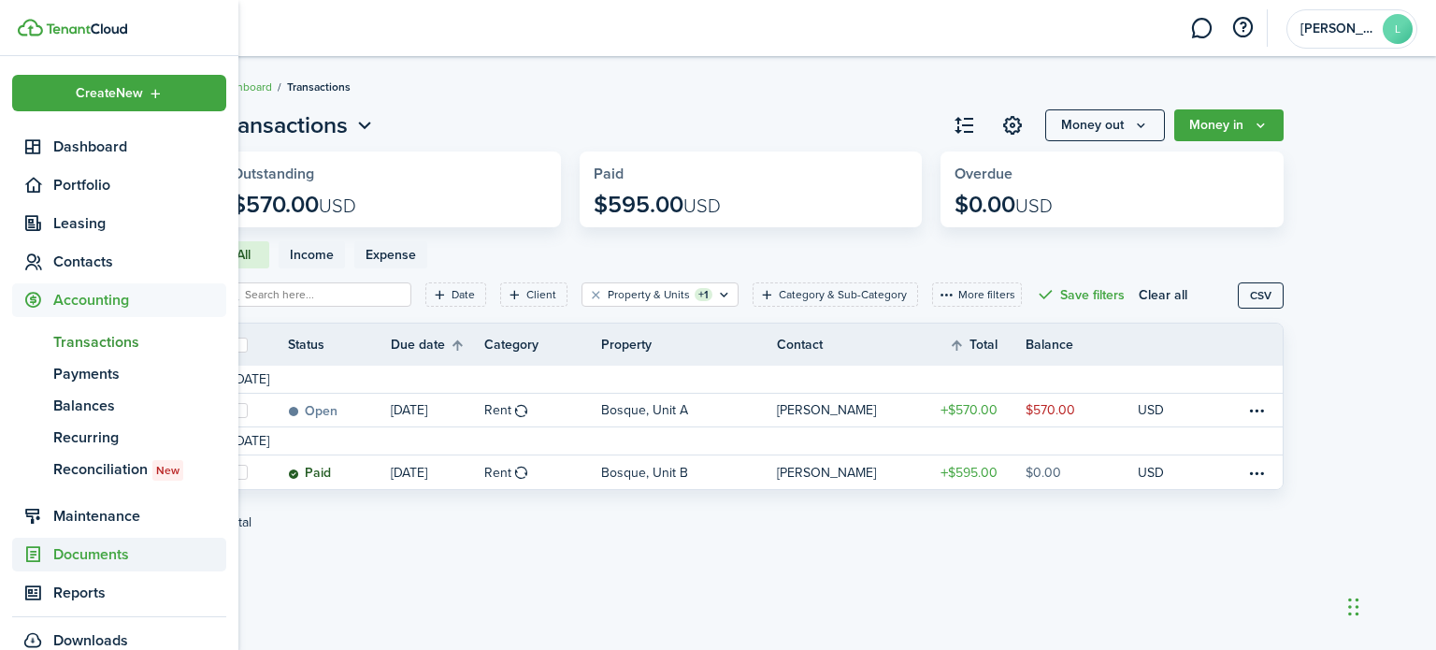
click at [90, 553] on span "Documents" at bounding box center [139, 554] width 173 height 22
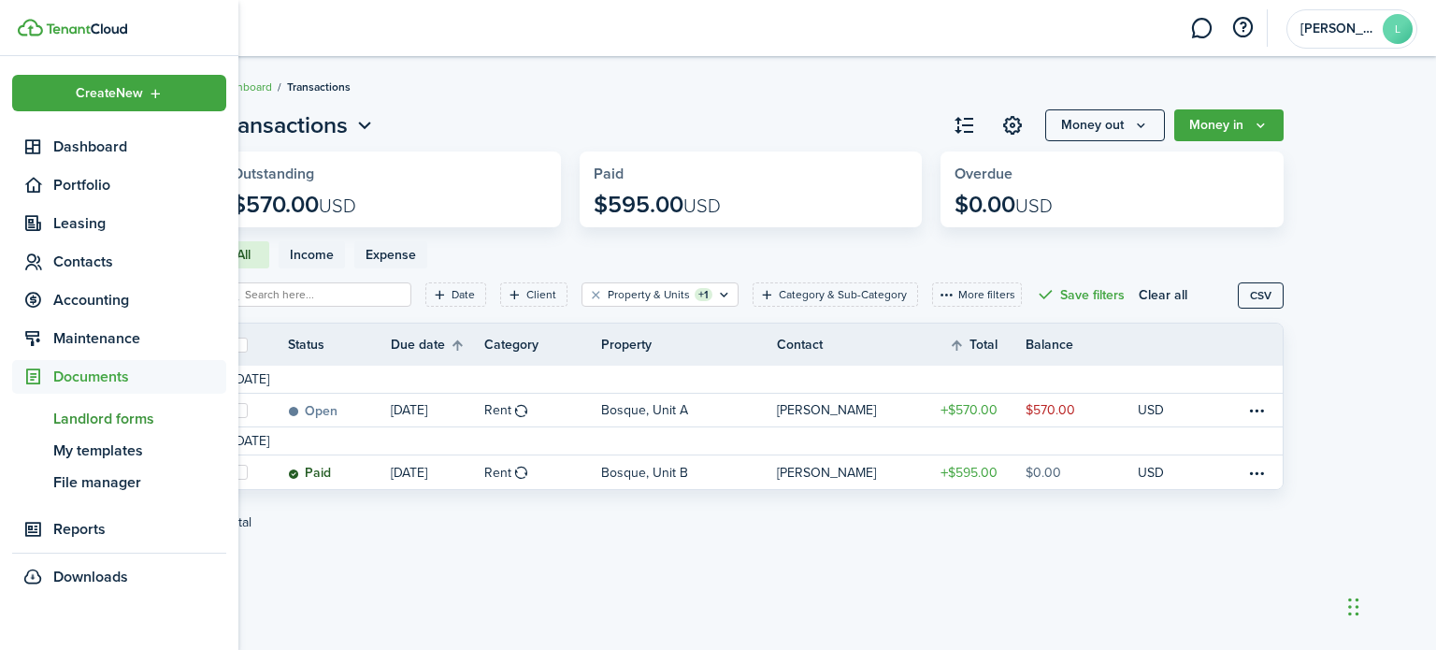
click at [138, 412] on span "Landlord forms" at bounding box center [139, 419] width 173 height 22
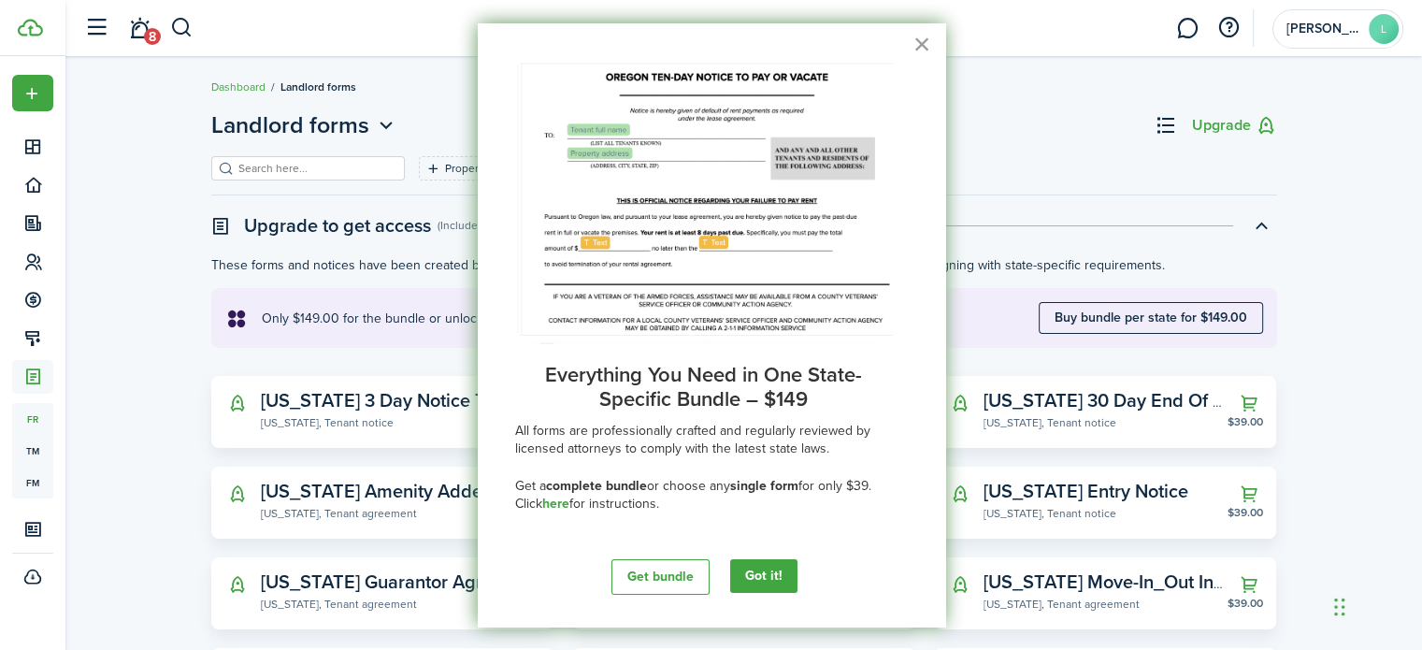
click at [914, 49] on button "×" at bounding box center [923, 44] width 18 height 30
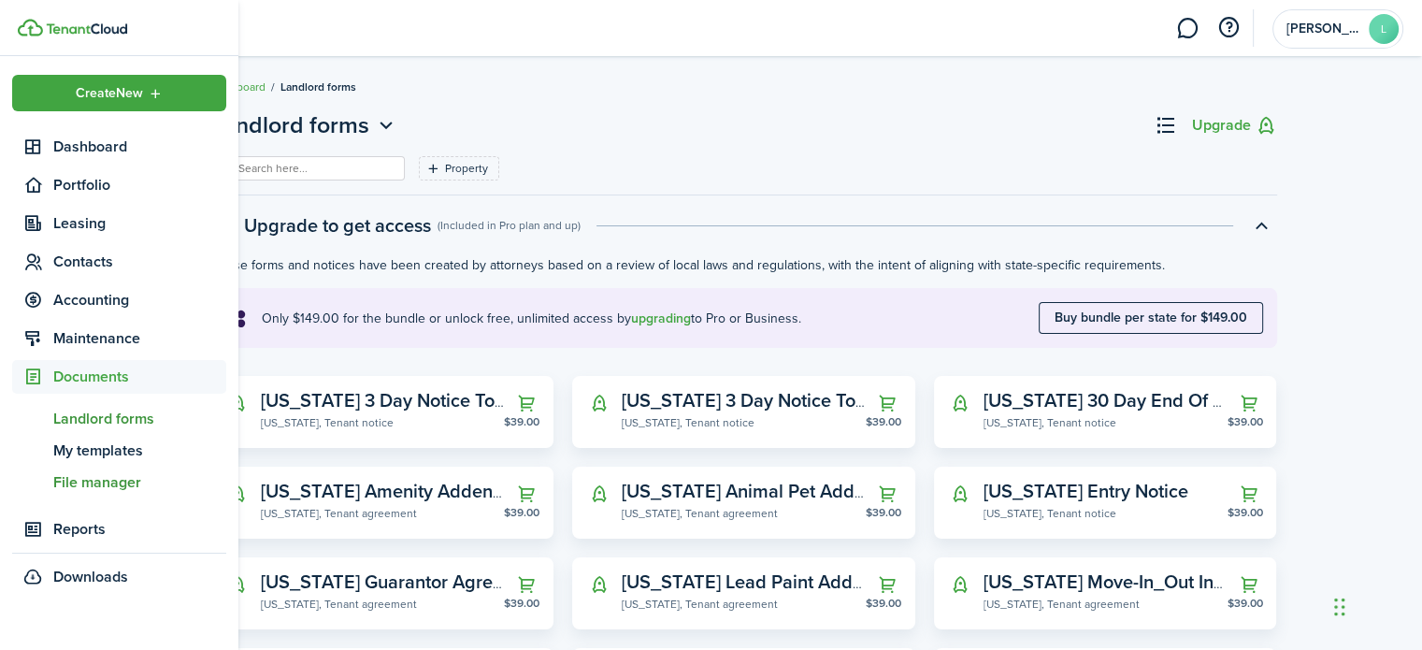
click at [103, 478] on span "File manager" at bounding box center [139, 482] width 173 height 22
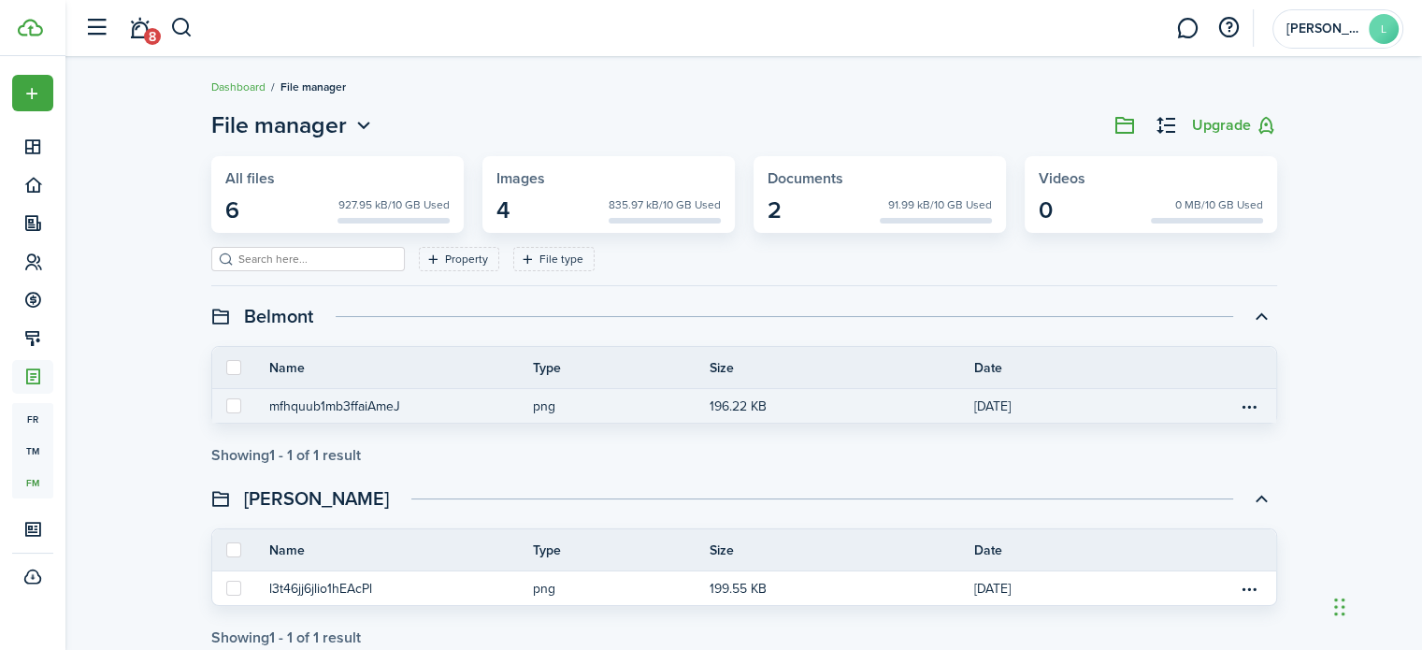
click at [404, 413] on table-info "mfhquub1mb3ffaiAmeJ" at bounding box center [387, 407] width 237 height 20
click at [366, 411] on button "mfhquub1mb3ffaiAmeJ" at bounding box center [334, 407] width 131 height 20
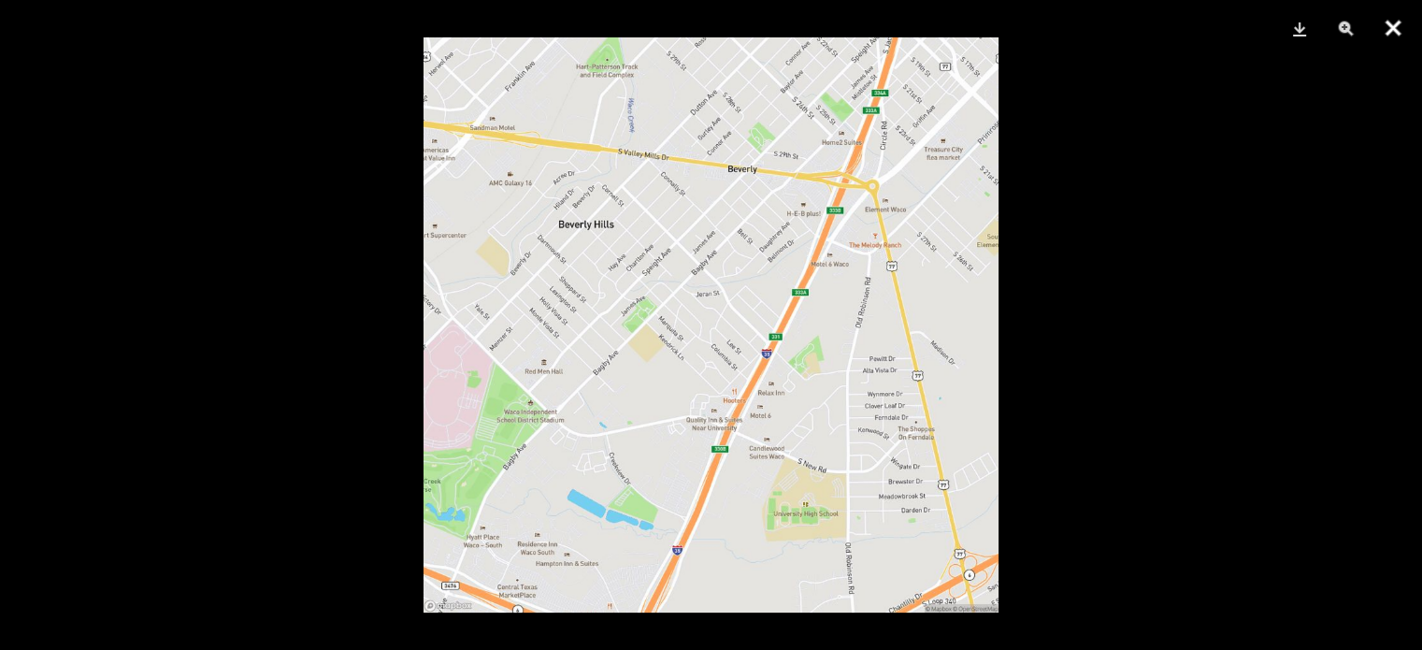
click at [1395, 32] on button "Close" at bounding box center [1393, 28] width 47 height 56
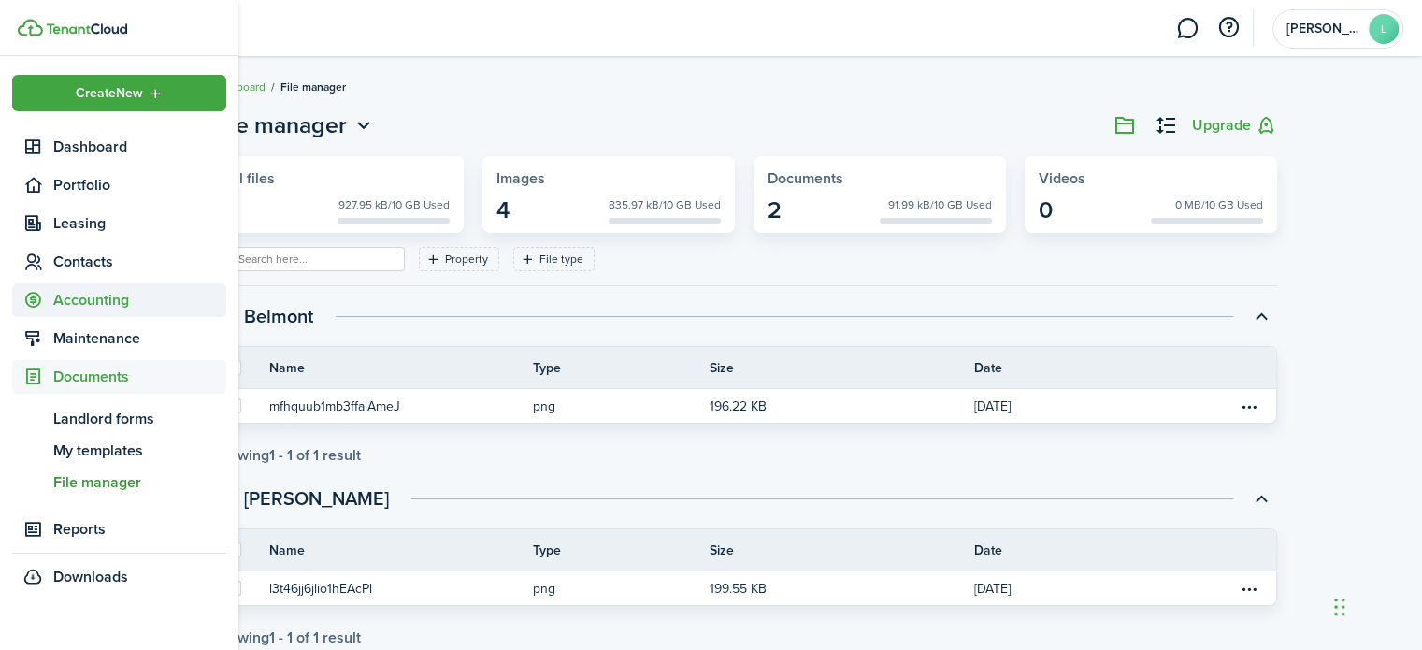
click at [92, 307] on span "Accounting" at bounding box center [139, 300] width 173 height 22
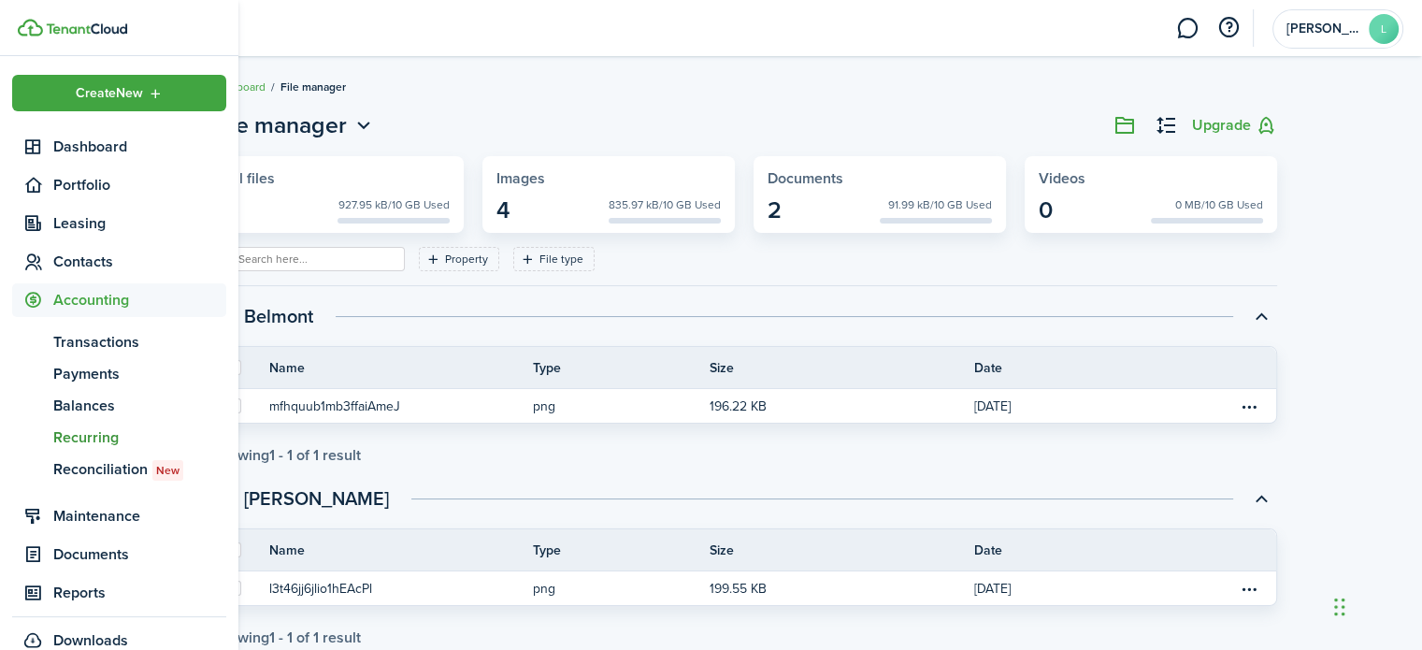
click at [101, 439] on span "Recurring" at bounding box center [139, 437] width 173 height 22
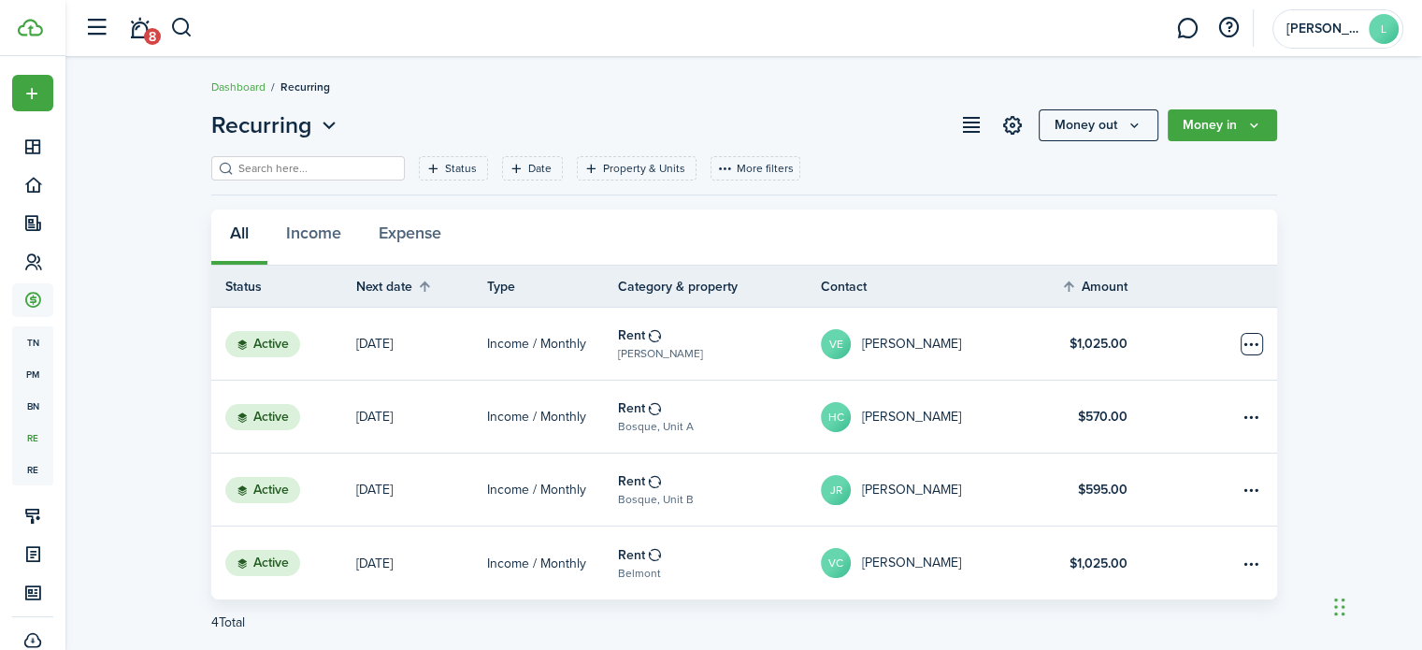
click at [1251, 351] on table-menu-btn-icon "Open menu" at bounding box center [1252, 344] width 22 height 22
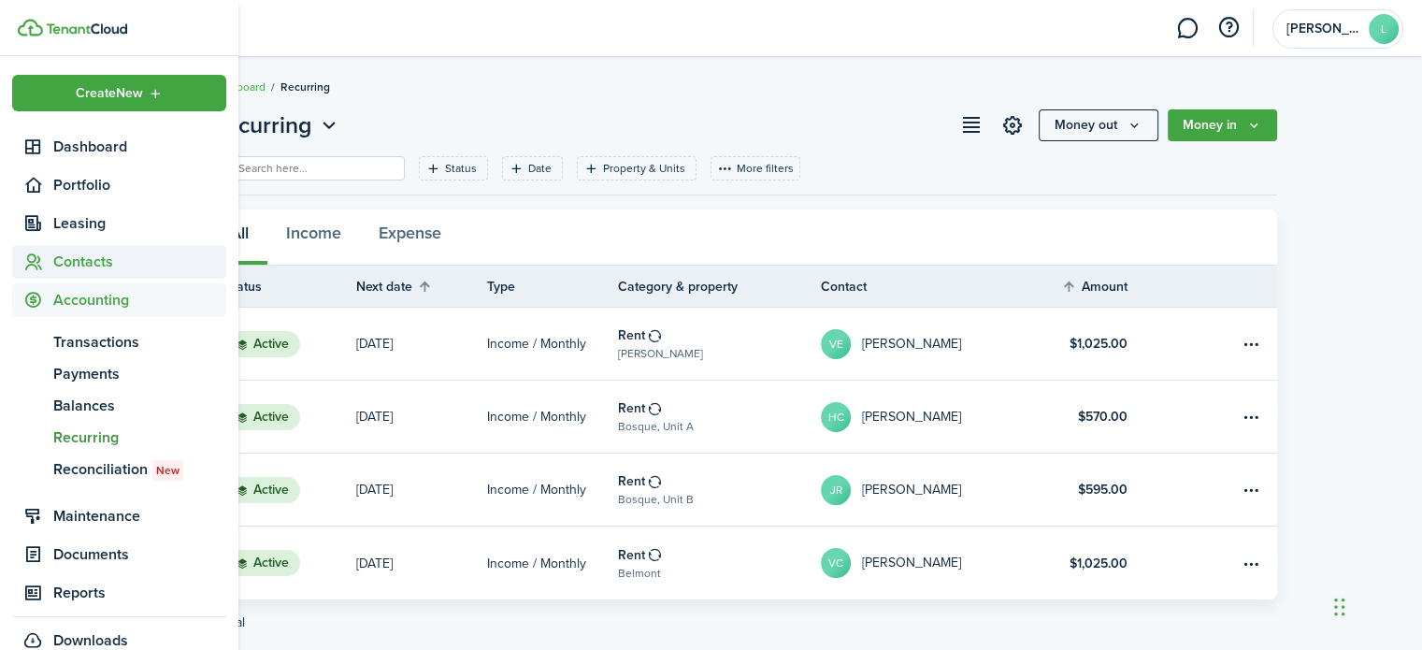
click at [82, 264] on span "Contacts" at bounding box center [139, 262] width 173 height 22
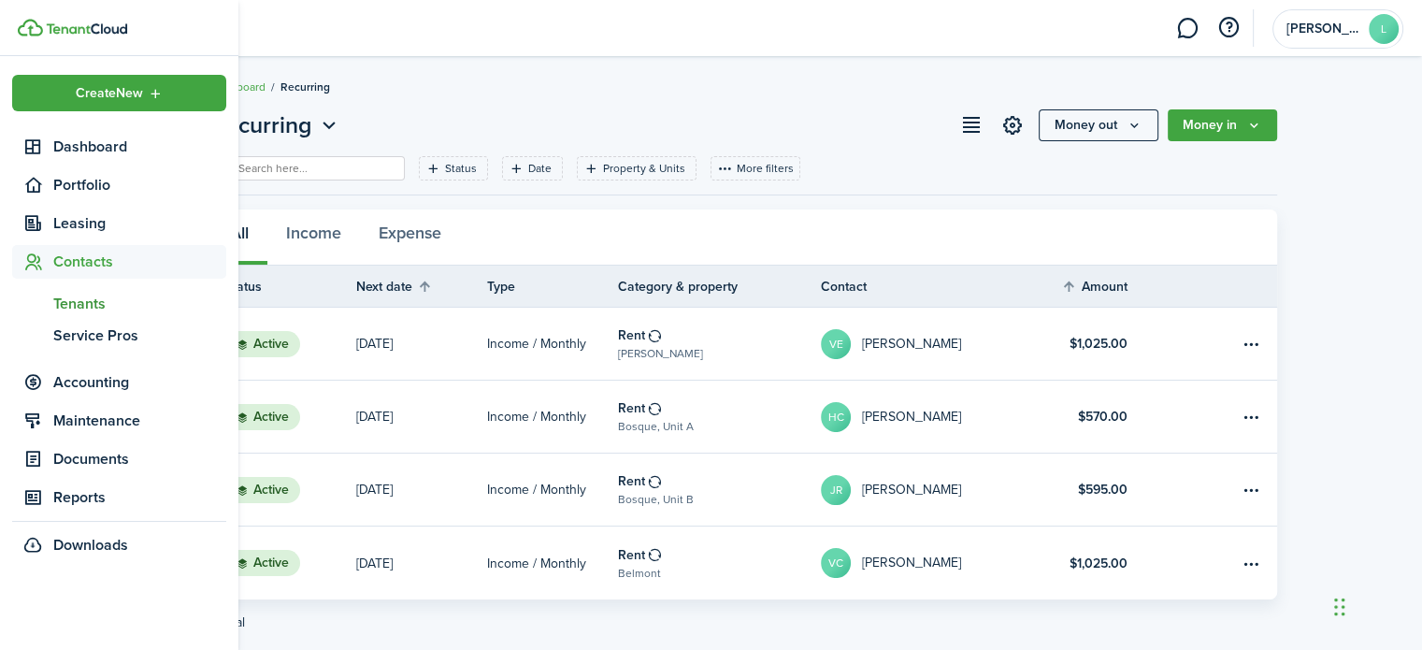
click at [82, 305] on span "Tenants" at bounding box center [139, 304] width 173 height 22
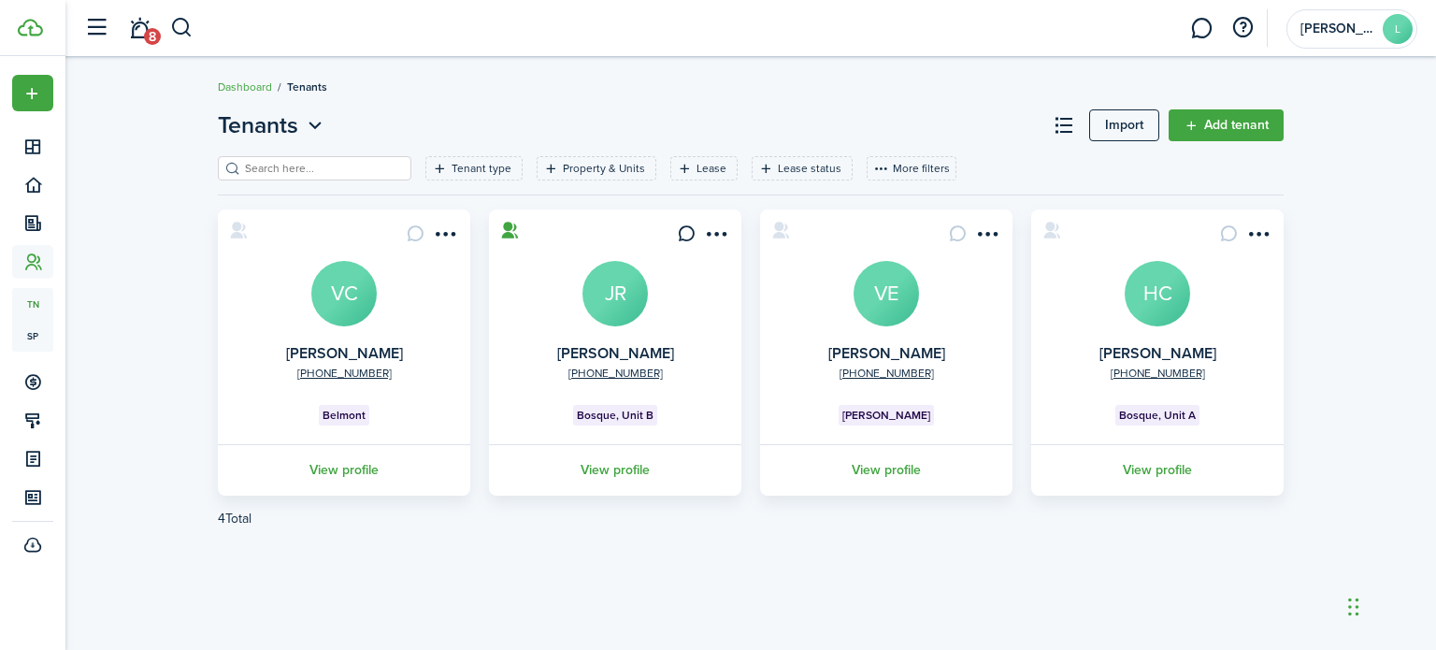
click at [349, 479] on link "View profile" at bounding box center [344, 469] width 258 height 51
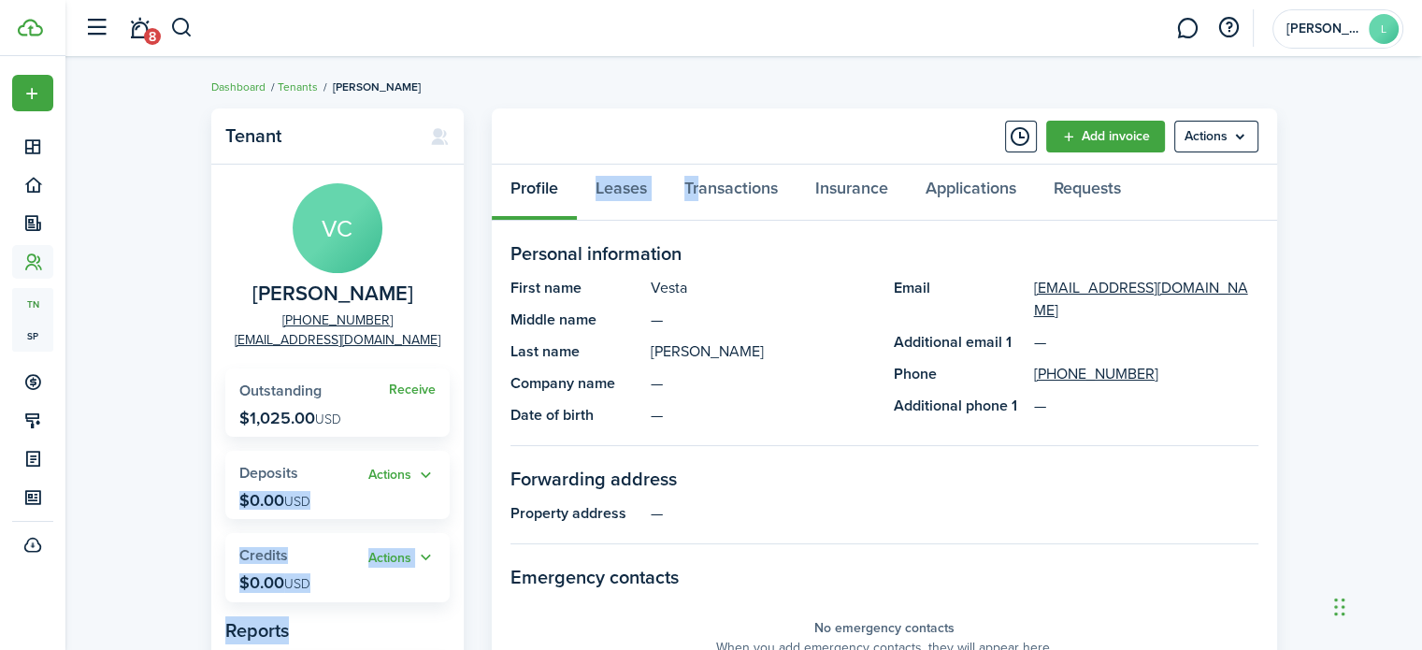
drag, startPoint x: 349, startPoint y: 479, endPoint x: 683, endPoint y: 223, distance: 420.9
click at [683, 223] on panel-main-grid "Tenant VC [PERSON_NAME] [PHONE_NUMBER] [EMAIL_ADDRESS][DOMAIN_NAME] Receive Out…" at bounding box center [744, 626] width 1066 height 1037
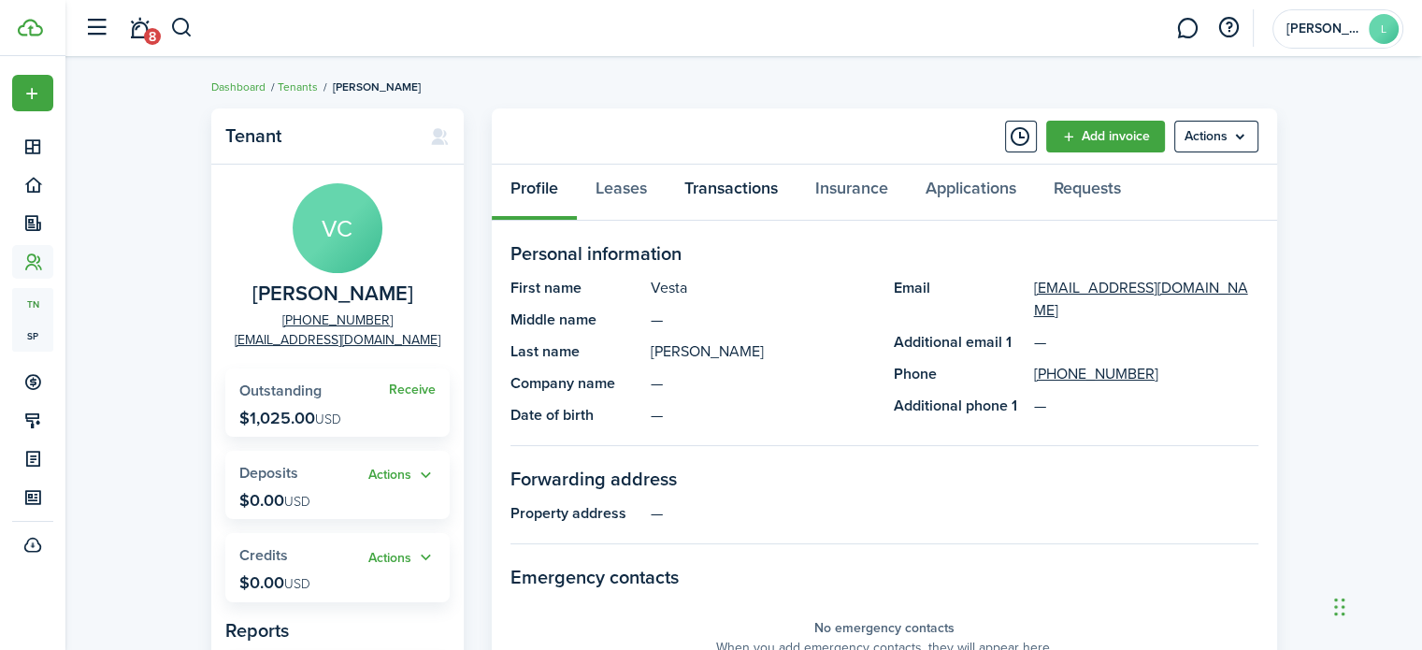
drag, startPoint x: 808, startPoint y: 84, endPoint x: 767, endPoint y: 166, distance: 92.0
click at [767, 166] on link "Transactions" at bounding box center [731, 193] width 131 height 56
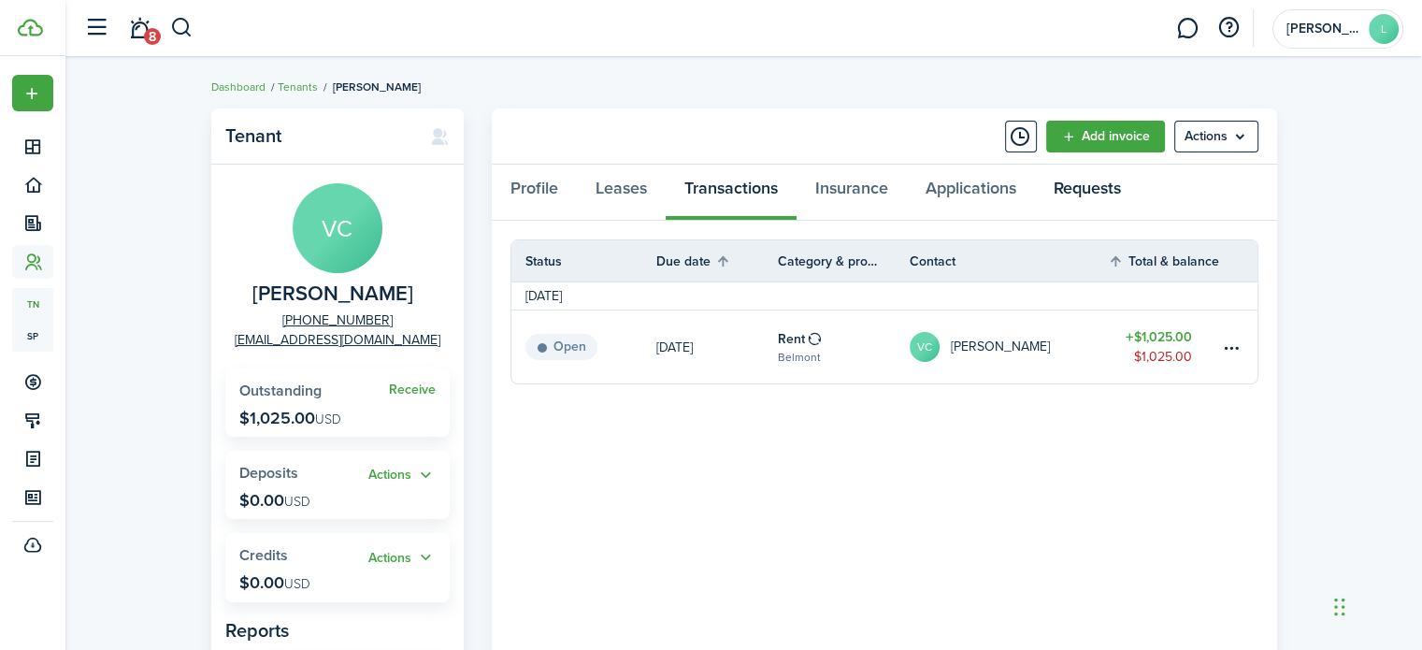
click at [1090, 191] on link "Requests" at bounding box center [1087, 193] width 105 height 56
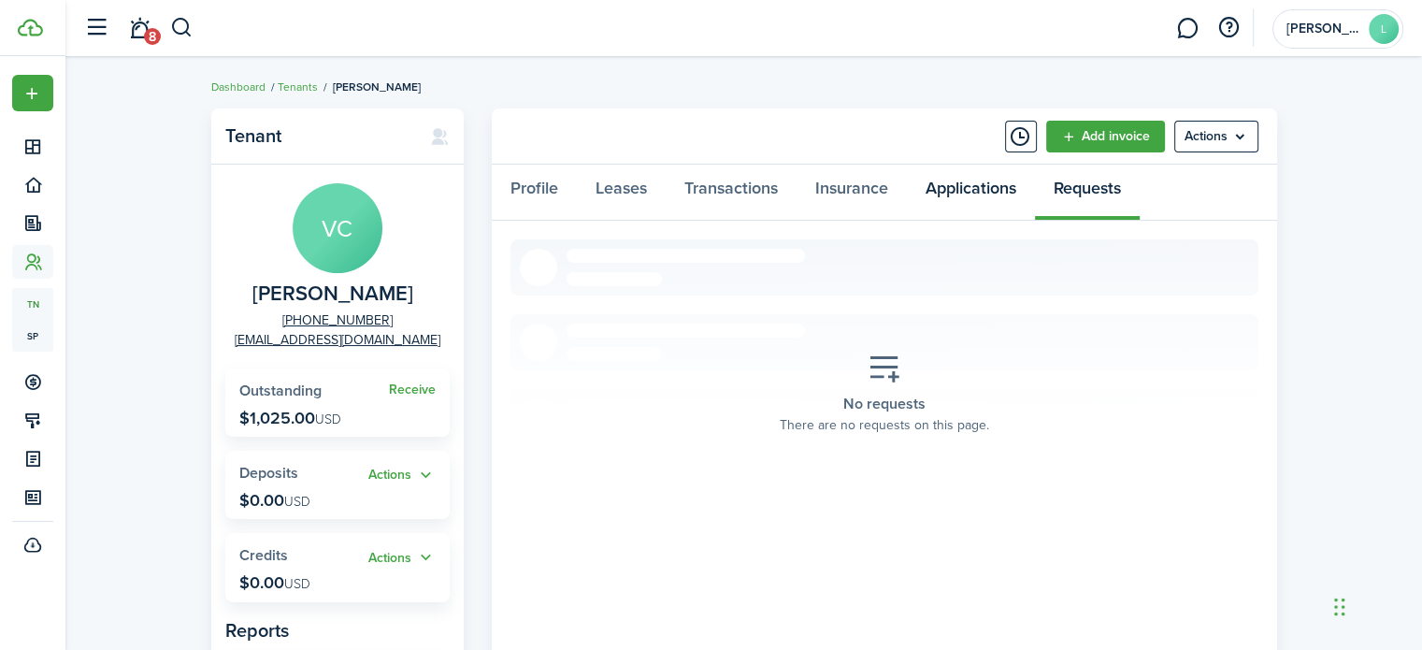
click at [1013, 189] on link "Applications" at bounding box center [971, 193] width 128 height 56
click at [856, 198] on link "Insurance" at bounding box center [852, 193] width 110 height 56
click at [753, 194] on link "Transactions" at bounding box center [731, 193] width 131 height 56
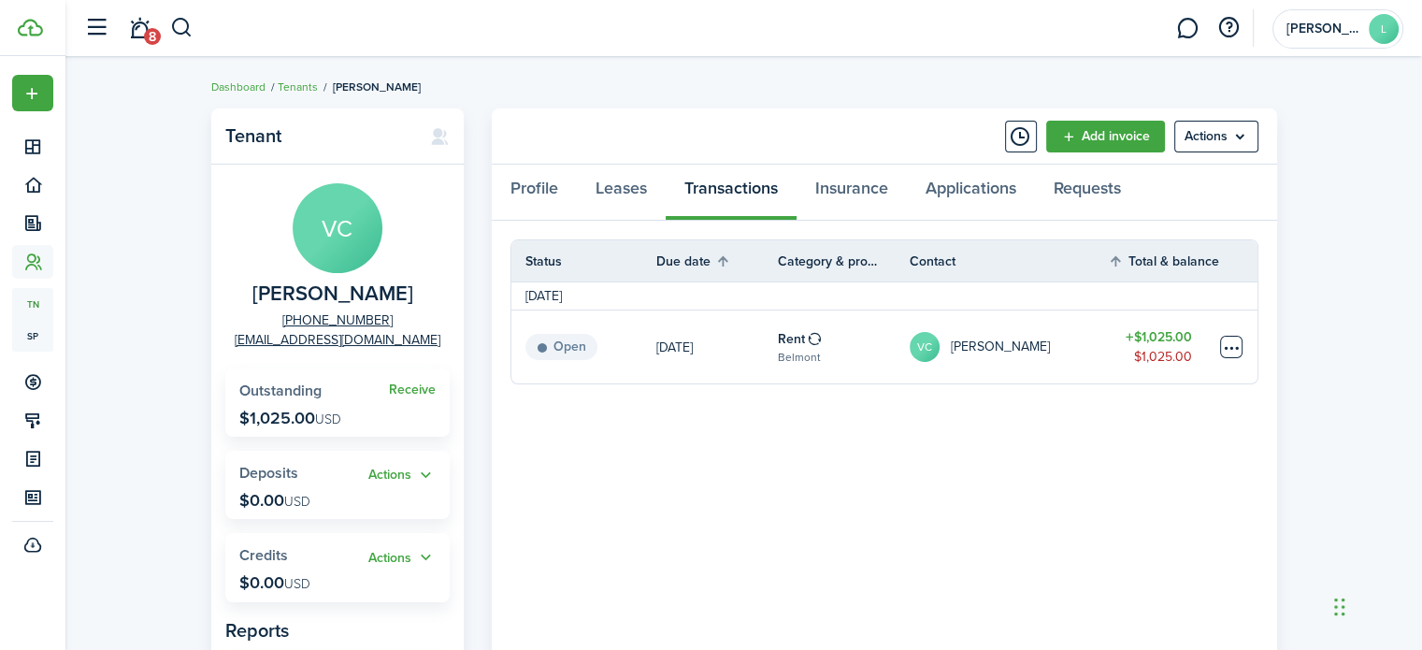
click at [1223, 345] on table-menu-btn-icon at bounding box center [1231, 347] width 22 height 22
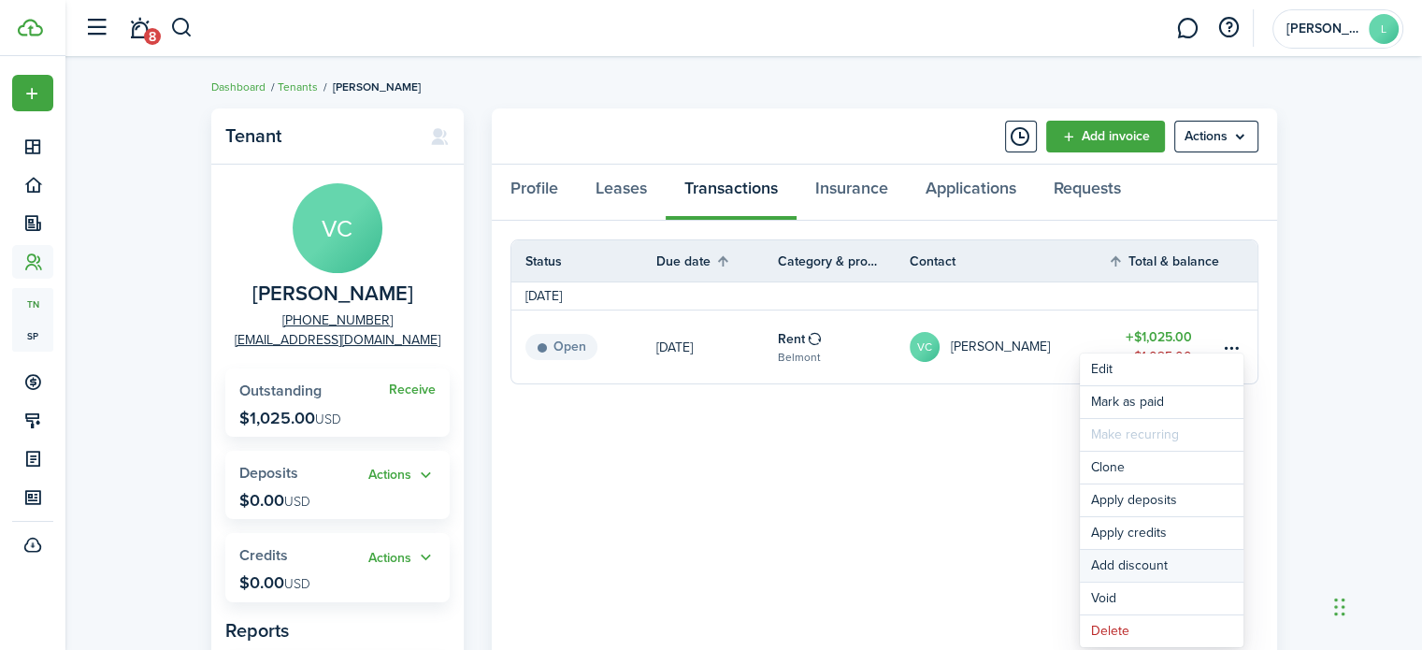
click at [1234, 556] on button "Add discount" at bounding box center [1162, 566] width 164 height 32
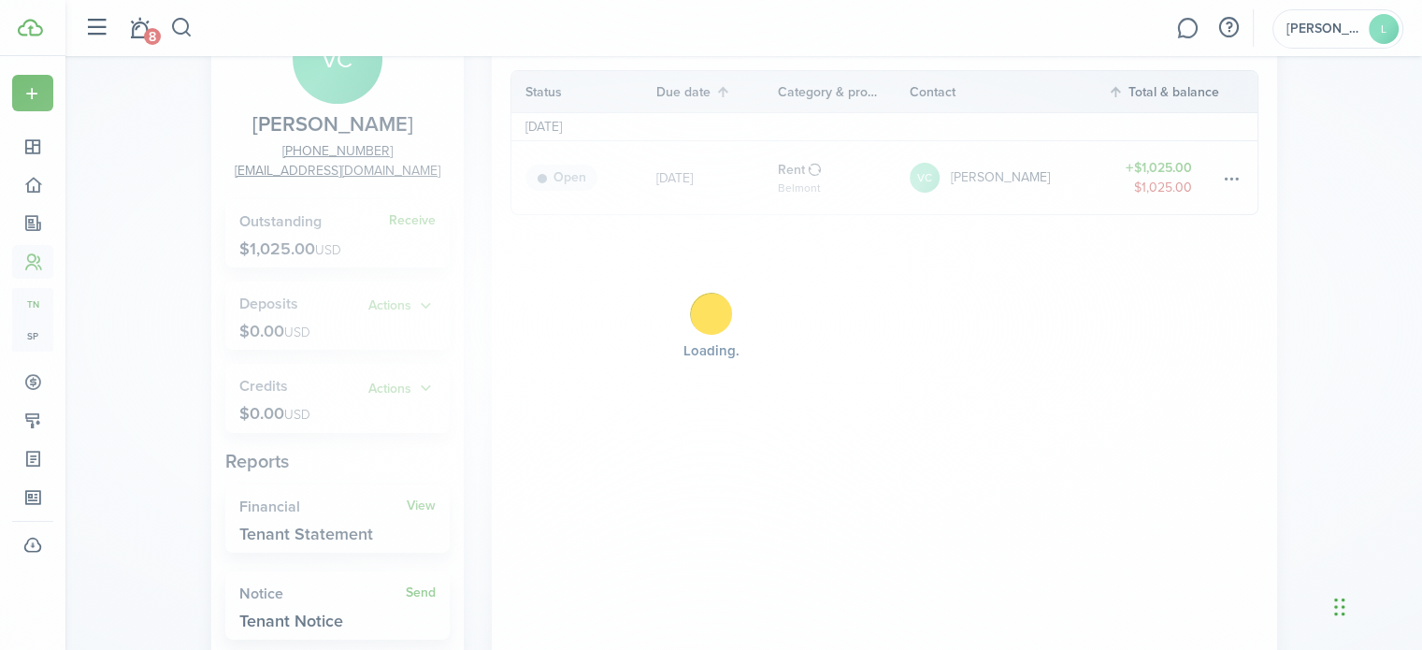
scroll to position [167, 0]
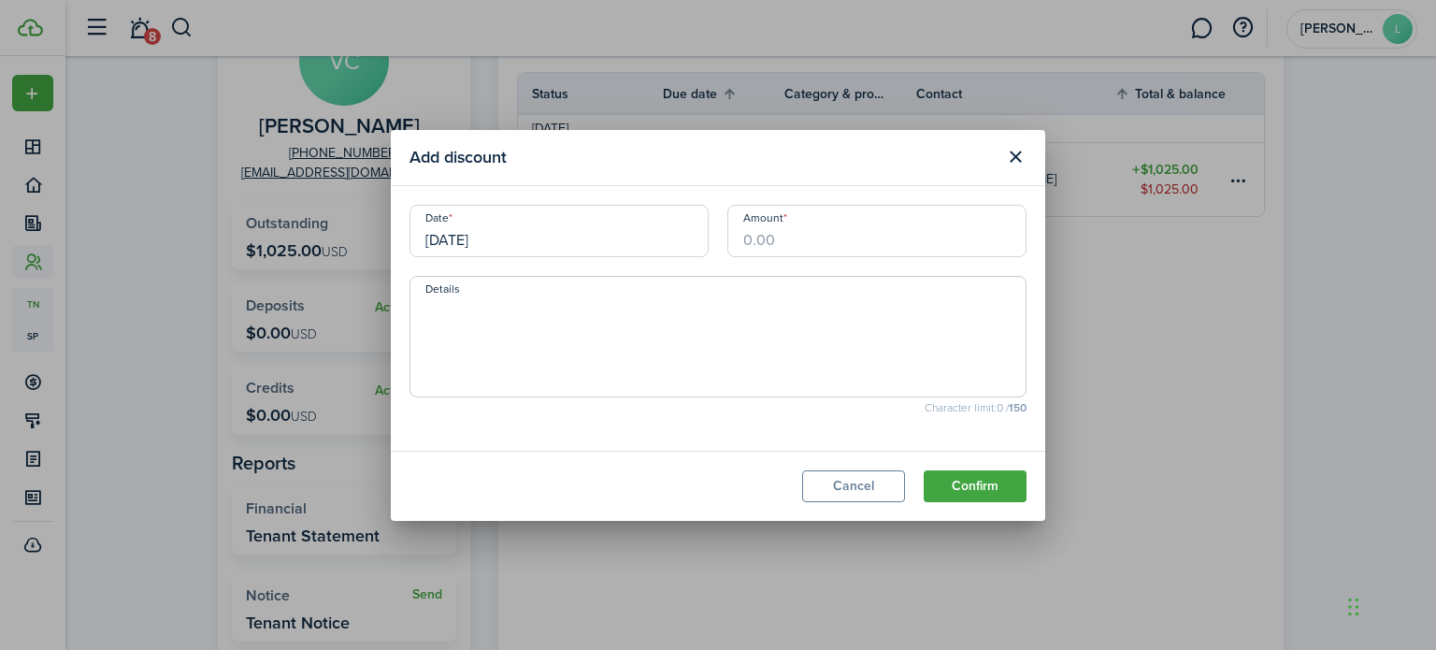
click at [1011, 157] on button "Close modal" at bounding box center [1016, 157] width 32 height 32
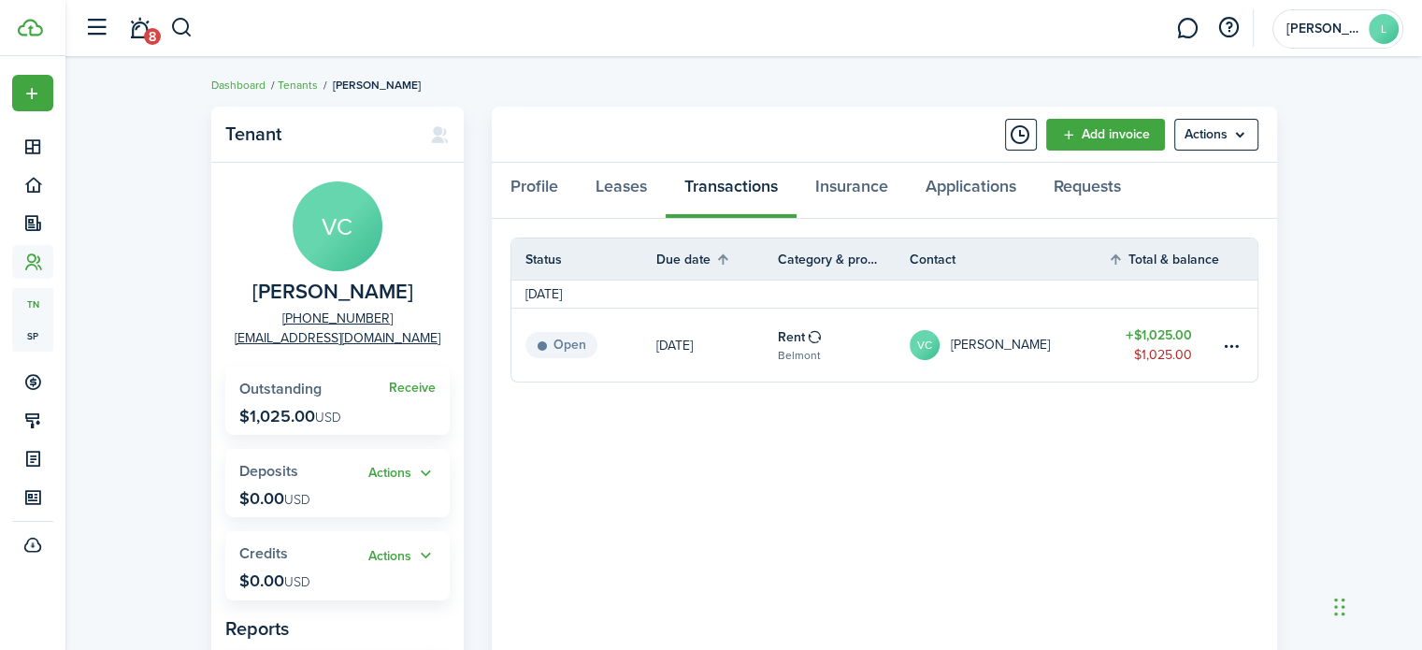
scroll to position [3, 0]
click at [621, 186] on link "Leases" at bounding box center [621, 190] width 89 height 56
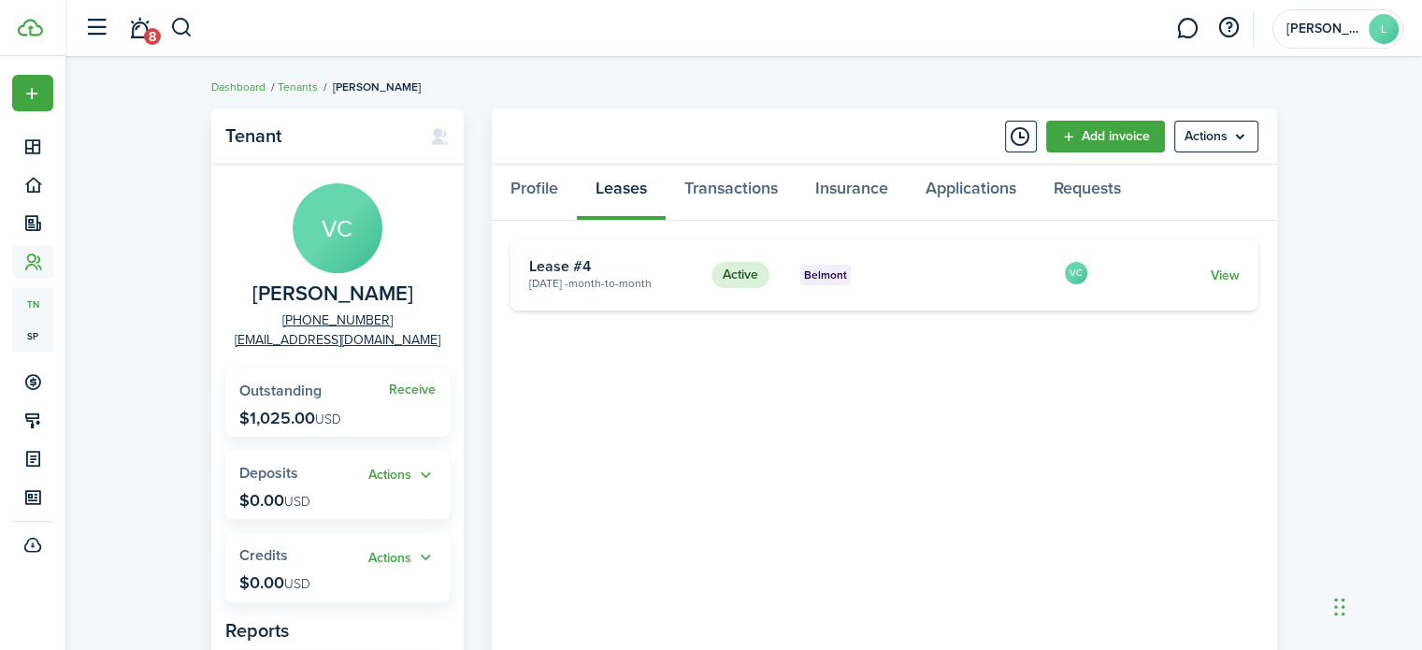
click at [1219, 275] on link "View" at bounding box center [1224, 276] width 29 height 20
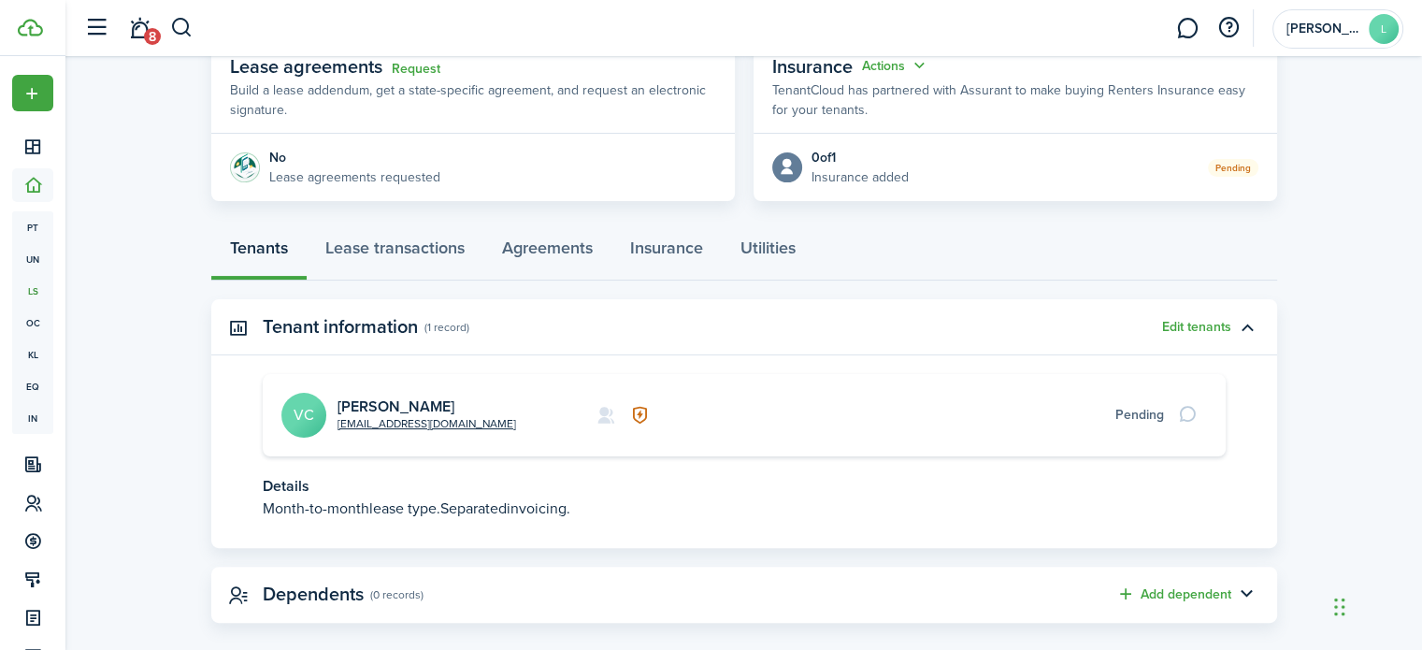
scroll to position [363, 0]
click at [404, 250] on link "Lease transactions" at bounding box center [395, 252] width 177 height 56
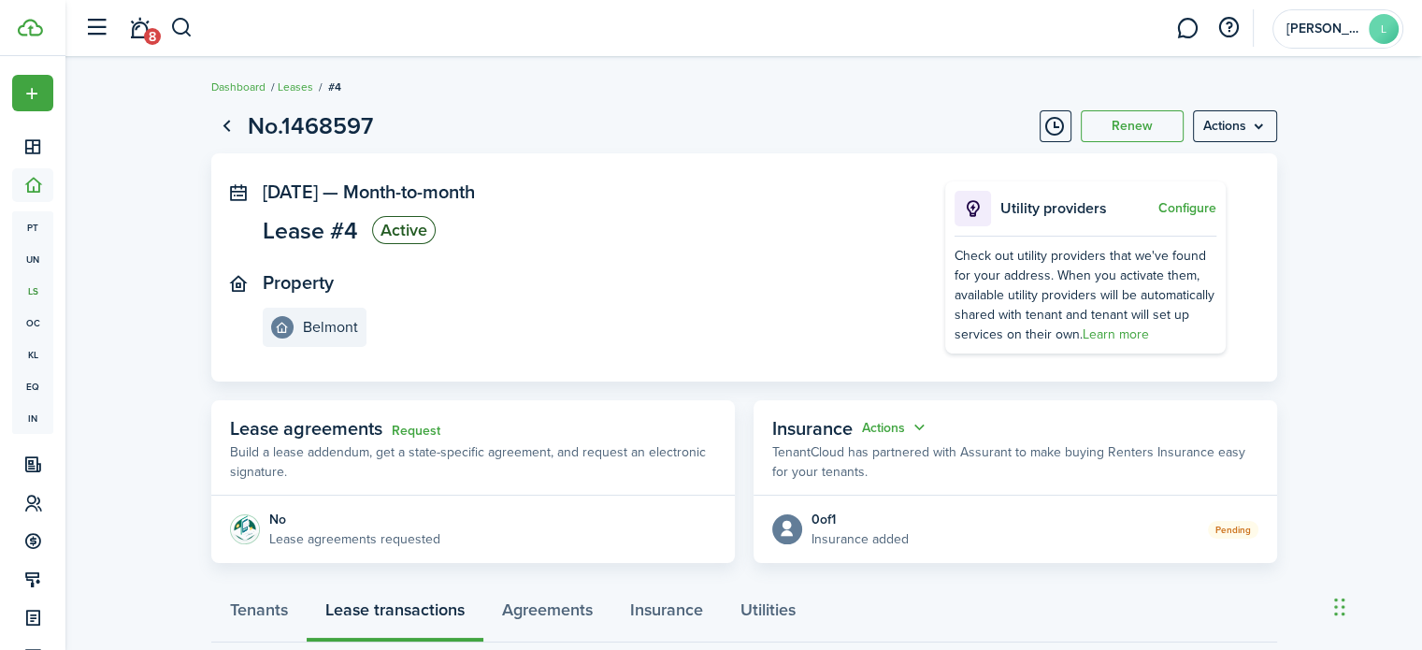
click at [404, 250] on panel-main-inner "[DATE] — Month-to-month Lease #4 Active Property [GEOGRAPHIC_DATA]" at bounding box center [576, 264] width 627 height 166
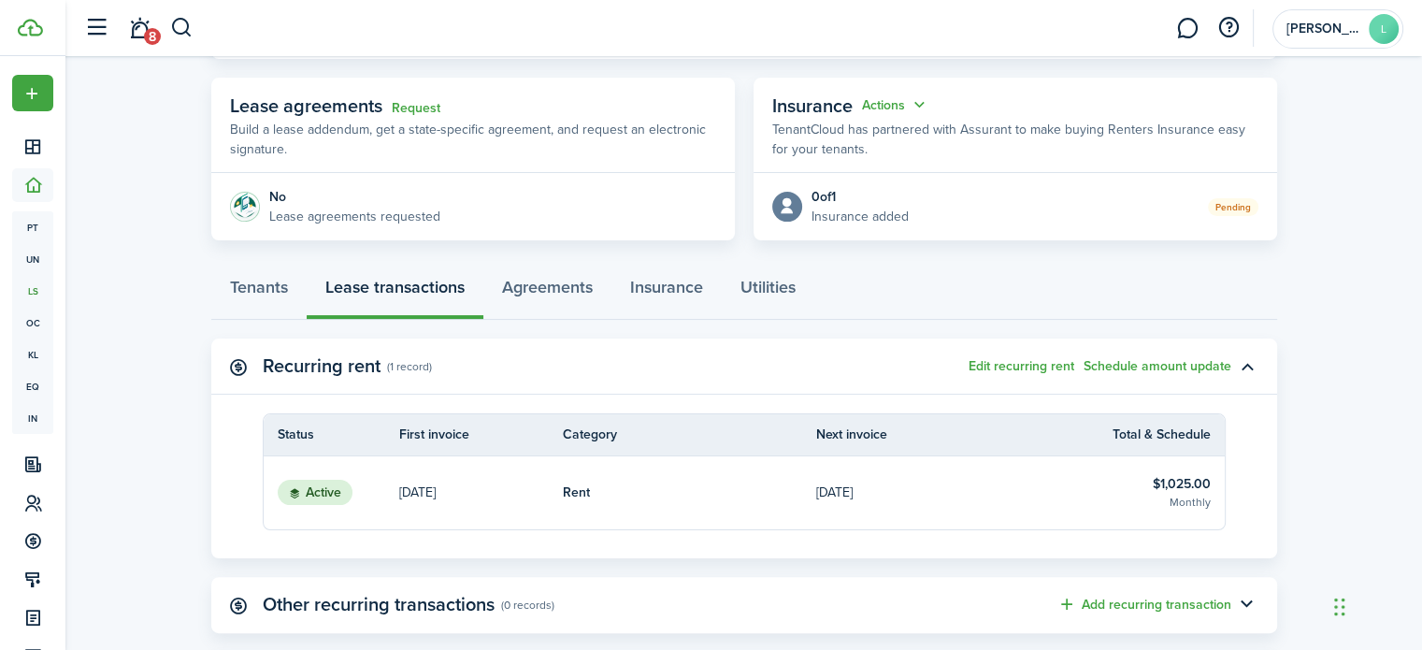
scroll to position [348, 0]
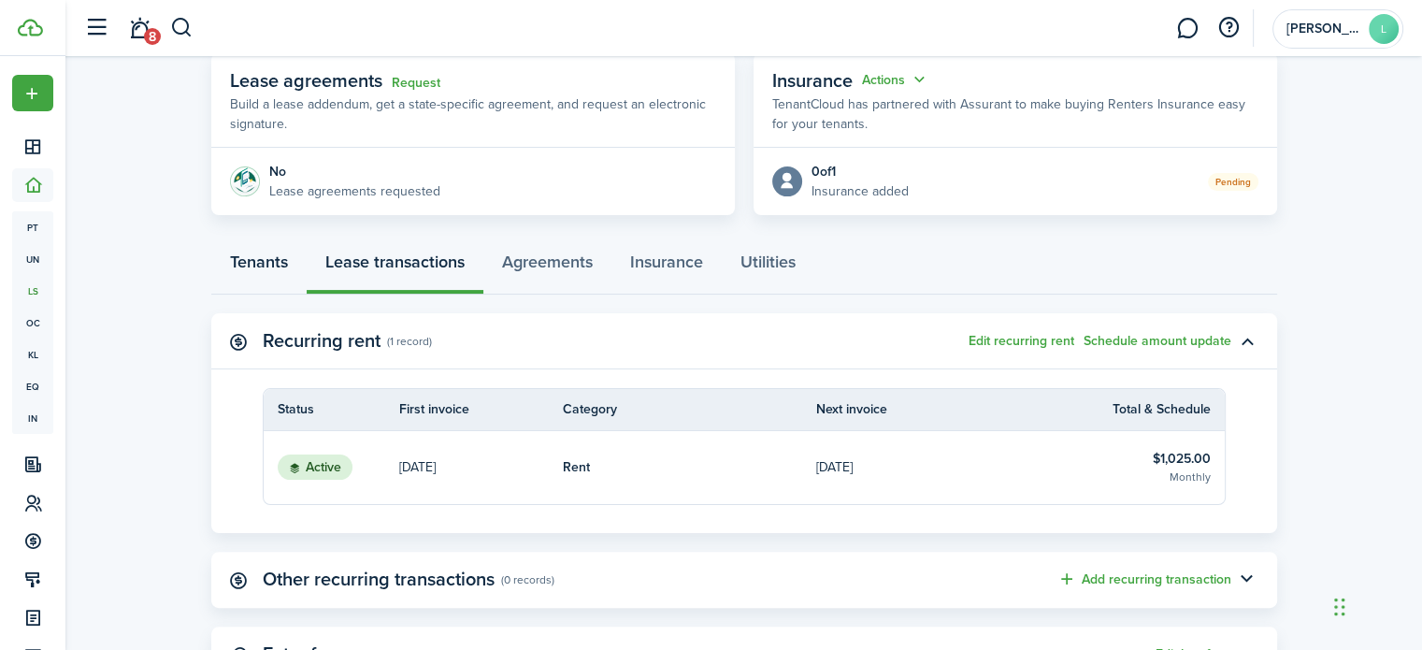
click at [274, 264] on link "Tenants" at bounding box center [258, 266] width 95 height 56
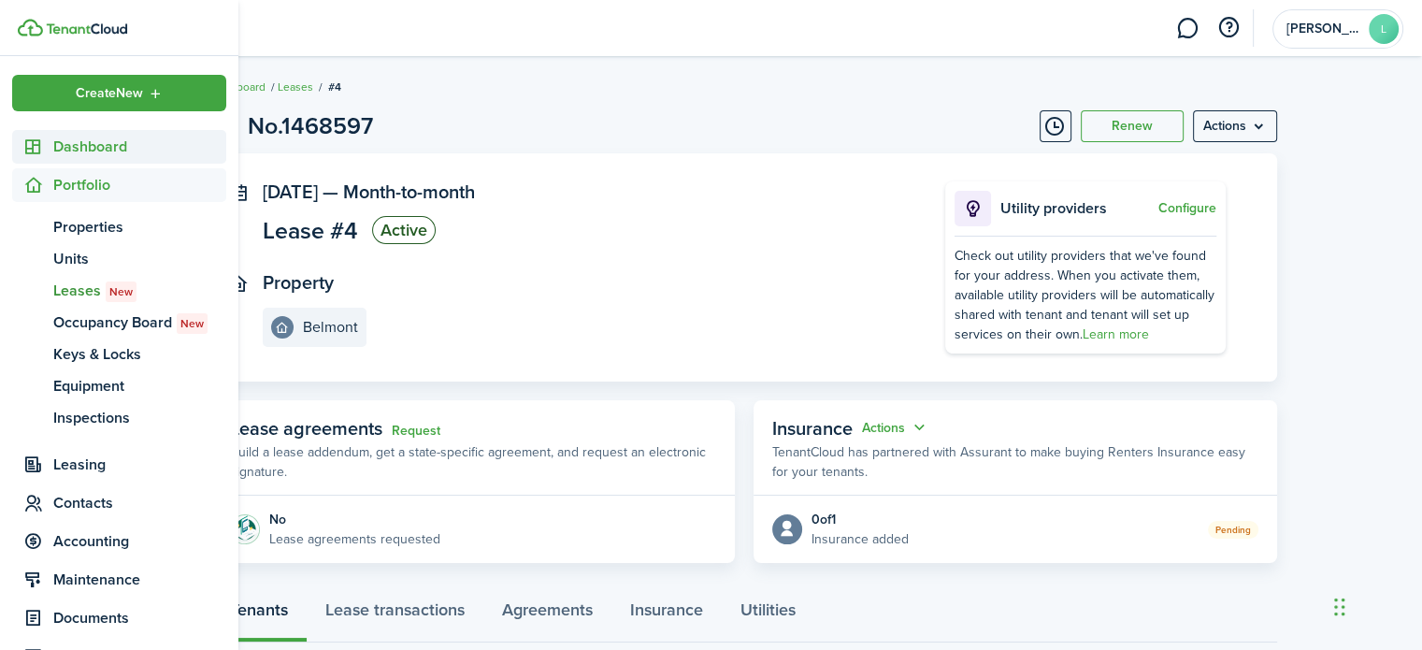
click at [119, 150] on span "Dashboard" at bounding box center [139, 147] width 173 height 22
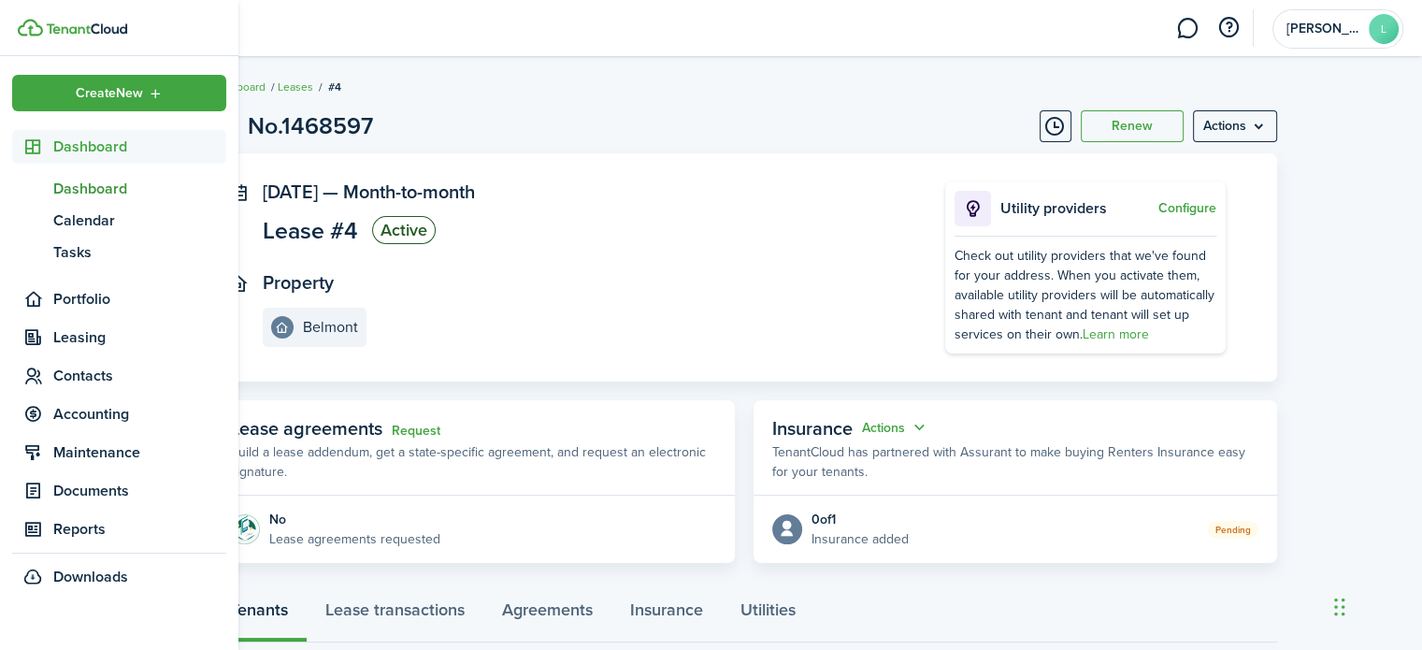
click at [109, 196] on span "Dashboard" at bounding box center [139, 189] width 173 height 22
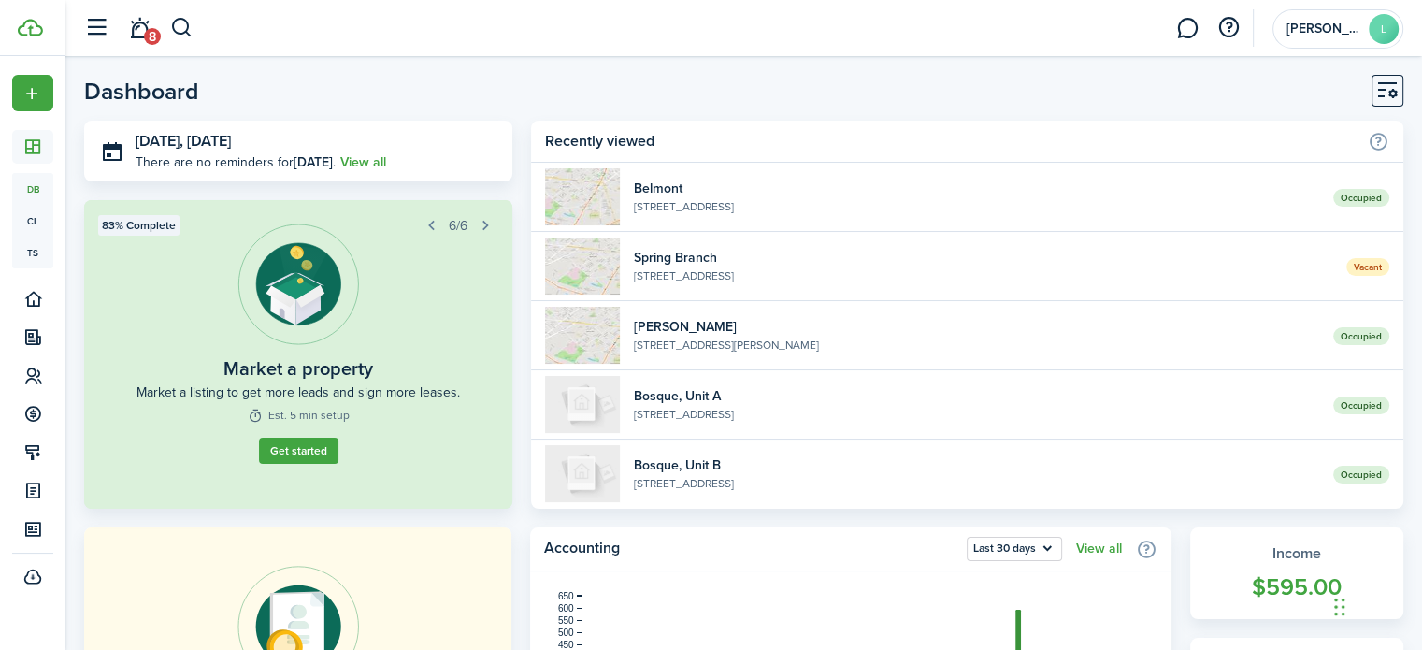
click at [507, 121] on home-statistic-calendar-widget "[DATE], [DATE] There are no reminders for [DATE] . View all" at bounding box center [298, 151] width 428 height 61
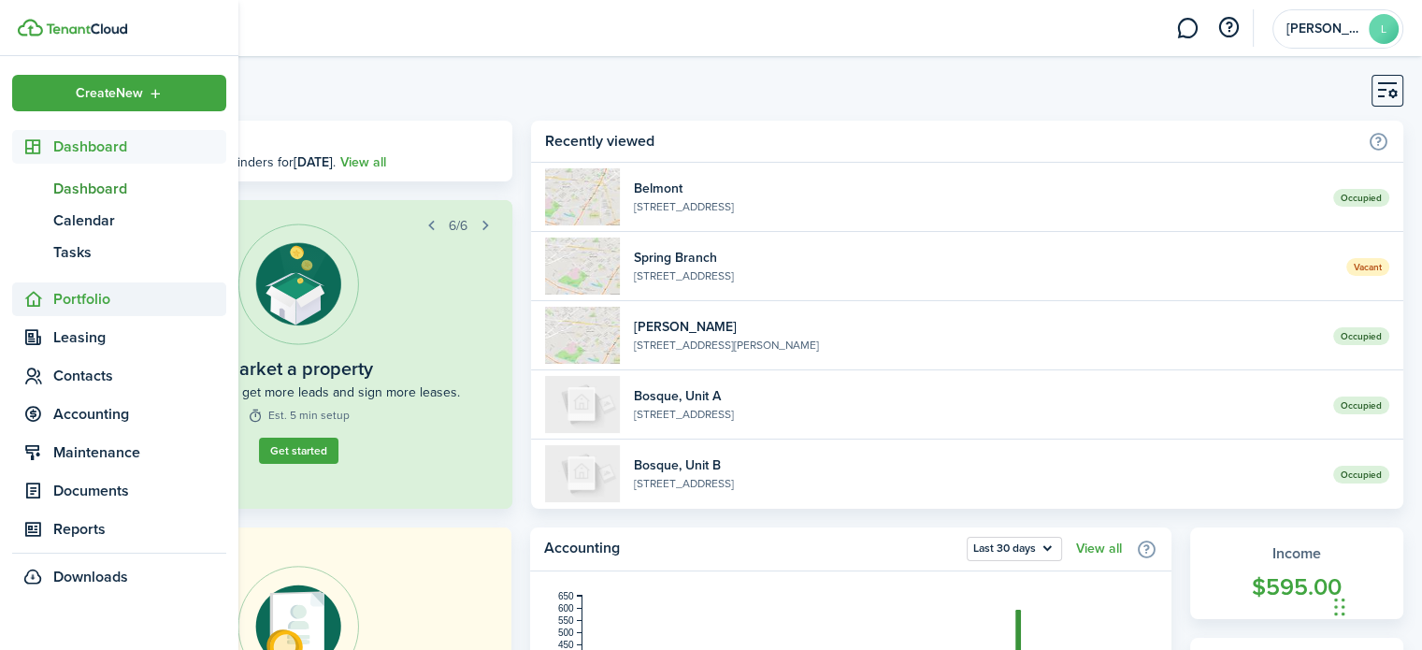
click at [90, 301] on span "Portfolio" at bounding box center [139, 299] width 173 height 22
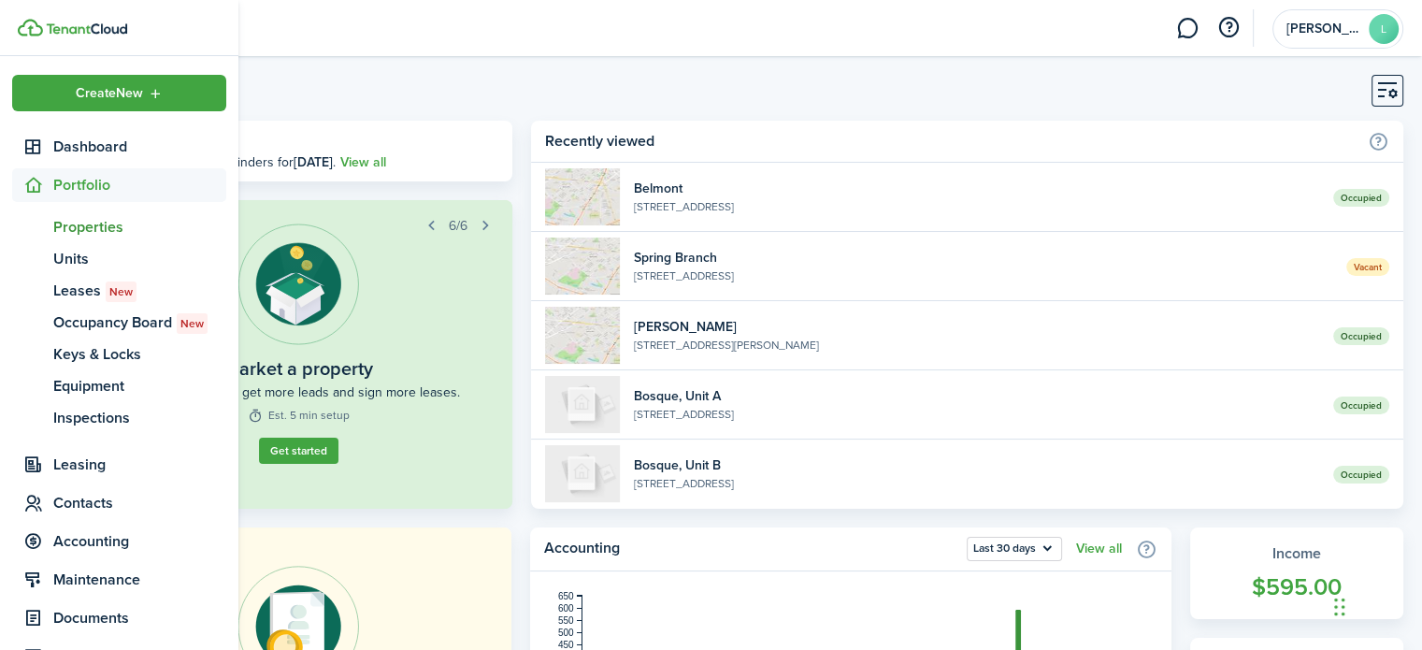
click at [103, 222] on span "Properties" at bounding box center [139, 227] width 173 height 22
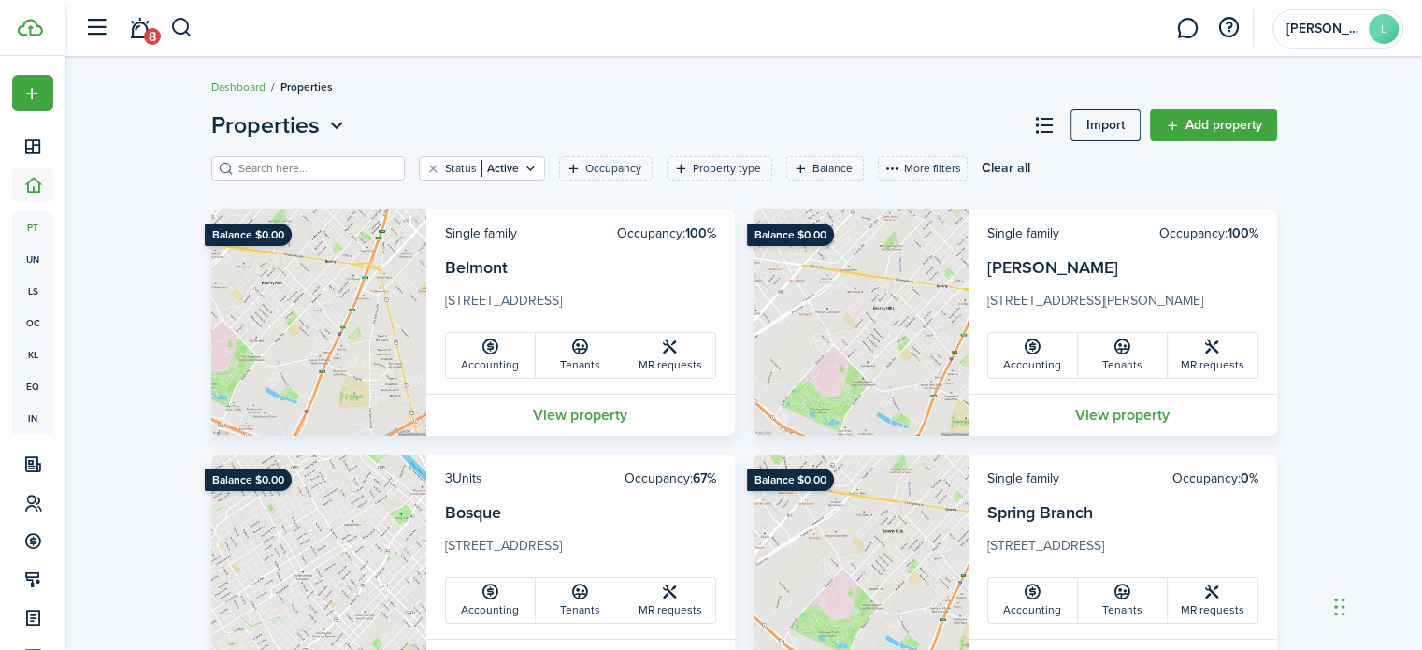
click at [547, 411] on link "View property" at bounding box center [580, 415] width 309 height 42
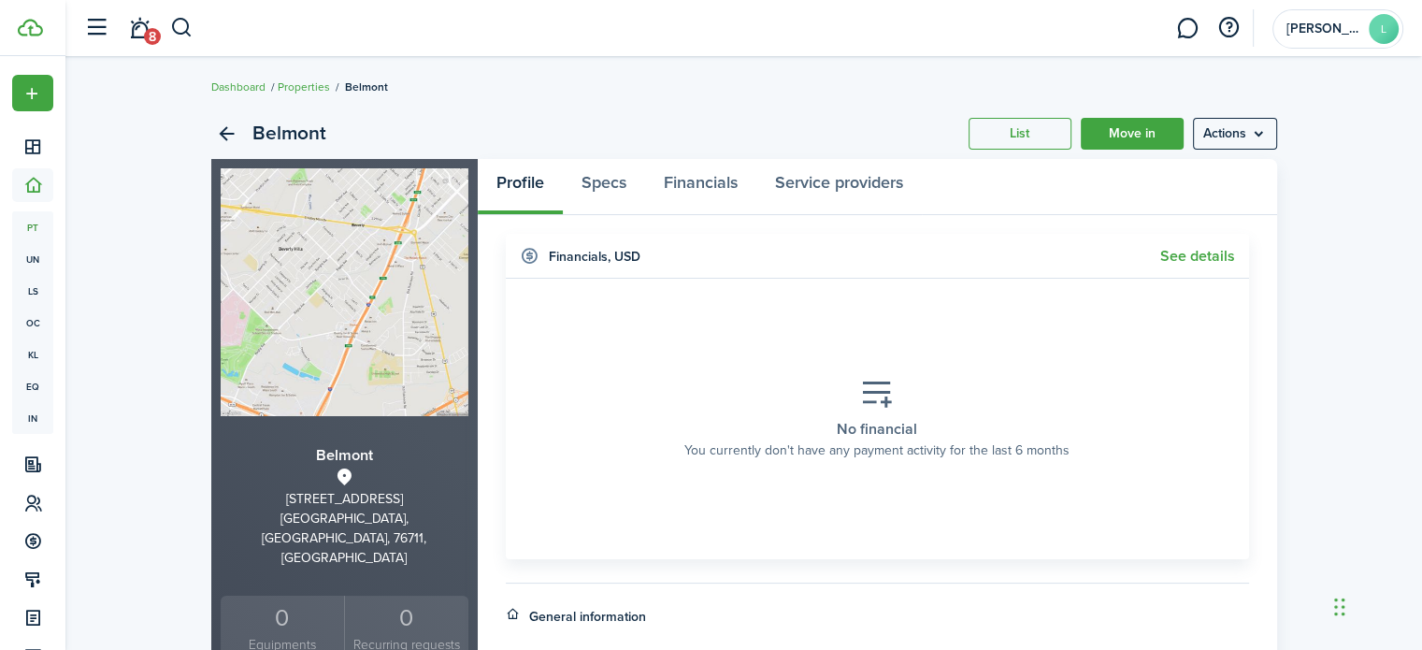
click at [829, 183] on link "Service providers" at bounding box center [840, 187] width 166 height 56
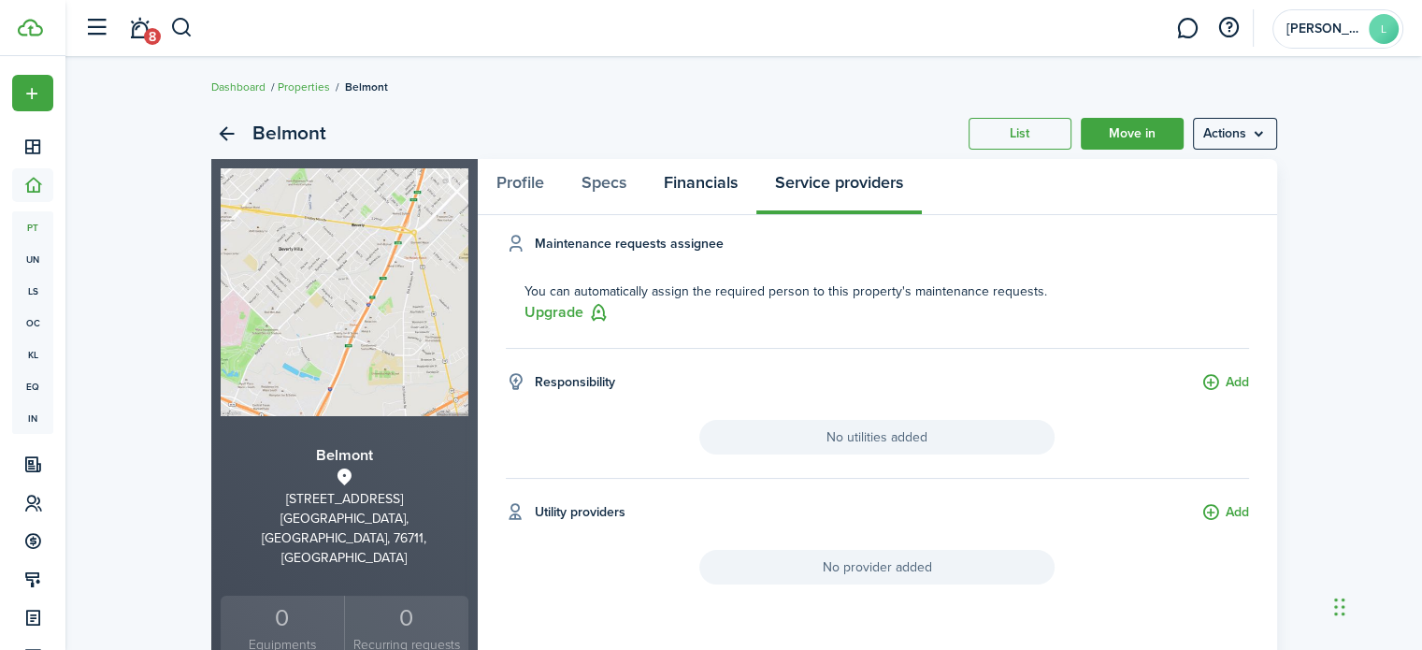
click at [711, 195] on link "Financials" at bounding box center [700, 187] width 111 height 56
